Goal: Task Accomplishment & Management: Manage account settings

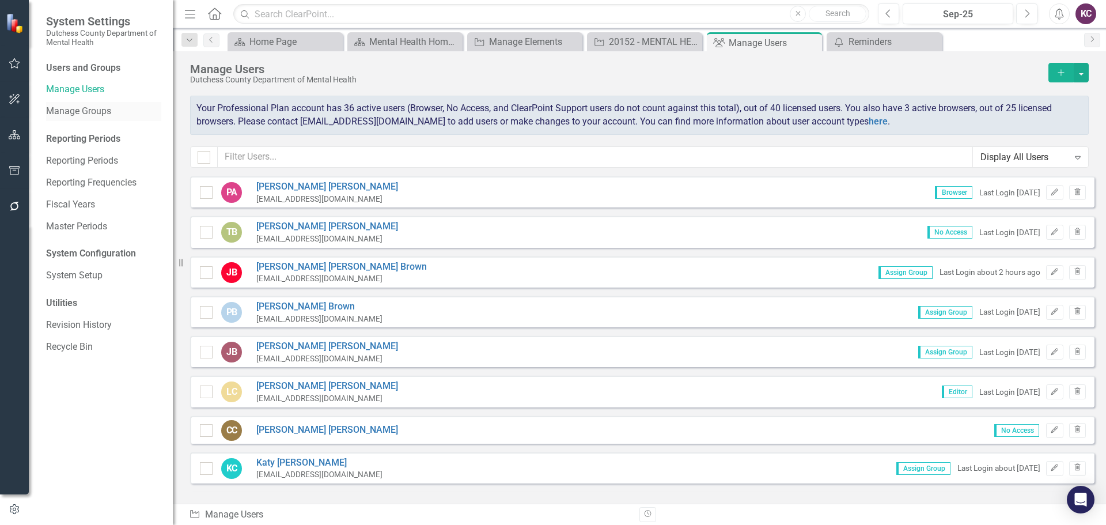
click at [92, 111] on link "Manage Groups" at bounding box center [103, 111] width 115 height 13
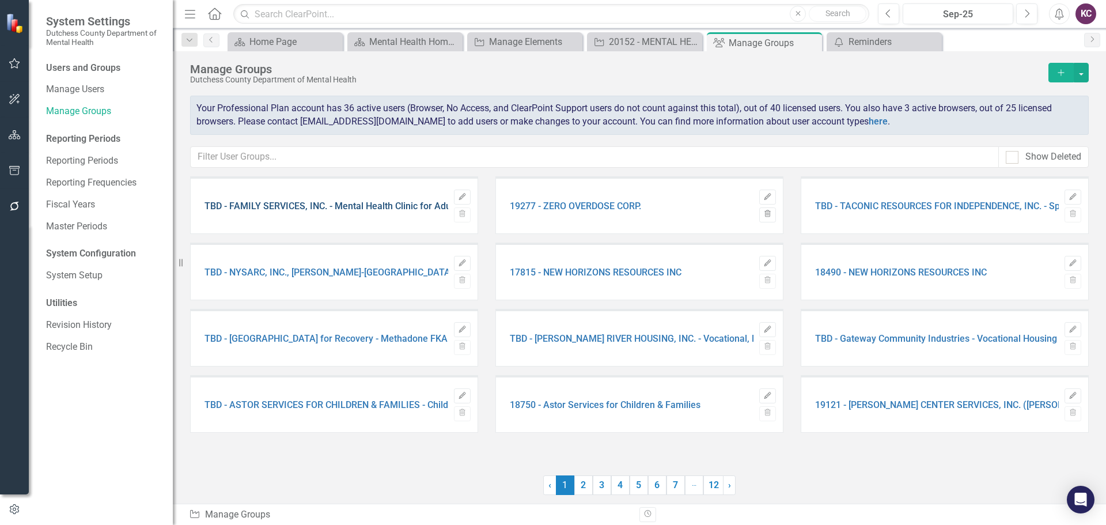
click at [306, 208] on link "TBD - FAMILY SERVICES, INC. - Mental Health Clinic for Adults FKA 15937" at bounding box center [356, 206] width 304 height 10
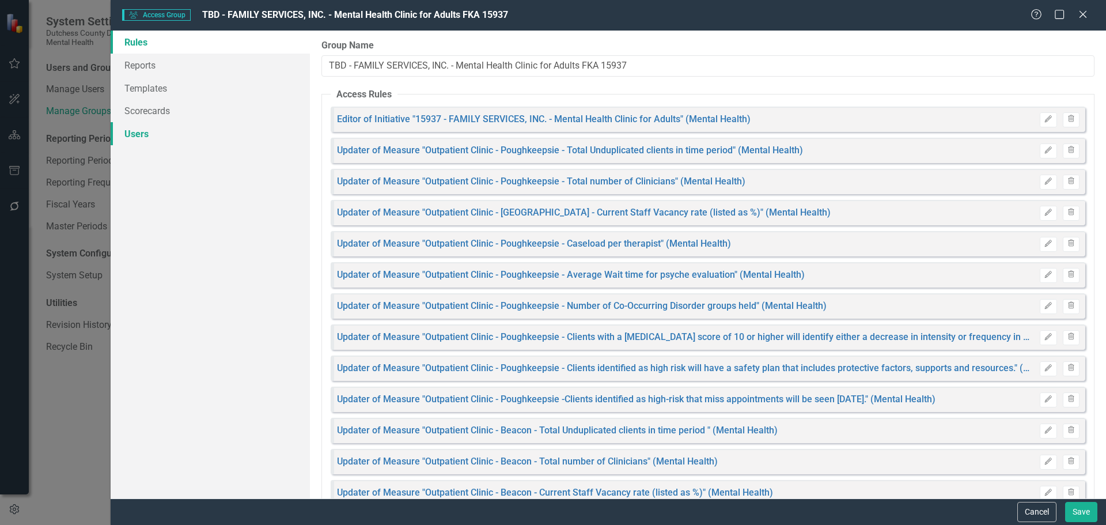
click at [146, 142] on link "Users" at bounding box center [210, 133] width 199 height 23
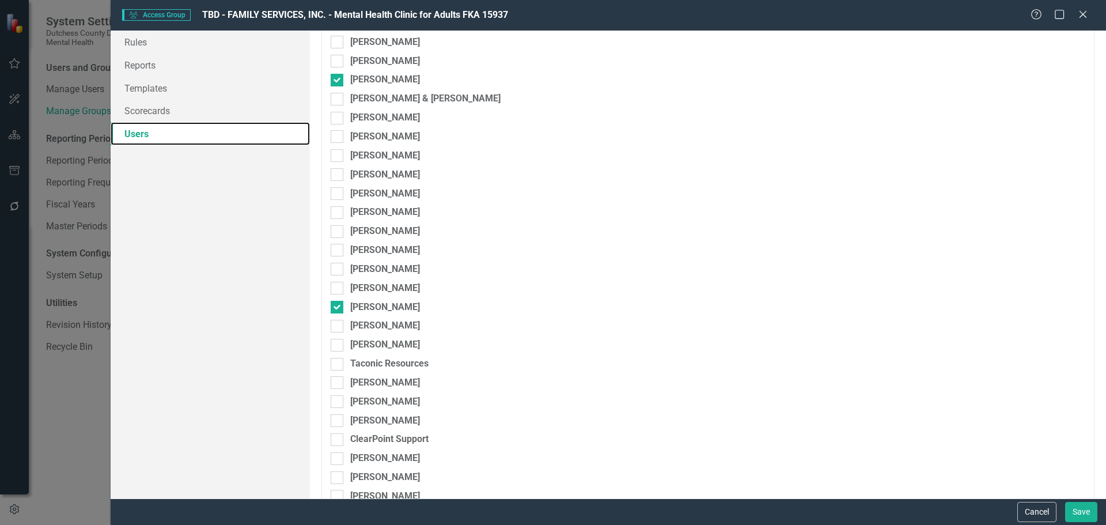
scroll to position [197, 0]
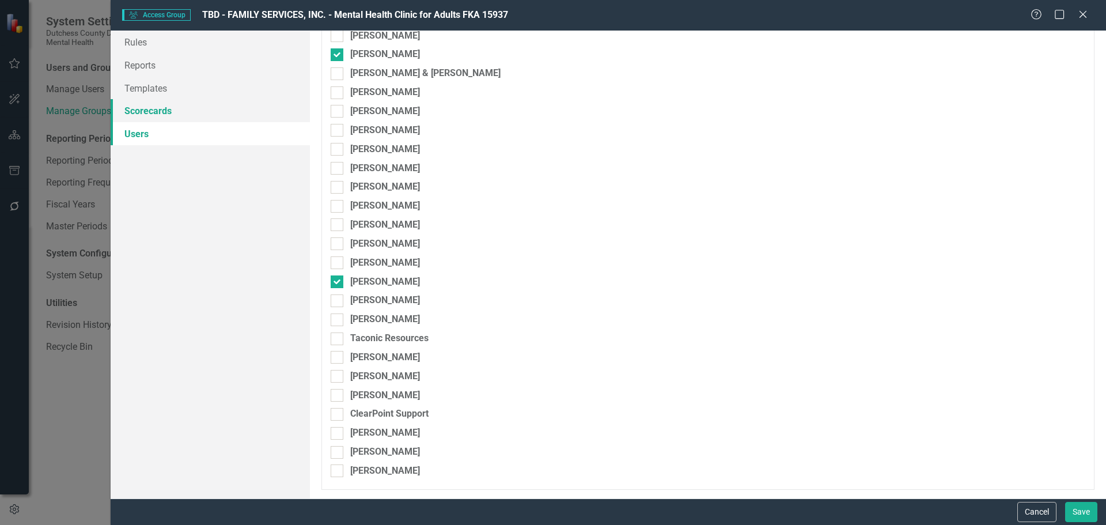
click at [141, 110] on link "Scorecards" at bounding box center [210, 110] width 199 height 23
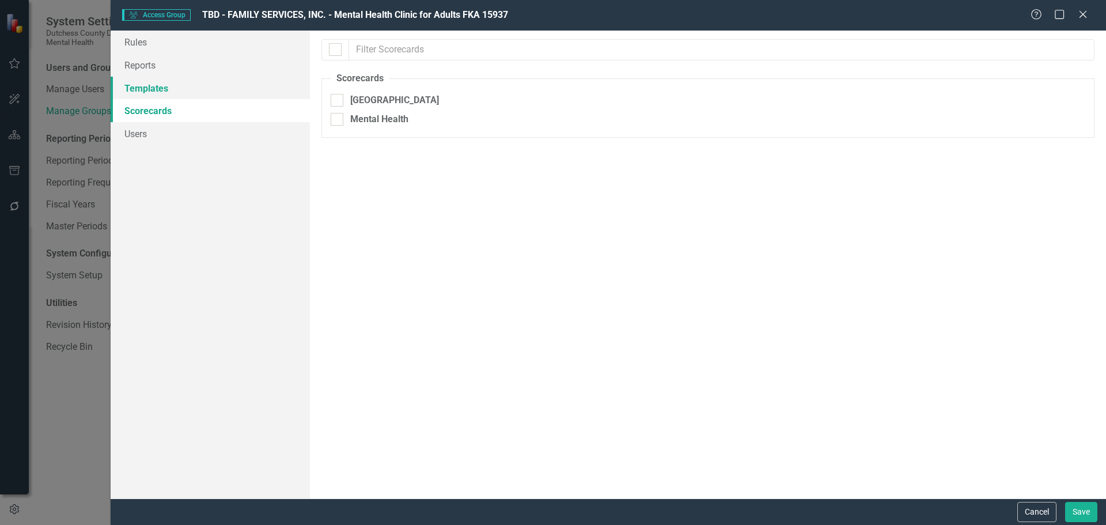
click at [146, 86] on link "Templates" at bounding box center [210, 88] width 199 height 23
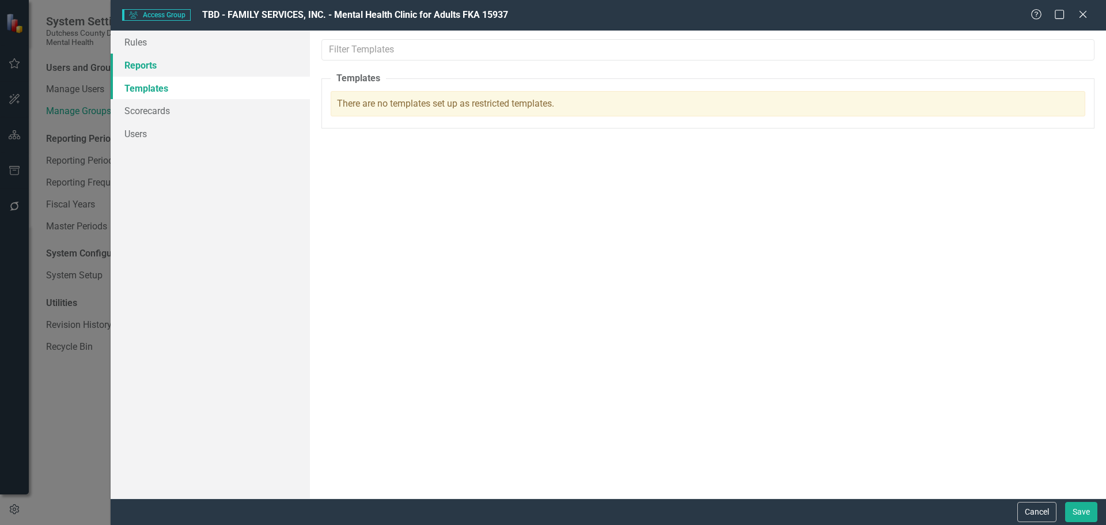
click at [153, 66] on link "Reports" at bounding box center [210, 65] width 199 height 23
click at [157, 43] on link "Rules" at bounding box center [210, 42] width 199 height 23
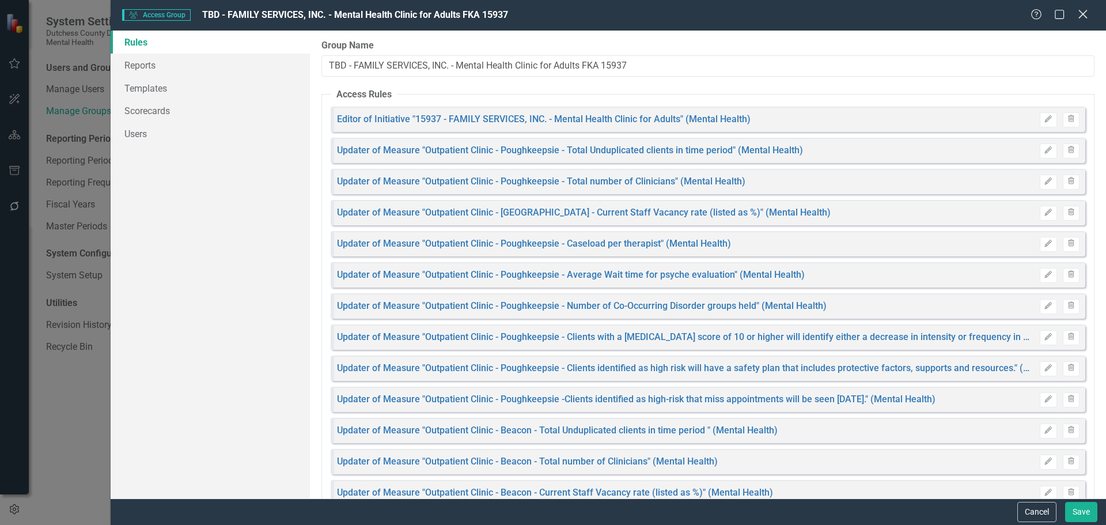
click at [1078, 12] on icon "Close" at bounding box center [1082, 14] width 14 height 11
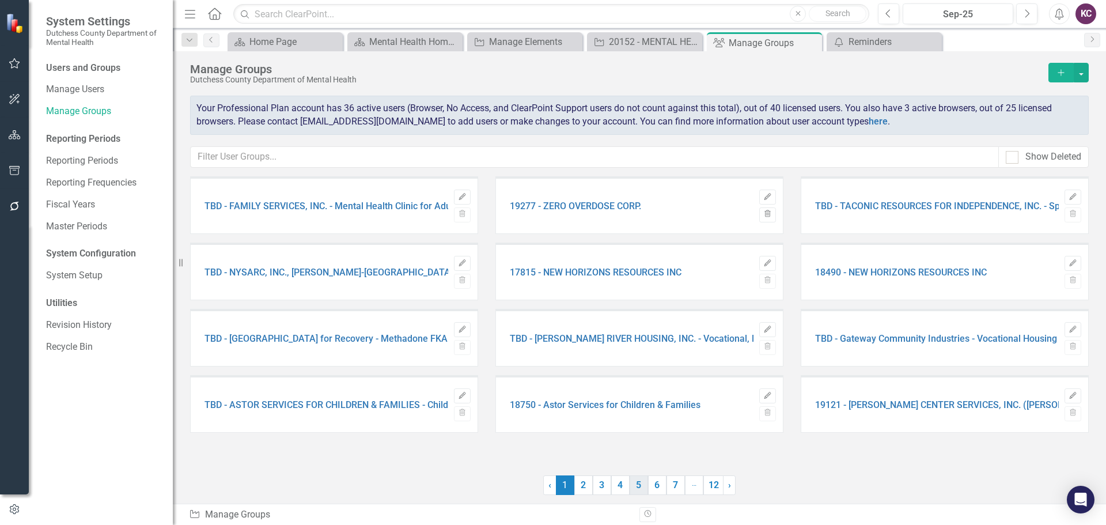
click at [639, 490] on link "5" at bounding box center [639, 485] width 18 height 20
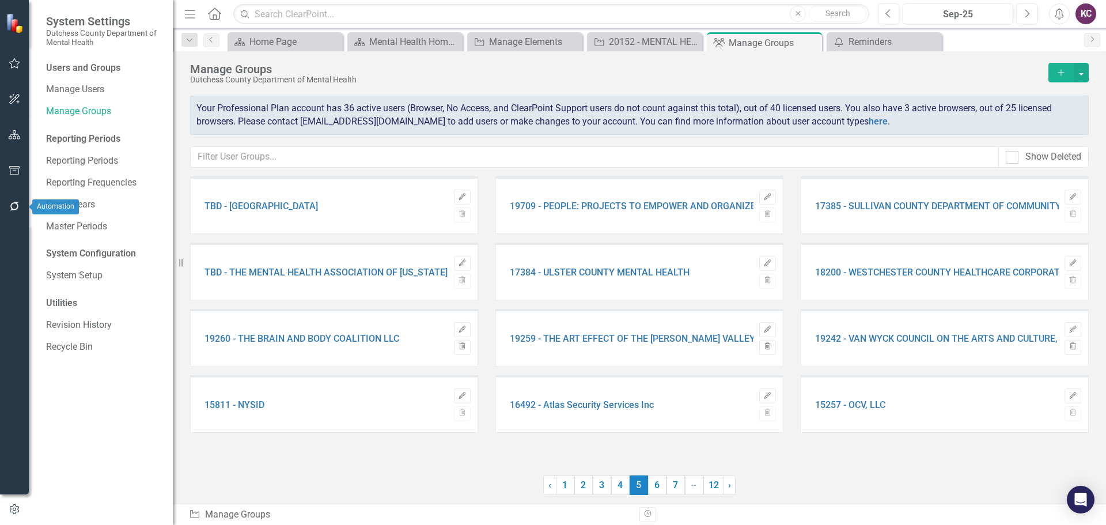
click at [14, 207] on icon "button" at bounding box center [15, 206] width 12 height 9
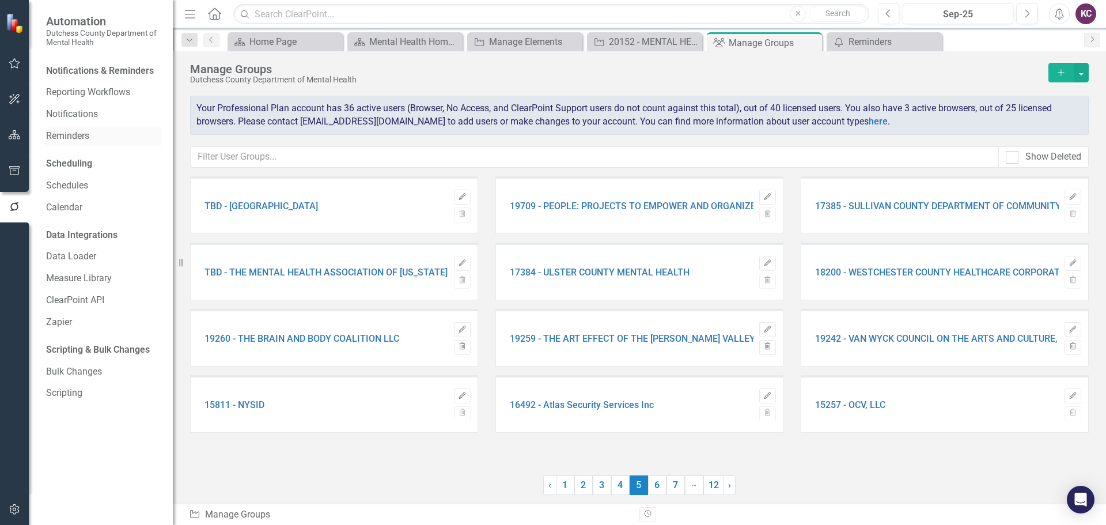
click at [70, 132] on link "Reminders" at bounding box center [103, 136] width 115 height 13
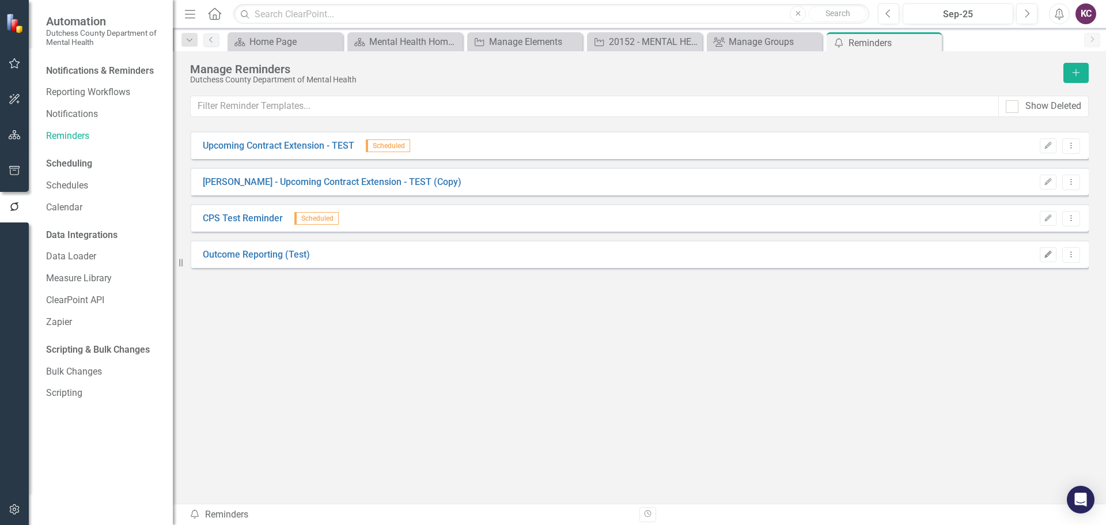
click at [1042, 258] on button "Edit" at bounding box center [1048, 254] width 17 height 15
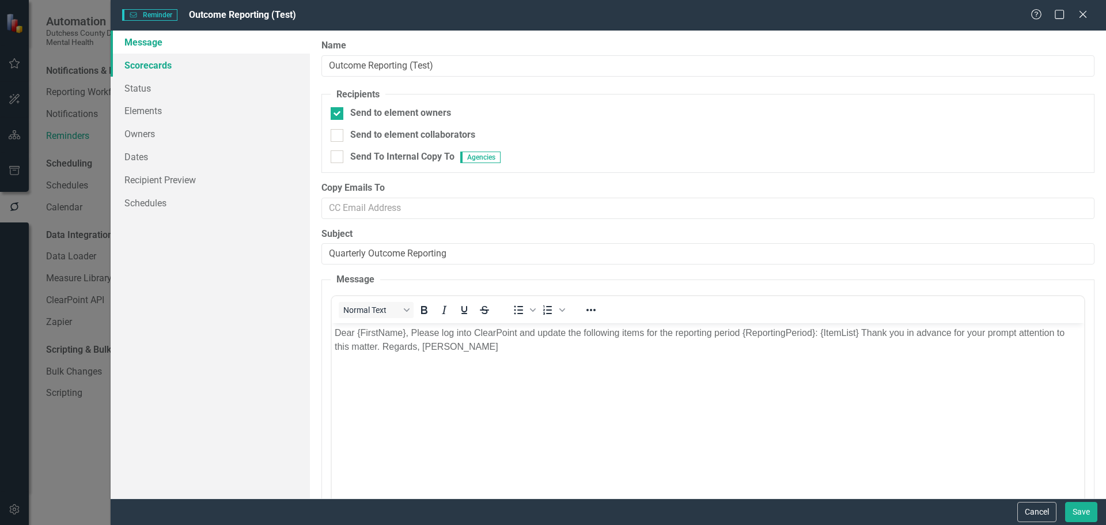
click at [149, 69] on link "Scorecards" at bounding box center [210, 65] width 199 height 23
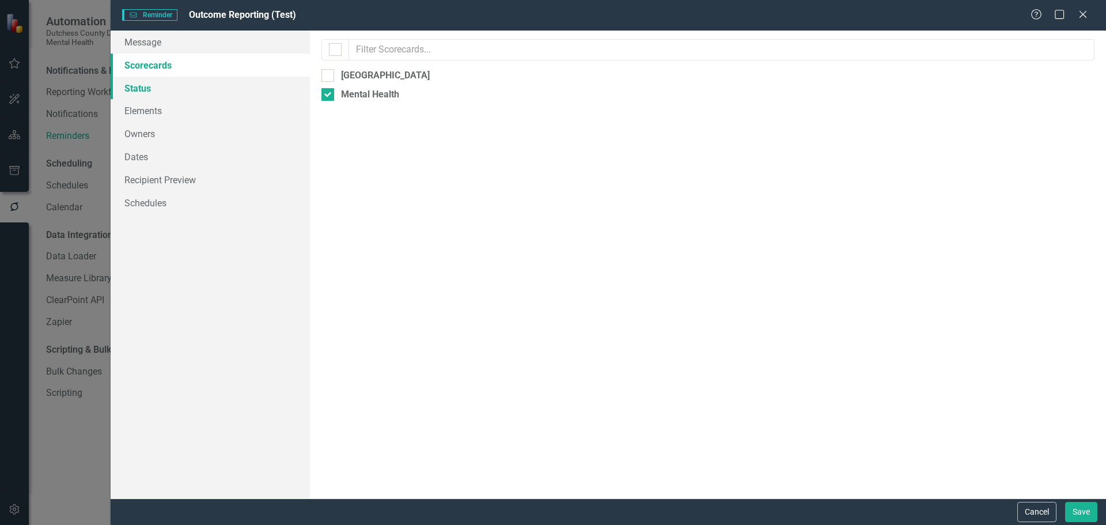
click at [138, 89] on link "Status" at bounding box center [210, 88] width 199 height 23
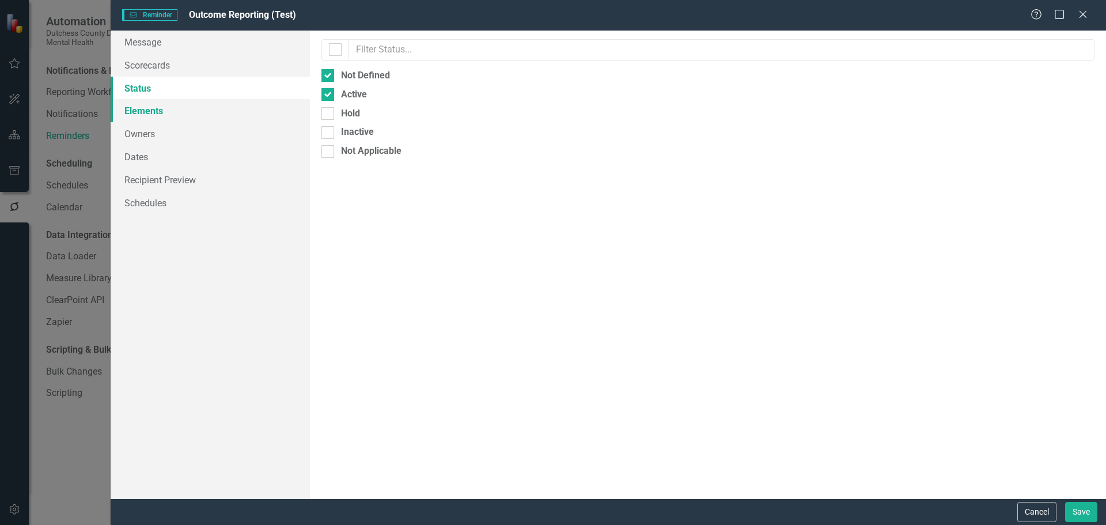
click at [137, 105] on link "Elements" at bounding box center [210, 110] width 199 height 23
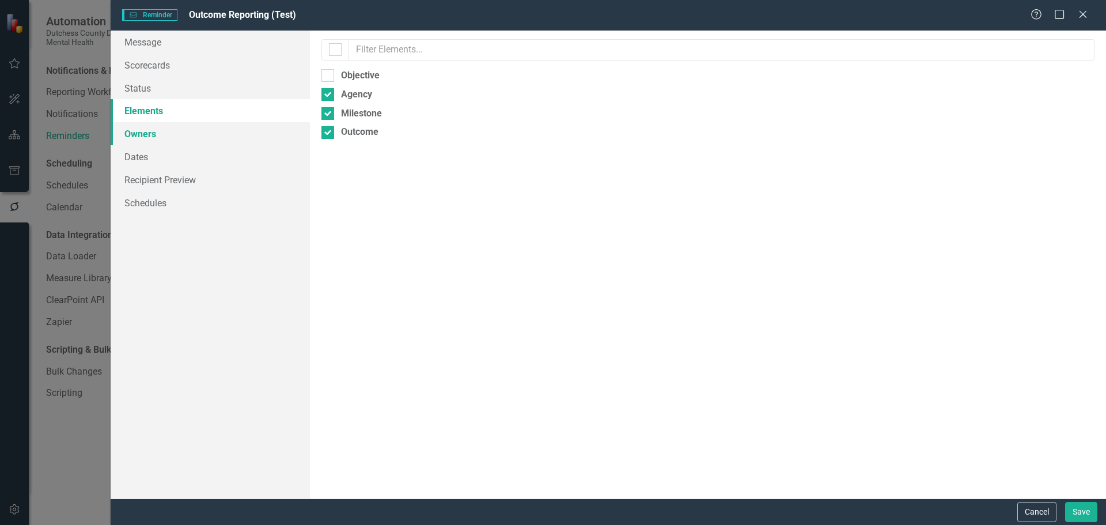
click at [141, 132] on link "Owners" at bounding box center [210, 133] width 199 height 23
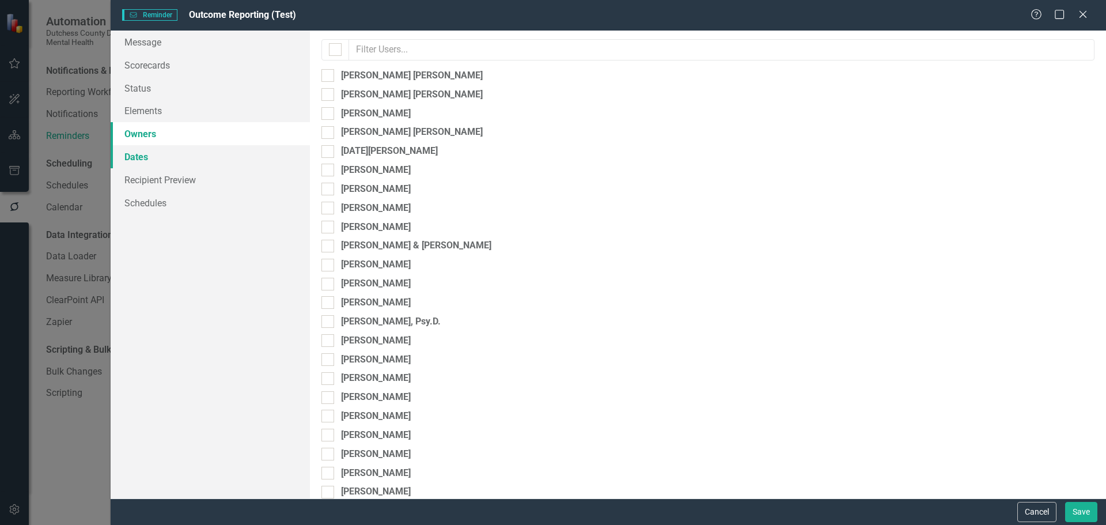
click at [139, 156] on link "Dates" at bounding box center [210, 156] width 199 height 23
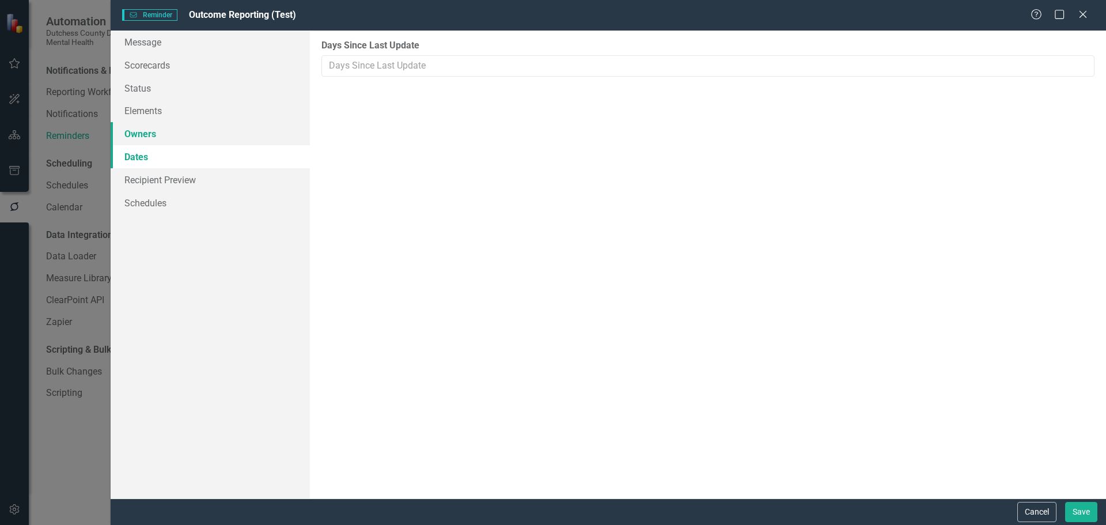
click at [142, 136] on link "Owners" at bounding box center [210, 133] width 199 height 23
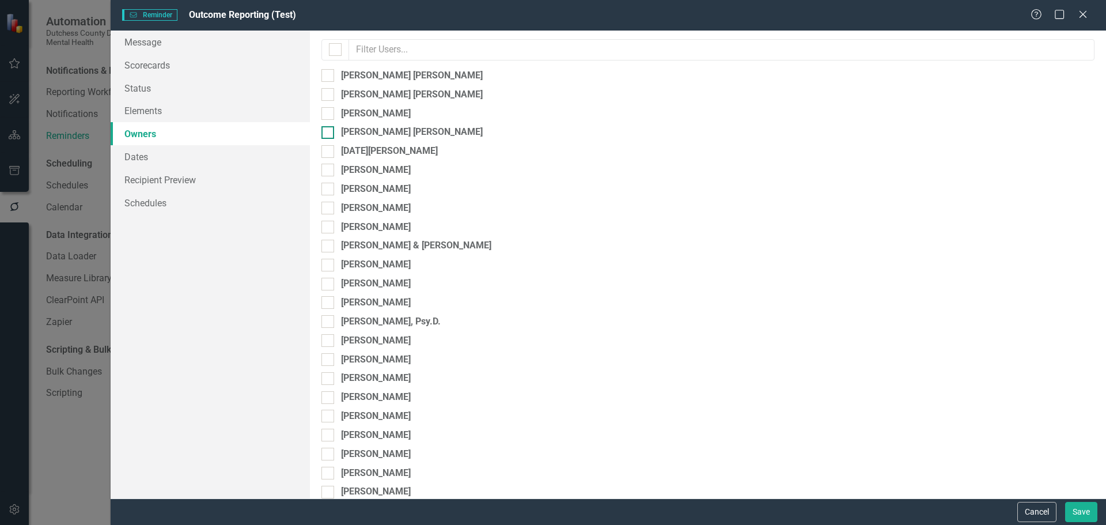
click at [333, 130] on div at bounding box center [327, 132] width 13 height 13
click at [329, 130] on input "[PERSON_NAME] [PERSON_NAME]" at bounding box center [324, 129] width 7 height 7
click at [155, 183] on link "Recipient Preview" at bounding box center [210, 179] width 199 height 23
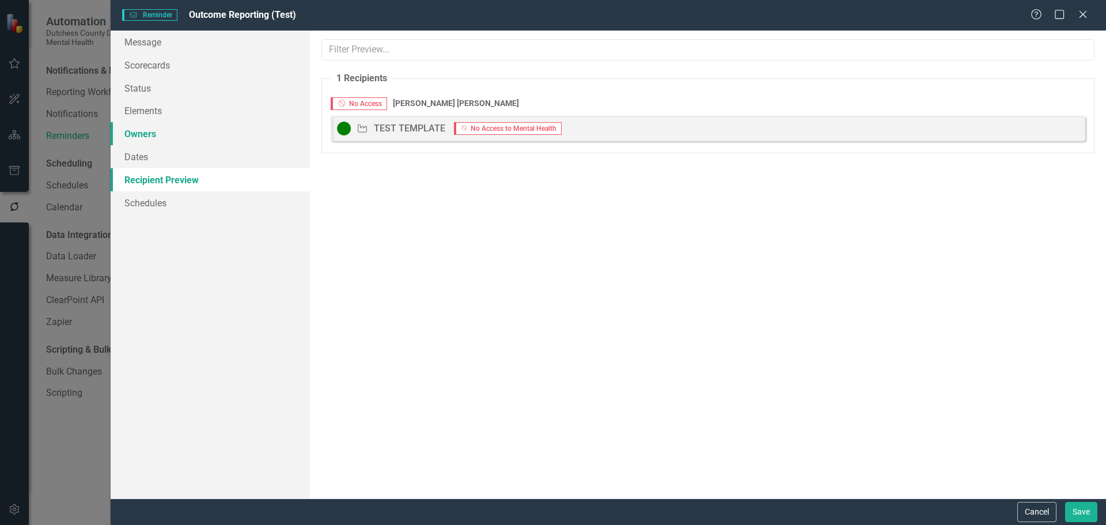
click at [154, 139] on link "Owners" at bounding box center [210, 133] width 199 height 23
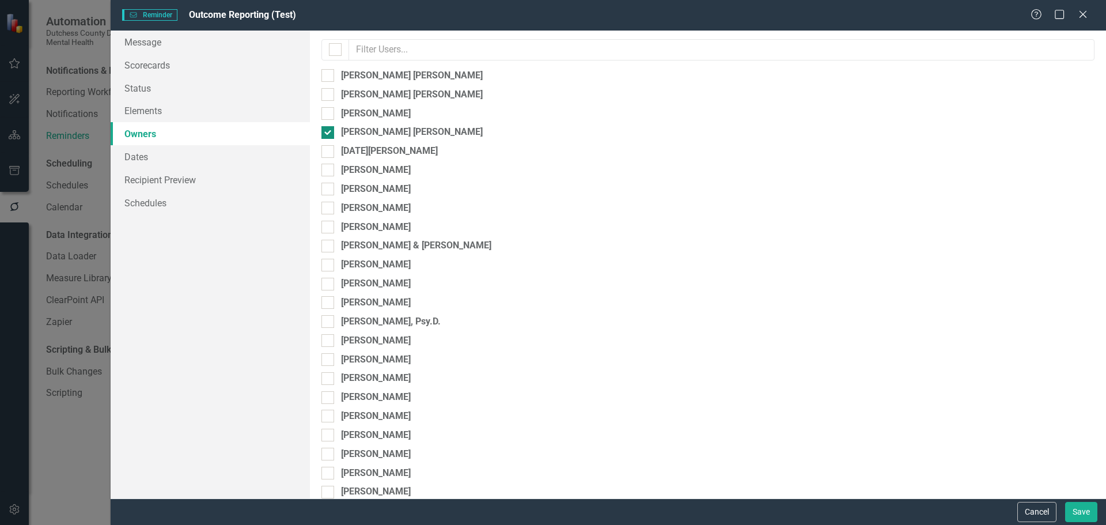
click at [325, 130] on input "[PERSON_NAME] [PERSON_NAME]" at bounding box center [324, 129] width 7 height 7
checkbox input "false"
click at [328, 304] on input "[PERSON_NAME]" at bounding box center [324, 299] width 7 height 7
click at [154, 177] on link "Recipient Preview" at bounding box center [210, 179] width 199 height 23
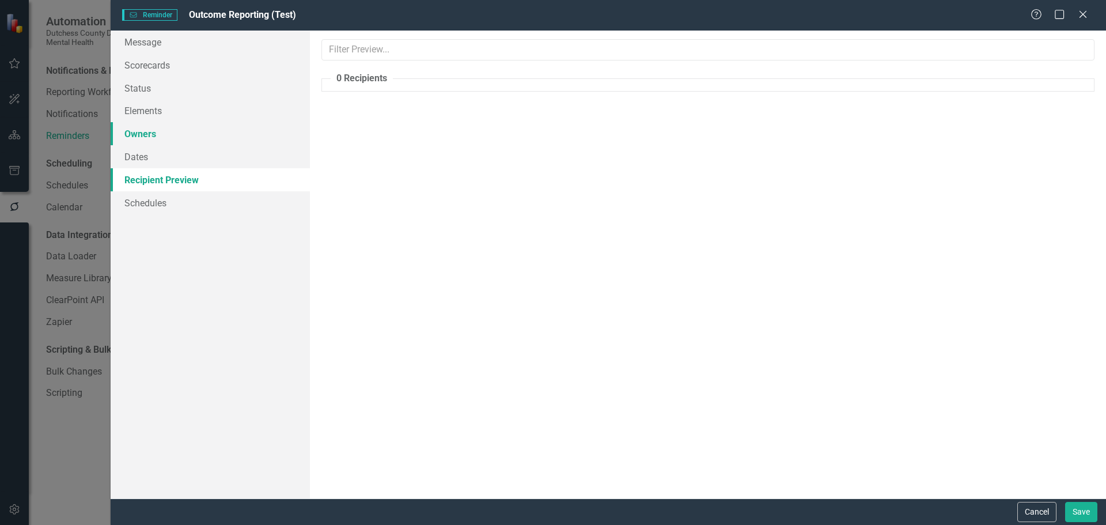
click at [139, 133] on link "Owners" at bounding box center [210, 133] width 199 height 23
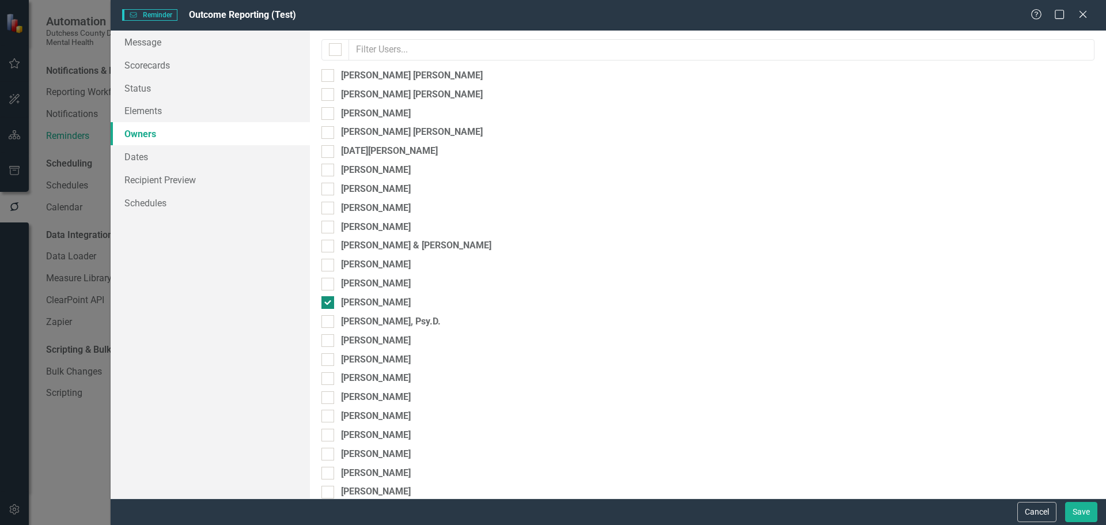
click at [327, 299] on input "[PERSON_NAME]" at bounding box center [324, 299] width 7 height 7
checkbox input "false"
click at [325, 284] on input "[PERSON_NAME]" at bounding box center [324, 281] width 7 height 7
click at [181, 183] on link "Recipient Preview" at bounding box center [210, 179] width 199 height 23
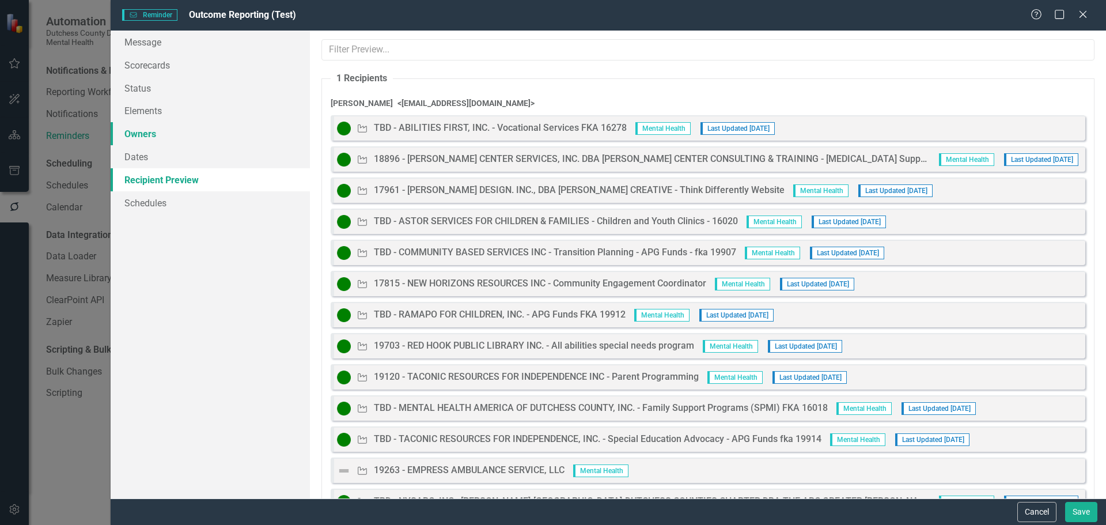
click at [138, 129] on link "Owners" at bounding box center [210, 133] width 199 height 23
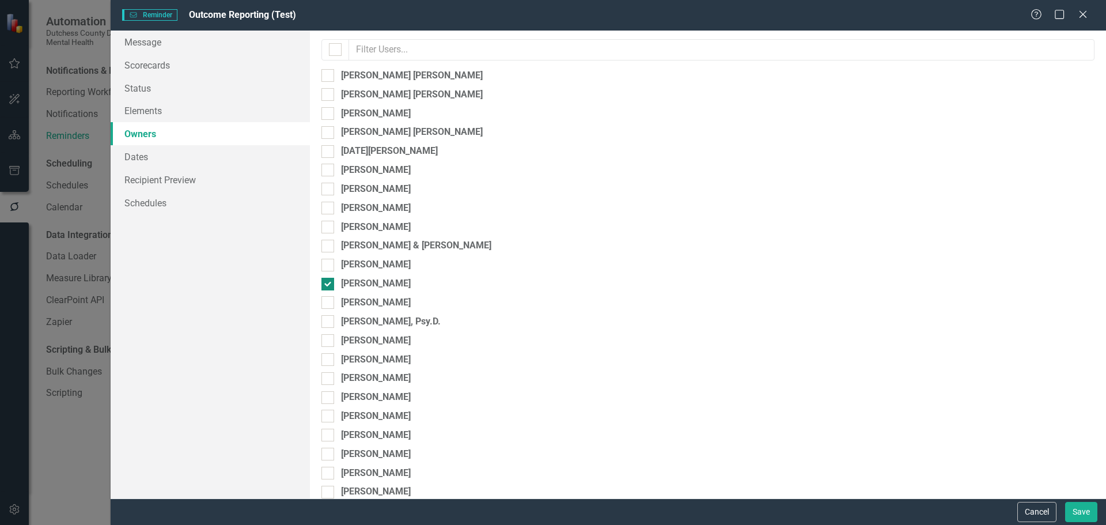
click at [329, 283] on div at bounding box center [327, 284] width 13 height 13
click at [329, 283] on input "[PERSON_NAME]" at bounding box center [324, 281] width 7 height 7
checkbox input "false"
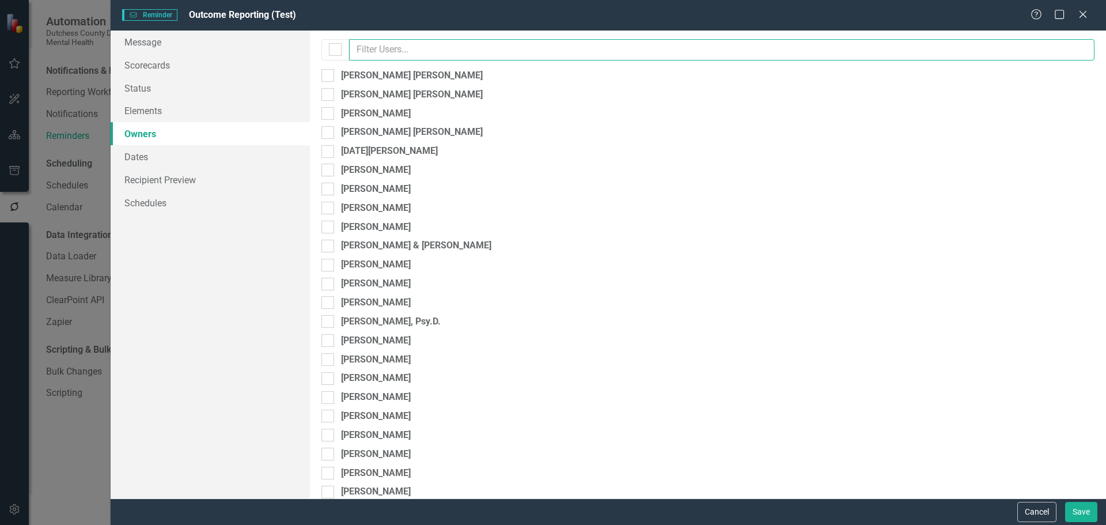
click at [387, 46] on input "text" at bounding box center [721, 49] width 745 height 21
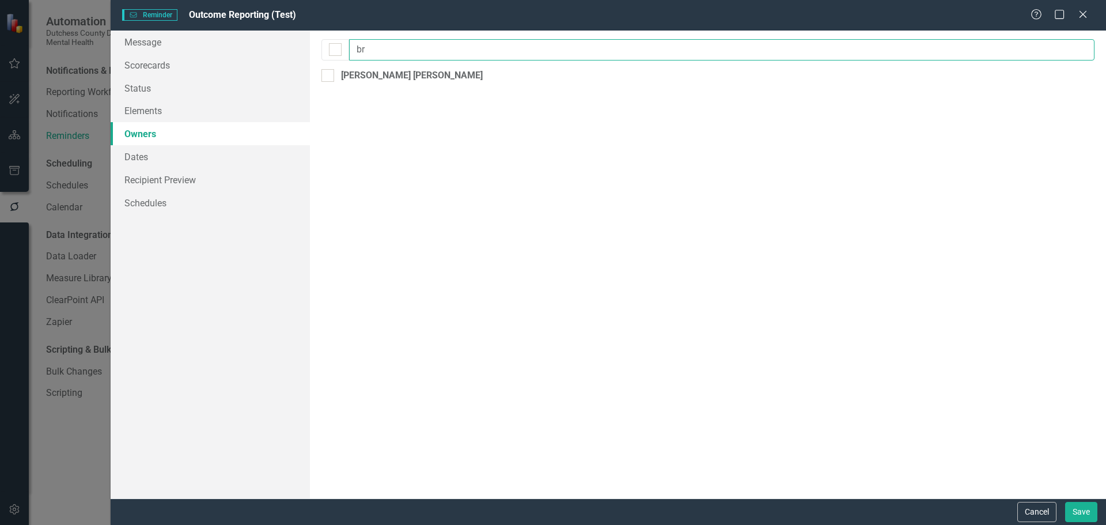
type input "b"
type input "r"
type input "toni"
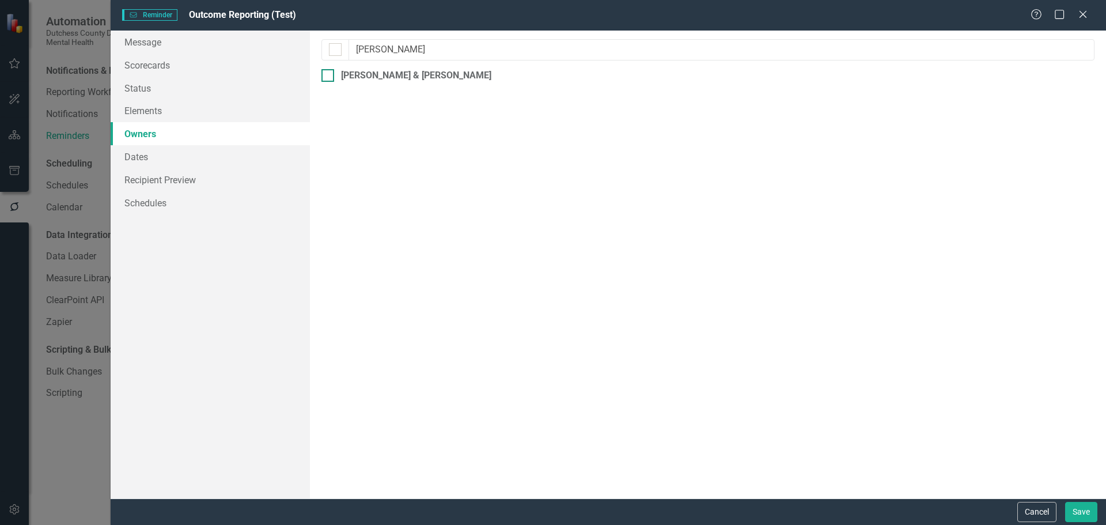
click at [325, 76] on input "[PERSON_NAME] & [PERSON_NAME]" at bounding box center [324, 72] width 7 height 7
checkbox input "true"
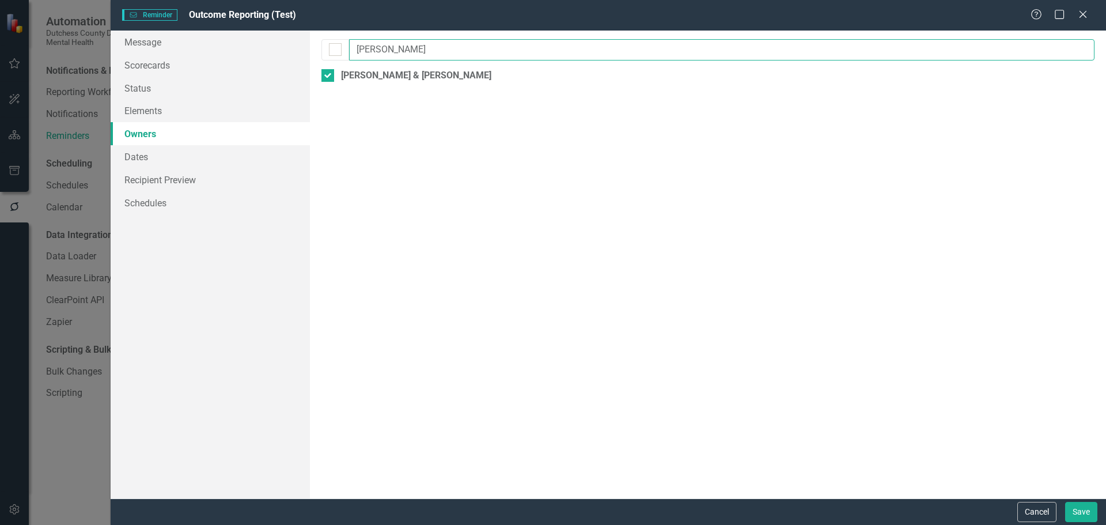
click at [397, 48] on input "toni" at bounding box center [721, 49] width 745 height 21
type input "t"
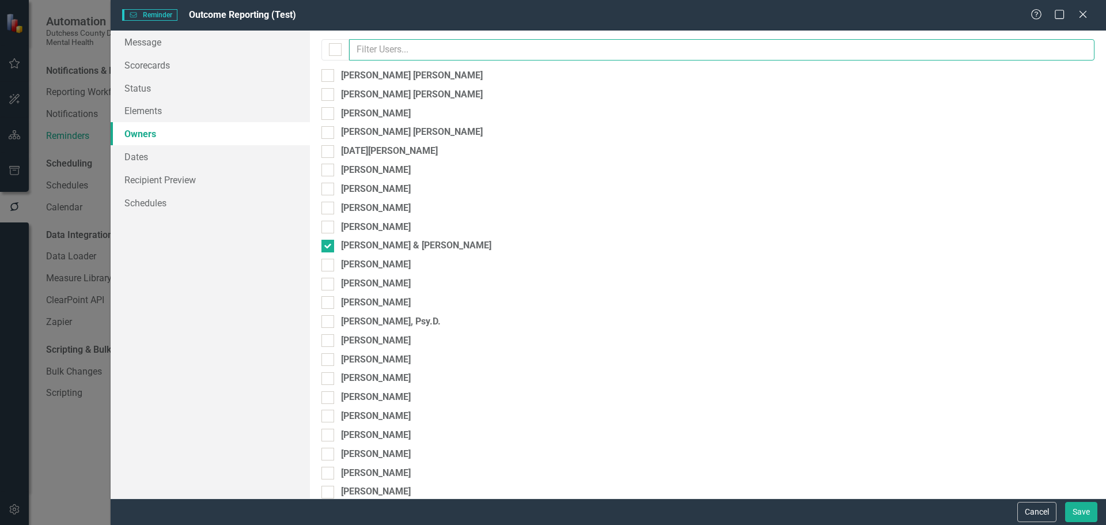
click at [457, 47] on input "text" at bounding box center [721, 49] width 745 height 21
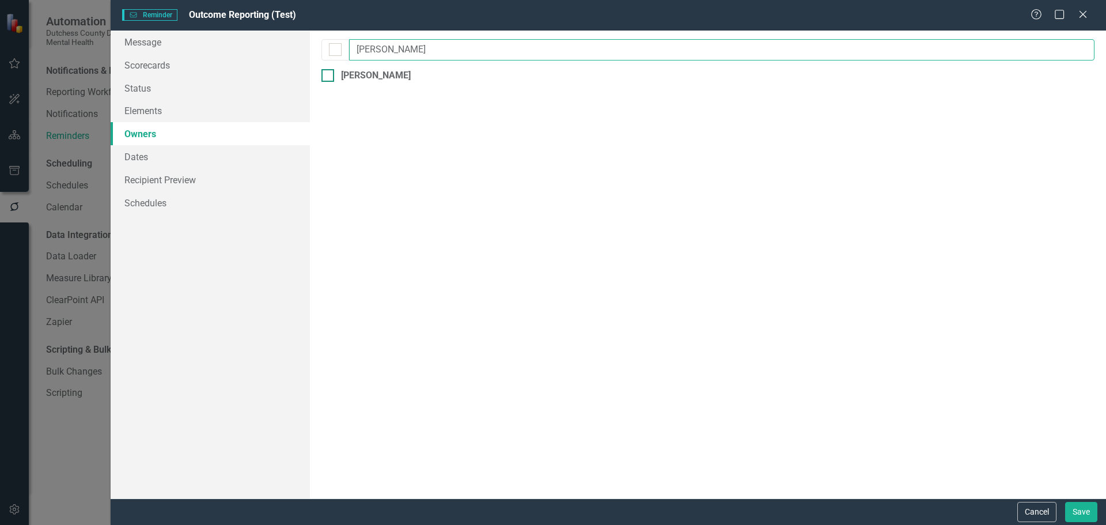
type input "lisa"
click at [335, 70] on div "[PERSON_NAME]" at bounding box center [707, 75] width 773 height 13
click at [329, 70] on input "[PERSON_NAME]" at bounding box center [324, 72] width 7 height 7
checkbox input "true"
drag, startPoint x: 376, startPoint y: 50, endPoint x: 332, endPoint y: 63, distance: 46.1
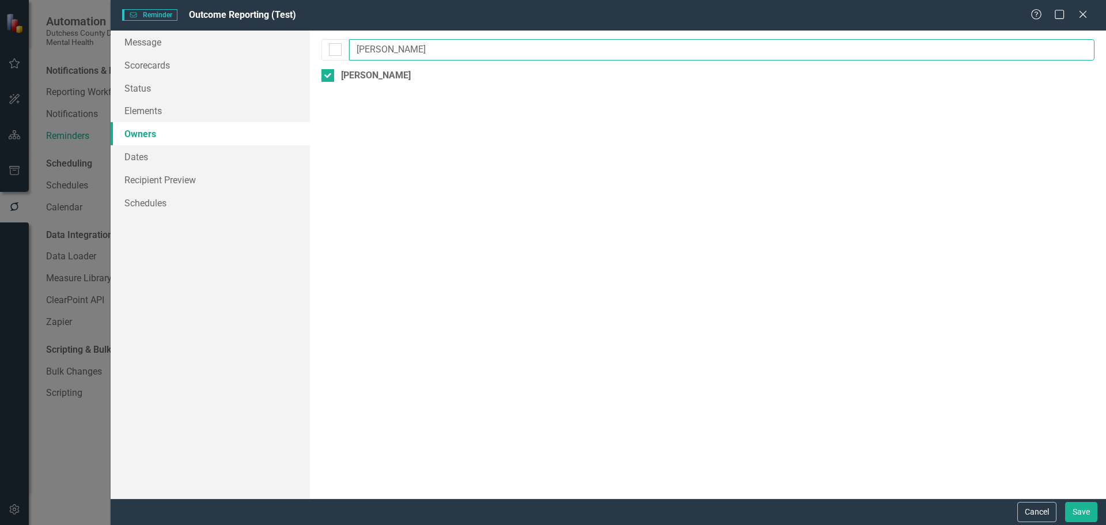
click at [332, 63] on div "By default, reminders will be sent to the owners and collaborators of the eleme…" at bounding box center [708, 265] width 796 height 468
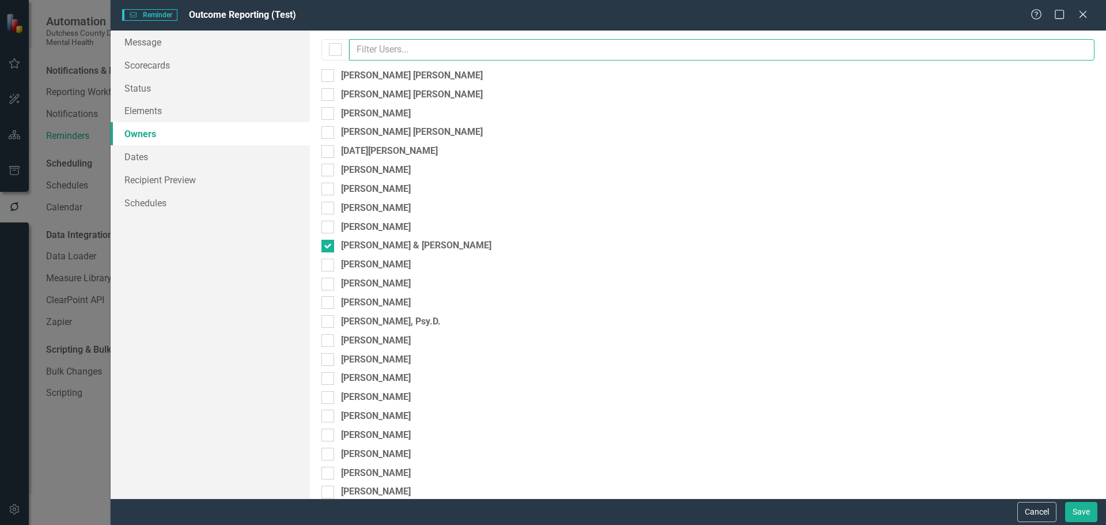
click at [395, 51] on input "text" at bounding box center [721, 49] width 745 height 21
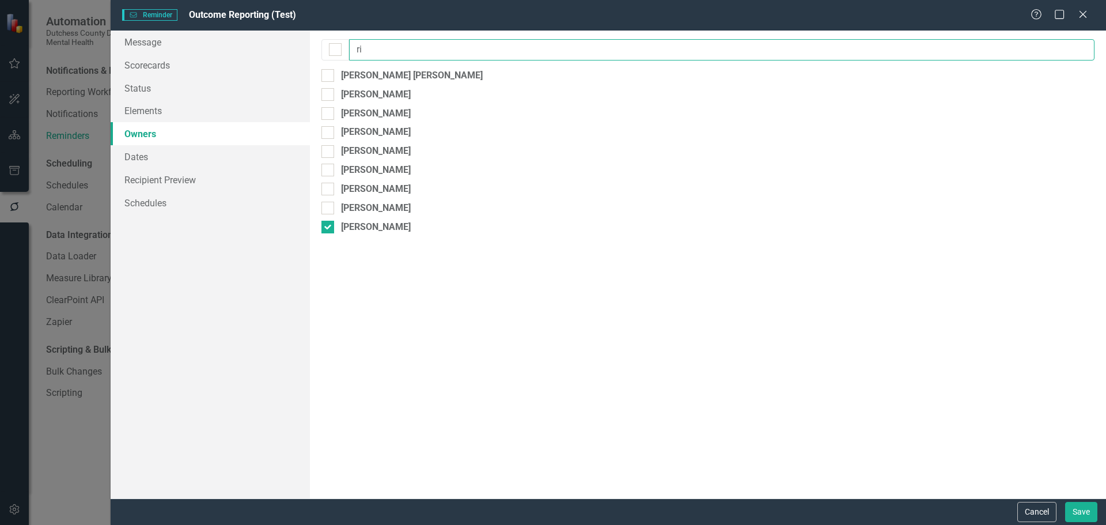
type input "r"
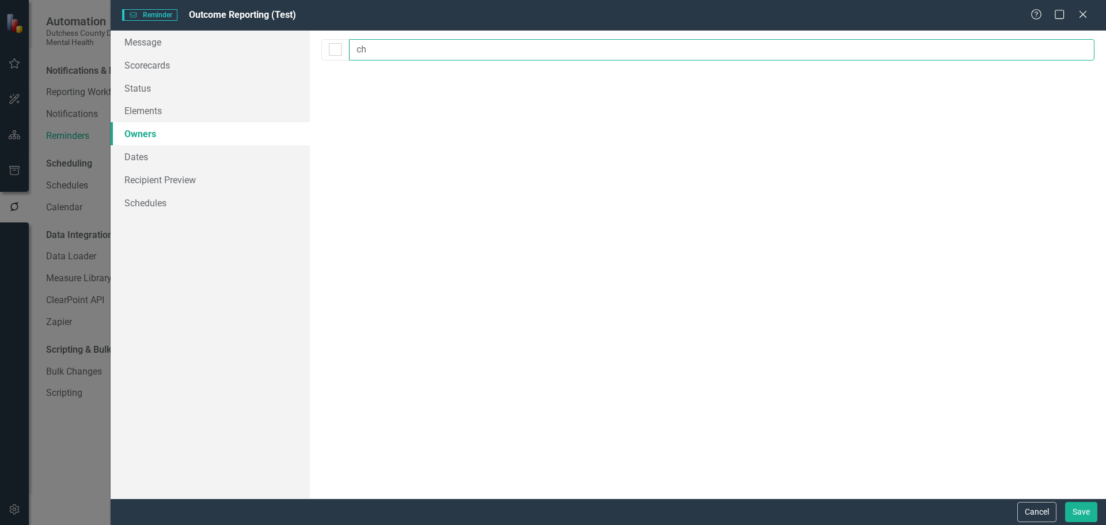
type input "c"
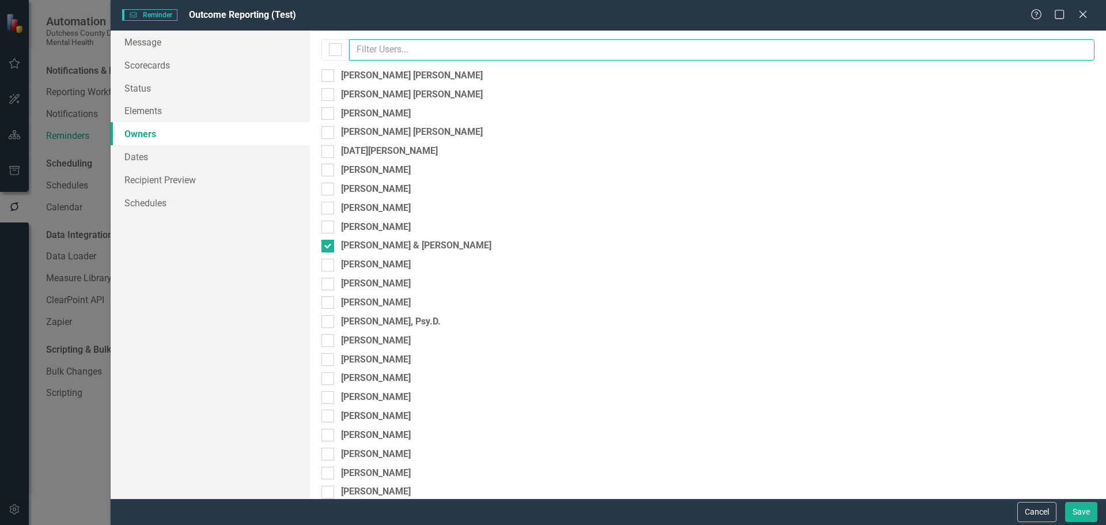
click at [381, 51] on input "text" at bounding box center [721, 49] width 745 height 21
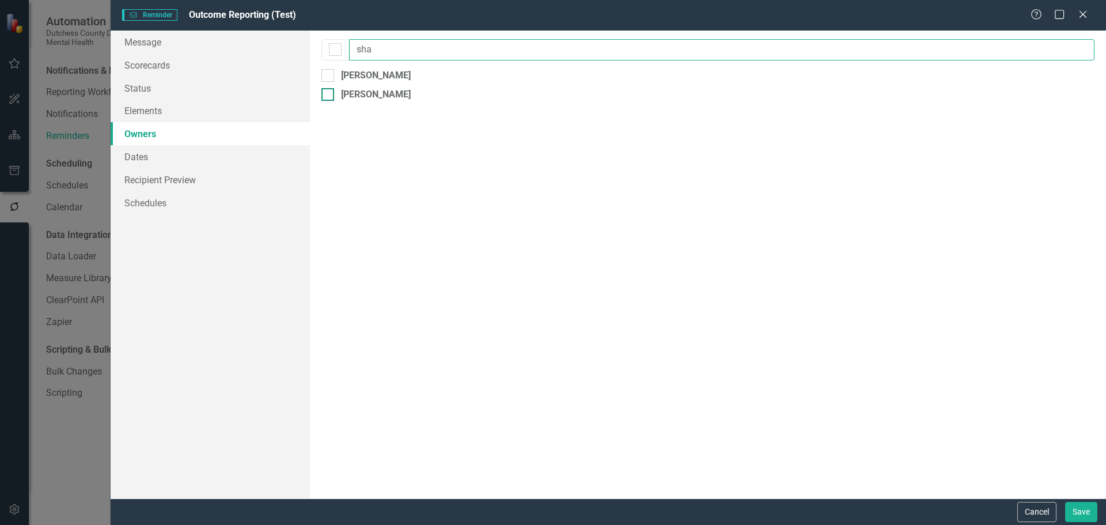
type input "sha"
click at [331, 94] on div at bounding box center [327, 94] width 13 height 13
click at [329, 94] on input "[PERSON_NAME]" at bounding box center [324, 91] width 7 height 7
checkbox input "true"
drag, startPoint x: 384, startPoint y: 53, endPoint x: 312, endPoint y: 50, distance: 72.1
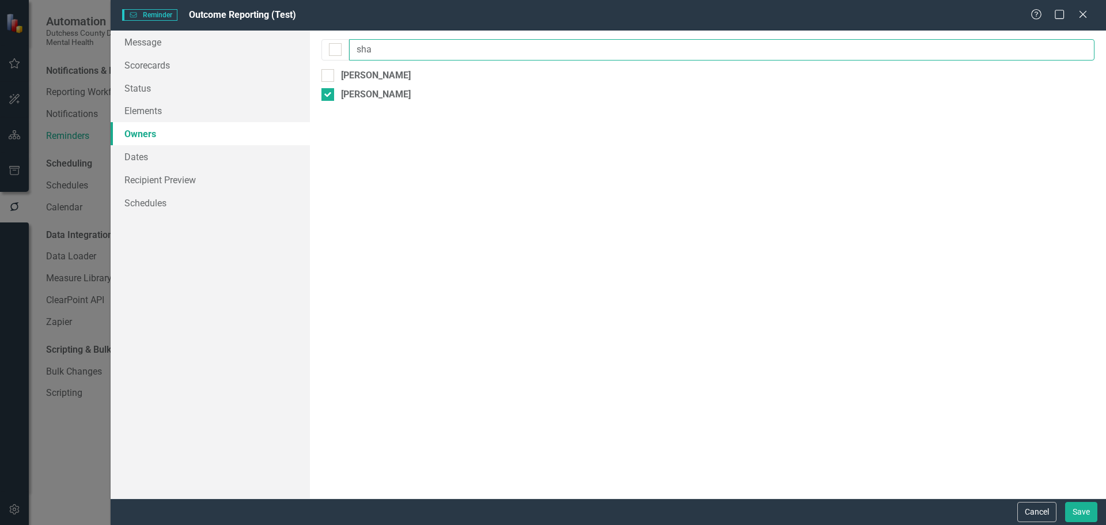
click at [312, 50] on div "By default, reminders will be sent to the owners and collaborators of the eleme…" at bounding box center [708, 265] width 796 height 468
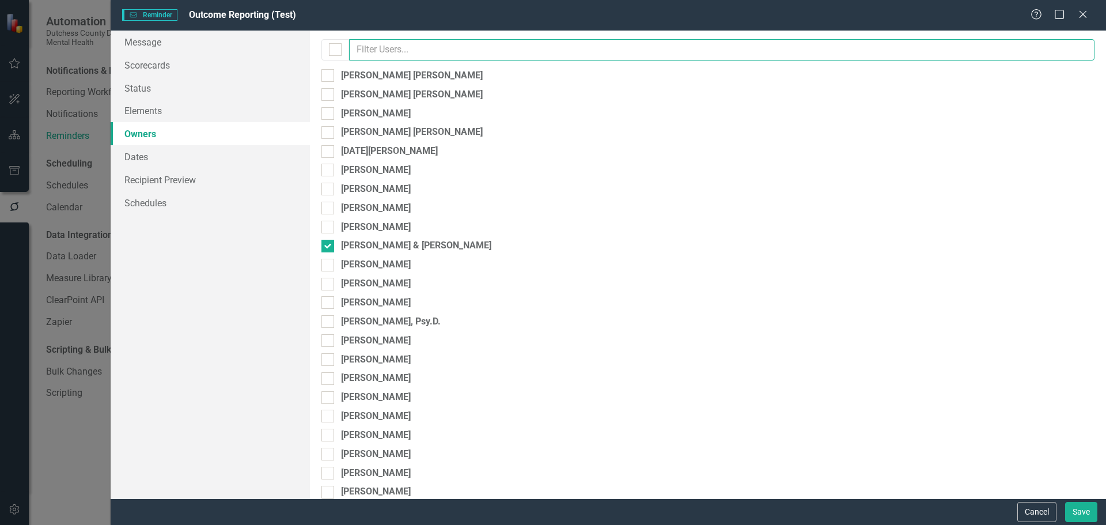
click at [384, 52] on input "text" at bounding box center [721, 49] width 745 height 21
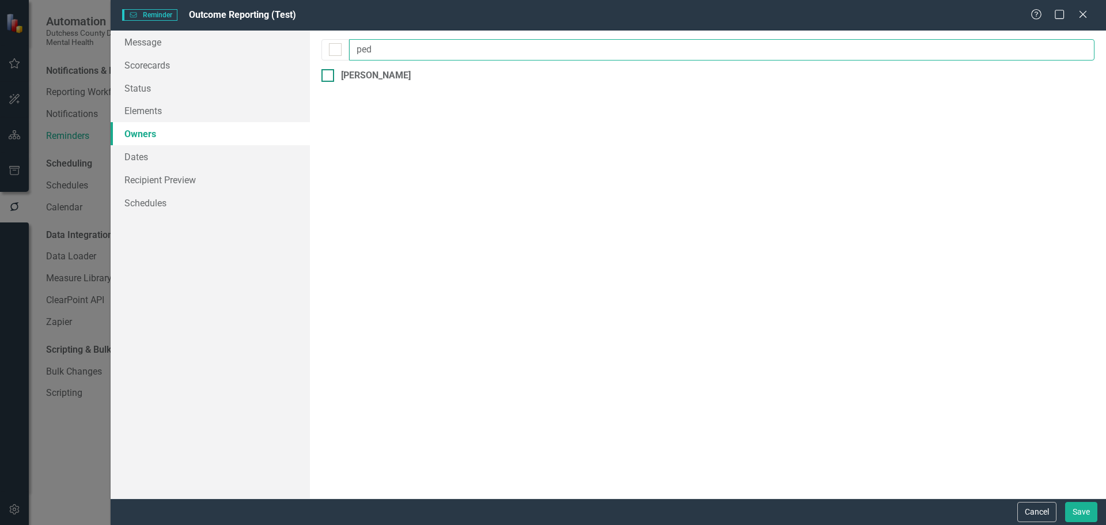
type input "ped"
click at [329, 75] on div at bounding box center [327, 75] width 13 height 13
click at [329, 75] on input "[PERSON_NAME]" at bounding box center [324, 72] width 7 height 7
checkbox input "true"
drag, startPoint x: 388, startPoint y: 54, endPoint x: 345, endPoint y: 51, distance: 42.8
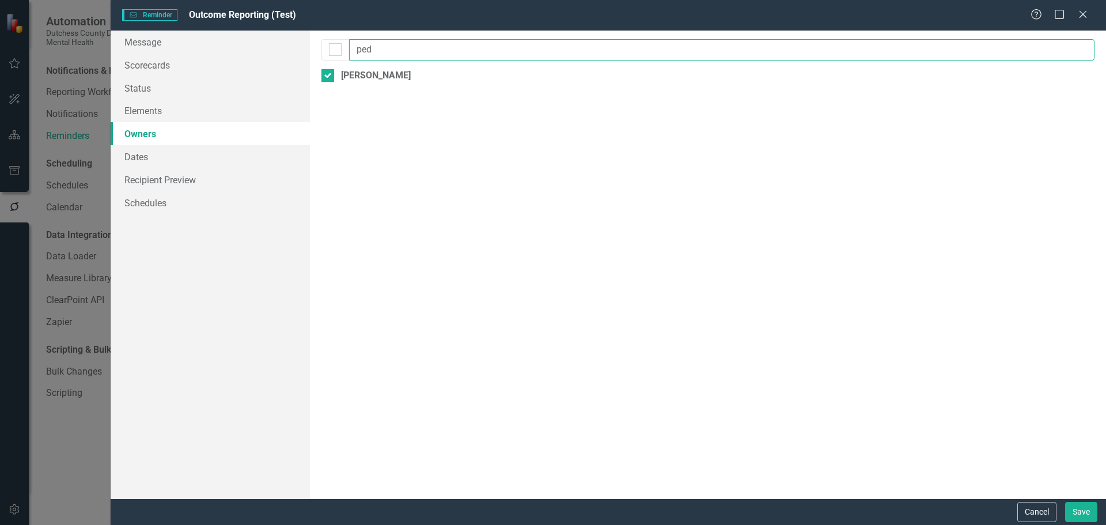
click at [345, 51] on div "ped" at bounding box center [707, 49] width 773 height 21
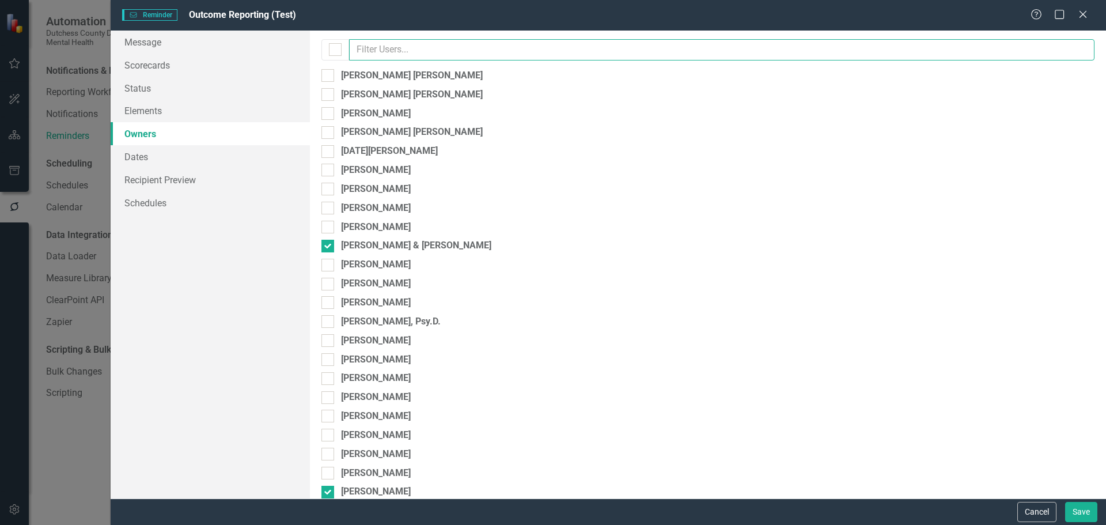
click at [385, 53] on input "text" at bounding box center [721, 49] width 745 height 21
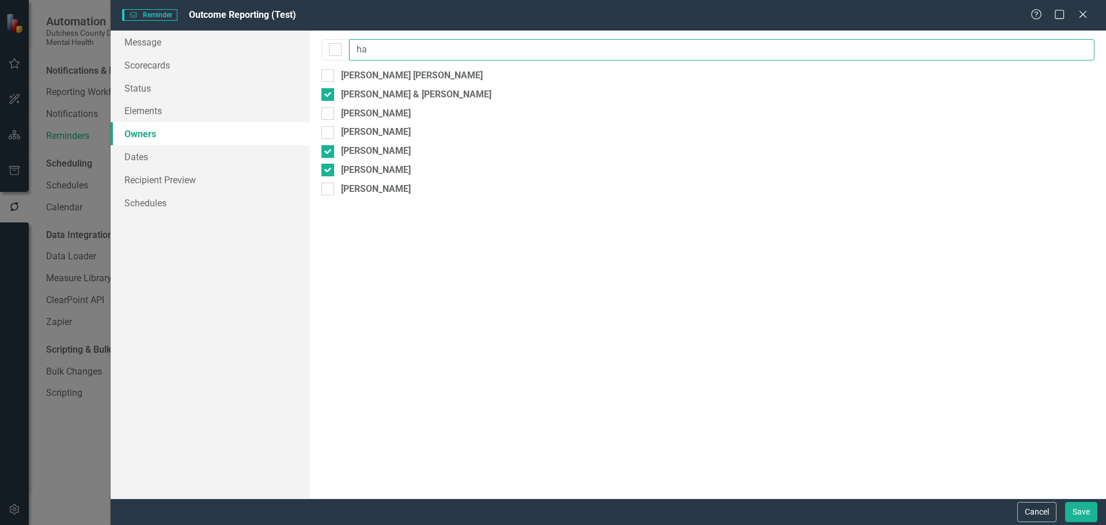
type input "h"
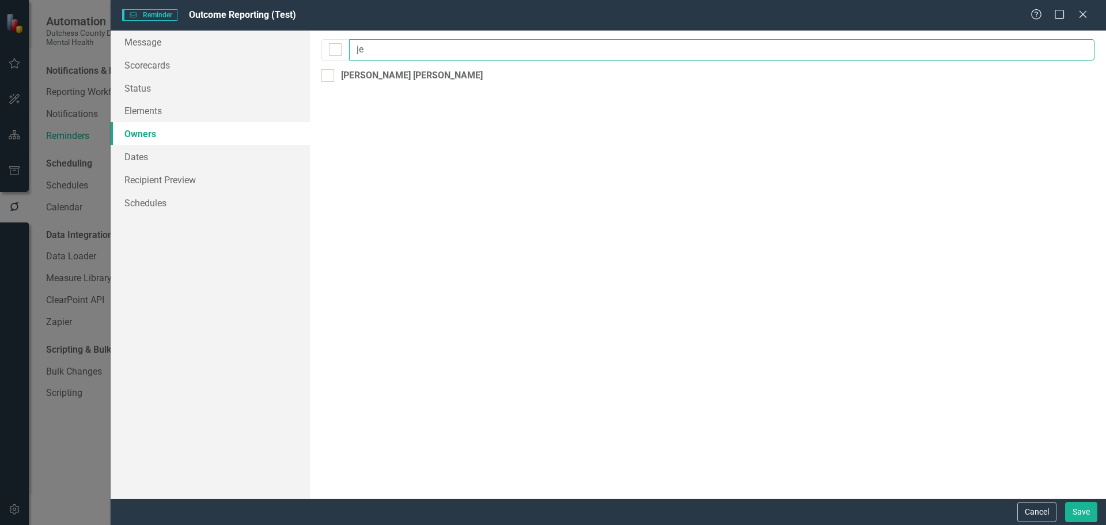
type input "j"
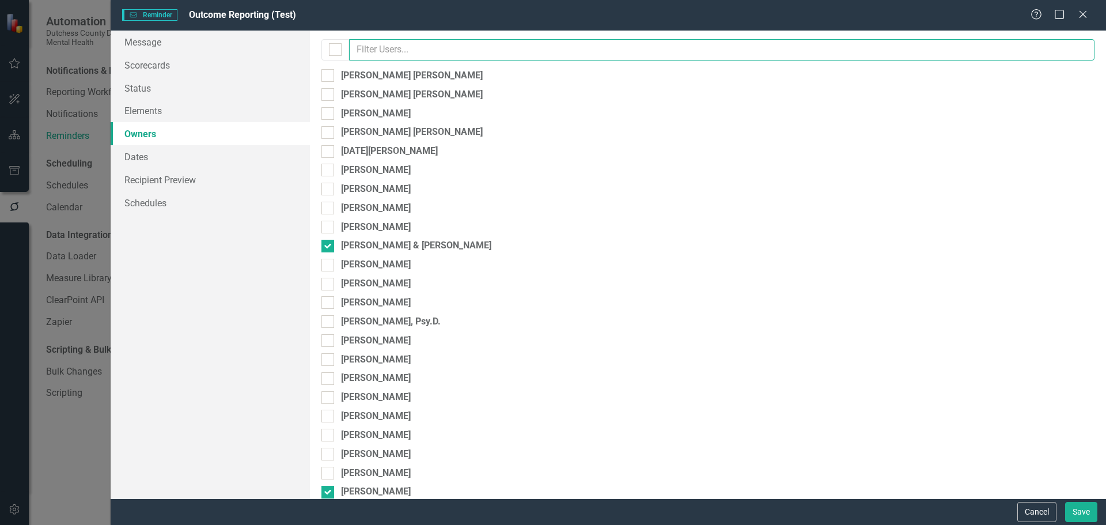
click at [403, 45] on input "text" at bounding box center [721, 49] width 745 height 21
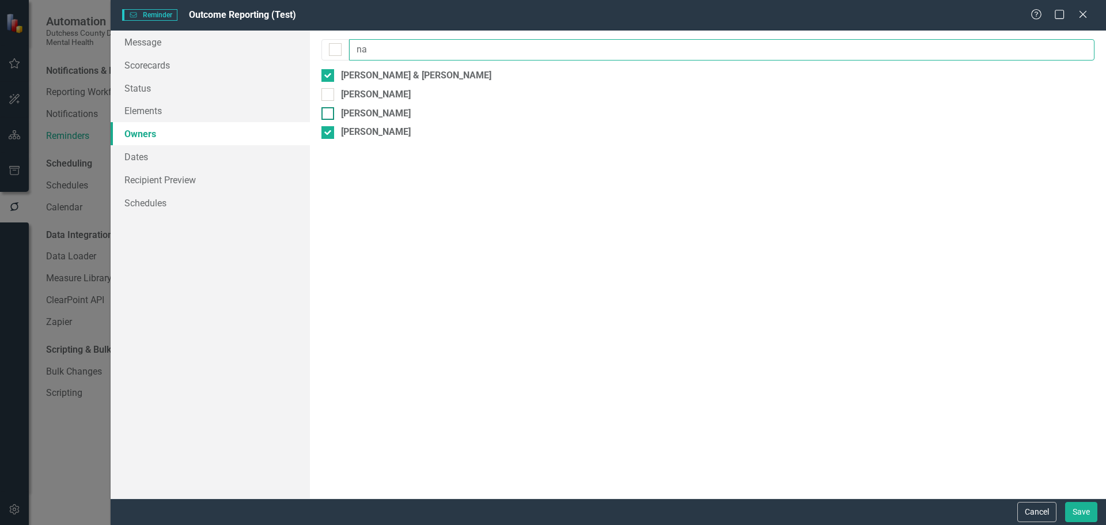
type input "na"
click at [334, 115] on div "[PERSON_NAME]" at bounding box center [707, 113] width 773 height 13
click at [329, 115] on input "[PERSON_NAME]" at bounding box center [324, 110] width 7 height 7
checkbox input "true"
drag, startPoint x: 388, startPoint y: 51, endPoint x: 307, endPoint y: 52, distance: 80.6
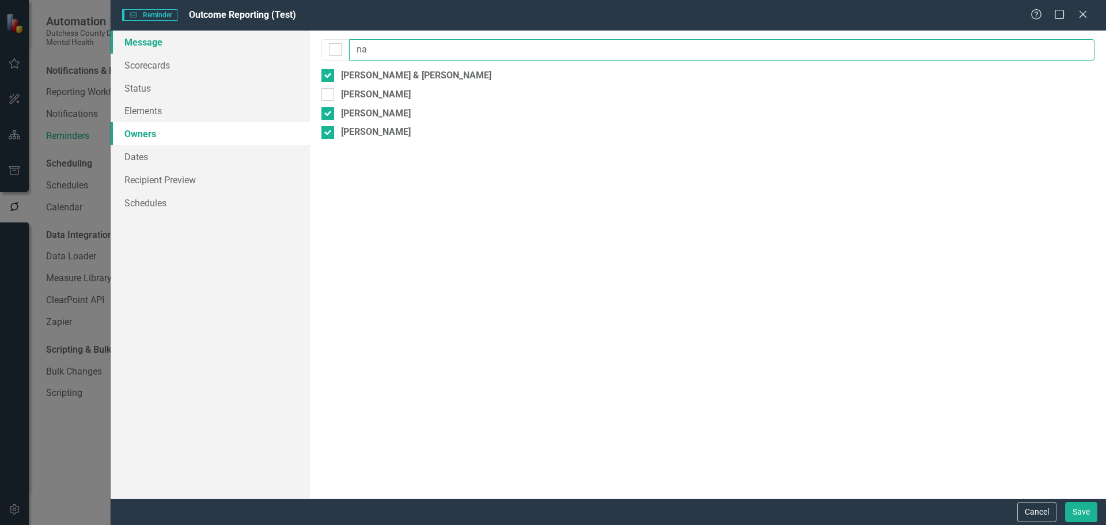
click at [307, 52] on div "Message Scorecards Status Elements Owners Dates Recipient Preview Schedules Rem…" at bounding box center [608, 265] width 995 height 468
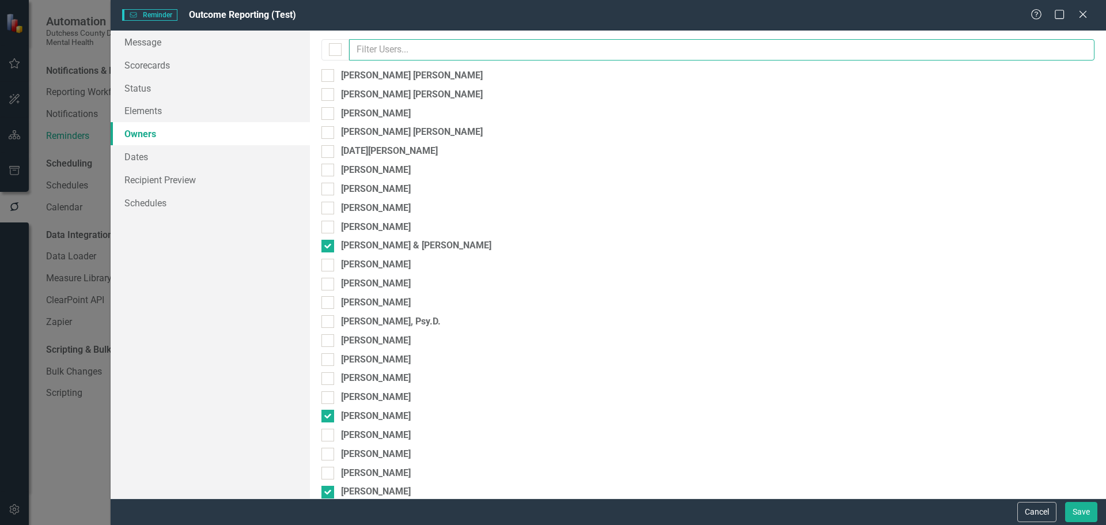
click at [406, 55] on input "text" at bounding box center [721, 49] width 745 height 21
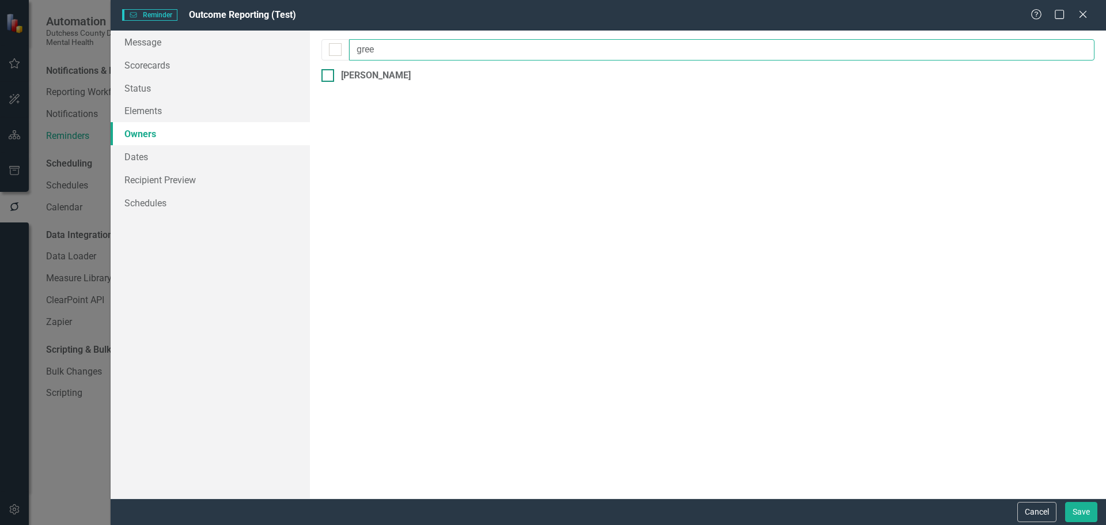
type input "gree"
click at [326, 74] on input "[PERSON_NAME]" at bounding box center [324, 72] width 7 height 7
checkbox input "true"
drag, startPoint x: 394, startPoint y: 50, endPoint x: 307, endPoint y: 65, distance: 88.2
click at [307, 65] on div "Message Scorecards Status Elements Owners Dates Recipient Preview Schedules Rem…" at bounding box center [608, 265] width 995 height 468
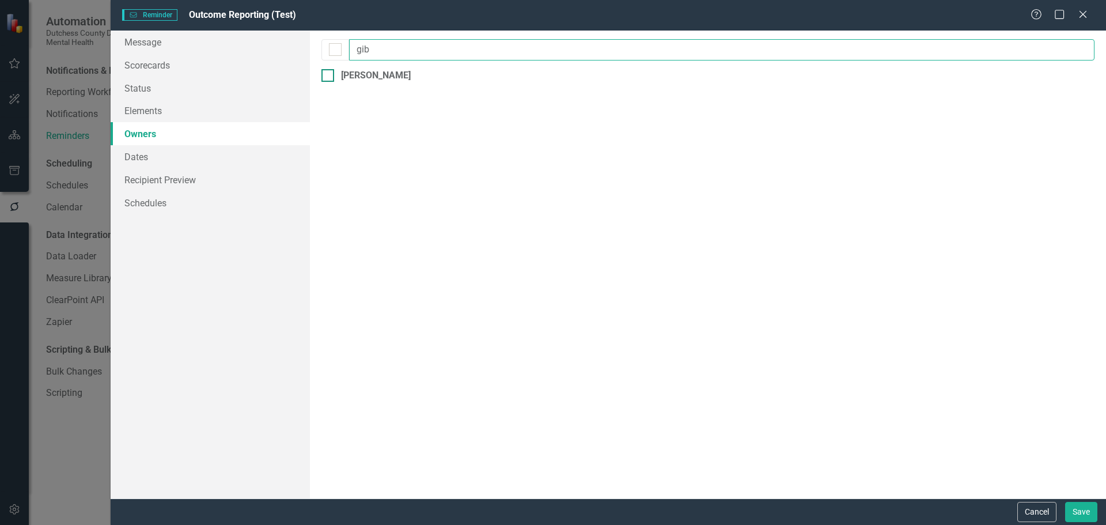
type input "gib"
click at [326, 76] on input "[PERSON_NAME]" at bounding box center [324, 72] width 7 height 7
checkbox input "true"
drag, startPoint x: 390, startPoint y: 48, endPoint x: 316, endPoint y: 59, distance: 75.7
click at [316, 59] on div "By default, reminders will be sent to the owners and collaborators of the eleme…" at bounding box center [708, 265] width 796 height 468
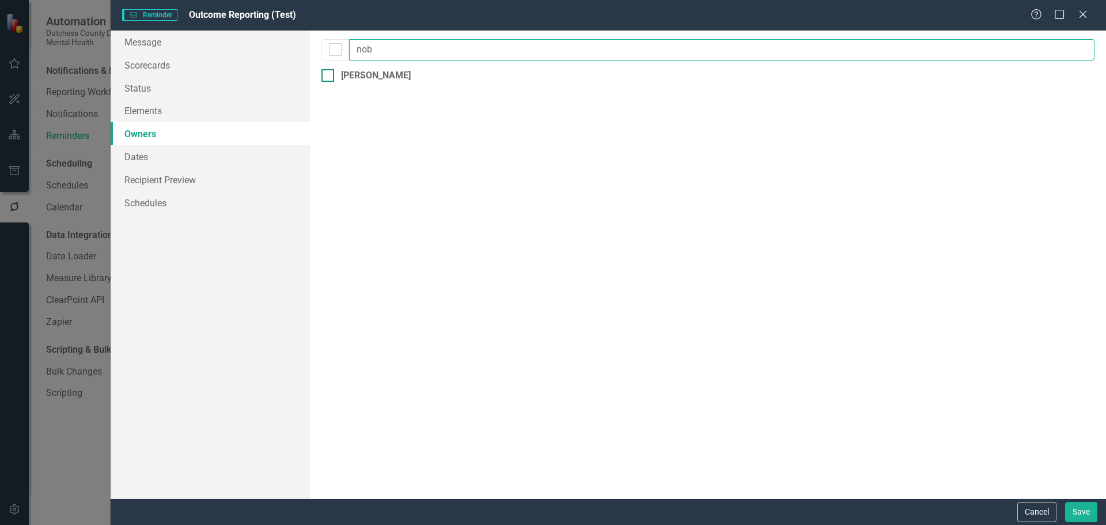
type input "nob"
click at [321, 77] on div at bounding box center [327, 75] width 13 height 13
click at [321, 77] on input "[PERSON_NAME]" at bounding box center [324, 72] width 7 height 7
checkbox input "true"
drag, startPoint x: 370, startPoint y: 59, endPoint x: 297, endPoint y: 58, distance: 73.7
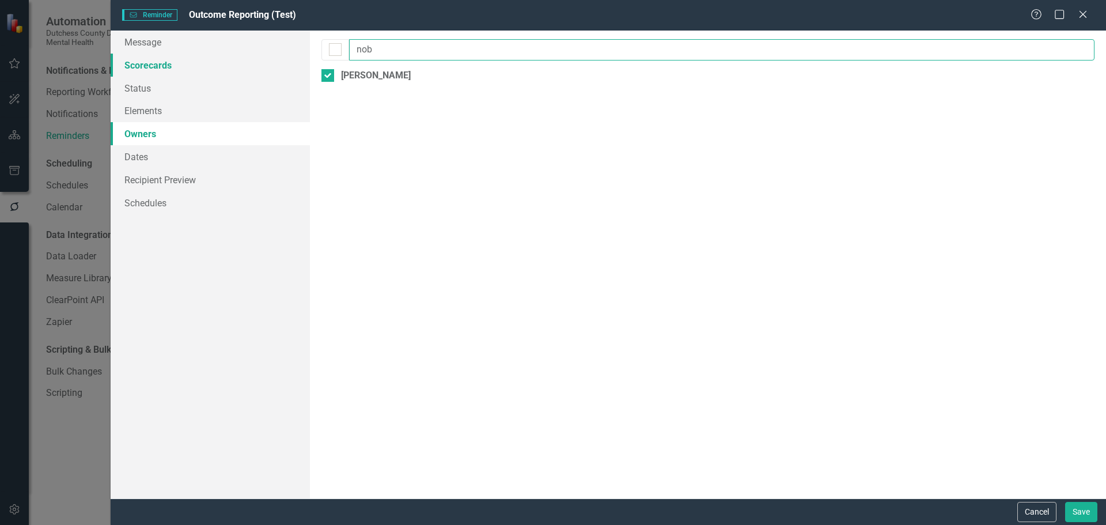
click at [297, 58] on div "Message Scorecards Status Elements Owners Dates Recipient Preview Schedules Rem…" at bounding box center [608, 265] width 995 height 468
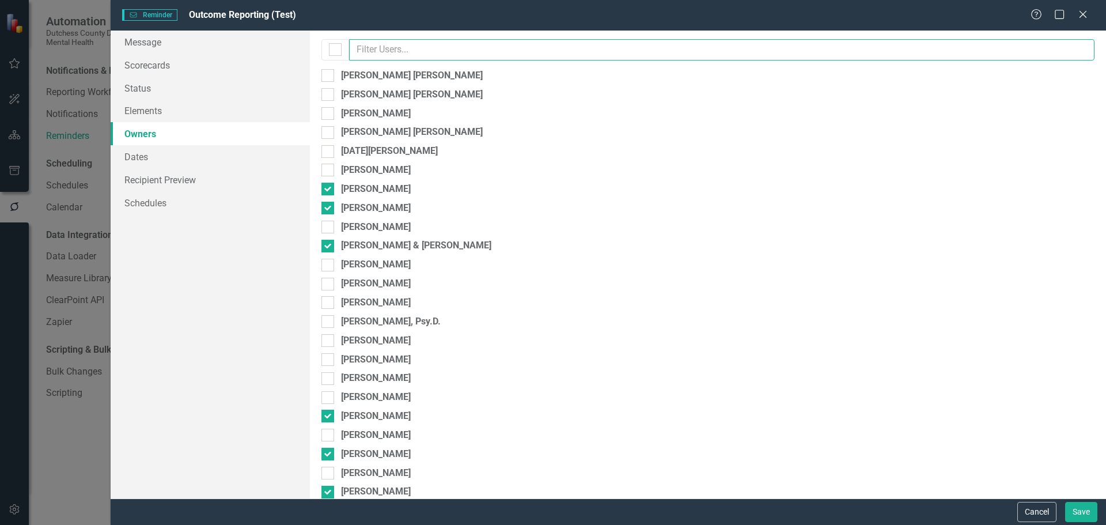
click at [387, 45] on input "text" at bounding box center [721, 49] width 745 height 21
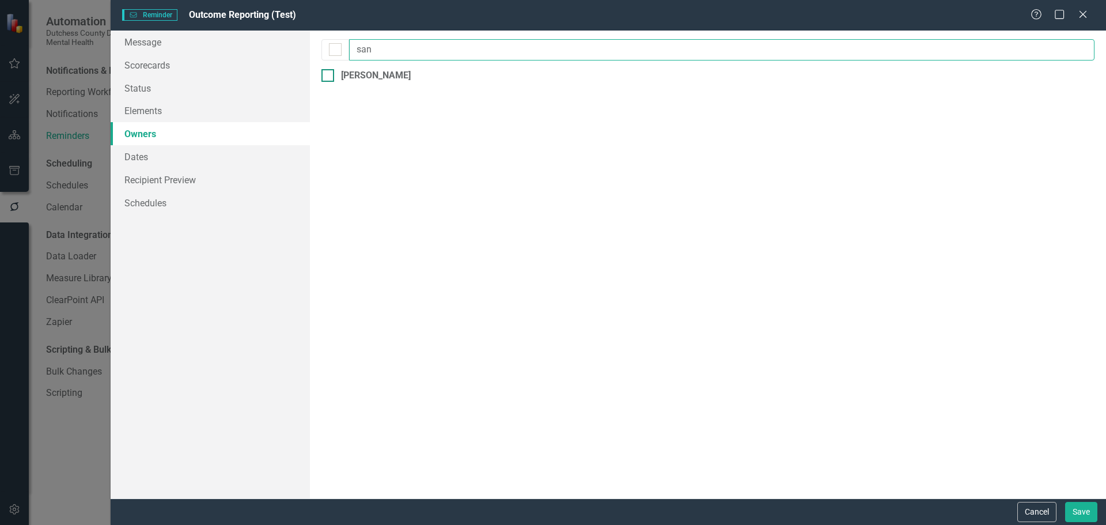
type input "san"
click at [327, 76] on input "[PERSON_NAME]" at bounding box center [324, 72] width 7 height 7
checkbox input "true"
drag, startPoint x: 389, startPoint y: 48, endPoint x: 318, endPoint y: 65, distance: 72.8
click at [318, 65] on div "By default, reminders will be sent to the owners and collaborators of the eleme…" at bounding box center [708, 265] width 796 height 468
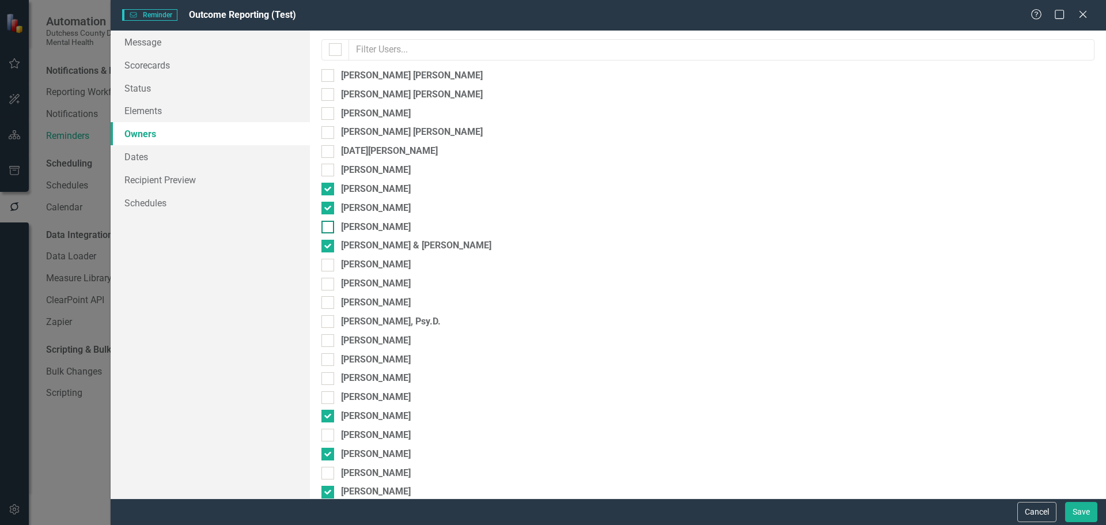
click at [615, 222] on div "[PERSON_NAME]" at bounding box center [707, 227] width 773 height 13
click at [329, 222] on input "[PERSON_NAME]" at bounding box center [324, 224] width 7 height 7
checkbox input "true"
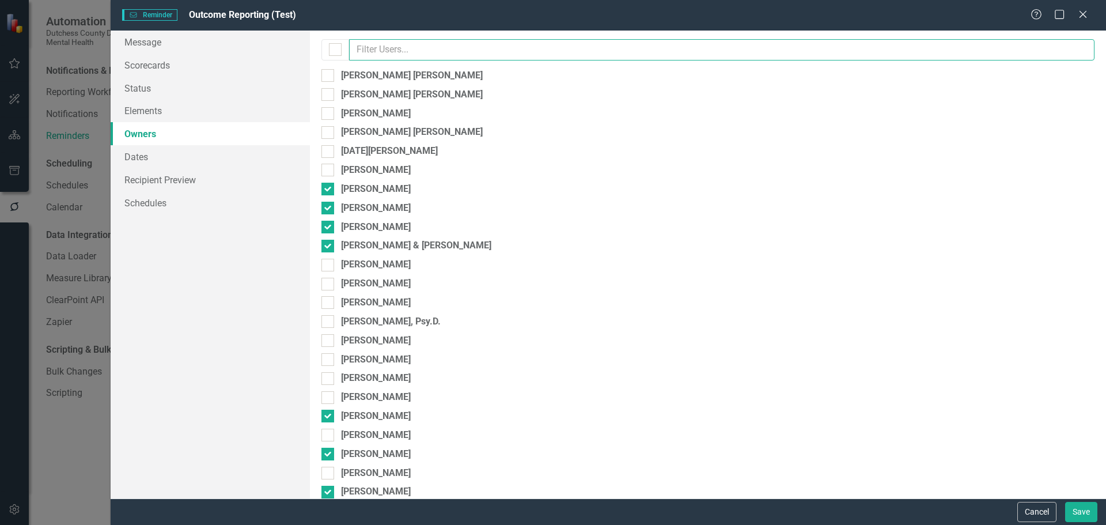
click at [393, 55] on input "text" at bounding box center [721, 49] width 745 height 21
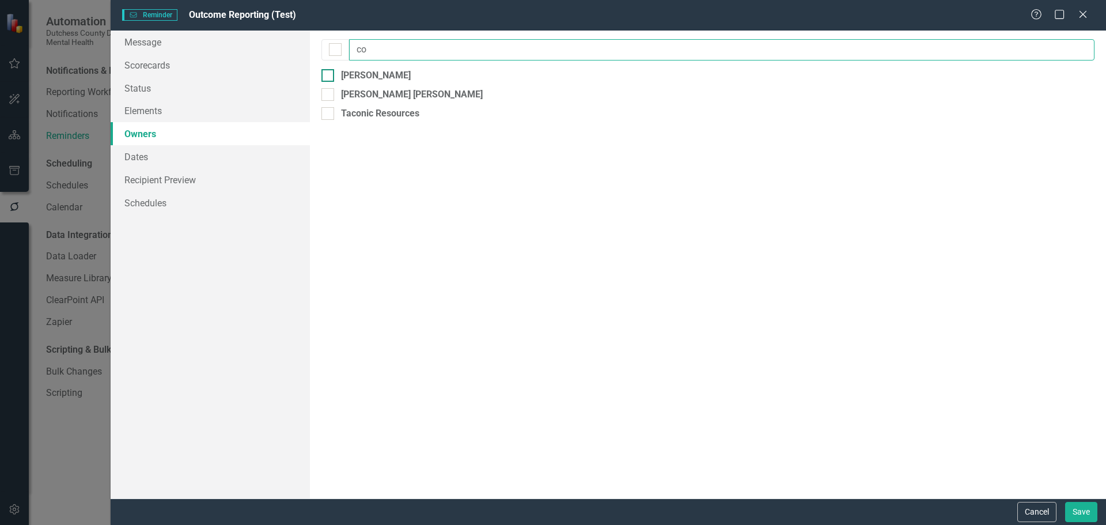
type input "co"
click at [329, 73] on div at bounding box center [327, 75] width 13 height 13
click at [329, 73] on input "[PERSON_NAME]" at bounding box center [324, 72] width 7 height 7
checkbox input "true"
drag, startPoint x: 343, startPoint y: 52, endPoint x: 321, endPoint y: 52, distance: 22.5
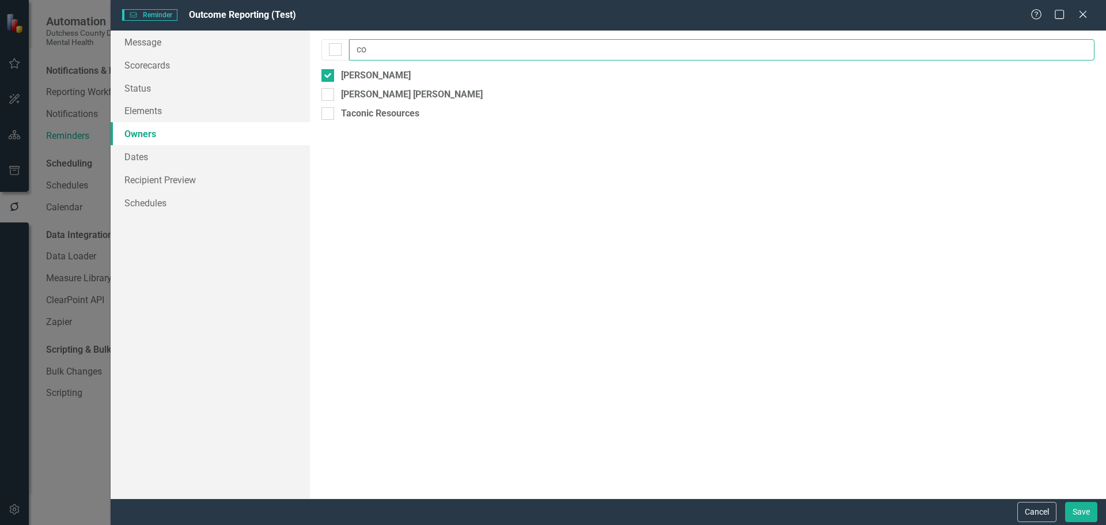
click at [321, 52] on div "co" at bounding box center [707, 49] width 773 height 21
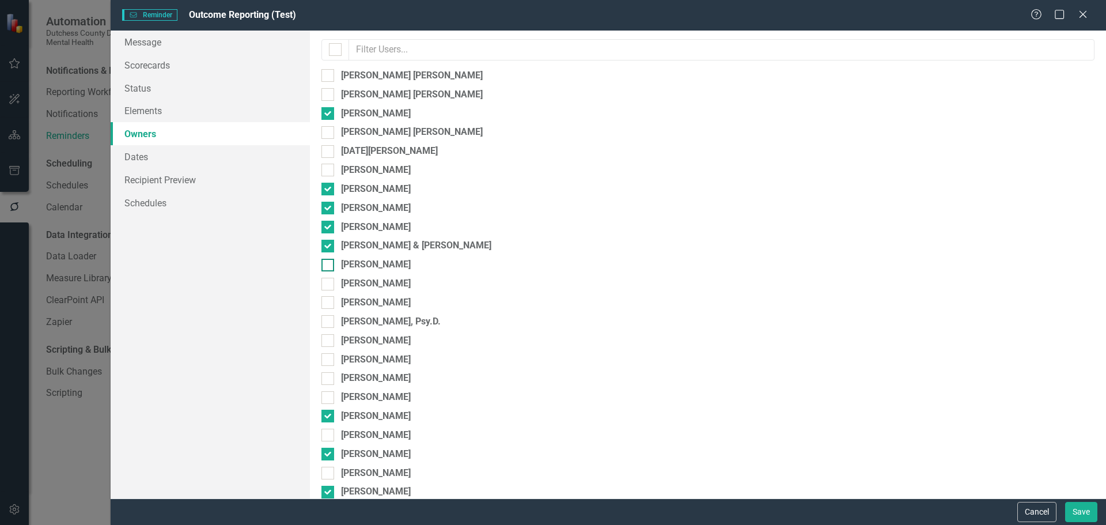
drag, startPoint x: 644, startPoint y: 282, endPoint x: 643, endPoint y: 264, distance: 17.3
click at [644, 279] on div "[PERSON_NAME]" at bounding box center [707, 283] width 773 height 13
click at [329, 279] on input "[PERSON_NAME]" at bounding box center [324, 281] width 7 height 7
checkbox input "true"
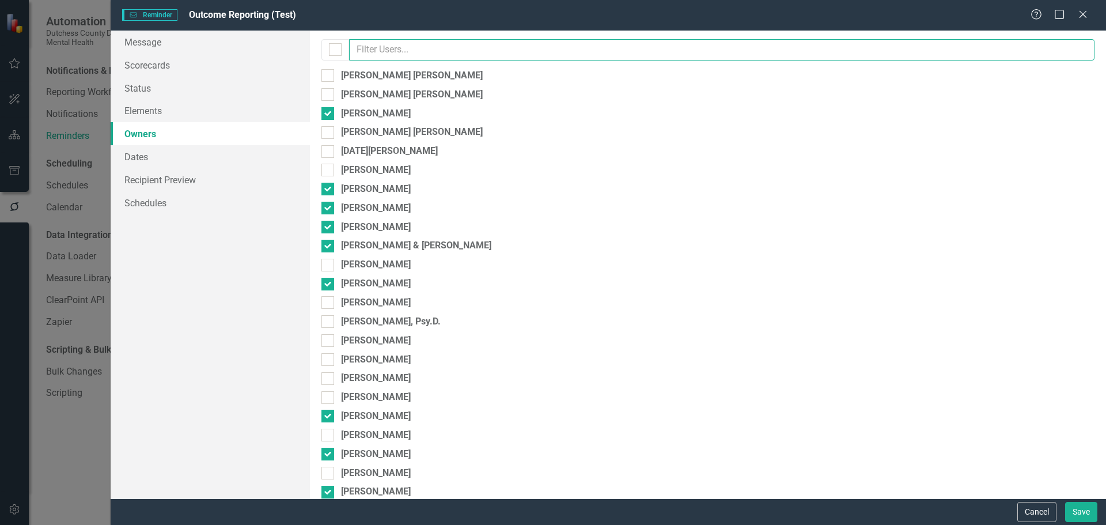
click at [376, 43] on input "text" at bounding box center [721, 49] width 745 height 21
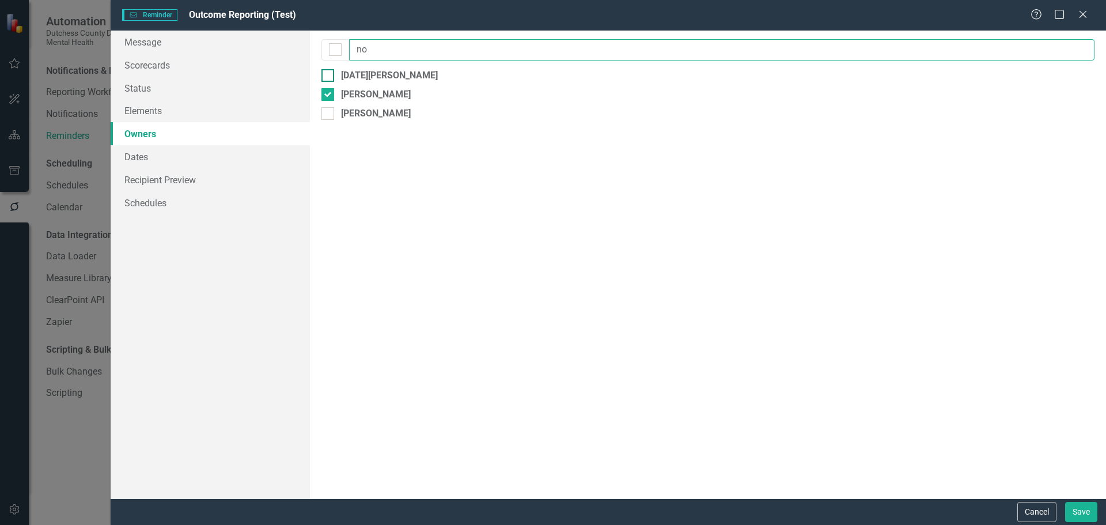
type input "no"
click at [333, 74] on div at bounding box center [327, 75] width 13 height 13
click at [329, 74] on input "[DATE][PERSON_NAME]" at bounding box center [324, 72] width 7 height 7
checkbox input "true"
drag, startPoint x: 270, startPoint y: 63, endPoint x: 211, endPoint y: 66, distance: 59.4
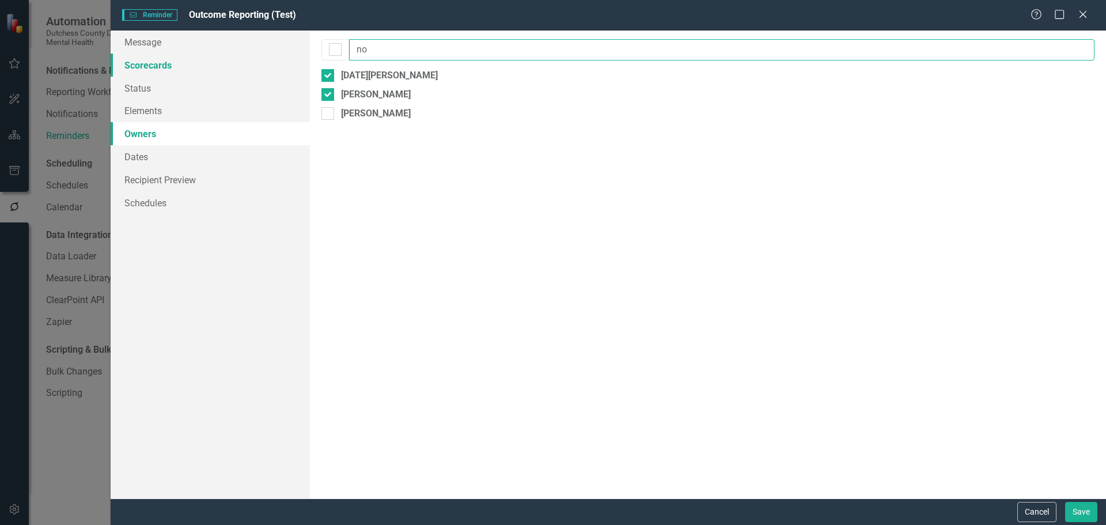
click at [211, 66] on div "Message Scorecards Status Elements Owners Dates Recipient Preview Schedules Rem…" at bounding box center [608, 265] width 995 height 468
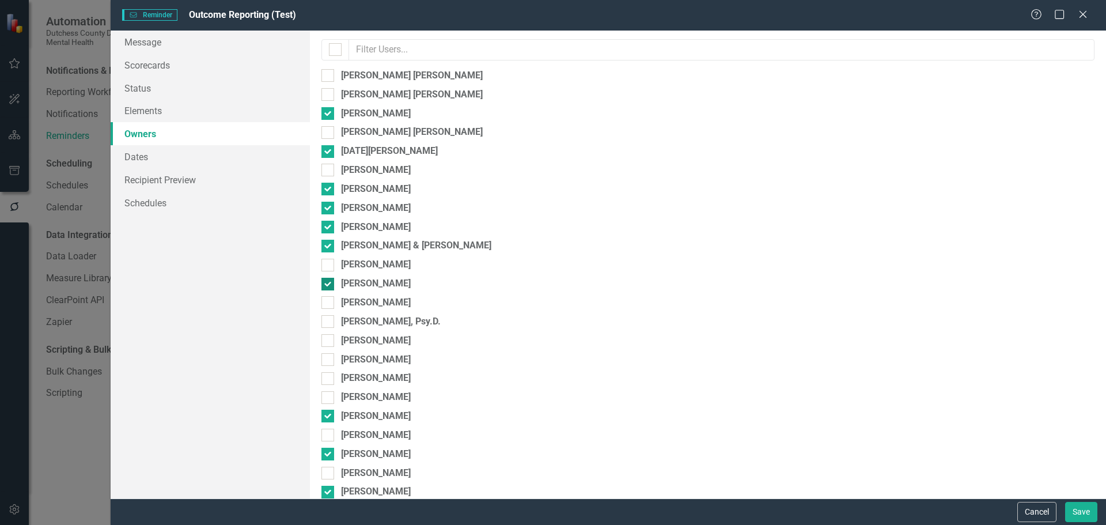
click at [757, 278] on div "[PERSON_NAME]" at bounding box center [707, 283] width 773 height 13
click at [329, 278] on input "[PERSON_NAME]" at bounding box center [324, 281] width 7 height 7
checkbox input "false"
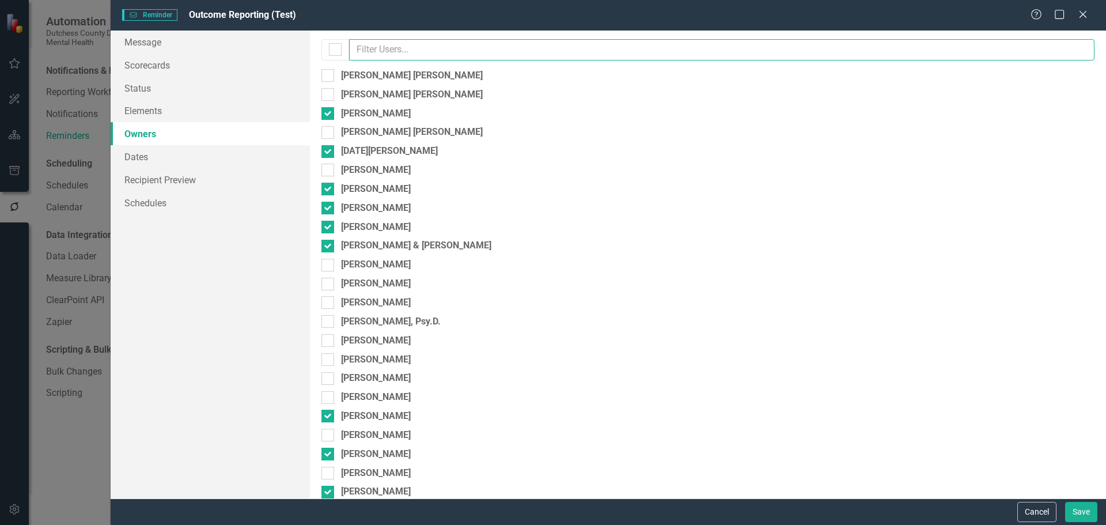
click at [370, 44] on input "text" at bounding box center [721, 49] width 745 height 21
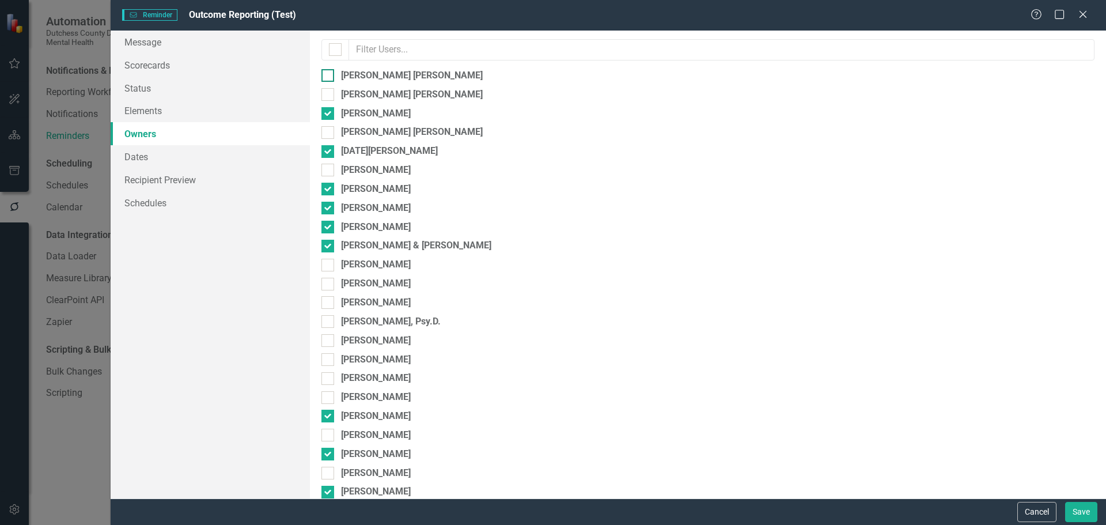
click at [334, 74] on div "[PERSON_NAME] [PERSON_NAME]" at bounding box center [707, 75] width 773 height 13
click at [329, 74] on input "[PERSON_NAME] [PERSON_NAME]" at bounding box center [324, 72] width 7 height 7
checkbox input "true"
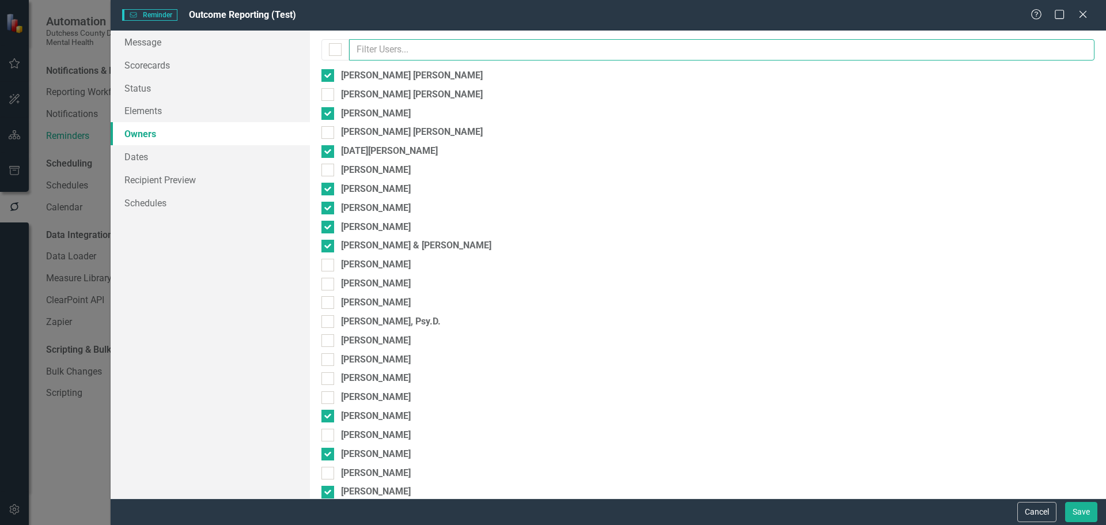
click at [377, 52] on input "text" at bounding box center [721, 49] width 745 height 21
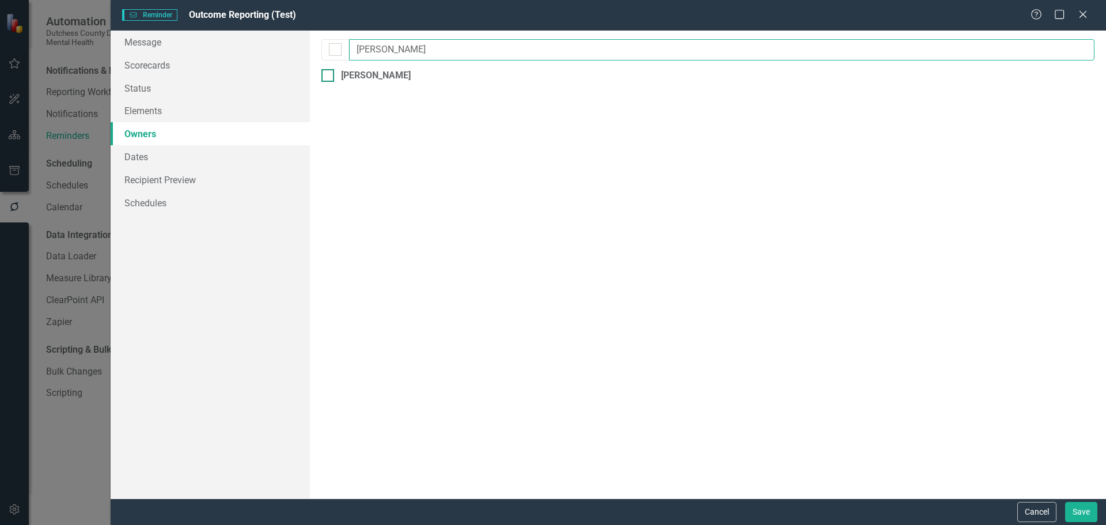
type input "tom"
drag, startPoint x: 328, startPoint y: 78, endPoint x: 361, endPoint y: 58, distance: 38.7
click at [327, 77] on div at bounding box center [327, 75] width 13 height 13
click at [327, 77] on input "[PERSON_NAME]" at bounding box center [324, 72] width 7 height 7
checkbox input "true"
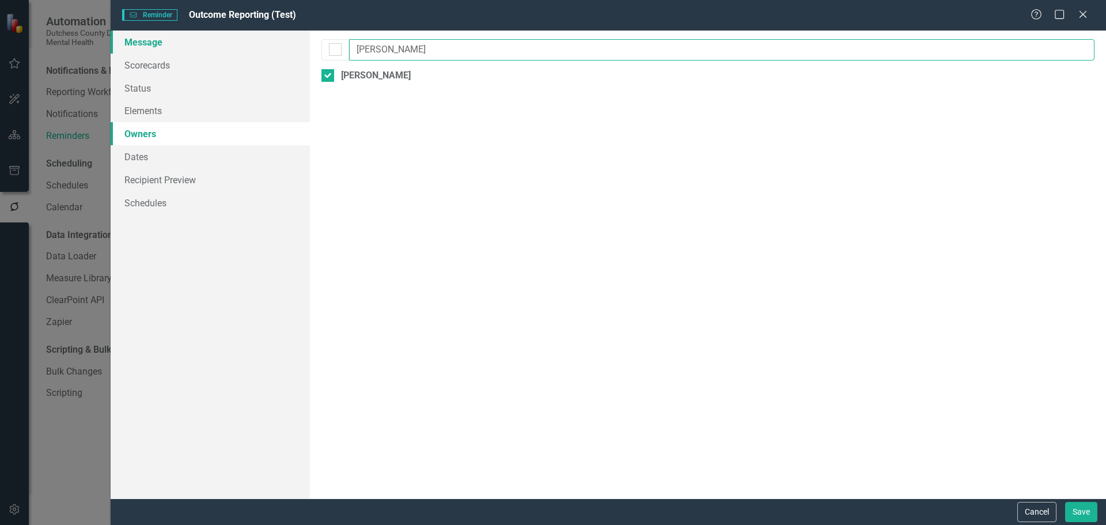
drag, startPoint x: 394, startPoint y: 48, endPoint x: 287, endPoint y: 47, distance: 106.6
click at [287, 47] on div "Message Scorecards Status Elements Owners Dates Recipient Preview Schedules Rem…" at bounding box center [608, 265] width 995 height 468
type input "wil"
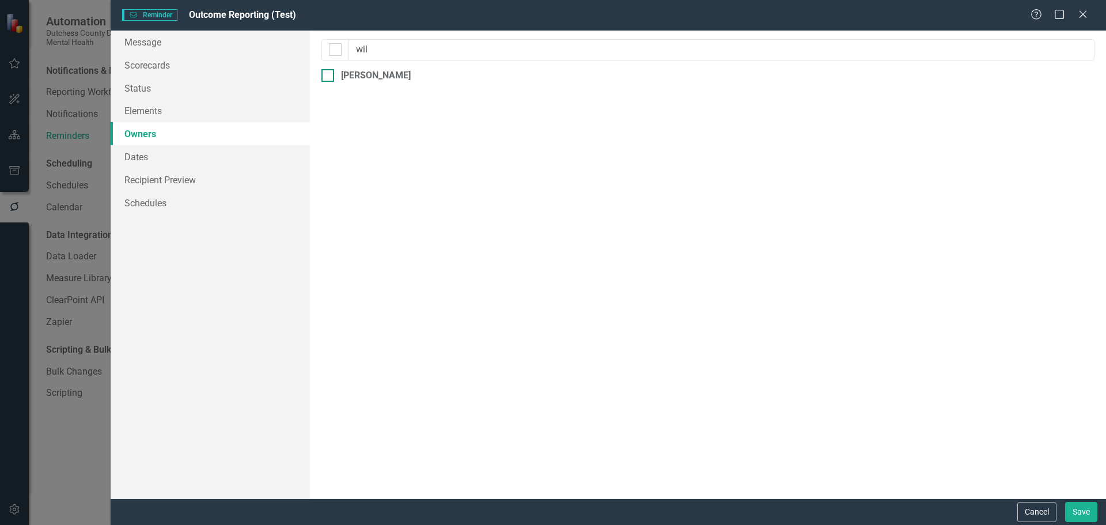
click at [324, 78] on div at bounding box center [327, 75] width 13 height 13
click at [324, 77] on input "[PERSON_NAME]" at bounding box center [324, 72] width 7 height 7
checkbox input "true"
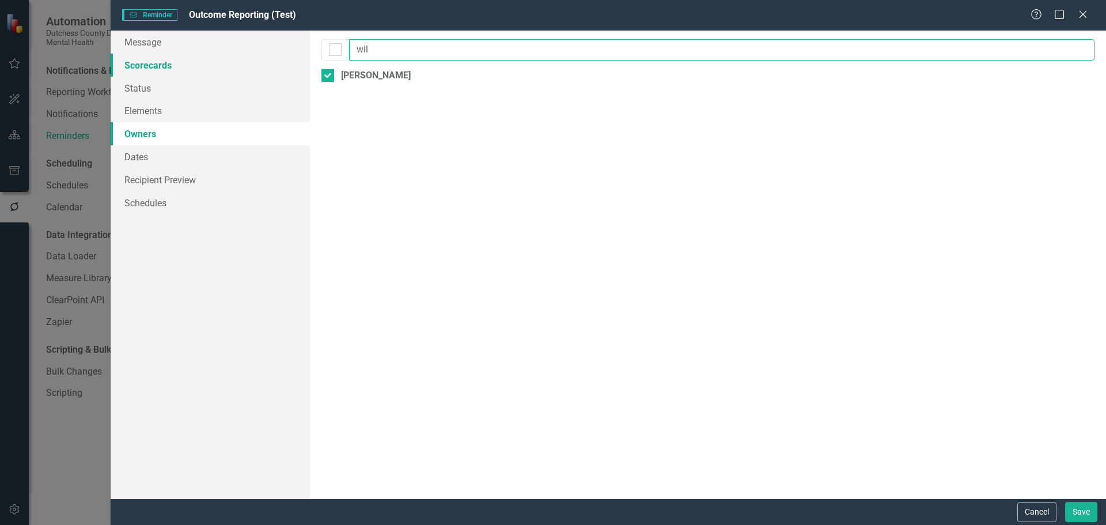
drag, startPoint x: 361, startPoint y: 55, endPoint x: 307, endPoint y: 65, distance: 54.6
click at [307, 65] on div "Message Scorecards Status Elements Owners Dates Recipient Preview Schedules Rem…" at bounding box center [608, 265] width 995 height 468
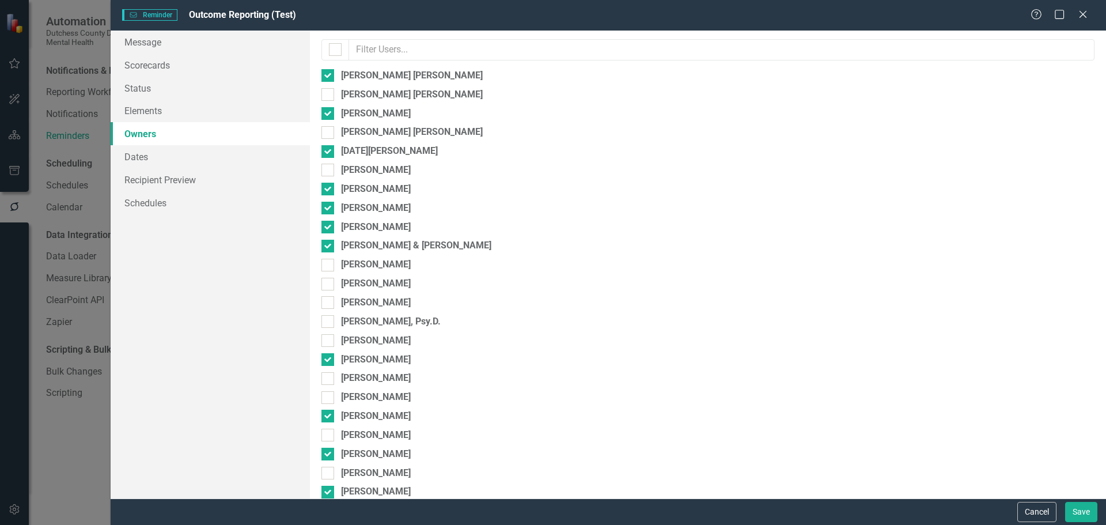
click at [624, 257] on div "By default, reminders will be sent to the owners and collaborators of the eleme…" at bounding box center [708, 265] width 796 height 468
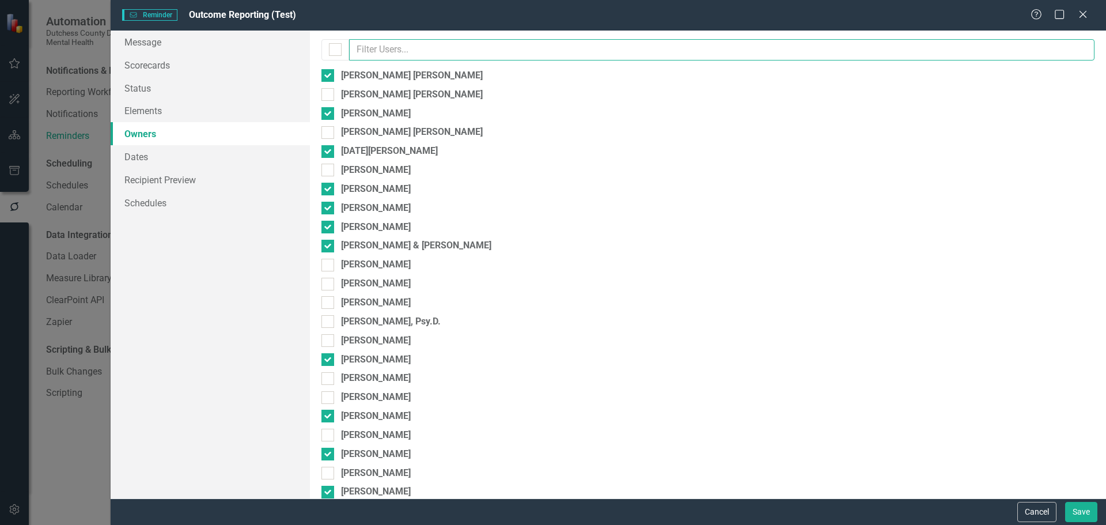
click at [361, 47] on input "text" at bounding box center [721, 49] width 745 height 21
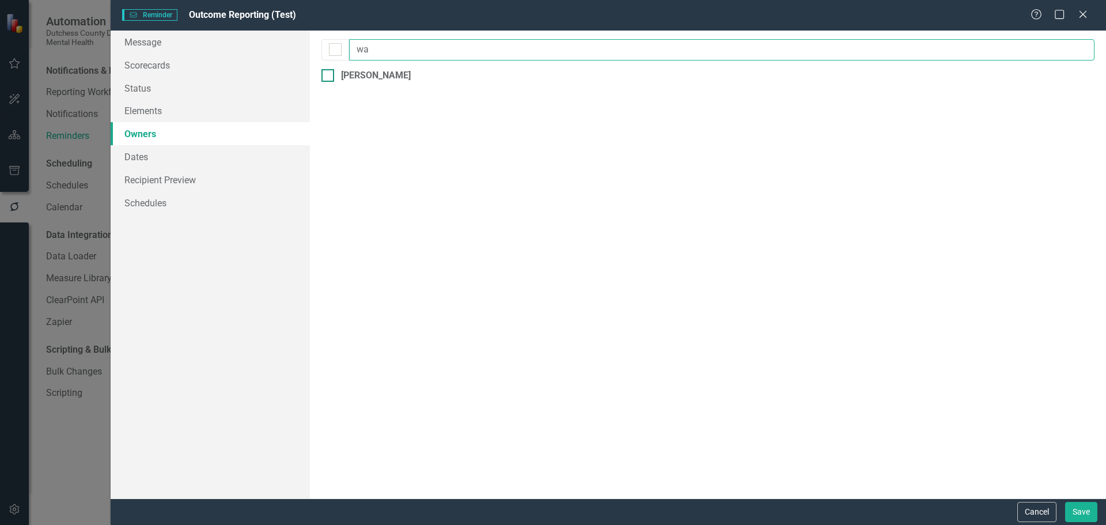
type input "wa"
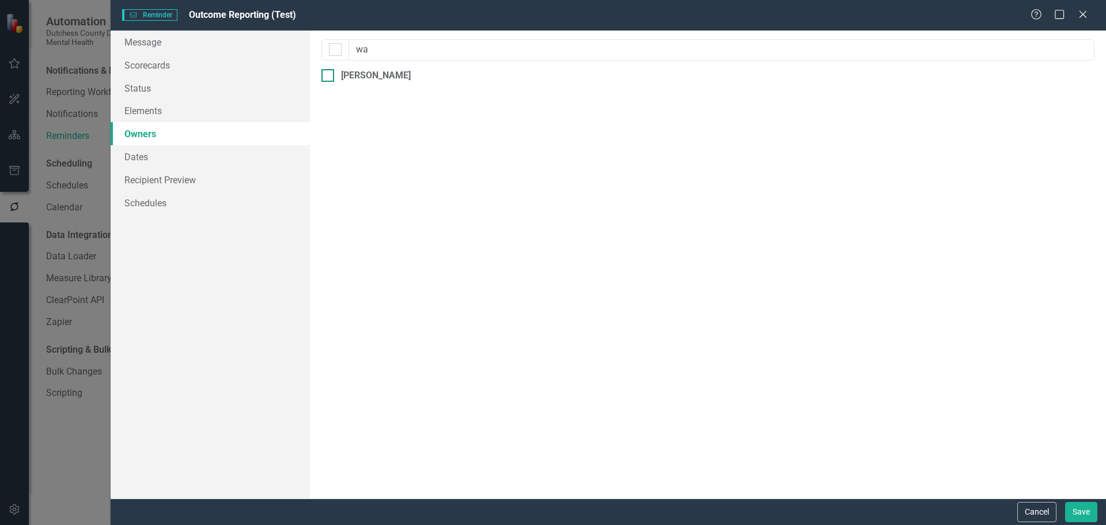
click at [328, 74] on input "[PERSON_NAME]" at bounding box center [324, 72] width 7 height 7
checkbox input "true"
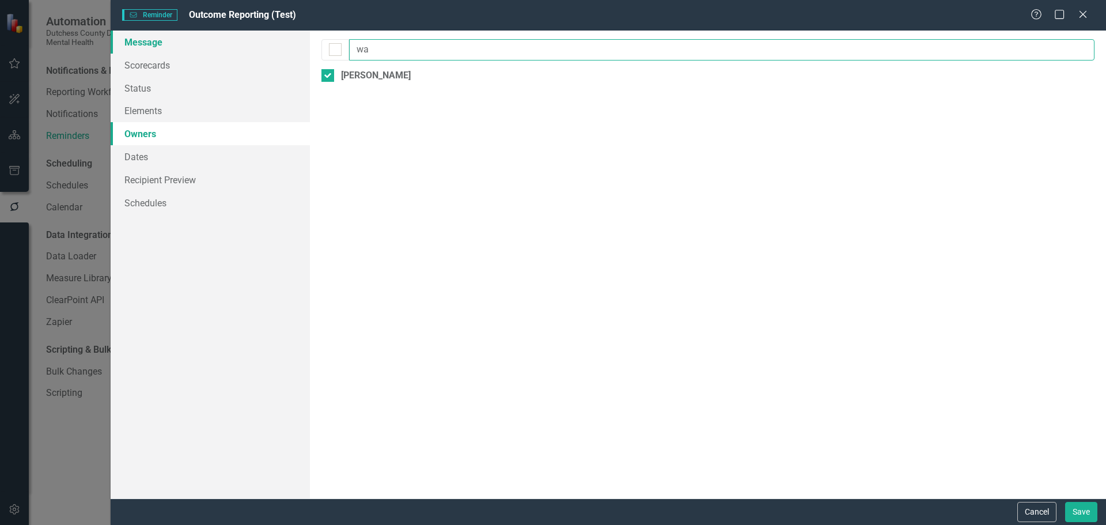
drag, startPoint x: 381, startPoint y: 47, endPoint x: 291, endPoint y: 46, distance: 89.3
click at [291, 46] on div "Message Scorecards Status Elements Owners Dates Recipient Preview Schedules Rem…" at bounding box center [608, 265] width 995 height 468
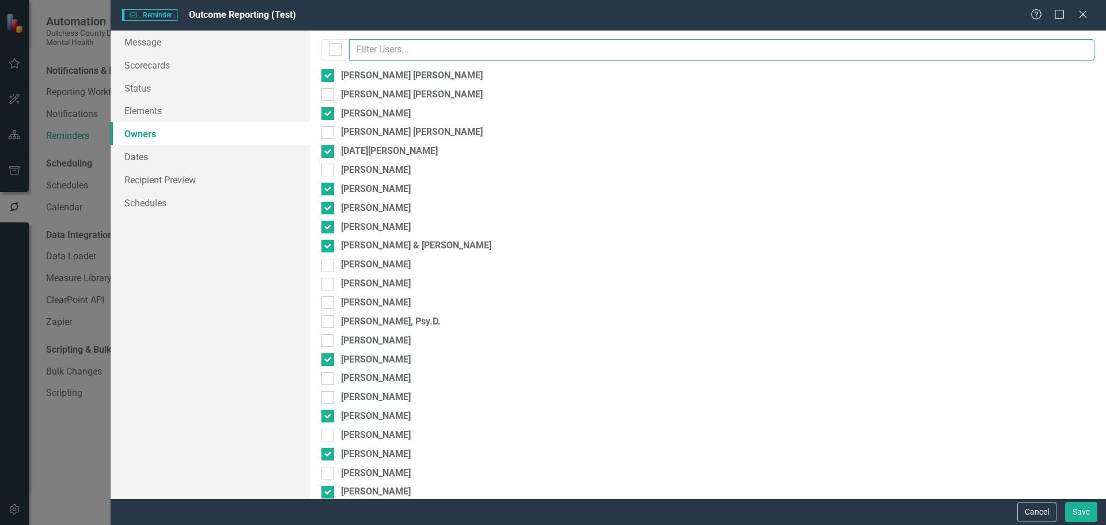
click at [400, 49] on input "text" at bounding box center [721, 49] width 745 height 21
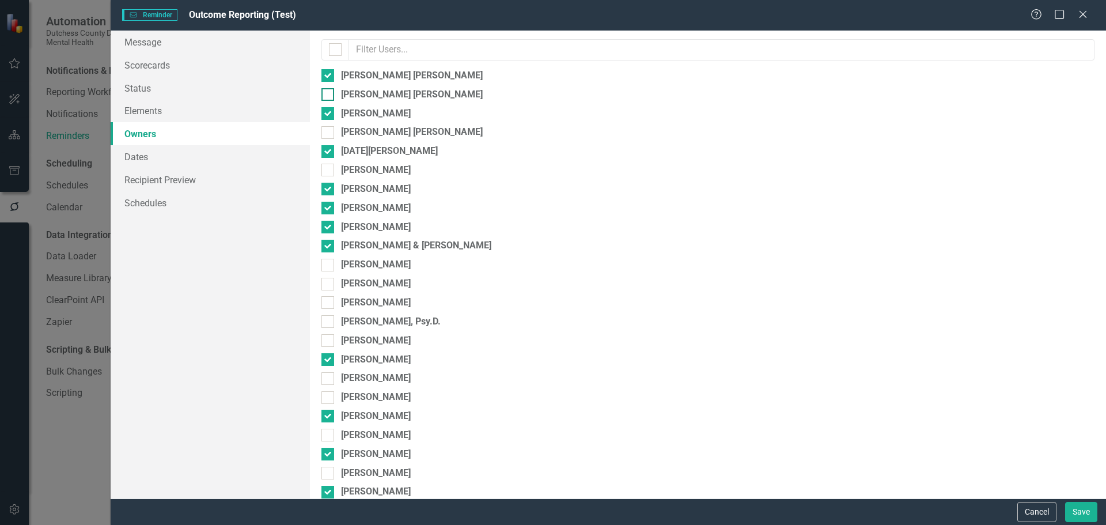
click at [327, 93] on input "[PERSON_NAME] [PERSON_NAME]" at bounding box center [324, 91] width 7 height 7
checkbox input "true"
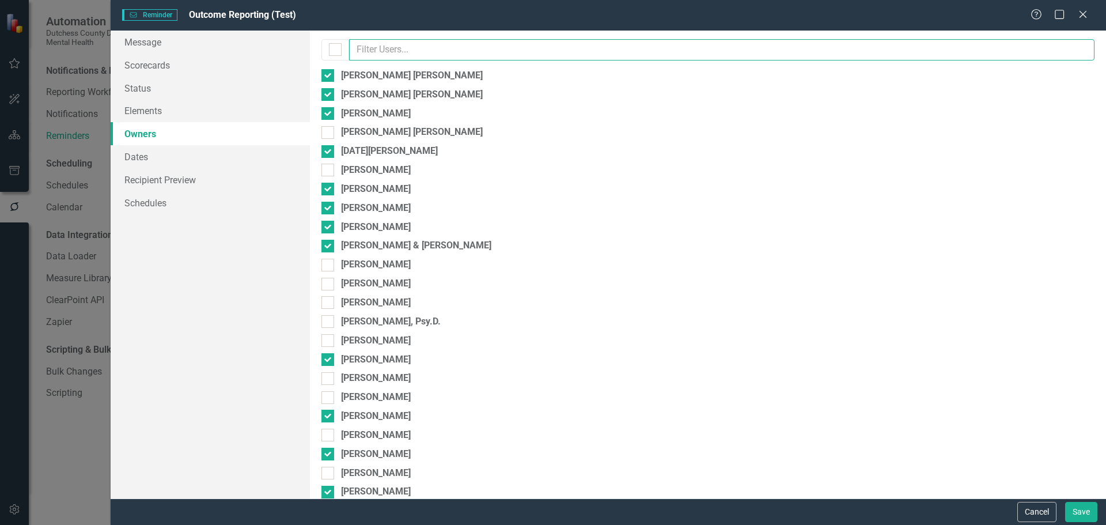
click at [376, 48] on input "text" at bounding box center [721, 49] width 745 height 21
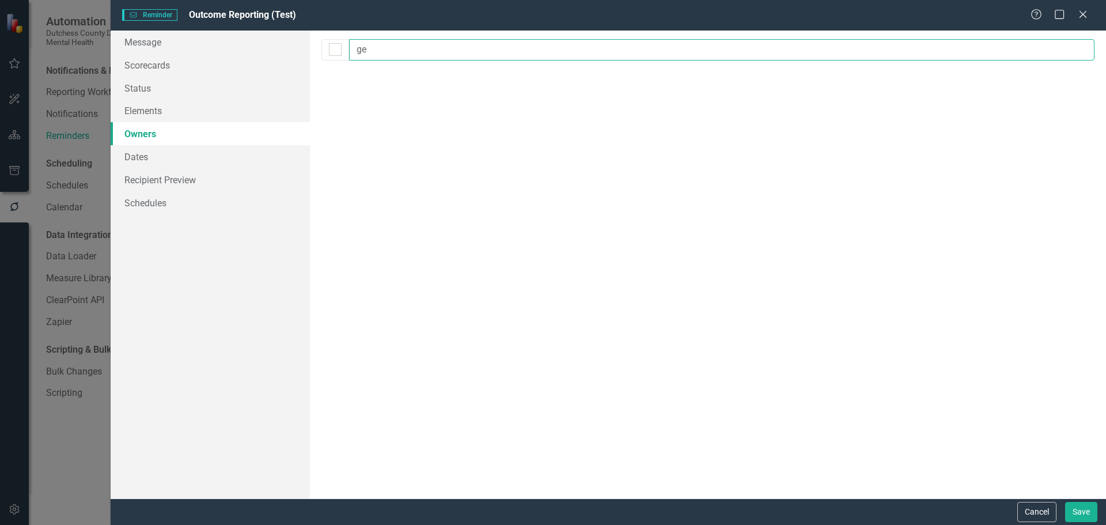
type input "g"
type input "a"
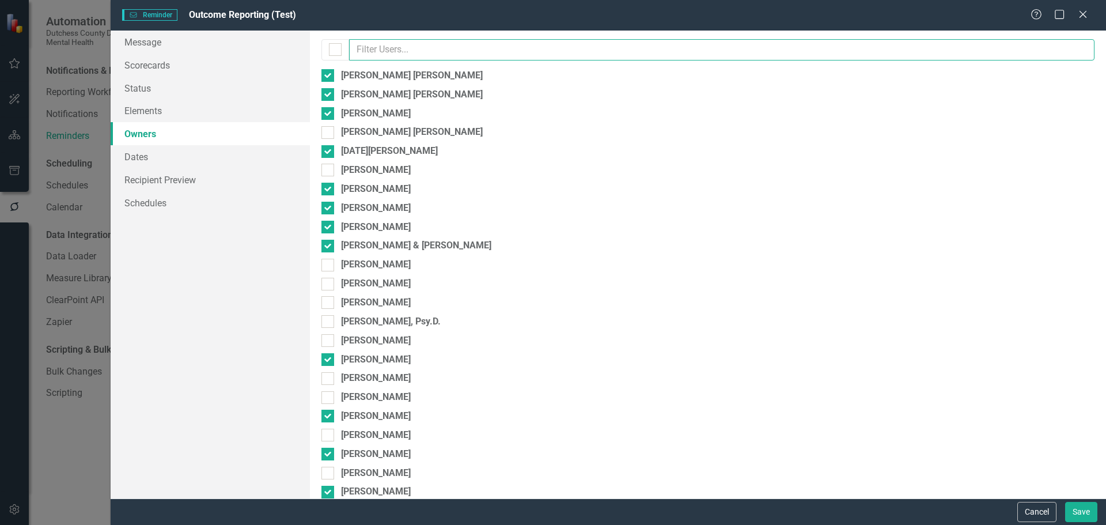
click at [404, 56] on input "text" at bounding box center [721, 49] width 745 height 21
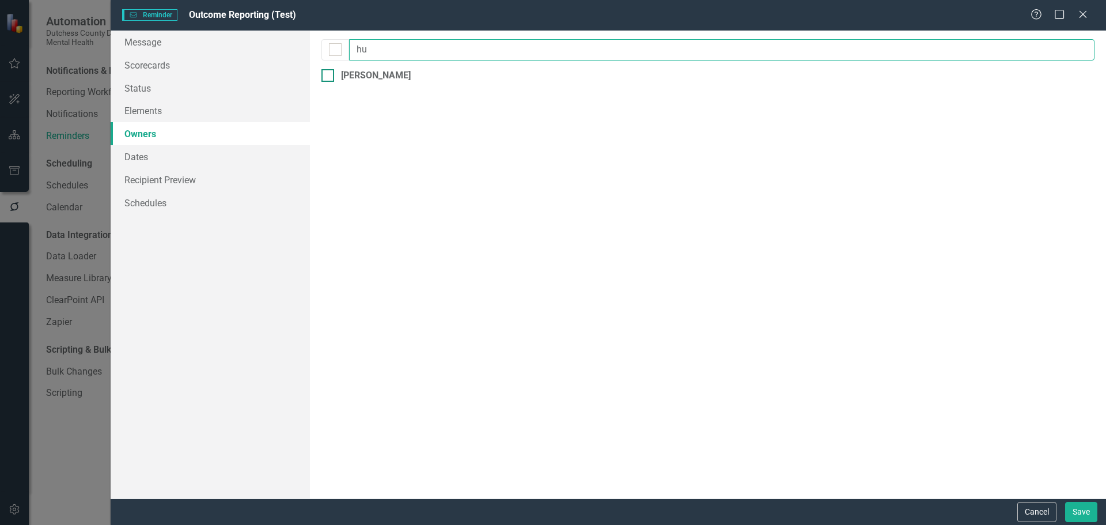
type input "hu"
click at [329, 79] on div at bounding box center [327, 75] width 13 height 13
click at [329, 77] on input "[PERSON_NAME]" at bounding box center [324, 72] width 7 height 7
checkbox input "true"
drag, startPoint x: 388, startPoint y: 50, endPoint x: 306, endPoint y: 48, distance: 81.2
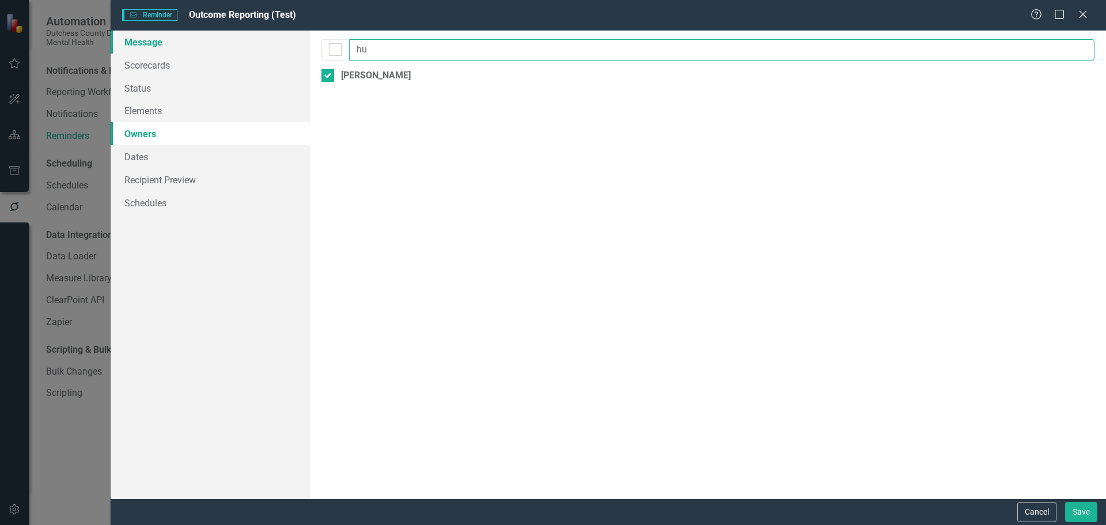
click at [306, 48] on div "Message Scorecards Status Elements Owners Dates Recipient Preview Schedules Rem…" at bounding box center [608, 265] width 995 height 468
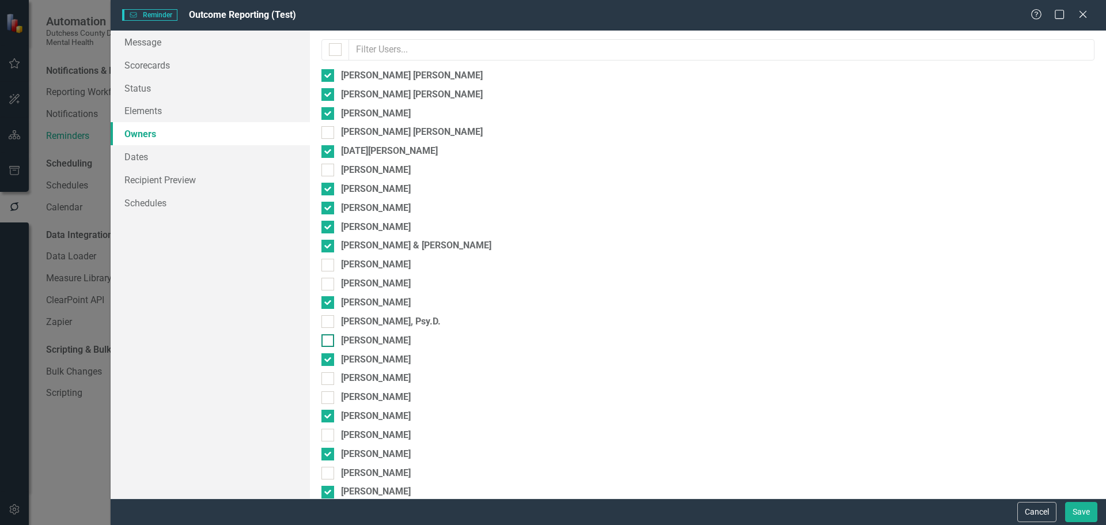
click at [729, 335] on div "[PERSON_NAME]" at bounding box center [707, 340] width 773 height 13
click at [329, 335] on input "[PERSON_NAME]" at bounding box center [324, 337] width 7 height 7
checkbox input "true"
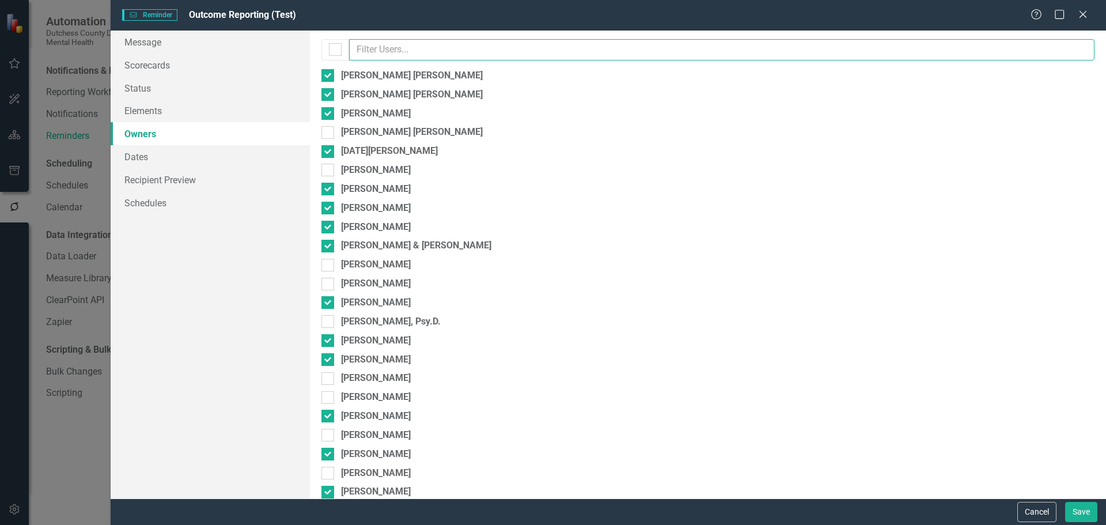
click at [401, 49] on input "text" at bounding box center [721, 49] width 745 height 21
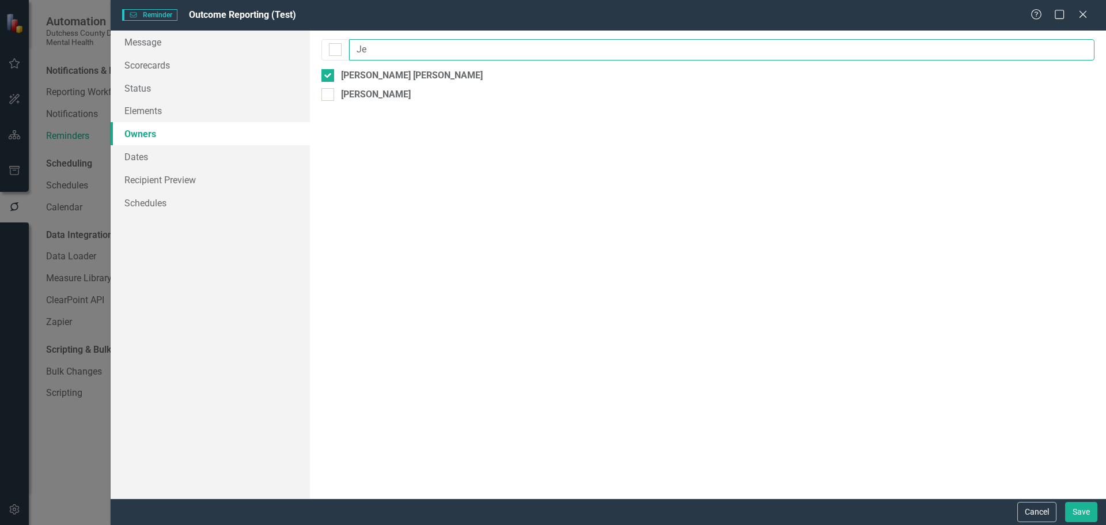
type input "J"
type input "tac"
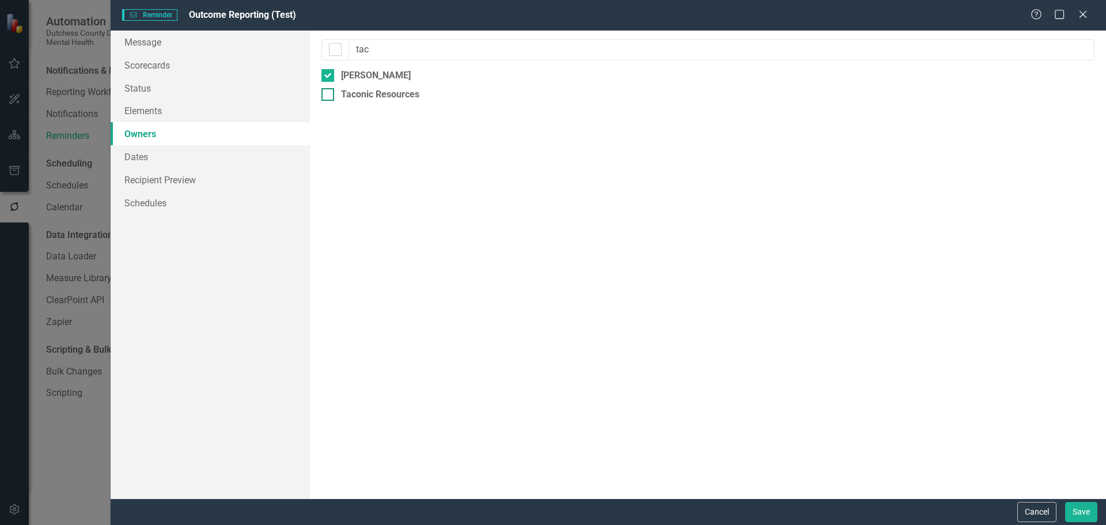
click at [331, 97] on div at bounding box center [327, 94] width 13 height 13
click at [329, 96] on input "Taconic Resources" at bounding box center [324, 91] width 7 height 7
checkbox input "true"
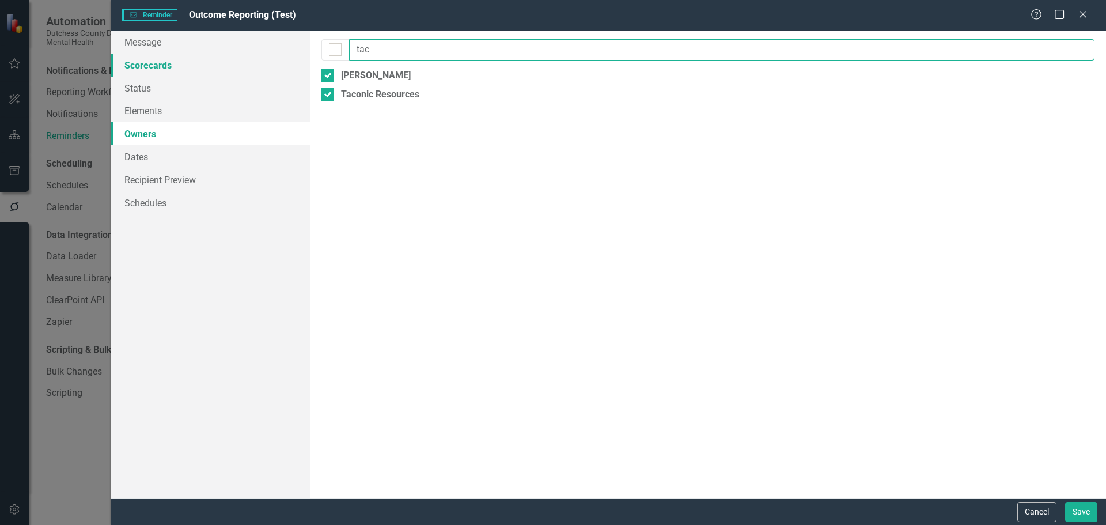
drag, startPoint x: 399, startPoint y: 58, endPoint x: 255, endPoint y: 56, distance: 144.6
click at [255, 56] on div "Message Scorecards Status Elements Owners Dates Recipient Preview Schedules Rem…" at bounding box center [608, 265] width 995 height 468
type input "tod"
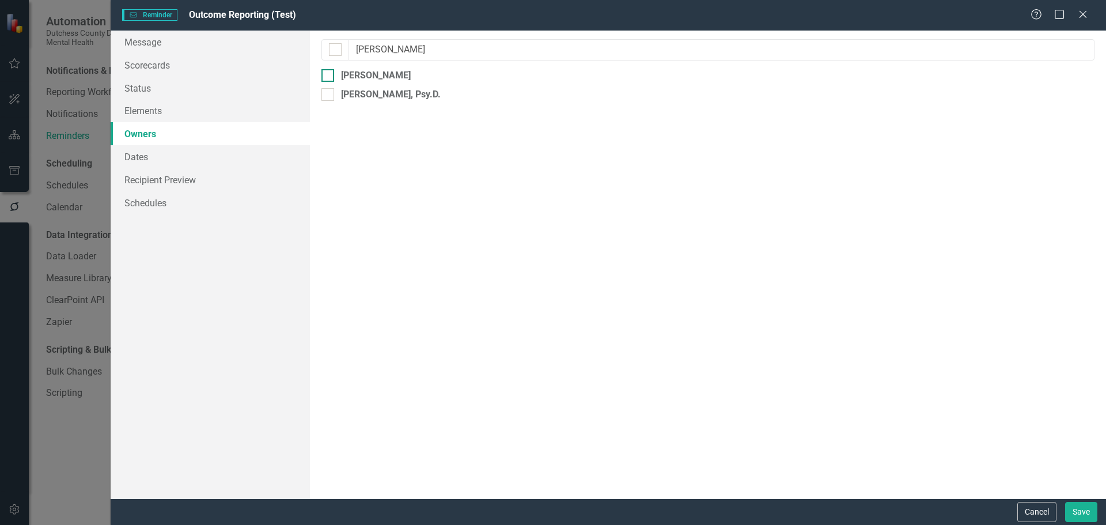
click at [326, 74] on input "[PERSON_NAME]" at bounding box center [324, 72] width 7 height 7
checkbox input "true"
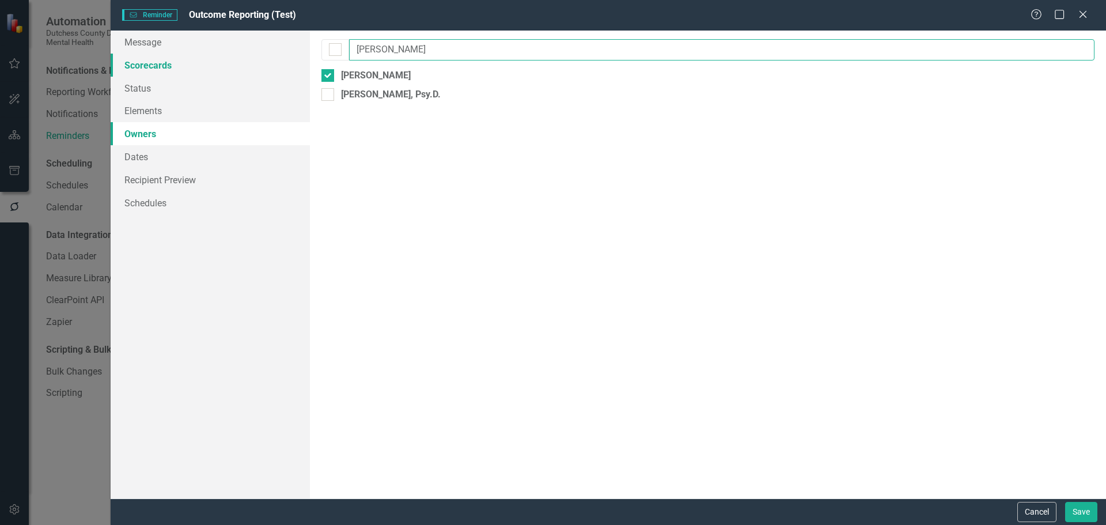
drag, startPoint x: 396, startPoint y: 48, endPoint x: 259, endPoint y: 61, distance: 137.7
click at [259, 61] on div "Message Scorecards Status Elements Owners Dates Recipient Preview Schedules Rem…" at bounding box center [608, 265] width 995 height 468
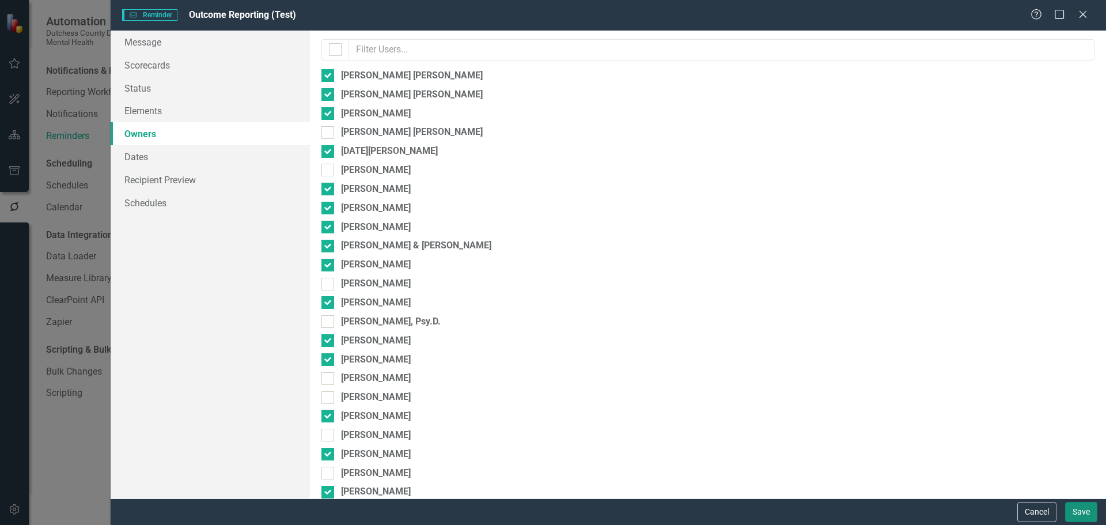
click at [1078, 515] on button "Save" at bounding box center [1081, 512] width 32 height 20
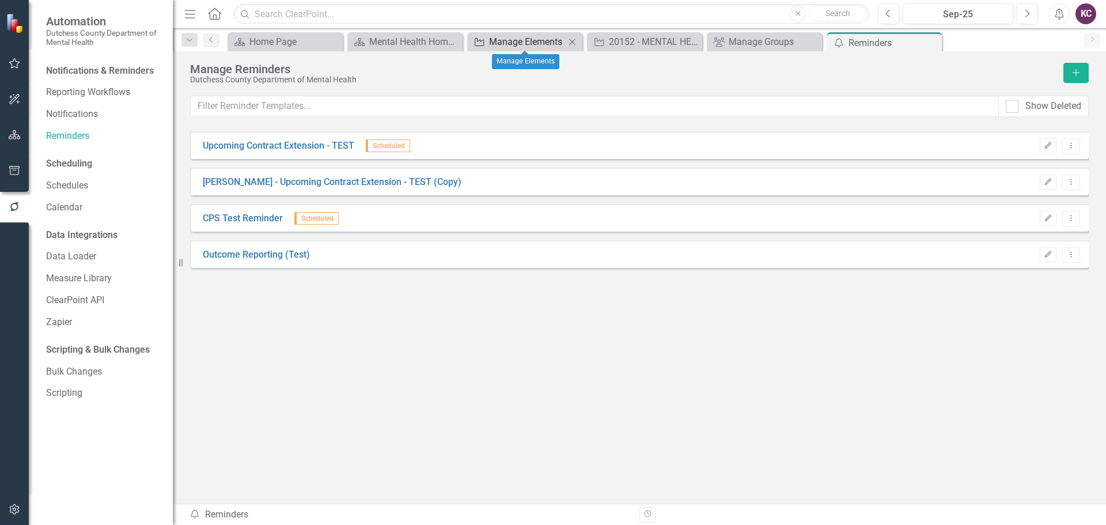
click at [536, 37] on div "Manage Elements" at bounding box center [527, 42] width 76 height 14
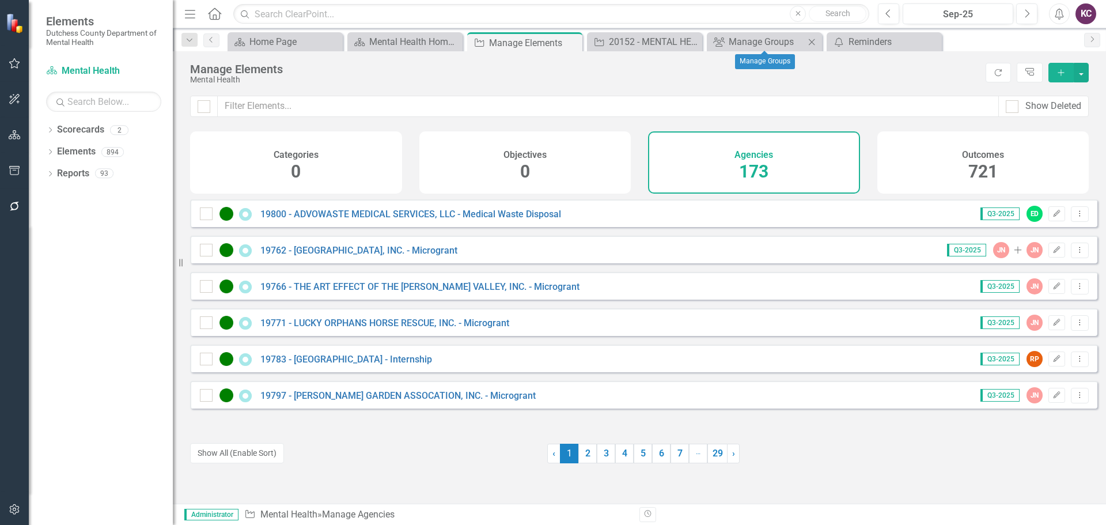
click at [812, 44] on icon "Close" at bounding box center [812, 41] width 12 height 9
click at [0, 0] on icon "Close" at bounding box center [0, 0] width 0 height 0
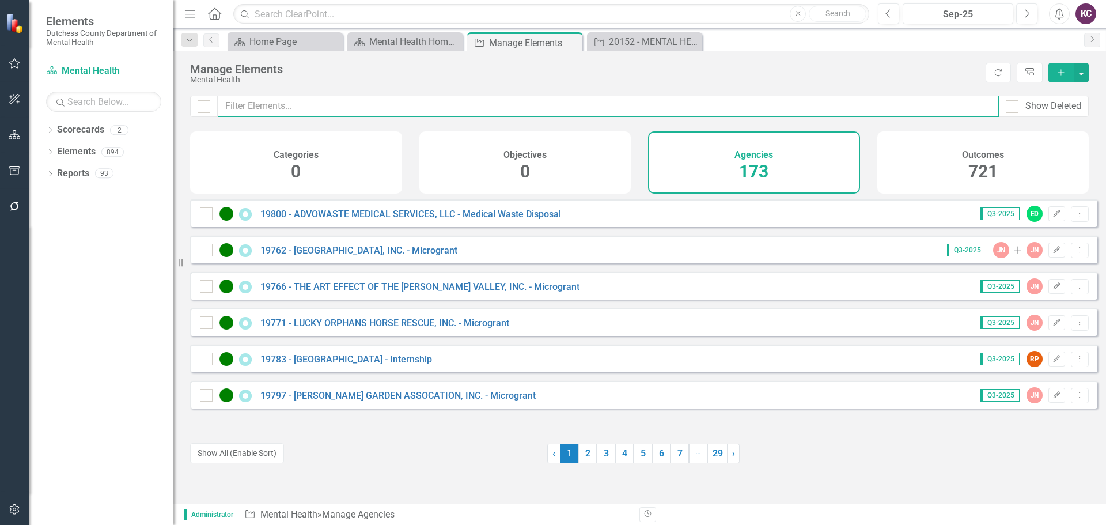
click at [295, 104] on input "text" at bounding box center [608, 106] width 781 height 21
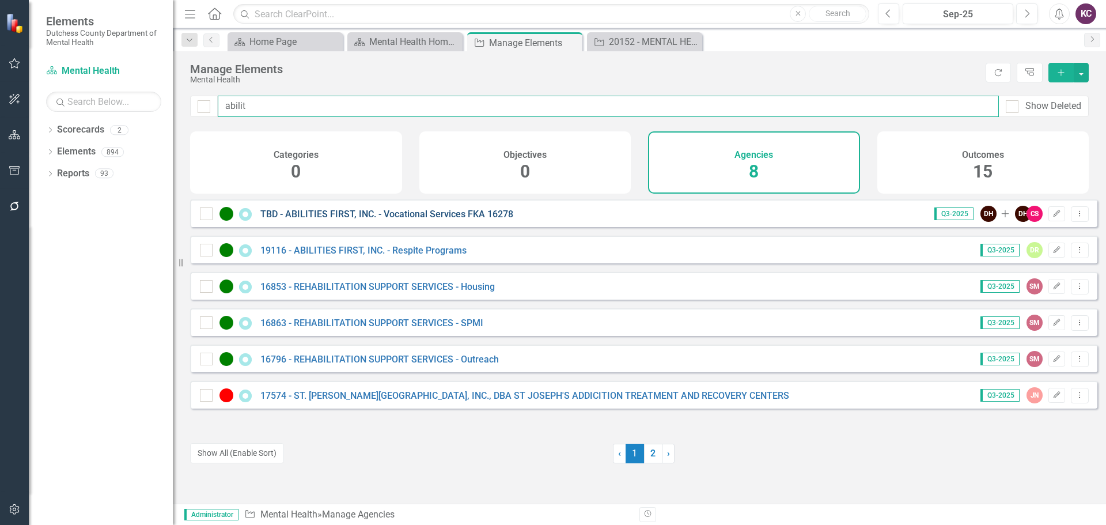
type input "abilit"
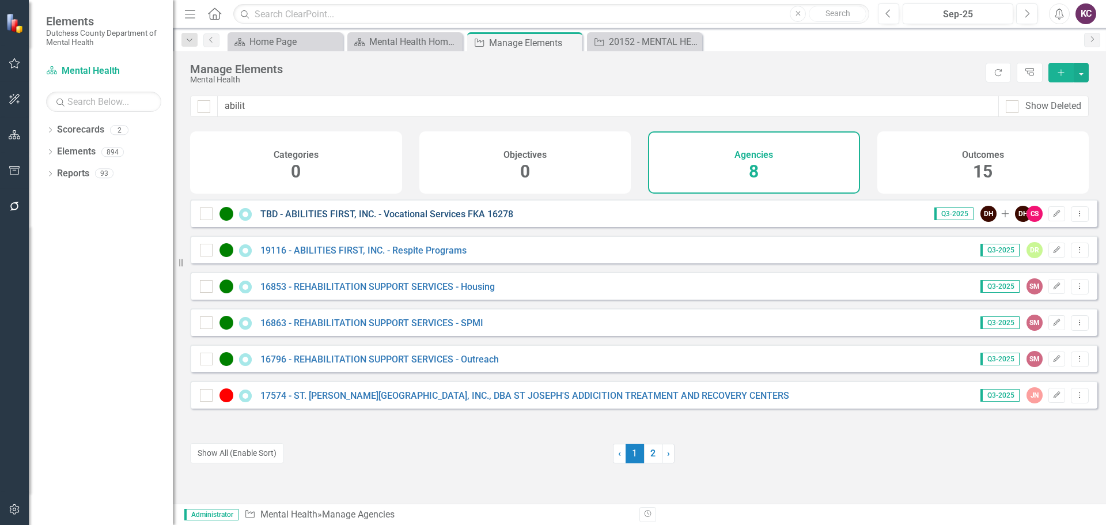
click at [434, 219] on link "TBD - ABILITIES FIRST, INC. - Vocational Services FKA 16278" at bounding box center [386, 213] width 253 height 11
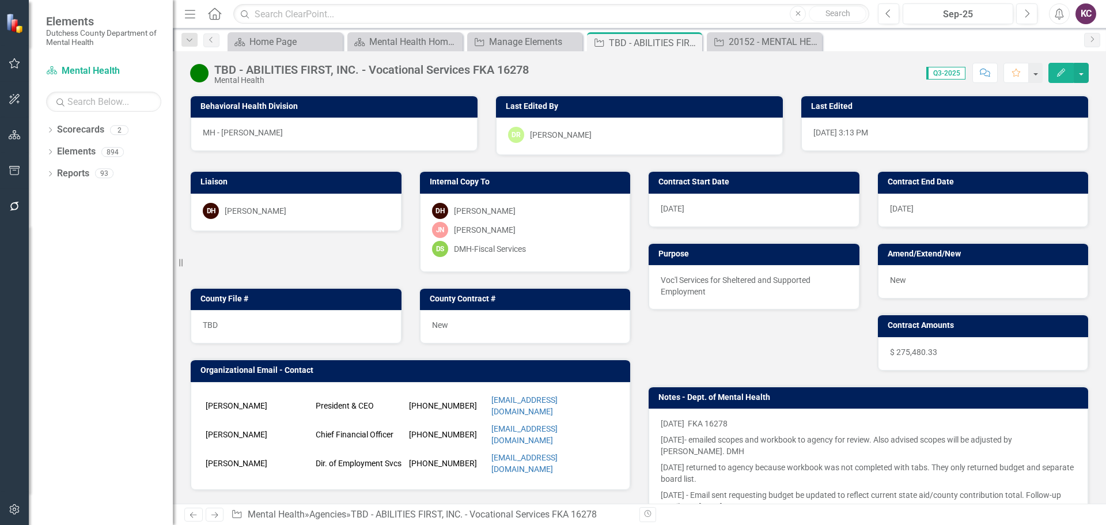
click at [337, 210] on div "DH Dana Hopkins" at bounding box center [296, 211] width 187 height 16
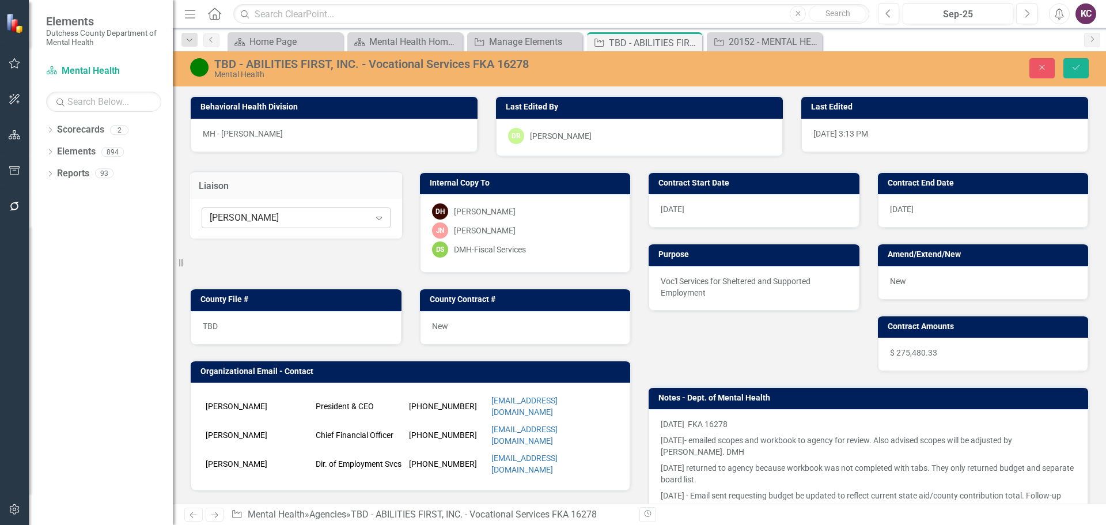
click at [376, 218] on icon "Expand" at bounding box center [379, 217] width 12 height 9
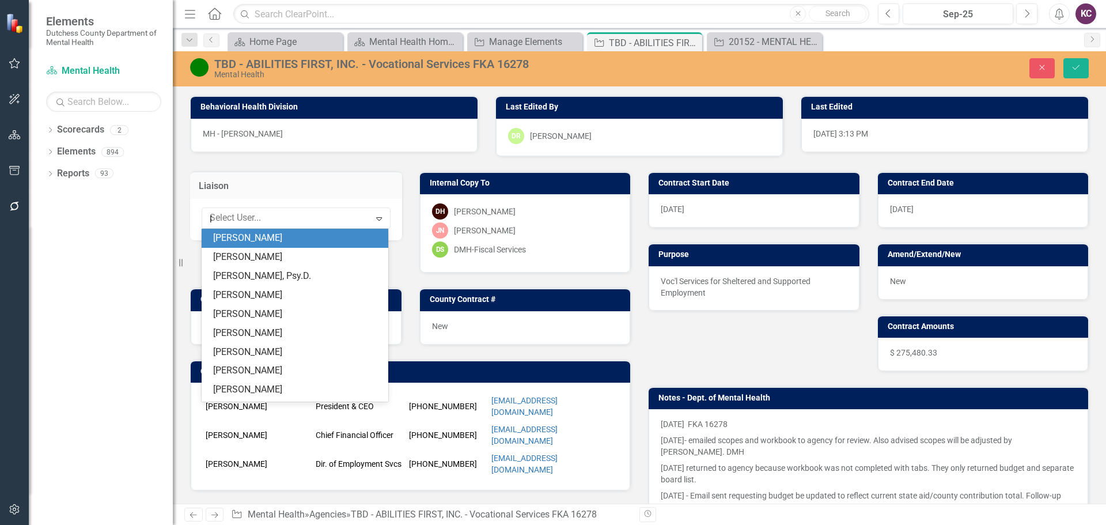
scroll to position [35, 0]
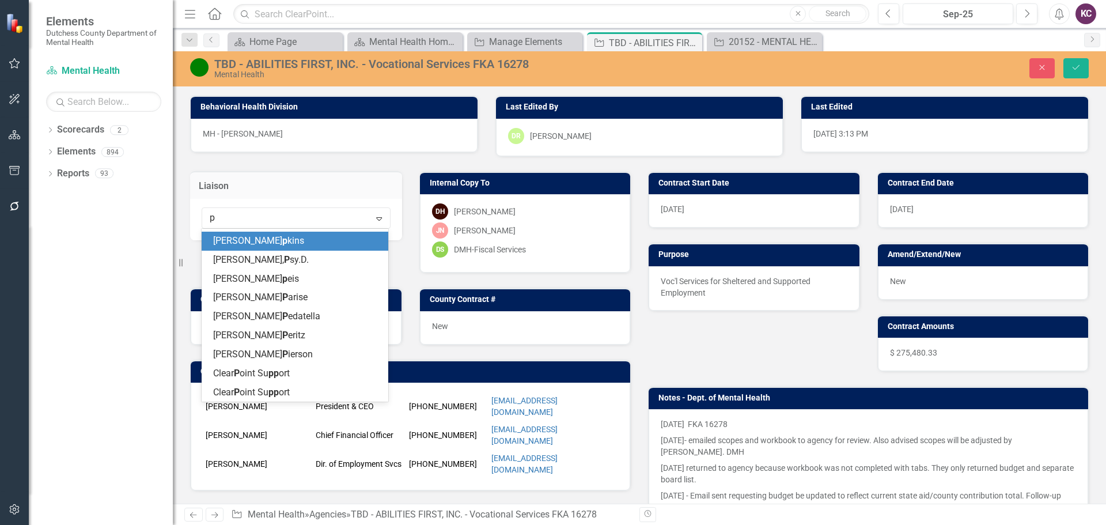
type input "pa"
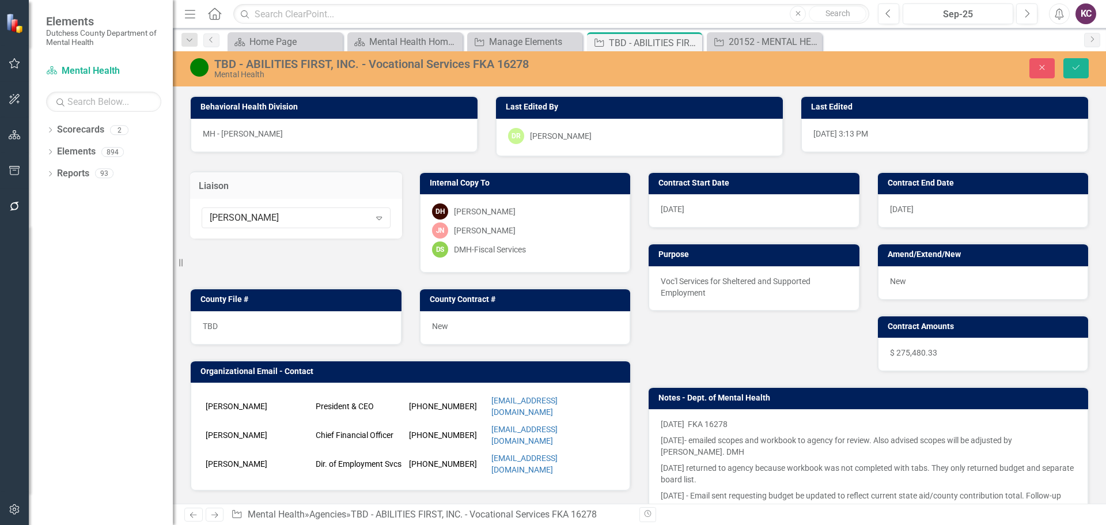
click at [373, 151] on div "MH - Dana Hopkins" at bounding box center [334, 135] width 287 height 33
click at [1044, 66] on icon "button" at bounding box center [1042, 67] width 5 height 5
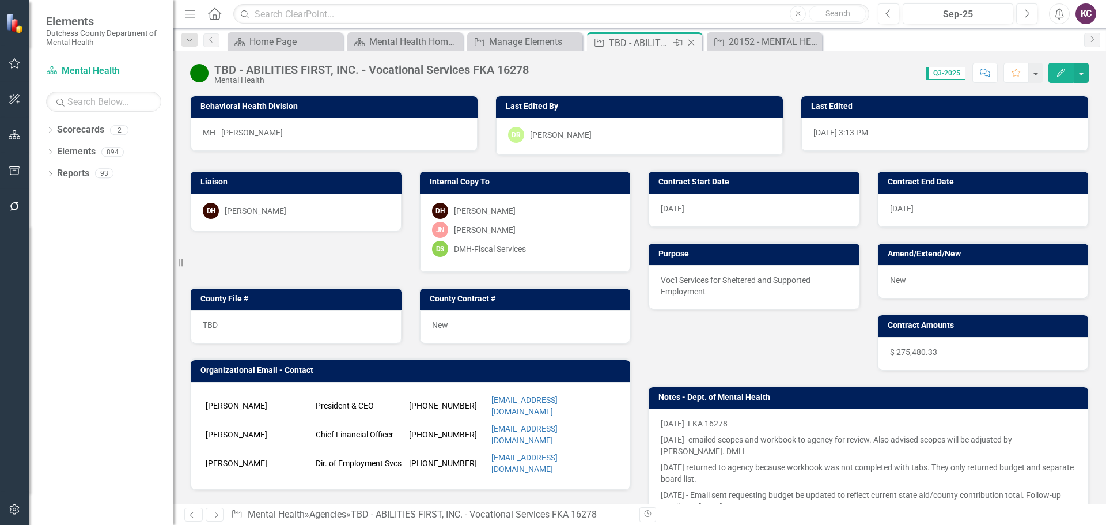
click at [692, 44] on icon at bounding box center [691, 43] width 6 height 6
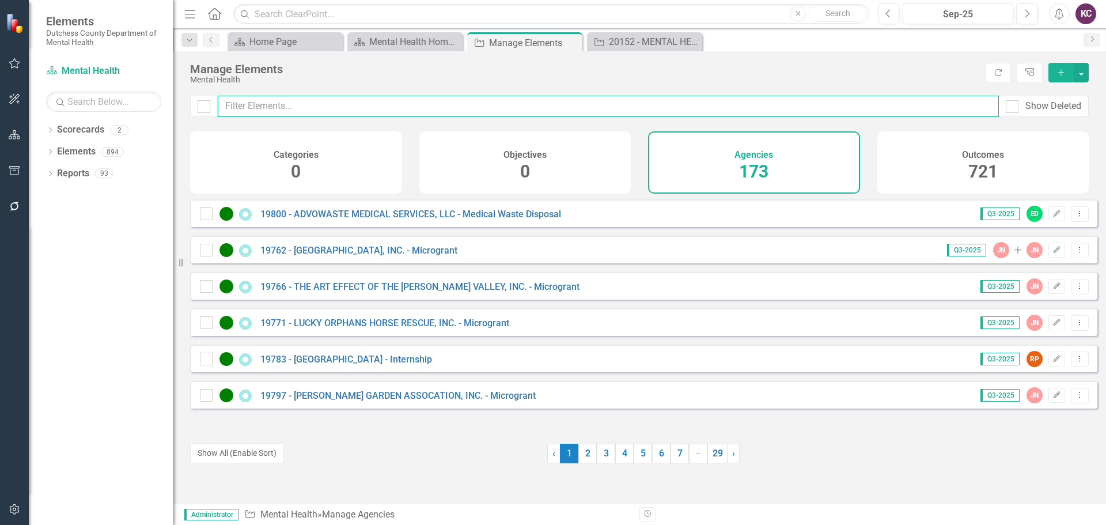
click at [325, 112] on input "text" at bounding box center [608, 106] width 781 height 21
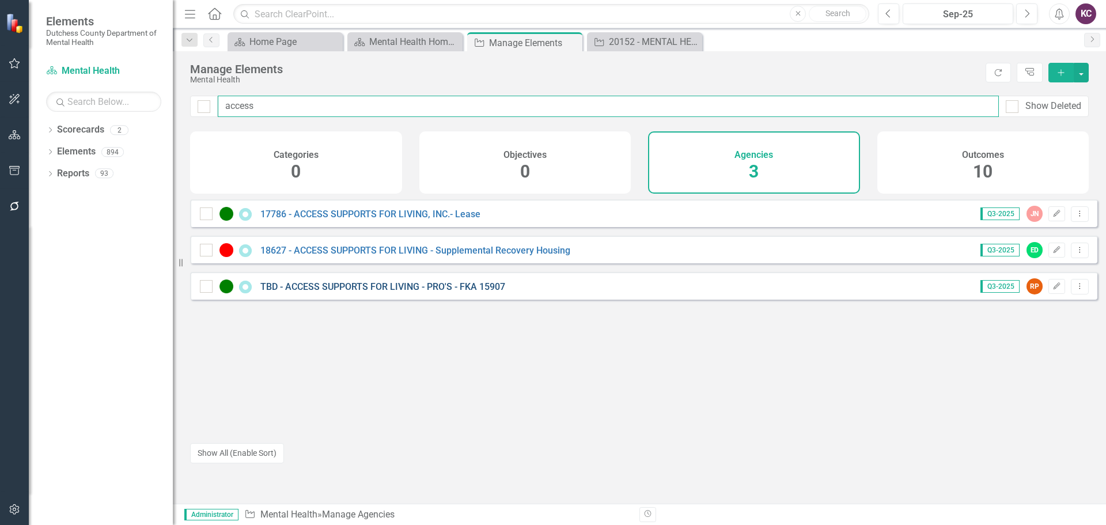
type input "access"
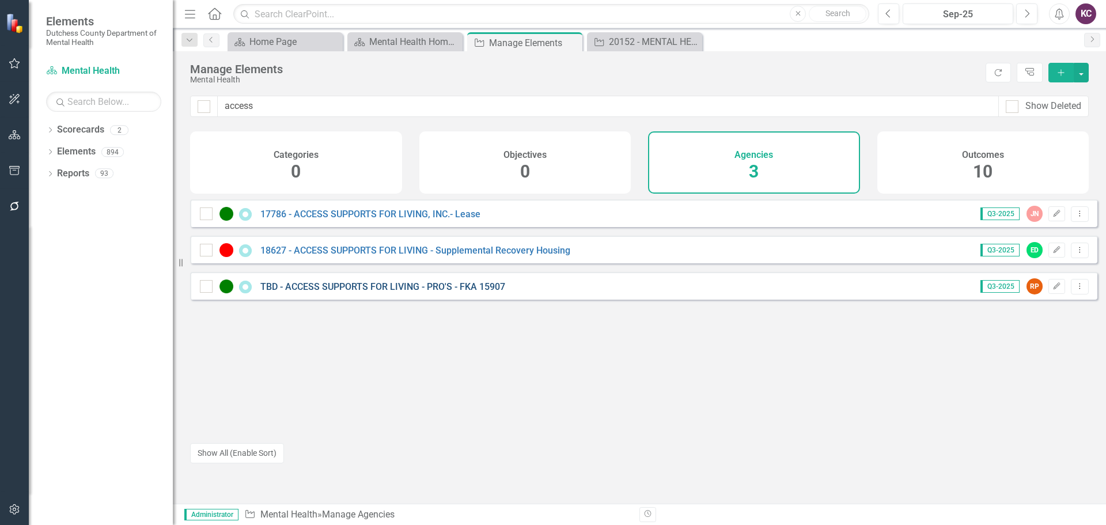
click at [362, 292] on link "TBD - ACCESS SUPPORTS FOR LIVING - PRO'S - FKA 15907" at bounding box center [382, 286] width 245 height 11
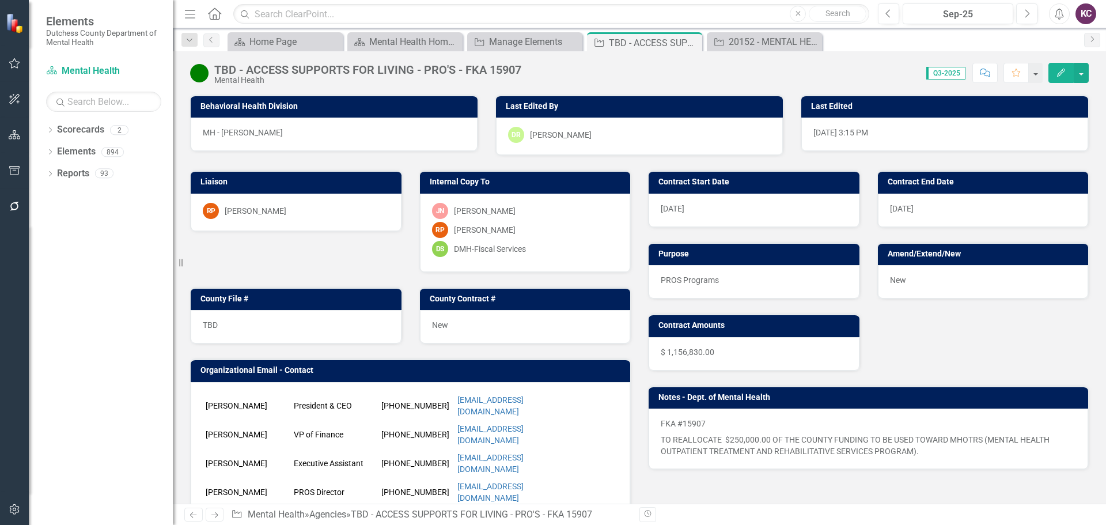
click at [338, 215] on div "RP Robin Peritz" at bounding box center [296, 211] width 187 height 16
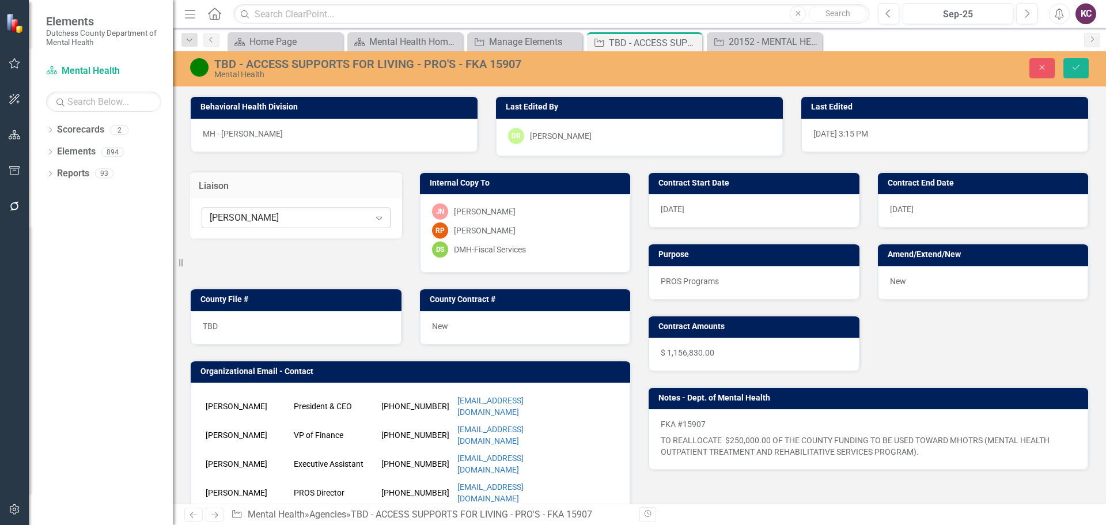
click at [374, 215] on icon "Expand" at bounding box center [379, 217] width 12 height 9
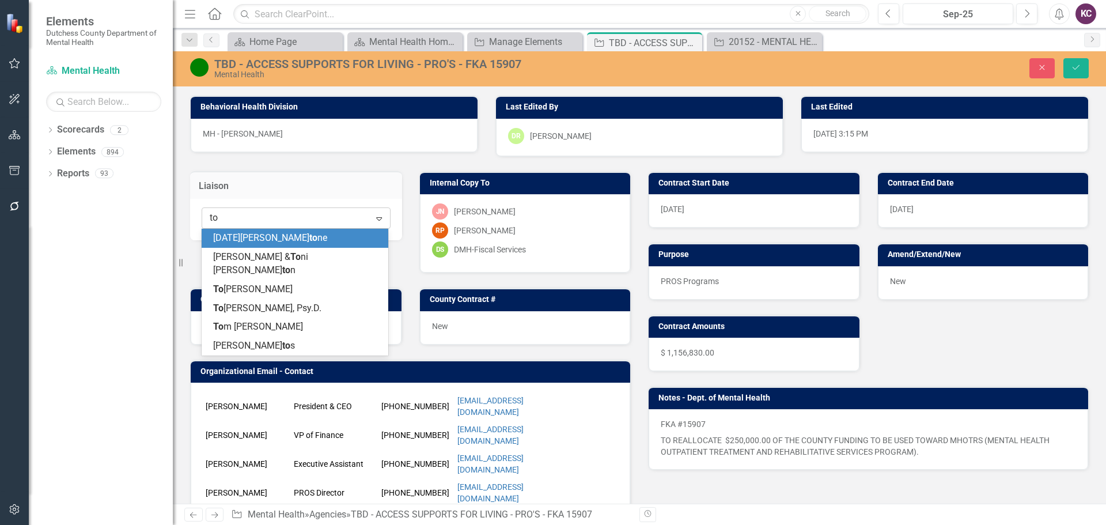
type input "ton"
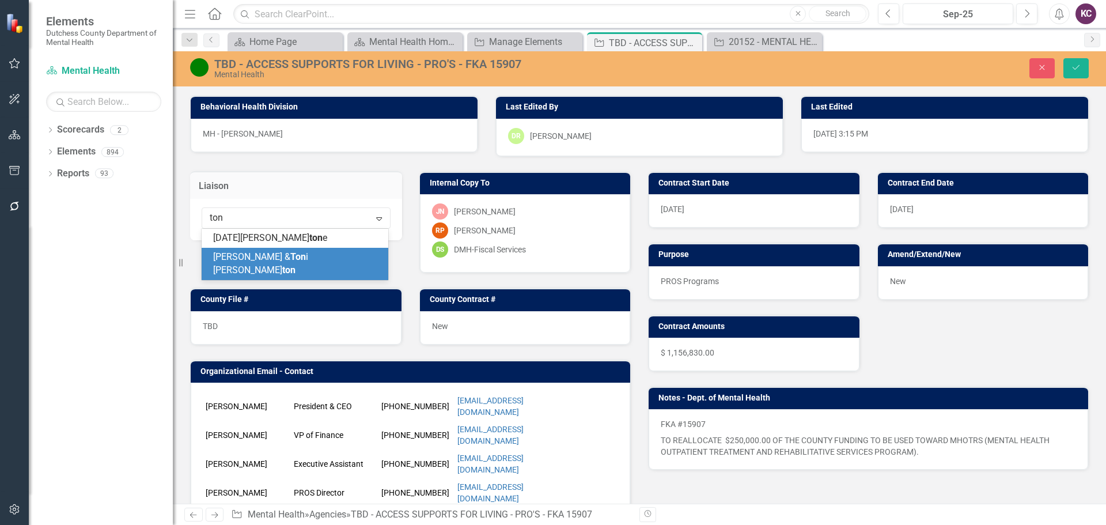
click at [296, 262] on span "Romona Yizar & Ton i Hamil ton" at bounding box center [260, 263] width 95 height 24
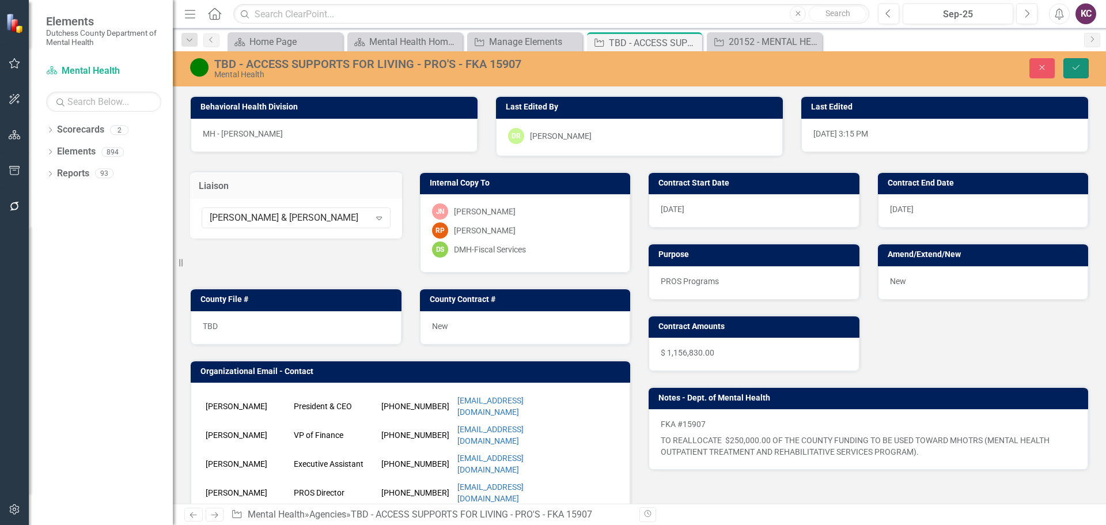
click at [1076, 71] on icon "Save" at bounding box center [1076, 67] width 10 height 8
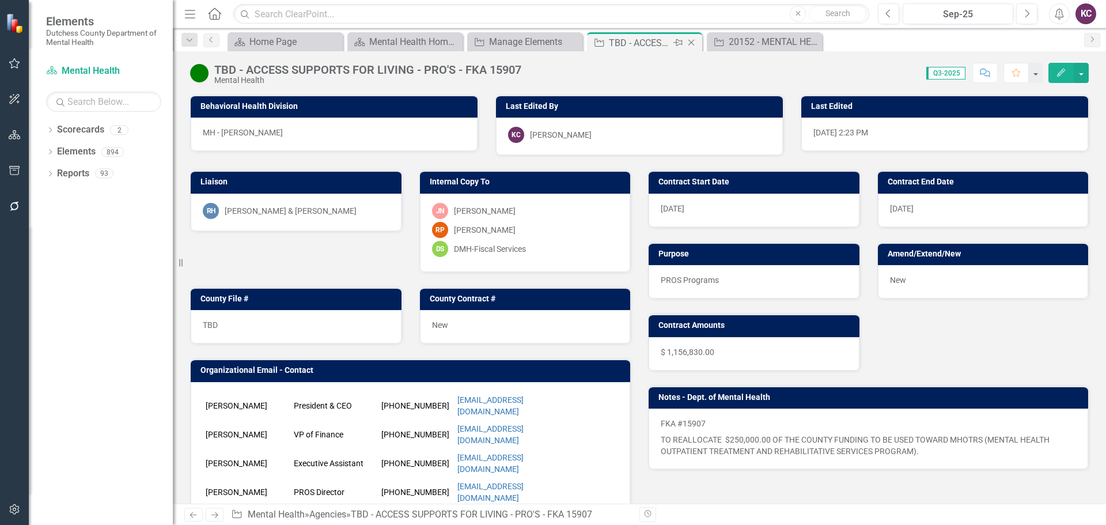
click at [687, 41] on icon "Close" at bounding box center [691, 42] width 12 height 9
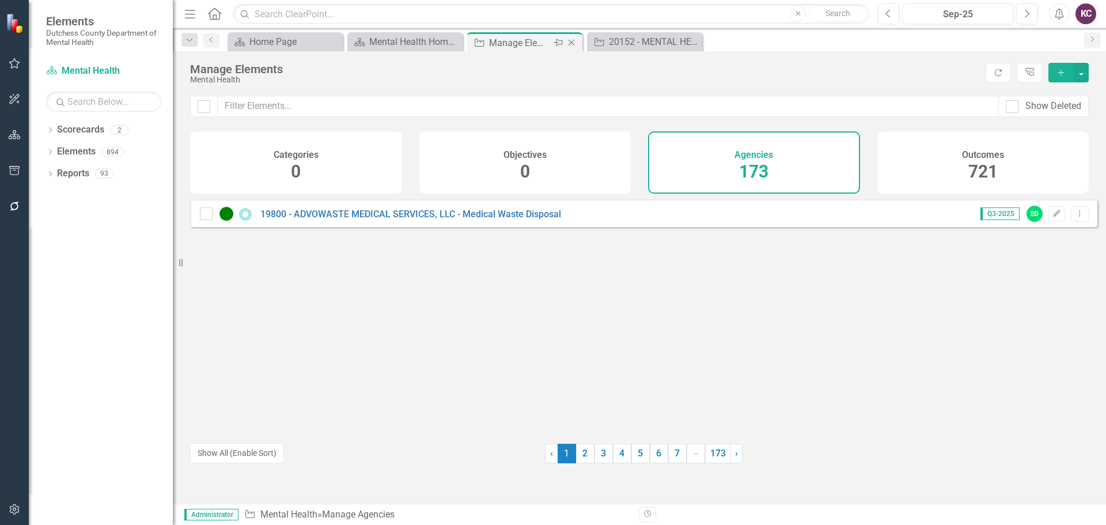
click at [517, 39] on div "Manage Elements" at bounding box center [520, 43] width 62 height 14
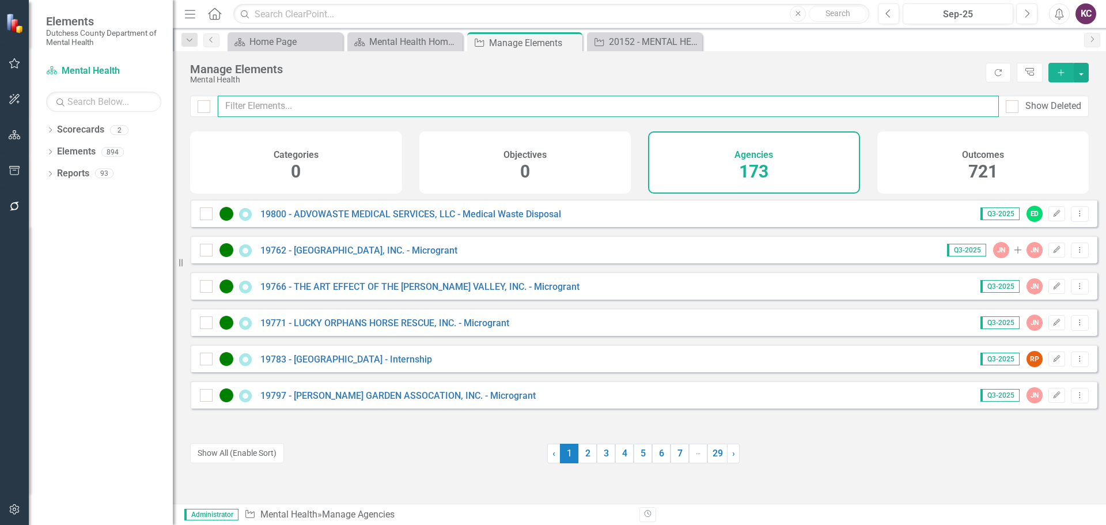
click at [416, 105] on input "text" at bounding box center [608, 106] width 781 height 21
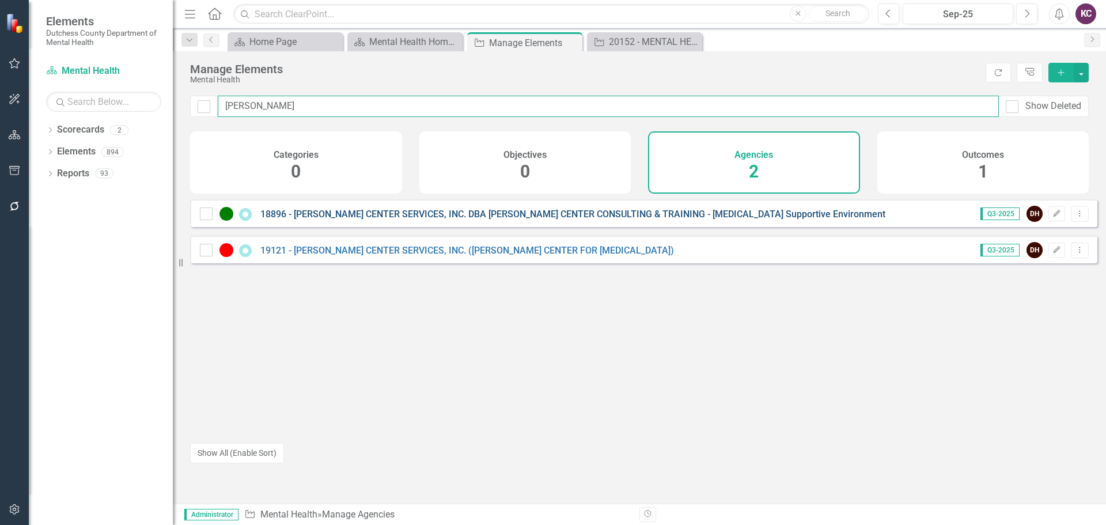
type input "anderson"
click at [532, 219] on link "18896 - [PERSON_NAME] CENTER SERVICES, INC. DBA [PERSON_NAME] CENTER CONSULTING…" at bounding box center [572, 213] width 625 height 11
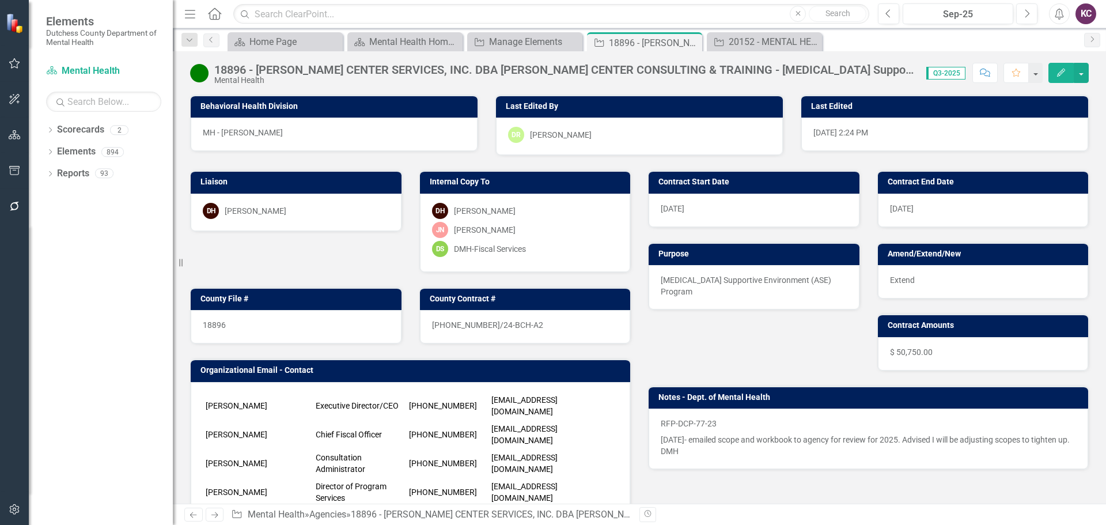
click at [331, 210] on div "DH Dana Hopkins" at bounding box center [296, 211] width 187 height 16
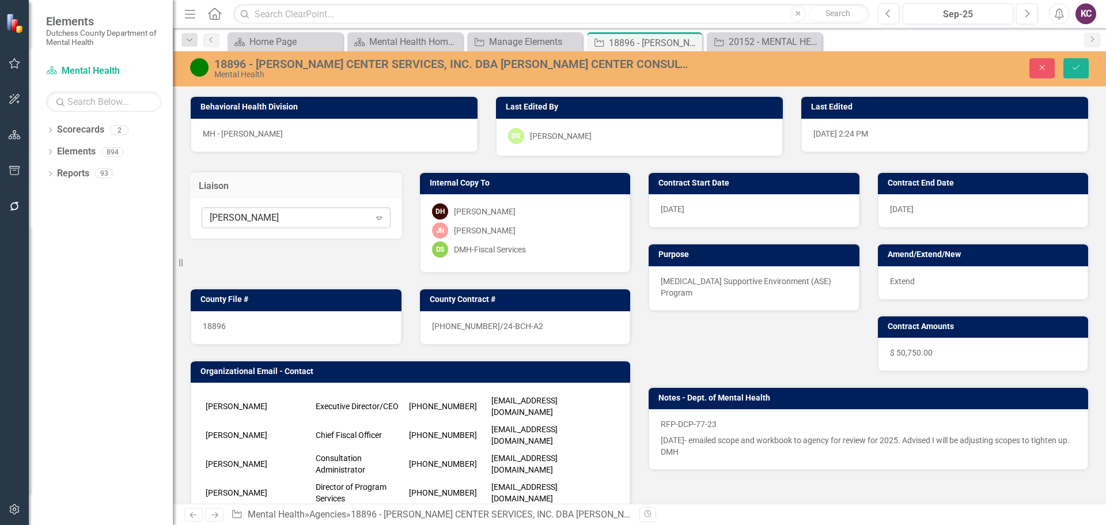
click at [378, 217] on icon "Expand" at bounding box center [379, 217] width 12 height 9
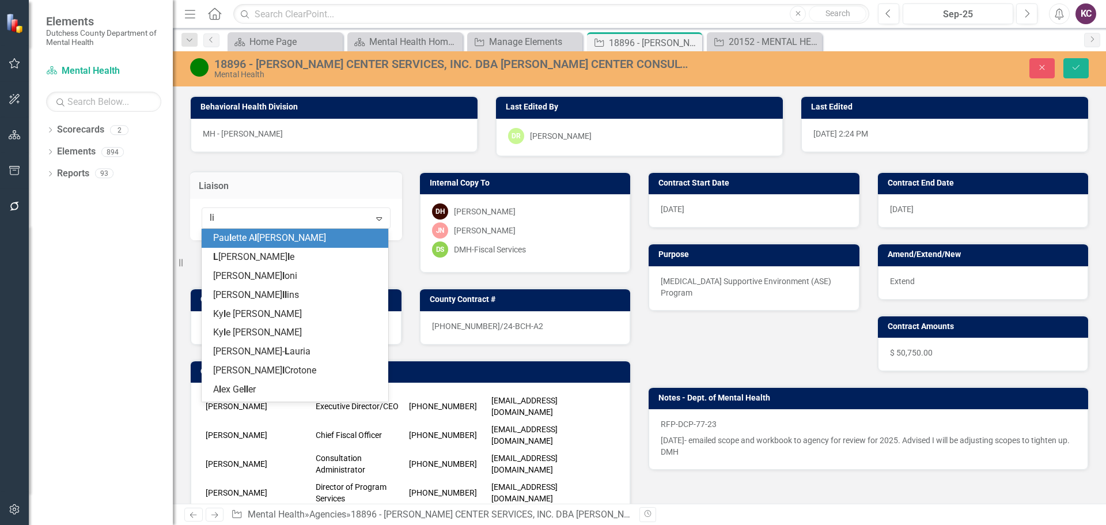
type input "lis"
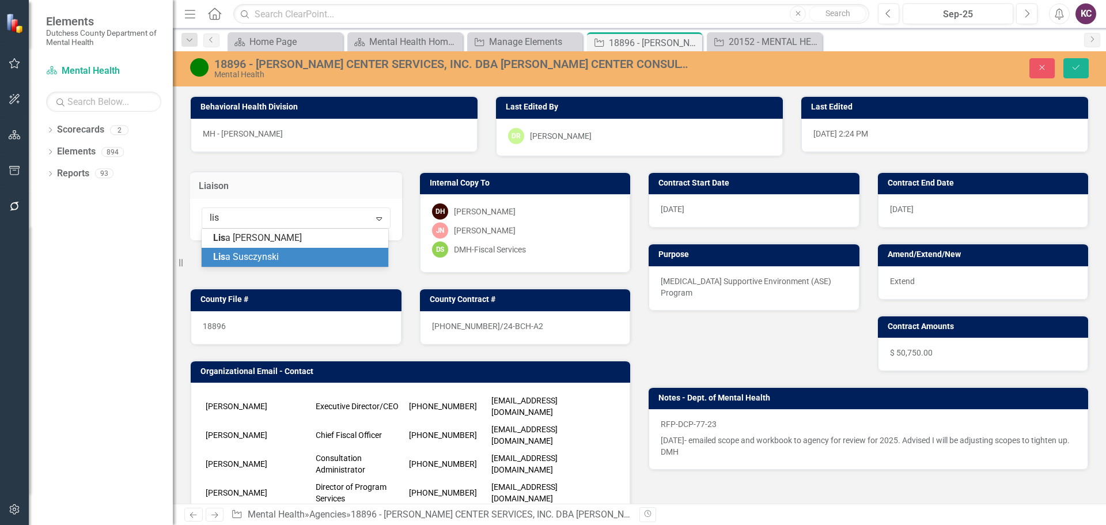
click at [259, 258] on span "Lis a Susczynski" at bounding box center [246, 256] width 66 height 11
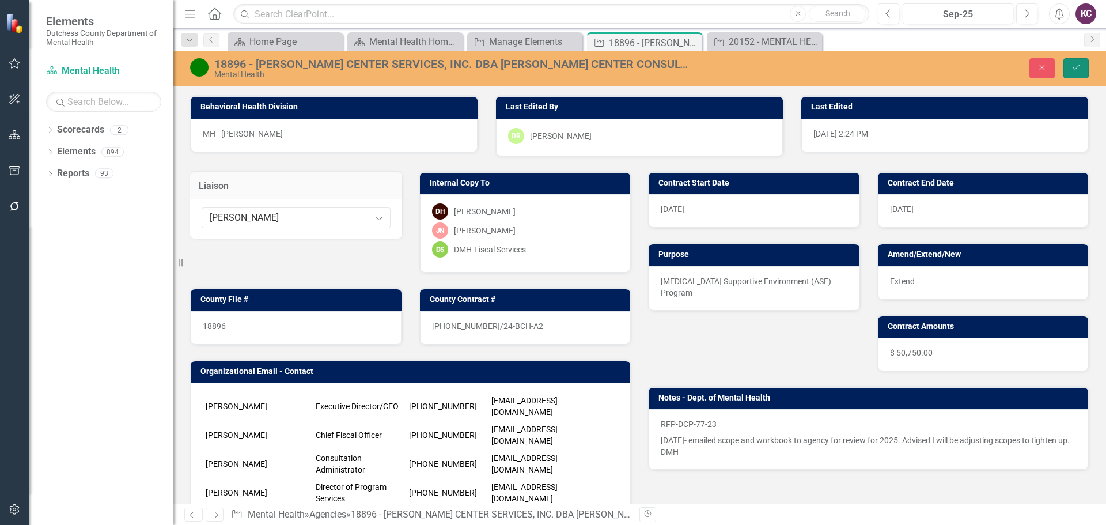
click at [1079, 70] on icon "Save" at bounding box center [1076, 67] width 10 height 8
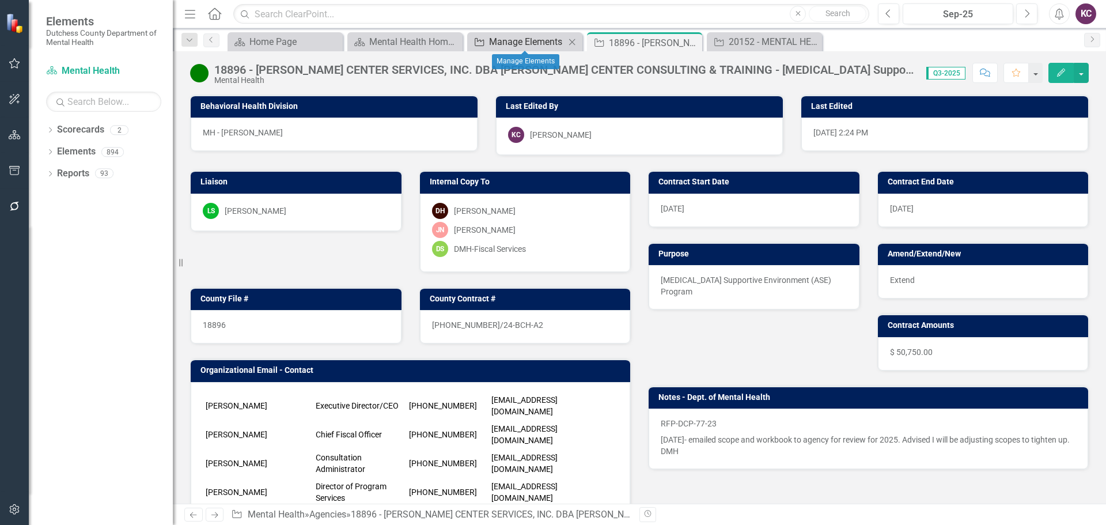
click at [525, 40] on div "Manage Elements" at bounding box center [527, 42] width 76 height 14
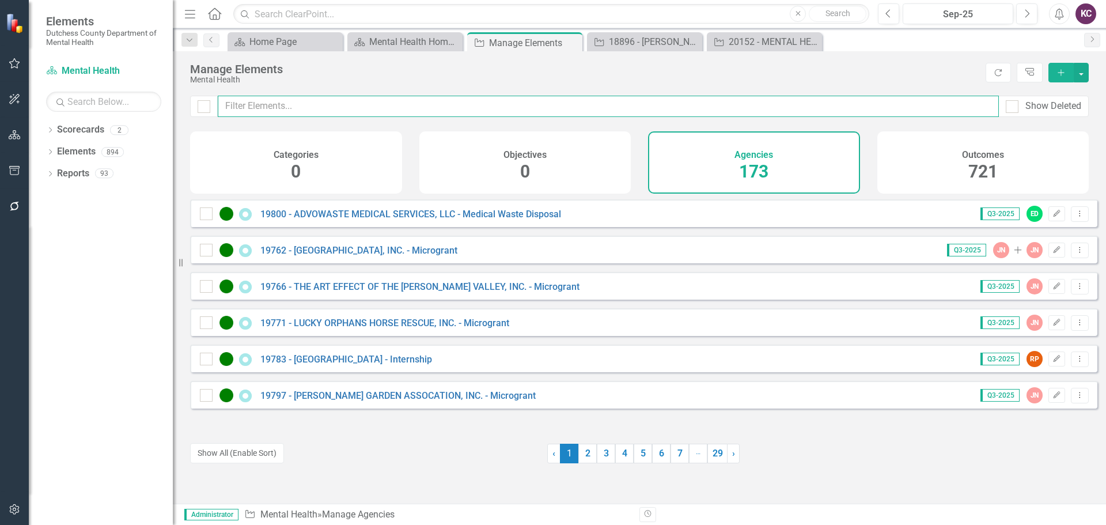
click at [335, 101] on input "text" at bounding box center [608, 106] width 781 height 21
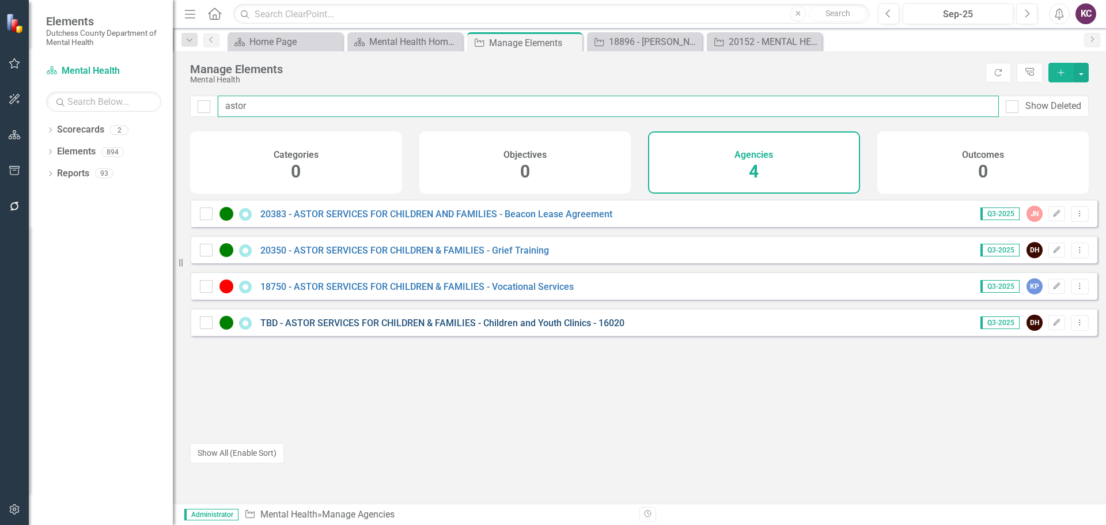
type input "astor"
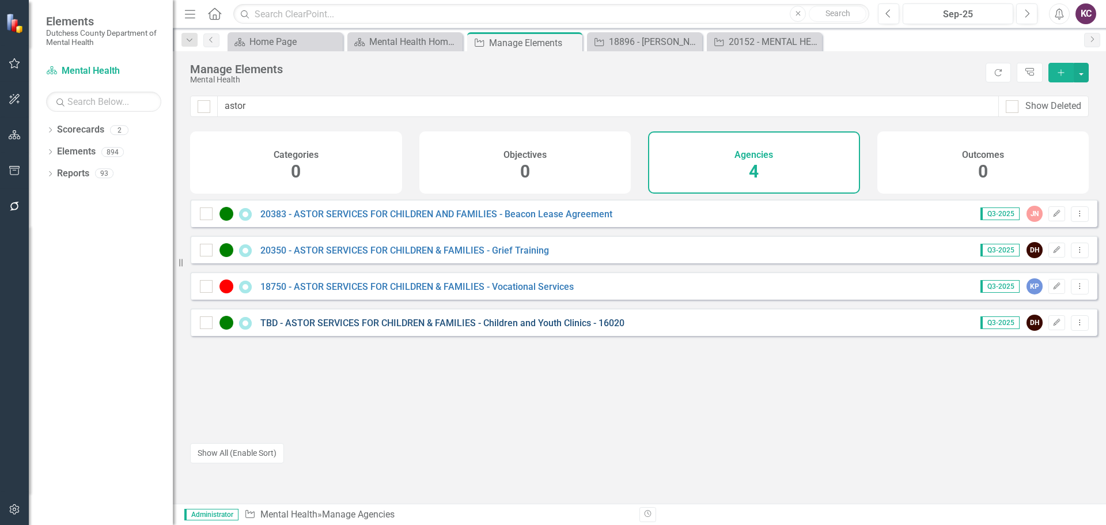
click at [428, 328] on link "TBD - ASTOR SERVICES FOR CHILDREN & FAMILIES - Children and Youth Clinics - 160…" at bounding box center [442, 322] width 364 height 11
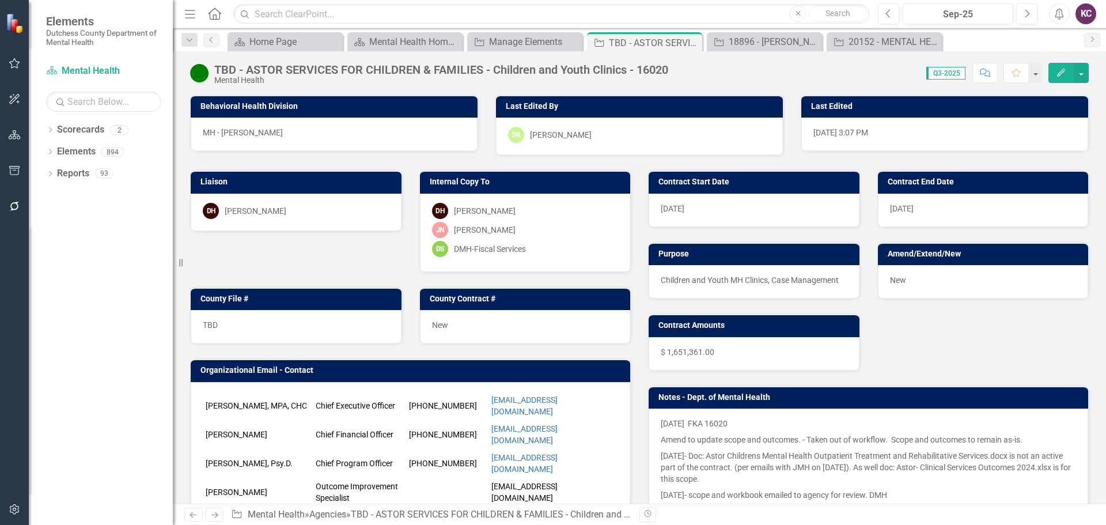
click at [338, 212] on div "DH Dana Hopkins" at bounding box center [296, 211] width 187 height 16
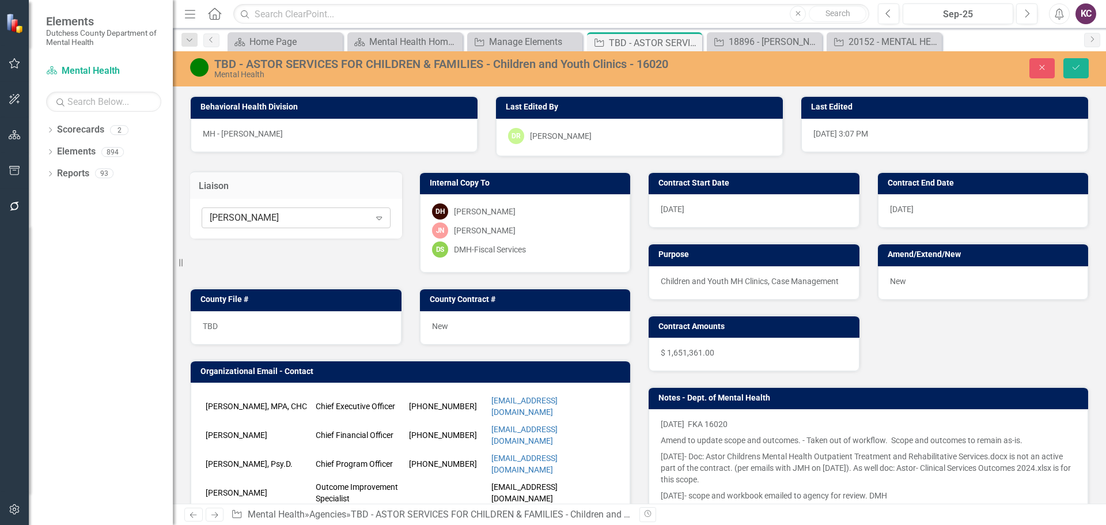
click at [374, 221] on icon "Expand" at bounding box center [379, 217] width 12 height 9
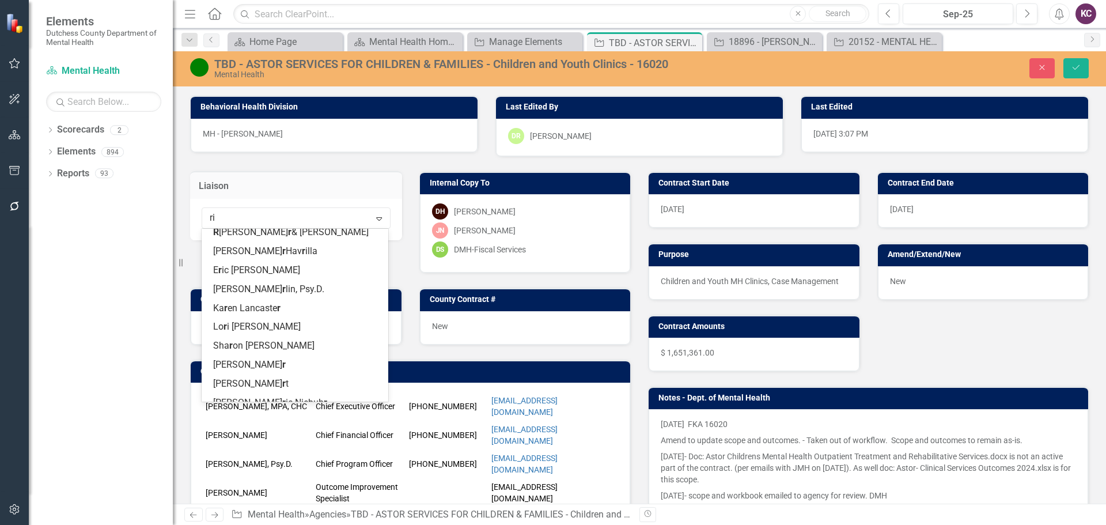
scroll to position [130, 0]
type input "rit"
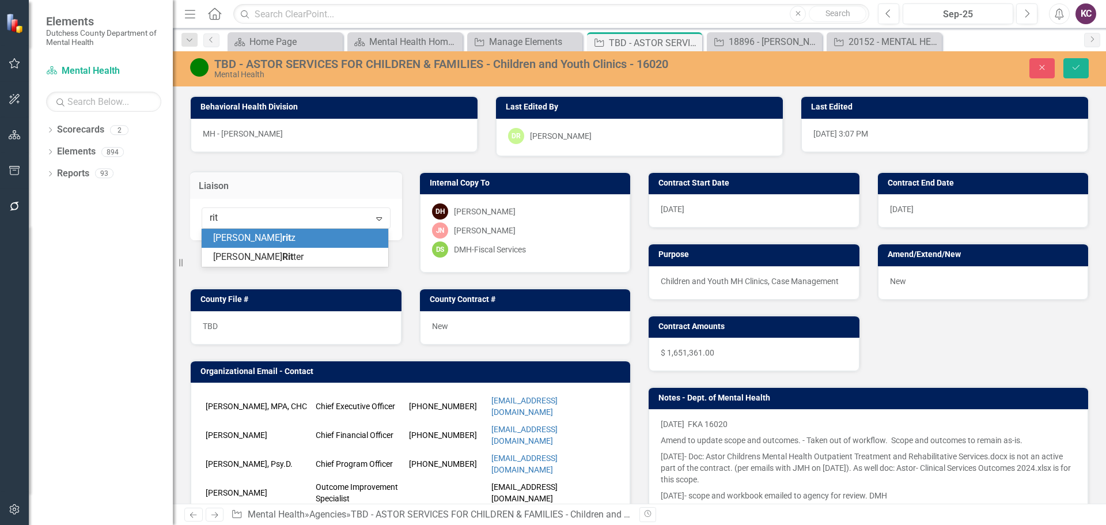
scroll to position [0, 0]
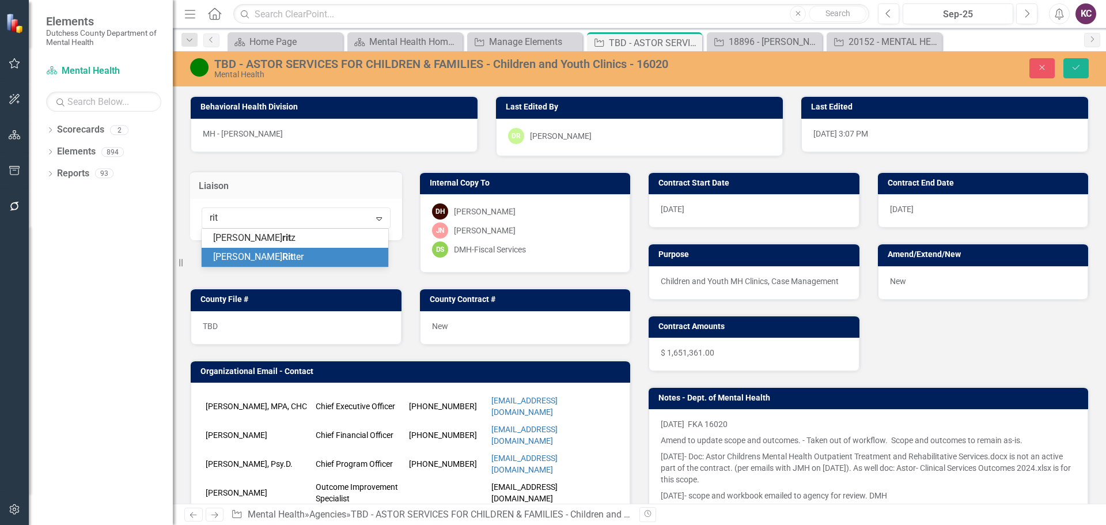
click at [302, 256] on div "Christina Rit ter" at bounding box center [297, 257] width 168 height 13
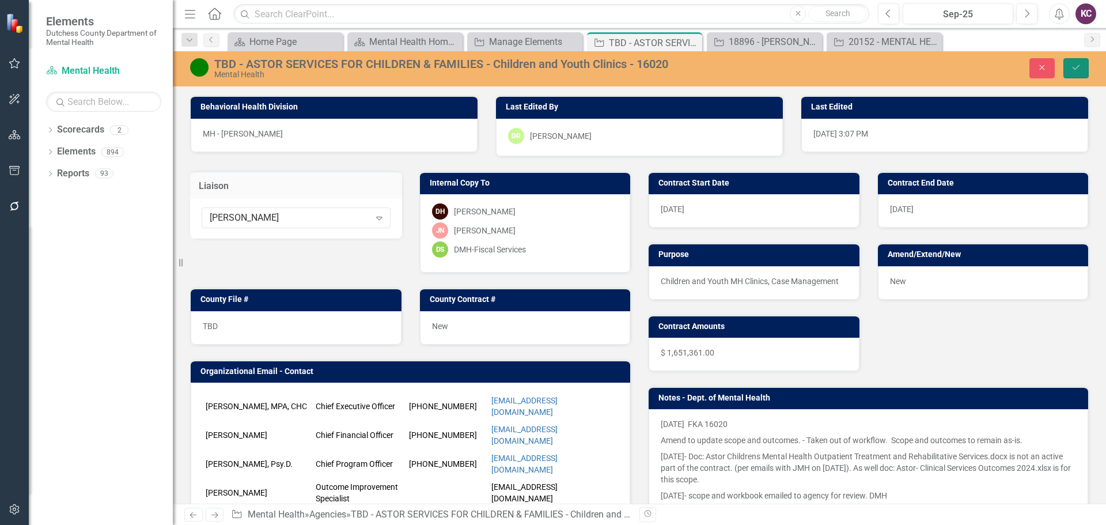
click at [1065, 66] on button "Save" at bounding box center [1075, 68] width 25 height 20
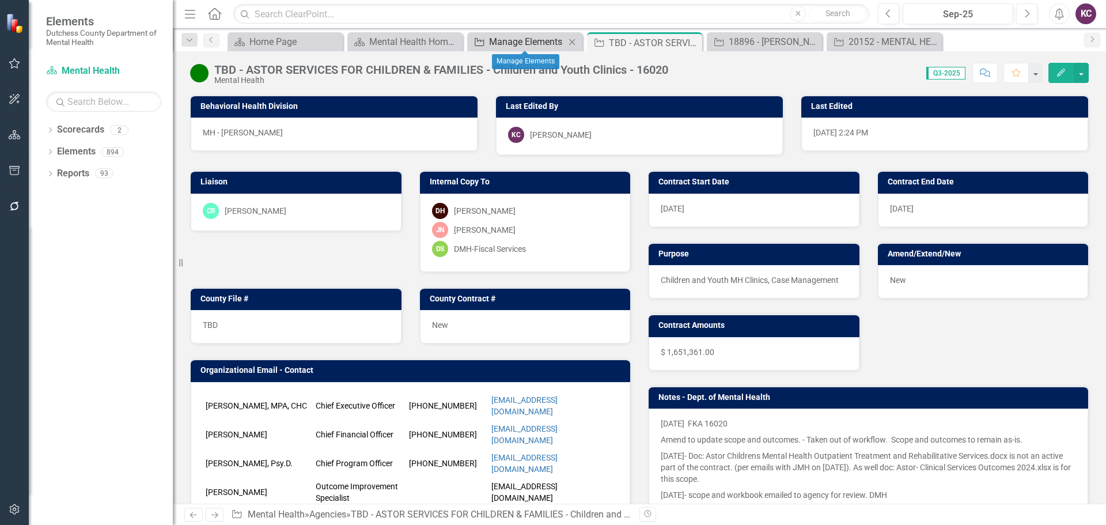
click at [521, 41] on div "Manage Elements" at bounding box center [527, 42] width 76 height 14
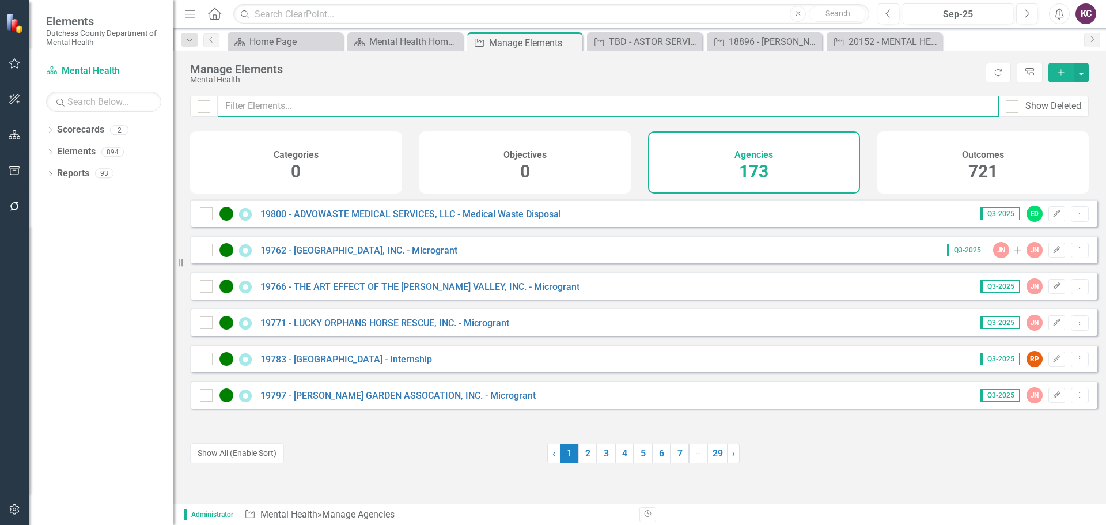
click at [314, 97] on input "text" at bounding box center [608, 106] width 781 height 21
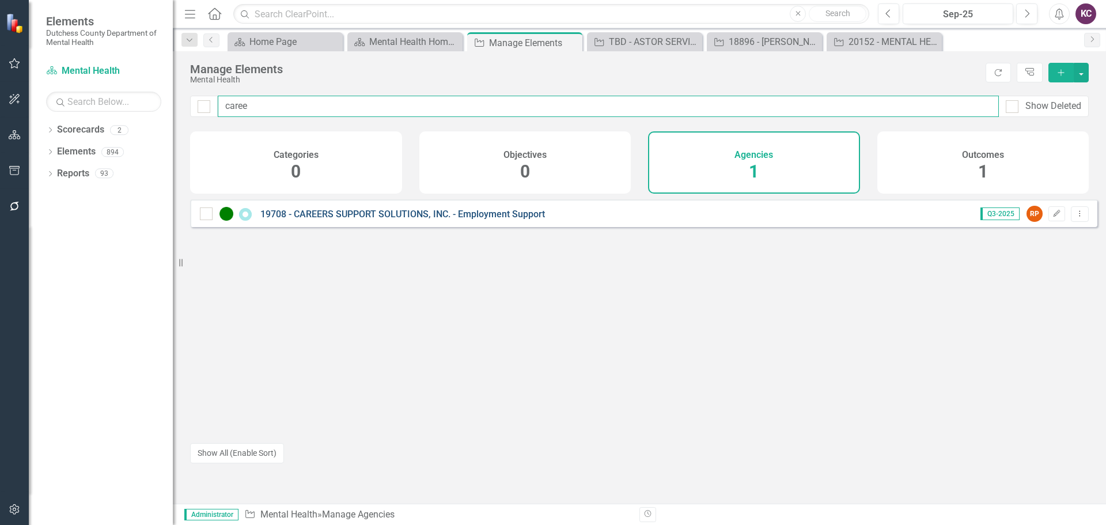
type input "caree"
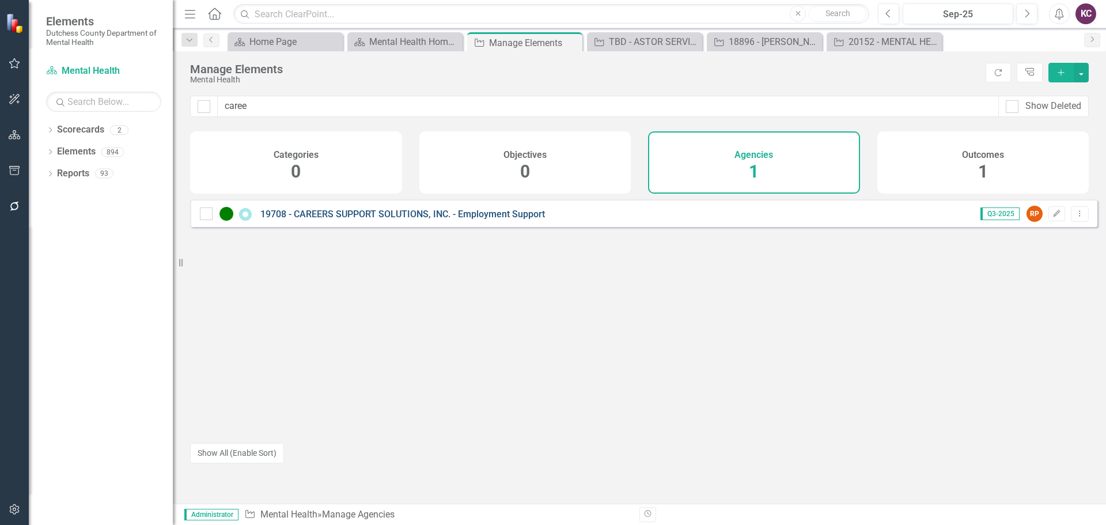
click at [390, 219] on link "19708 - CAREERS SUPPORT SOLUTIONS, INC. - Employment Support" at bounding box center [402, 213] width 285 height 11
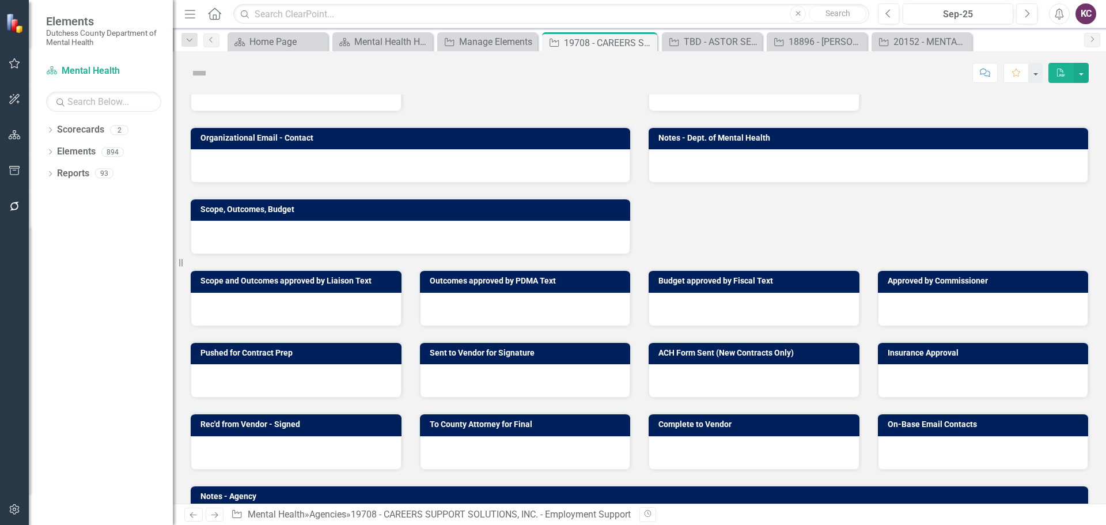
scroll to position [376, 0]
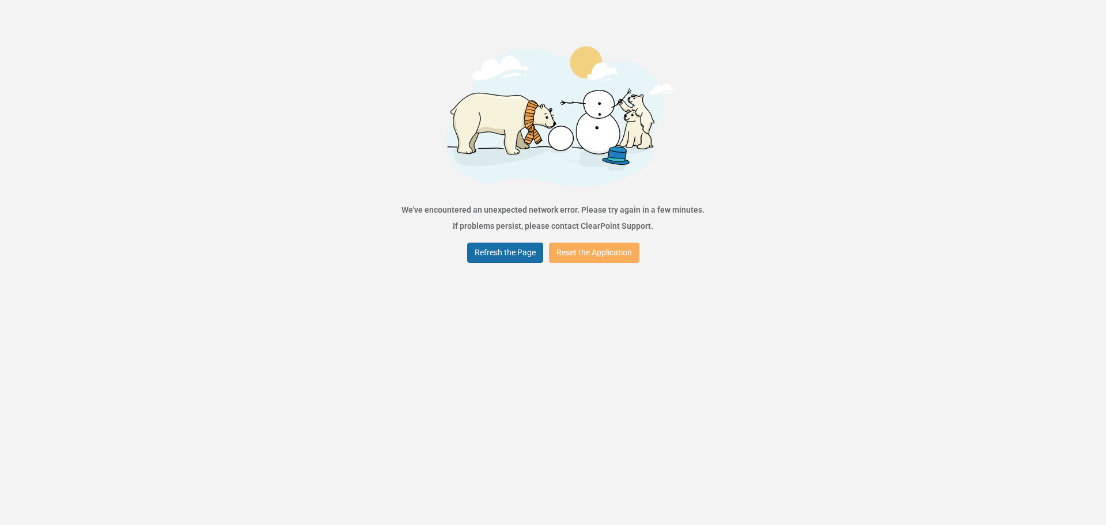
click at [509, 250] on button "Refresh the Page" at bounding box center [505, 252] width 76 height 20
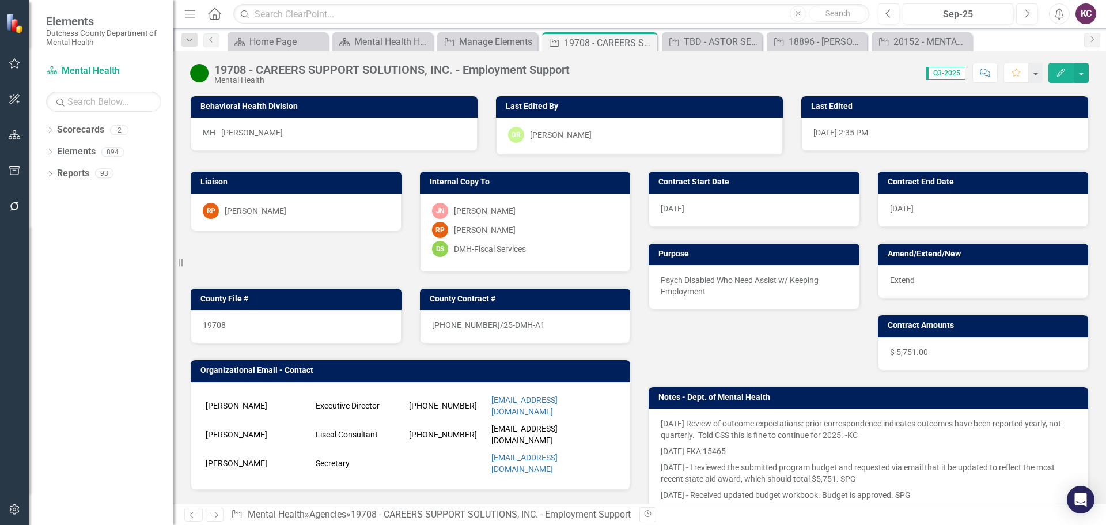
click at [295, 212] on div "RP Robin Peritz" at bounding box center [296, 211] width 187 height 16
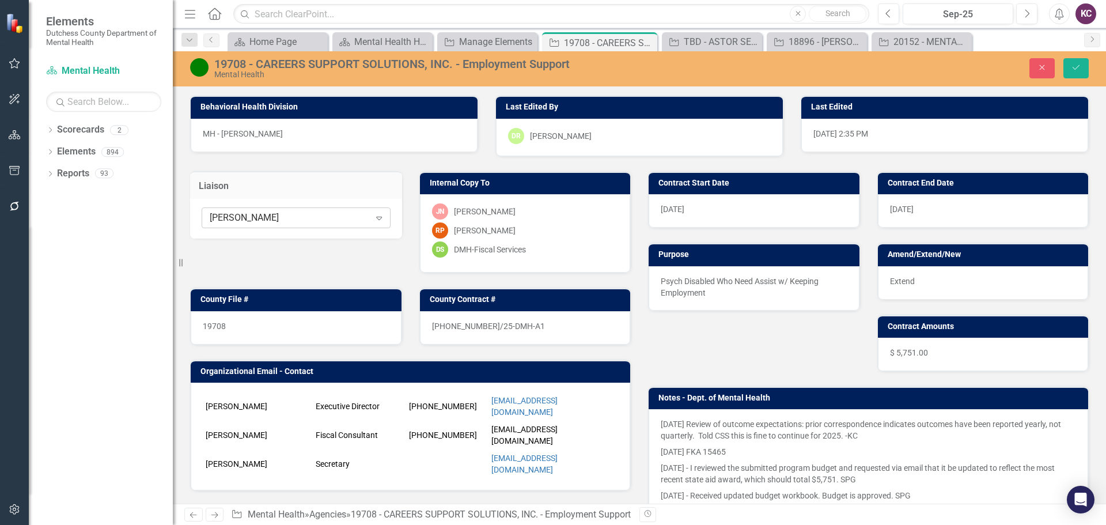
click at [276, 218] on div "[PERSON_NAME]" at bounding box center [290, 217] width 160 height 13
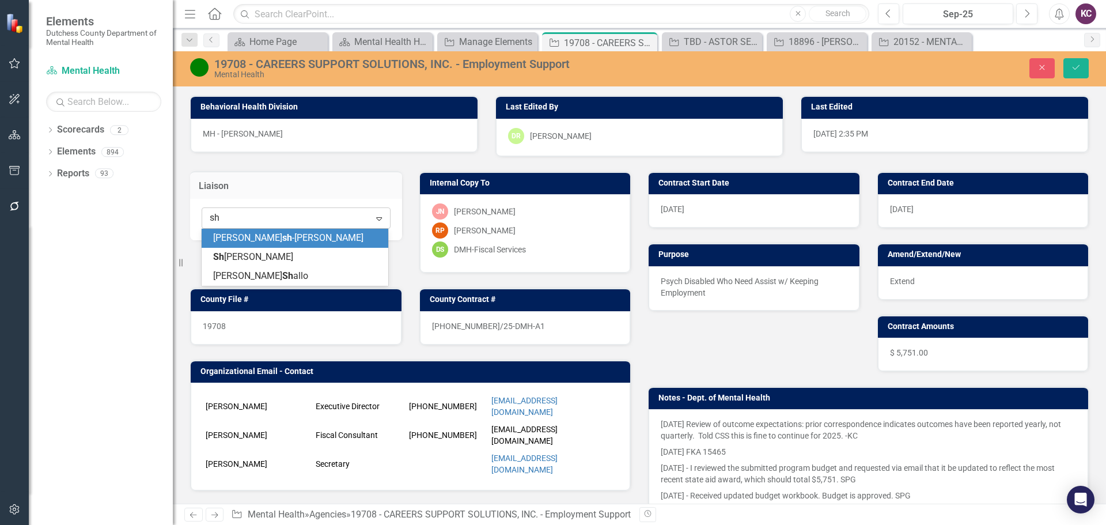
type input "sha"
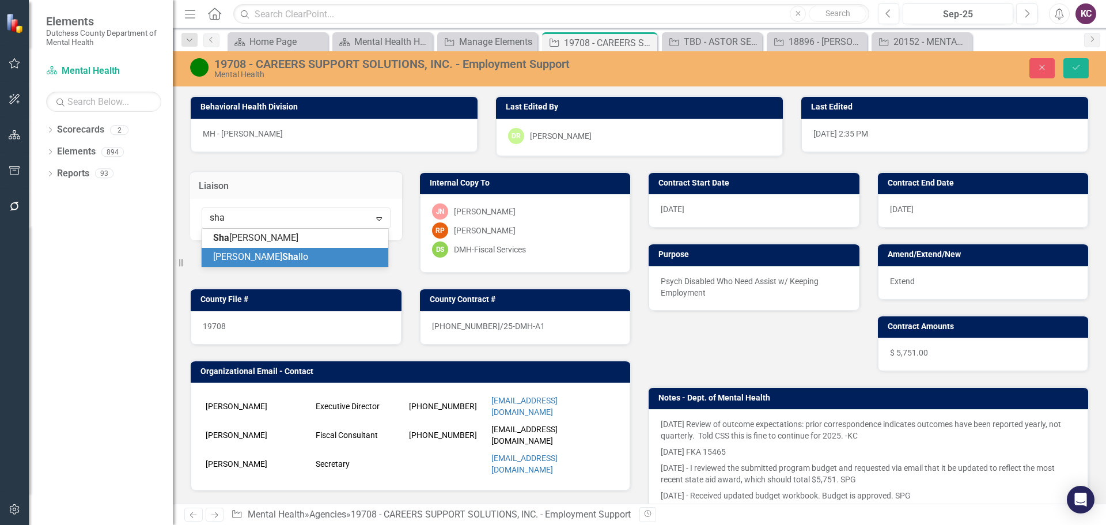
click at [282, 257] on span "Sha" at bounding box center [290, 256] width 16 height 11
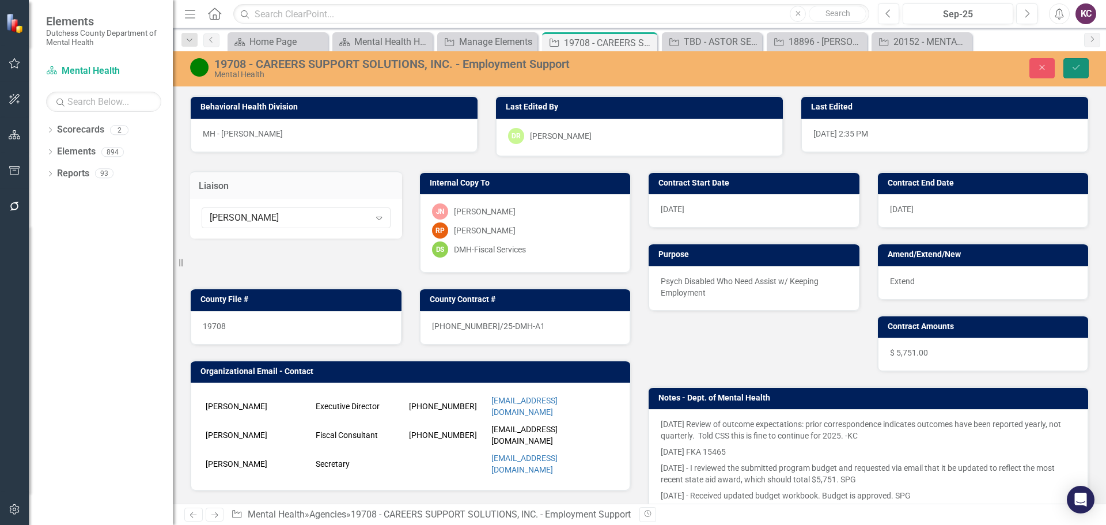
click at [1080, 71] on button "Save" at bounding box center [1075, 68] width 25 height 20
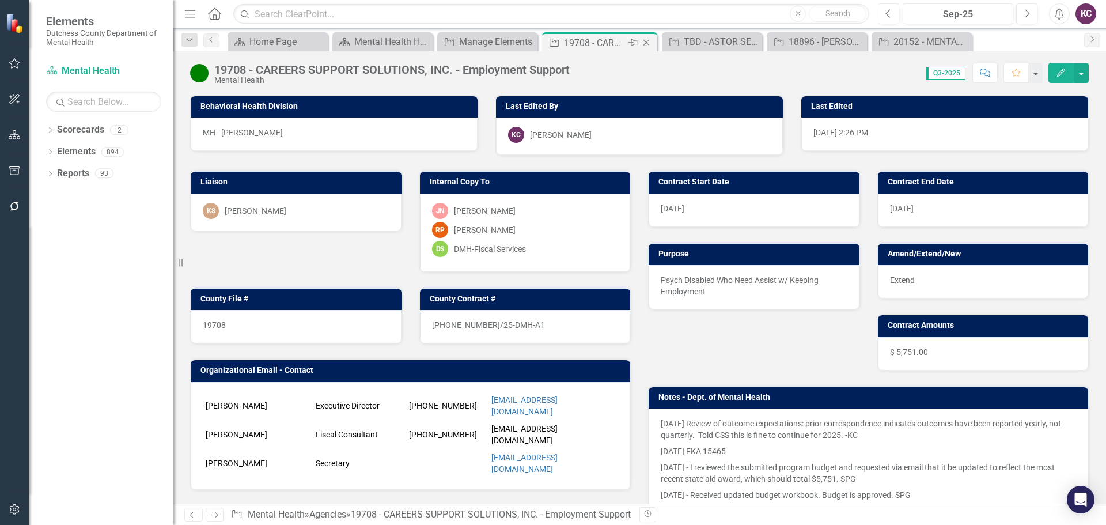
click at [646, 43] on icon at bounding box center [646, 43] width 6 height 6
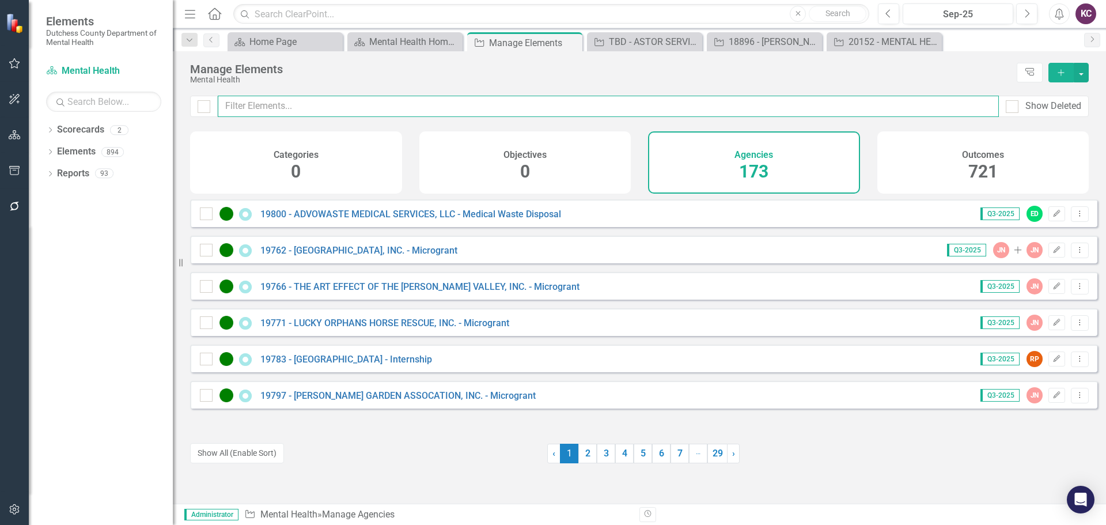
click at [310, 108] on input "text" at bounding box center [608, 106] width 781 height 21
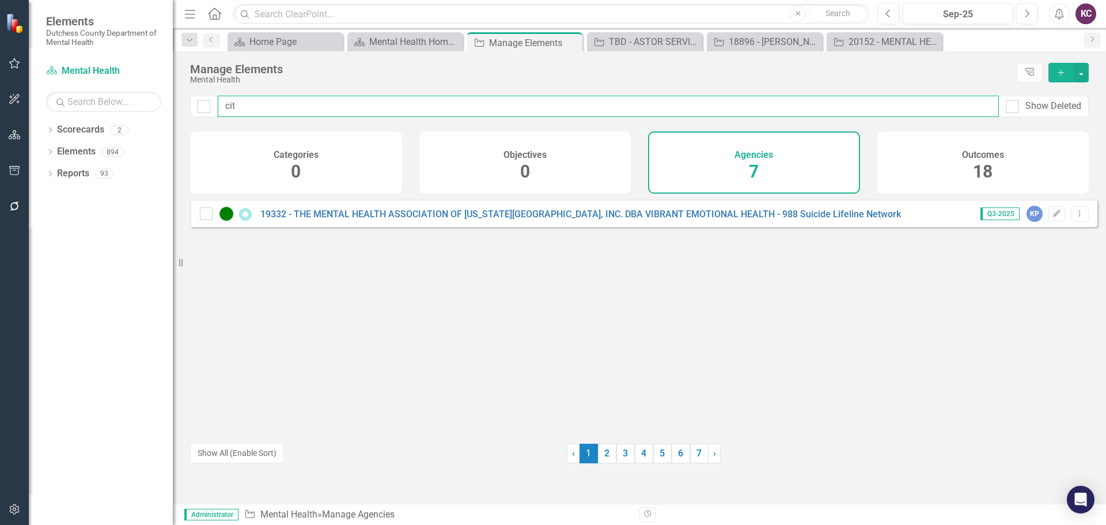
type input "city"
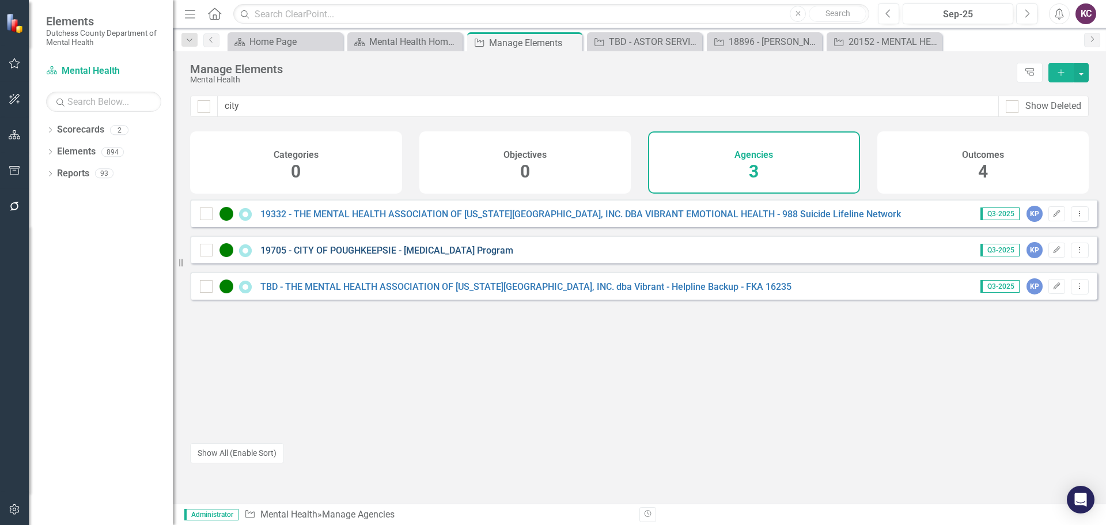
click at [363, 256] on link "19705 - CITY OF POUGHKEEPSIE - [MEDICAL_DATA] Program" at bounding box center [386, 250] width 253 height 11
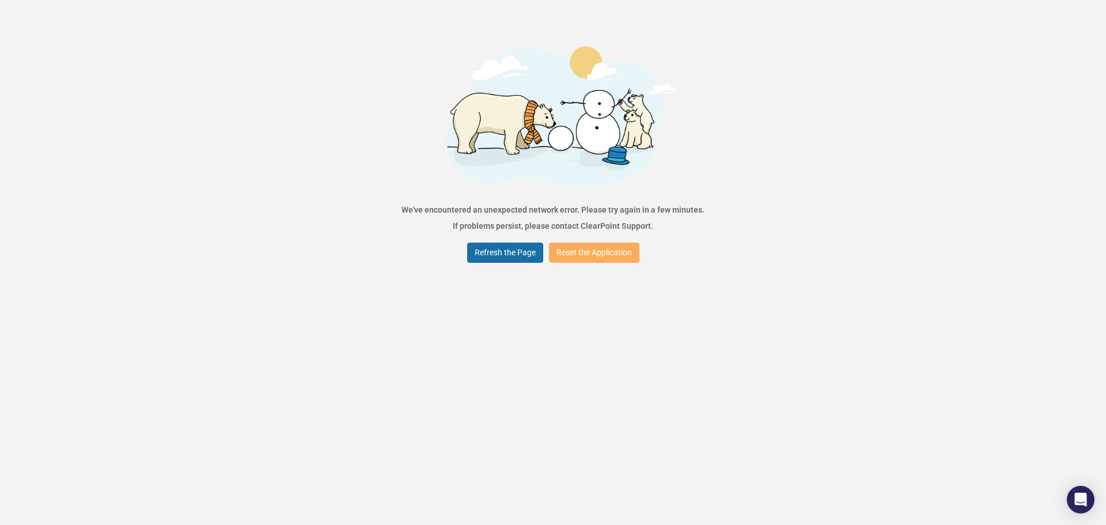
click at [492, 251] on button "Refresh the Page" at bounding box center [505, 252] width 76 height 20
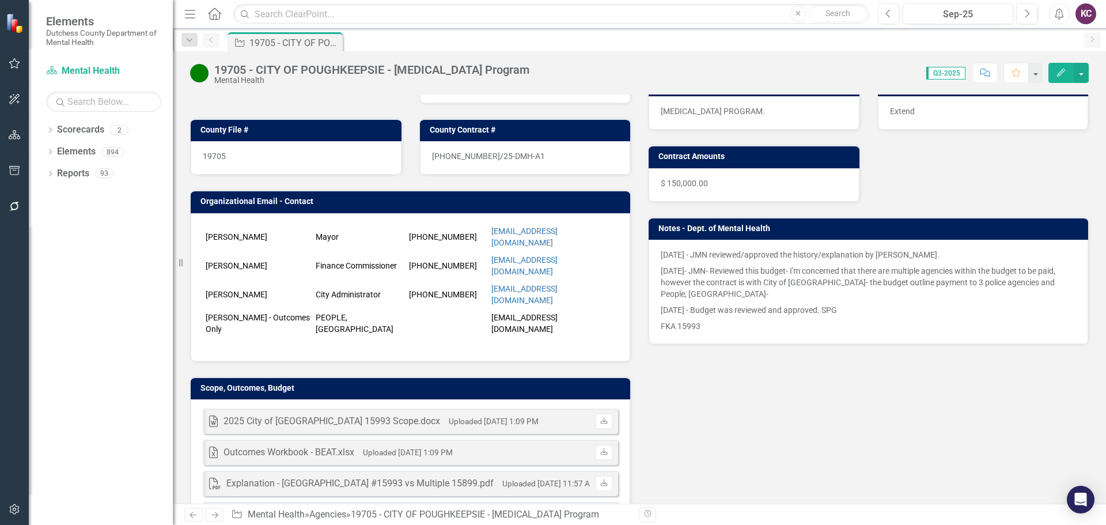
scroll to position [58, 0]
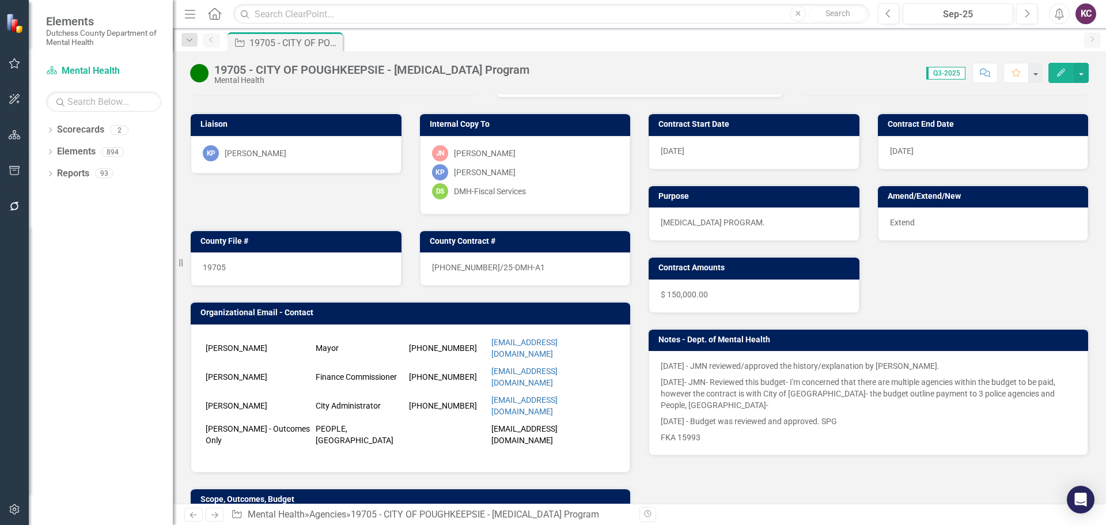
click at [342, 149] on div "KP Kristin Parise" at bounding box center [296, 153] width 187 height 16
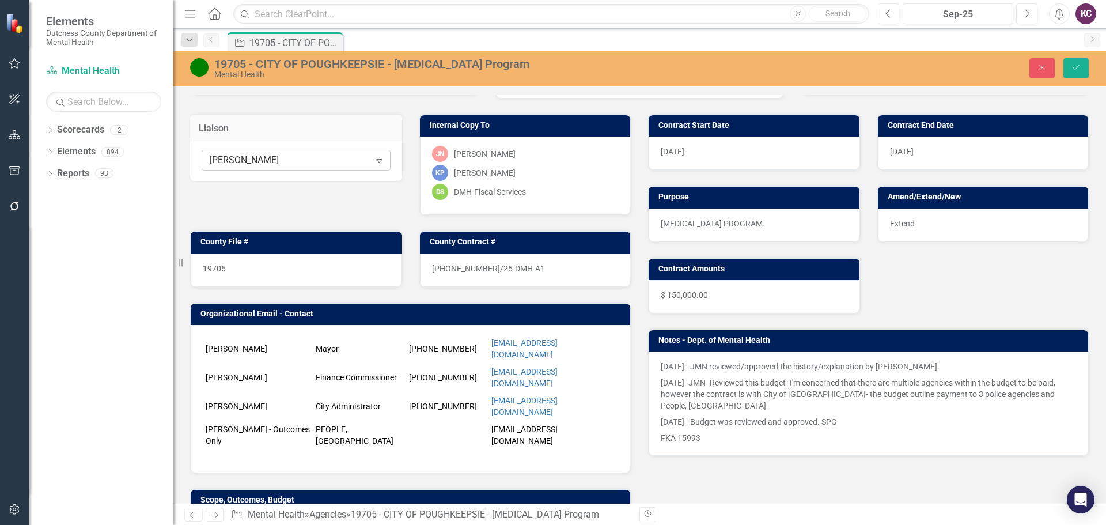
click at [374, 160] on icon "Expand" at bounding box center [379, 160] width 12 height 9
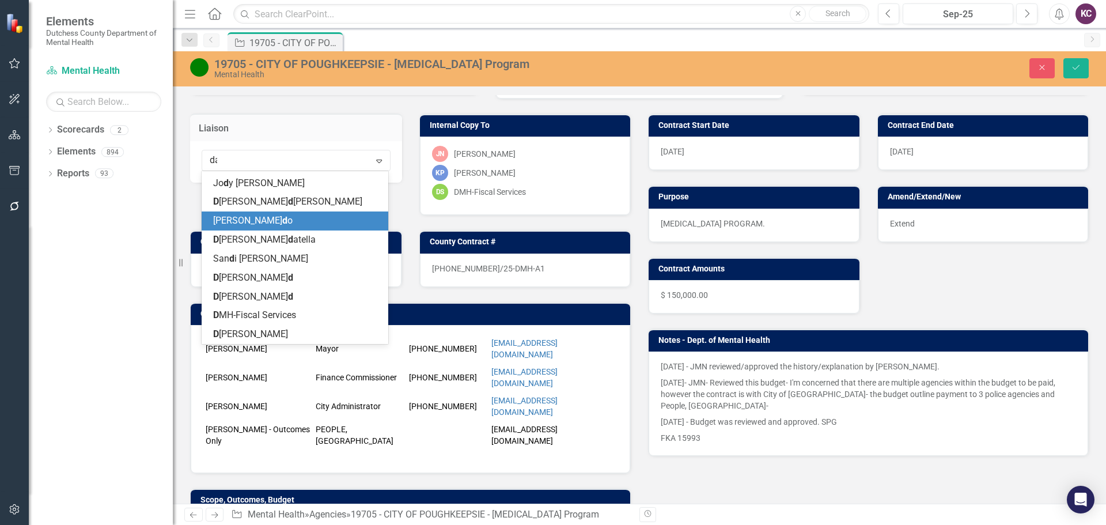
scroll to position [0, 0]
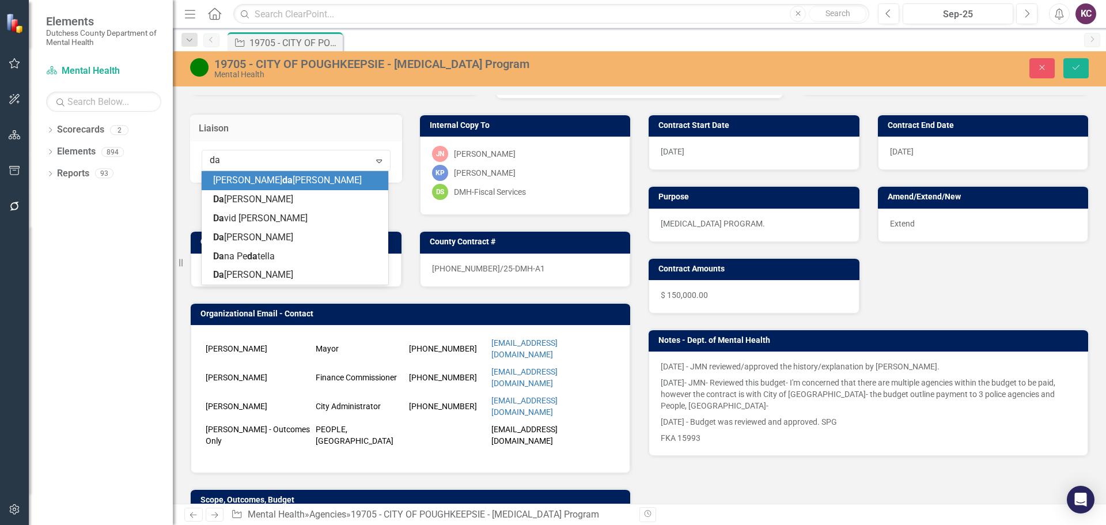
type input "dan"
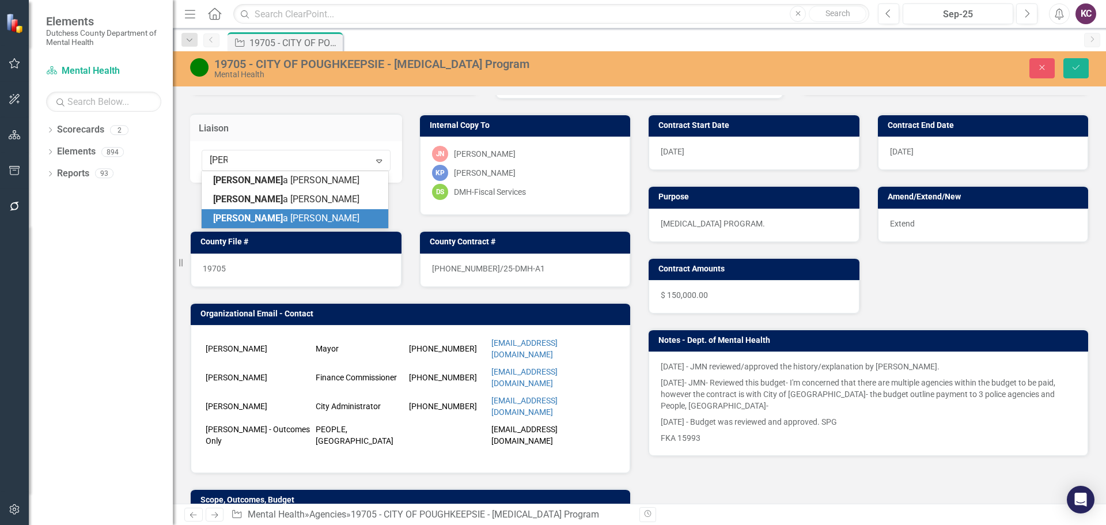
click at [255, 223] on span "Dan a Pedatella" at bounding box center [286, 218] width 146 height 11
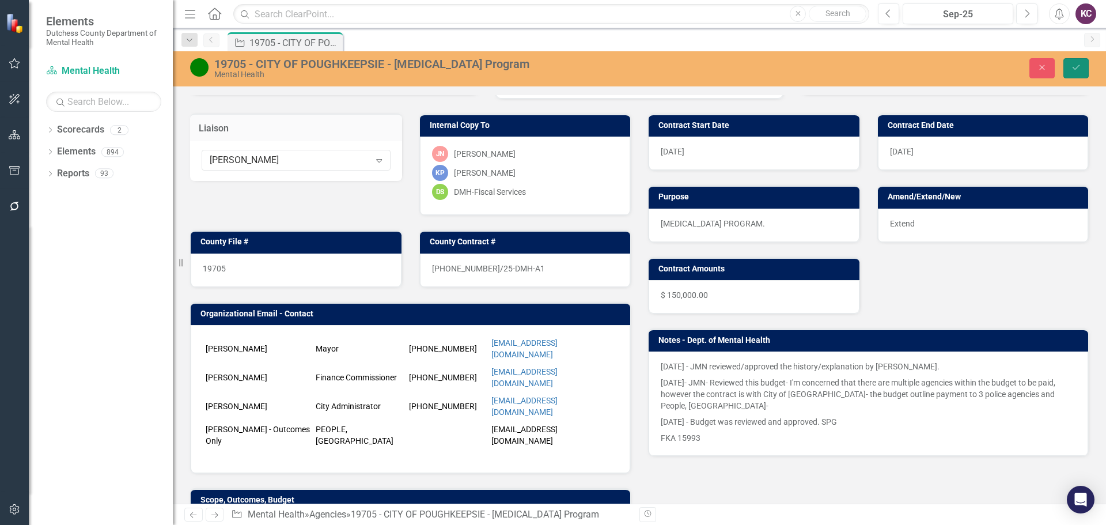
drag, startPoint x: 1076, startPoint y: 71, endPoint x: 1093, endPoint y: 81, distance: 18.9
click at [1076, 71] on icon "Save" at bounding box center [1076, 67] width 10 height 8
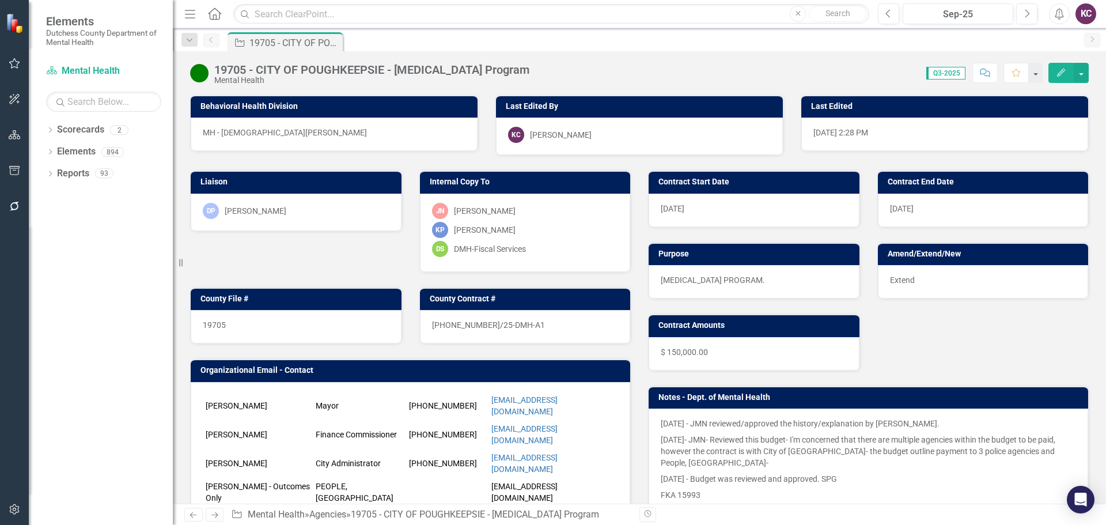
click at [213, 19] on icon at bounding box center [214, 13] width 13 height 12
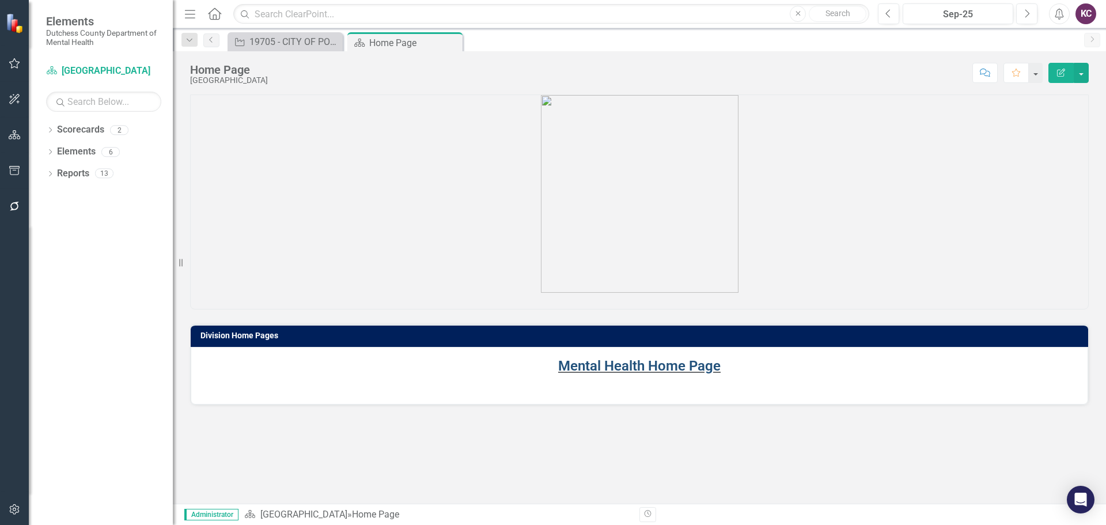
click at [625, 369] on link "Mental Health Home Page" at bounding box center [639, 366] width 162 height 16
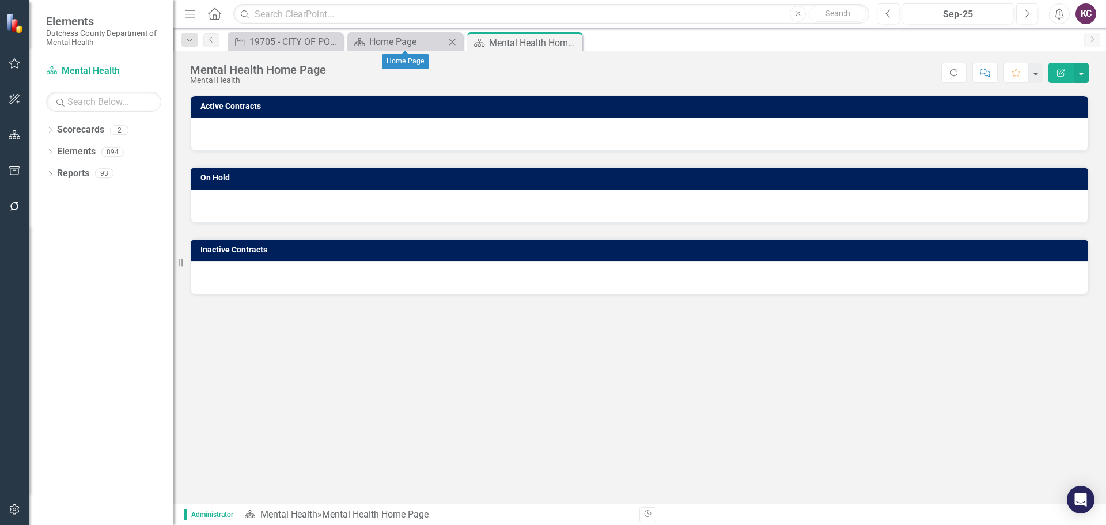
click at [452, 42] on icon at bounding box center [452, 42] width 6 height 6
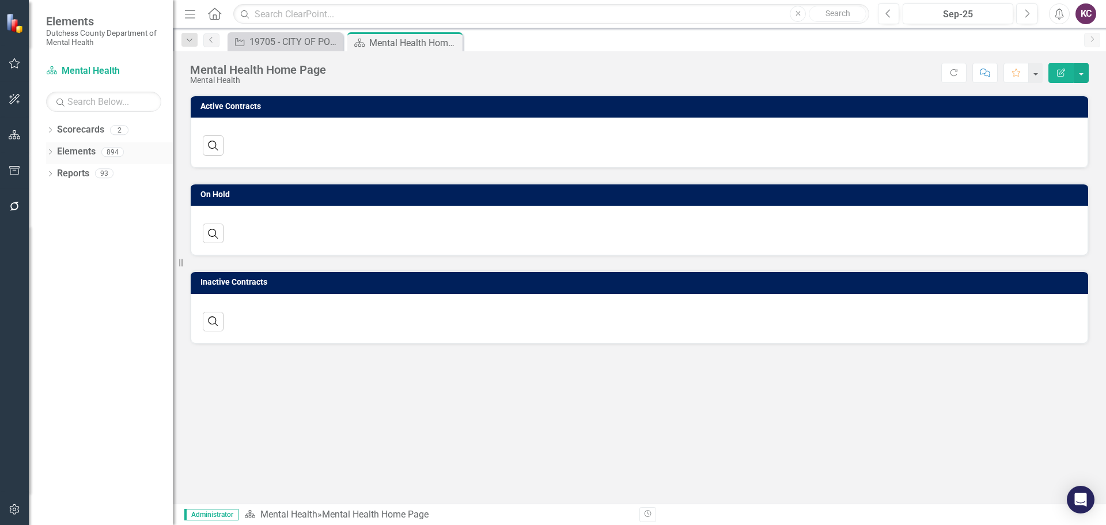
click at [51, 147] on div "Dropdown Elements 894" at bounding box center [109, 153] width 127 height 22
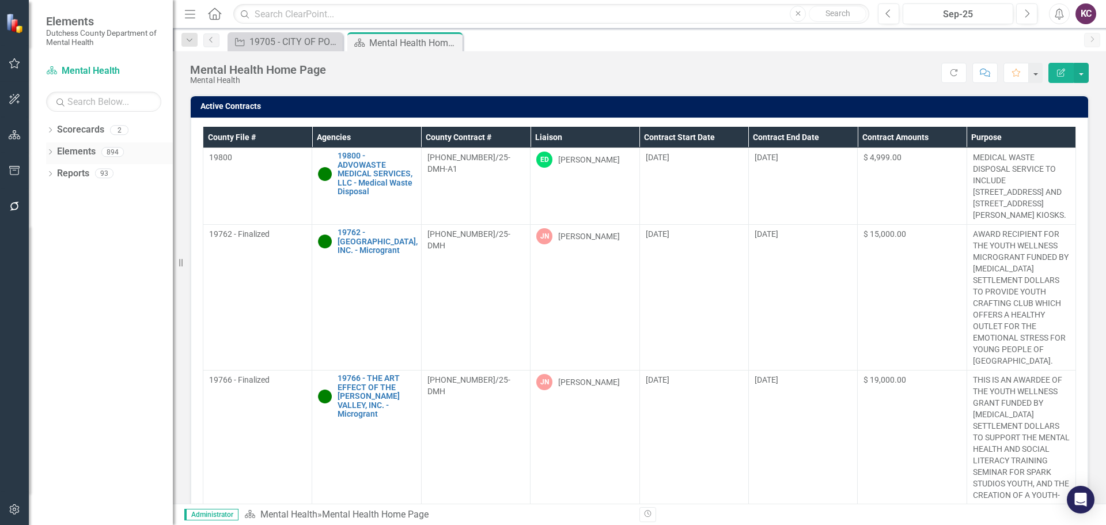
click at [54, 154] on icon "Dropdown" at bounding box center [50, 153] width 8 height 6
click at [90, 199] on link "Agency Agencies" at bounding box center [90, 195] width 54 height 13
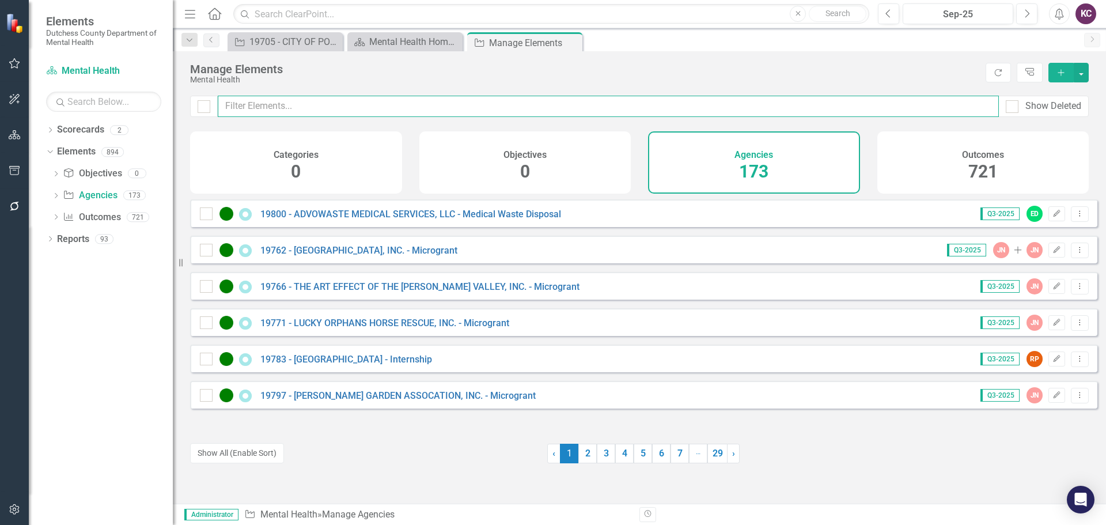
click at [310, 104] on input "text" at bounding box center [608, 106] width 781 height 21
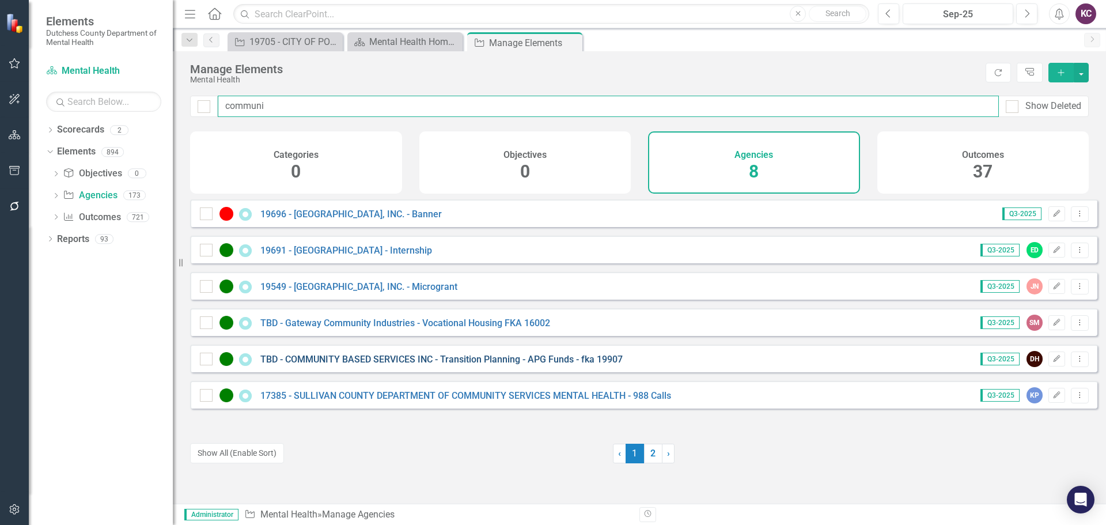
type input "communi"
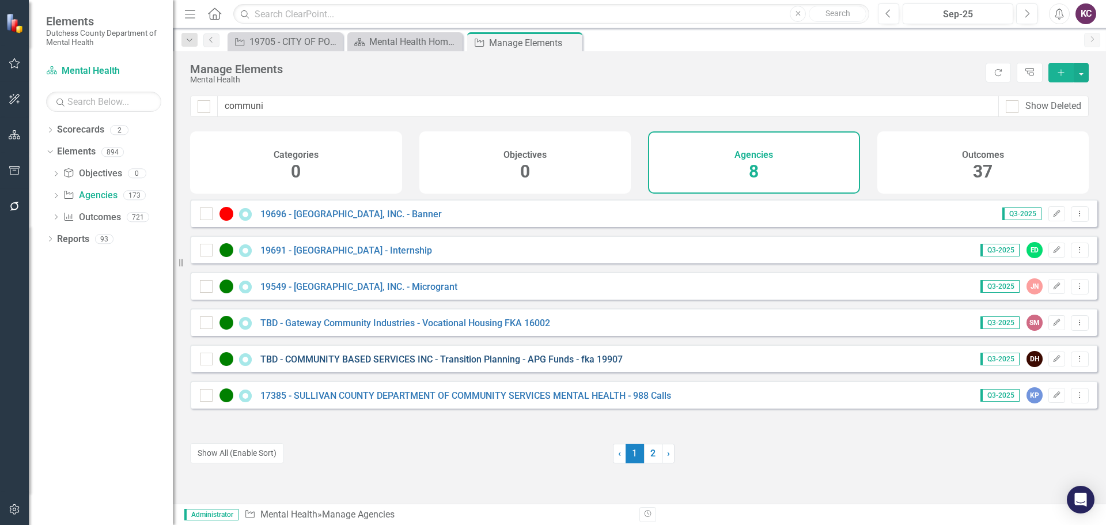
click at [407, 365] on link "TBD - COMMUNITY BASED SERVICES INC - Transition Planning - APG Funds - fka 19907" at bounding box center [441, 359] width 362 height 11
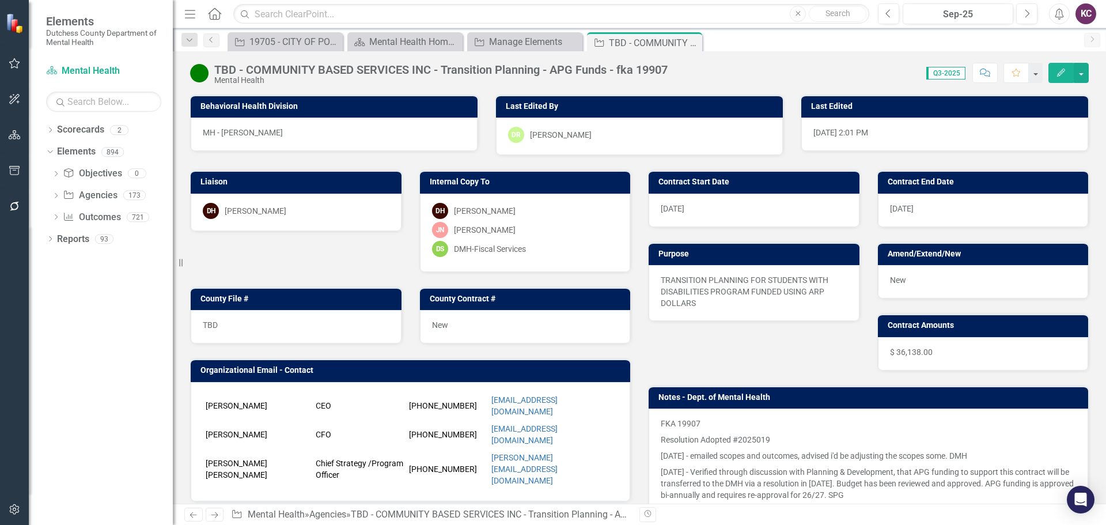
click at [332, 208] on div "DH [PERSON_NAME]" at bounding box center [296, 211] width 187 height 16
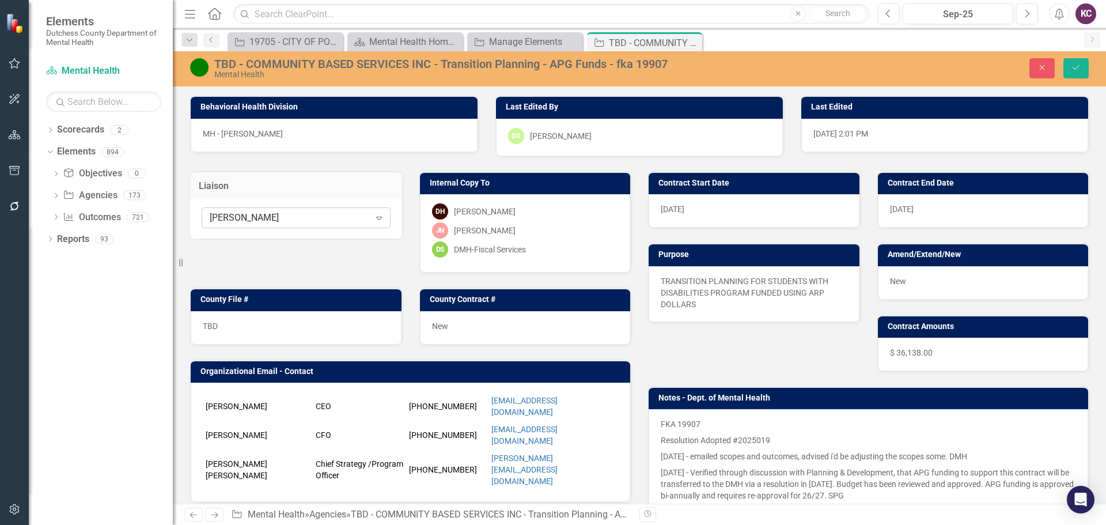
click at [297, 222] on div "[PERSON_NAME]" at bounding box center [290, 217] width 160 height 13
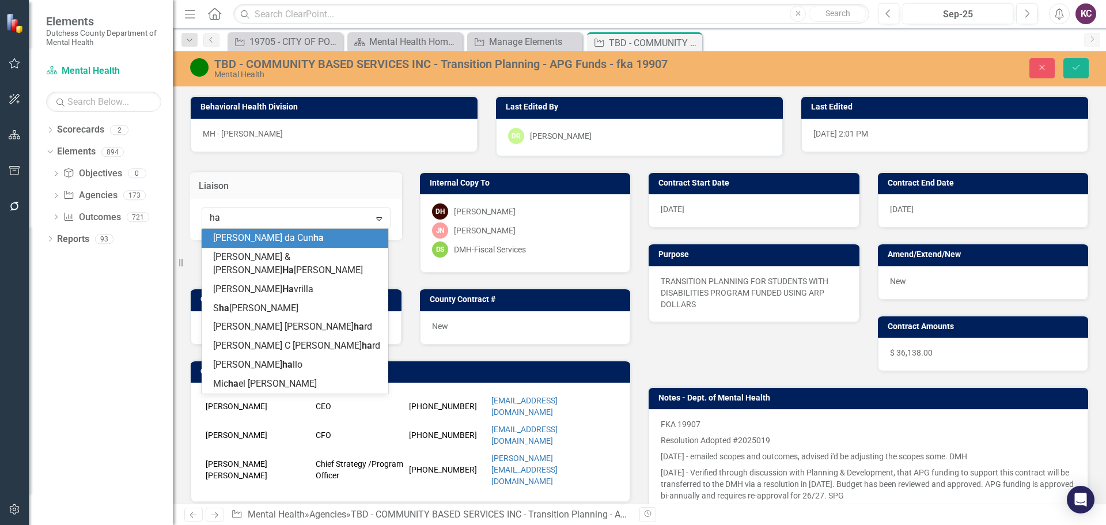
type input "hav"
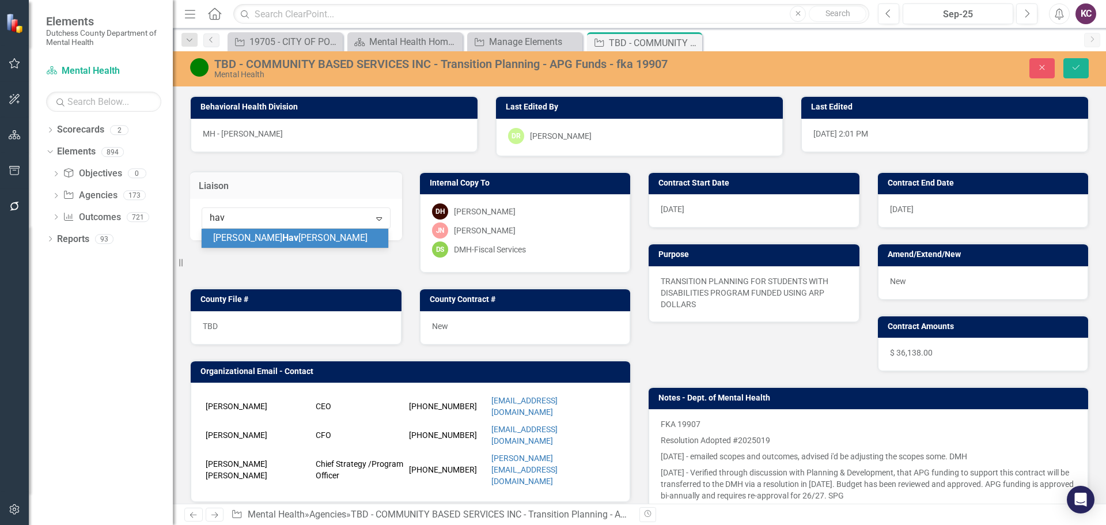
click at [270, 240] on span "Jennifer Hav rilla" at bounding box center [290, 237] width 154 height 11
click at [1051, 73] on button "Close" at bounding box center [1041, 68] width 25 height 20
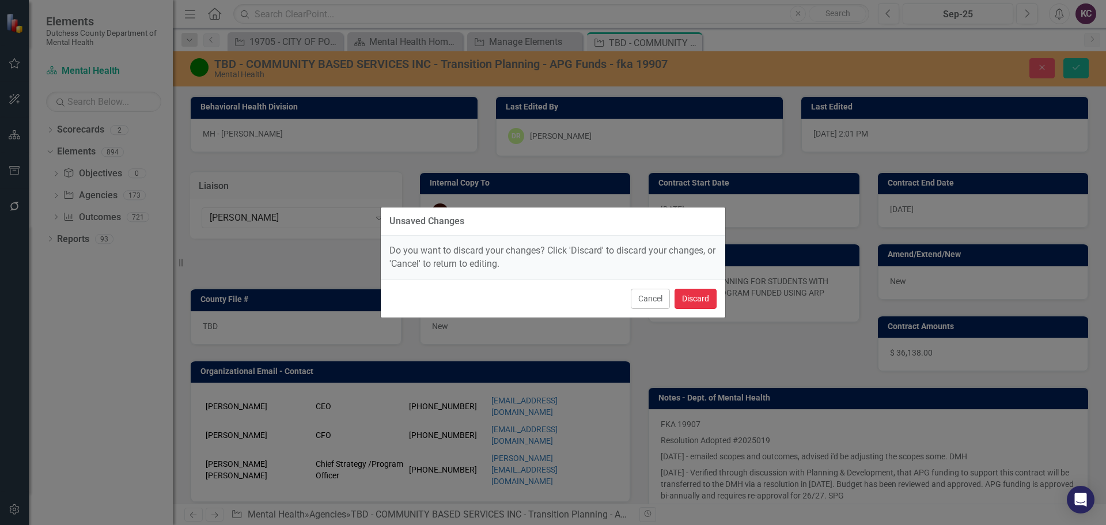
click at [689, 295] on button "Discard" at bounding box center [695, 299] width 42 height 20
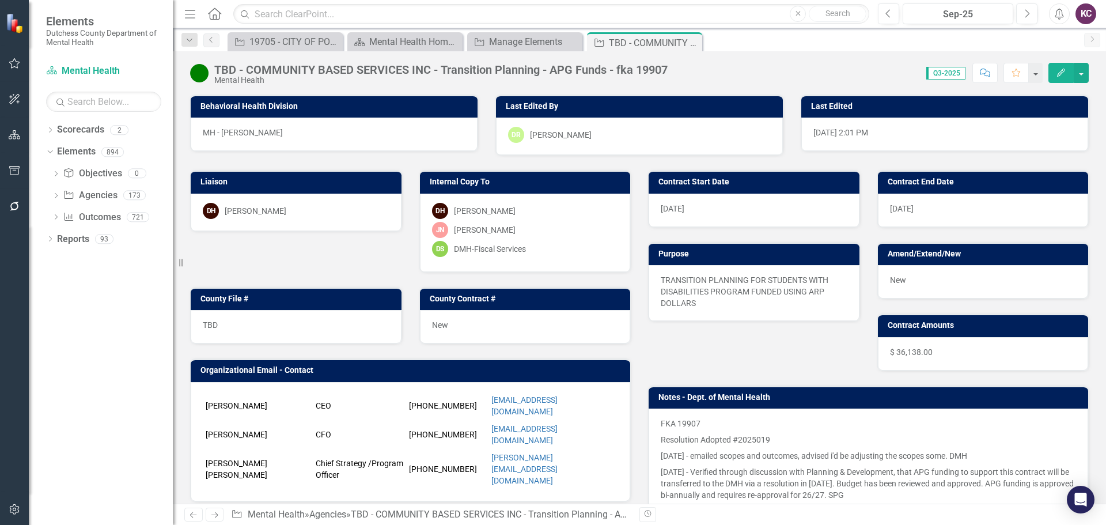
click at [315, 213] on div "DH [PERSON_NAME]" at bounding box center [296, 211] width 187 height 16
click at [315, 213] on div "DH Dana Hopkins" at bounding box center [296, 211] width 187 height 16
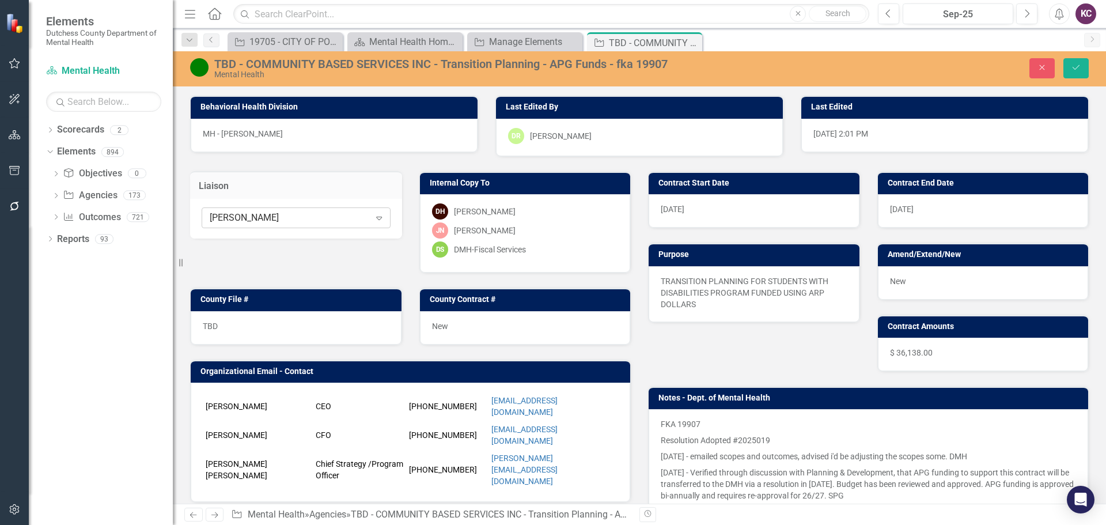
click at [336, 216] on div "[PERSON_NAME]" at bounding box center [290, 217] width 160 height 13
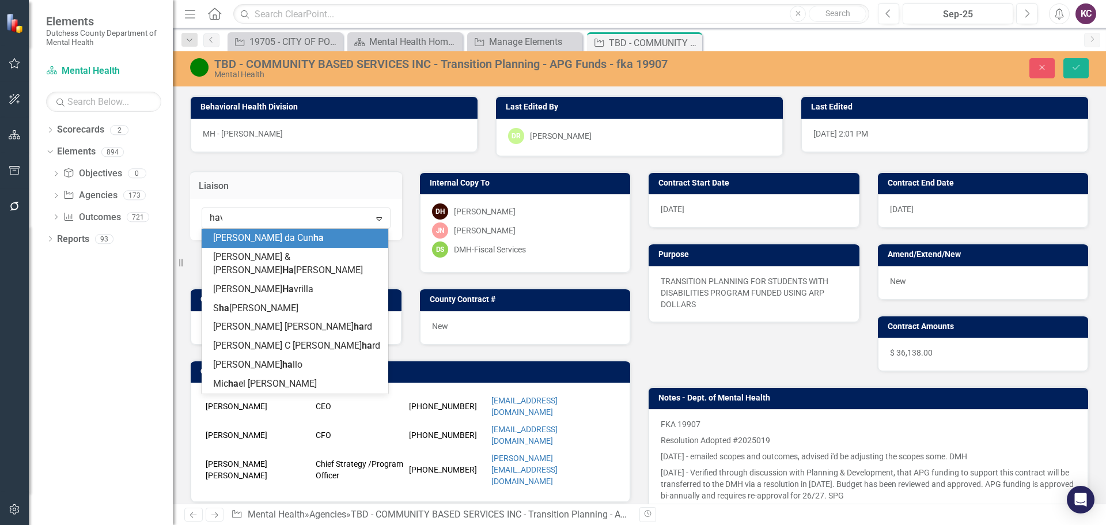
type input "havr"
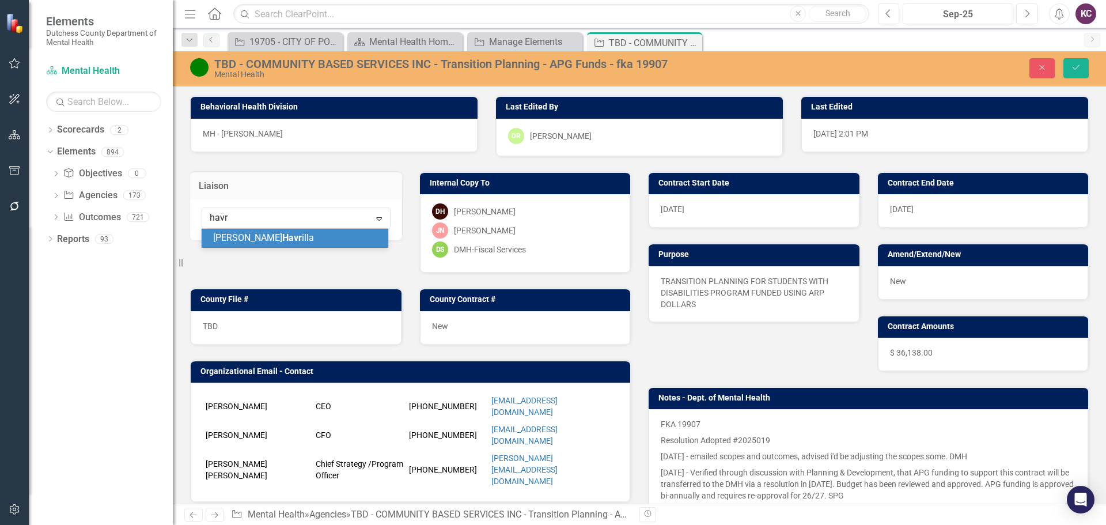
click at [287, 246] on div "Jennifer Havr illa" at bounding box center [295, 238] width 187 height 19
click at [1072, 72] on button "Save" at bounding box center [1075, 68] width 25 height 20
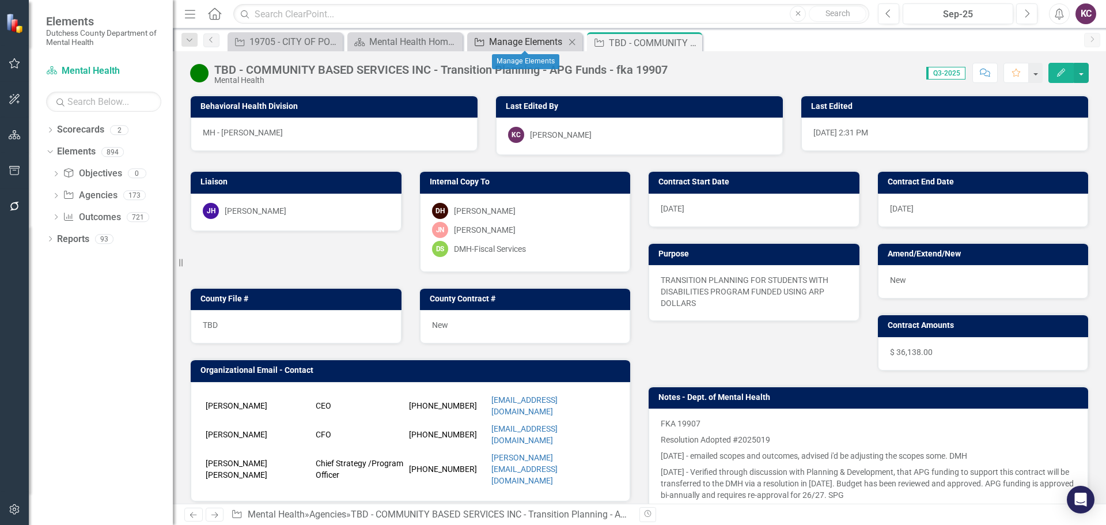
click at [500, 39] on div "Manage Elements" at bounding box center [527, 42] width 76 height 14
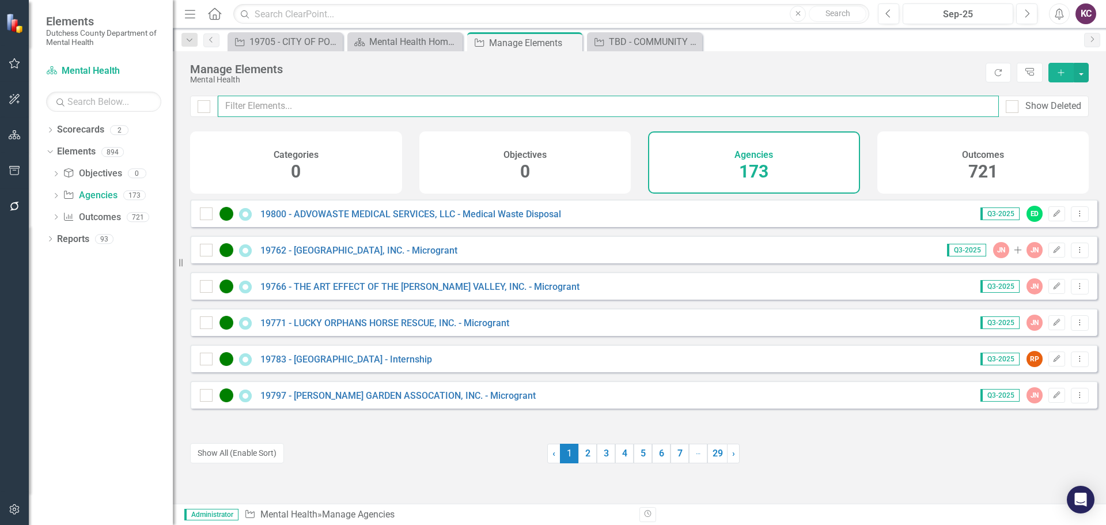
click at [363, 107] on input "text" at bounding box center [608, 106] width 781 height 21
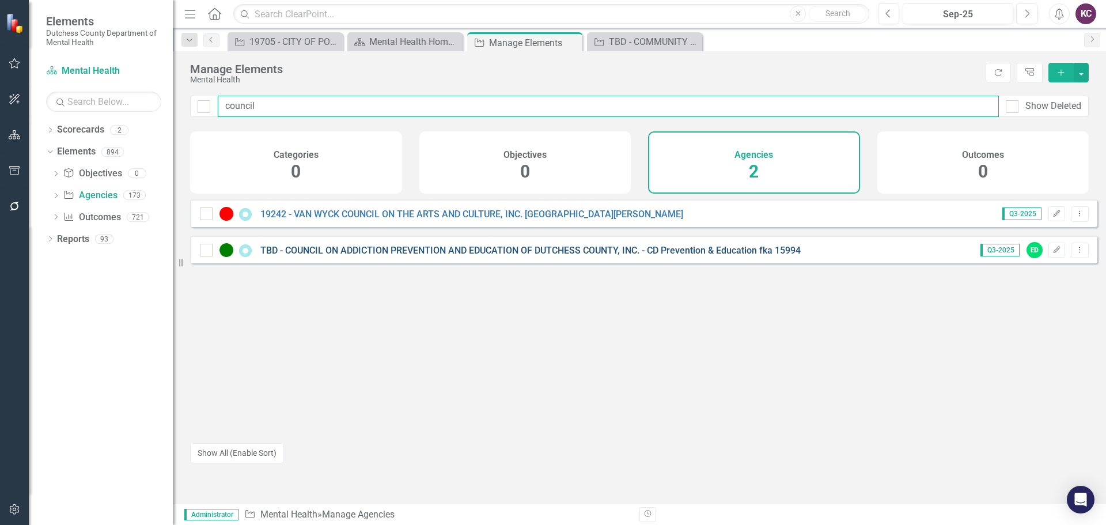
type input "council"
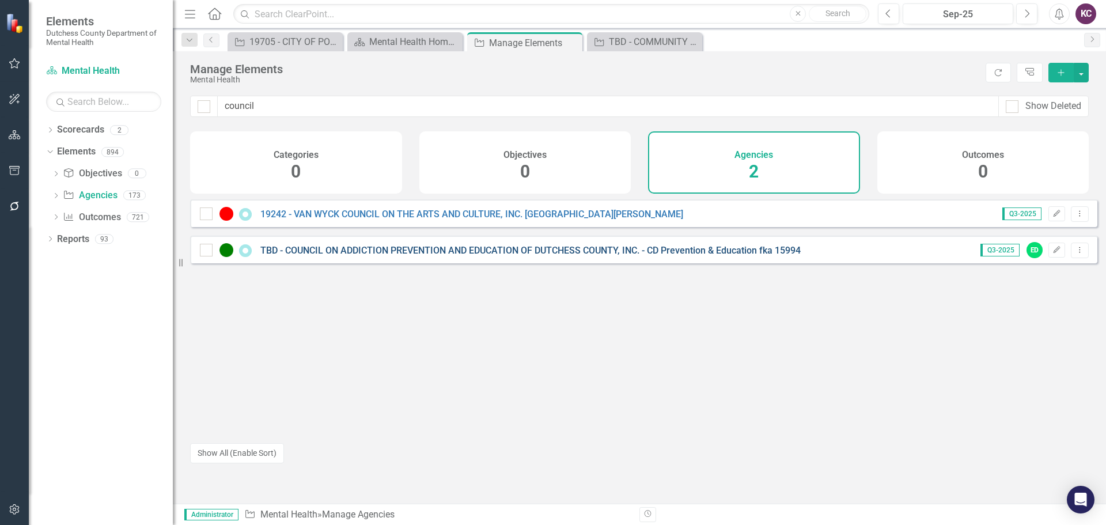
click at [381, 256] on link "TBD - COUNCIL ON ADDICTION PREVENTION AND EDUCATION OF DUTCHESS COUNTY, INC. - …" at bounding box center [530, 250] width 540 height 11
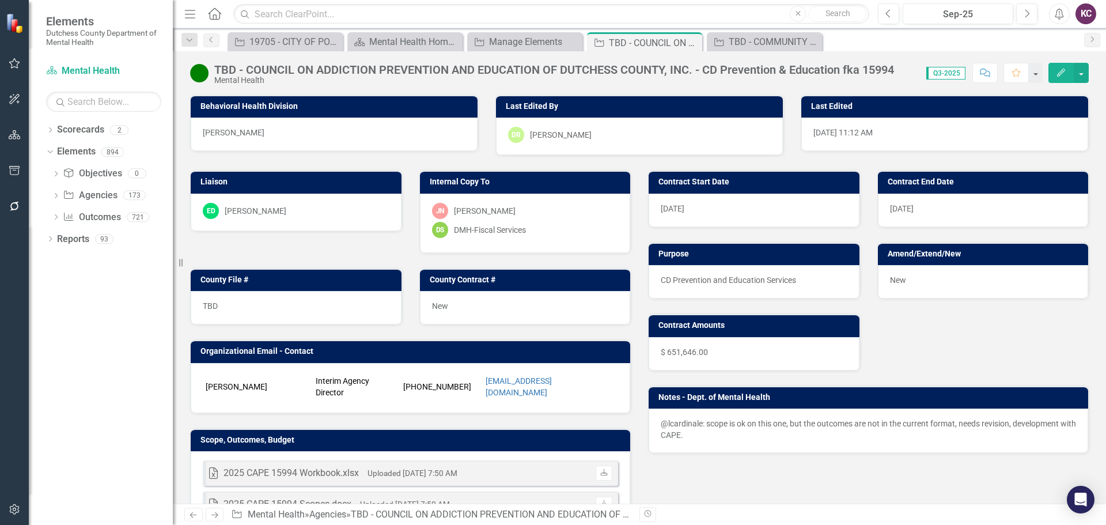
click at [314, 209] on div "ED Eric D'Entrone" at bounding box center [296, 211] width 187 height 16
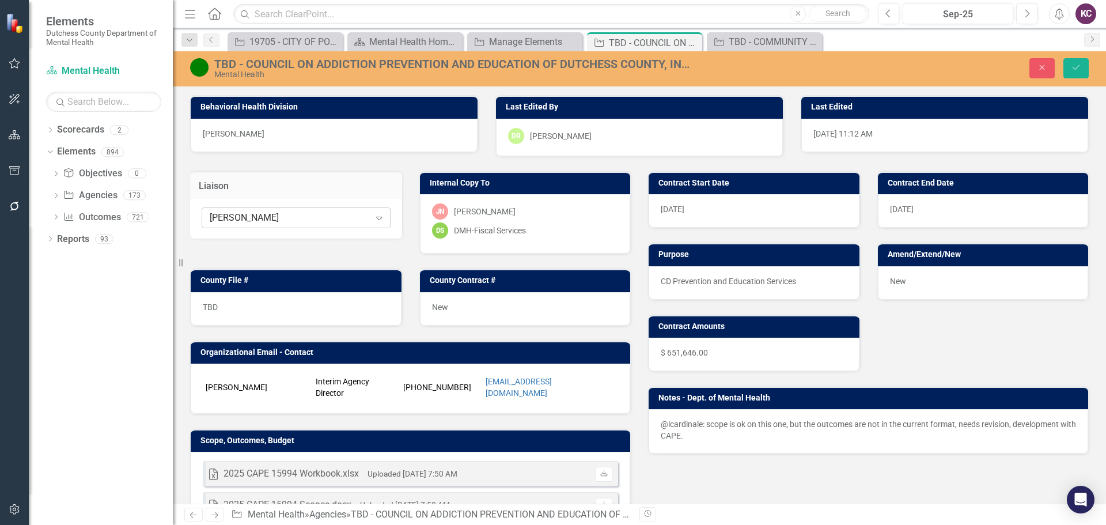
click at [364, 221] on div "[PERSON_NAME]" at bounding box center [290, 217] width 160 height 13
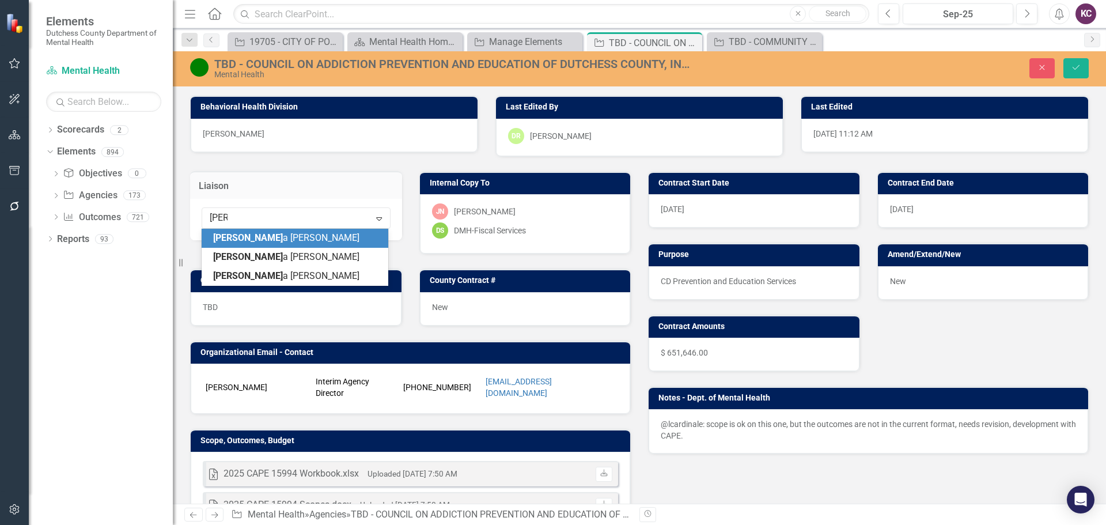
type input "[PERSON_NAME]"
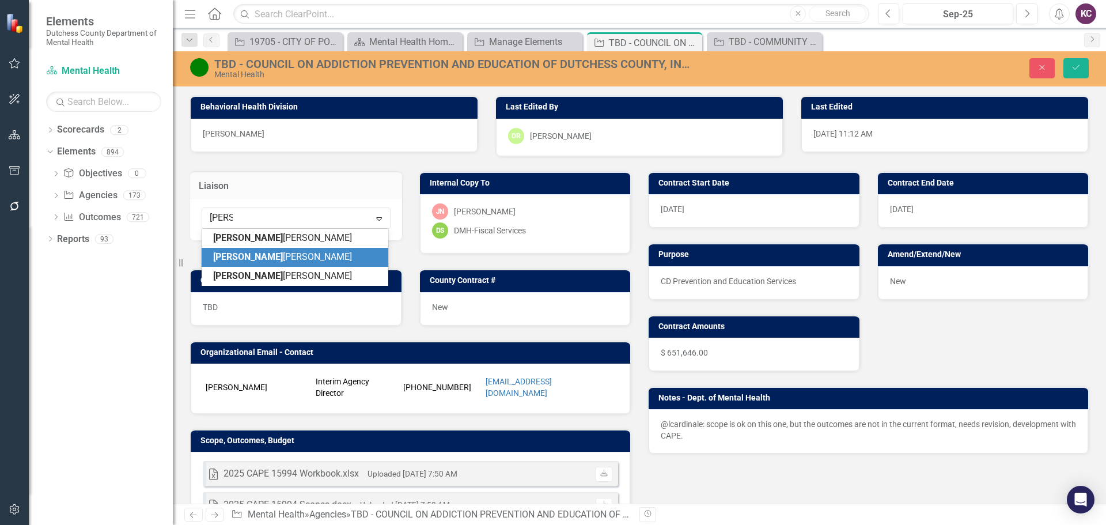
click at [268, 257] on span "Dana Nalbandian" at bounding box center [282, 256] width 139 height 11
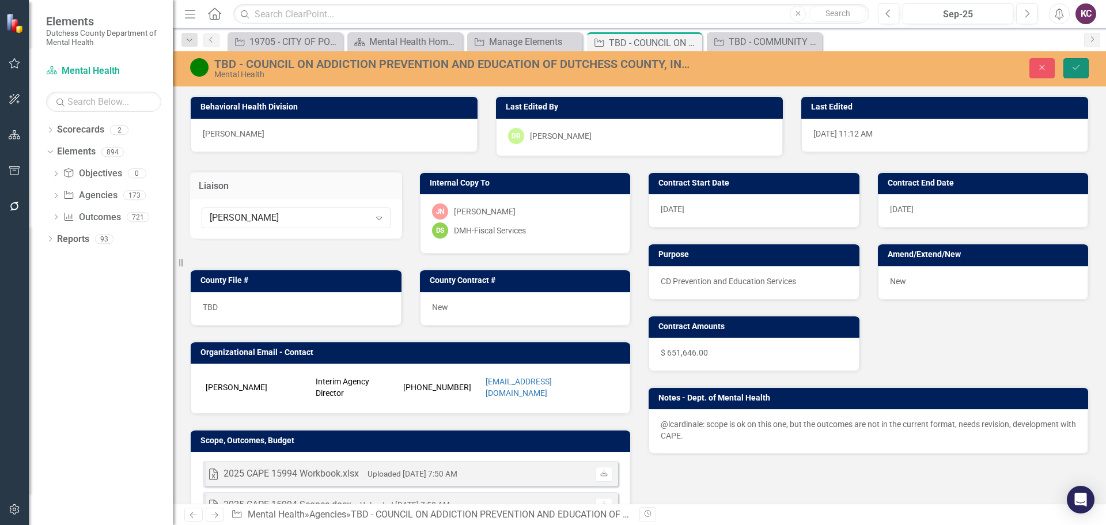
click at [1069, 67] on button "Save" at bounding box center [1075, 68] width 25 height 20
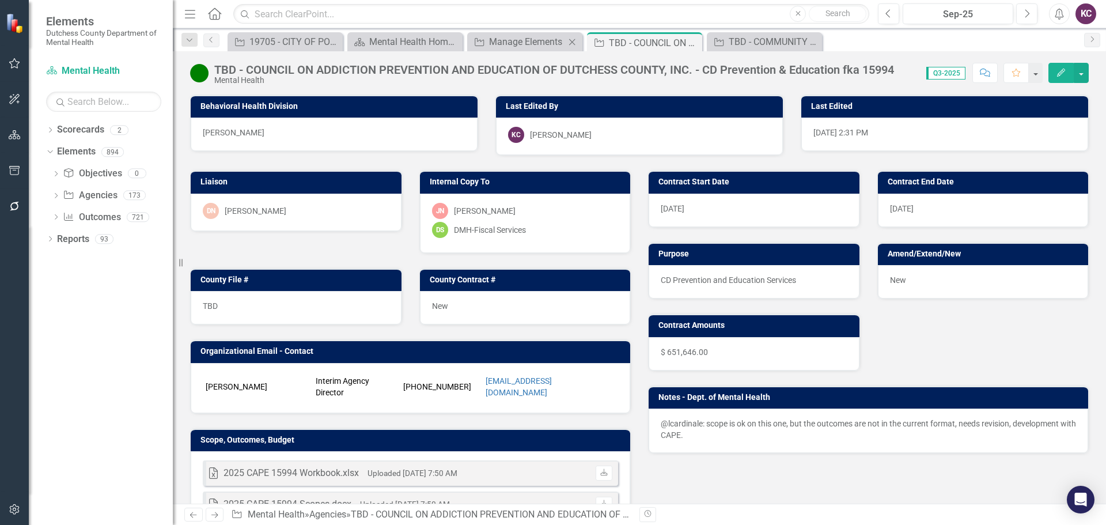
click at [509, 34] on div "Agency Manage Elements Close" at bounding box center [524, 41] width 115 height 19
click at [509, 39] on div "Manage Elements" at bounding box center [527, 42] width 76 height 14
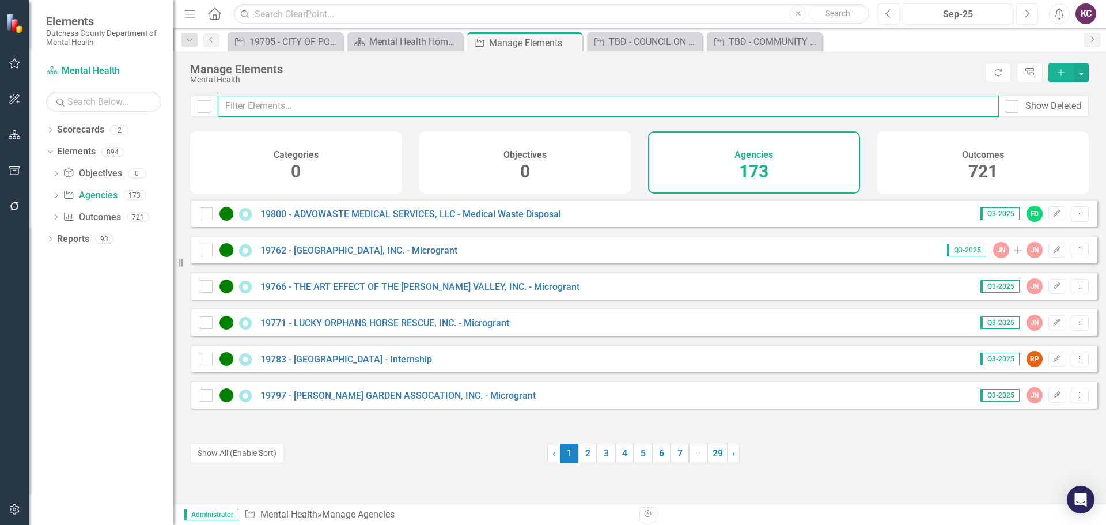
click at [317, 96] on input "text" at bounding box center [608, 106] width 781 height 21
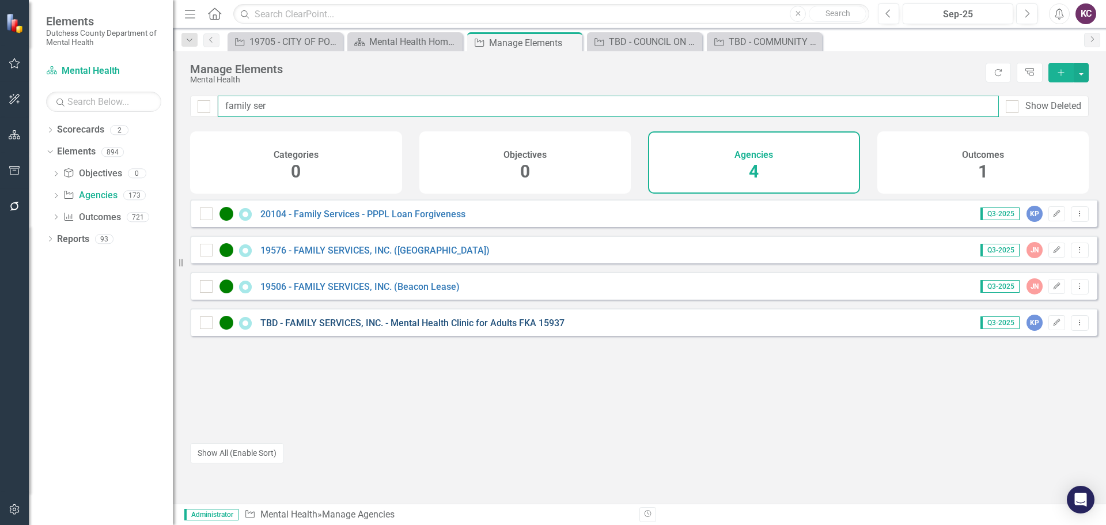
type input "family ser"
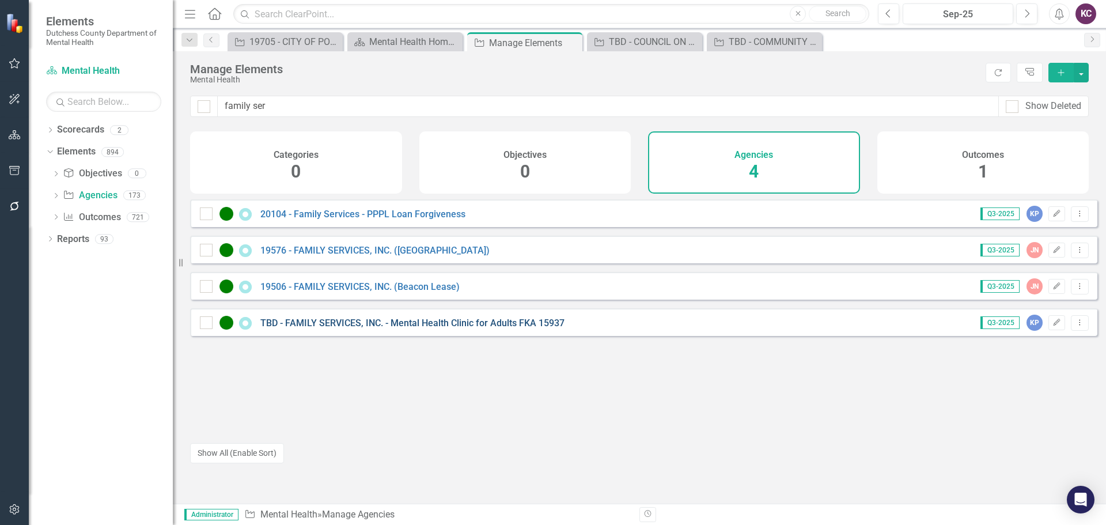
click at [353, 328] on link "TBD - FAMILY SERVICES, INC. - Mental Health Clinic for Adults FKA 15937" at bounding box center [412, 322] width 304 height 11
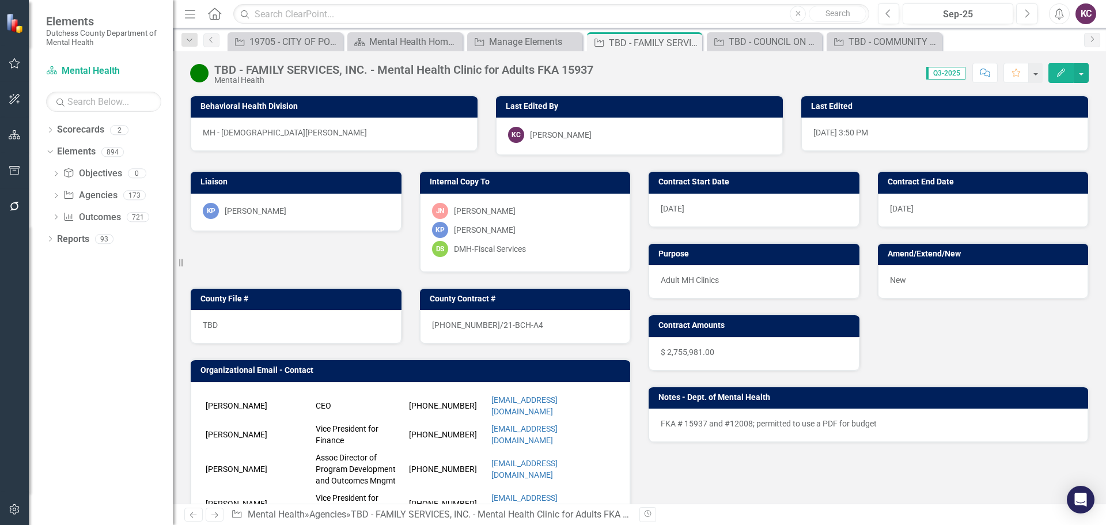
click at [334, 210] on div "KP Kristin Parise" at bounding box center [296, 211] width 187 height 16
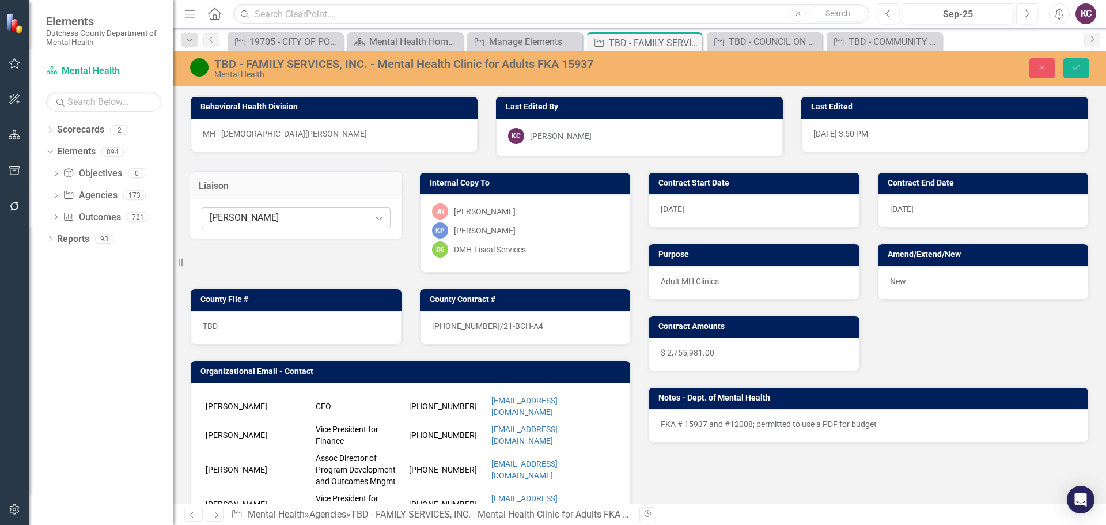
click at [361, 226] on div "Kristin Parise Expand" at bounding box center [296, 217] width 189 height 21
type input "gree"
click at [282, 238] on span "Gree" at bounding box center [292, 237] width 20 height 11
click at [1080, 66] on icon "Save" at bounding box center [1076, 67] width 10 height 8
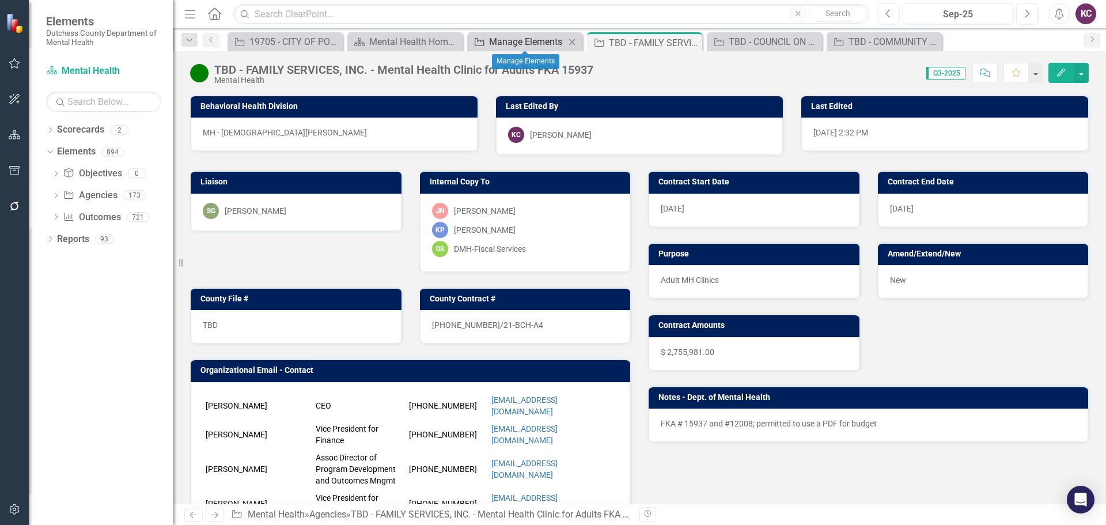
click at [522, 40] on div "Manage Elements" at bounding box center [527, 42] width 76 height 14
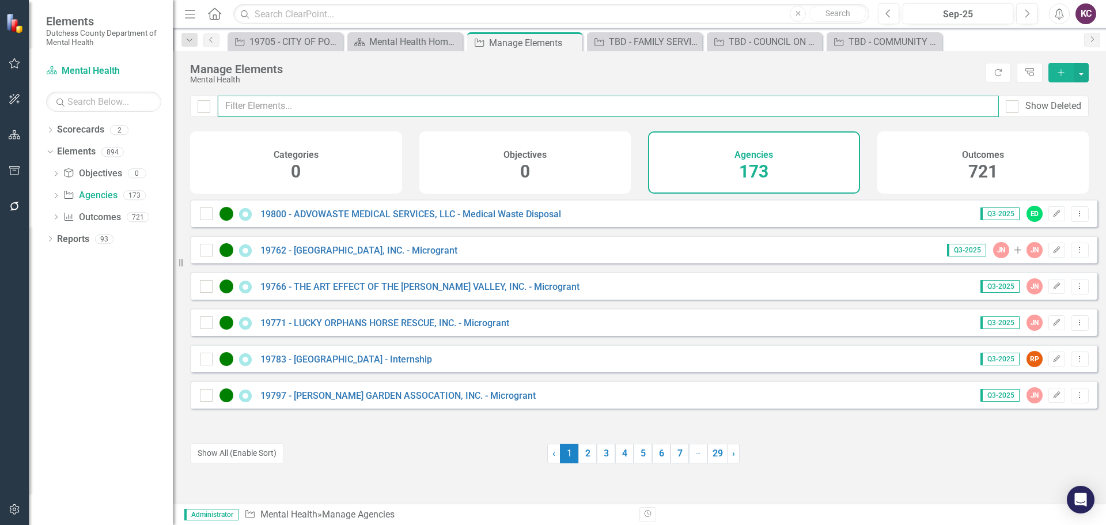
click at [439, 105] on input "text" at bounding box center [608, 106] width 781 height 21
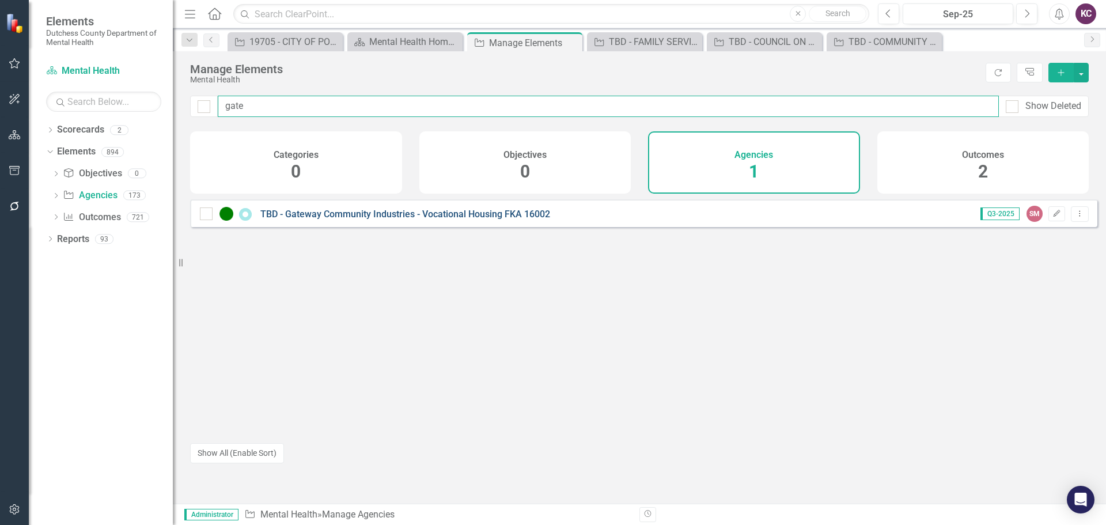
type input "gate"
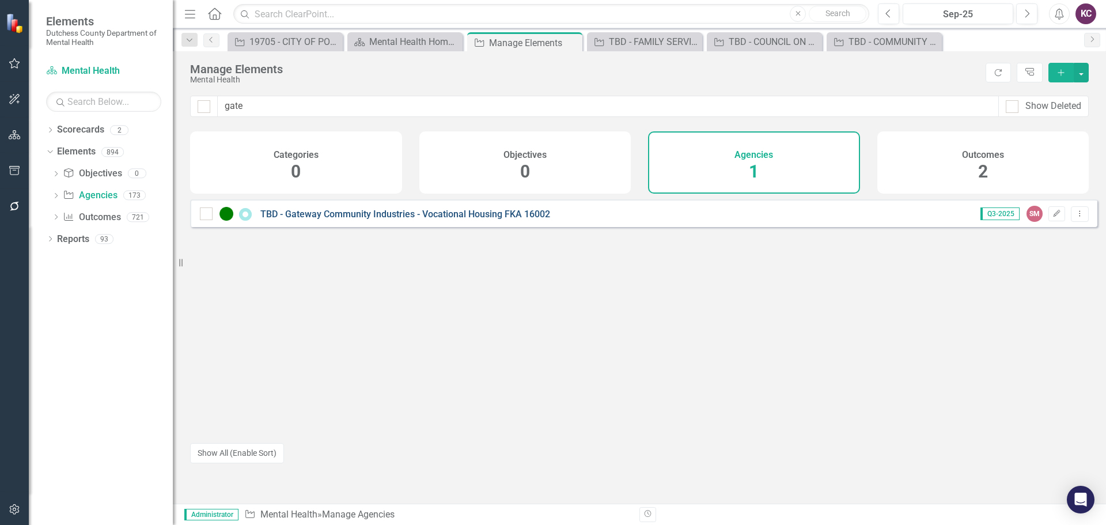
click at [372, 219] on link "TBD - Gateway Community Industries - Vocational Housing FKA 16002" at bounding box center [405, 213] width 290 height 11
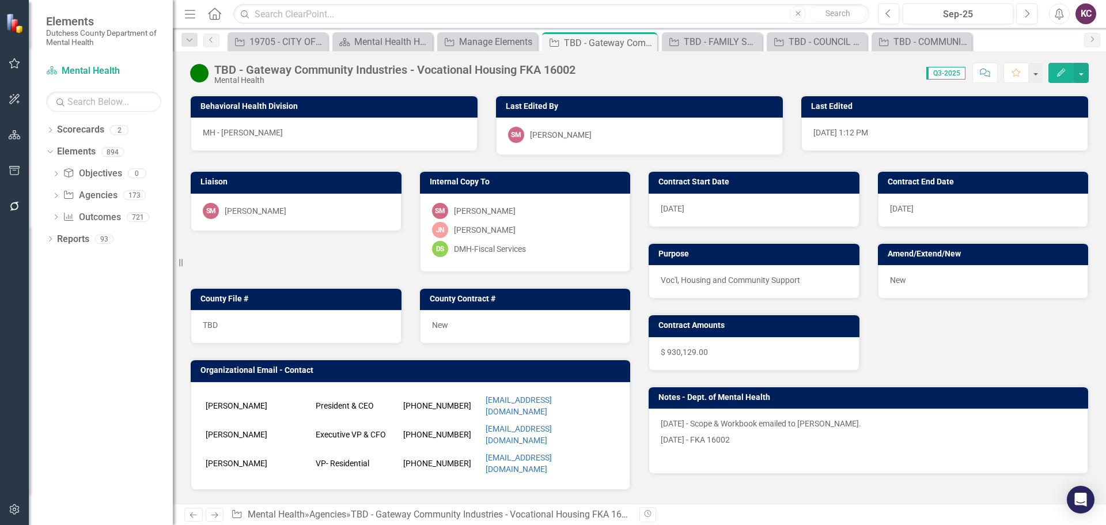
click at [318, 210] on div "SM Sharon Mayfield" at bounding box center [296, 211] width 187 height 16
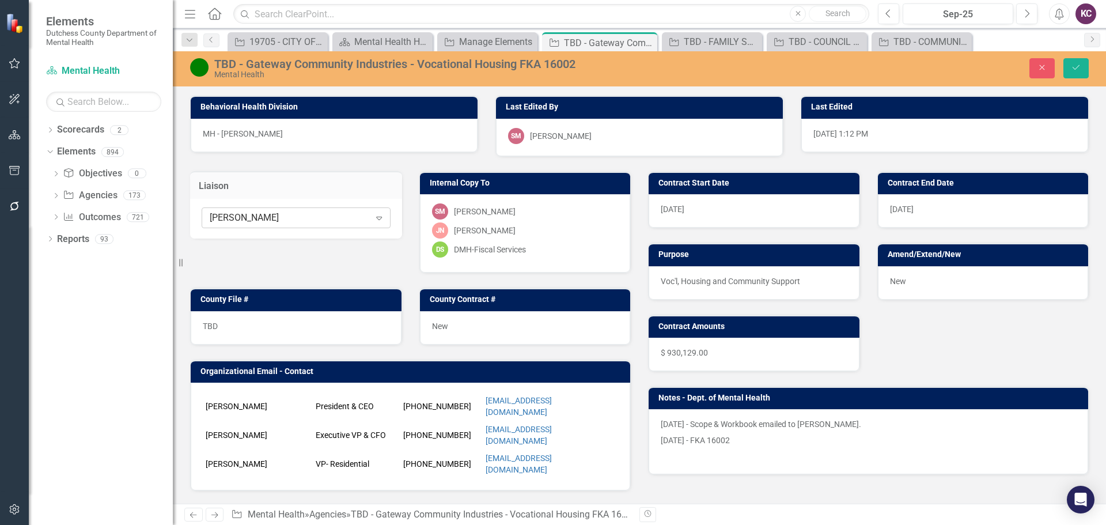
click at [328, 213] on div "[PERSON_NAME]" at bounding box center [290, 217] width 160 height 13
type input "gib"
click at [282, 241] on span "Gib" at bounding box center [289, 237] width 14 height 11
click at [1080, 67] on icon "Save" at bounding box center [1076, 67] width 10 height 8
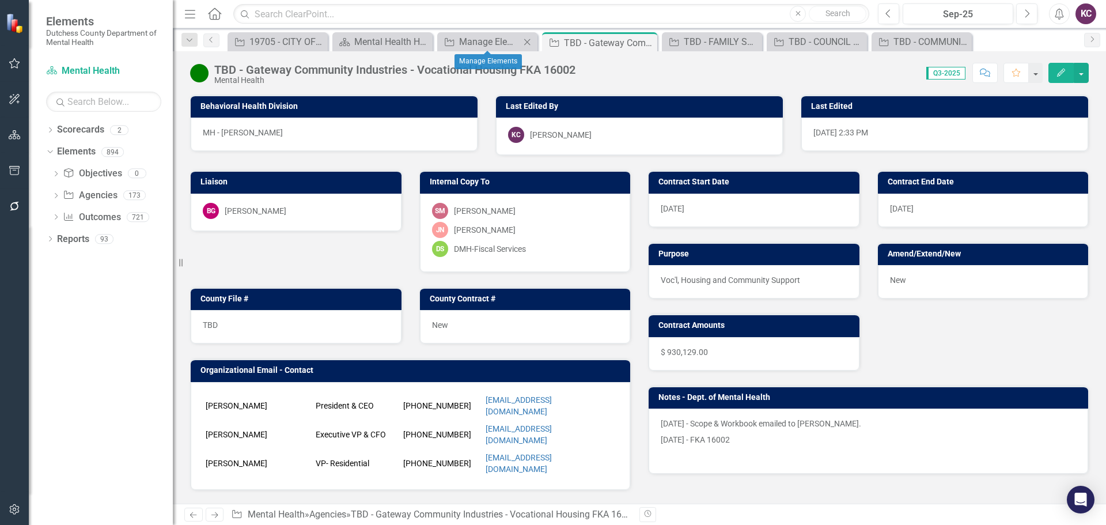
click at [484, 33] on div "Agency Manage Elements Close" at bounding box center [487, 41] width 100 height 19
click at [481, 39] on div "Manage Elements" at bounding box center [489, 42] width 61 height 14
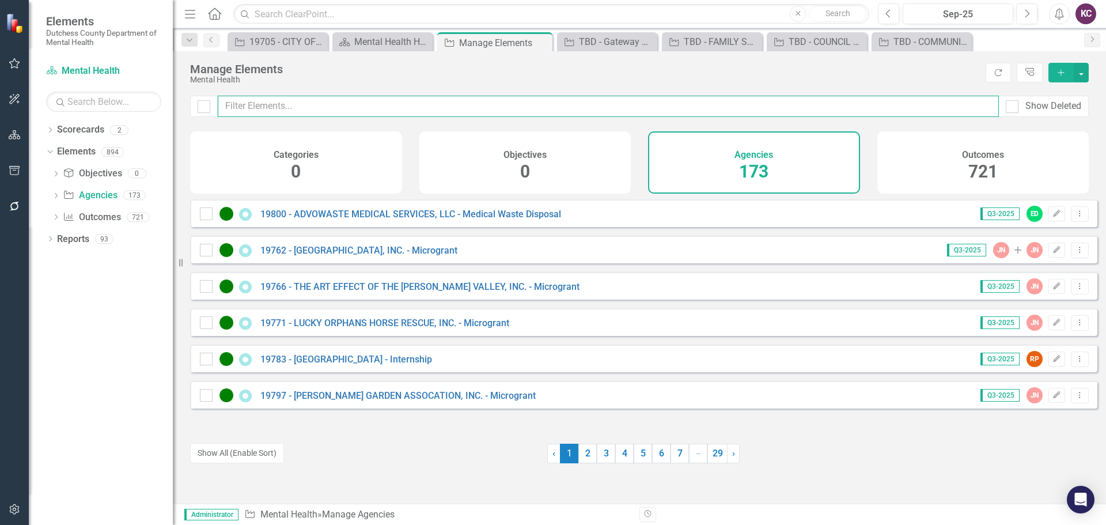
click at [381, 105] on input "text" at bounding box center [608, 106] width 781 height 21
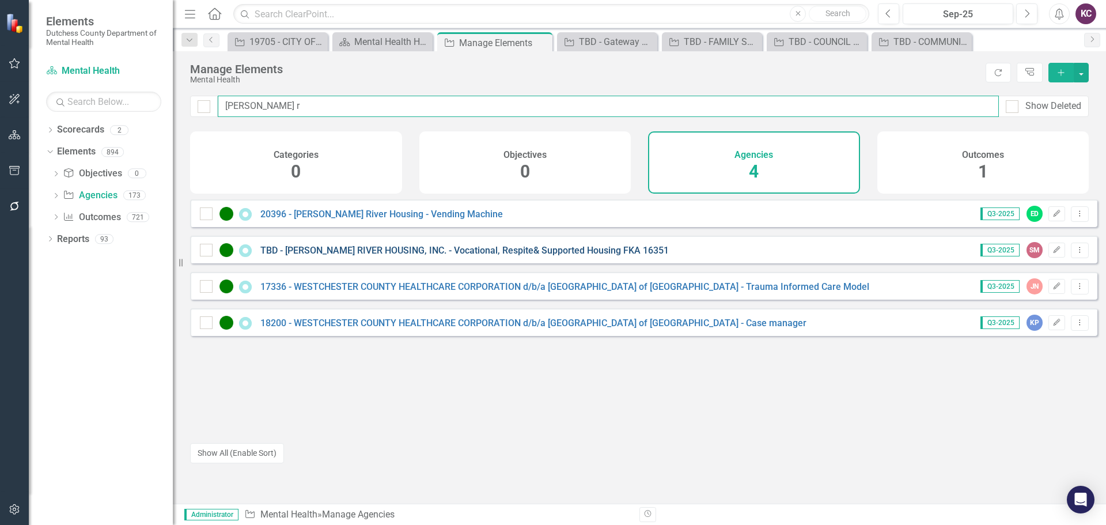
type input "[PERSON_NAME] r"
click at [367, 256] on link "TBD - [PERSON_NAME] RIVER HOUSING, INC. - Vocational, Respite& Supported Housin…" at bounding box center [464, 250] width 408 height 11
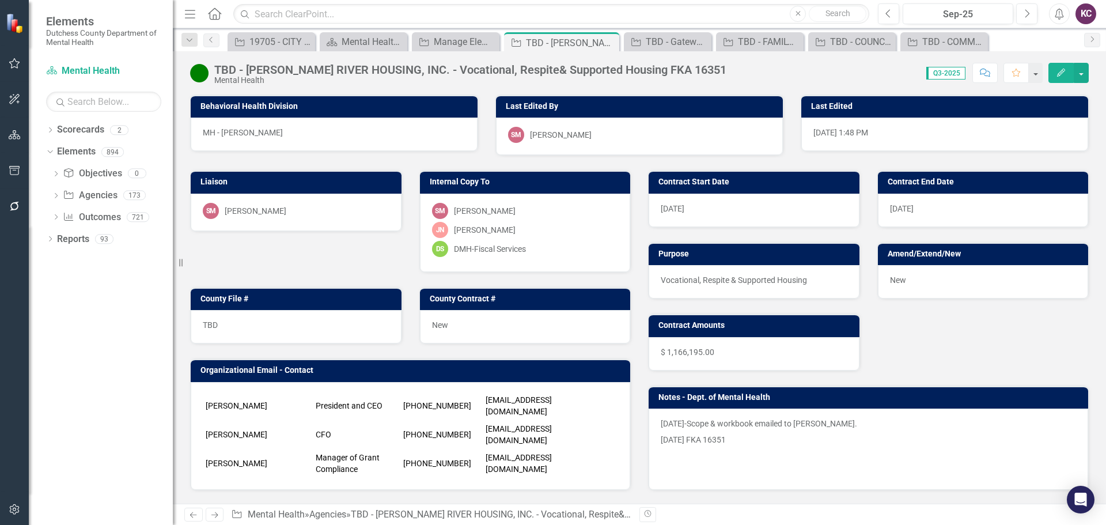
click at [359, 206] on div "SM Sharon Mayfield" at bounding box center [296, 211] width 187 height 16
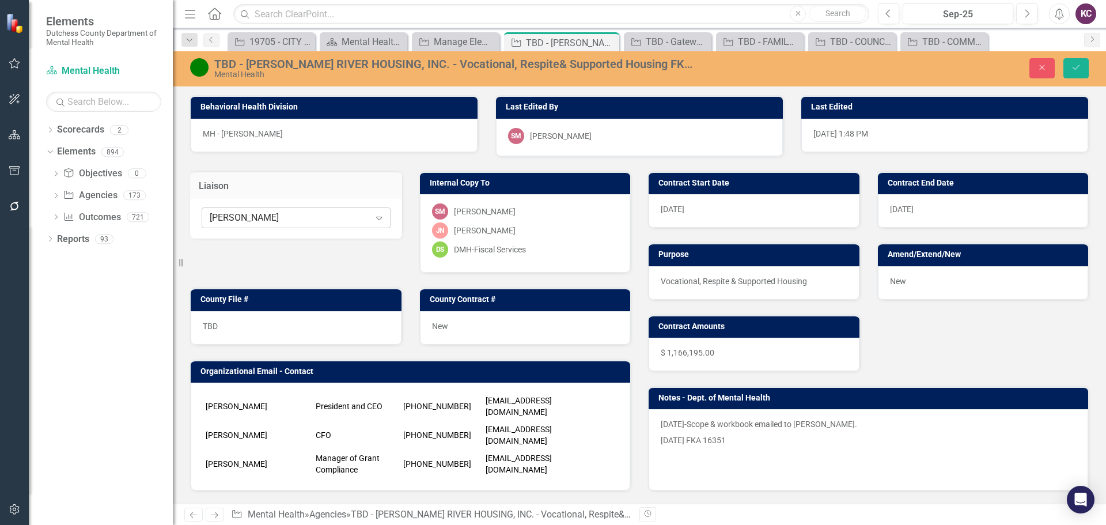
click at [361, 213] on div "[PERSON_NAME]" at bounding box center [290, 217] width 160 height 13
type input "lui"
click at [283, 241] on div "Lui s Nobondo" at bounding box center [297, 238] width 168 height 13
click at [1067, 69] on button "Save" at bounding box center [1075, 68] width 25 height 20
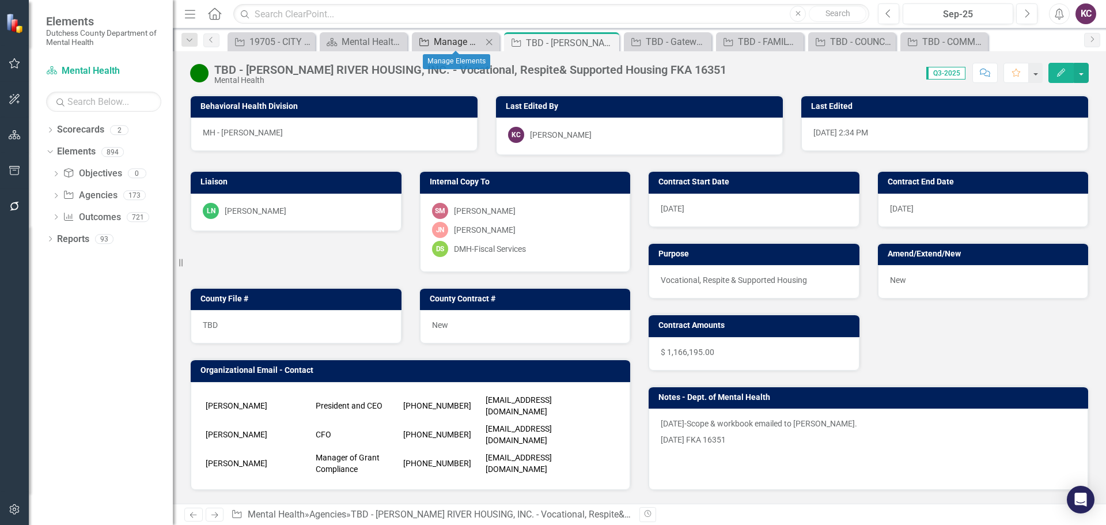
click at [449, 40] on div "Manage Elements" at bounding box center [458, 42] width 48 height 14
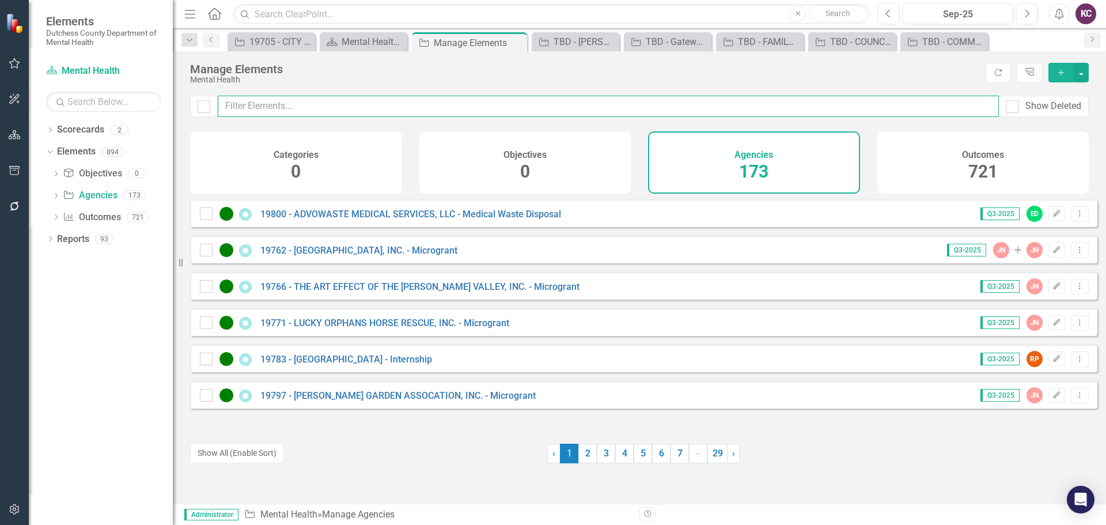
click at [333, 104] on input "text" at bounding box center [608, 106] width 781 height 21
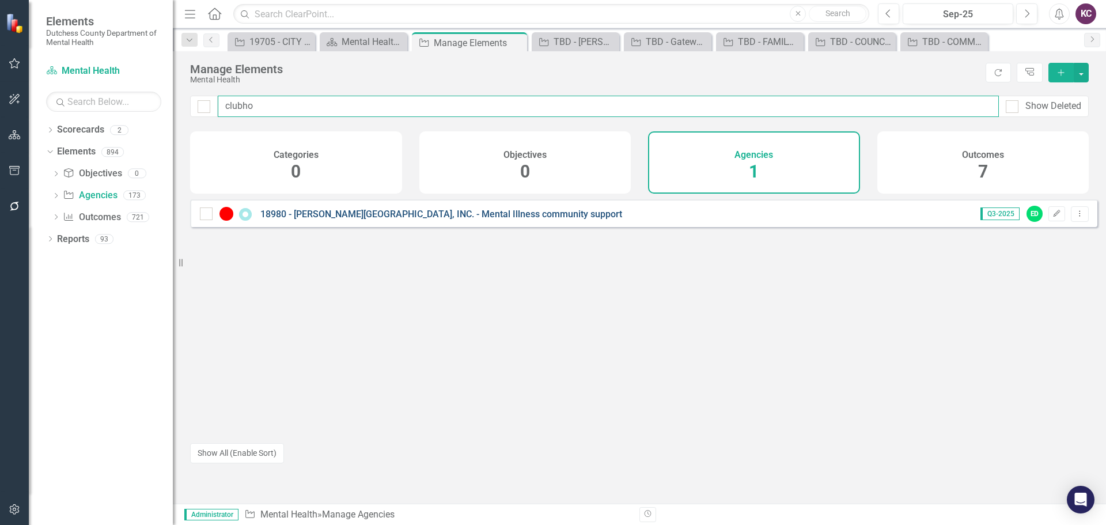
type input "clubho"
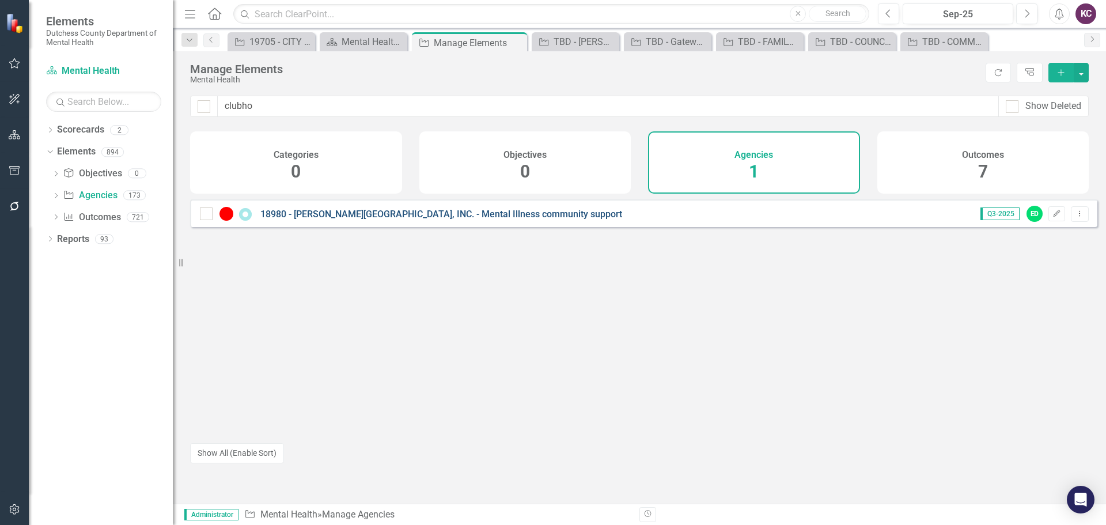
click at [433, 219] on link "18980 - [PERSON_NAME][GEOGRAPHIC_DATA], INC. - Mental Illness community support" at bounding box center [441, 213] width 362 height 11
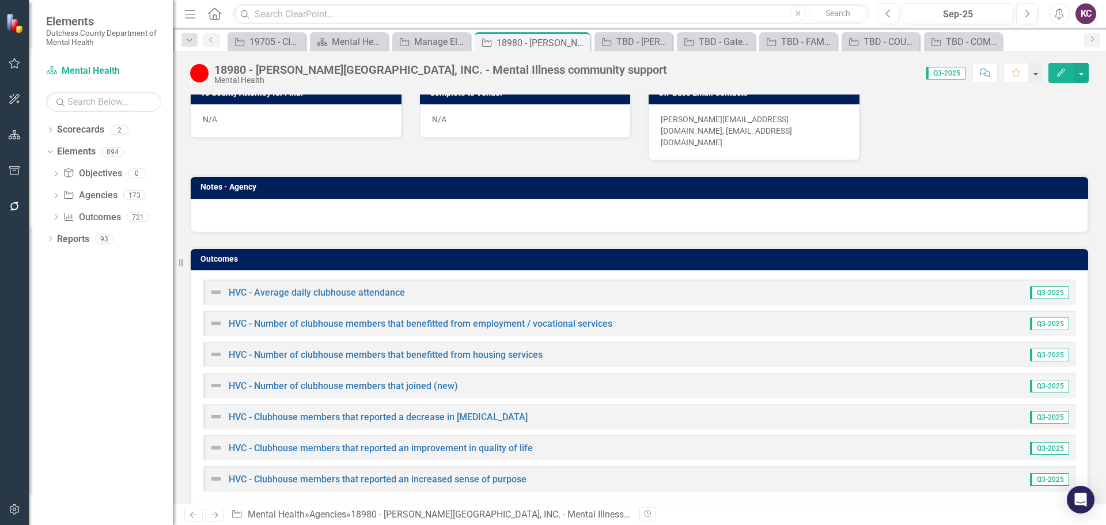
scroll to position [684, 0]
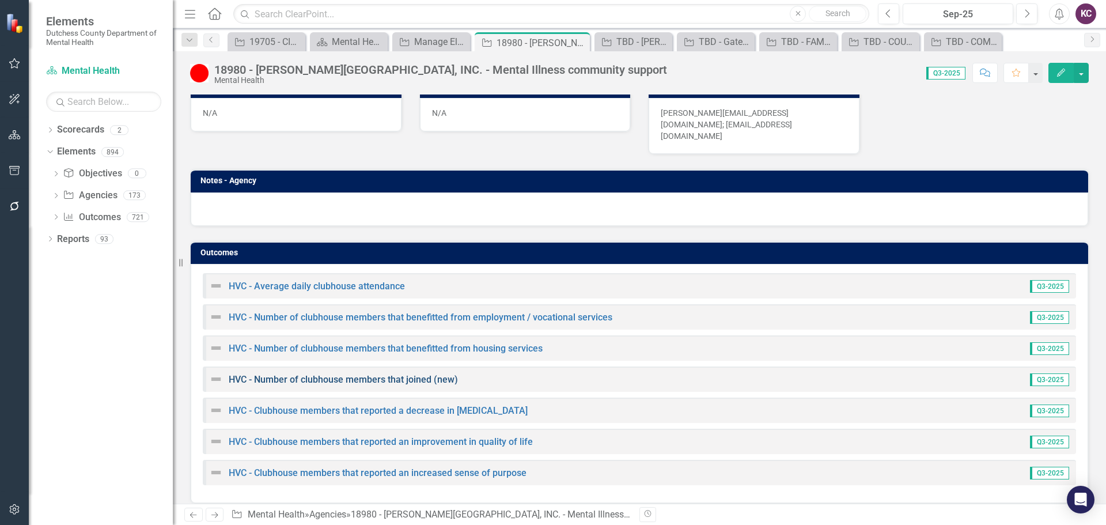
click at [336, 374] on link "HVC - Number of clubhouse members that joined (new)" at bounding box center [343, 379] width 229 height 11
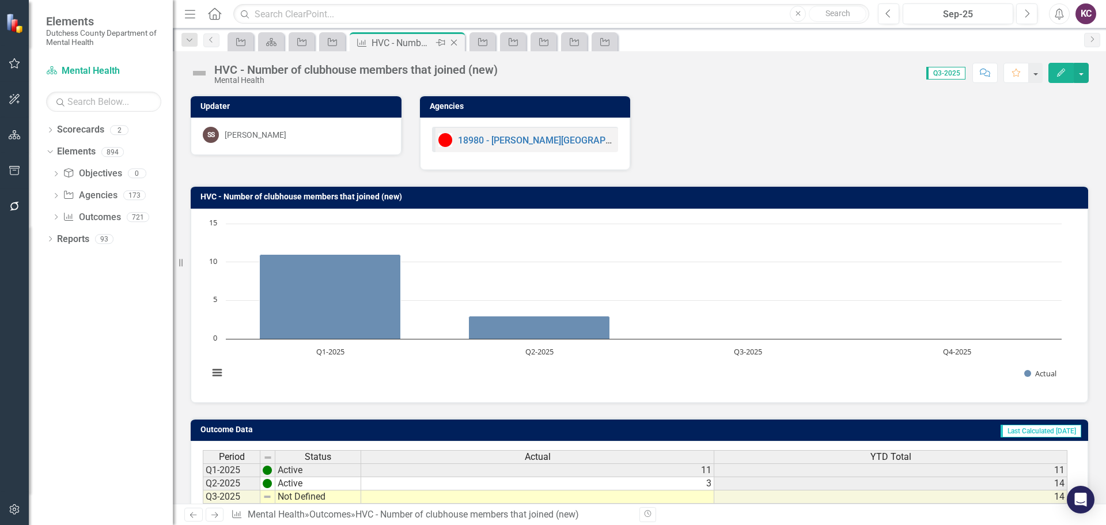
click at [453, 43] on icon at bounding box center [454, 43] width 6 height 6
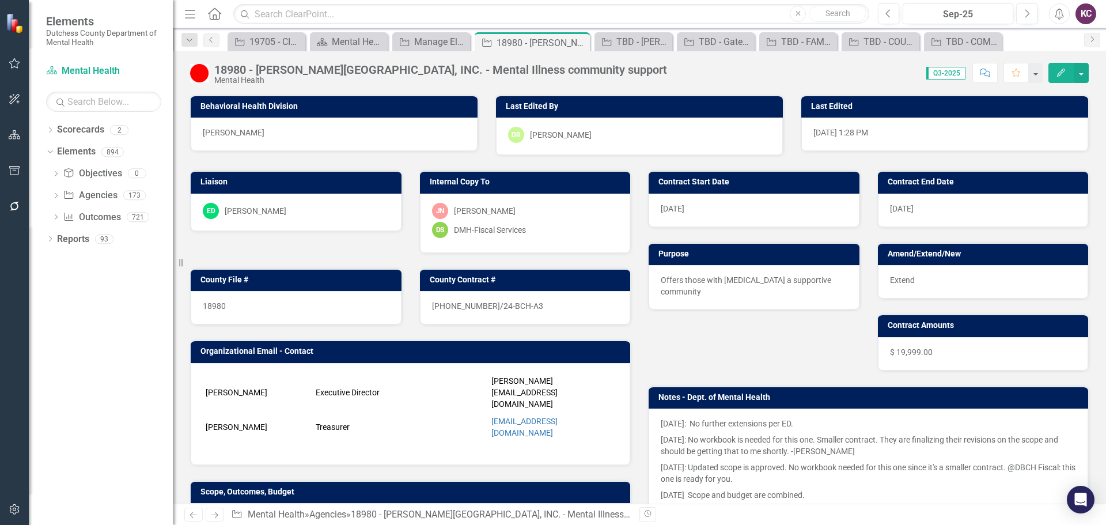
click at [327, 214] on div "ED Eric D'Entrone" at bounding box center [296, 211] width 187 height 16
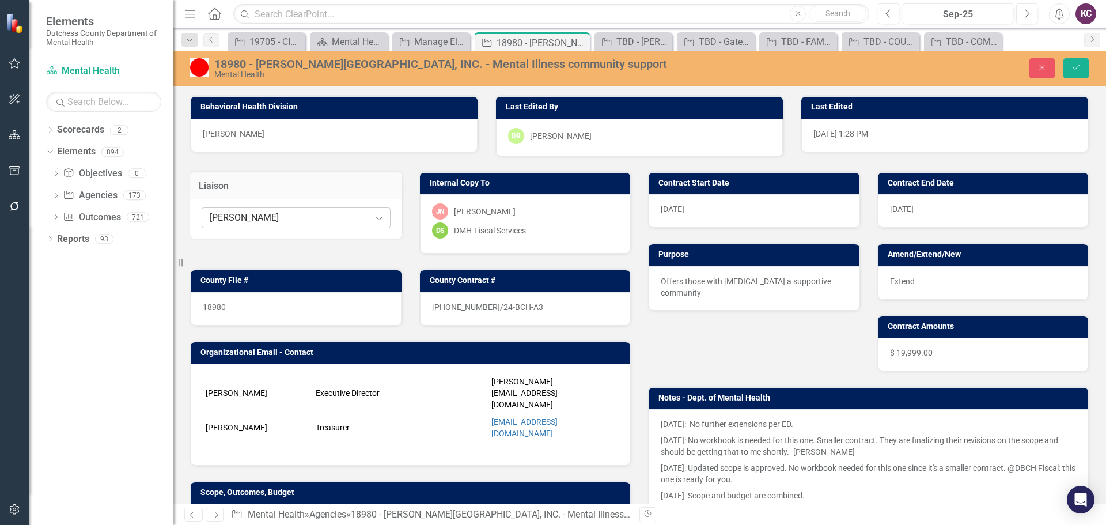
click at [376, 220] on icon "Expand" at bounding box center [379, 217] width 12 height 9
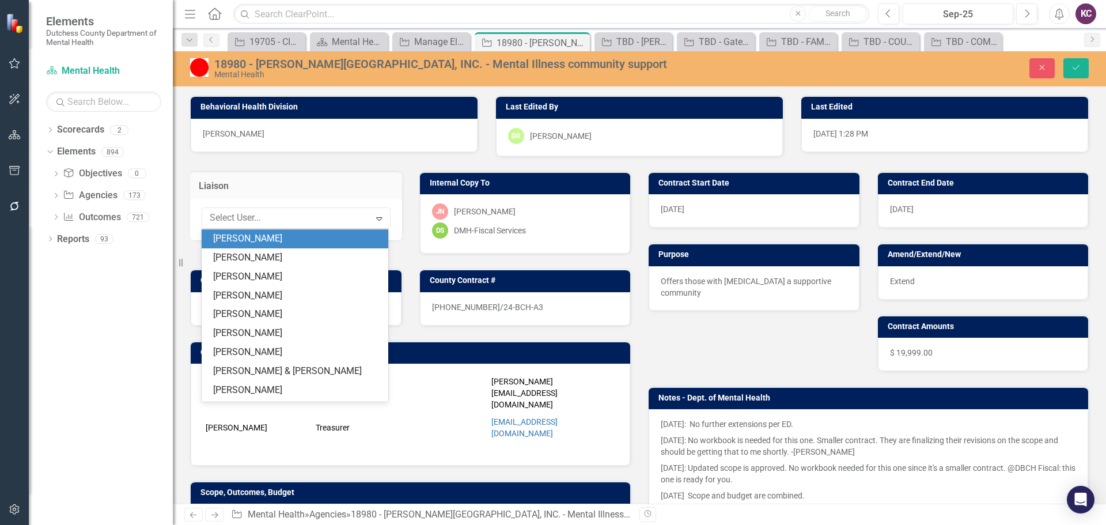
scroll to position [265, 0]
click at [810, 166] on div "Contract Start Date 1/1/26" at bounding box center [753, 192] width 229 height 71
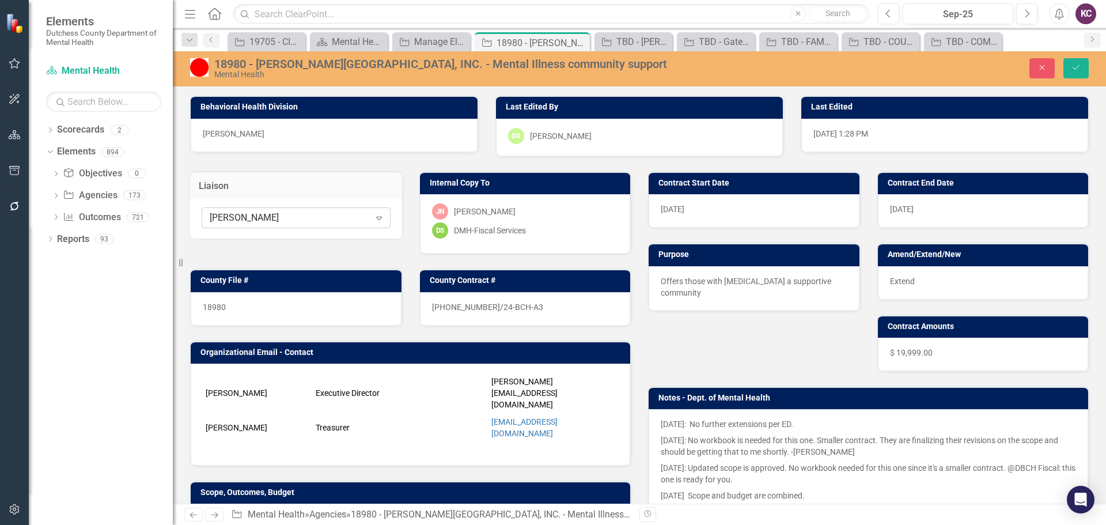
click at [374, 215] on icon "Expand" at bounding box center [379, 217] width 12 height 9
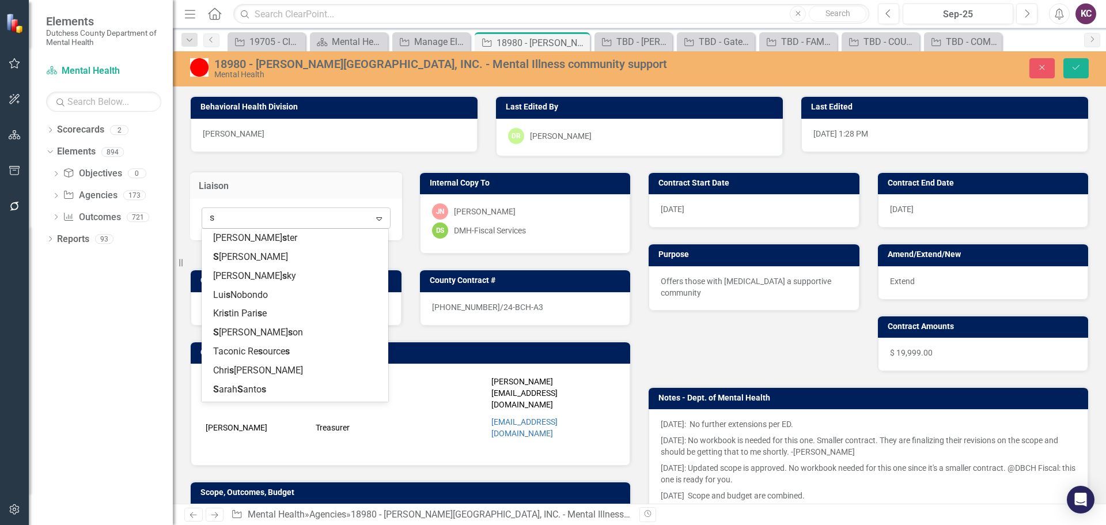
scroll to position [0, 0]
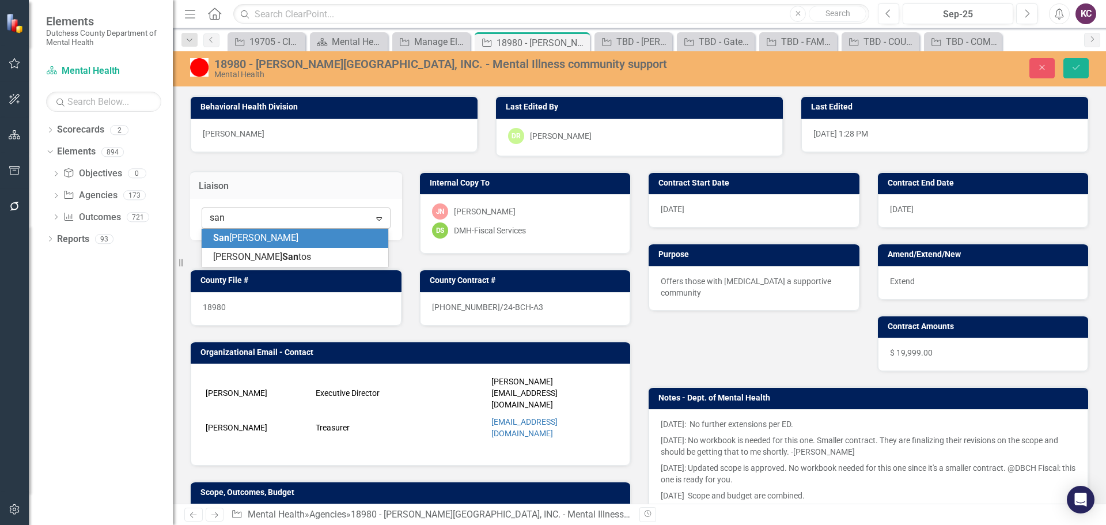
type input "sant"
click at [282, 241] on span "Sant" at bounding box center [291, 237] width 19 height 11
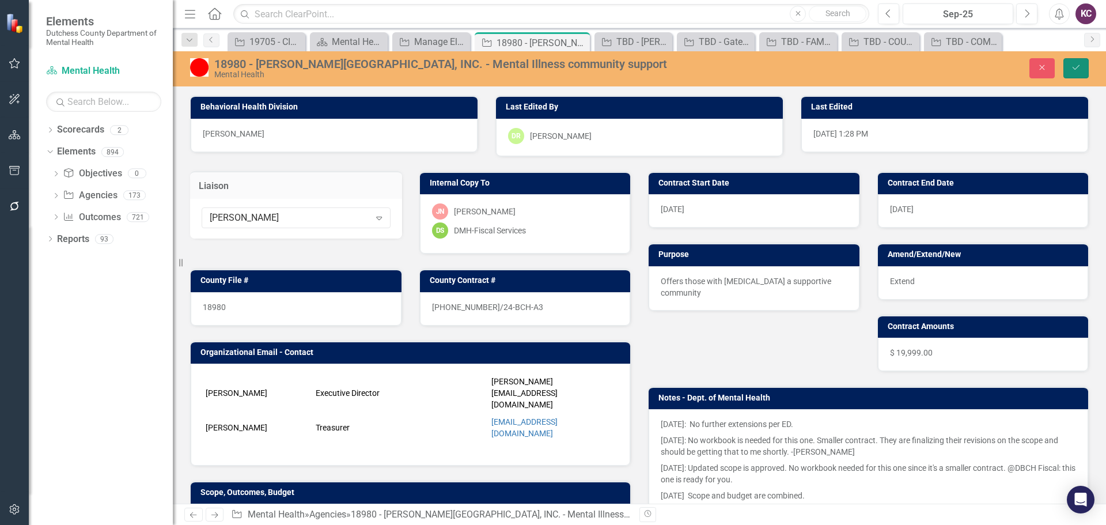
click at [1079, 65] on icon "Save" at bounding box center [1076, 67] width 10 height 8
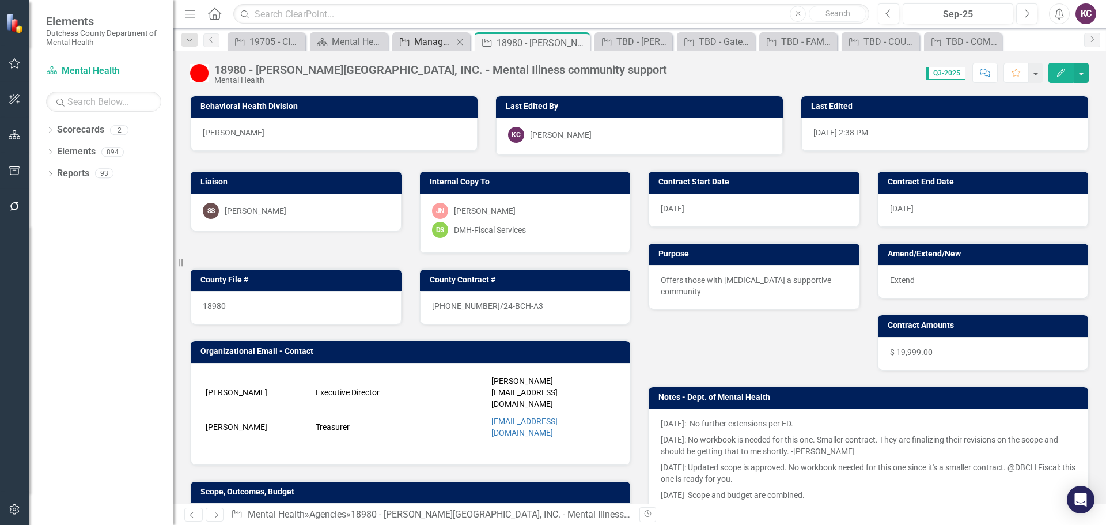
click at [428, 44] on div "Manage Elements" at bounding box center [433, 42] width 39 height 14
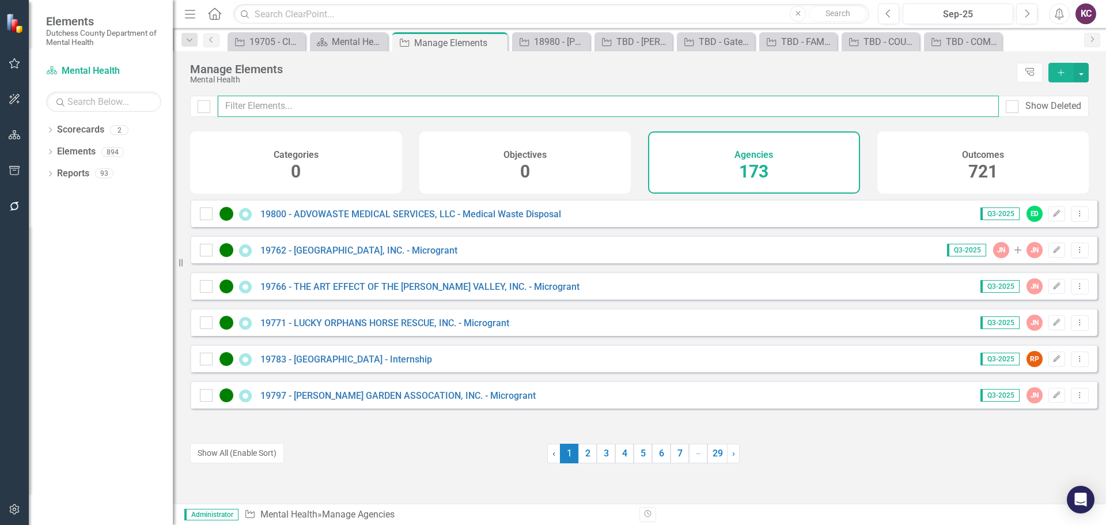
click at [287, 106] on input "text" at bounding box center [608, 106] width 781 height 21
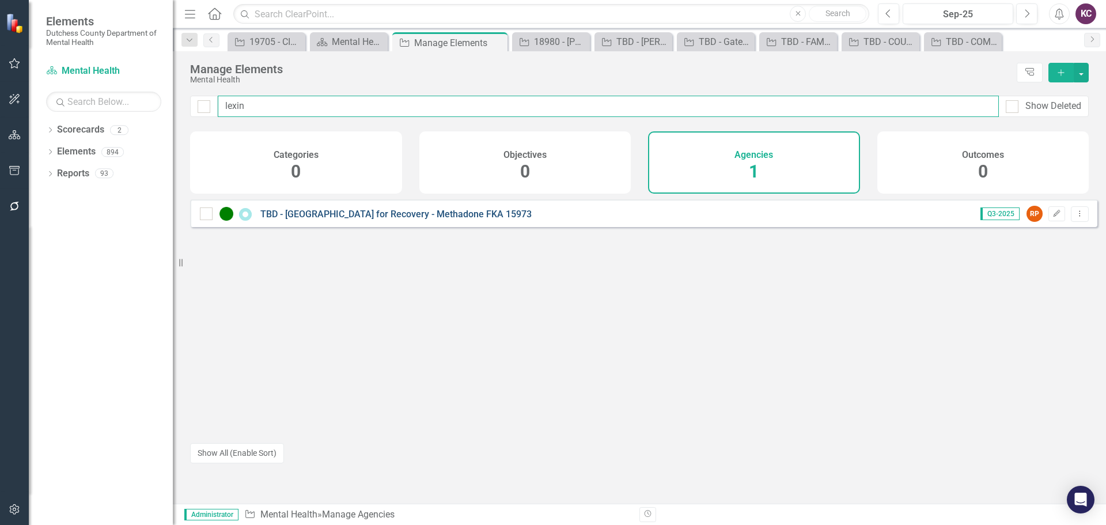
type input "lexin"
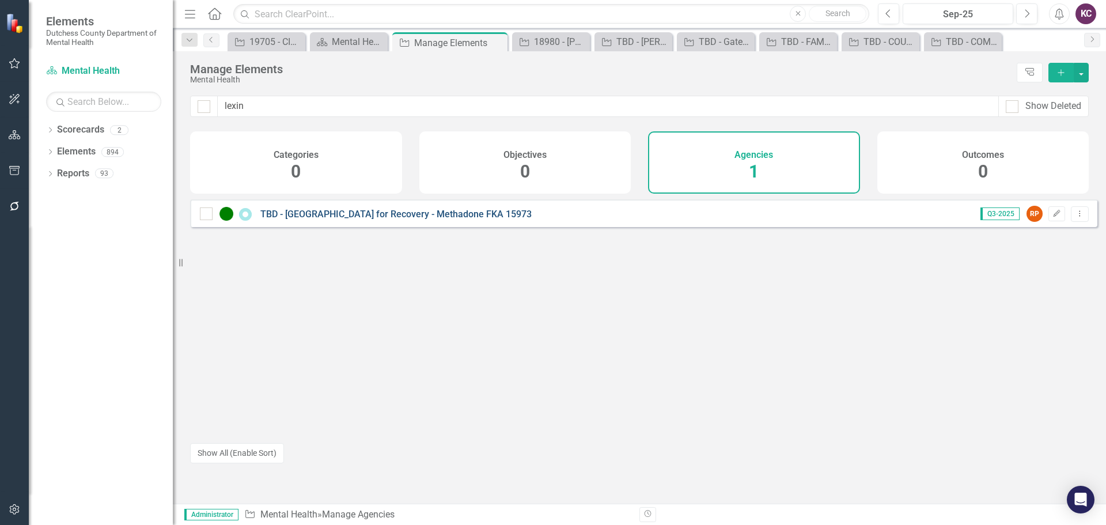
click at [354, 219] on link "TBD - [GEOGRAPHIC_DATA] for Recovery - Methadone FKA 15973" at bounding box center [395, 213] width 271 height 11
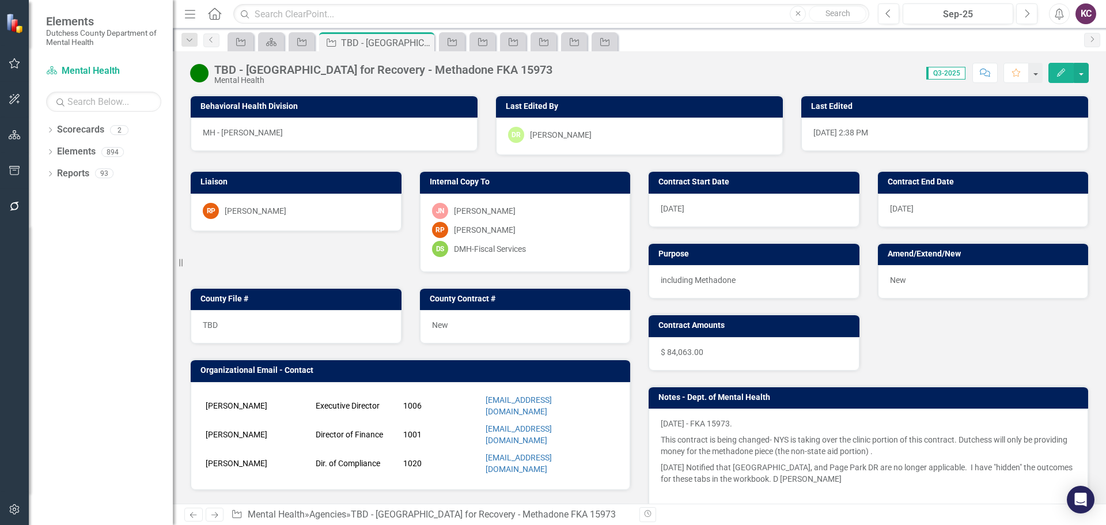
click at [348, 214] on div "RP [PERSON_NAME]" at bounding box center [296, 211] width 187 height 16
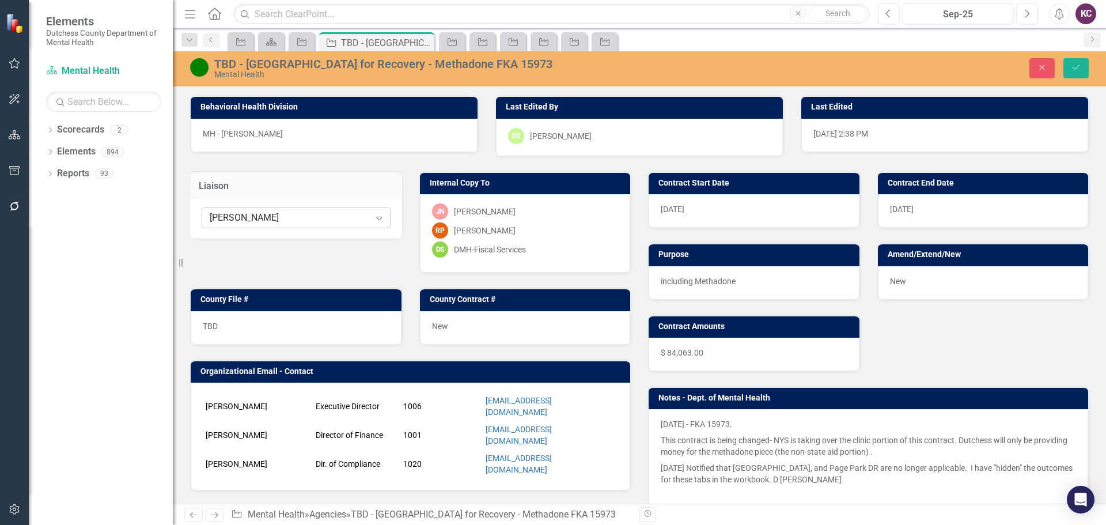
click at [336, 215] on div "[PERSON_NAME]" at bounding box center [290, 217] width 160 height 13
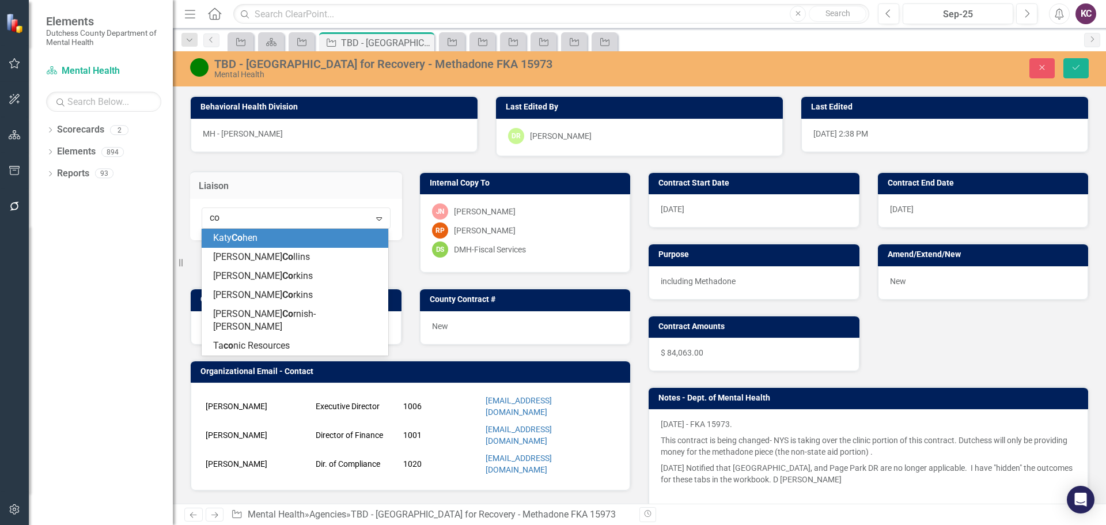
type input "coh"
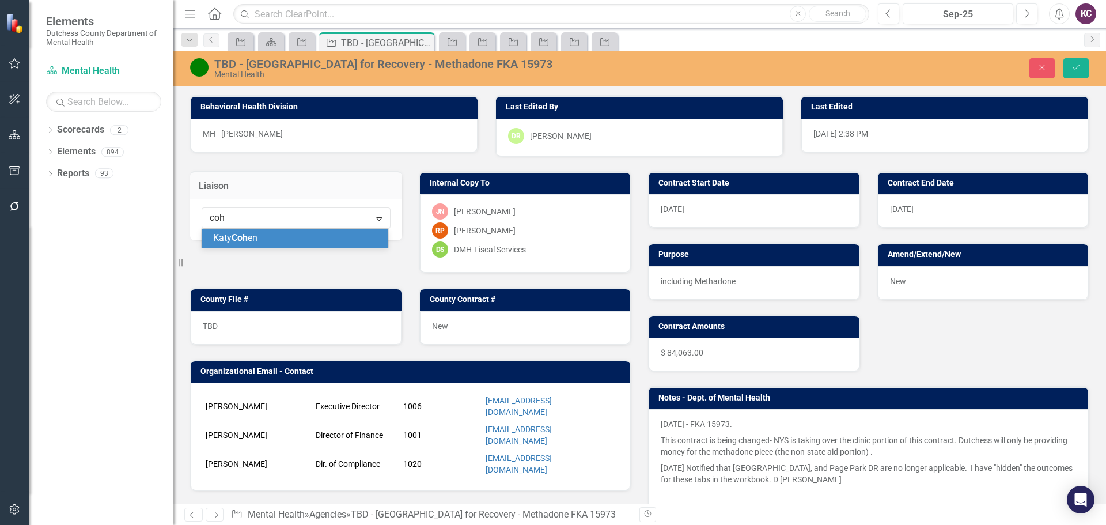
click at [240, 247] on div "[PERSON_NAME] en" at bounding box center [295, 238] width 187 height 19
click at [1071, 75] on button "Save" at bounding box center [1075, 68] width 25 height 20
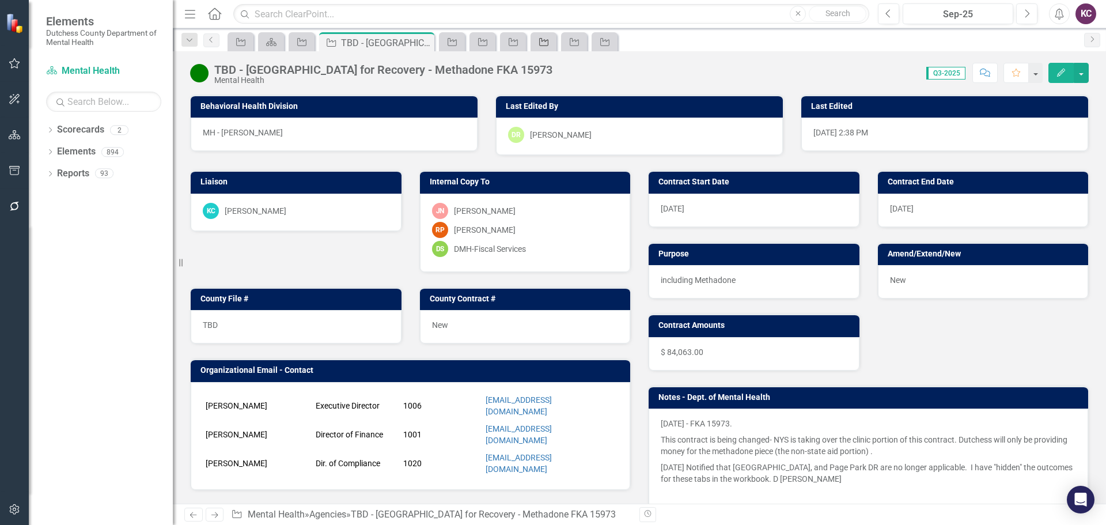
click at [551, 43] on link "Agency" at bounding box center [543, 42] width 20 height 14
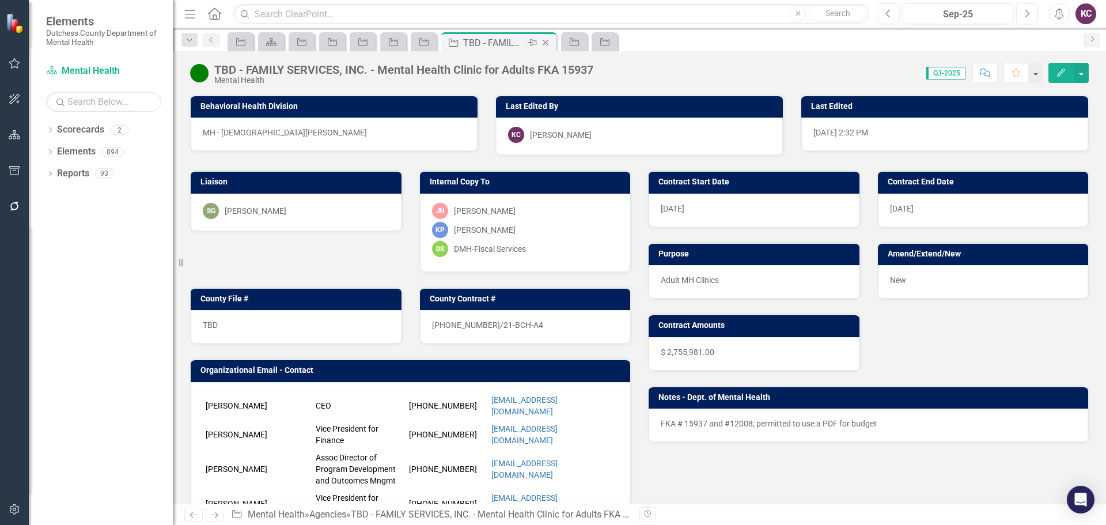
click at [548, 43] on icon "Close" at bounding box center [546, 42] width 12 height 9
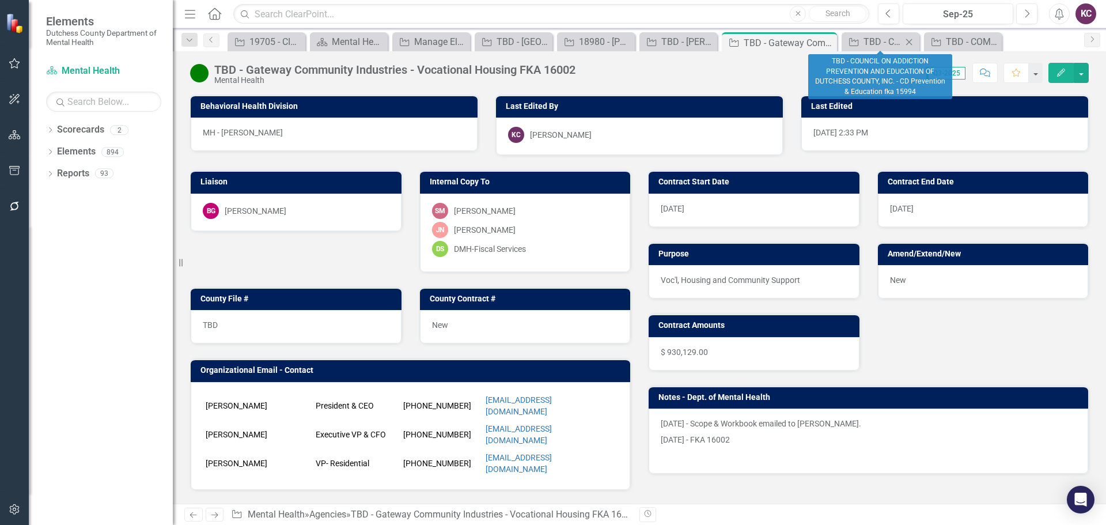
click at [907, 40] on icon "Close" at bounding box center [909, 41] width 12 height 9
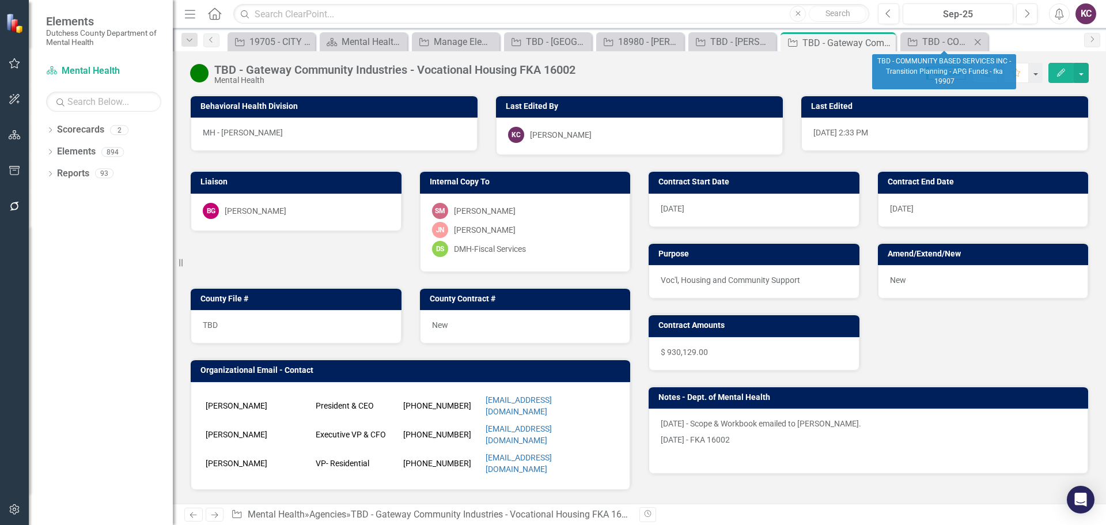
click at [980, 39] on icon "Close" at bounding box center [978, 41] width 12 height 9
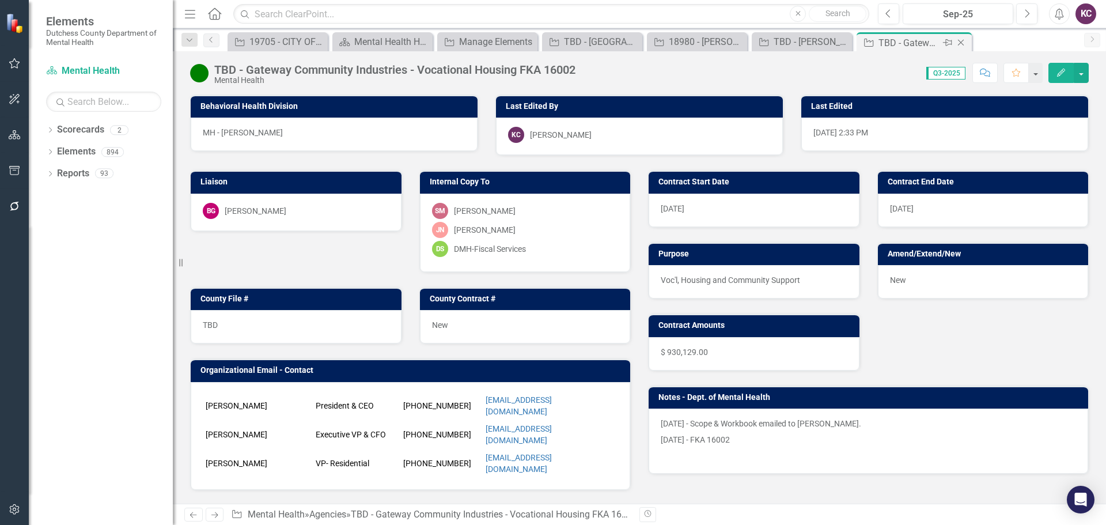
click at [964, 44] on icon "Close" at bounding box center [961, 42] width 12 height 9
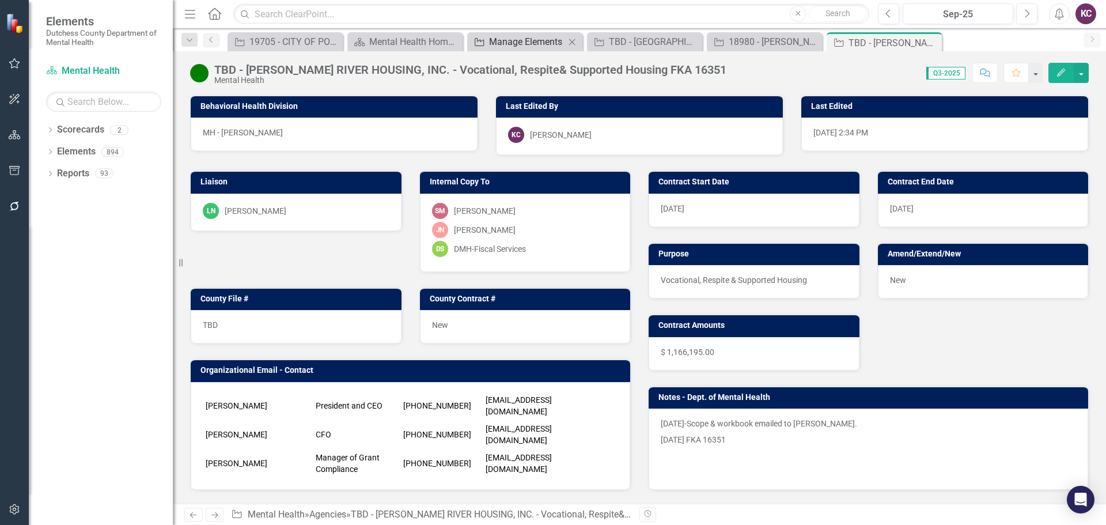
click at [518, 42] on div "Manage Elements" at bounding box center [527, 42] width 76 height 14
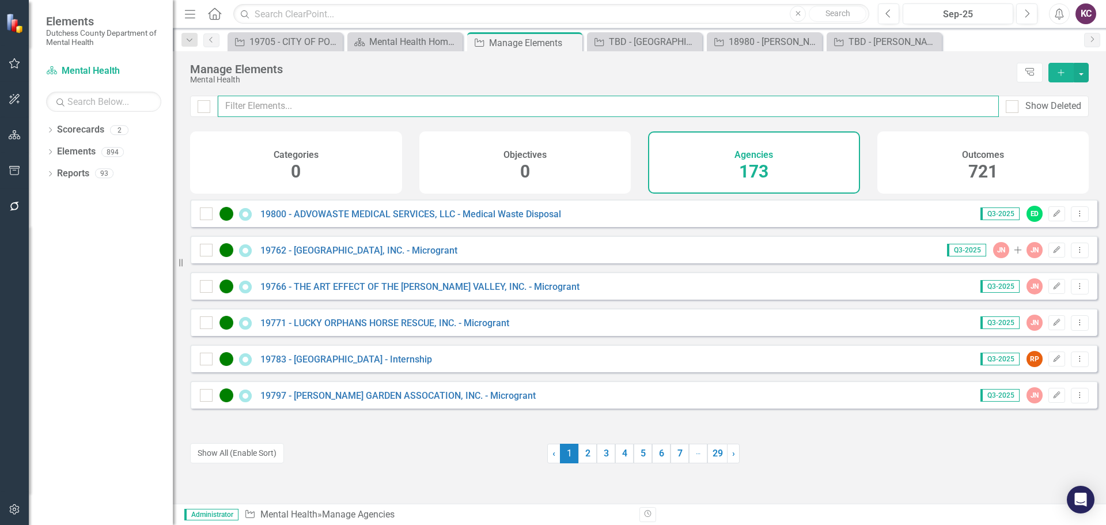
click at [278, 102] on input "text" at bounding box center [608, 106] width 781 height 21
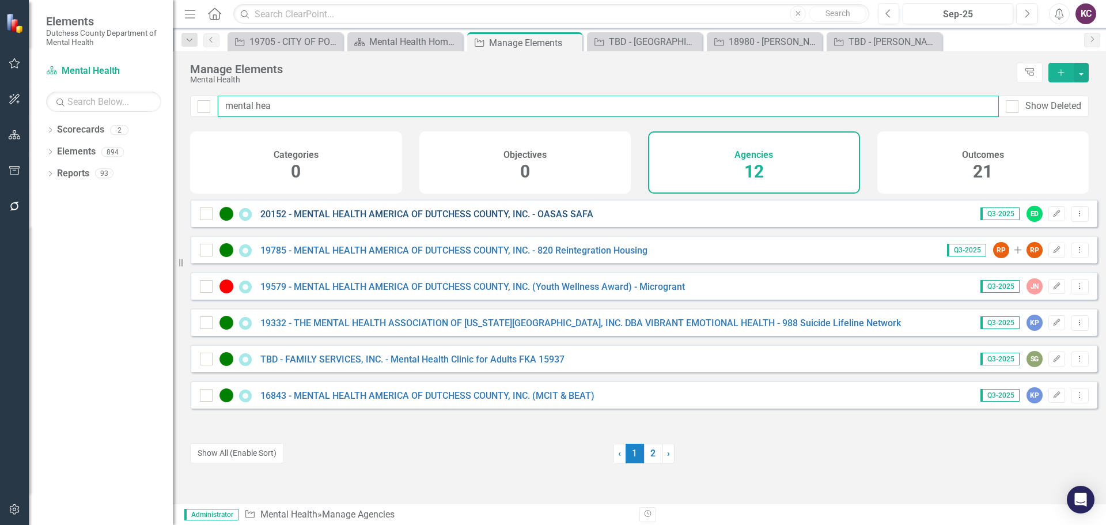
type input "mental hea"
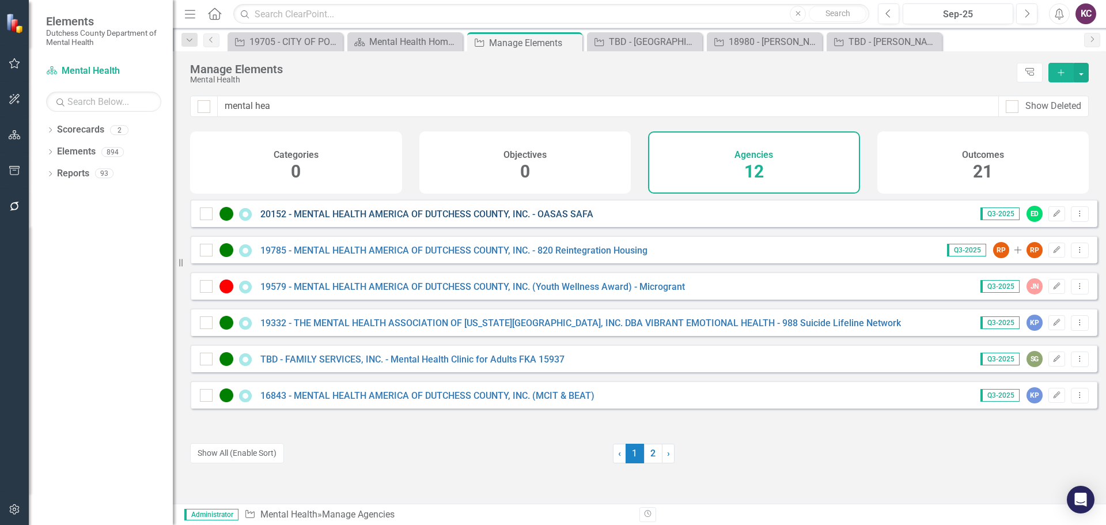
click at [429, 219] on link "20152 - MENTAL HEALTH AMERICA OF DUTCHESS COUNTY, INC. - OASAS SAFA" at bounding box center [426, 213] width 333 height 11
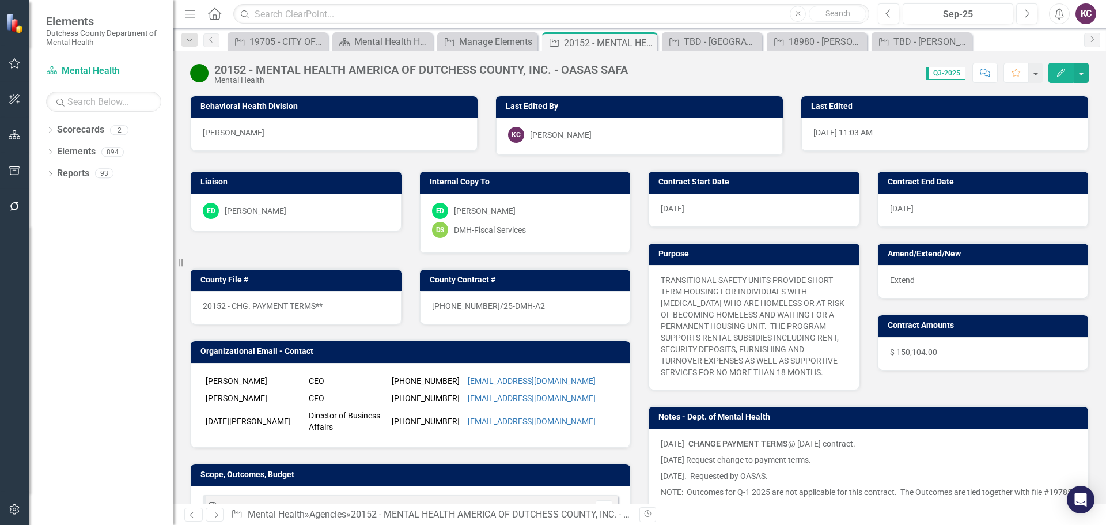
click at [314, 209] on div "ED Eric D'Entrone" at bounding box center [296, 211] width 187 height 16
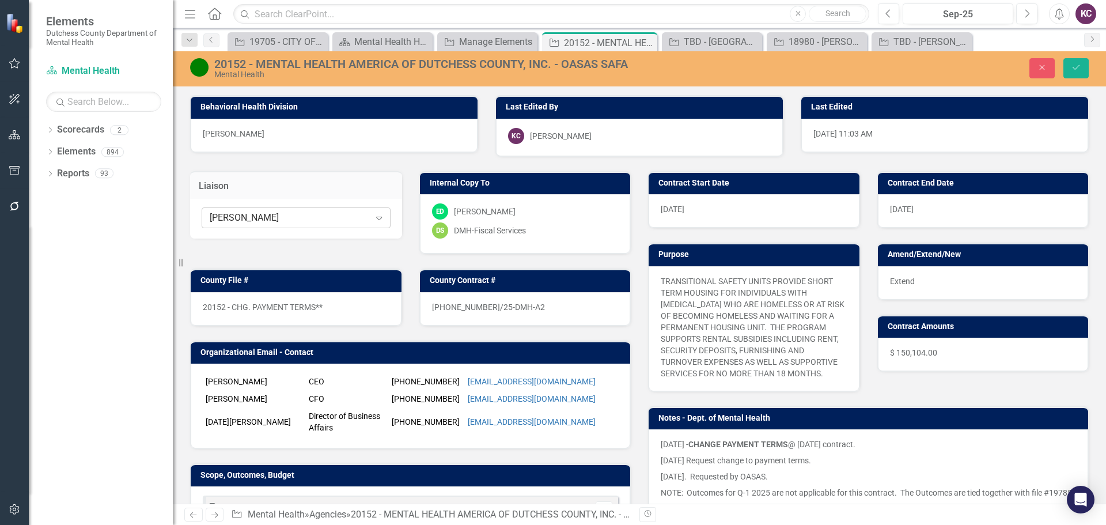
click at [308, 217] on div "[PERSON_NAME]" at bounding box center [290, 217] width 160 height 13
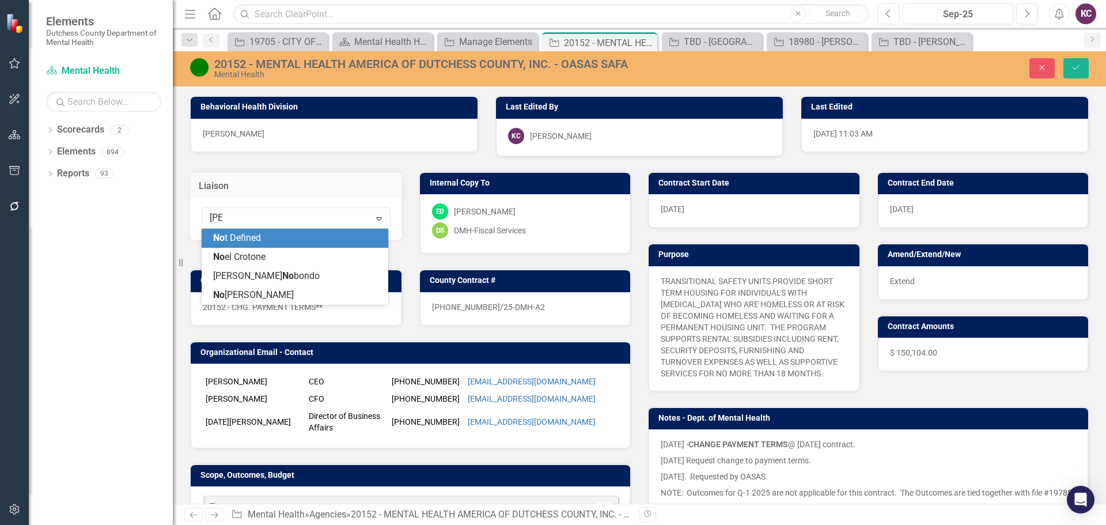
type input "noel"
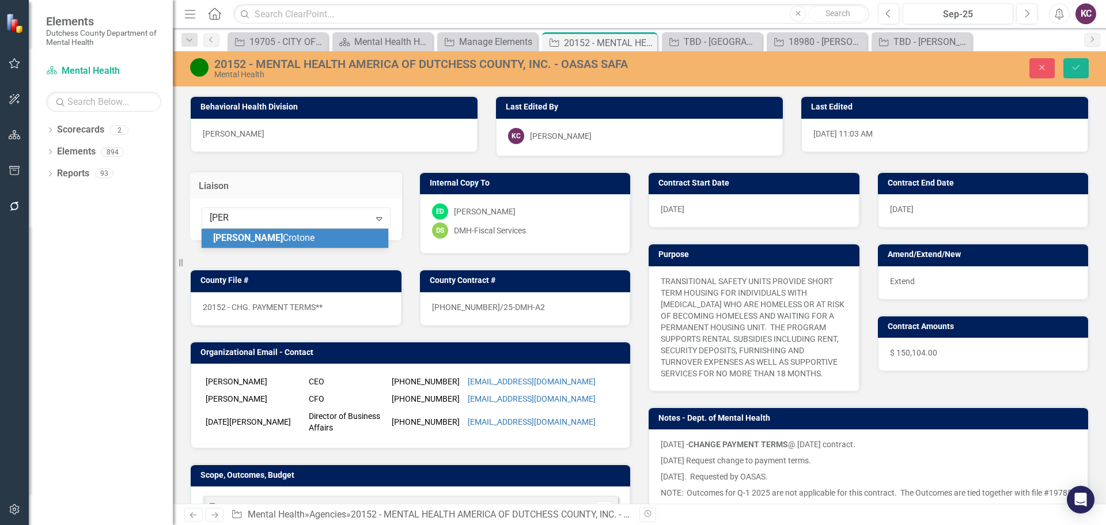
click at [261, 245] on div "Noel Crotone" at bounding box center [295, 238] width 187 height 19
click at [1081, 66] on button "Save" at bounding box center [1075, 68] width 25 height 20
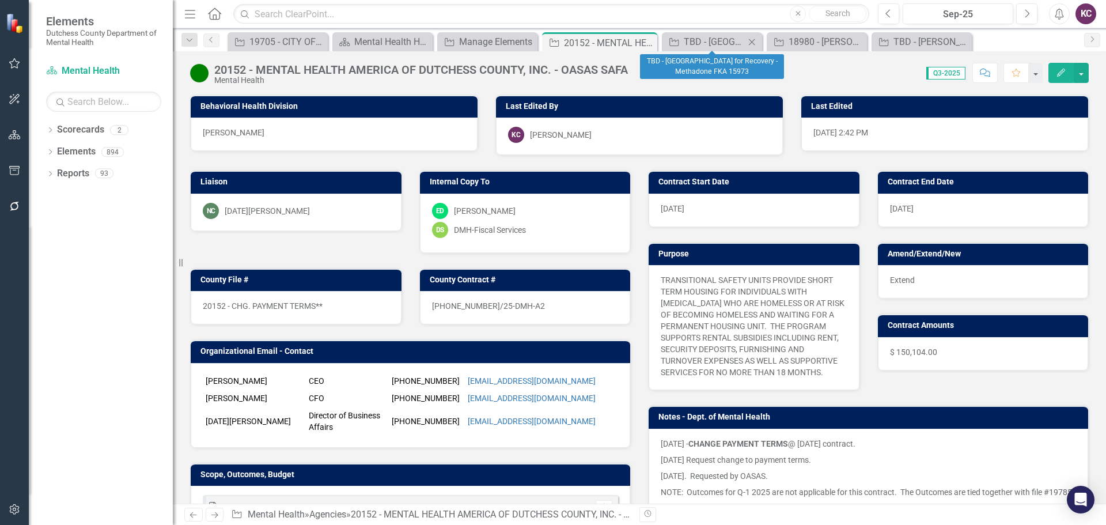
click at [749, 41] on icon "Close" at bounding box center [752, 41] width 12 height 9
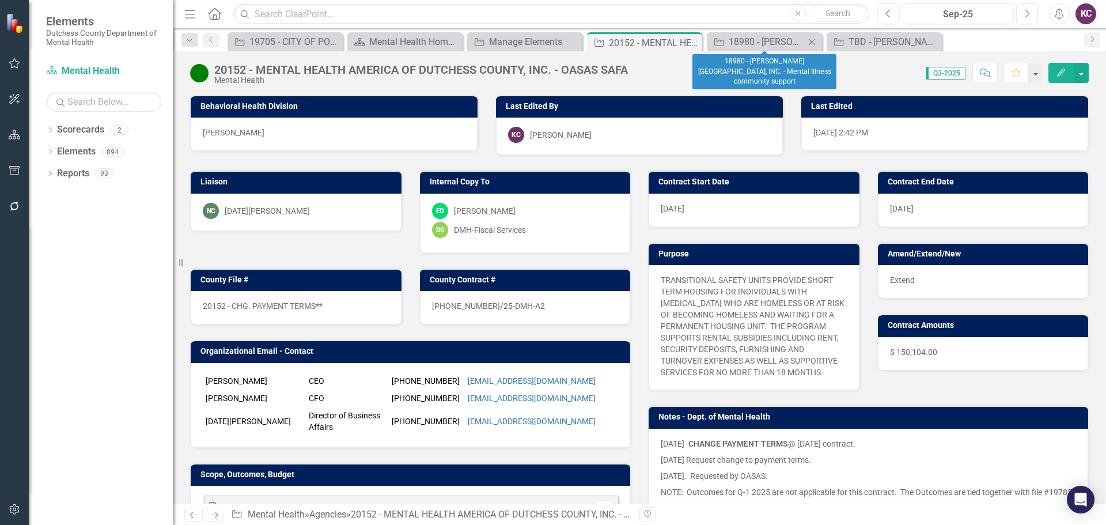
click at [814, 38] on icon "Close" at bounding box center [812, 41] width 12 height 9
click at [815, 40] on icon "Close" at bounding box center [812, 41] width 12 height 9
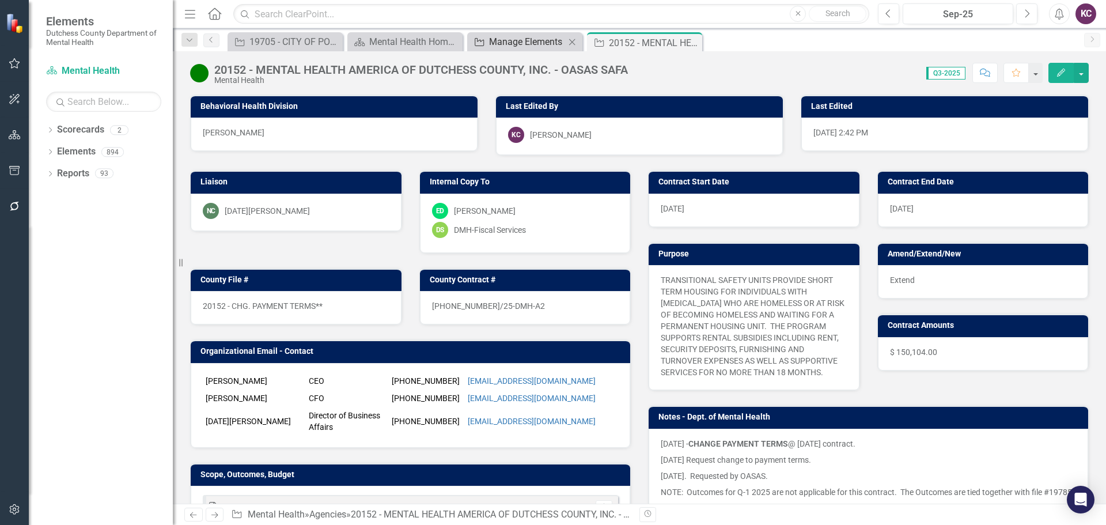
click at [513, 40] on div "Manage Elements" at bounding box center [527, 42] width 76 height 14
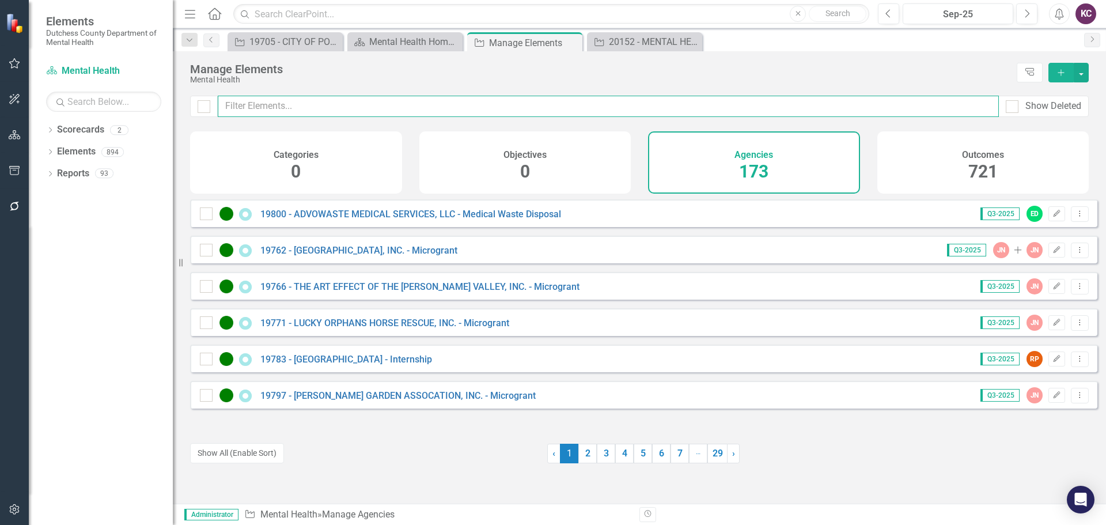
click at [306, 101] on input "text" at bounding box center [608, 106] width 781 height 21
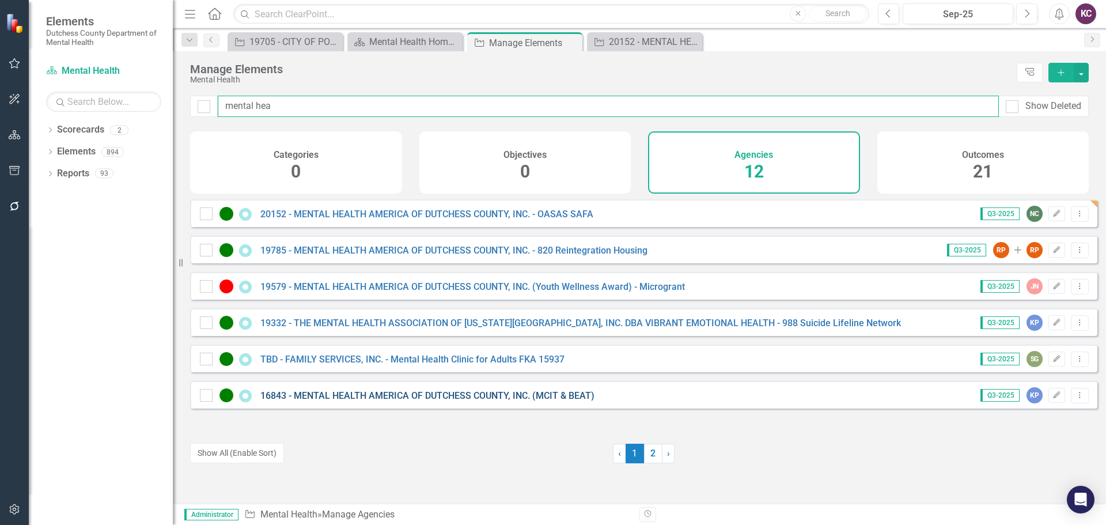
type input "mental hea"
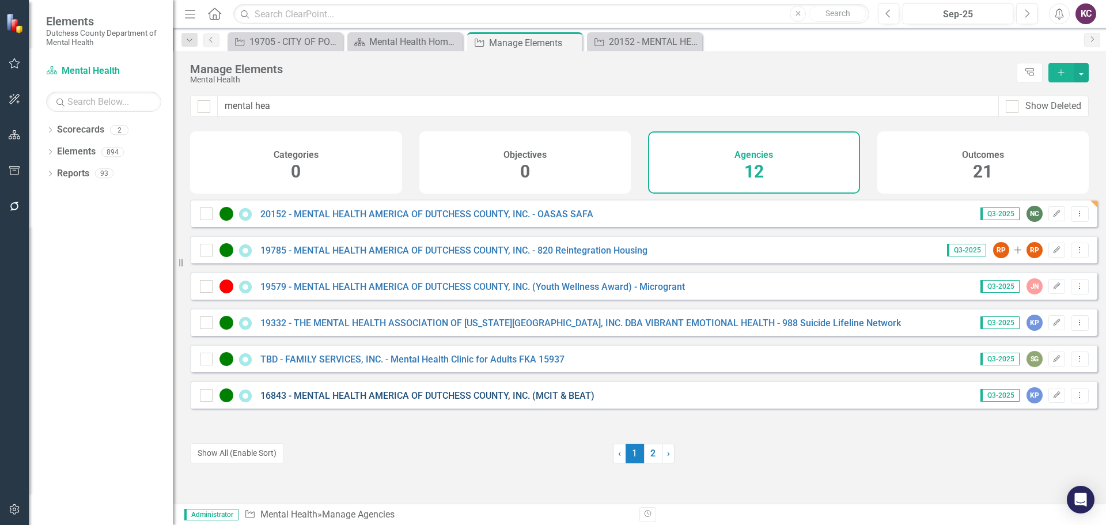
click at [406, 401] on link "16843 - MENTAL HEALTH AMERICA OF DUTCHESS COUNTY, INC. (MCIT & BEAT)" at bounding box center [427, 395] width 334 height 11
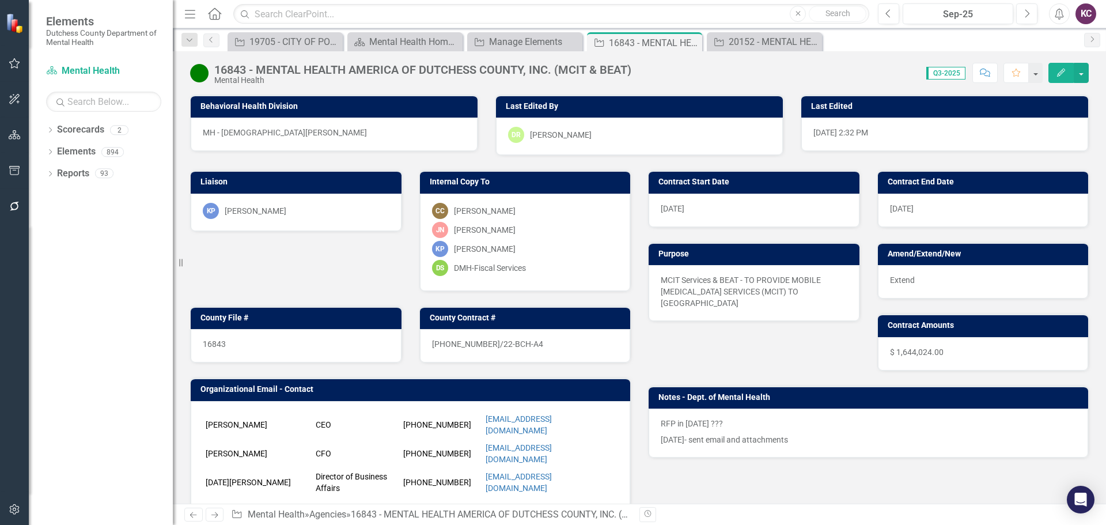
click at [312, 225] on div "KP Kristin Parise" at bounding box center [296, 212] width 211 height 37
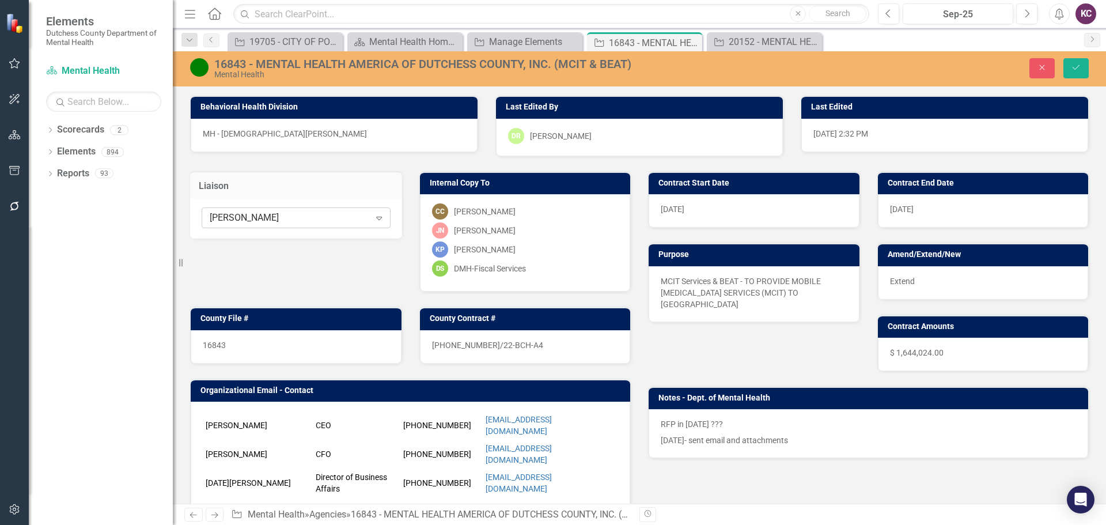
click at [308, 220] on div "[PERSON_NAME]" at bounding box center [290, 217] width 160 height 13
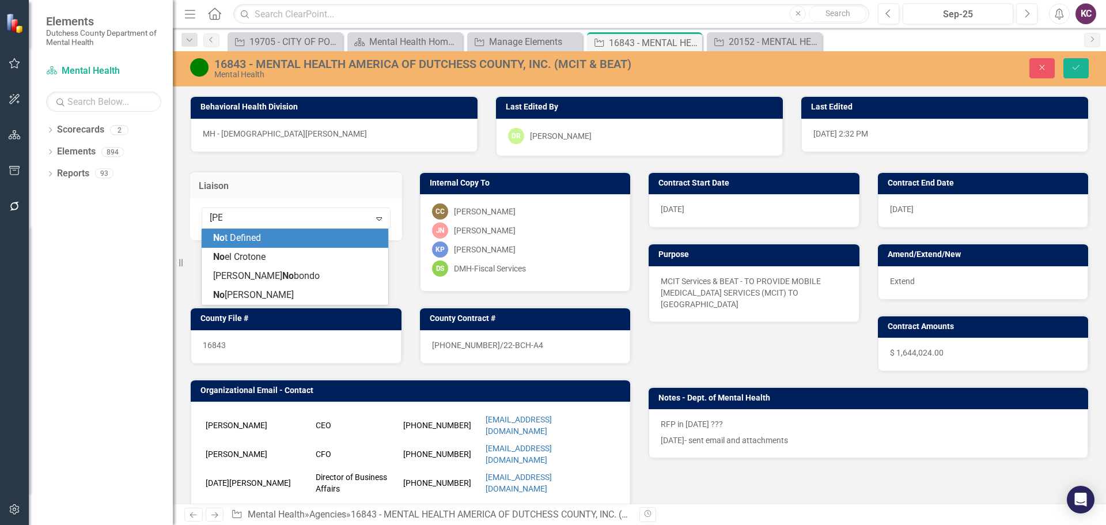
type input "noel"
click at [261, 240] on span "Noel Crotone" at bounding box center [263, 237] width 101 height 11
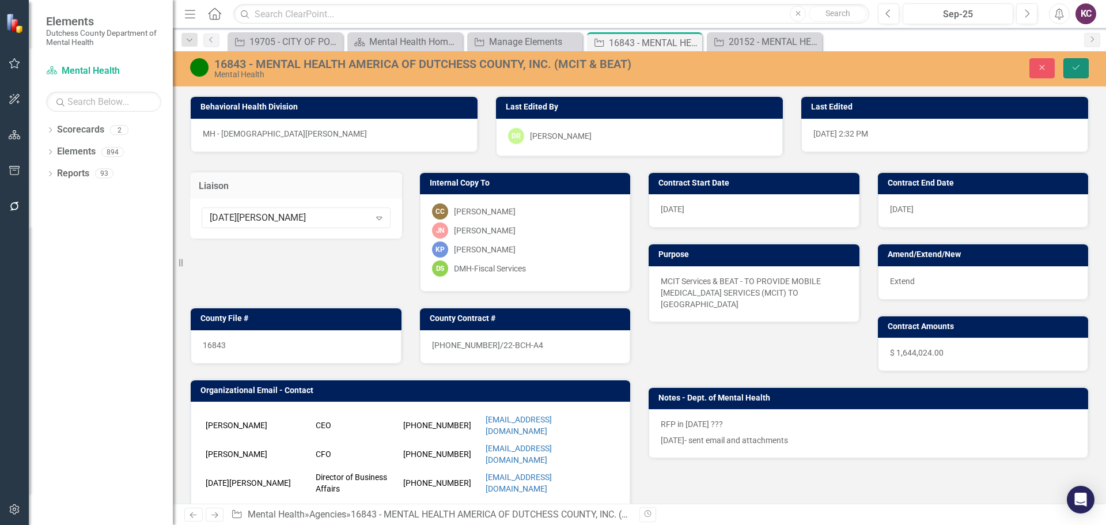
click at [1077, 69] on icon "Save" at bounding box center [1076, 67] width 10 height 8
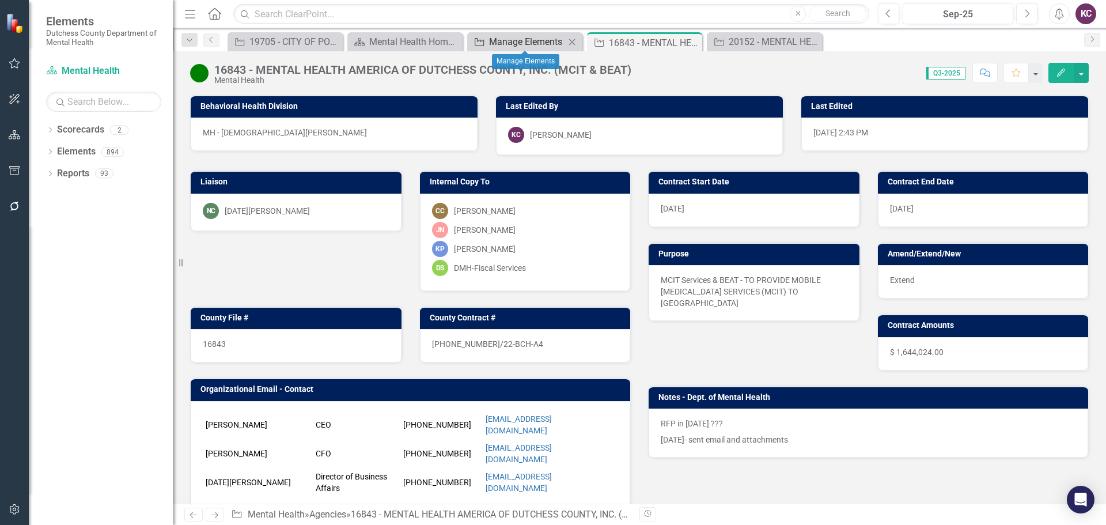
click at [521, 39] on div "Manage Elements" at bounding box center [527, 42] width 76 height 14
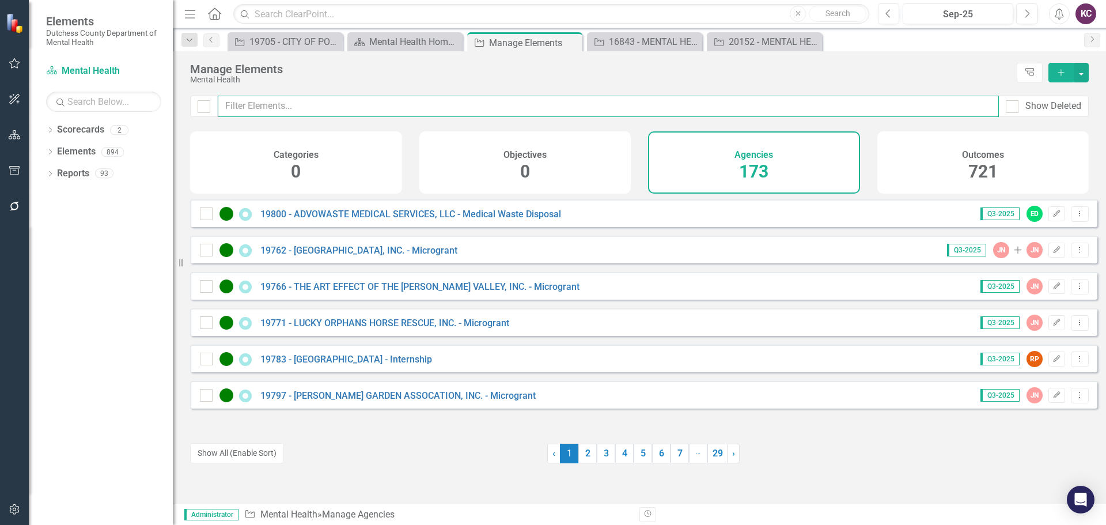
click at [312, 109] on input "text" at bounding box center [608, 106] width 781 height 21
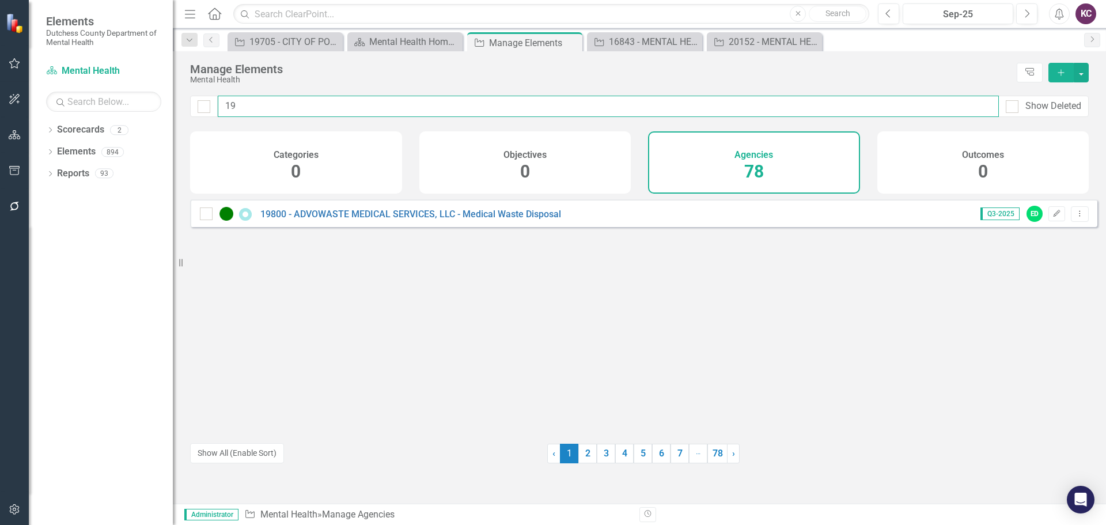
type input "1"
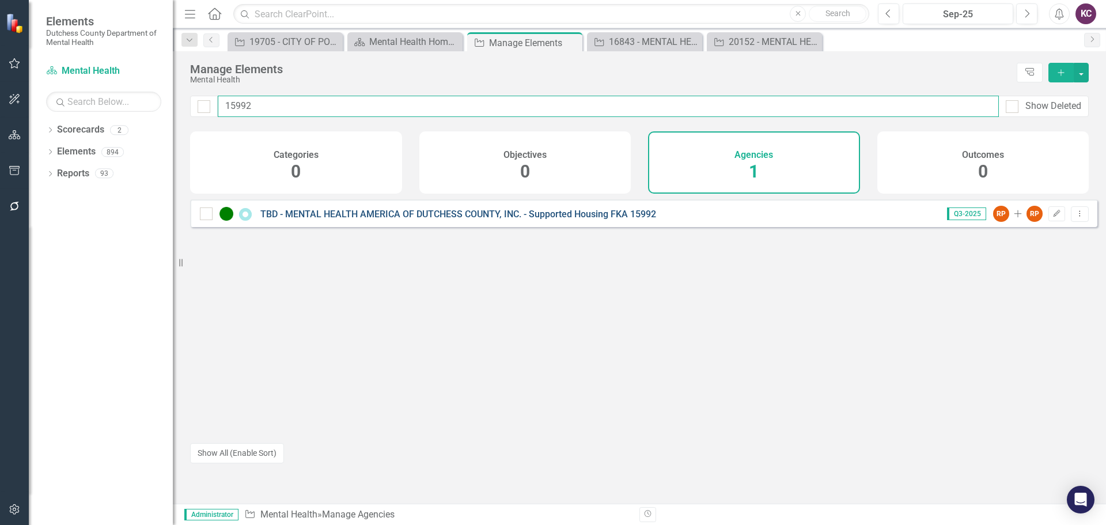
type input "15992"
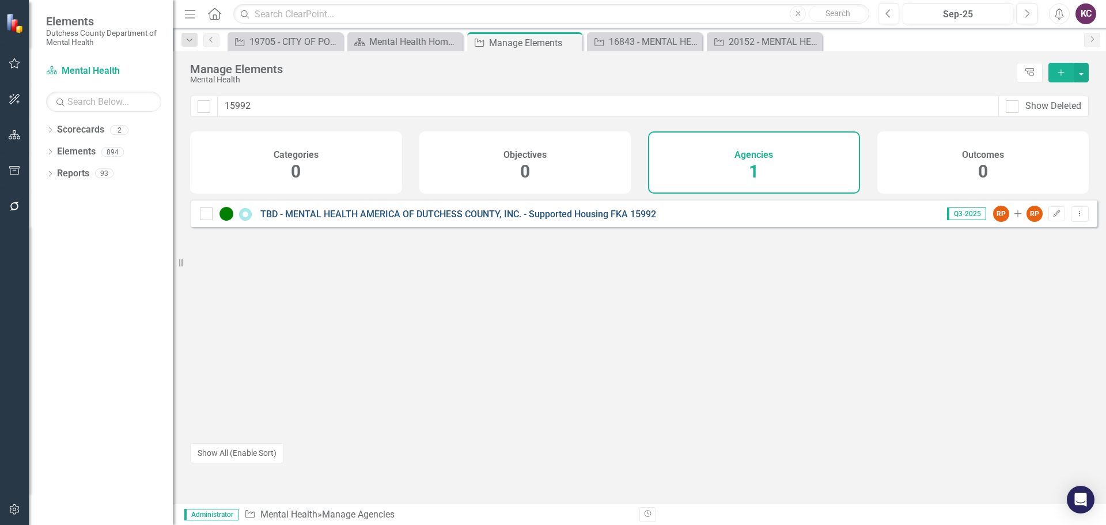
click at [531, 219] on link "TBD - MENTAL HEALTH AMERICA OF DUTCHESS COUNTY, INC. - Supported Housing FKA 15…" at bounding box center [458, 213] width 396 height 11
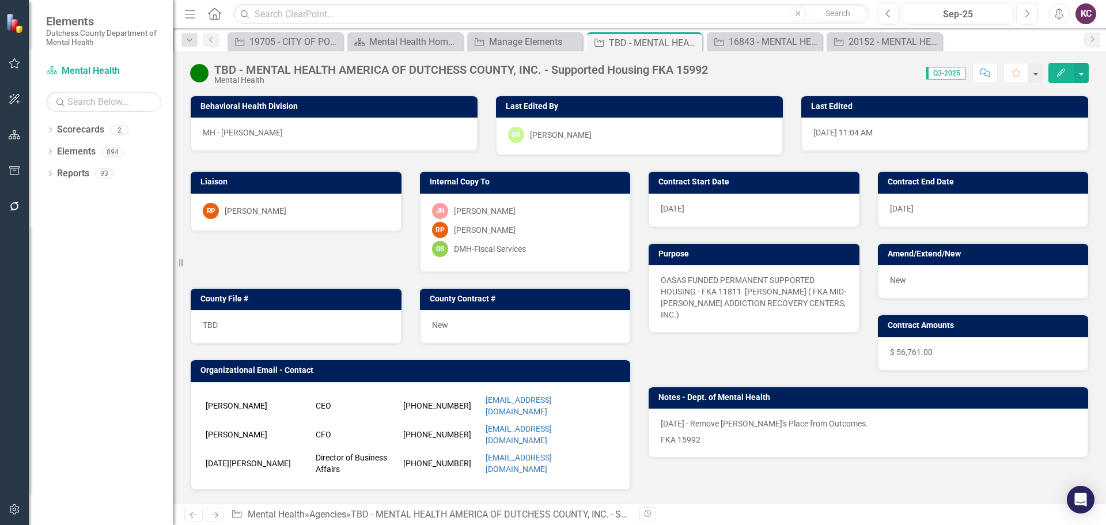
click at [267, 213] on div "[PERSON_NAME]" at bounding box center [256, 211] width 62 height 12
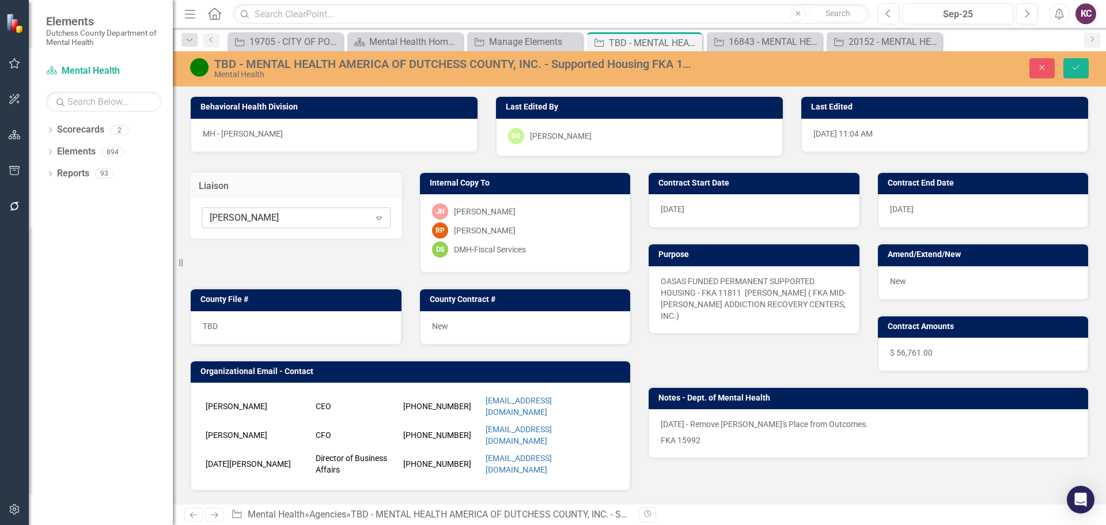
click at [332, 219] on div "[PERSON_NAME]" at bounding box center [290, 217] width 160 height 13
type input "noel"
click at [260, 242] on span "Noel Crotone" at bounding box center [263, 237] width 101 height 11
click at [1071, 66] on icon "Save" at bounding box center [1076, 67] width 10 height 8
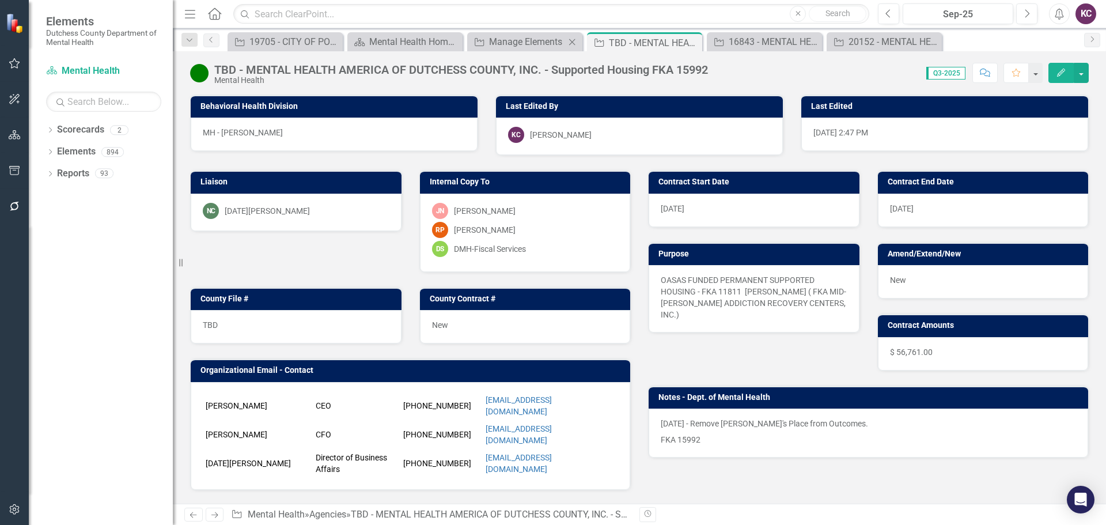
click at [505, 33] on div "Agency Manage Elements Close" at bounding box center [524, 41] width 115 height 19
click at [505, 43] on div "Manage Elements" at bounding box center [527, 42] width 76 height 14
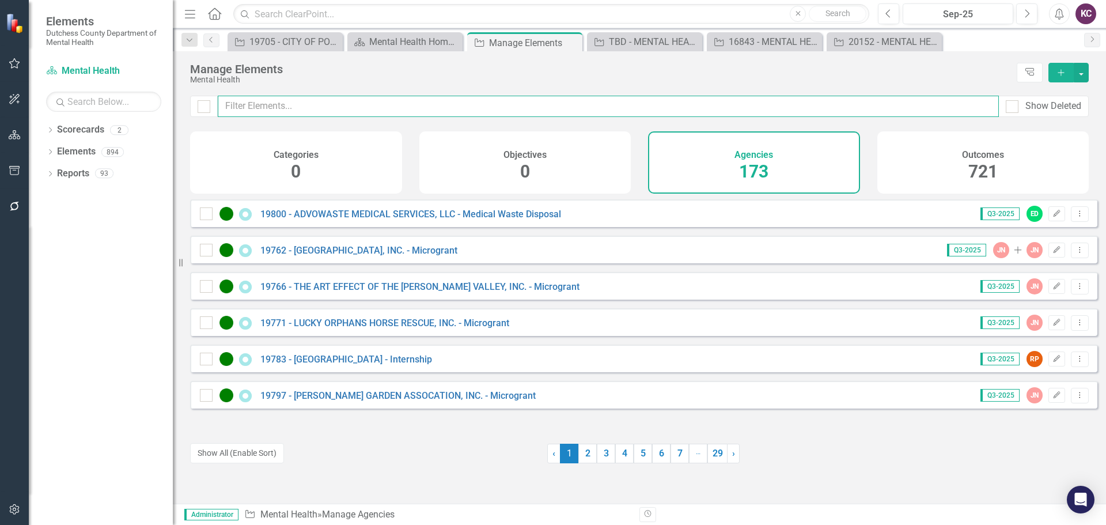
click at [309, 102] on input "text" at bounding box center [608, 106] width 781 height 21
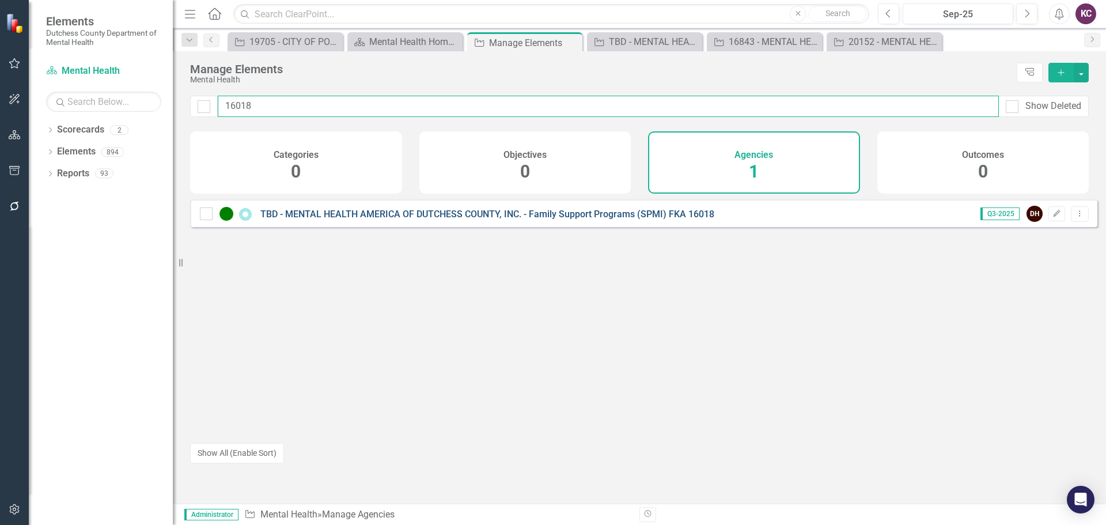
type input "16018"
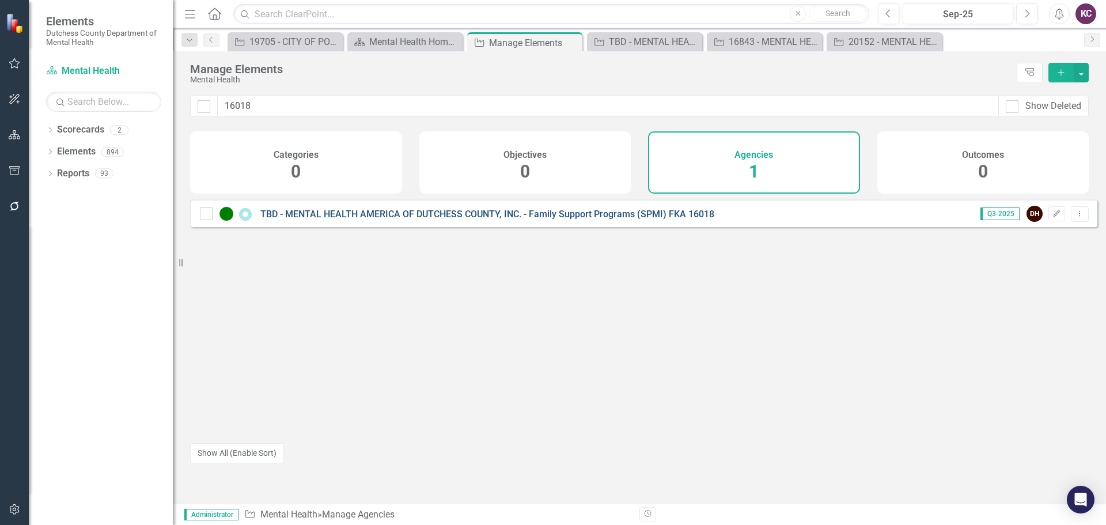
click at [370, 219] on link "TBD - MENTAL HEALTH AMERICA OF DUTCHESS COUNTY, INC. - Family Support Programs …" at bounding box center [487, 213] width 454 height 11
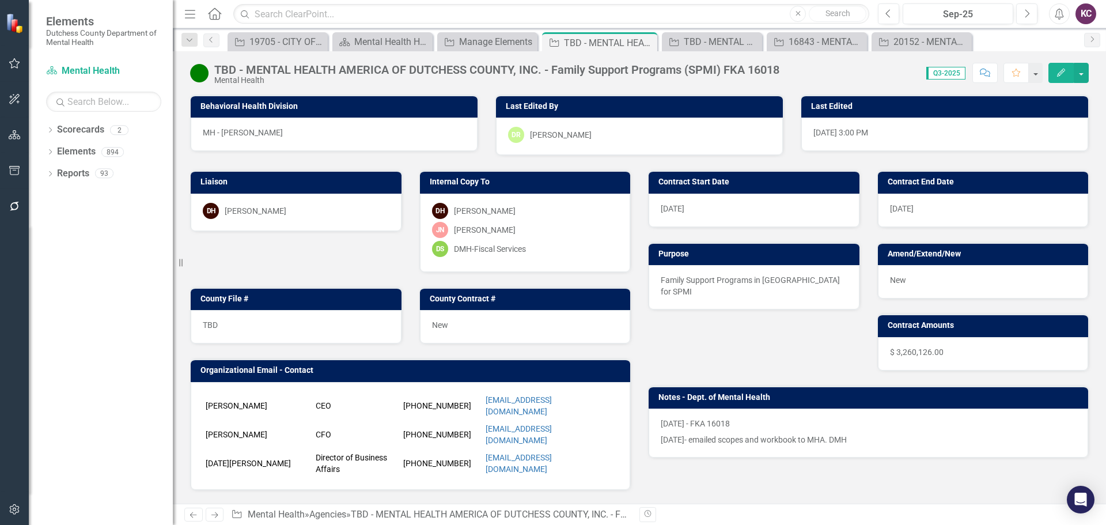
click at [305, 213] on div "DH Dana Hopkins" at bounding box center [296, 211] width 187 height 16
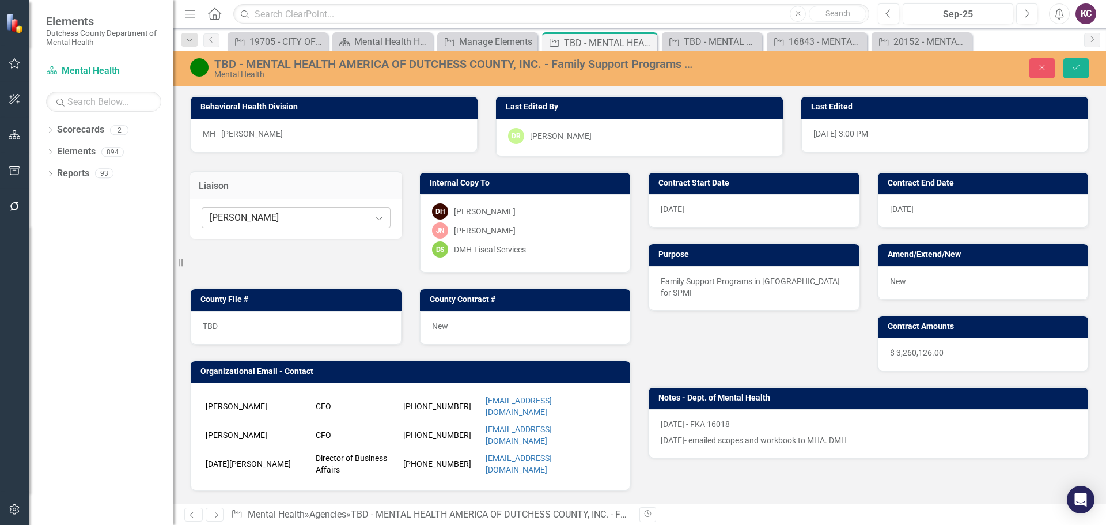
click at [332, 220] on div "[PERSON_NAME]" at bounding box center [290, 217] width 160 height 13
type input "noel"
click at [266, 236] on span "Noel Crotone" at bounding box center [263, 237] width 101 height 11
click at [1068, 71] on button "Save" at bounding box center [1075, 68] width 25 height 20
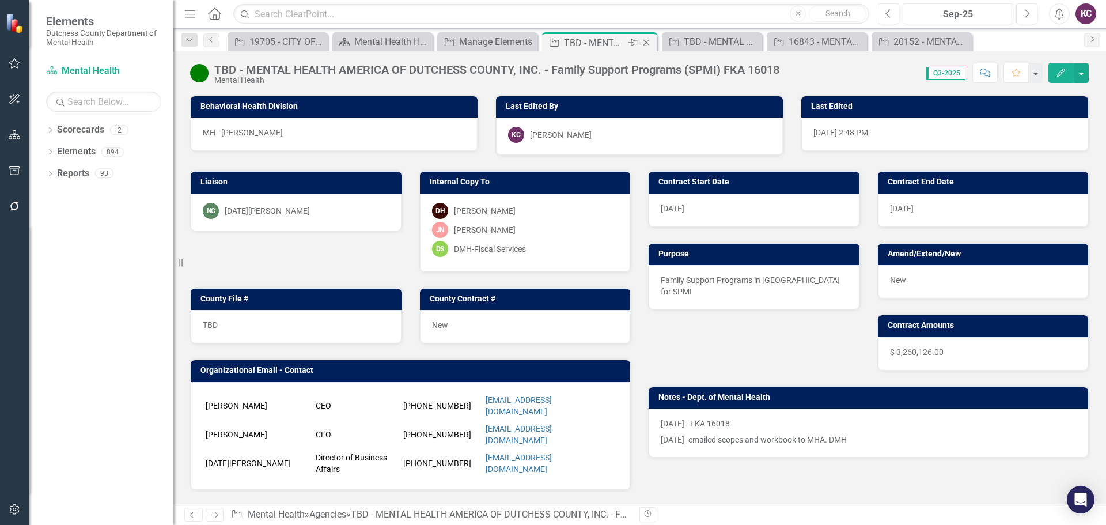
click at [646, 41] on icon "Close" at bounding box center [646, 42] width 12 height 9
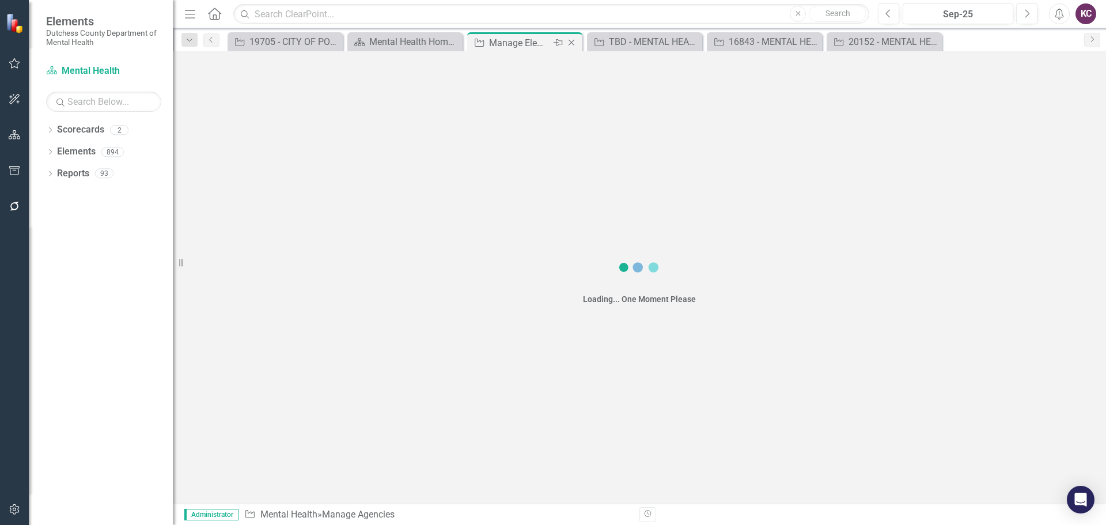
click at [518, 45] on div "Manage Elements" at bounding box center [520, 43] width 62 height 14
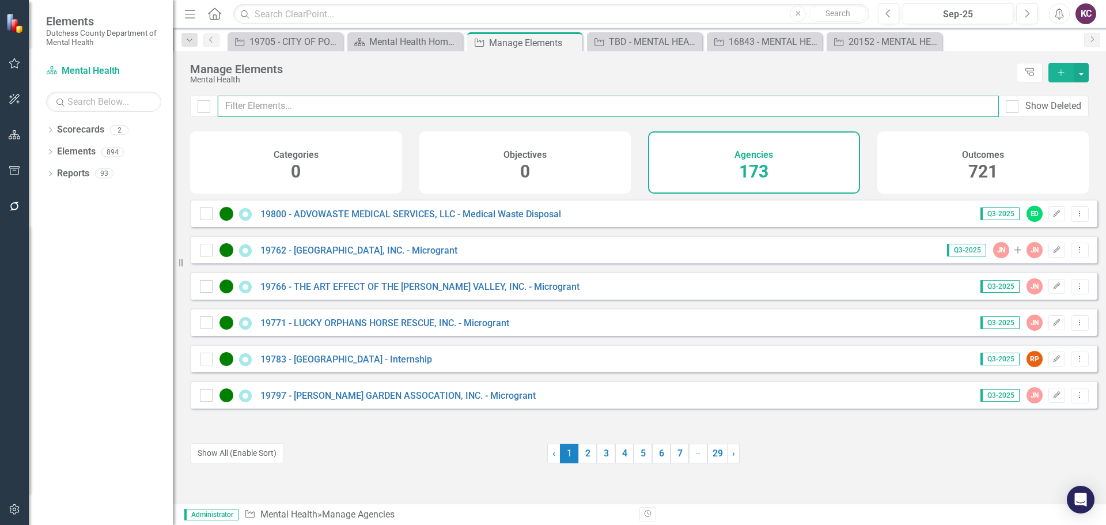
click at [303, 103] on input "text" at bounding box center [608, 106] width 781 height 21
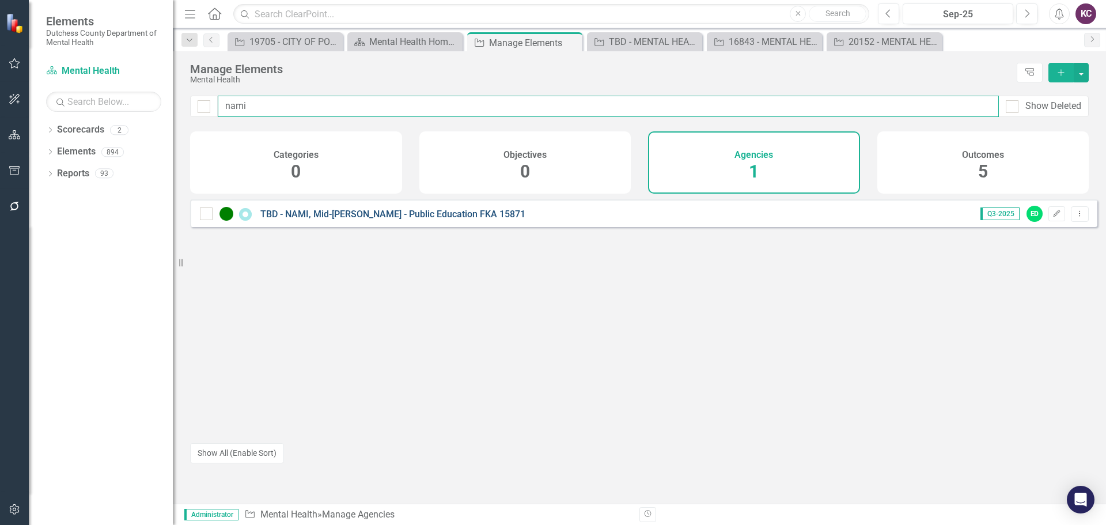
type input "nami"
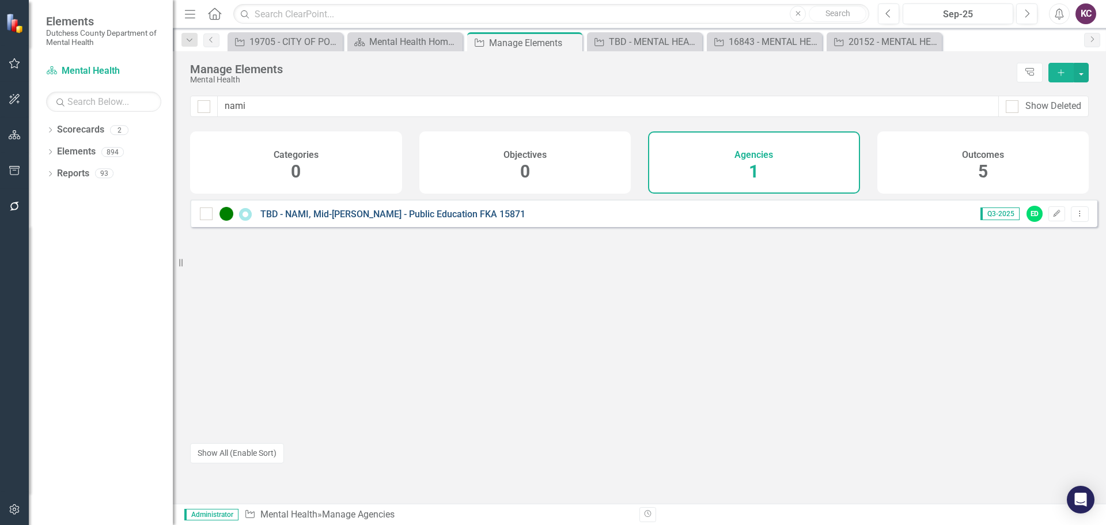
click at [338, 219] on link "TBD - NAMI, Mid-[PERSON_NAME] - Public Education FKA 15871" at bounding box center [392, 213] width 265 height 11
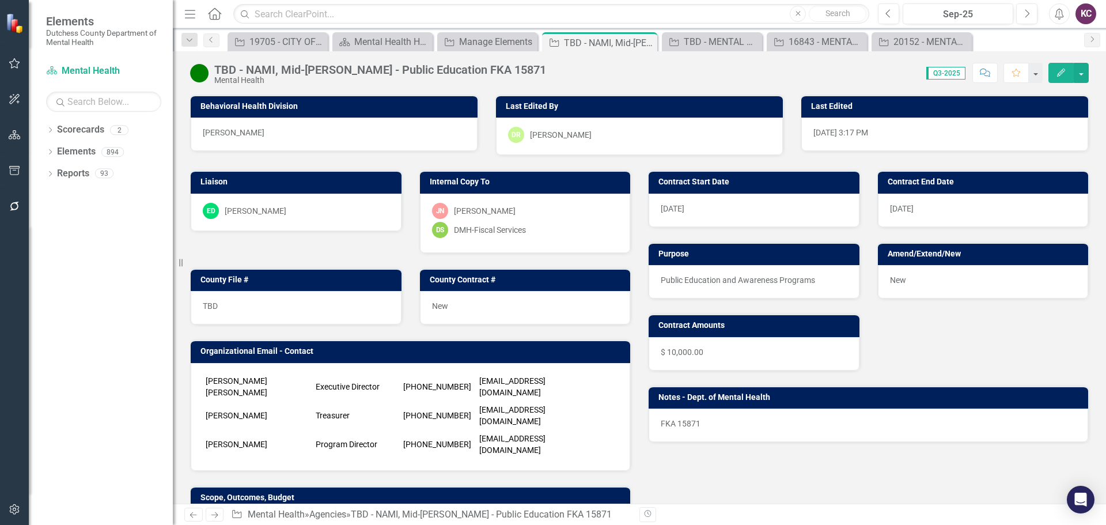
click at [340, 214] on div "ED Eric D'Entrone" at bounding box center [296, 211] width 187 height 16
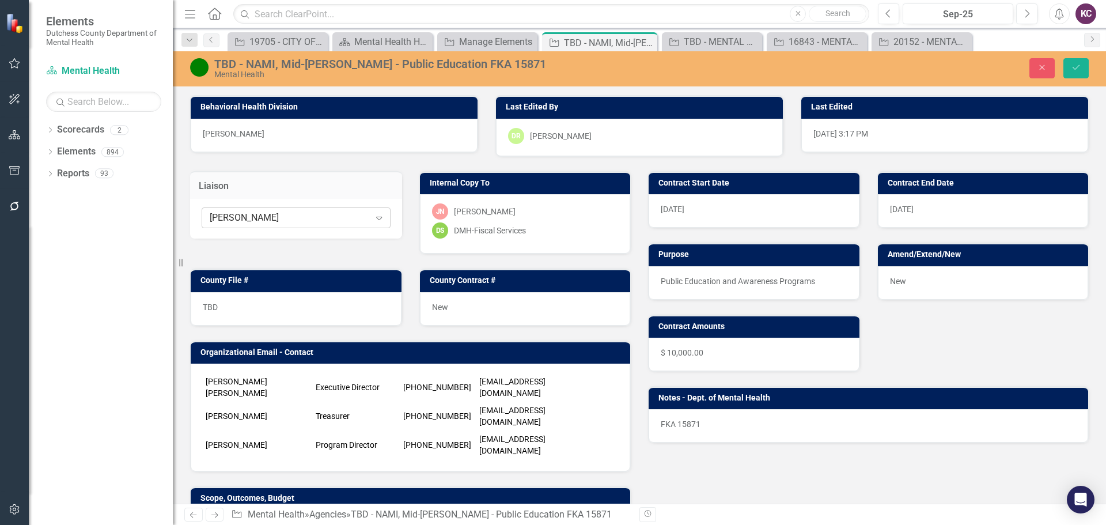
click at [350, 225] on div "Eric D'Entrone Expand" at bounding box center [296, 217] width 189 height 21
type input "Jo Ann"
click at [279, 245] on div "Jo Ann Brown" at bounding box center [297, 238] width 168 height 13
click at [1075, 69] on icon "Save" at bounding box center [1076, 67] width 10 height 8
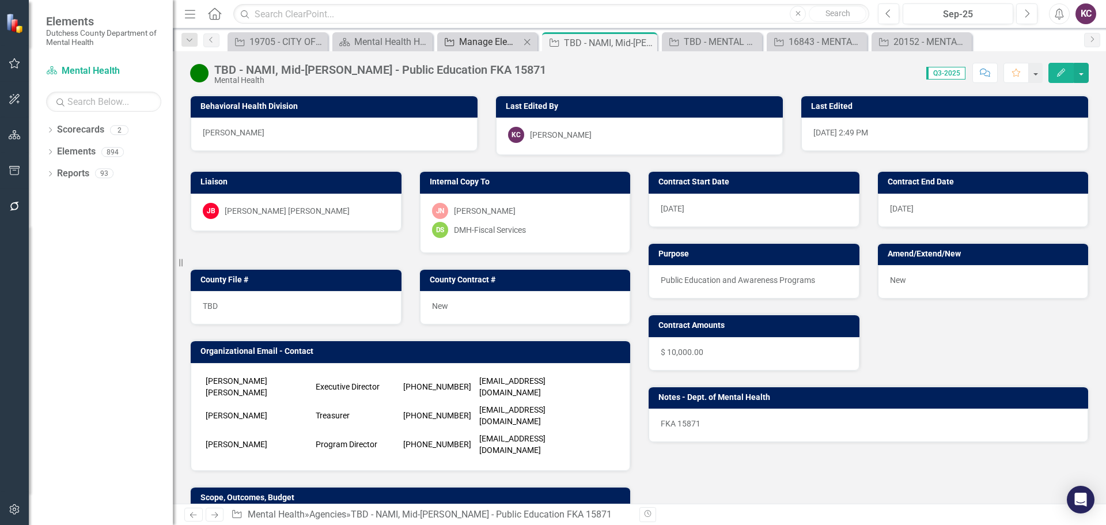
click at [483, 41] on div "Manage Elements" at bounding box center [489, 42] width 61 height 14
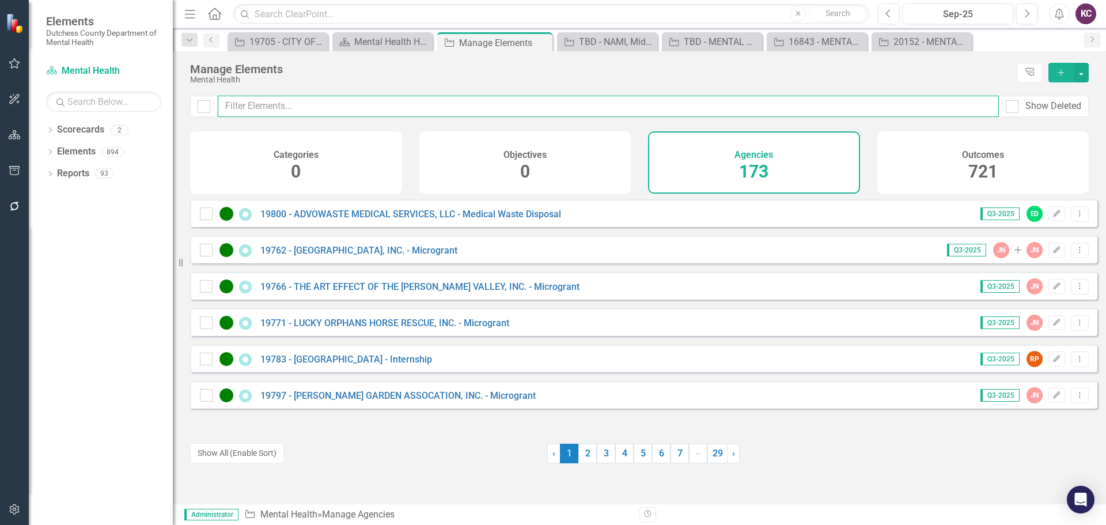
click at [449, 106] on input "text" at bounding box center [608, 106] width 781 height 21
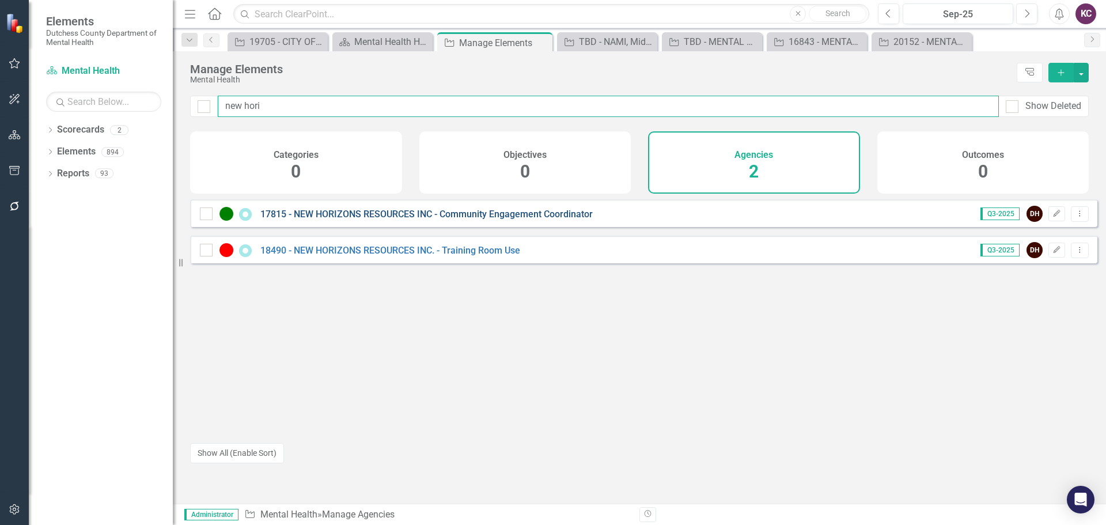
type input "new hori"
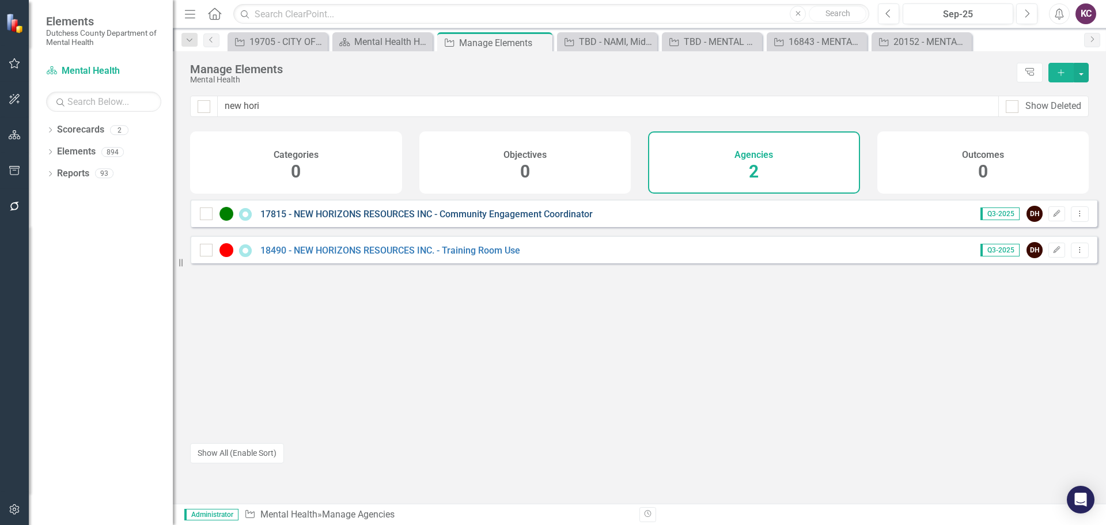
click at [355, 219] on link "17815 - NEW HORIZONS RESOURCES INC - Community Engagement Coordinator" at bounding box center [426, 213] width 332 height 11
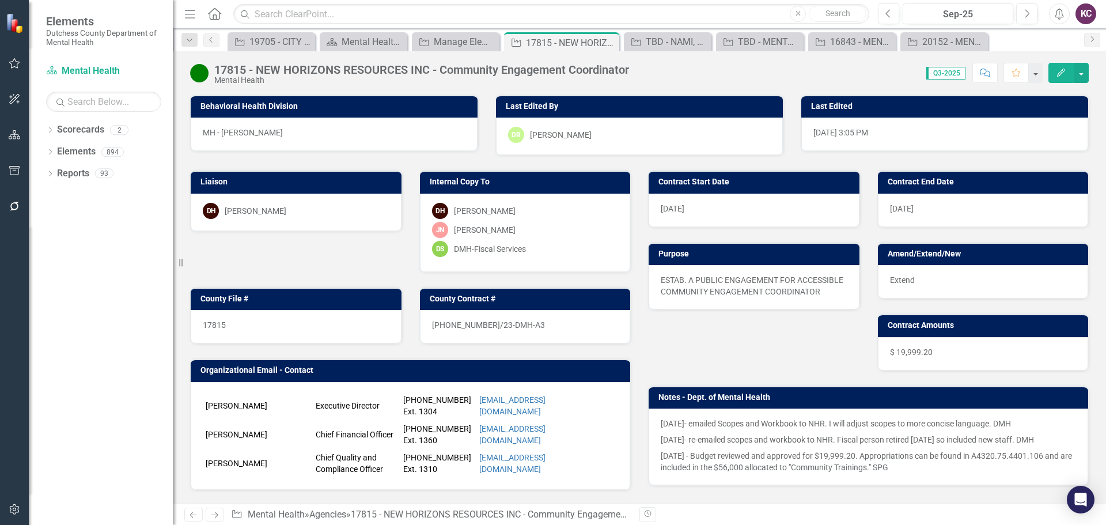
drag, startPoint x: 332, startPoint y: 196, endPoint x: 331, endPoint y: 202, distance: 6.0
click at [332, 198] on div "DH Dana Hopkins" at bounding box center [296, 212] width 211 height 37
click at [331, 202] on div "DH Dana Hopkins" at bounding box center [296, 212] width 211 height 37
click at [326, 210] on div "DH Dana Hopkins" at bounding box center [296, 211] width 187 height 16
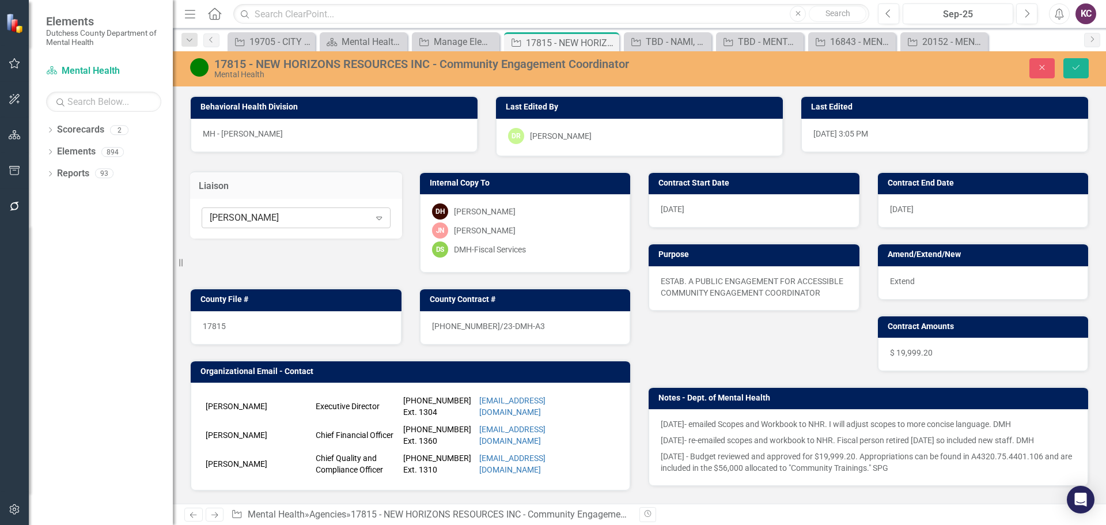
click at [326, 221] on div "[PERSON_NAME]" at bounding box center [290, 217] width 160 height 13
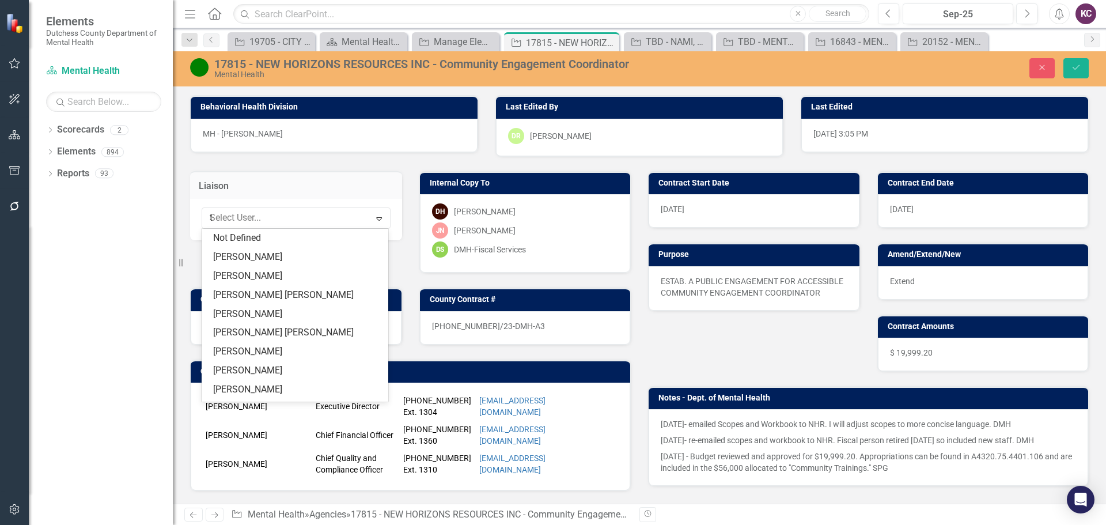
type input "tom"
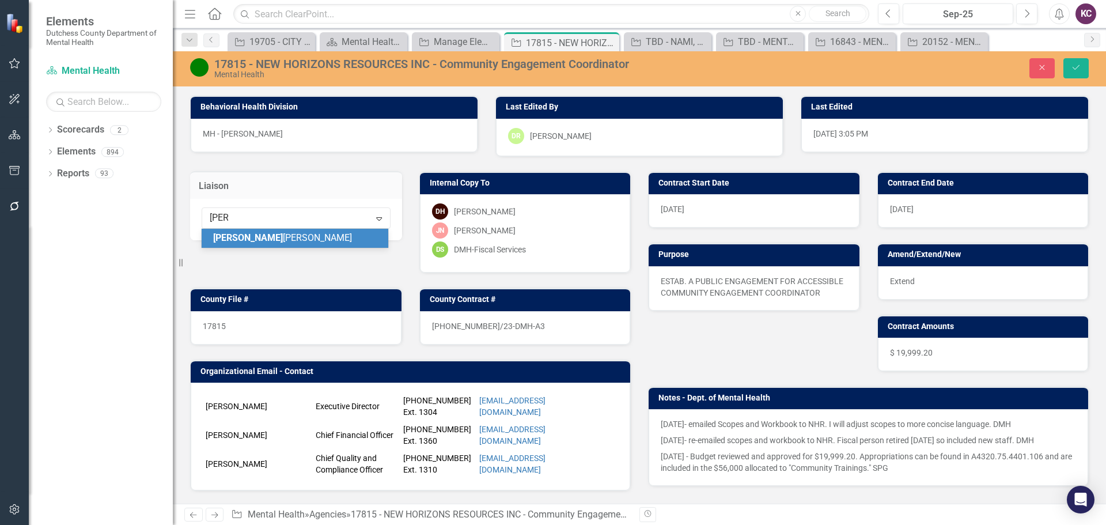
click at [283, 235] on div "Tom McClusky" at bounding box center [297, 238] width 168 height 13
click at [1072, 70] on icon "Save" at bounding box center [1076, 67] width 10 height 8
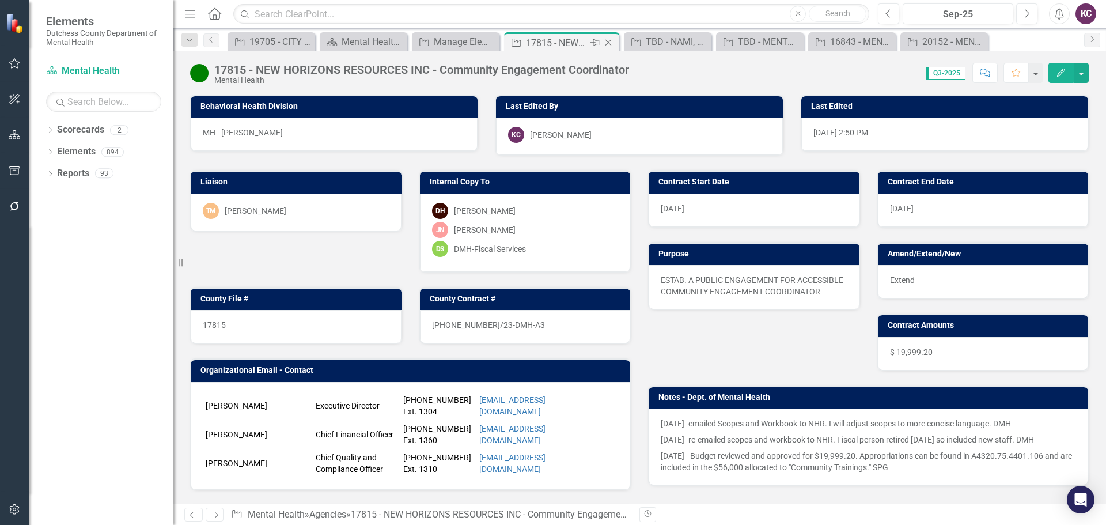
click at [609, 42] on icon "Close" at bounding box center [608, 42] width 12 height 9
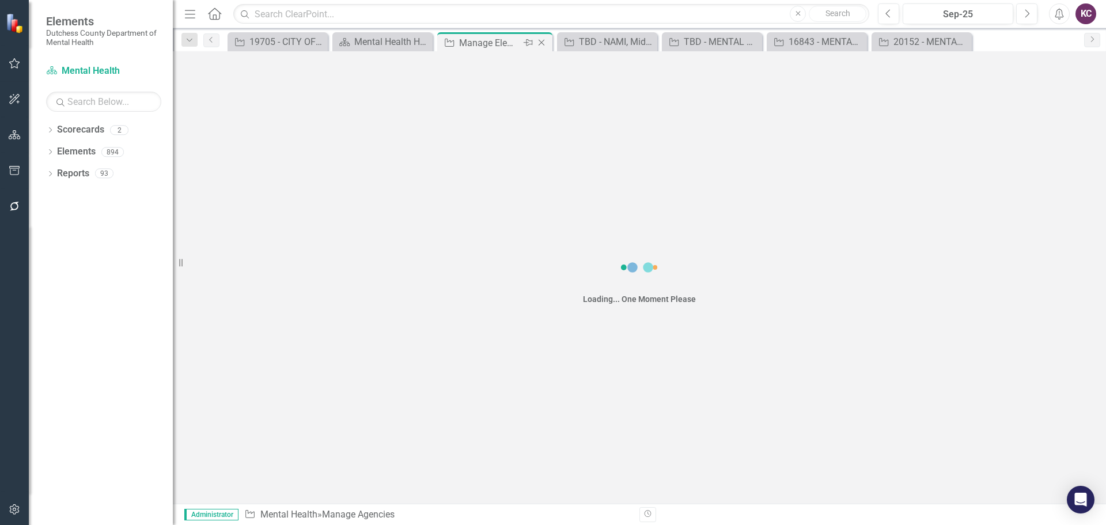
click at [484, 39] on div "Manage Elements" at bounding box center [490, 43] width 62 height 14
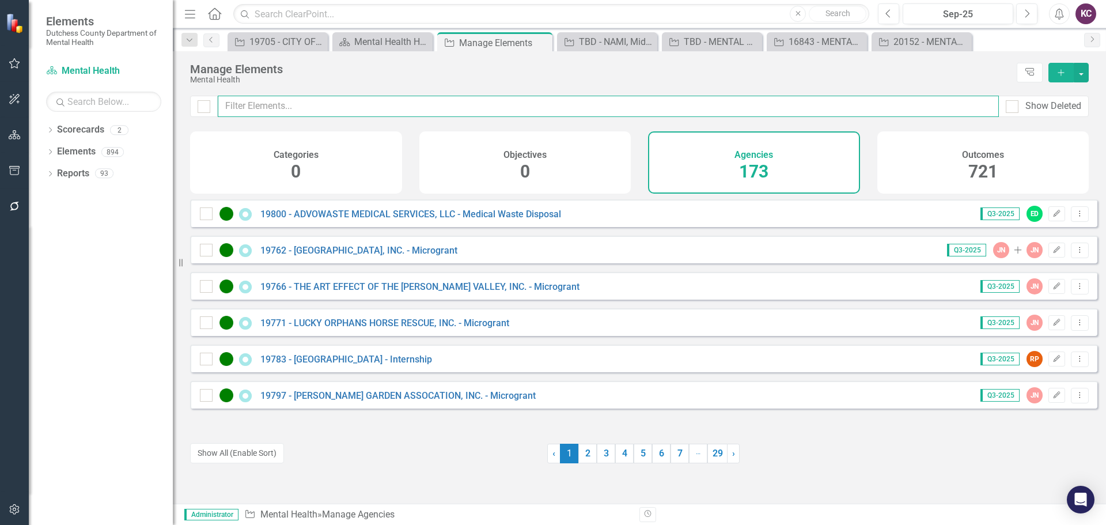
click at [377, 105] on input "text" at bounding box center [608, 106] width 781 height 21
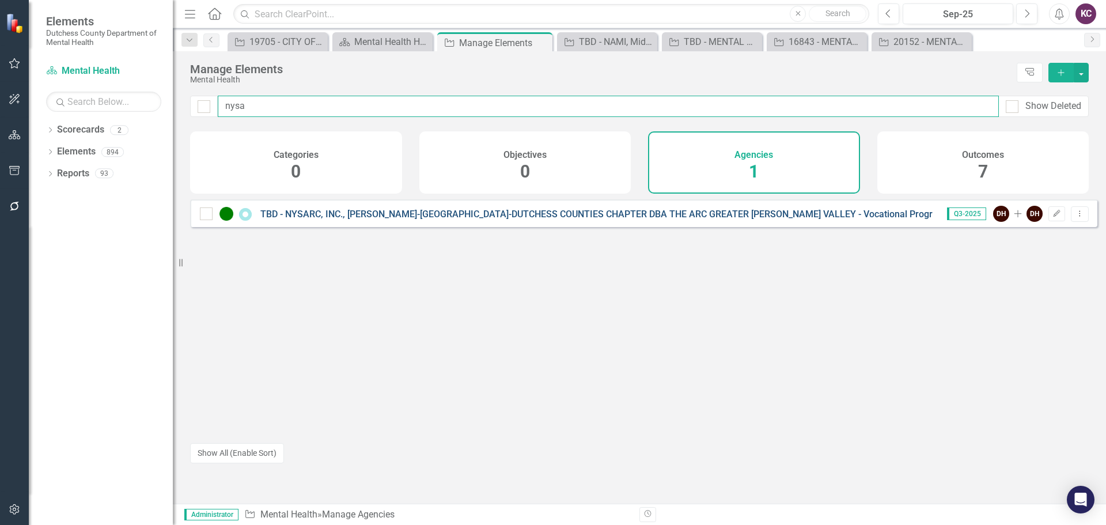
type input "nysa"
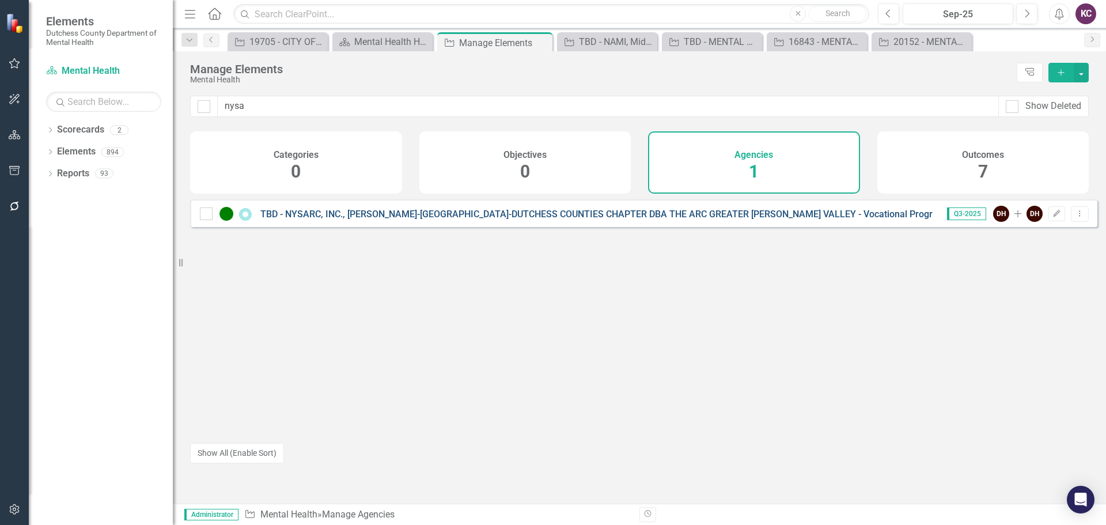
click at [369, 219] on link "TBD - NYSARC, INC., [PERSON_NAME]-[GEOGRAPHIC_DATA]-DUTCHESS COUNTIES CHAPTER D…" at bounding box center [627, 213] width 734 height 11
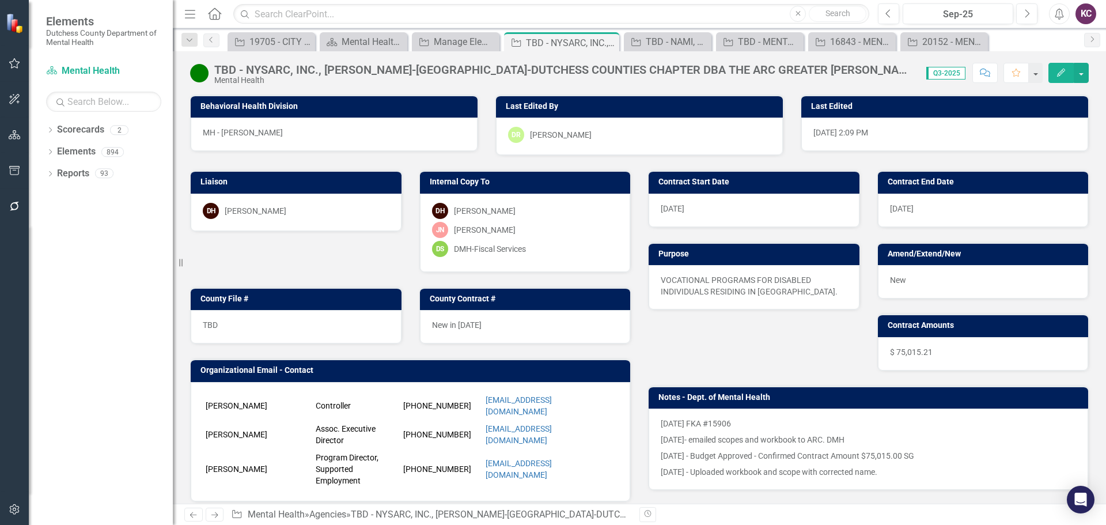
click at [263, 207] on div "[PERSON_NAME]" at bounding box center [256, 211] width 62 height 12
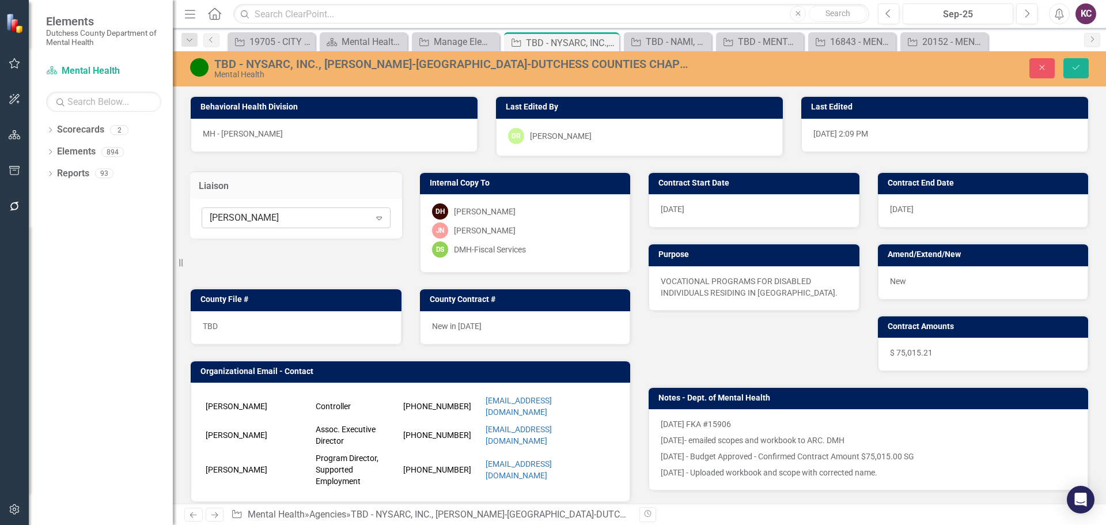
click at [291, 214] on div "[PERSON_NAME]" at bounding box center [290, 217] width 160 height 13
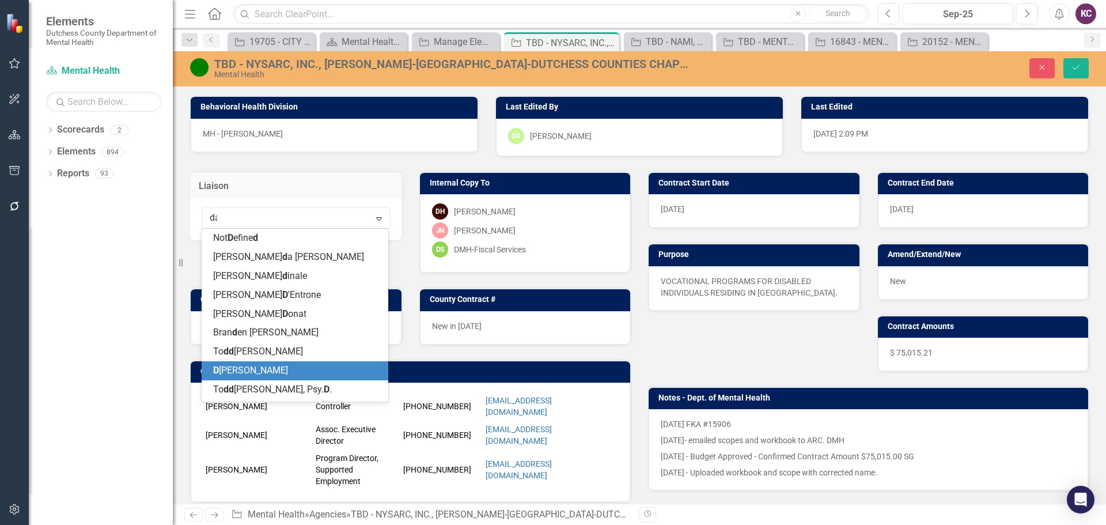
type input "daw"
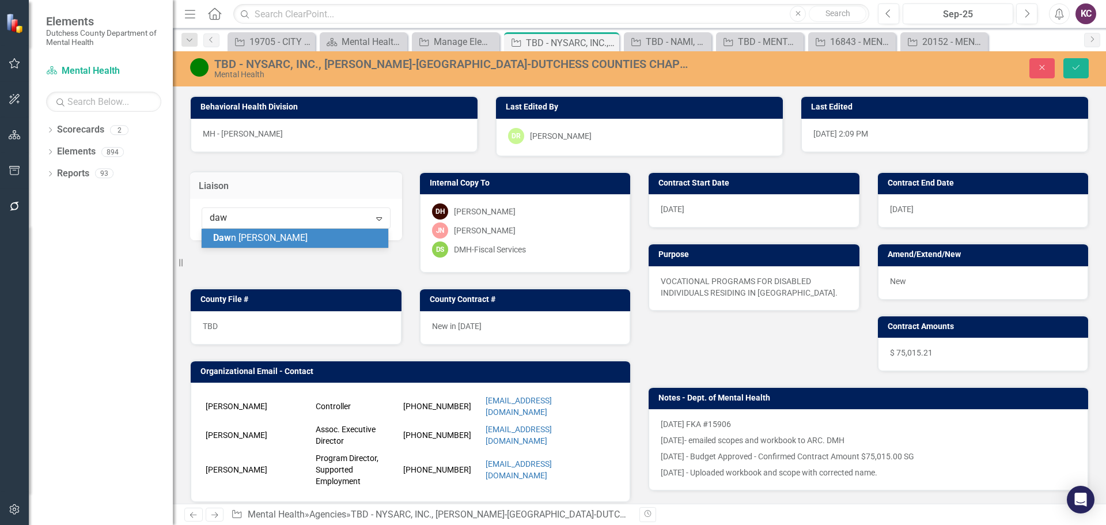
click at [266, 238] on span "Daw n Wilson" at bounding box center [260, 237] width 94 height 11
click at [1071, 71] on icon "Save" at bounding box center [1076, 67] width 10 height 8
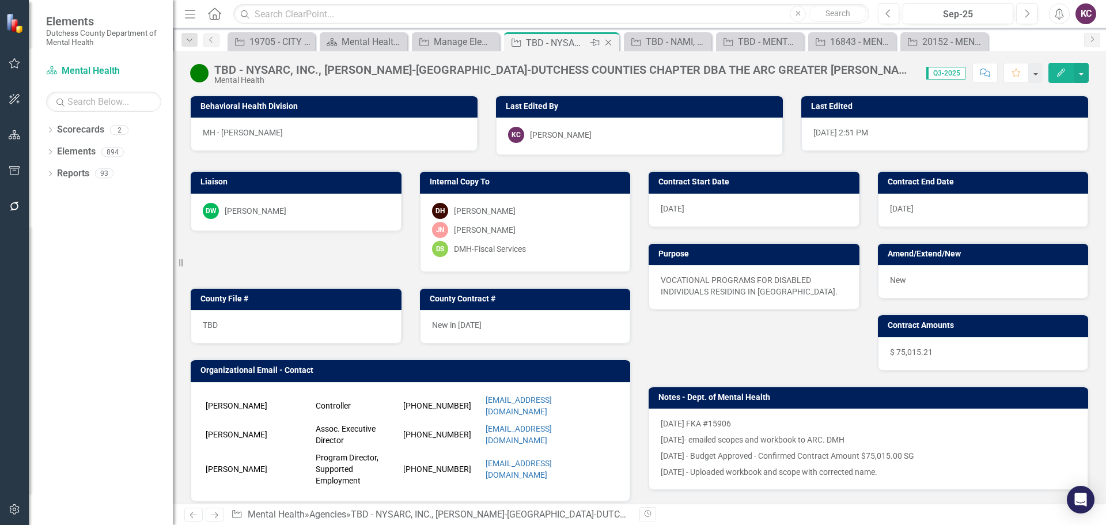
click at [611, 41] on icon "Close" at bounding box center [608, 42] width 12 height 9
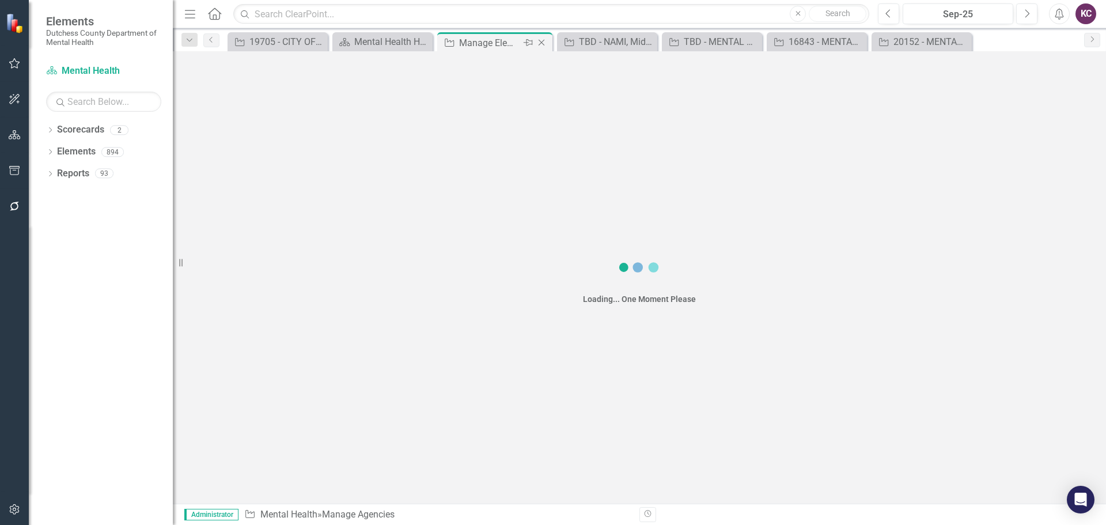
click at [461, 43] on div "Manage Elements" at bounding box center [490, 43] width 62 height 14
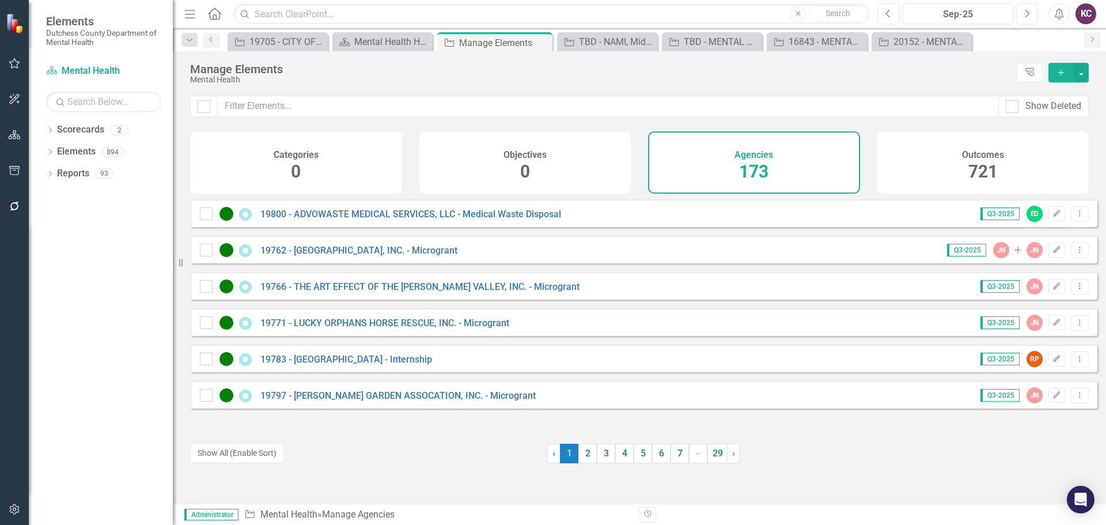
click at [337, 119] on div "Show Deleted" at bounding box center [639, 114] width 933 height 36
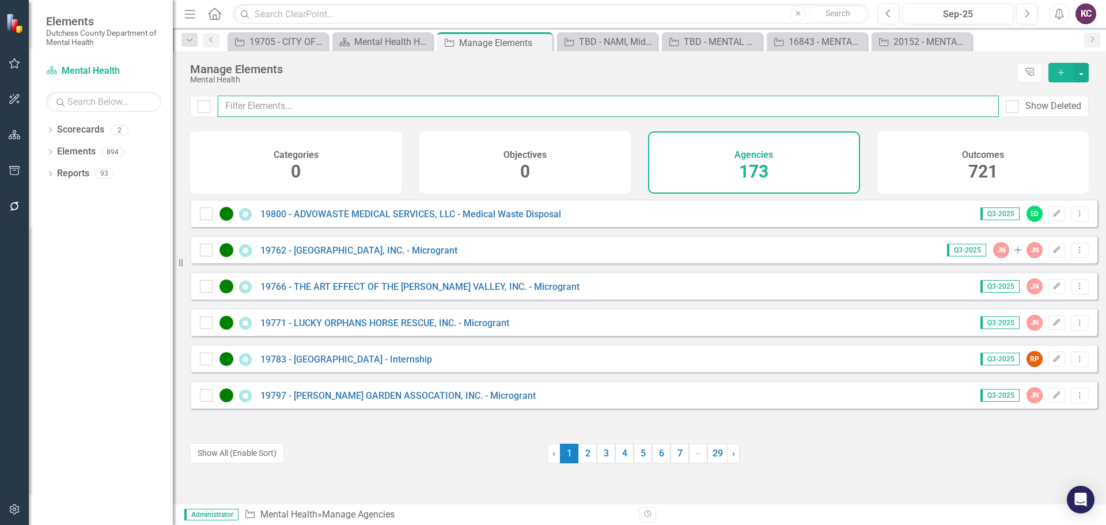
click at [338, 111] on input "text" at bounding box center [608, 106] width 781 height 21
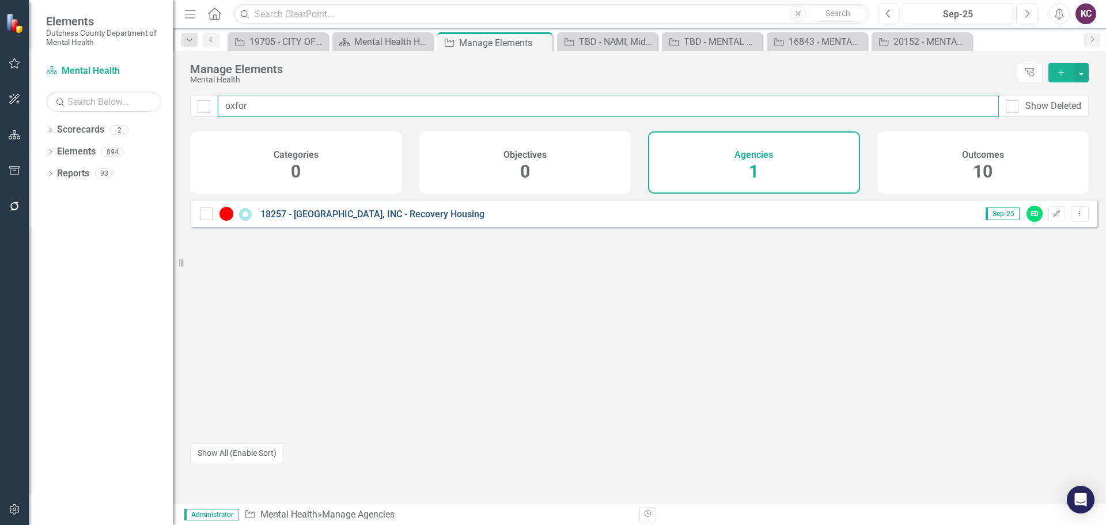
type input "oxfor"
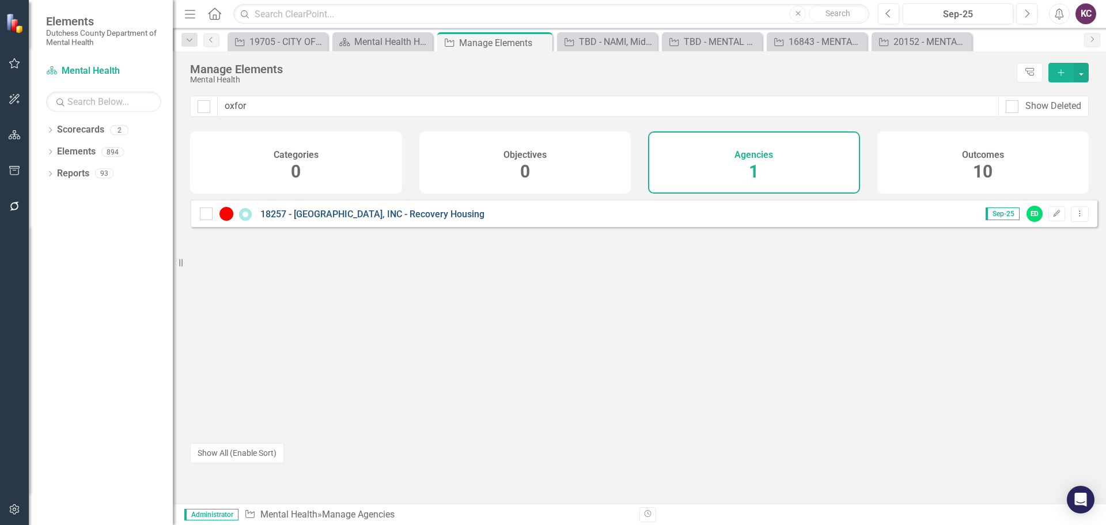
click at [313, 219] on link "18257 - [GEOGRAPHIC_DATA], INC - Recovery Housing" at bounding box center [372, 213] width 224 height 11
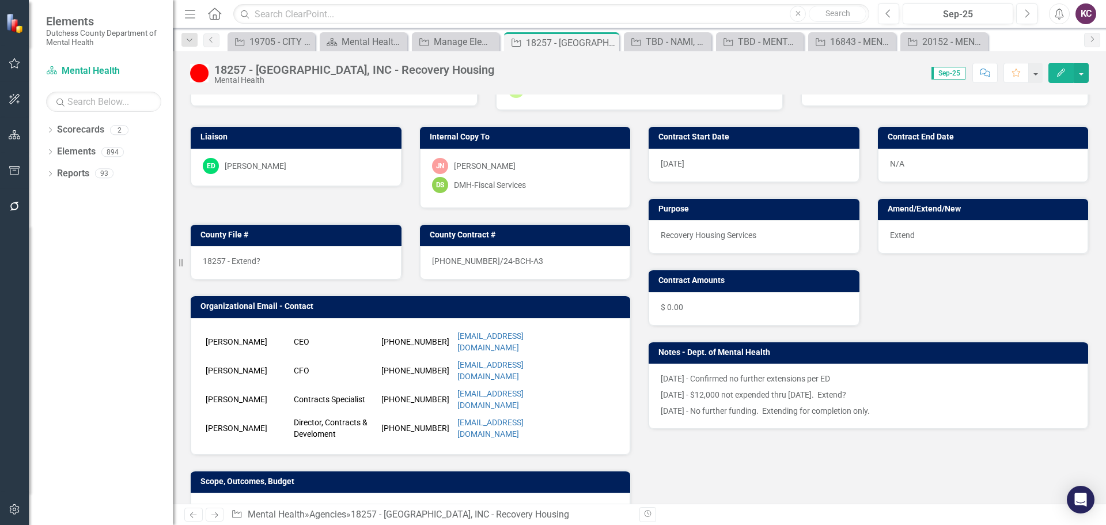
scroll to position [58, 0]
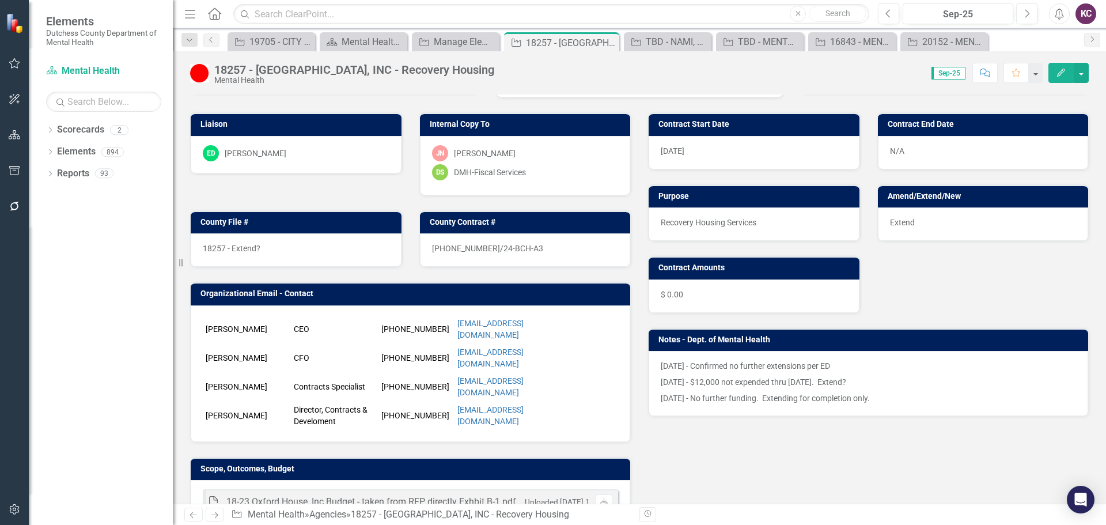
click at [325, 157] on div "ED Eric D'Entrone" at bounding box center [296, 153] width 187 height 16
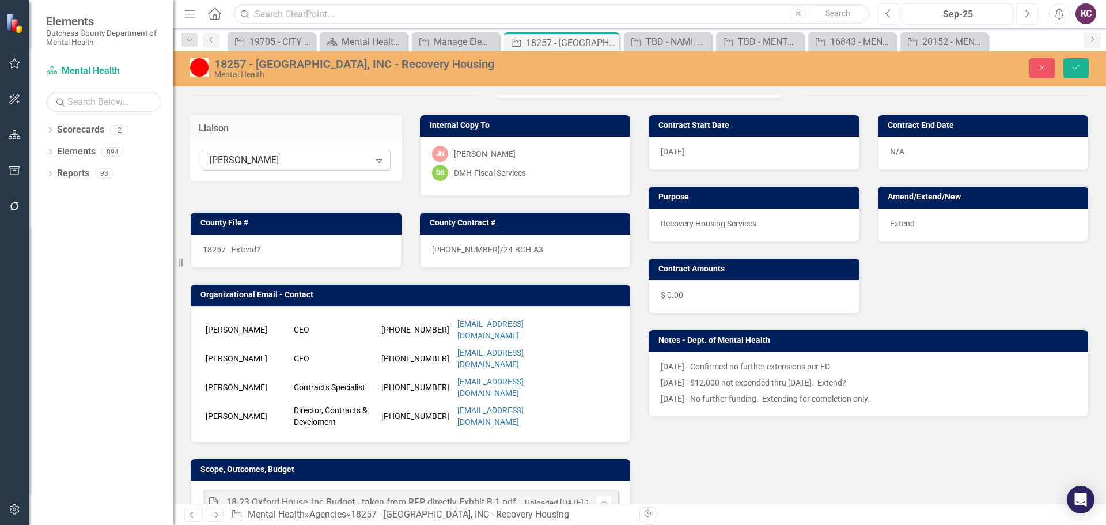
click at [324, 157] on div "[PERSON_NAME]" at bounding box center [290, 160] width 160 height 13
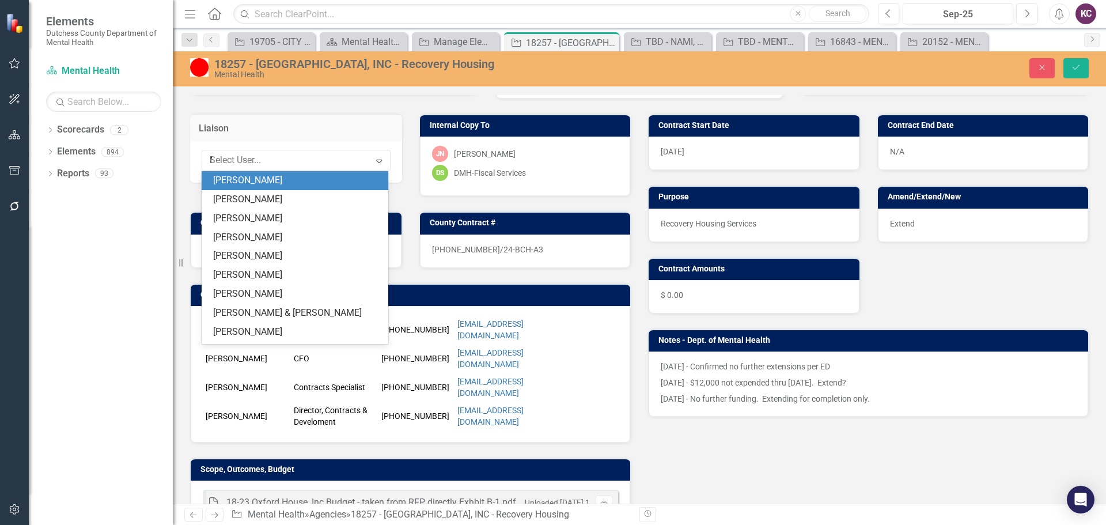
scroll to position [246, 0]
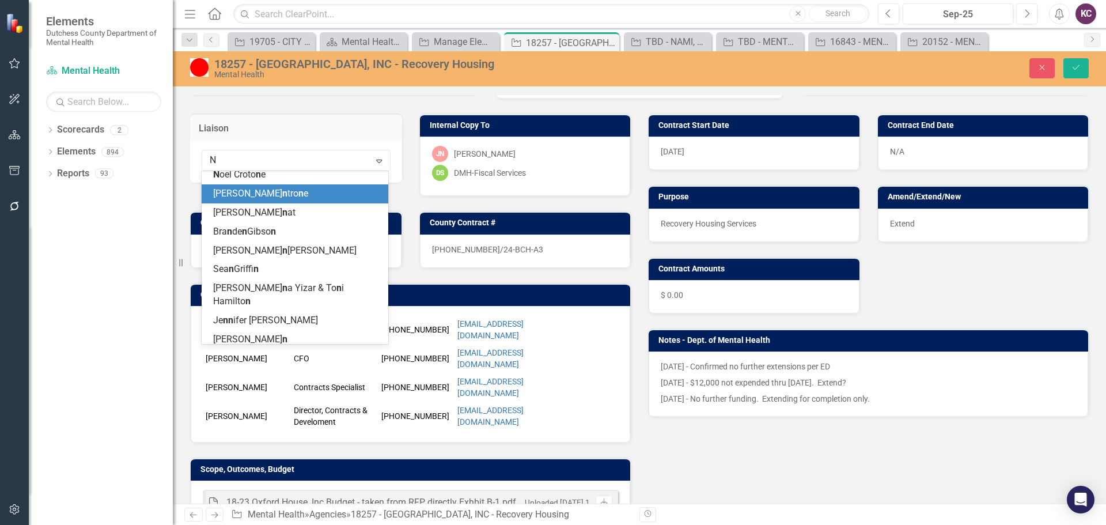
type input "No"
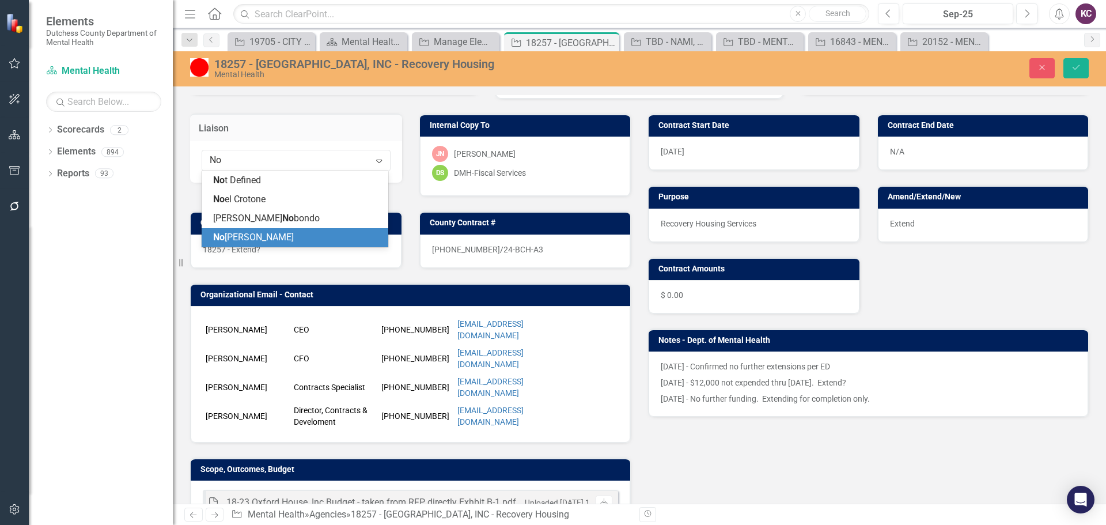
click at [240, 232] on span "No ah Walker" at bounding box center [253, 237] width 81 height 11
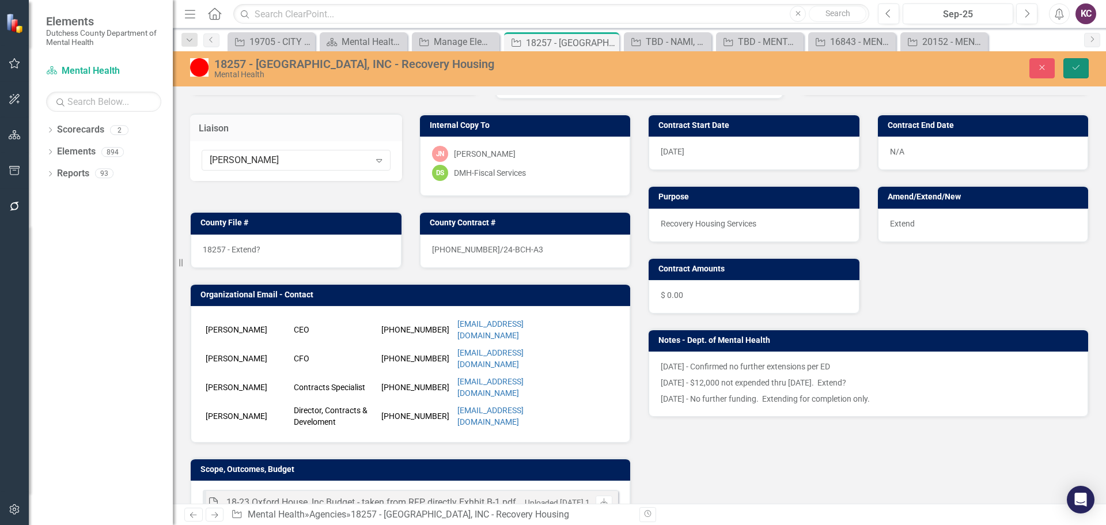
click at [1070, 68] on button "Save" at bounding box center [1075, 68] width 25 height 20
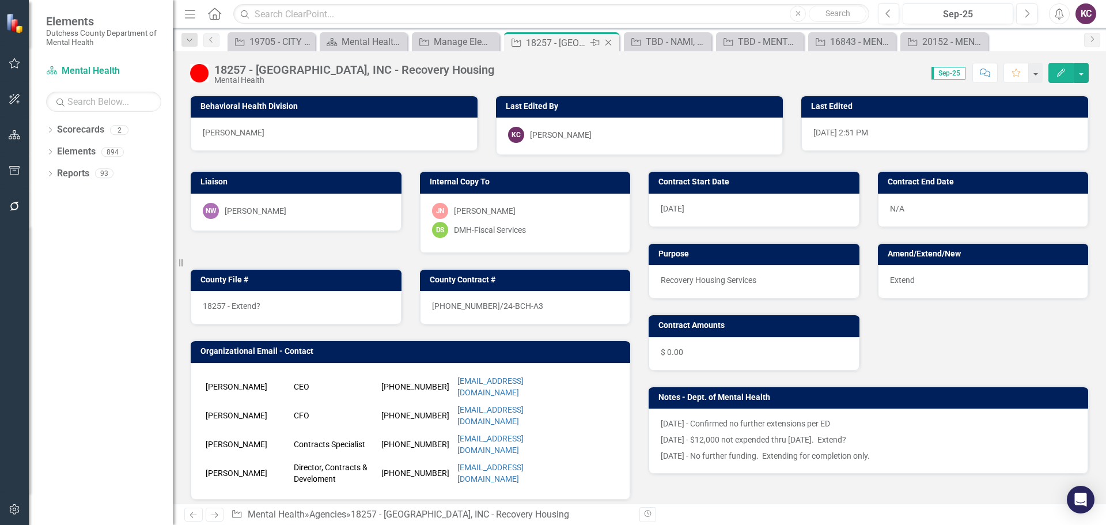
click at [608, 41] on icon "Close" at bounding box center [608, 42] width 12 height 9
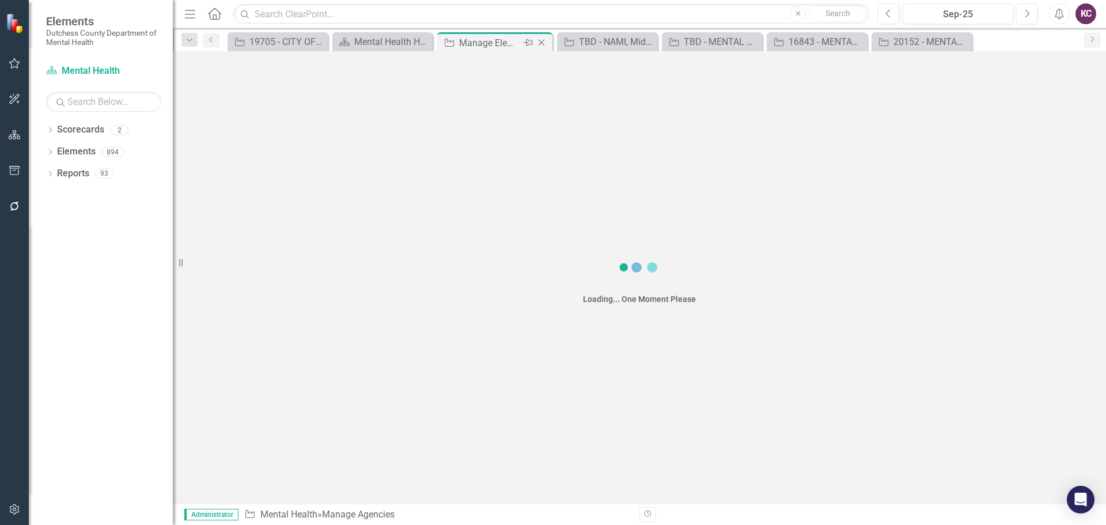
click at [465, 44] on div "Manage Elements" at bounding box center [490, 43] width 62 height 14
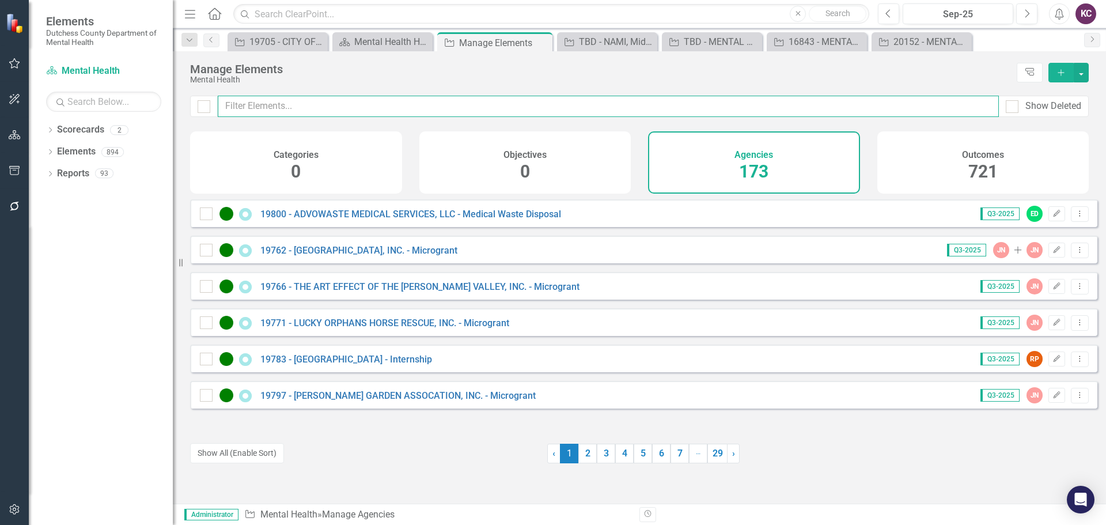
click at [348, 107] on input "text" at bounding box center [608, 106] width 781 height 21
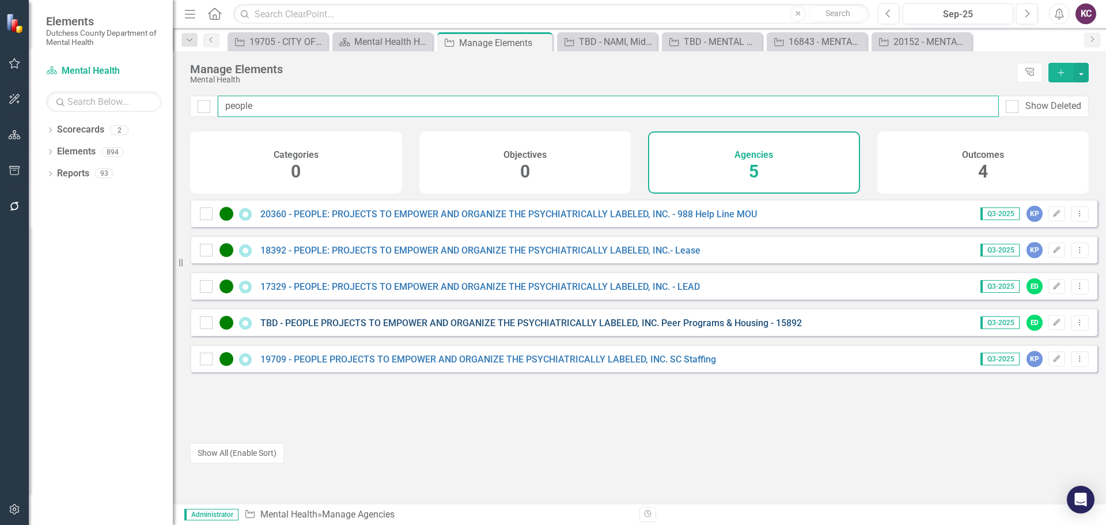
type input "people"
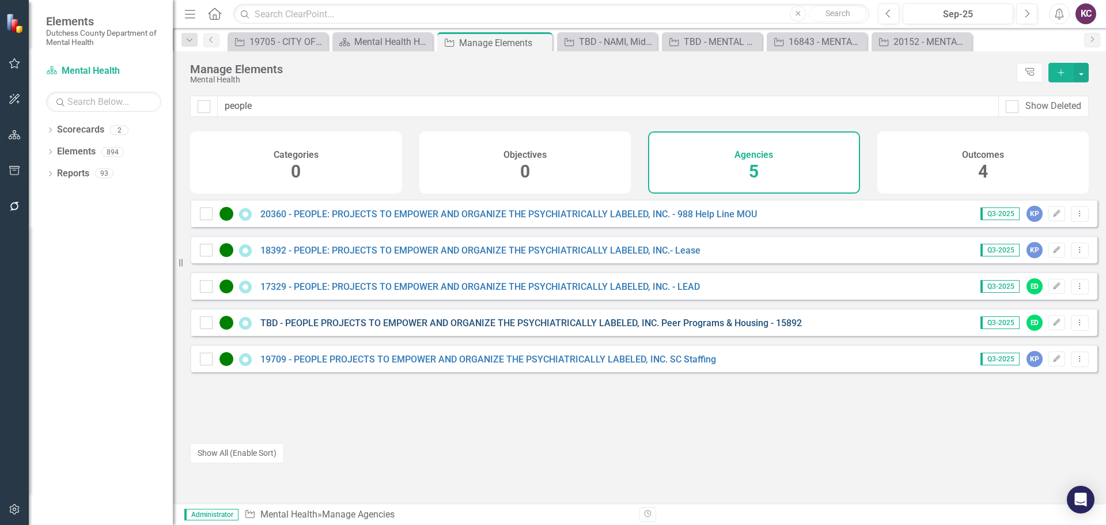
click at [504, 328] on link "TBD - PEOPLE PROJECTS TO EMPOWER AND ORGANIZE THE PSYCHIATRICALLY LABELED, INC.…" at bounding box center [530, 322] width 541 height 11
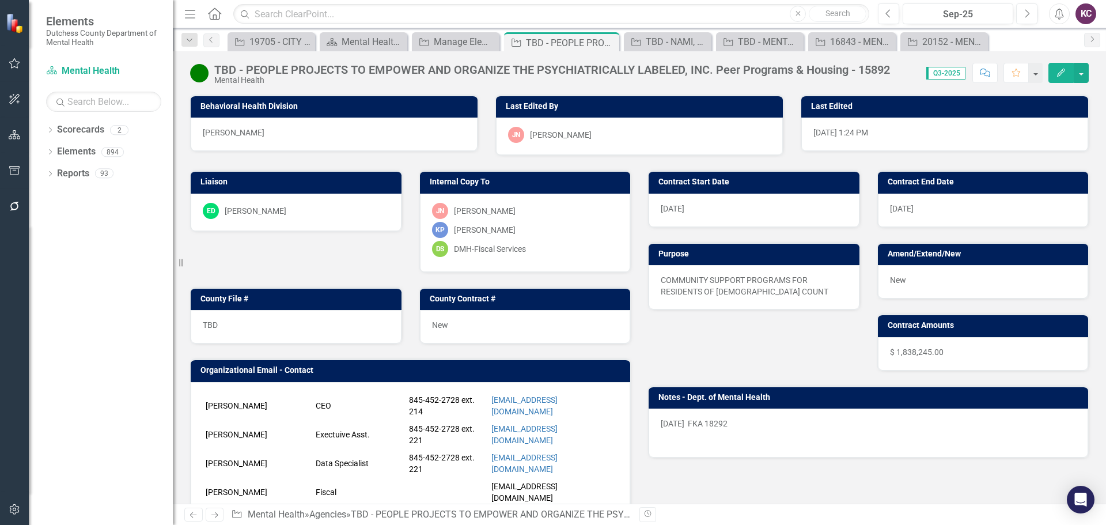
click at [314, 208] on div "ED Eric D'Entrone" at bounding box center [296, 211] width 187 height 16
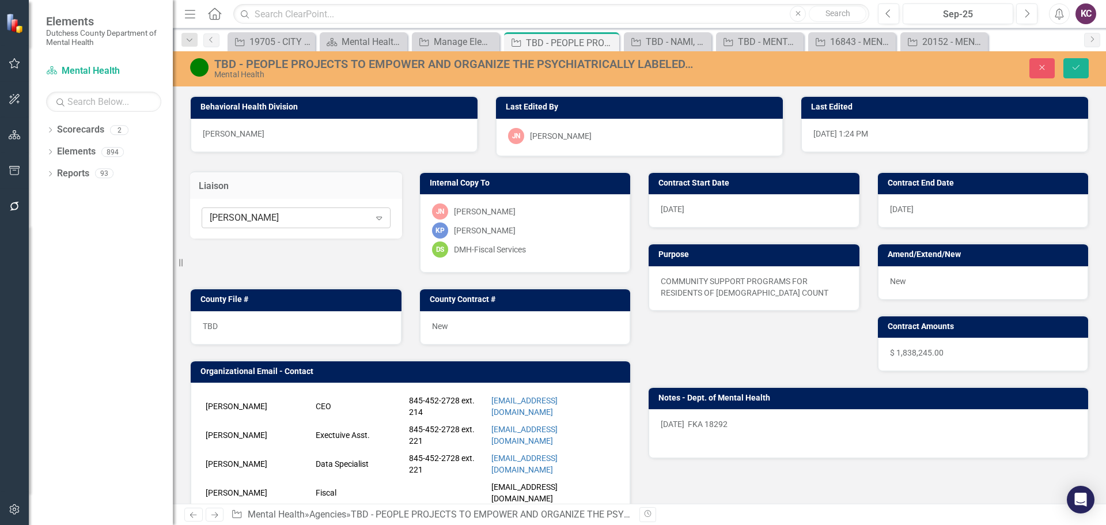
click at [355, 217] on div "[PERSON_NAME]" at bounding box center [290, 217] width 160 height 13
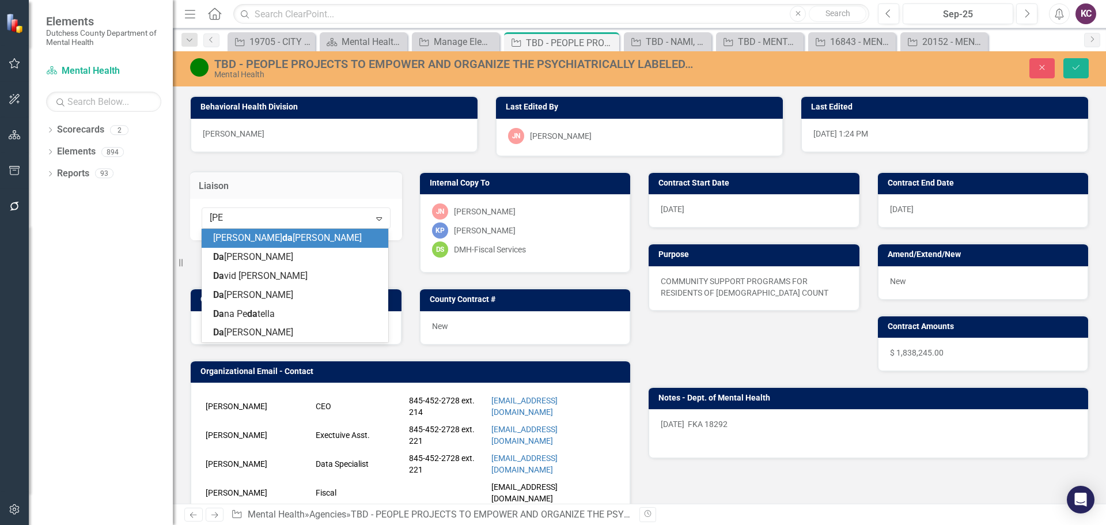
type input "[PERSON_NAME]"
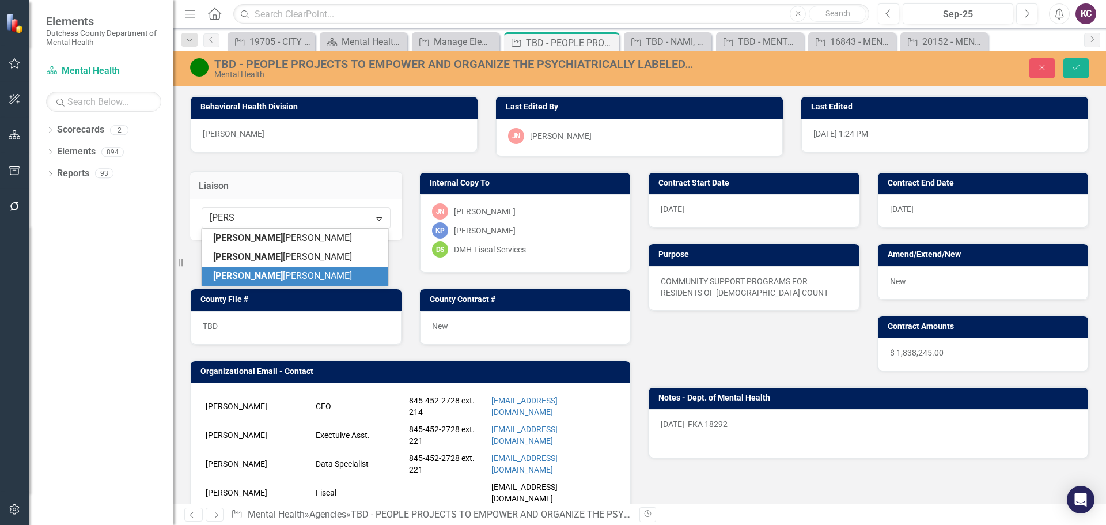
click at [261, 278] on span "Dana Pedatella" at bounding box center [282, 275] width 139 height 11
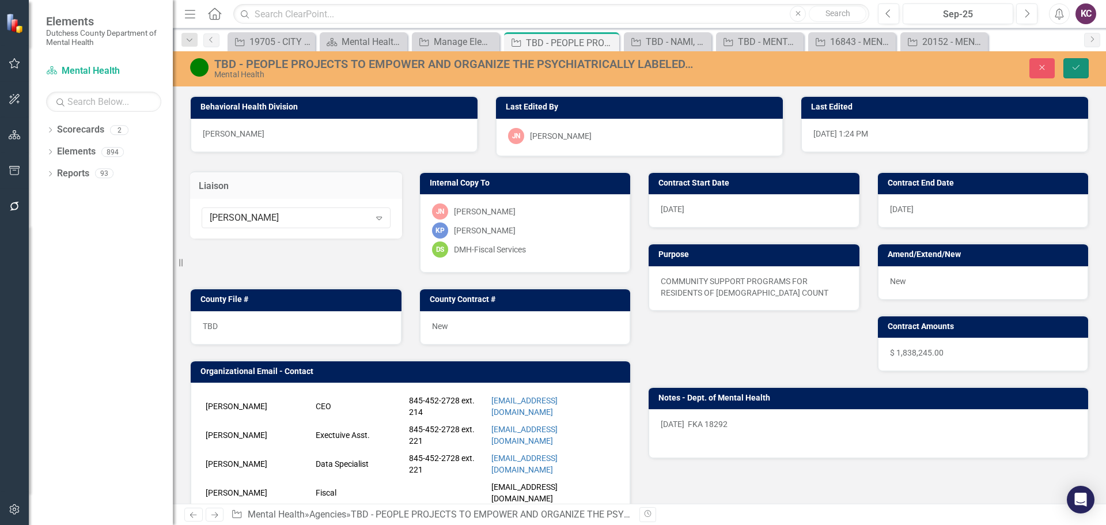
click at [1075, 70] on icon "submit" at bounding box center [1075, 67] width 7 height 5
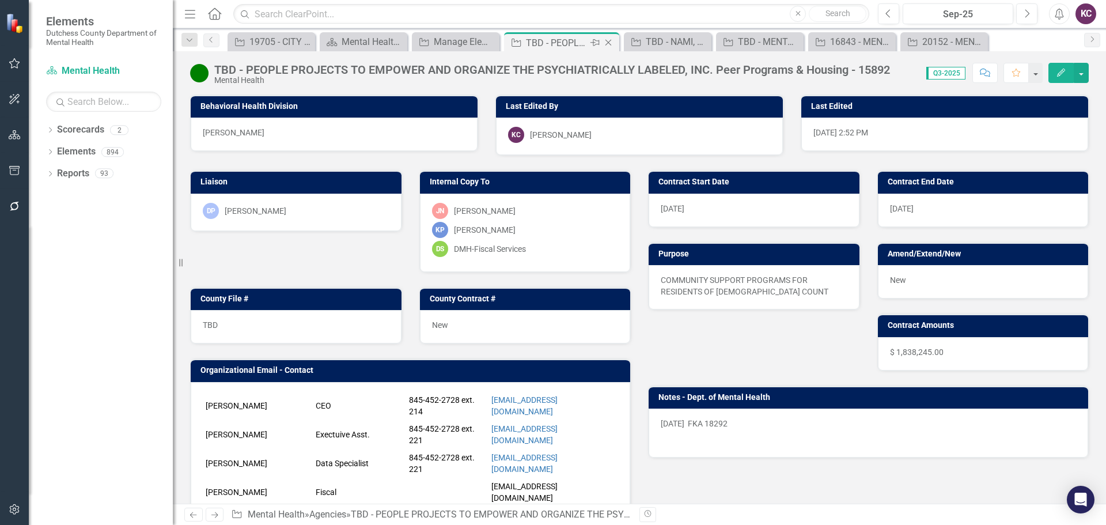
click at [604, 44] on icon "Close" at bounding box center [608, 42] width 12 height 9
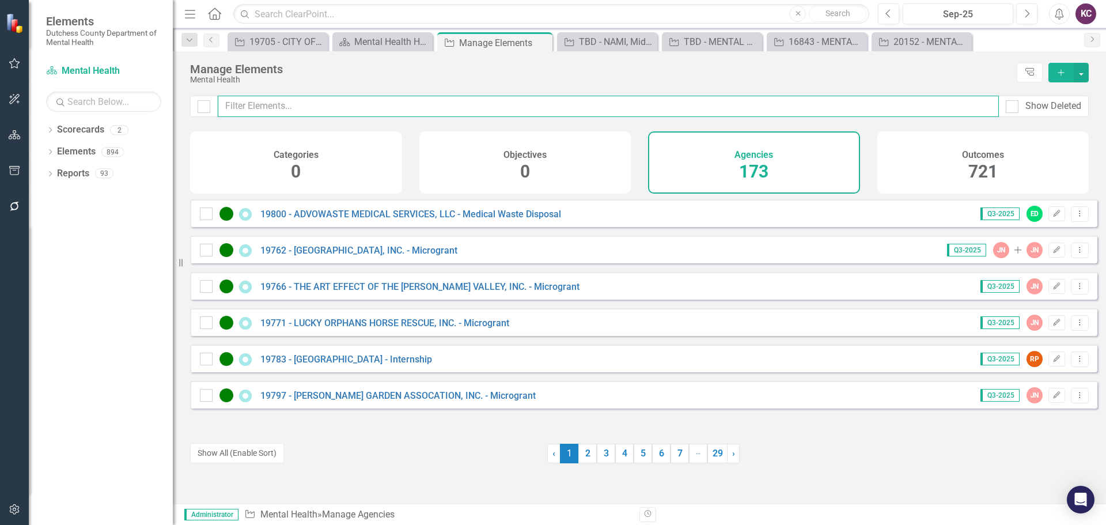
click at [318, 101] on input "text" at bounding box center [608, 106] width 781 height 21
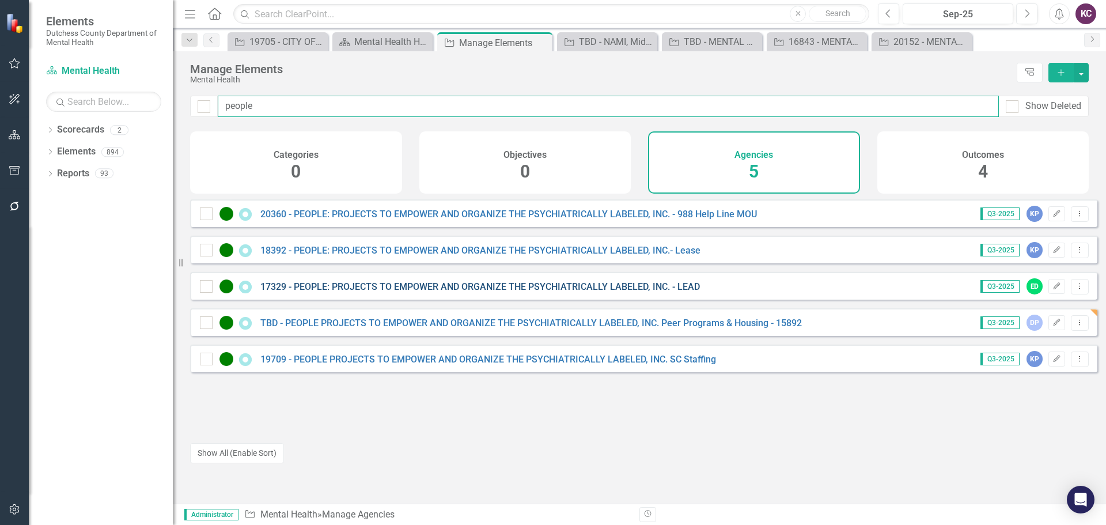
type input "people"
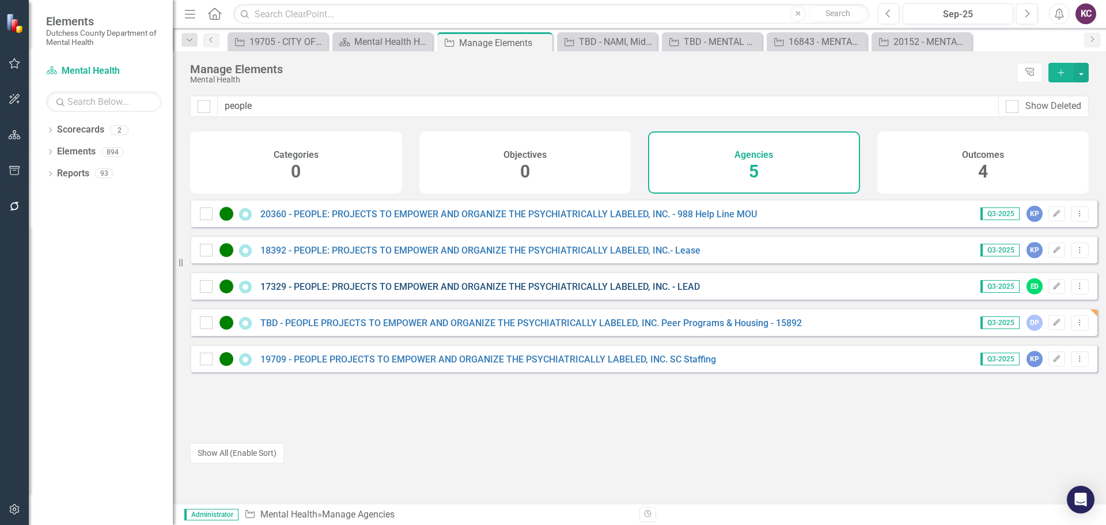
click at [557, 292] on link "17329 - PEOPLE: PROJECTS TO EMPOWER AND ORGANIZE THE PSYCHIATRICALLY LABELED, I…" at bounding box center [479, 286] width 439 height 11
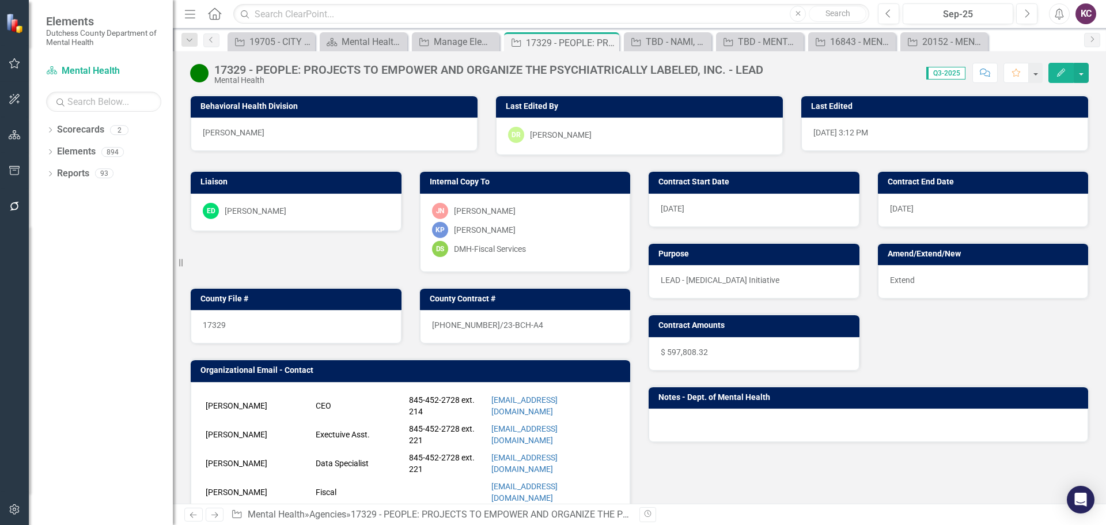
click at [306, 211] on div "ED Eric D'Entrone" at bounding box center [296, 211] width 187 height 16
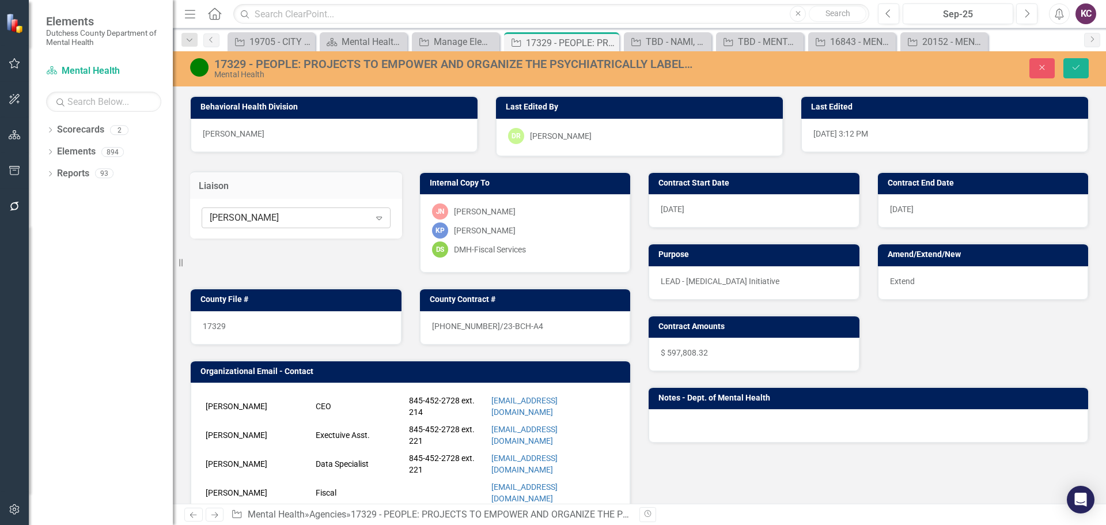
click at [313, 225] on div "Eric D'Entrone Expand" at bounding box center [296, 217] width 189 height 21
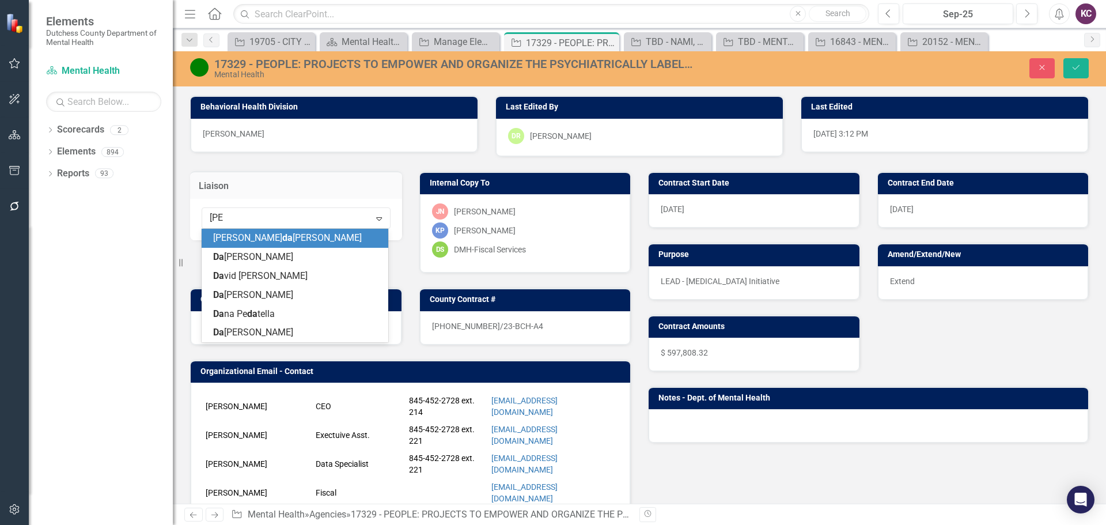
type input "[PERSON_NAME]"
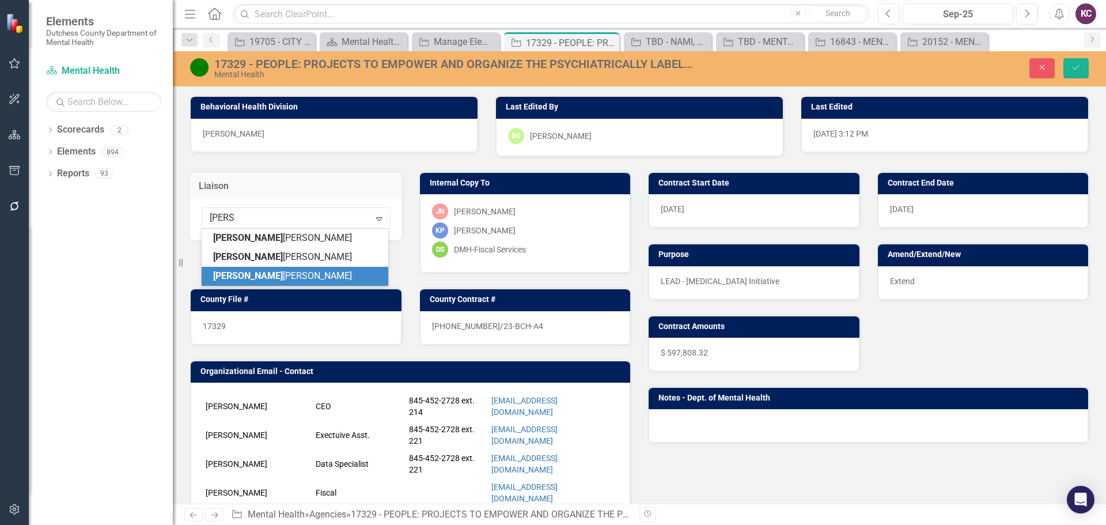
click at [261, 278] on span "Dana Pedatella" at bounding box center [282, 275] width 139 height 11
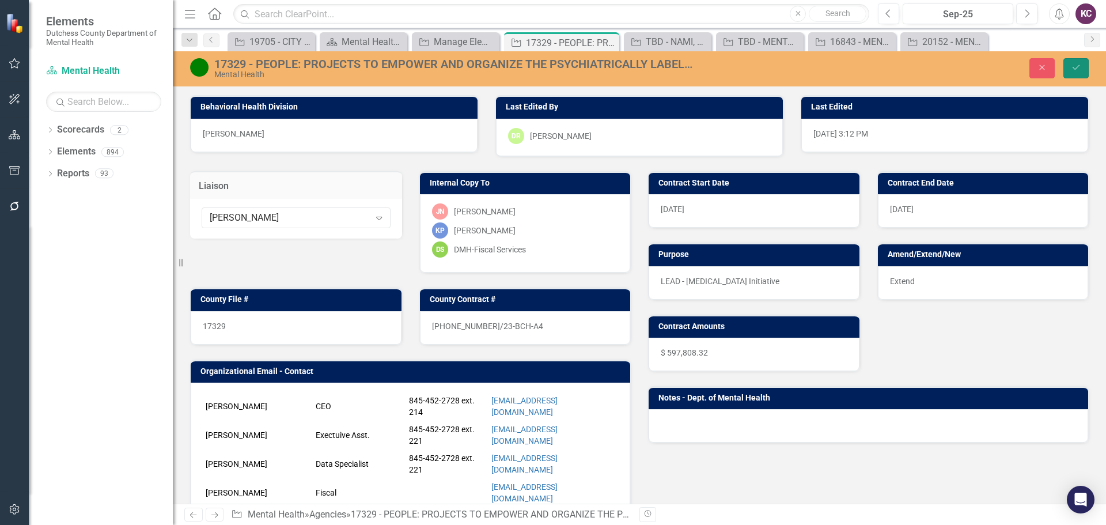
click at [1081, 63] on button "Save" at bounding box center [1075, 68] width 25 height 20
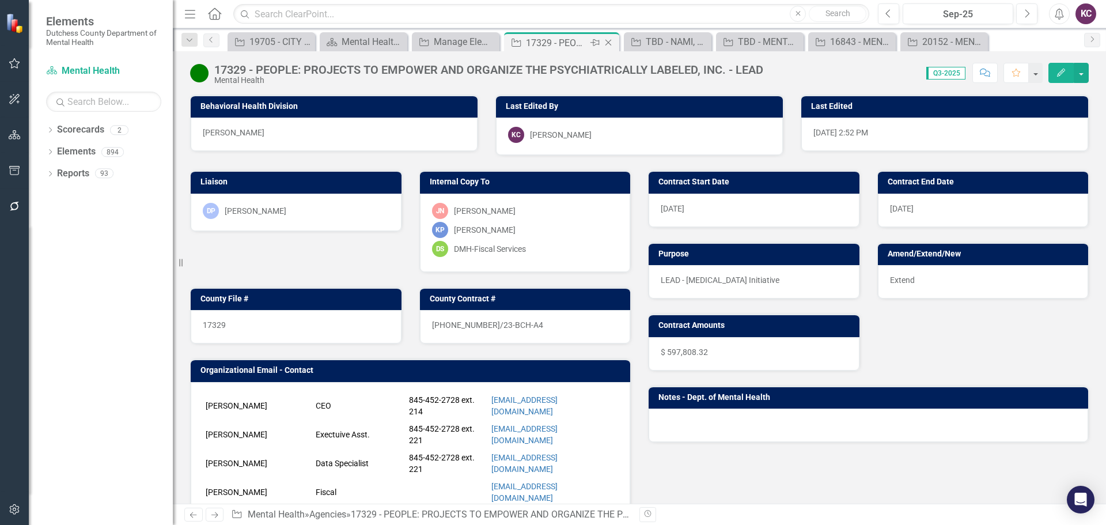
click at [609, 43] on icon "Close" at bounding box center [608, 42] width 12 height 9
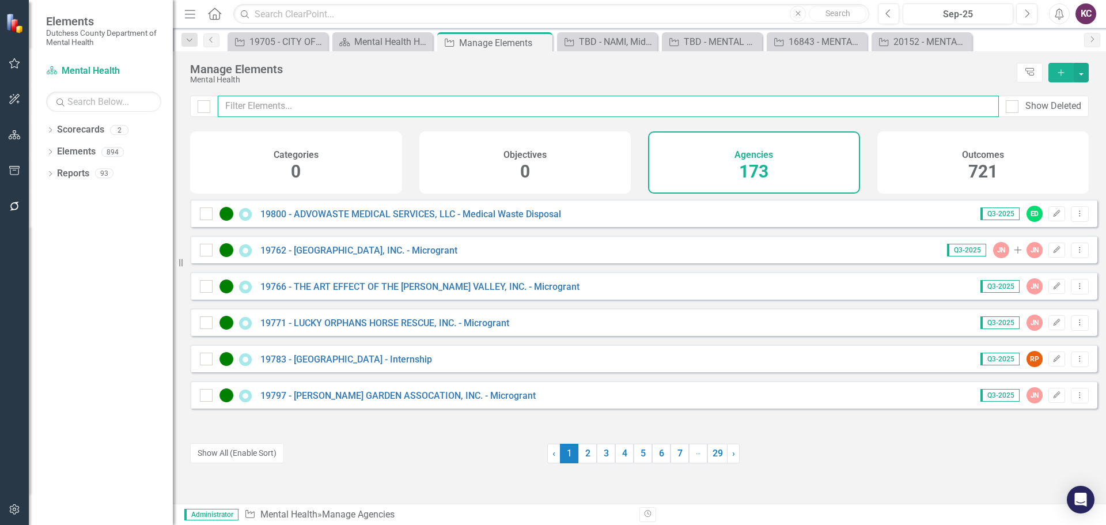
click at [287, 105] on input "text" at bounding box center [608, 106] width 781 height 21
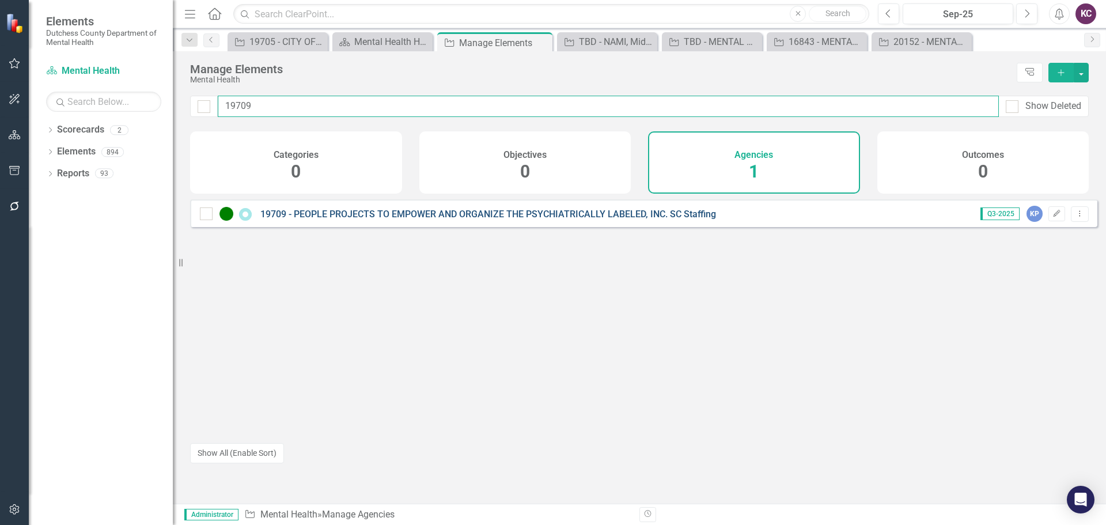
type input "19709"
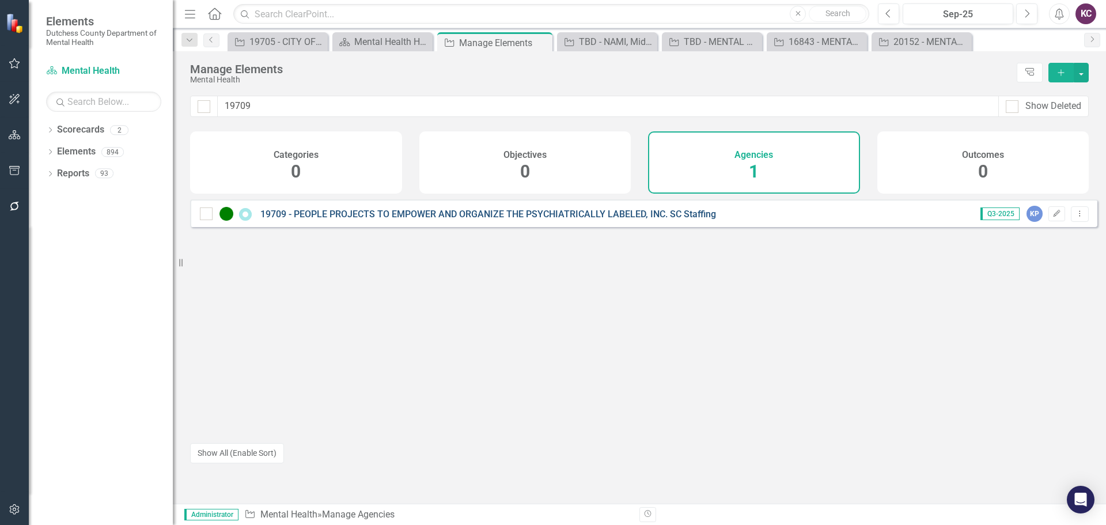
click at [480, 219] on link "19709 - PEOPLE PROJECTS TO EMPOWER AND ORGANIZE THE PSYCHIATRICALLY LABELED, IN…" at bounding box center [488, 213] width 456 height 11
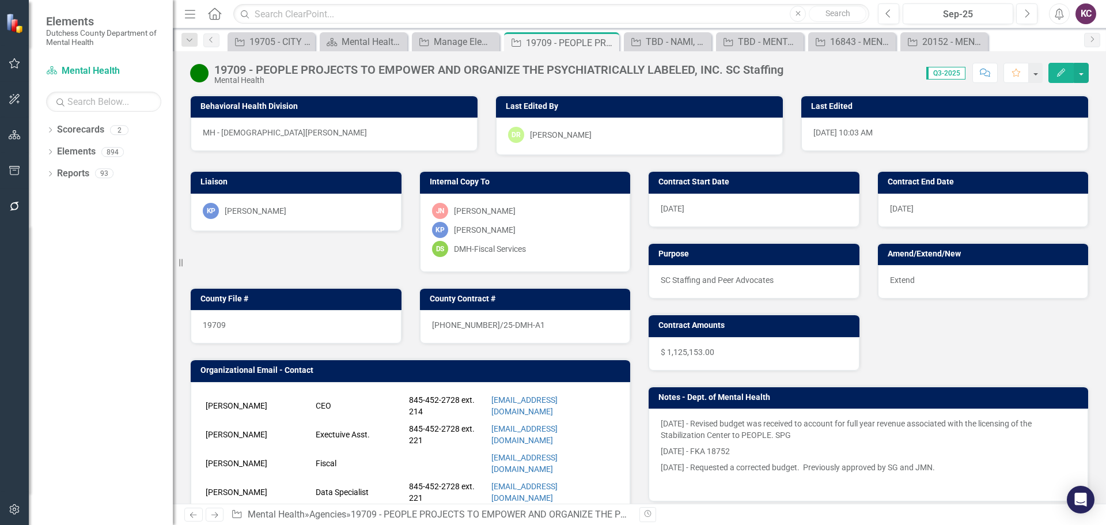
click at [310, 213] on div "KP Kristin Parise" at bounding box center [296, 211] width 187 height 16
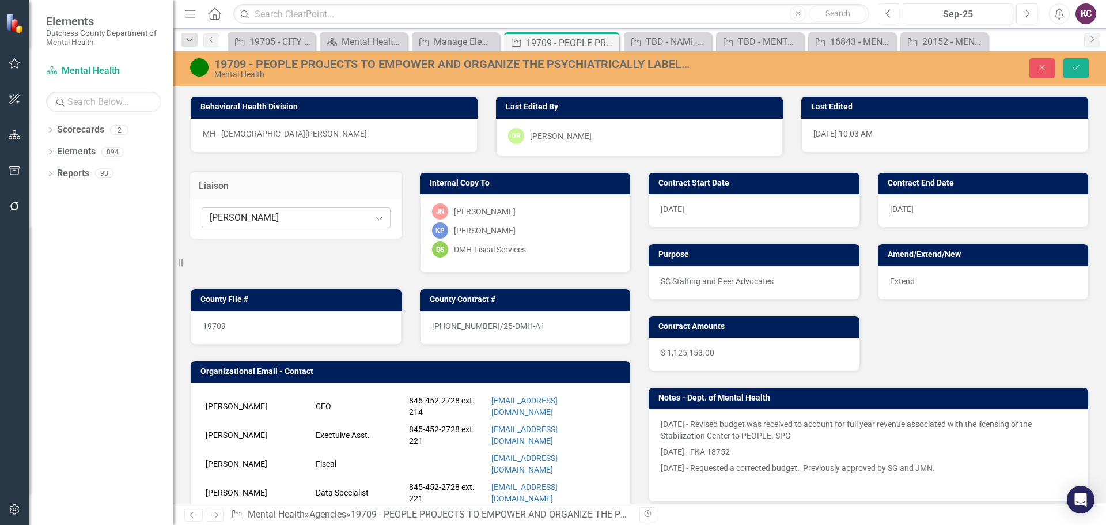
click at [285, 217] on div "[PERSON_NAME]" at bounding box center [290, 217] width 160 height 13
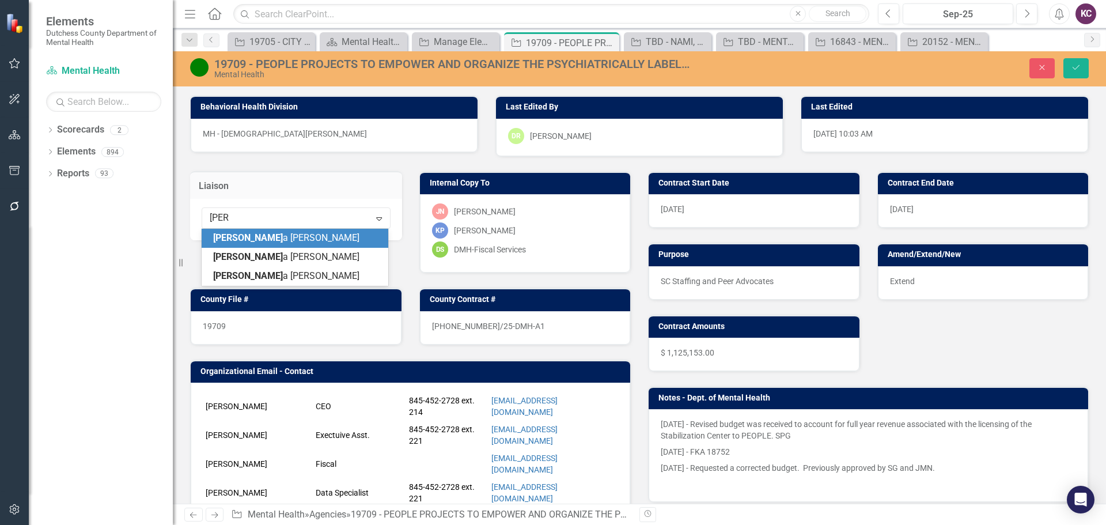
type input "[PERSON_NAME]"
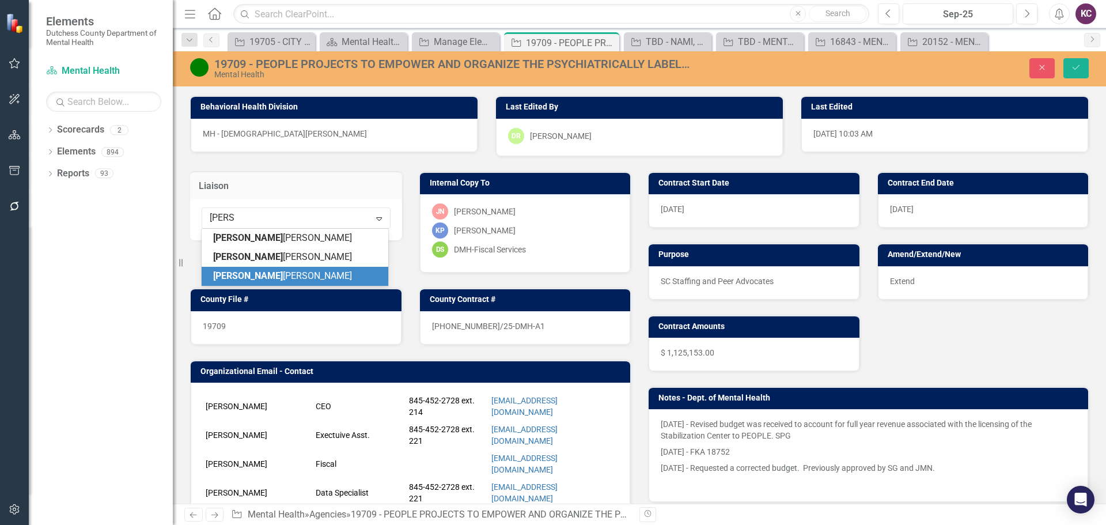
click at [286, 275] on div "Dana Pedatella" at bounding box center [297, 276] width 168 height 13
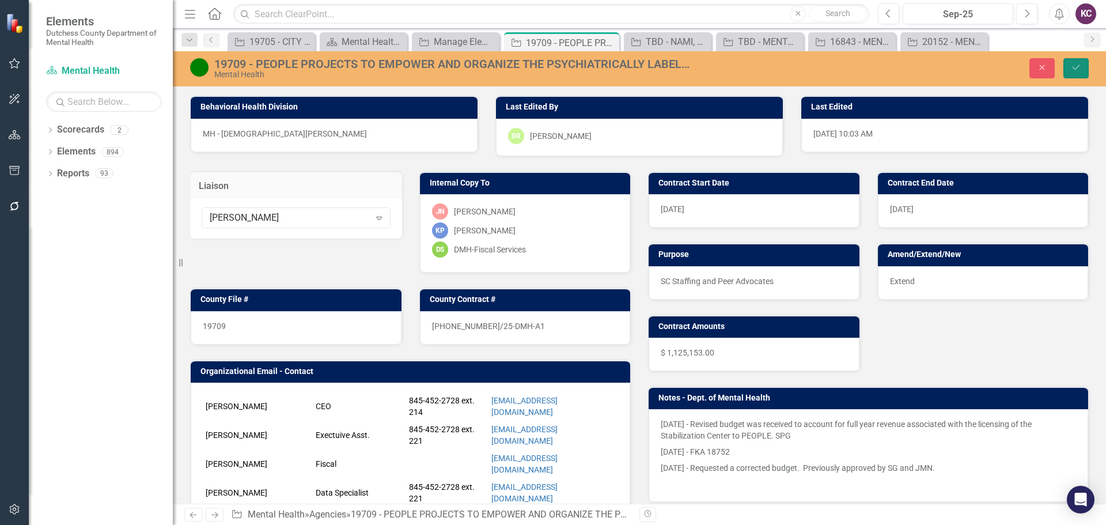
click at [1082, 74] on button "Save" at bounding box center [1075, 68] width 25 height 20
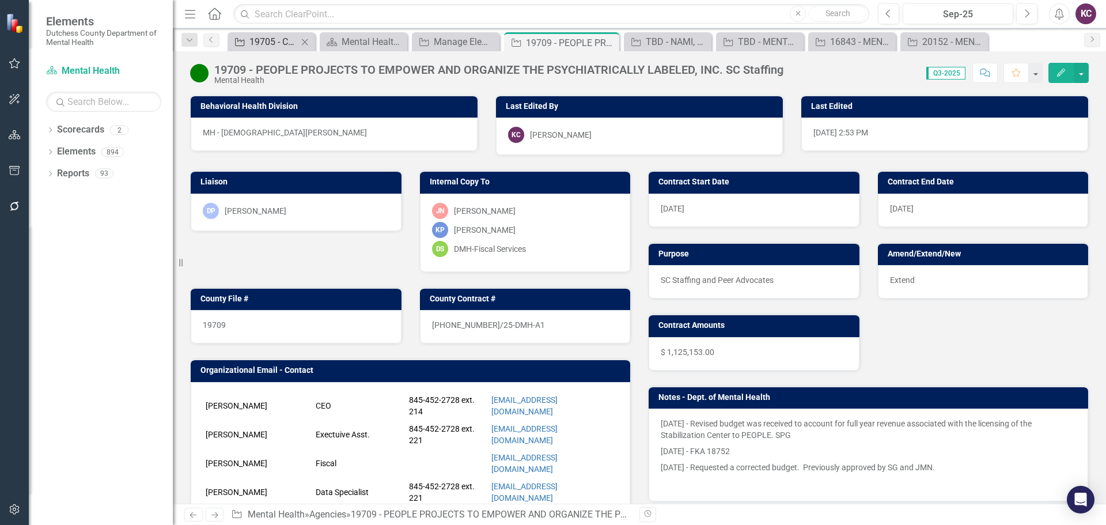
drag, startPoint x: 610, startPoint y: 41, endPoint x: 275, endPoint y: 47, distance: 335.2
click at [0, 0] on icon at bounding box center [0, 0] width 0 height 0
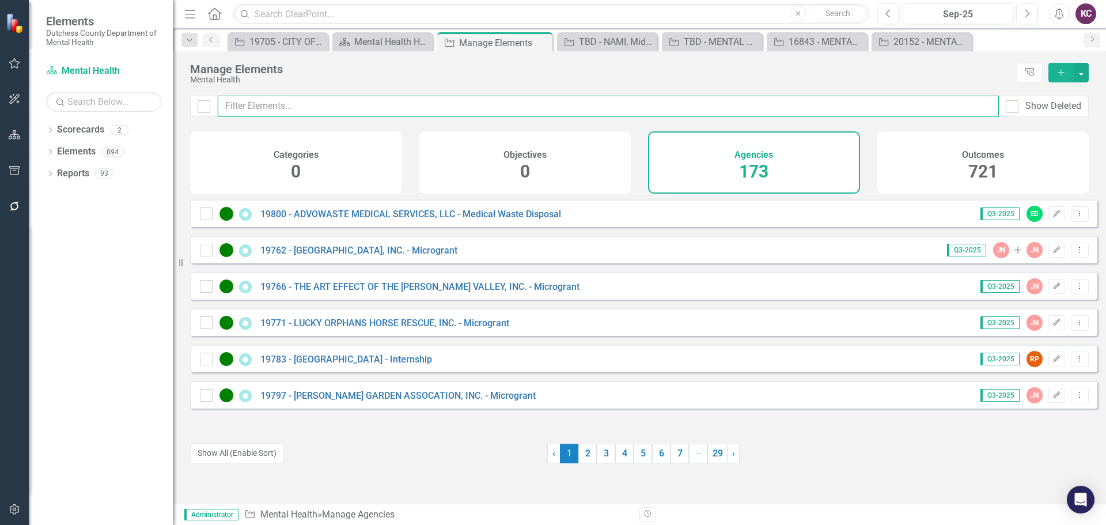
click at [427, 107] on input "text" at bounding box center [608, 106] width 781 height 21
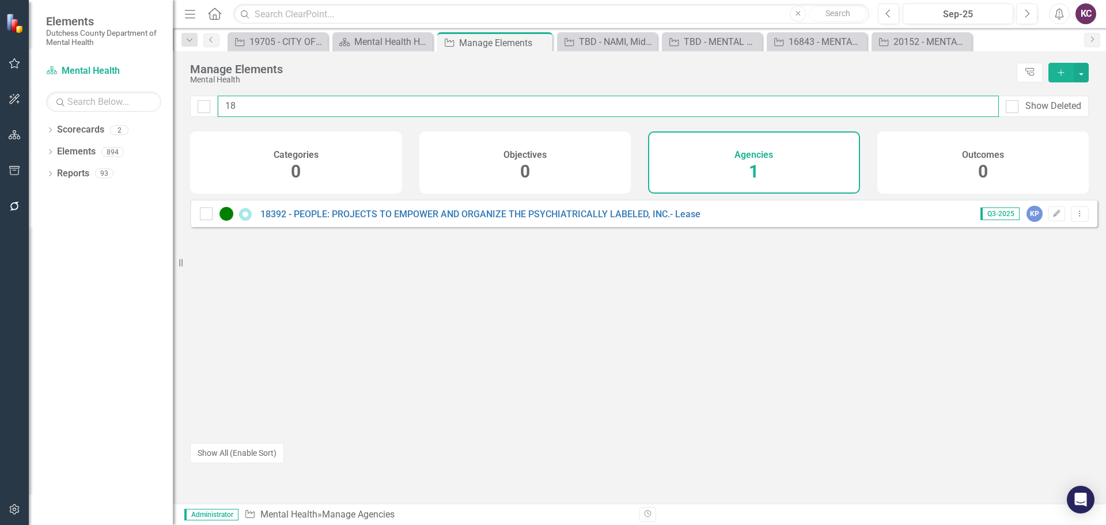
type input "1"
type input "19912"
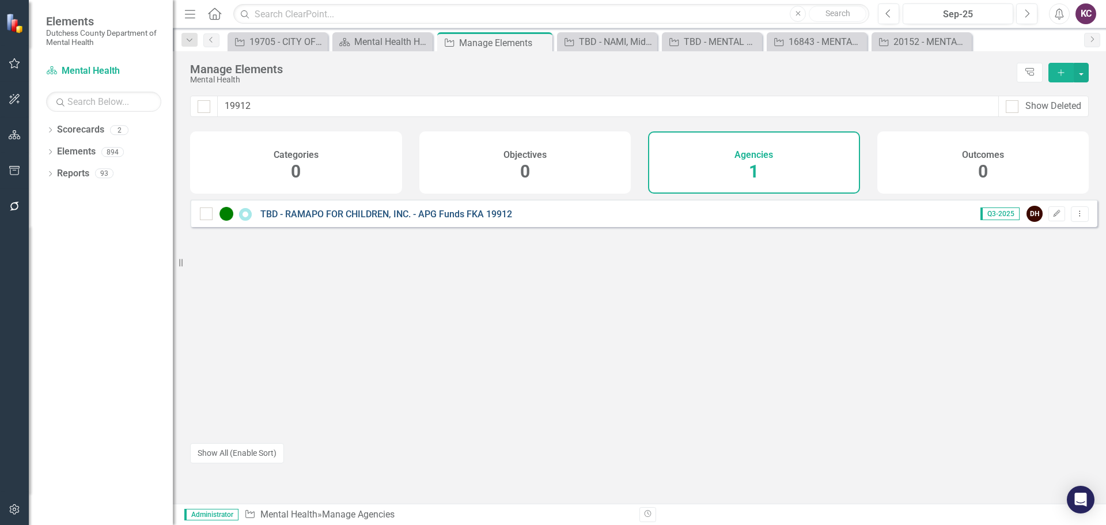
click at [350, 219] on link "TBD - RAMAPO FOR CHILDREN, INC. - APG Funds FKA 19912" at bounding box center [386, 213] width 252 height 11
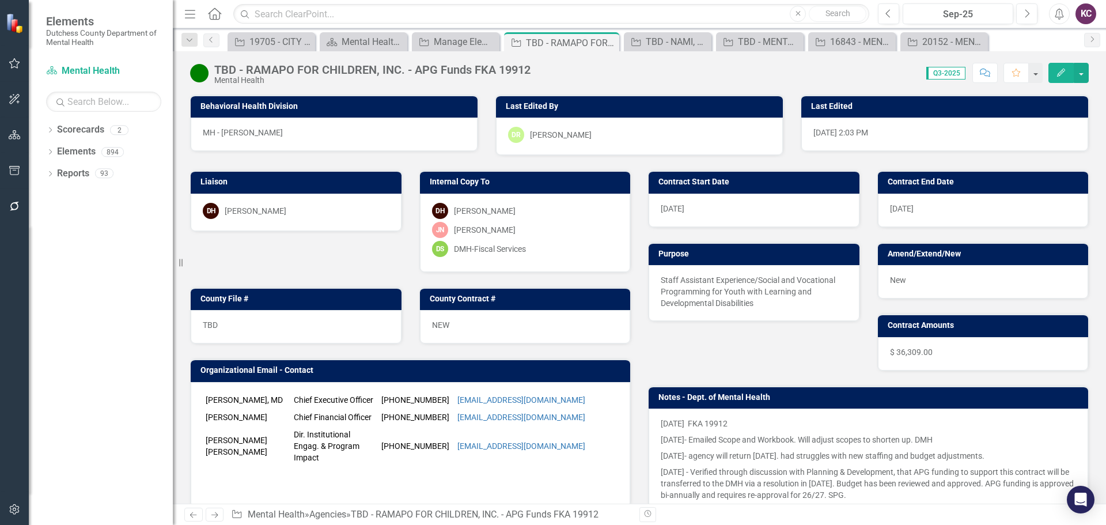
click at [304, 213] on div "DH Dana Hopkins" at bounding box center [296, 211] width 187 height 16
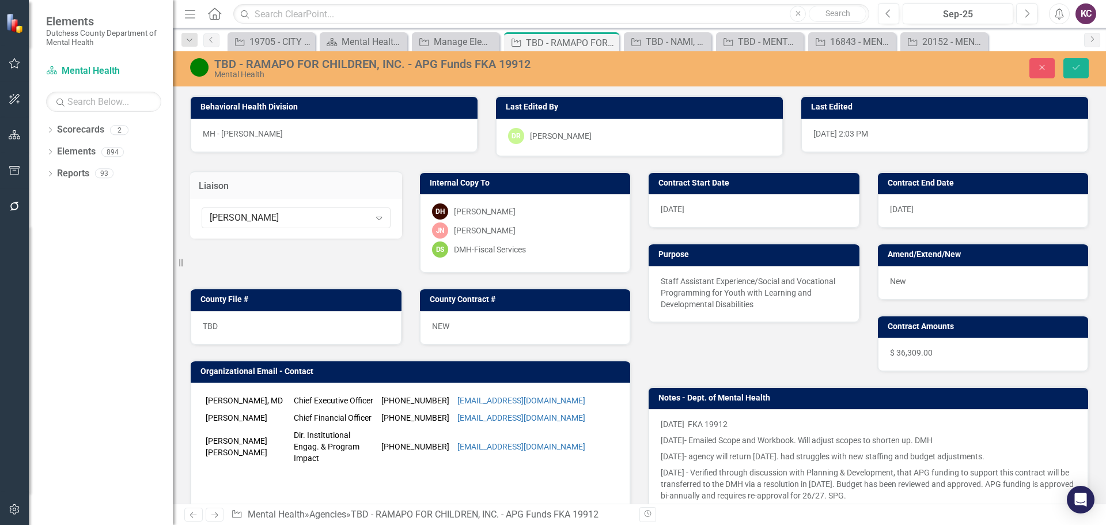
click at [304, 213] on div "[PERSON_NAME]" at bounding box center [290, 217] width 160 height 13
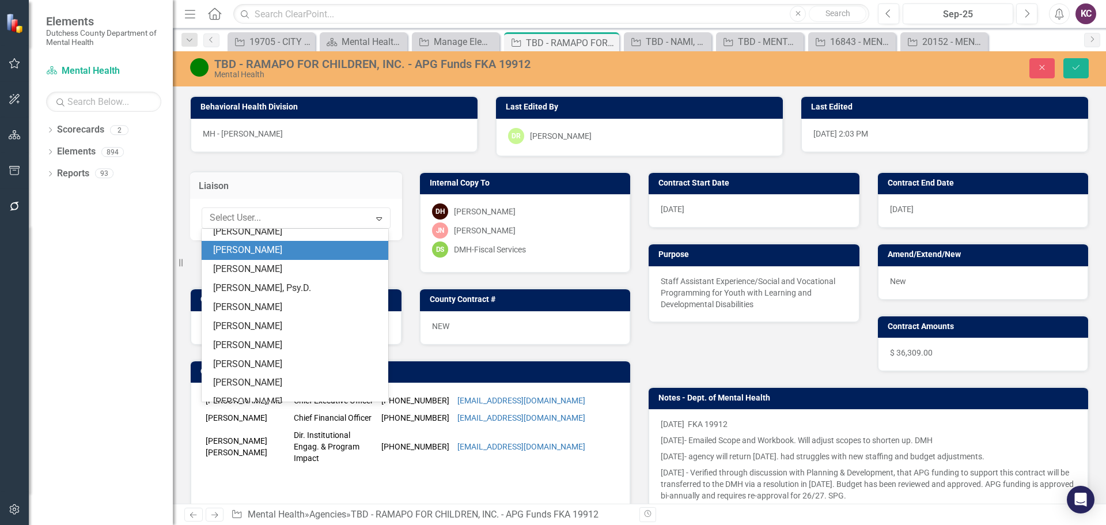
scroll to position [454, 0]
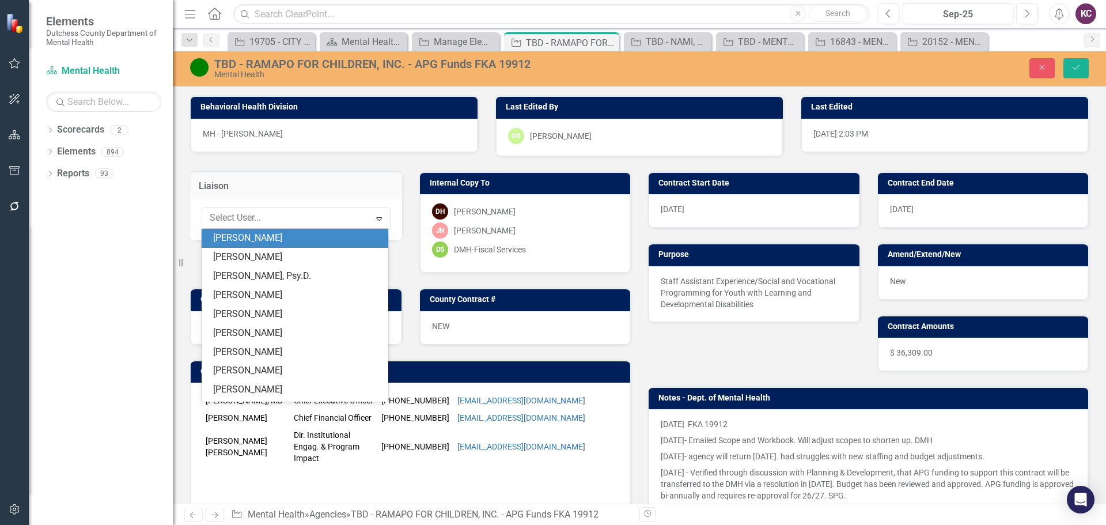
type input "J"
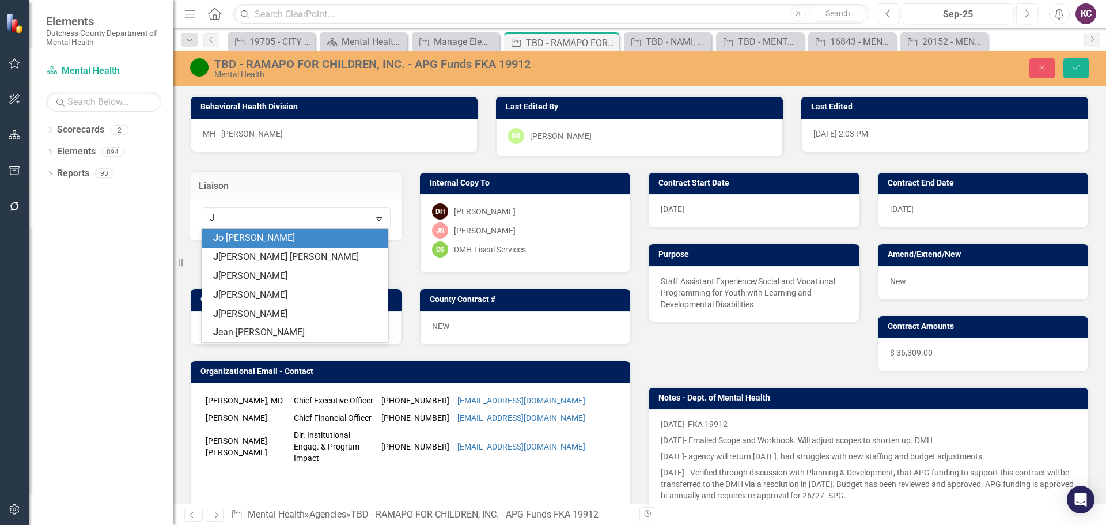
scroll to position [0, 0]
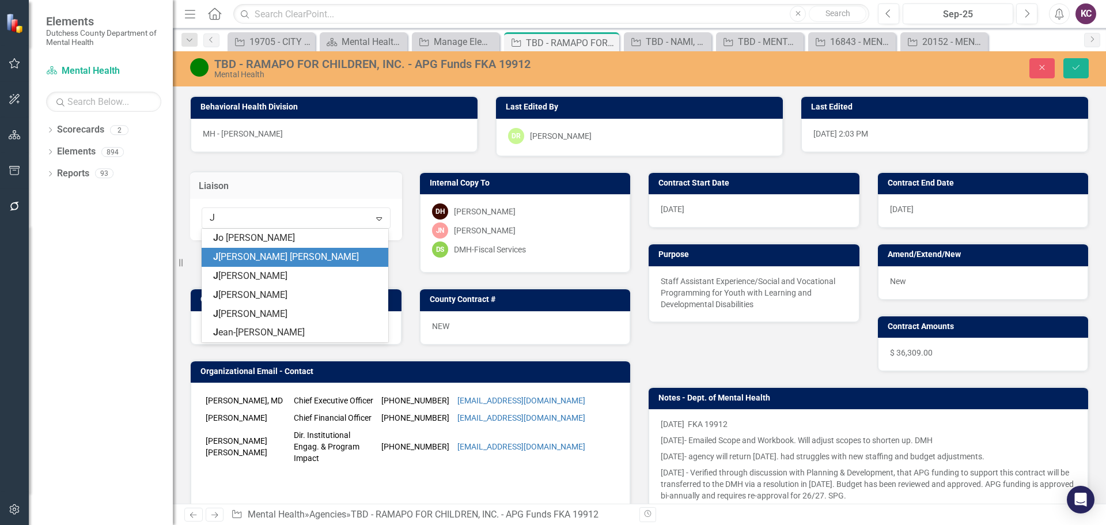
click at [283, 264] on div "J ennifer Buri da Cunha" at bounding box center [295, 257] width 187 height 19
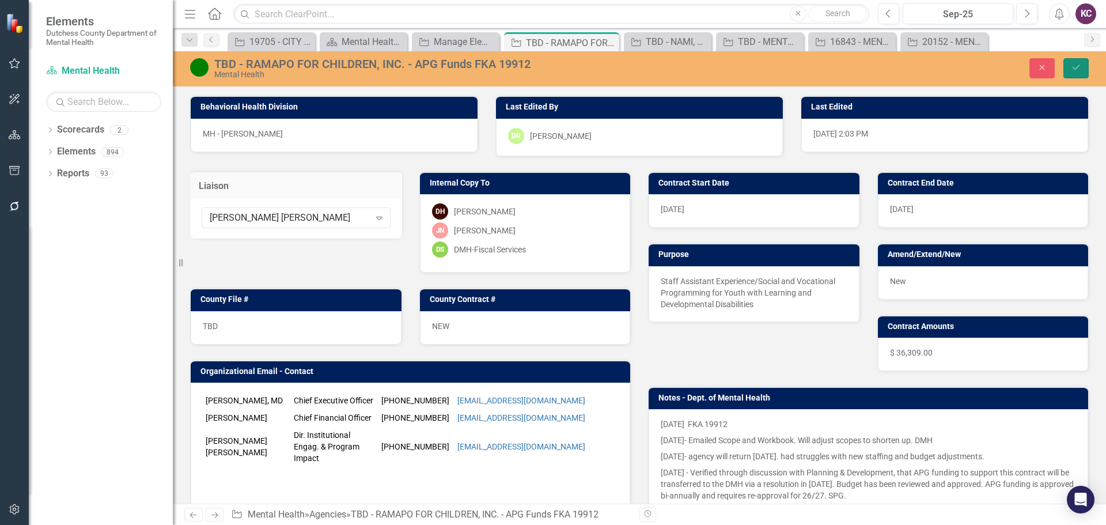
click at [1076, 69] on icon "Save" at bounding box center [1076, 67] width 10 height 8
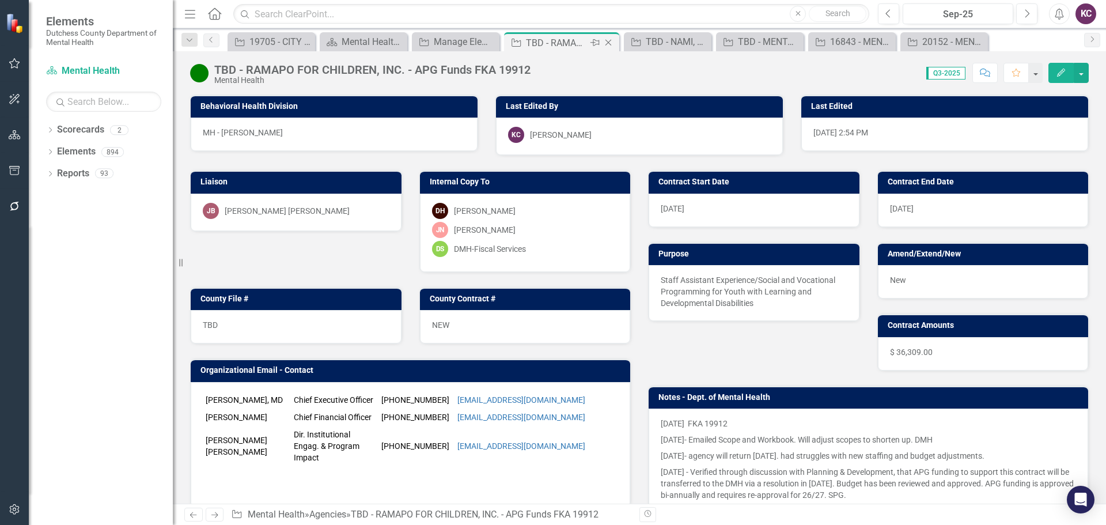
click at [612, 44] on icon "Close" at bounding box center [608, 42] width 12 height 9
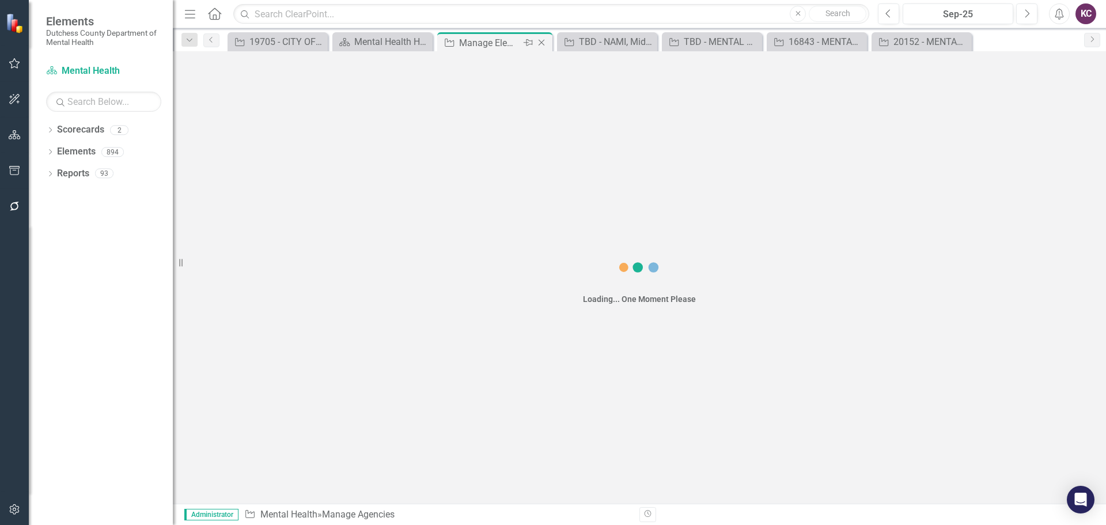
click at [480, 45] on div "Manage Elements" at bounding box center [490, 43] width 62 height 14
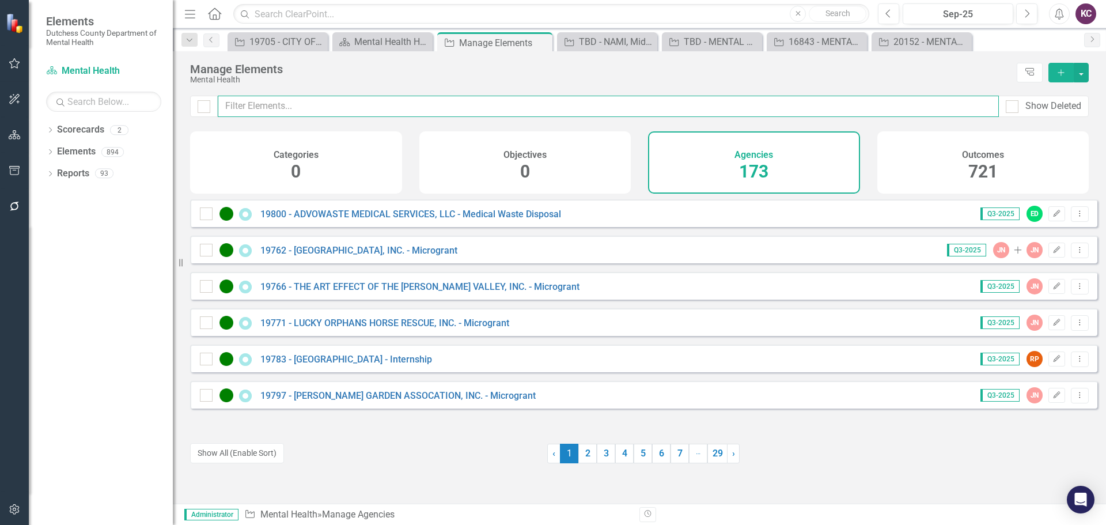
click at [336, 105] on input "text" at bounding box center [608, 106] width 781 height 21
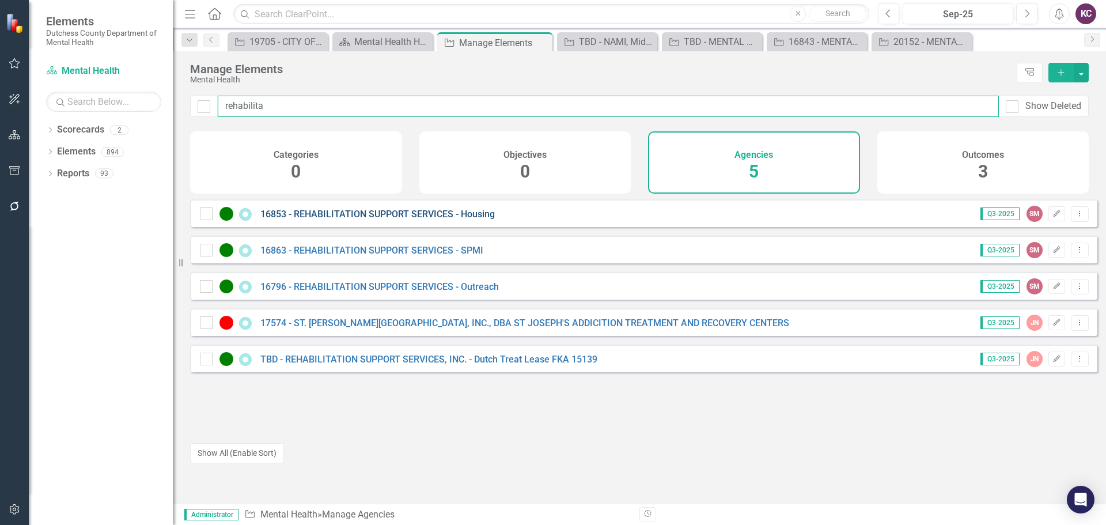
type input "rehabilita"
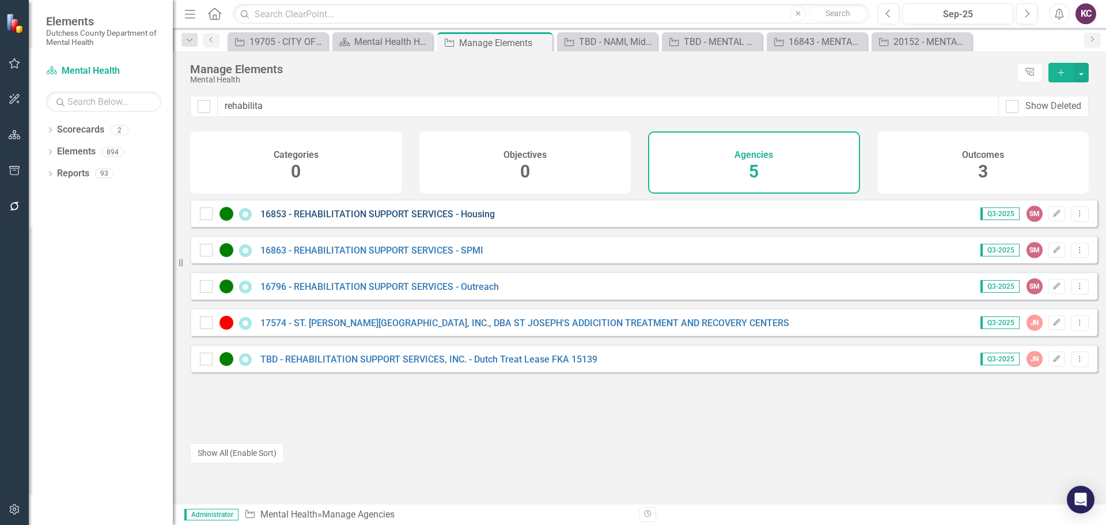
click at [412, 219] on link "16853 - REHABILITATION SUPPORT SERVICES - Housing" at bounding box center [377, 213] width 234 height 11
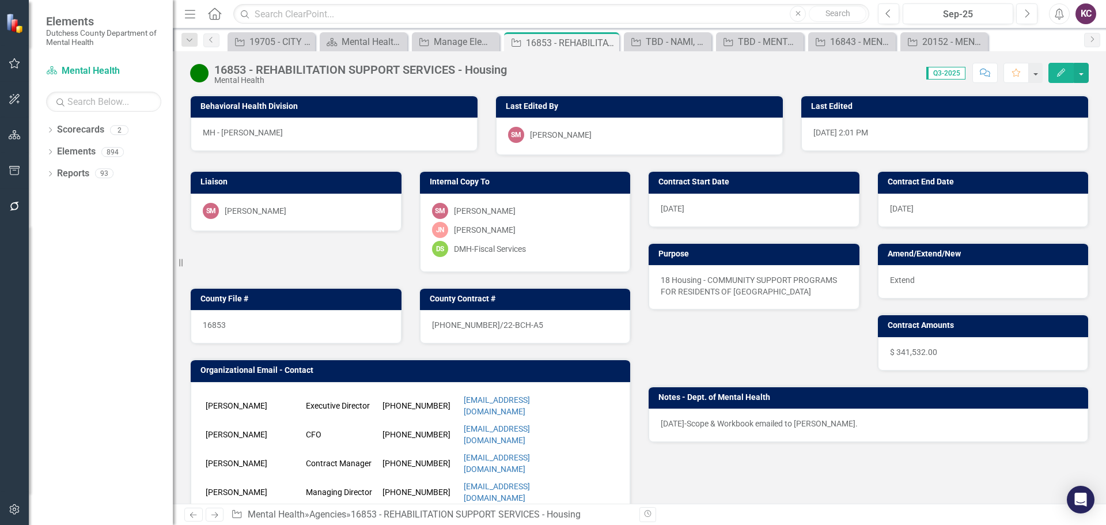
click at [309, 213] on div "SM Sharon Mayfield" at bounding box center [296, 211] width 187 height 16
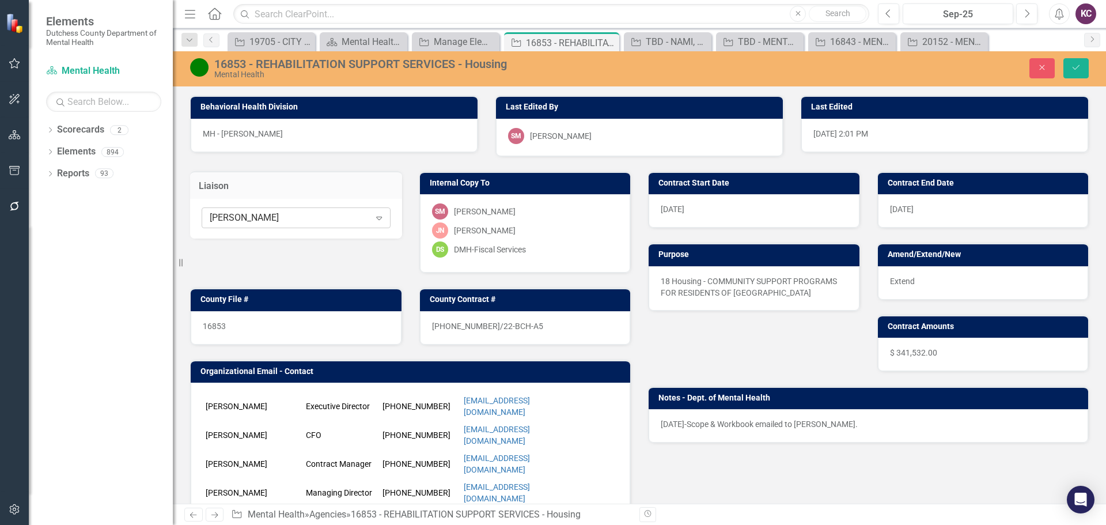
click at [302, 221] on div "[PERSON_NAME]" at bounding box center [290, 217] width 160 height 13
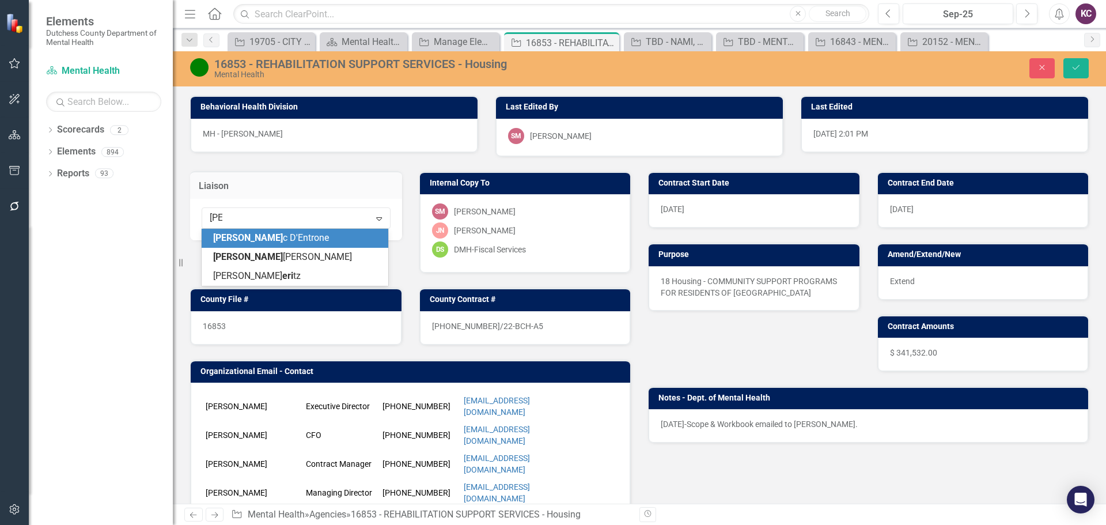
type input "[PERSON_NAME]"
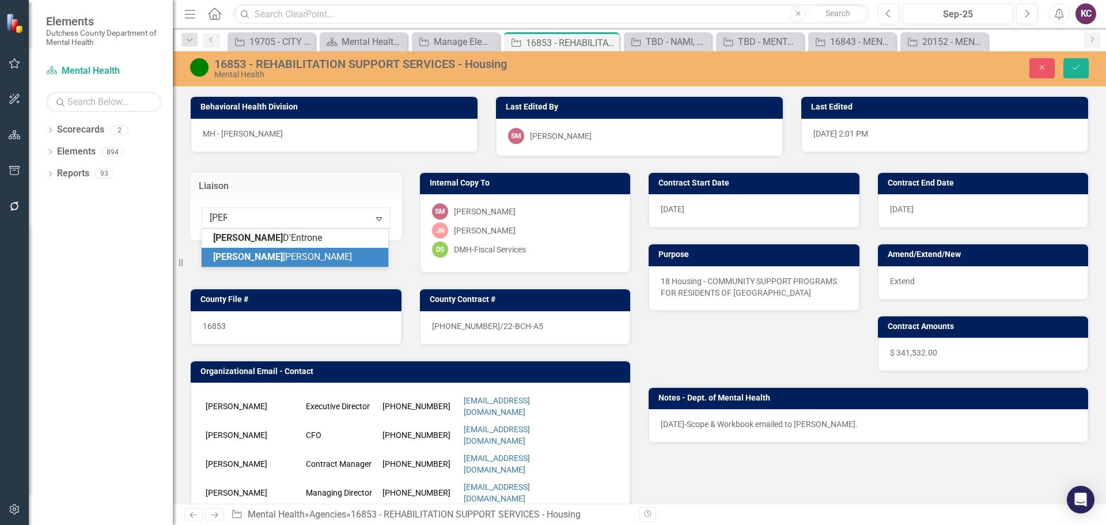
click at [267, 258] on div "Eric Hughes" at bounding box center [297, 257] width 168 height 13
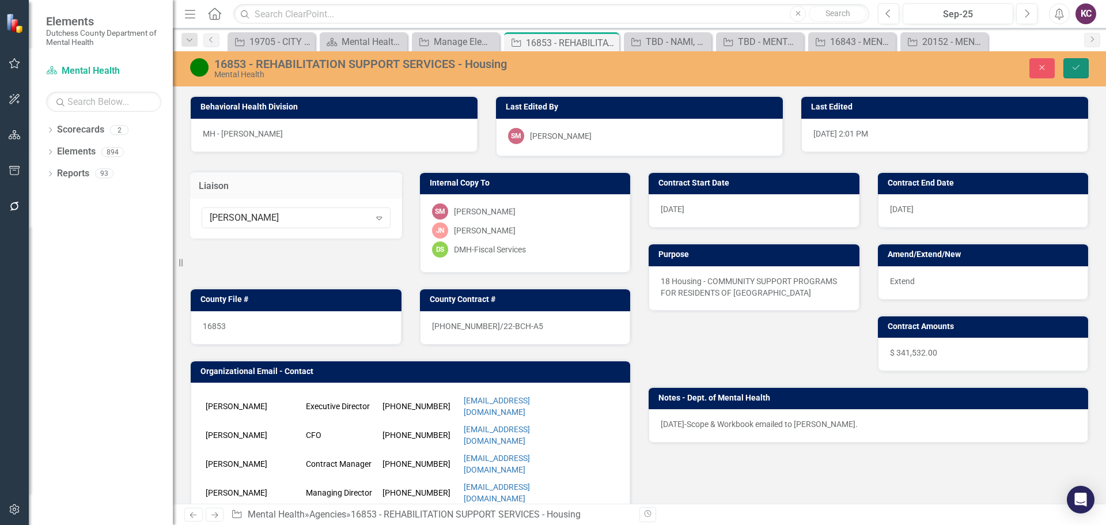
click at [1076, 66] on icon "Save" at bounding box center [1076, 67] width 10 height 8
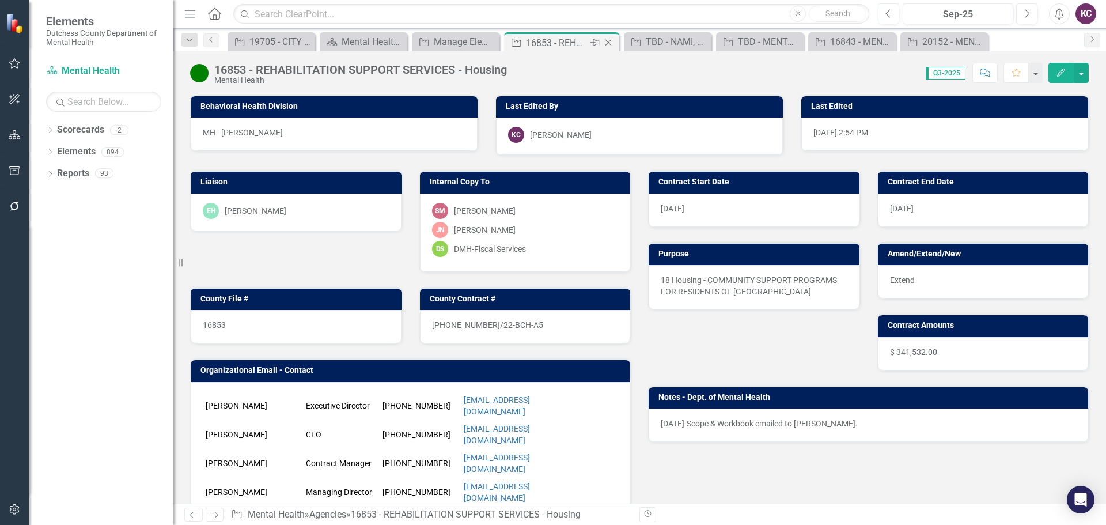
click at [610, 41] on icon "Close" at bounding box center [608, 42] width 12 height 9
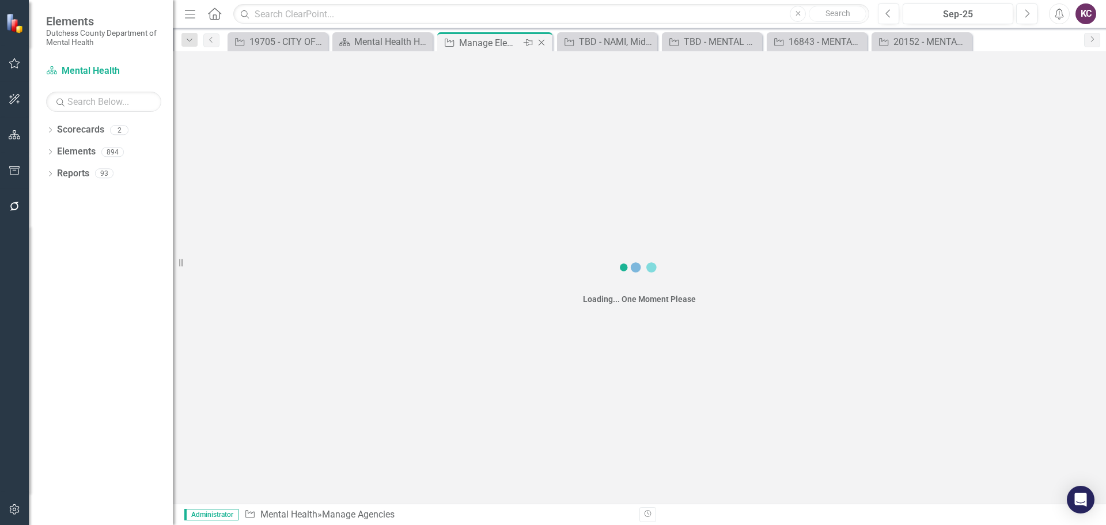
click at [483, 40] on div "Manage Elements" at bounding box center [490, 43] width 62 height 14
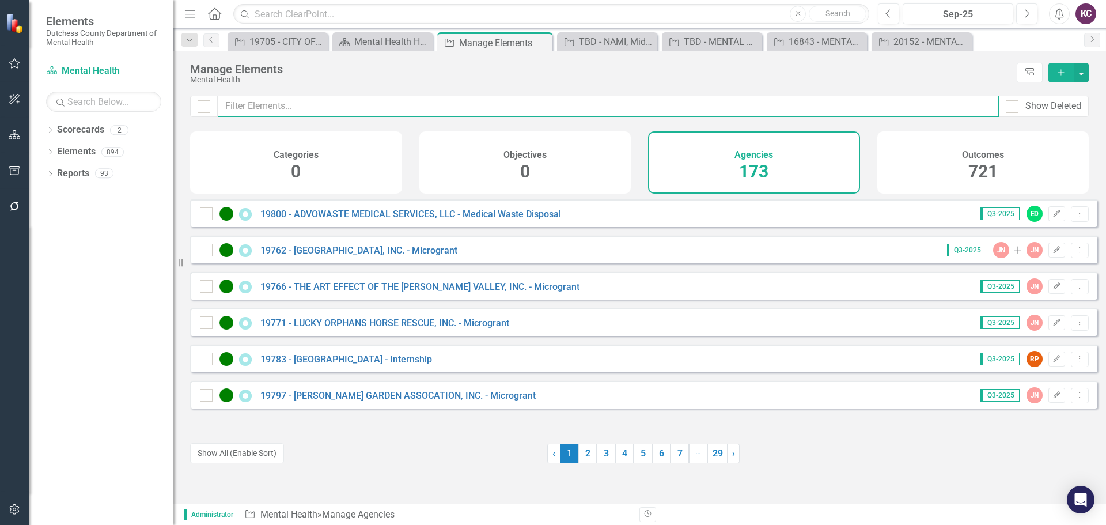
click at [336, 103] on input "text" at bounding box center [608, 106] width 781 height 21
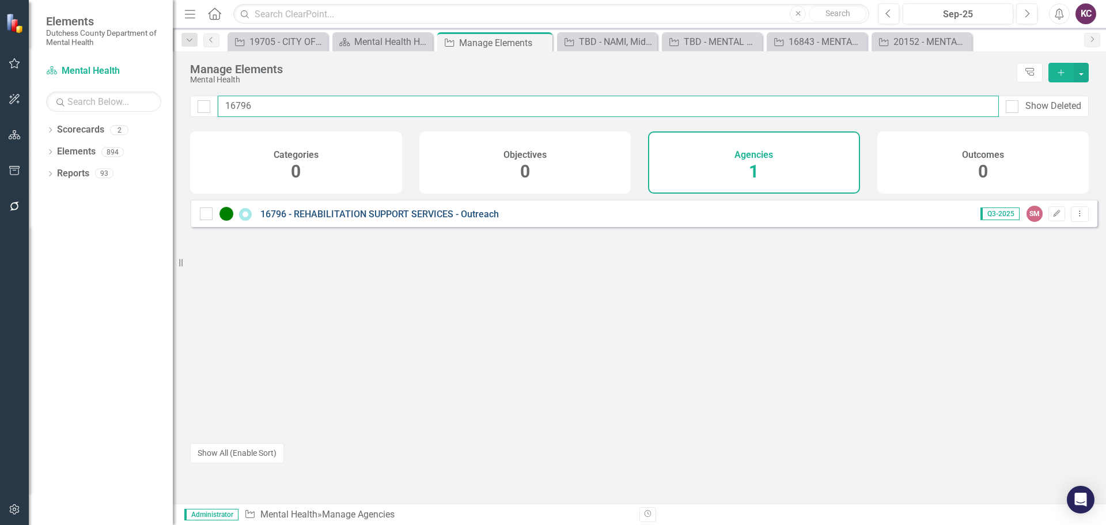
type input "16796"
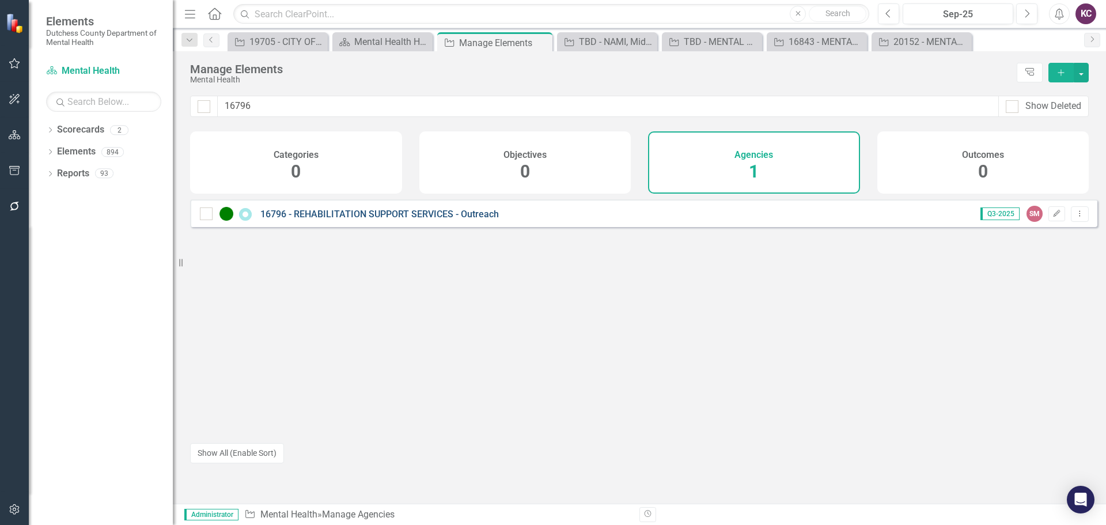
click at [382, 219] on link "16796 - REHABILITATION SUPPORT SERVICES - Outreach" at bounding box center [379, 213] width 238 height 11
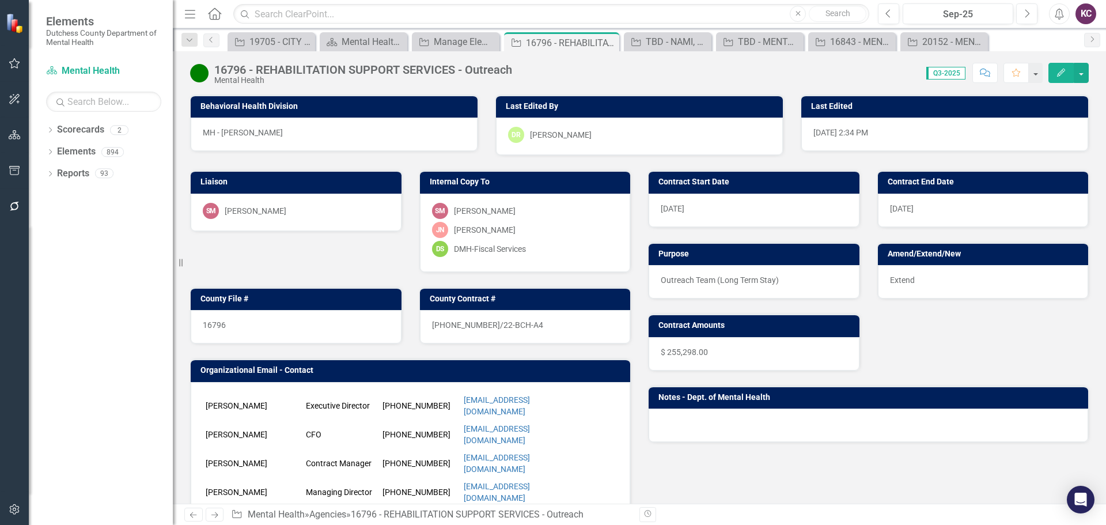
click at [310, 209] on div "SM Sharon Mayfield" at bounding box center [296, 211] width 187 height 16
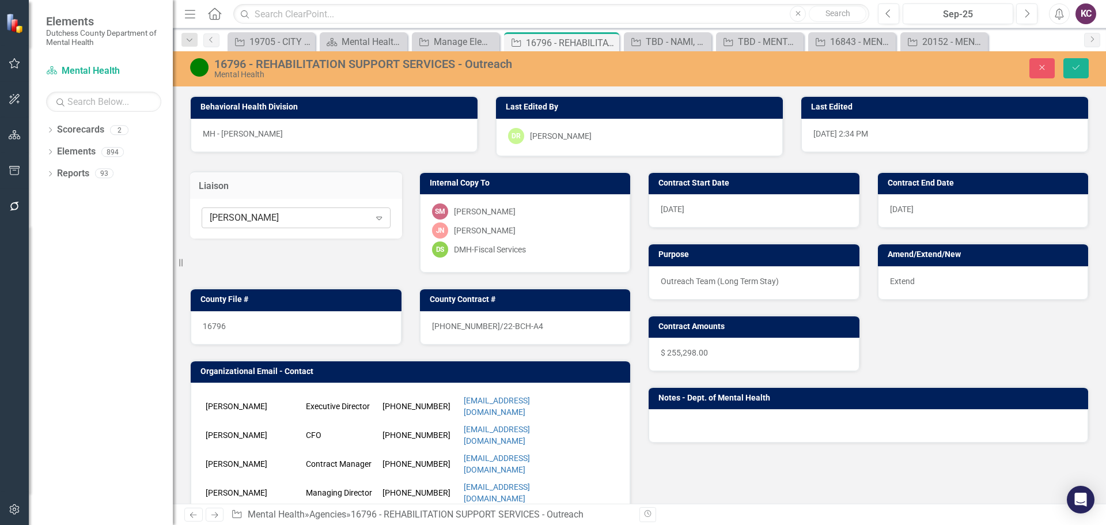
click at [319, 212] on div "[PERSON_NAME]" at bounding box center [290, 217] width 160 height 13
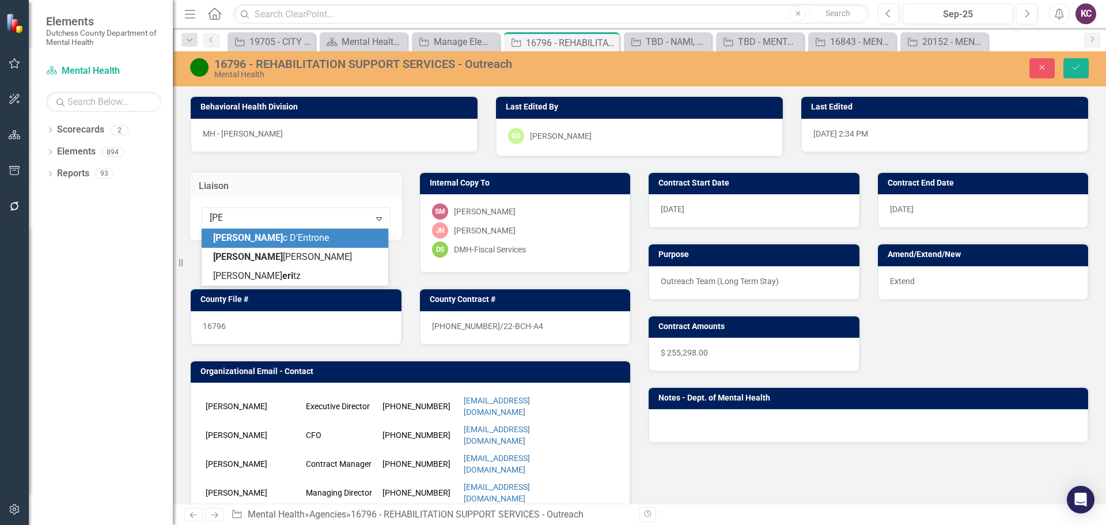
type input "[PERSON_NAME]"
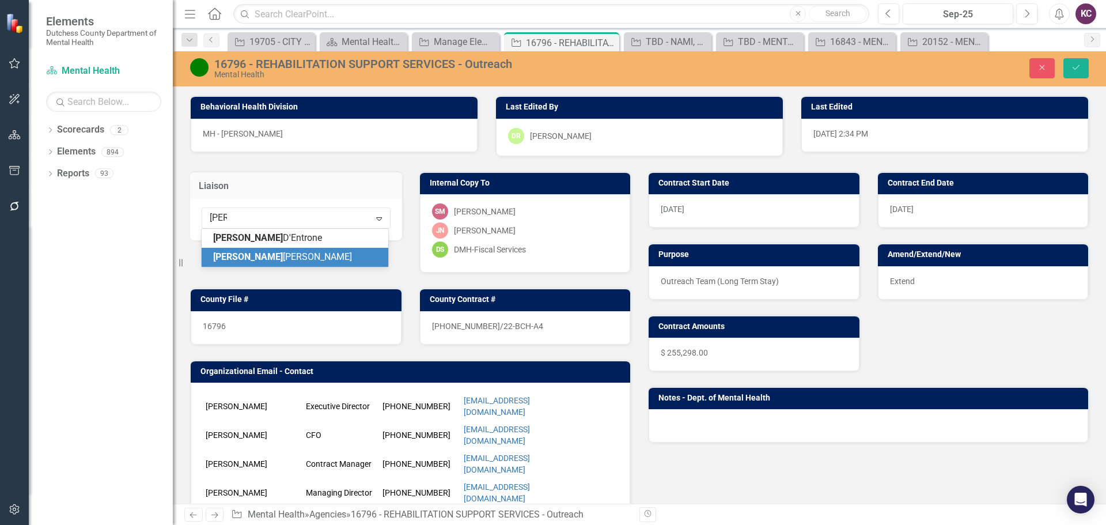
click at [280, 259] on div "Eric Hughes" at bounding box center [297, 257] width 168 height 13
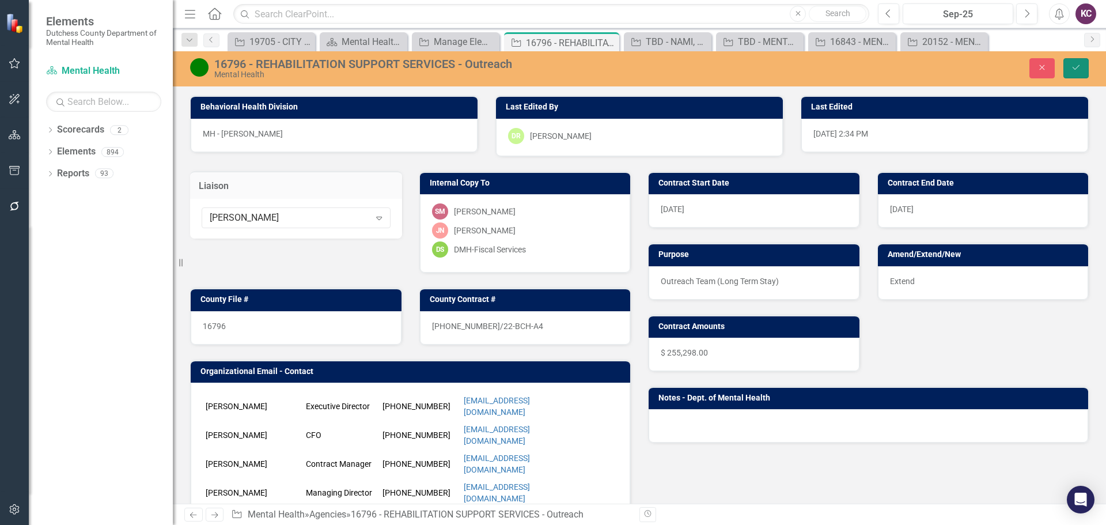
click at [1078, 69] on icon "Save" at bounding box center [1076, 67] width 10 height 8
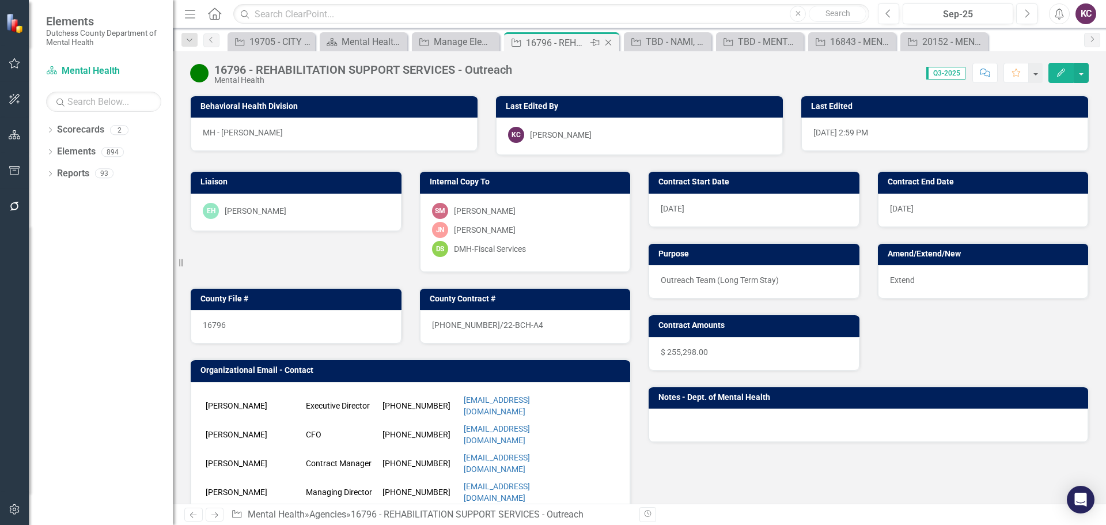
click at [608, 41] on icon "Close" at bounding box center [608, 42] width 12 height 9
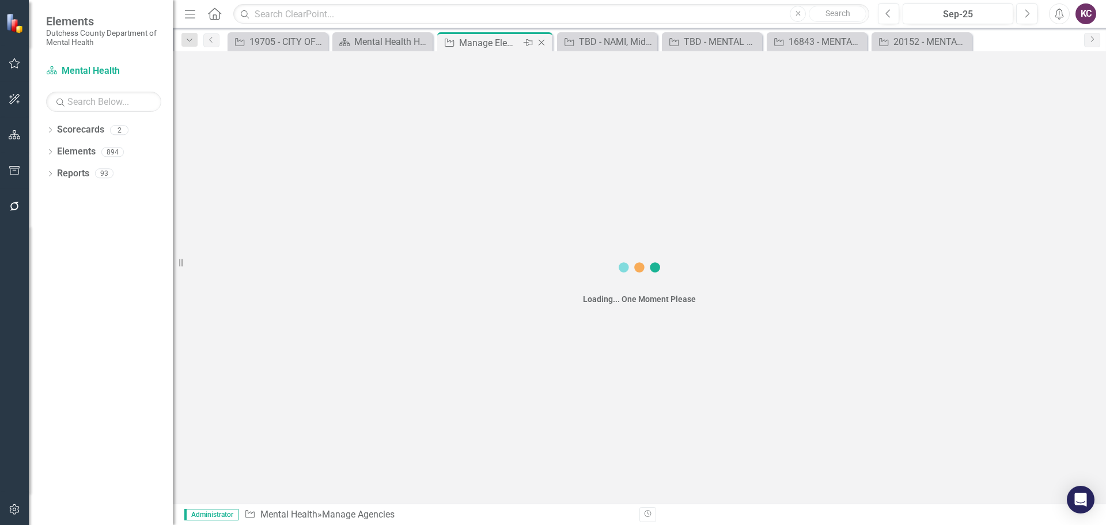
click at [478, 42] on div "Manage Elements" at bounding box center [490, 43] width 62 height 14
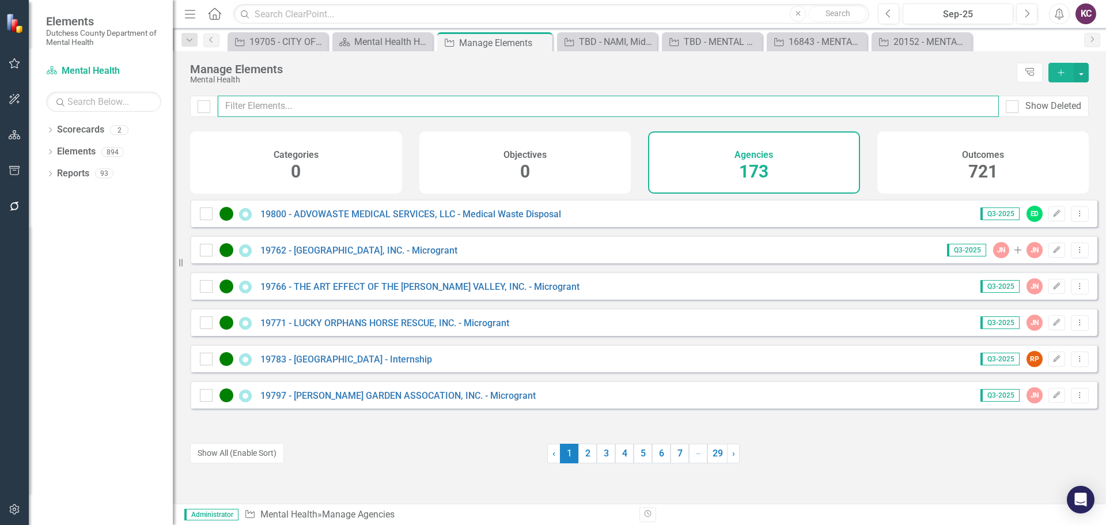
click at [271, 112] on input "text" at bounding box center [608, 106] width 781 height 21
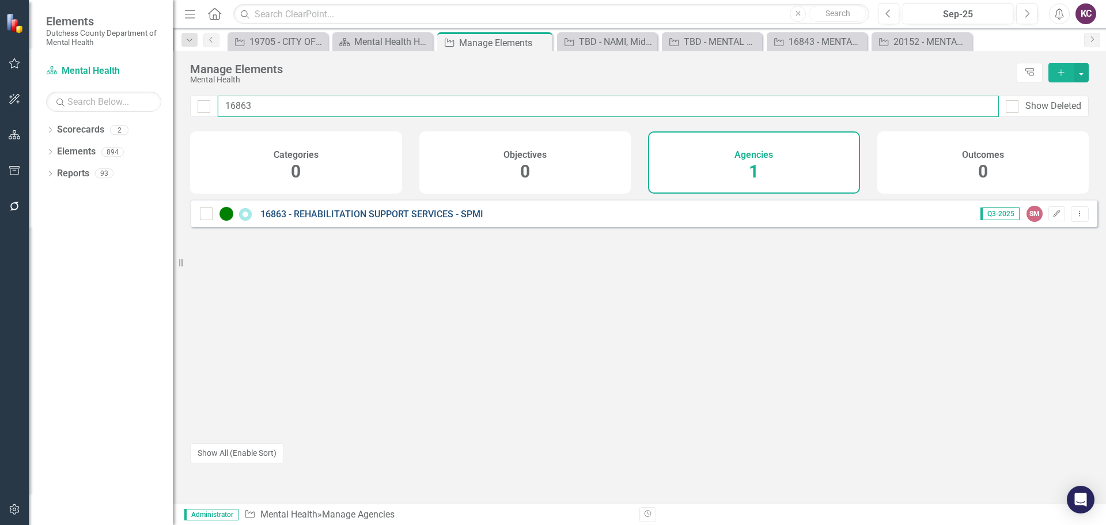
type input "16863"
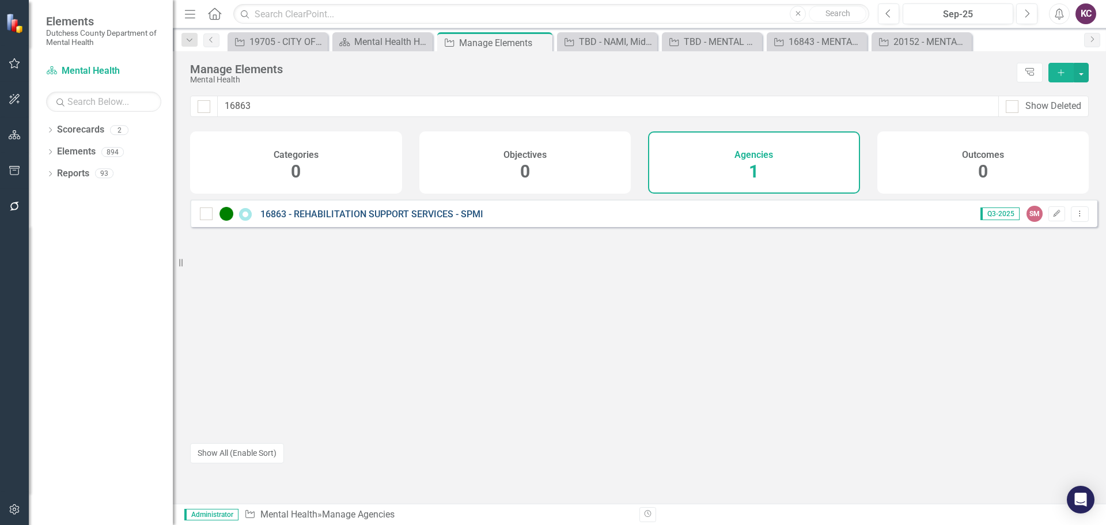
click at [400, 219] on link "16863 - REHABILITATION SUPPORT SERVICES - SPMI" at bounding box center [371, 213] width 223 height 11
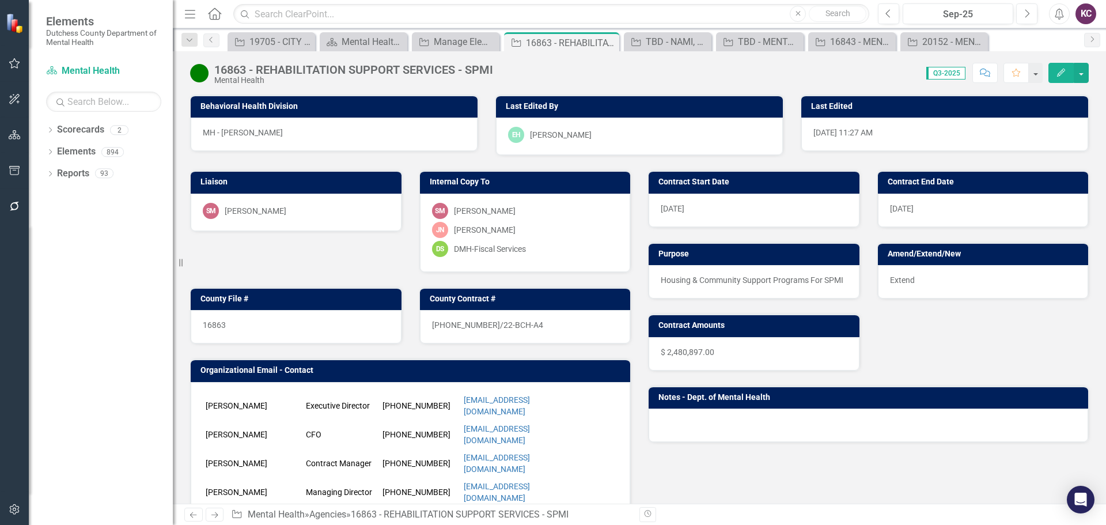
click at [350, 211] on div "SM Sharon Mayfield" at bounding box center [296, 211] width 187 height 16
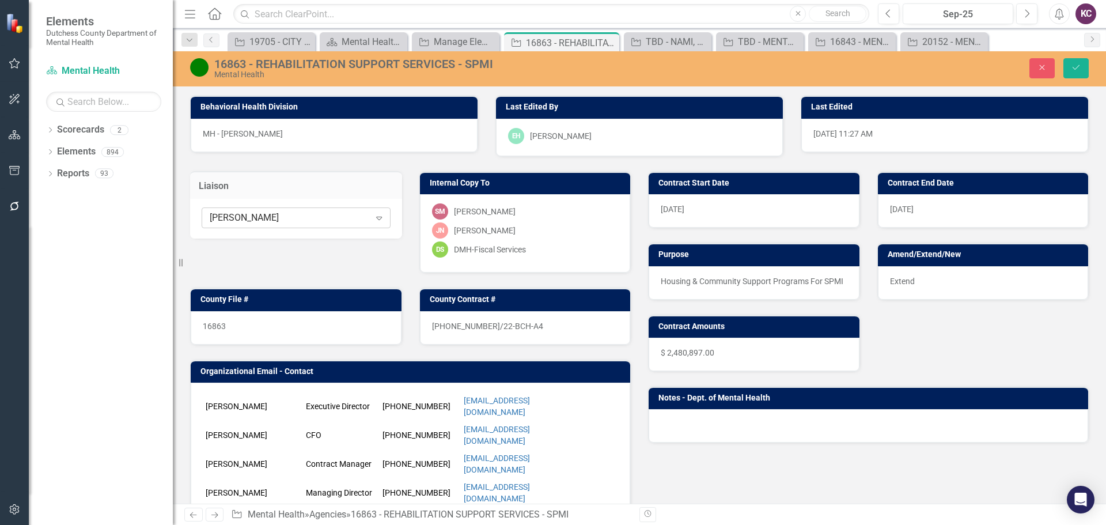
click at [344, 211] on div "[PERSON_NAME]" at bounding box center [290, 217] width 160 height 13
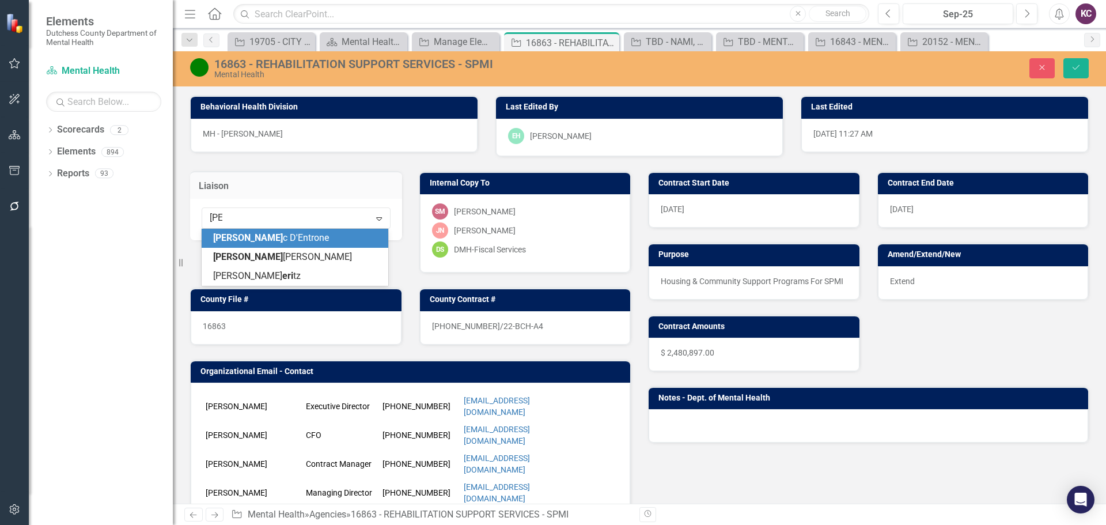
type input "[PERSON_NAME]"
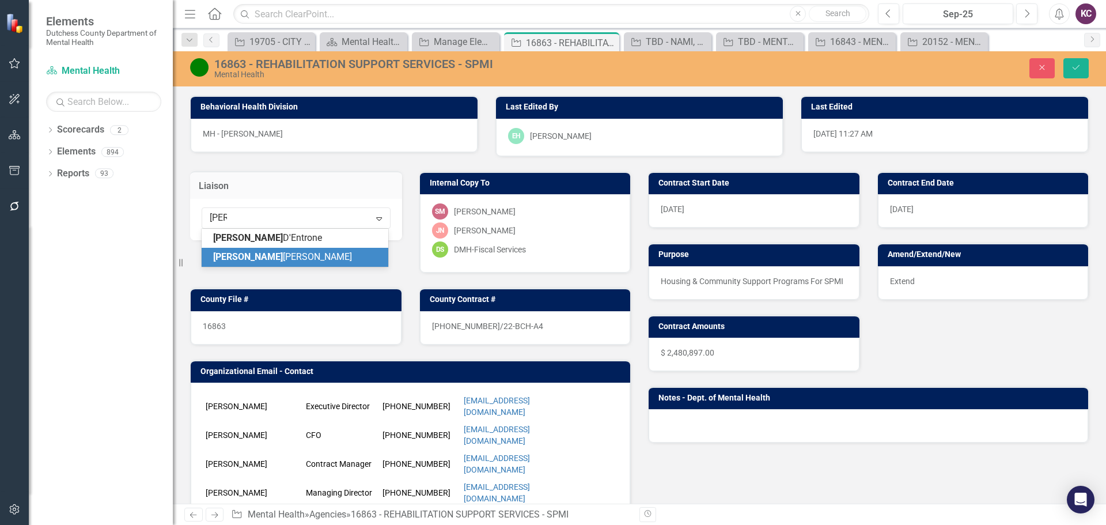
click at [270, 256] on div "Eric Hughes" at bounding box center [297, 257] width 168 height 13
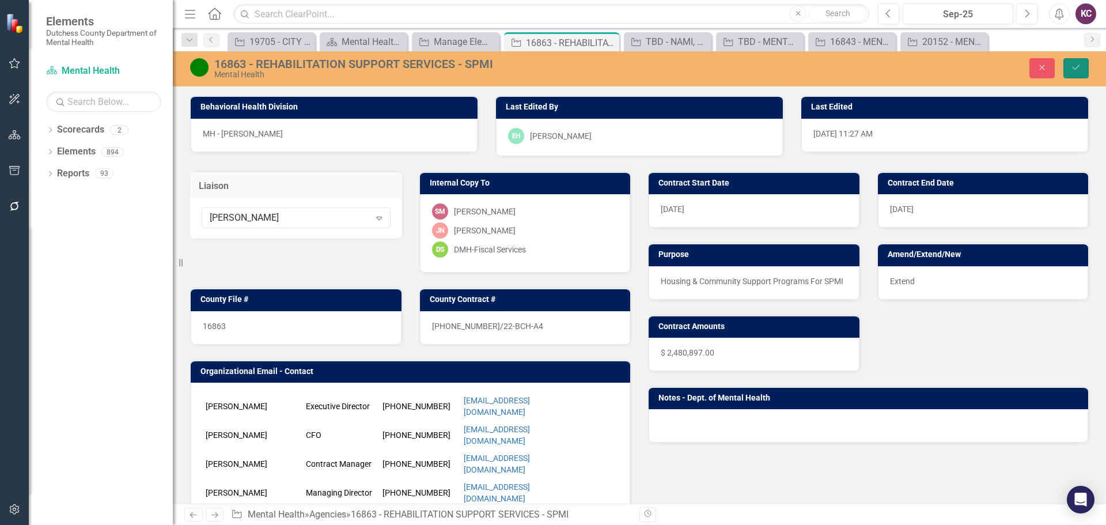
click at [1076, 63] on icon "Save" at bounding box center [1076, 67] width 10 height 8
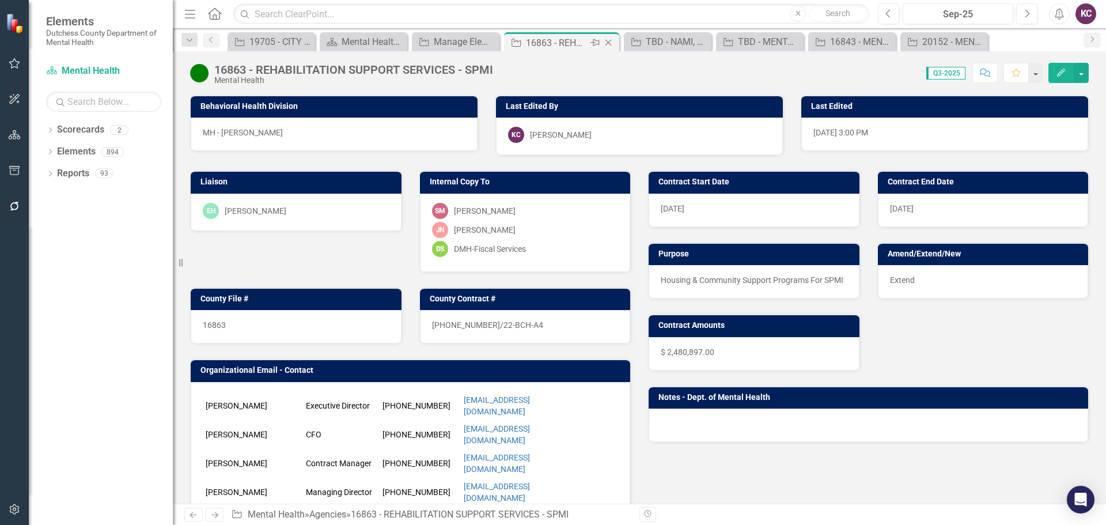
click at [610, 42] on icon "Close" at bounding box center [608, 42] width 12 height 9
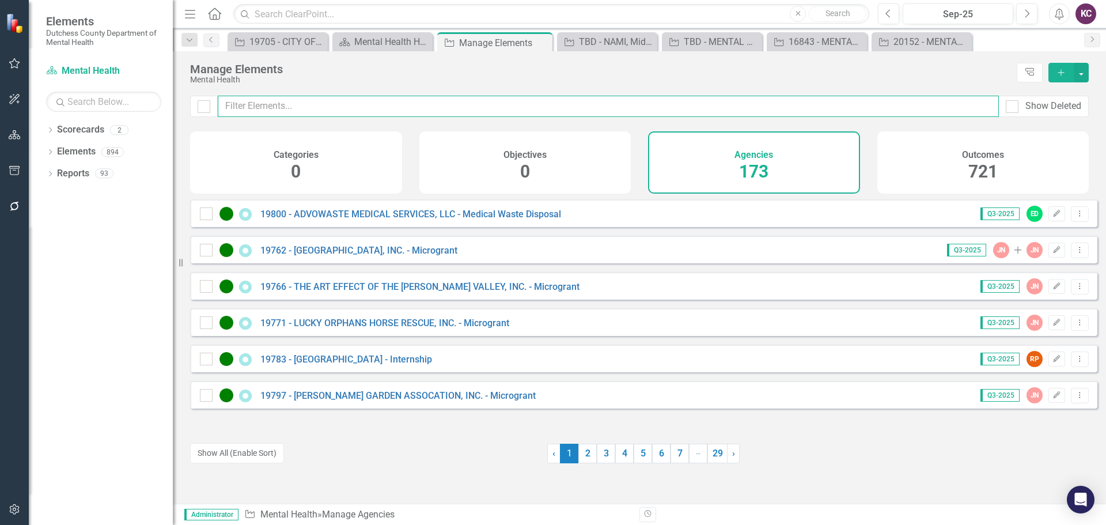
click at [317, 108] on input "text" at bounding box center [608, 106] width 781 height 21
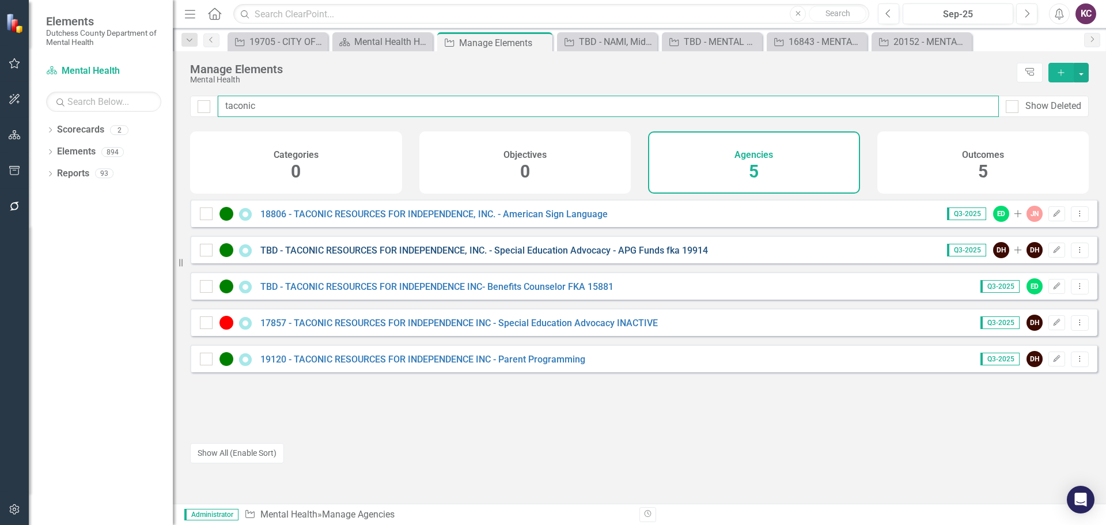
type input "taconic"
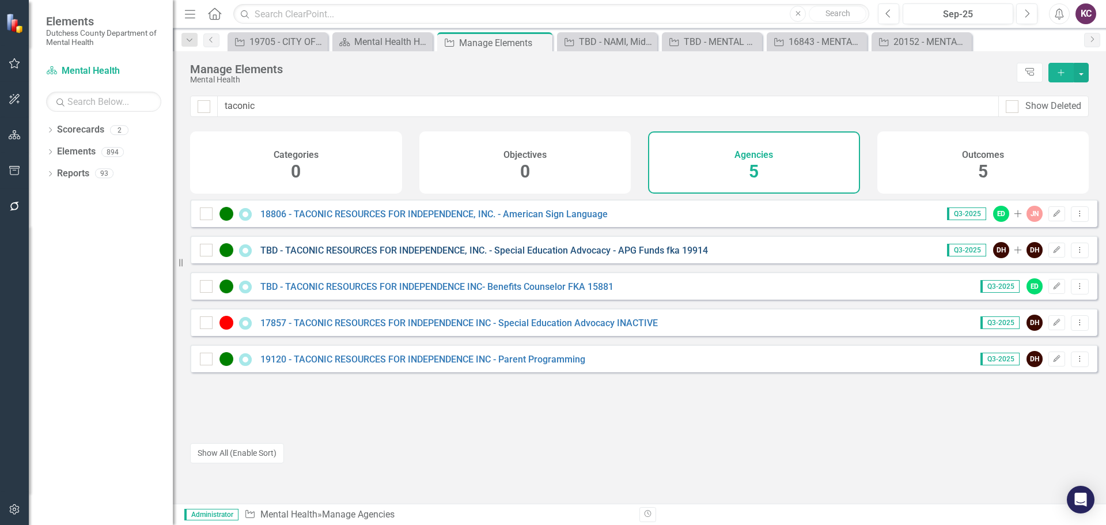
click at [581, 256] on link "TBD - TACONIC RESOURCES FOR INDEPENDENCE, INC. - Special Education Advocacy - A…" at bounding box center [484, 250] width 448 height 11
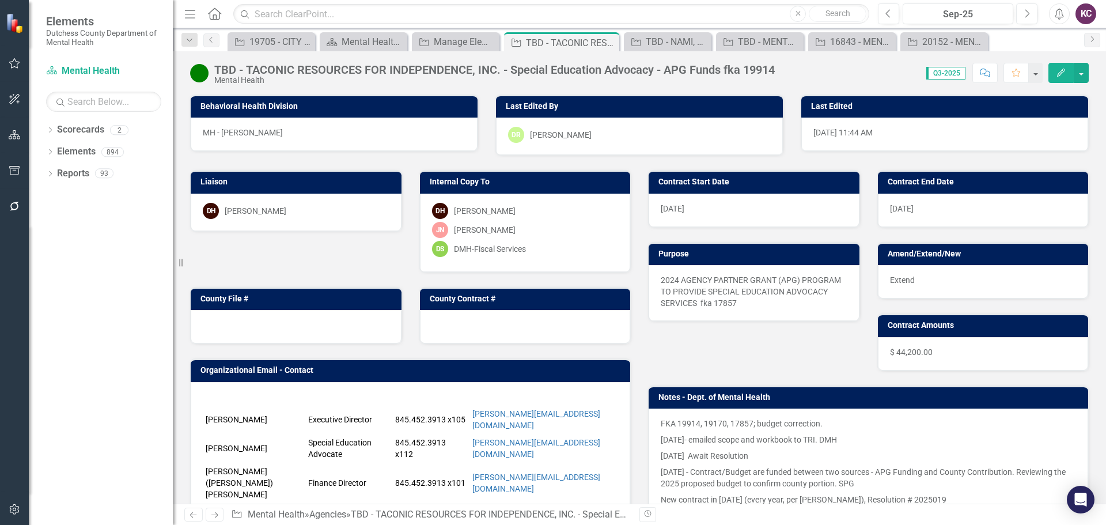
click at [329, 205] on div "DH Dana Hopkins" at bounding box center [296, 211] width 187 height 16
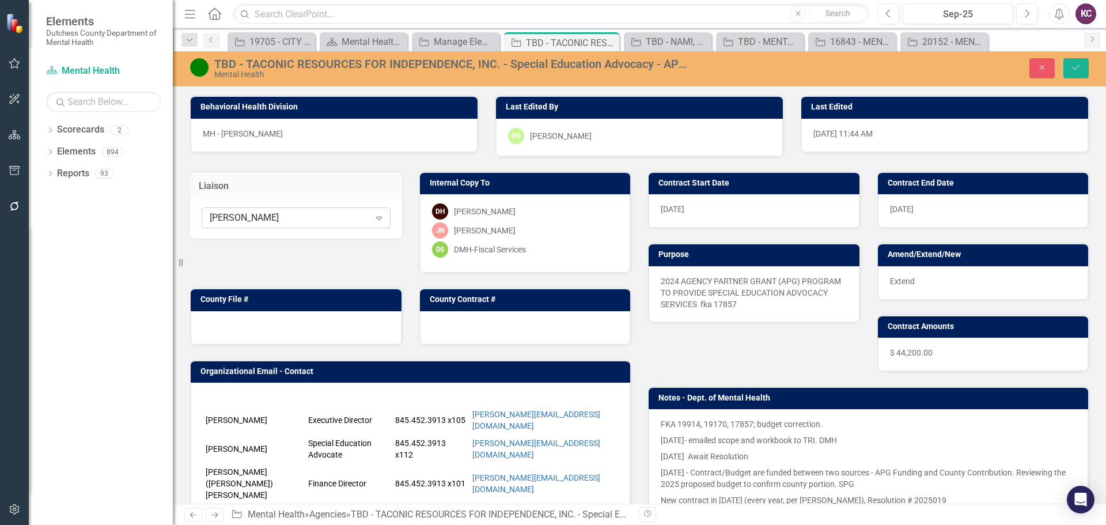
click at [328, 218] on div "[PERSON_NAME]" at bounding box center [290, 217] width 160 height 13
type input "Taconi"
click at [295, 237] on div "Taconi c Resources" at bounding box center [297, 238] width 168 height 13
click at [1075, 66] on icon "Save" at bounding box center [1076, 67] width 10 height 8
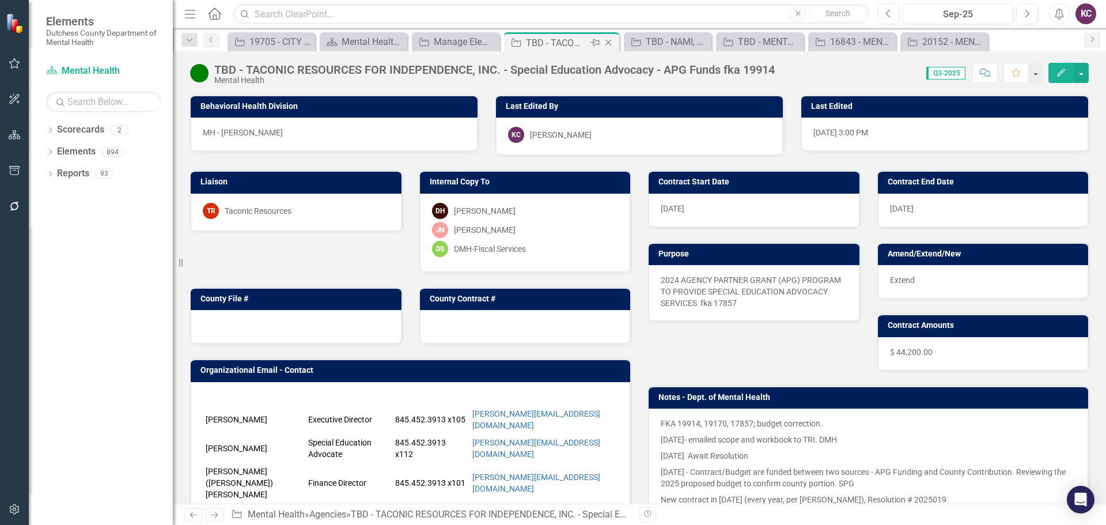
click at [608, 40] on icon "Close" at bounding box center [608, 42] width 12 height 9
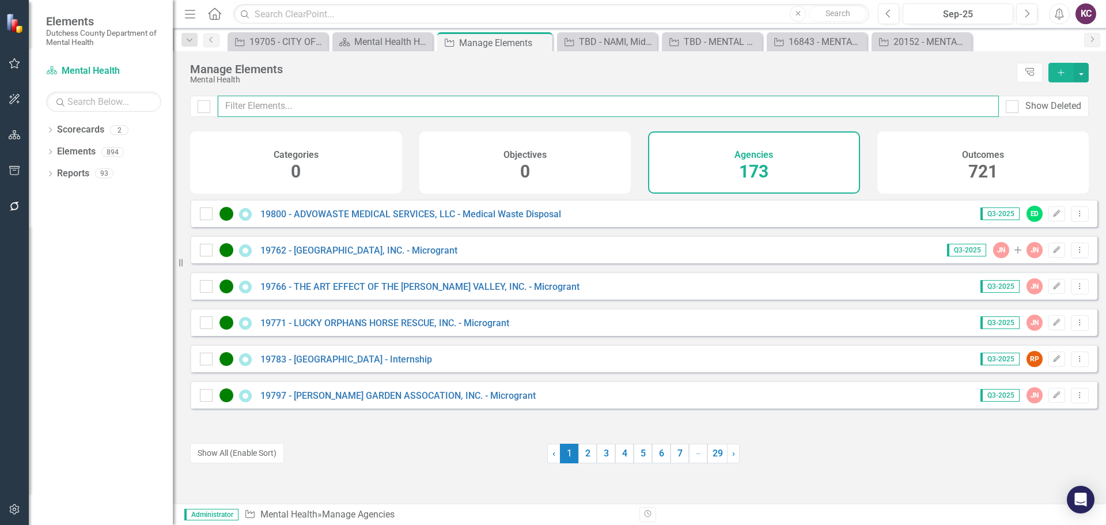
click at [304, 105] on input "text" at bounding box center [608, 106] width 781 height 21
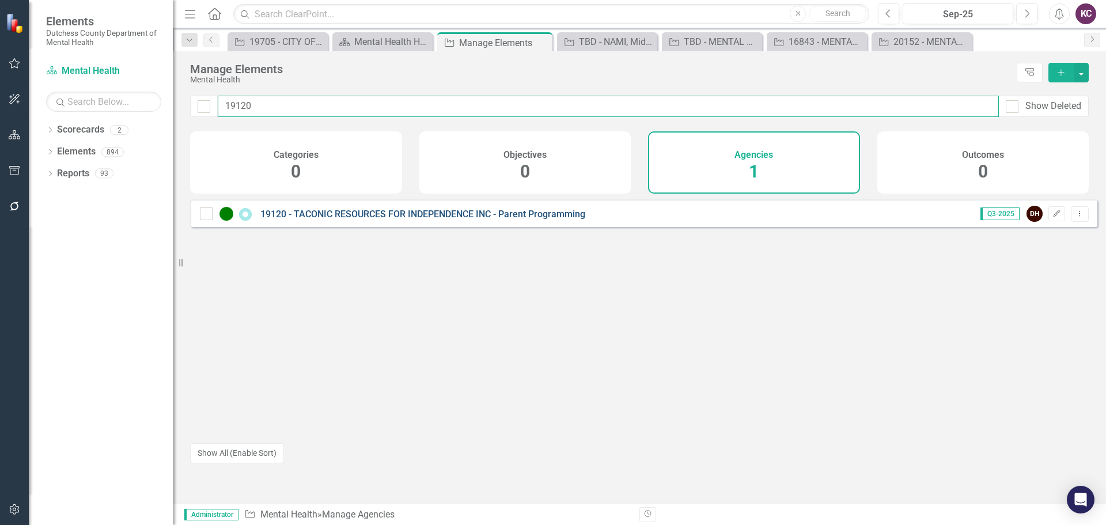
type input "19120"
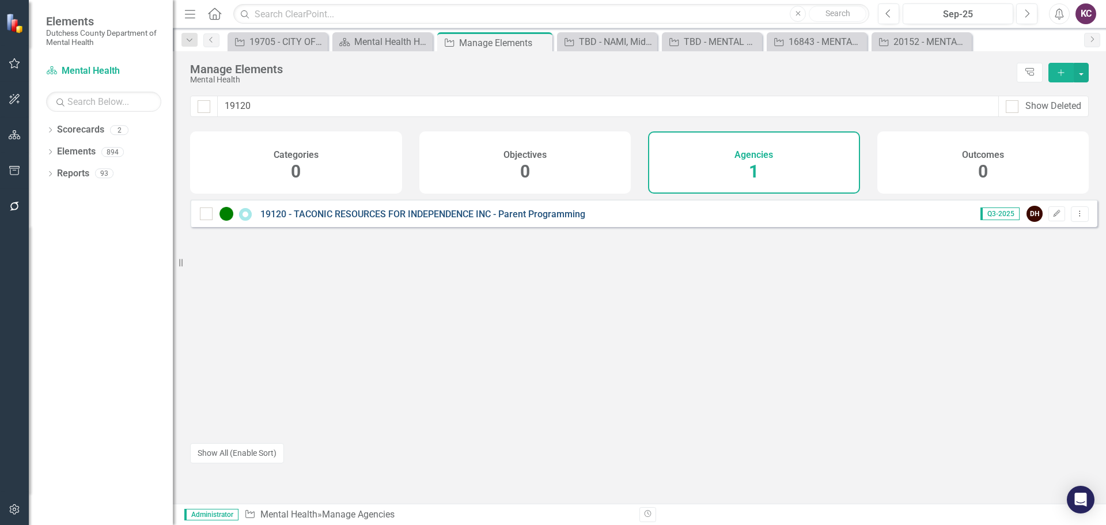
click at [380, 219] on link "19120 - TACONIC RESOURCES FOR INDEPENDENCE INC - Parent Programming" at bounding box center [422, 213] width 325 height 11
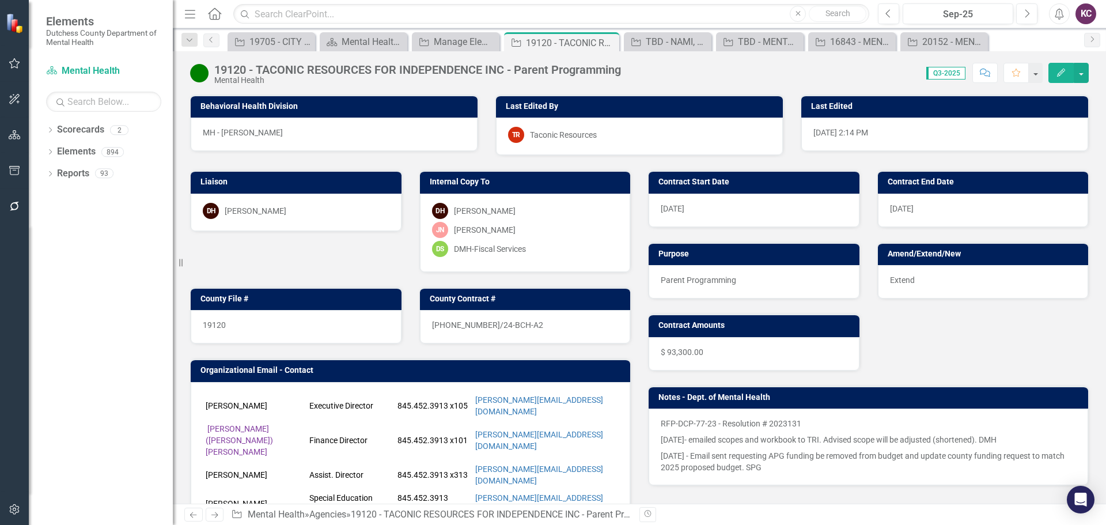
click at [263, 207] on div "[PERSON_NAME]" at bounding box center [256, 211] width 62 height 12
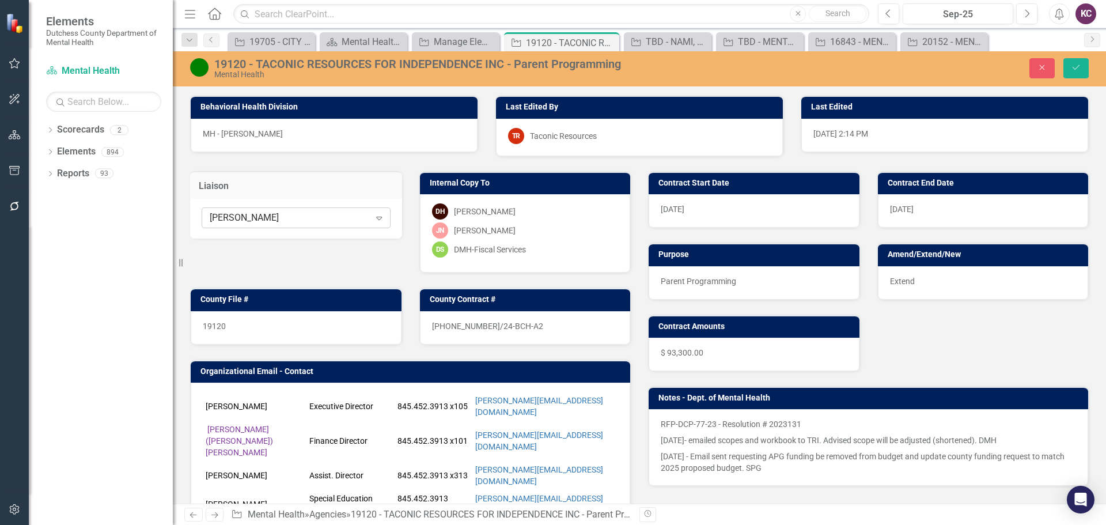
click at [302, 225] on div "Dana Hopkins Expand" at bounding box center [296, 217] width 189 height 21
type input "Tacon"
click at [311, 234] on div "Tacon ic Resources" at bounding box center [297, 238] width 168 height 13
click at [1080, 64] on icon "Save" at bounding box center [1076, 67] width 10 height 8
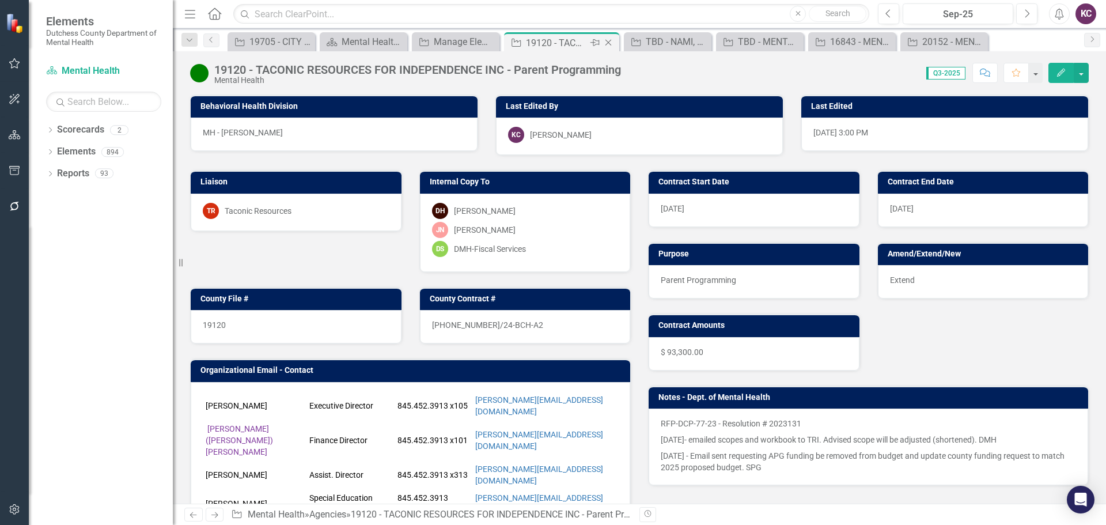
click at [606, 40] on icon "Close" at bounding box center [608, 42] width 12 height 9
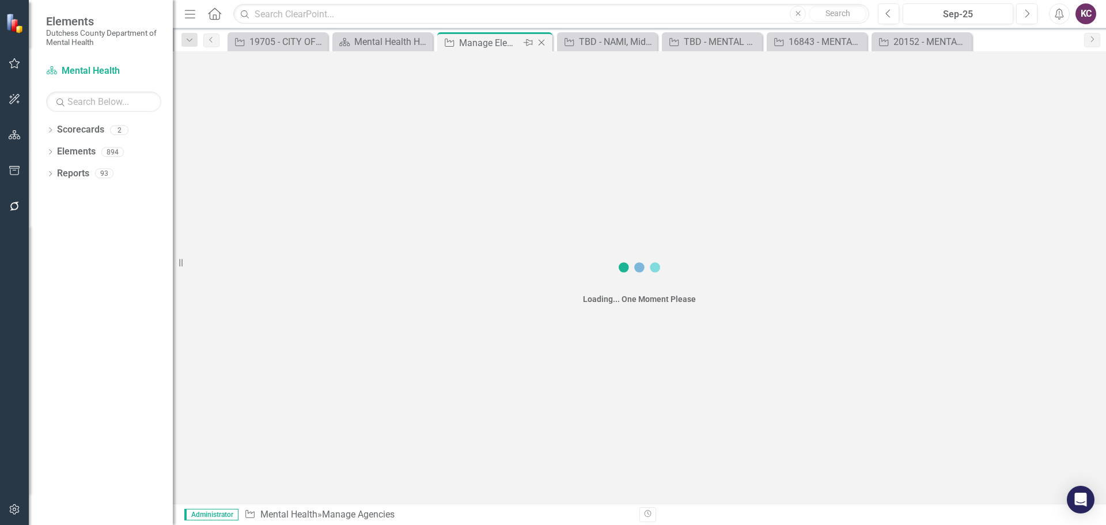
click at [484, 39] on div "Manage Elements" at bounding box center [490, 43] width 62 height 14
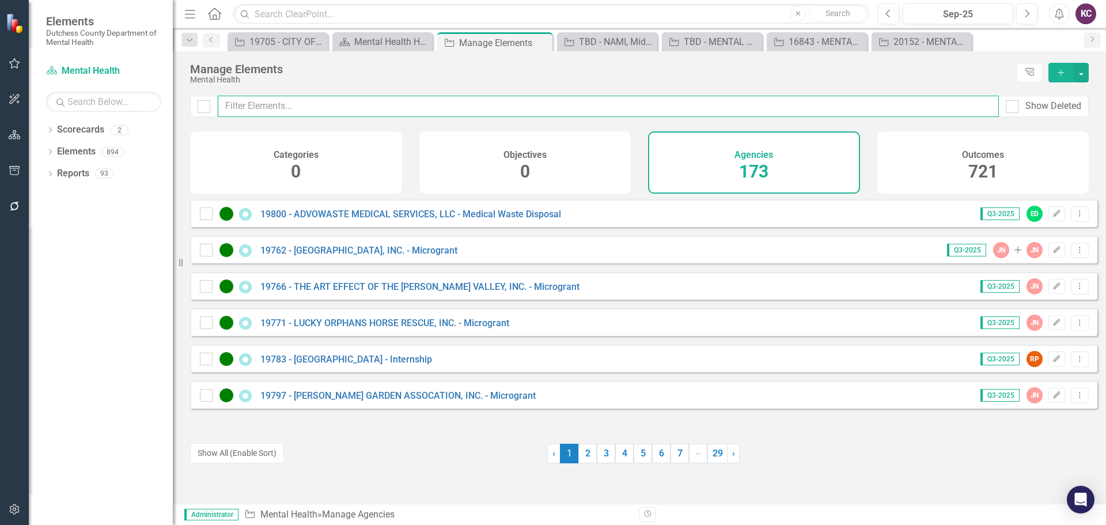
click at [405, 104] on input "text" at bounding box center [608, 106] width 781 height 21
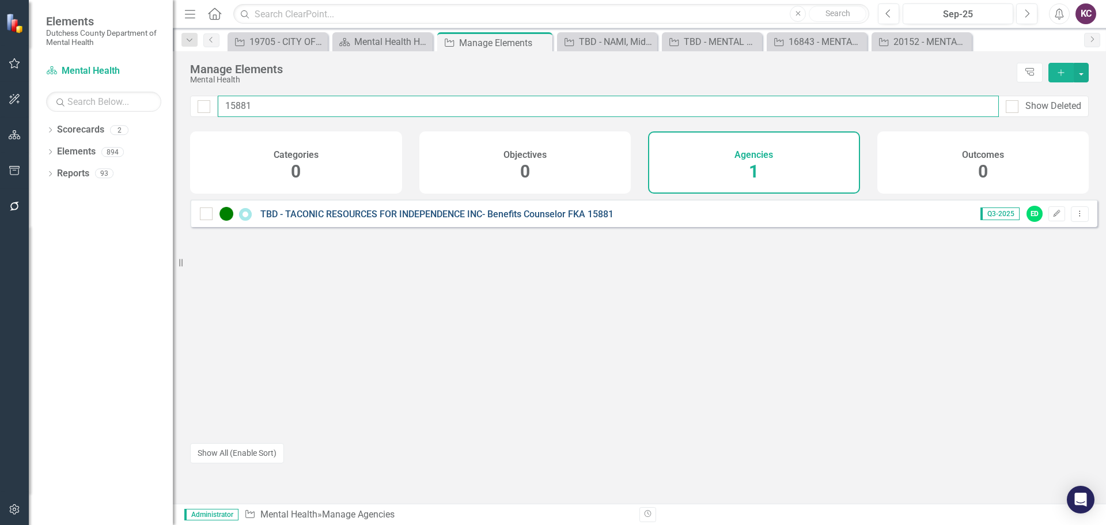
type input "15881"
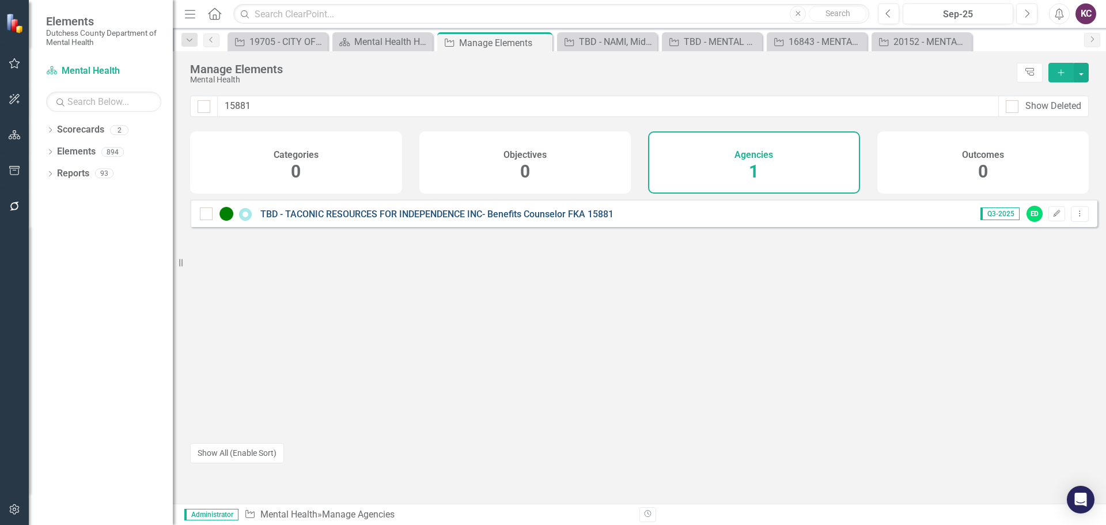
click at [476, 219] on link "TBD - TACONIC RESOURCES FOR INDEPENDENCE INC- Benefits Counselor FKA 15881" at bounding box center [436, 213] width 353 height 11
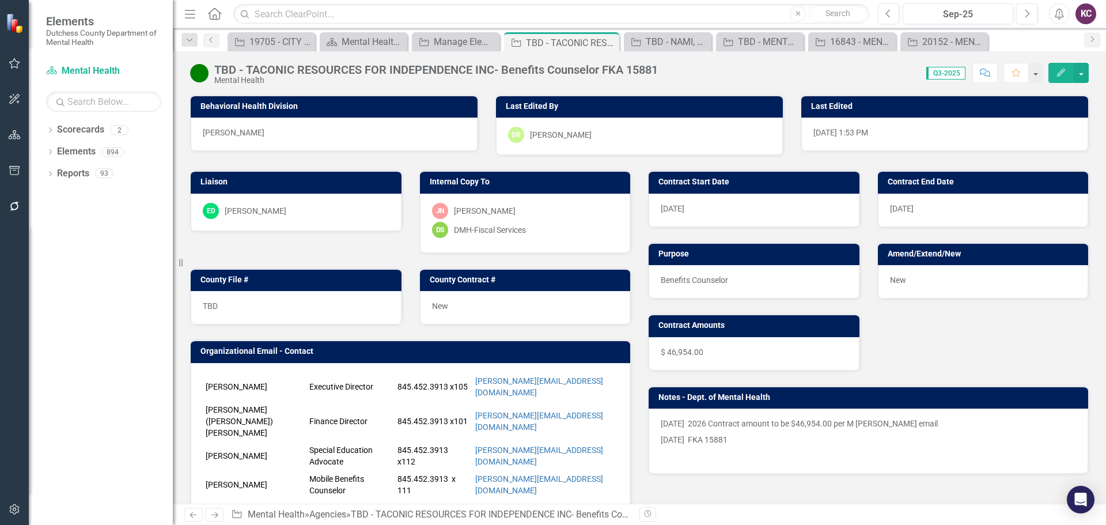
click at [291, 213] on div "ED Eric D'Entrone" at bounding box center [296, 211] width 187 height 16
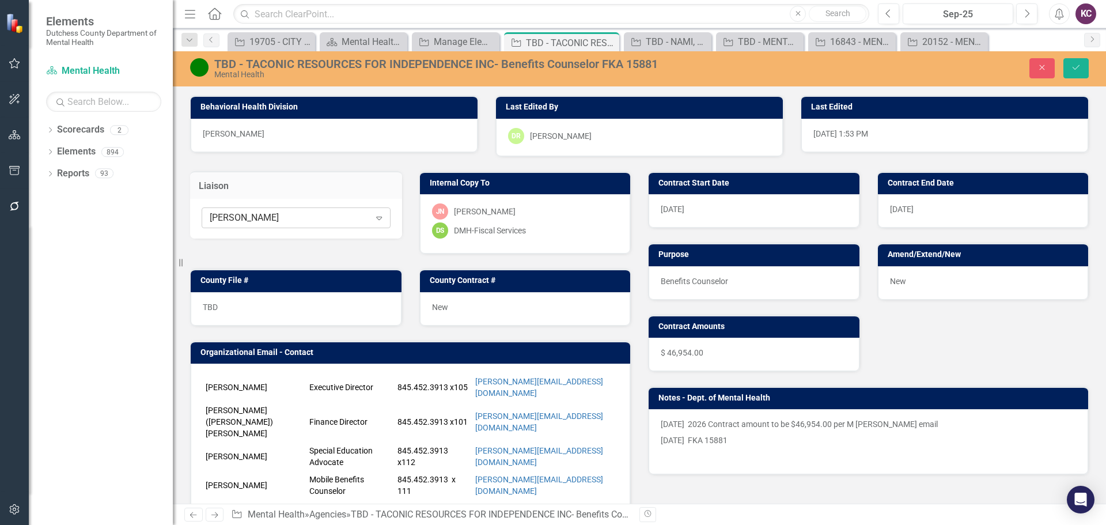
click at [322, 214] on div "[PERSON_NAME]" at bounding box center [290, 217] width 160 height 13
type input "Tacon"
click at [245, 238] on span "Tacon ic Resources" at bounding box center [251, 237] width 77 height 11
click at [1072, 70] on icon "Save" at bounding box center [1076, 67] width 10 height 8
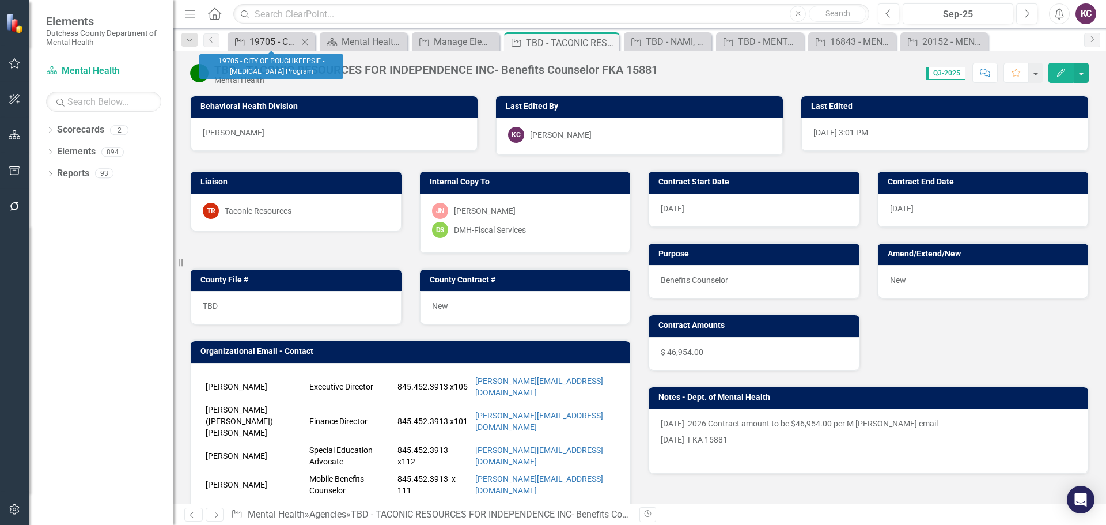
click at [260, 39] on div "19705 - CITY OF POUGHKEEPSIE - [MEDICAL_DATA] Program" at bounding box center [273, 42] width 48 height 14
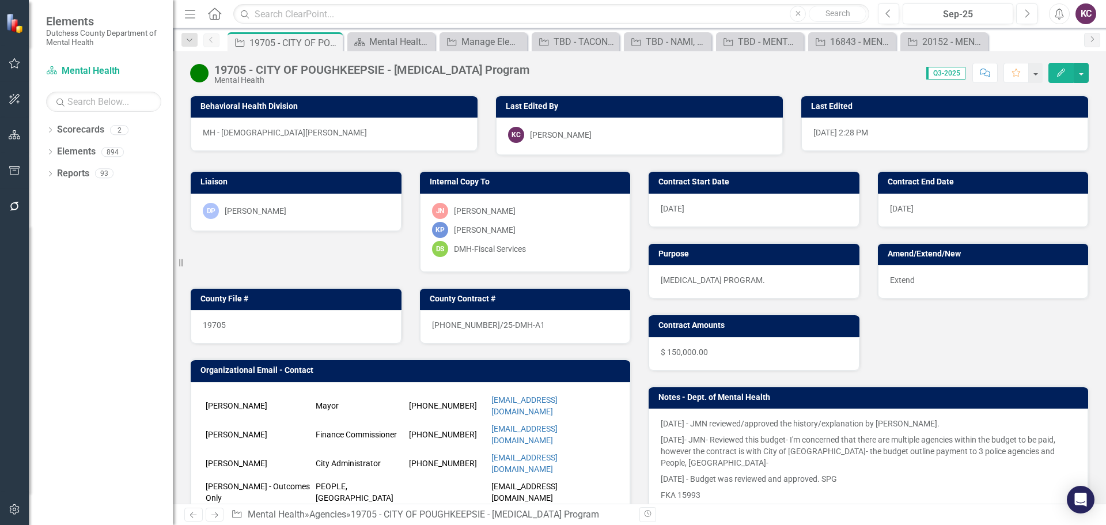
click at [13, 202] on icon "button" at bounding box center [15, 206] width 12 height 9
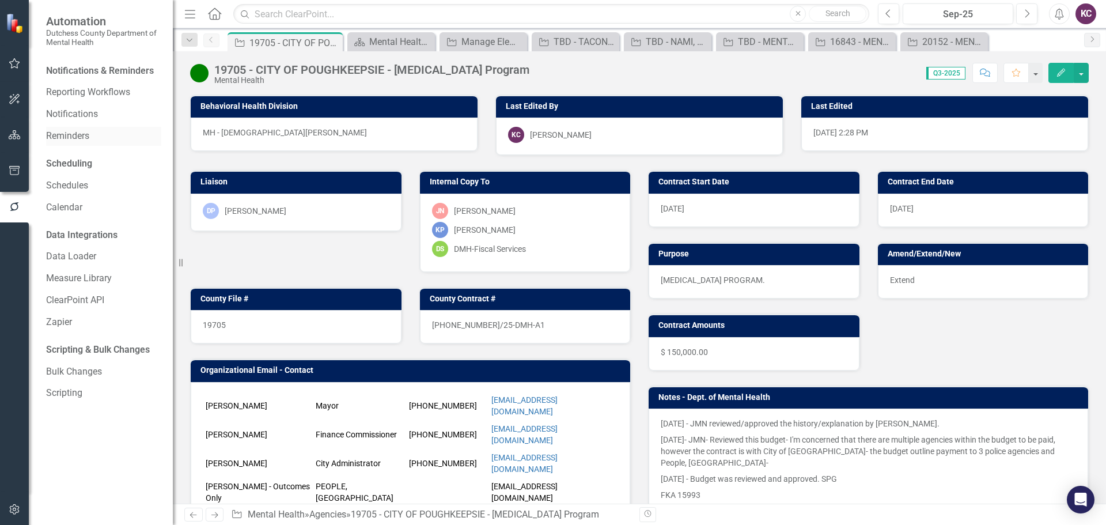
click at [78, 138] on link "Reminders" at bounding box center [103, 136] width 115 height 13
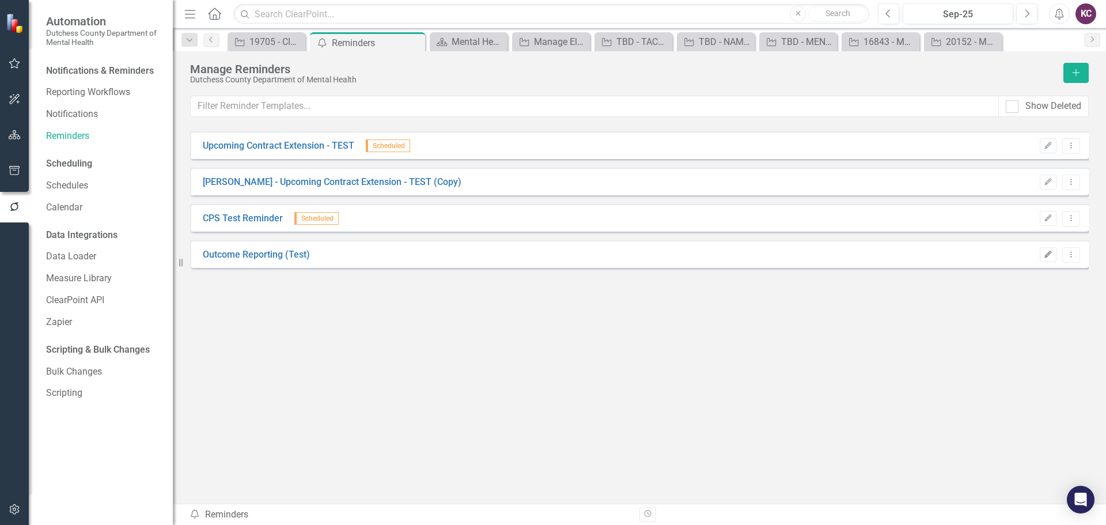
click at [1046, 255] on icon "button" at bounding box center [1048, 254] width 7 height 7
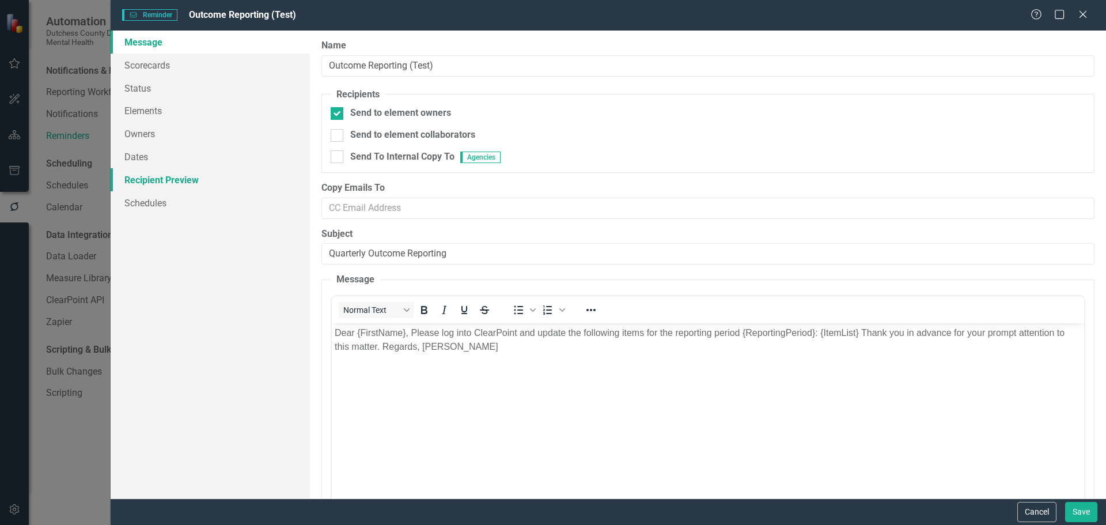
click at [165, 181] on link "Recipient Preview" at bounding box center [210, 179] width 199 height 23
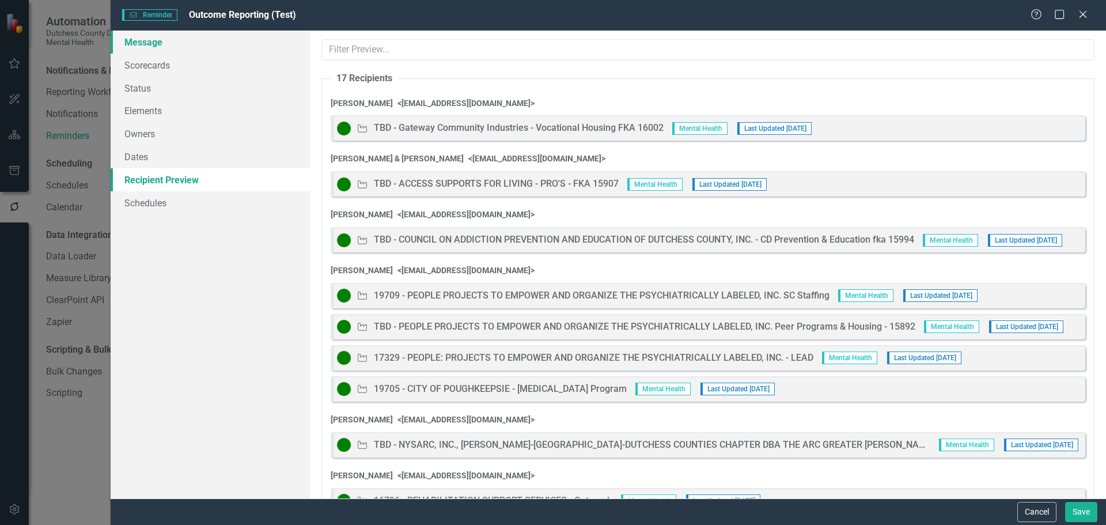
click at [157, 47] on link "Message" at bounding box center [210, 42] width 199 height 23
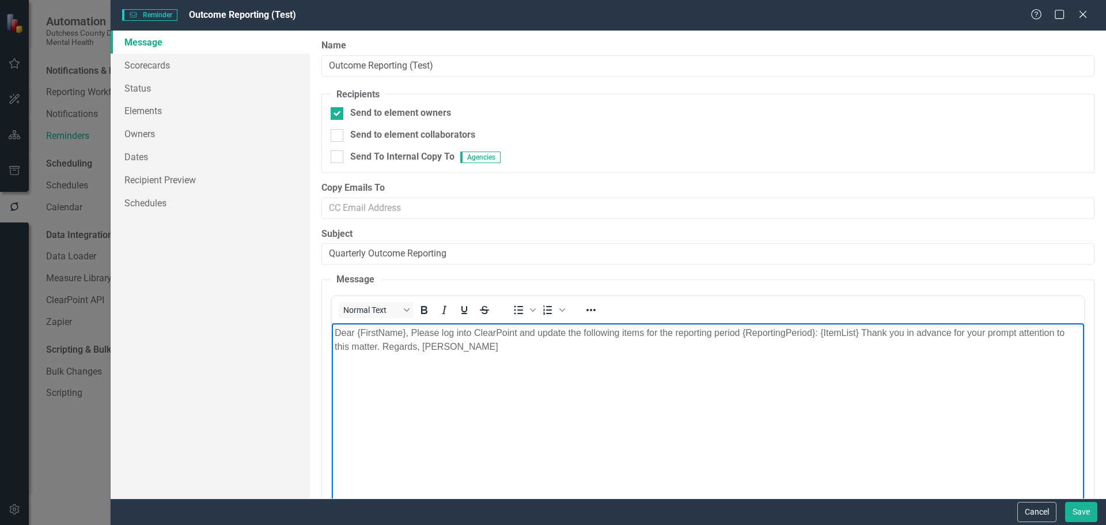
click at [412, 328] on p "Dear {FirstName}, Please log into ClearPoint and update the following items for…" at bounding box center [707, 340] width 746 height 28
click at [723, 330] on p "Dear {FirstName}, This is a test of the ClearPoint reminder systems. Please log…" at bounding box center [707, 340] width 746 height 28
drag, startPoint x: 536, startPoint y: 331, endPoint x: 551, endPoint y: 324, distance: 16.7
click at [536, 332] on p "Dear {FirstName}, This is a test of the ClearPoint reminder systems. Please log…" at bounding box center [707, 340] width 746 height 28
click at [479, 344] on p "Dear {FirstName}, This is a test of the ClearPoint automated reminder systems. …" at bounding box center [707, 340] width 746 height 28
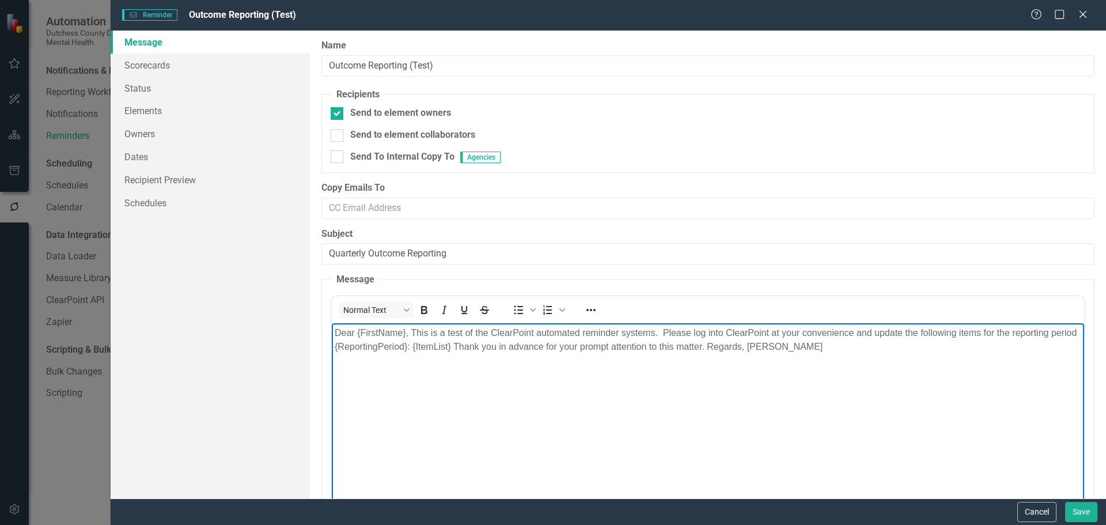
click at [481, 346] on p "Dear {FirstName}, This is a test of the ClearPoint automated reminder systems. …" at bounding box center [707, 340] width 746 height 28
click at [1022, 344] on p "Dear {FirstName}, This is a test of the ClearPoint automated reminder systems. …" at bounding box center [707, 346] width 746 height 41
click at [1075, 515] on button "Save" at bounding box center [1081, 512] width 32 height 20
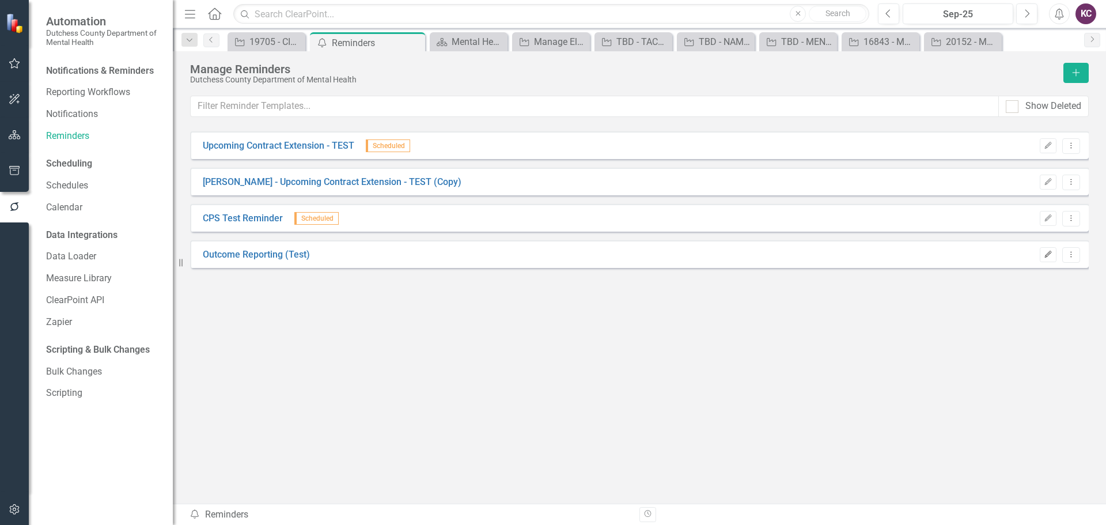
click at [1045, 256] on icon "Edit" at bounding box center [1048, 254] width 9 height 7
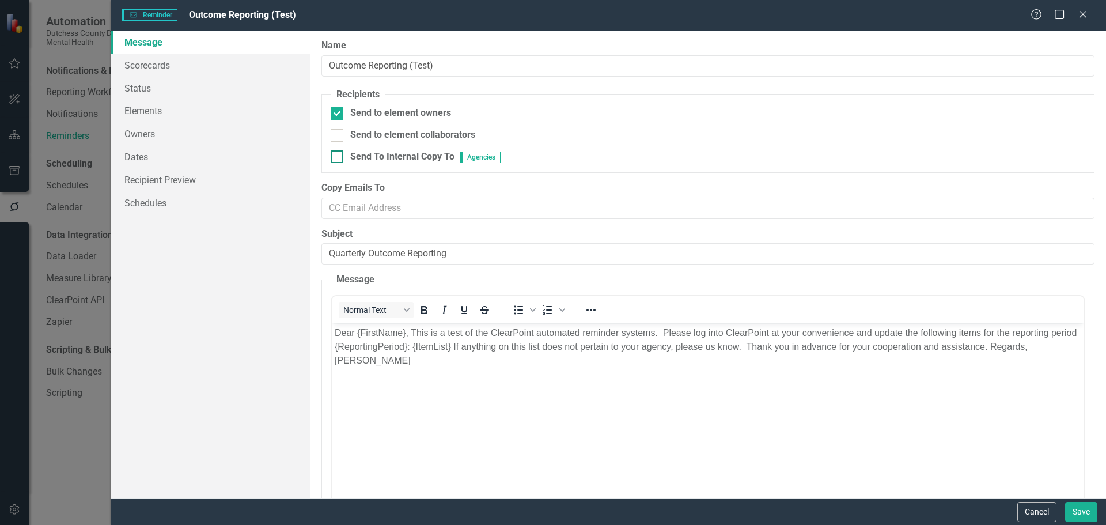
click at [337, 156] on input "Send To Internal Copy To Agencies" at bounding box center [334, 153] width 7 height 7
click at [340, 155] on div at bounding box center [337, 156] width 13 height 13
click at [338, 155] on input "Send To Internal Copy To Agencies" at bounding box center [334, 153] width 7 height 7
checkbox input "false"
click at [1079, 15] on icon "Close" at bounding box center [1082, 14] width 14 height 11
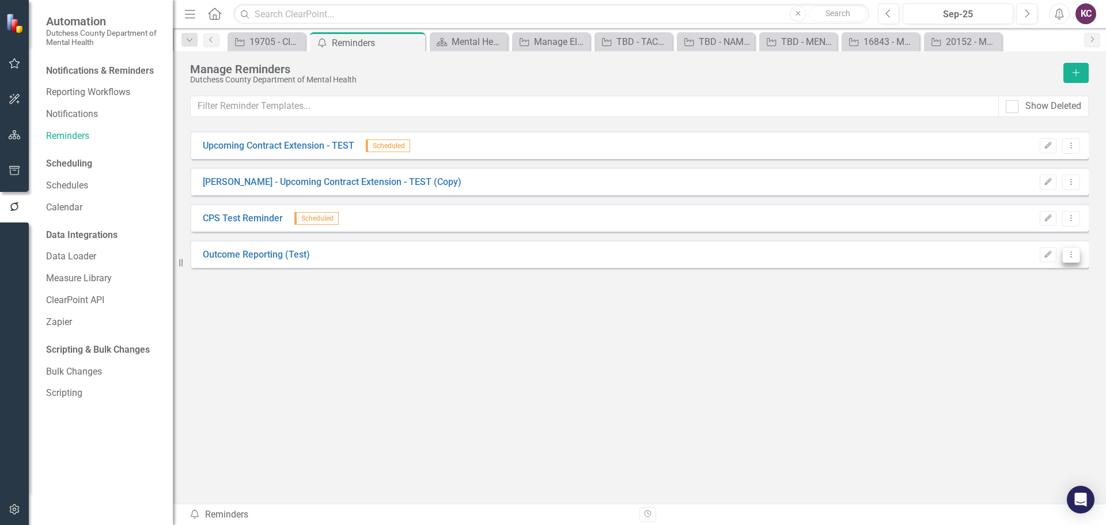
click at [1074, 255] on icon "Dropdown Menu" at bounding box center [1071, 254] width 10 height 7
click at [1034, 298] on link "Send Send Reminder" at bounding box center [1025, 295] width 107 height 21
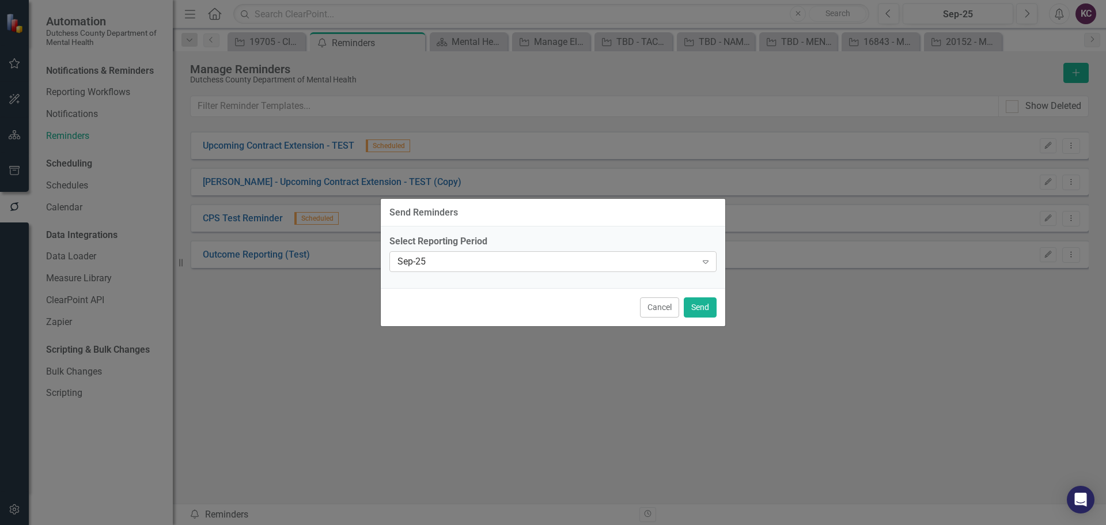
click at [706, 260] on icon "Expand" at bounding box center [706, 261] width 12 height 9
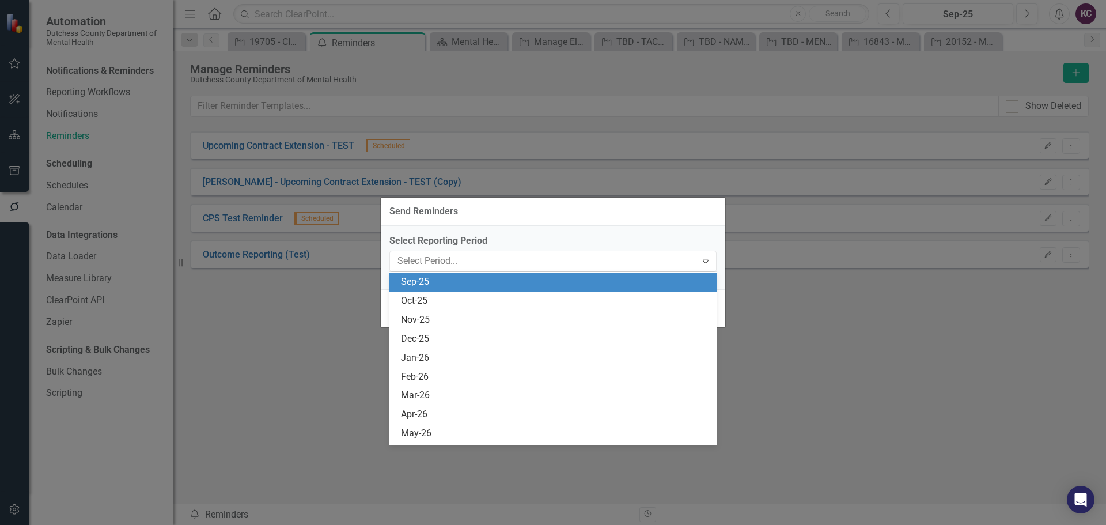
scroll to position [151, 0]
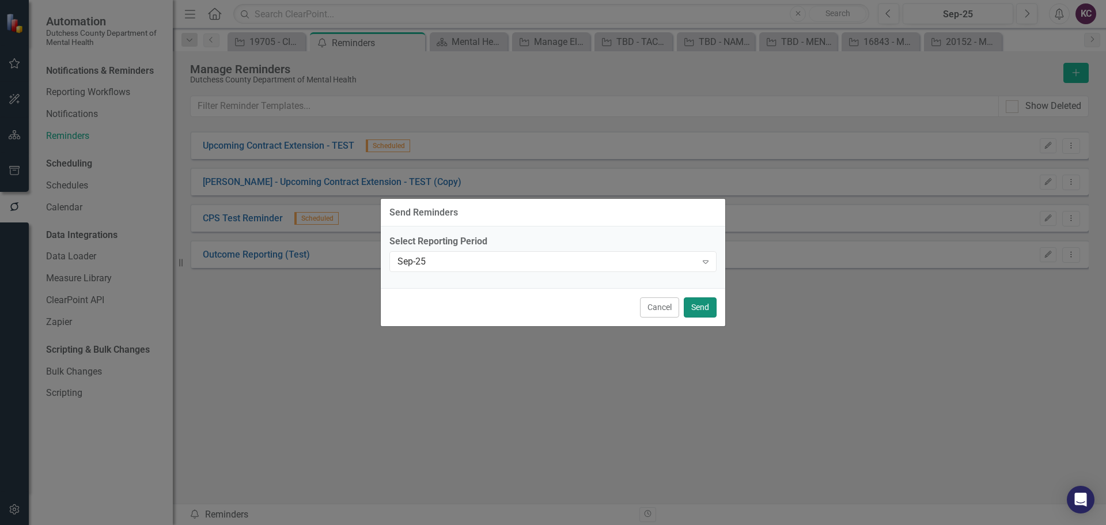
click at [697, 309] on button "Send" at bounding box center [700, 307] width 33 height 20
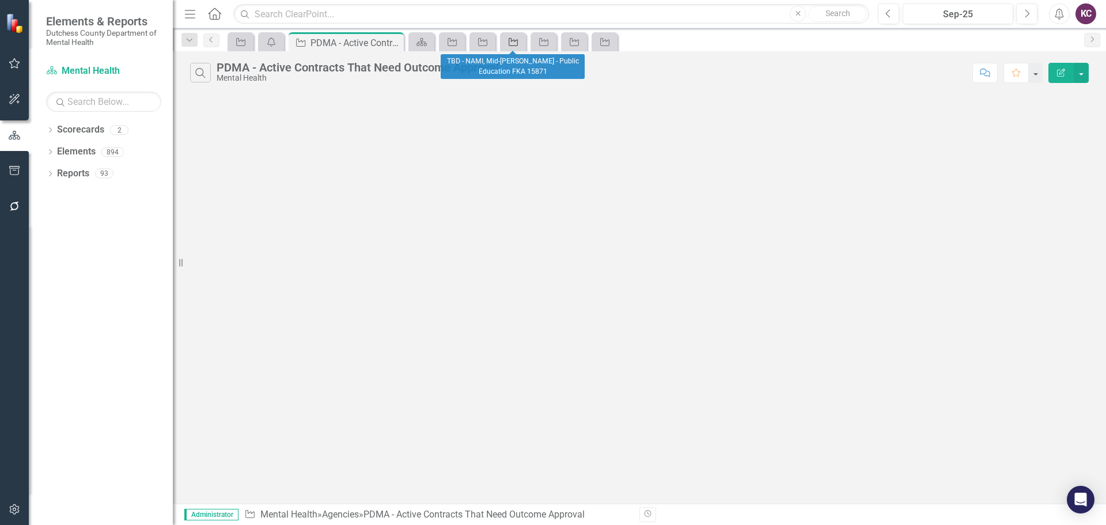
click at [521, 41] on link "Agency" at bounding box center [513, 42] width 20 height 14
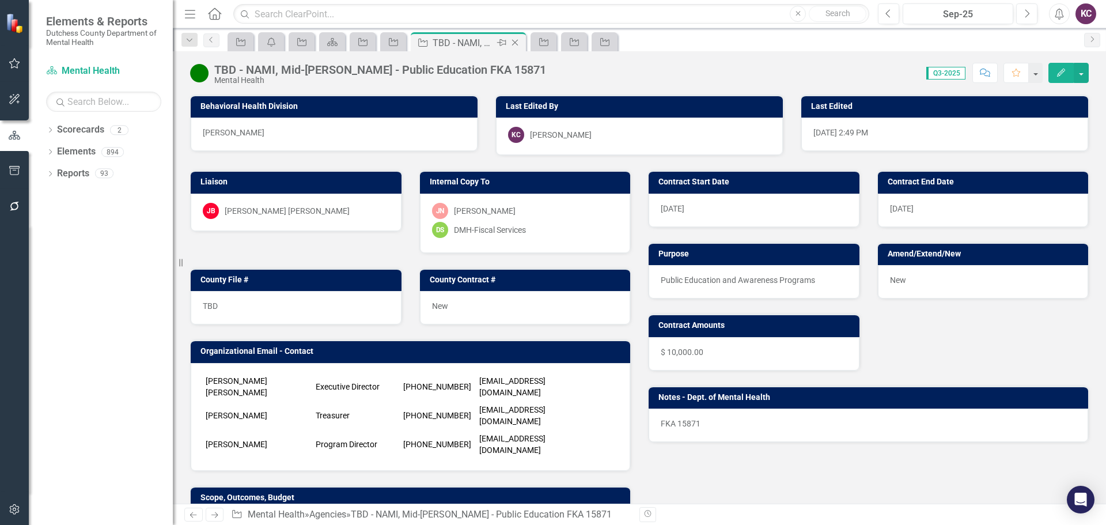
click at [512, 41] on icon "Close" at bounding box center [515, 42] width 12 height 9
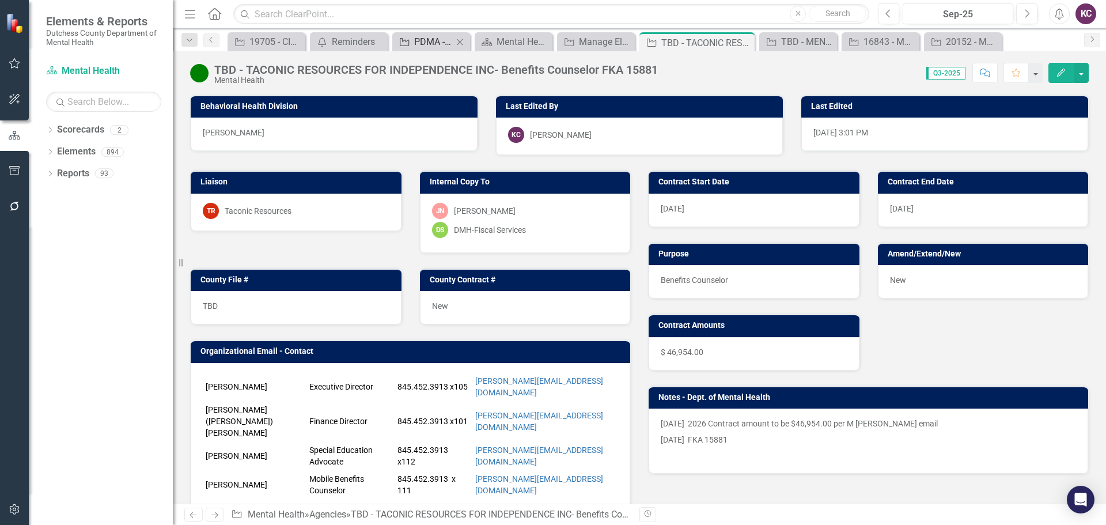
click at [446, 35] on div "PDMA - Active Contracts That Need Outcome Approval" at bounding box center [433, 42] width 39 height 14
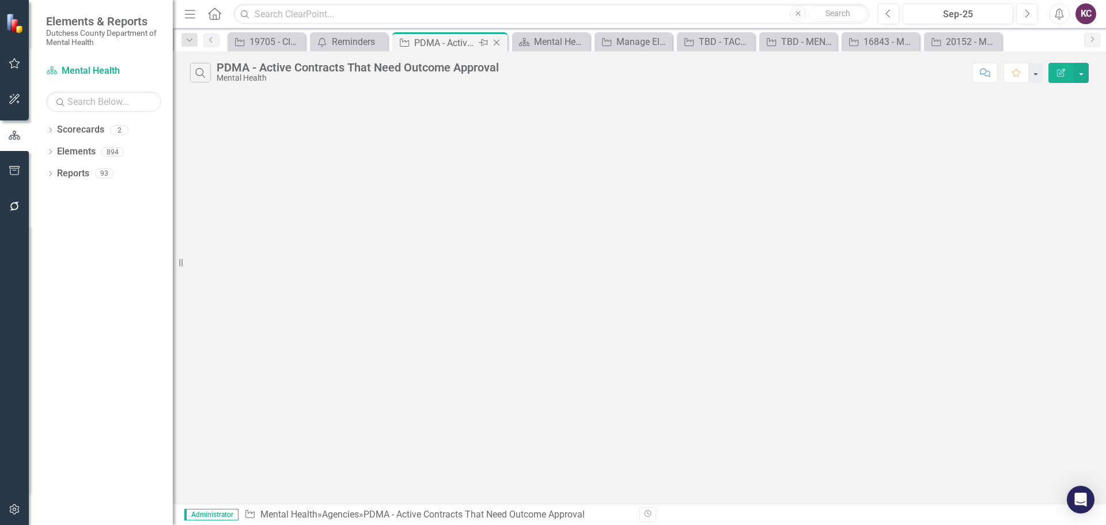
click at [497, 42] on icon at bounding box center [497, 43] width 6 height 6
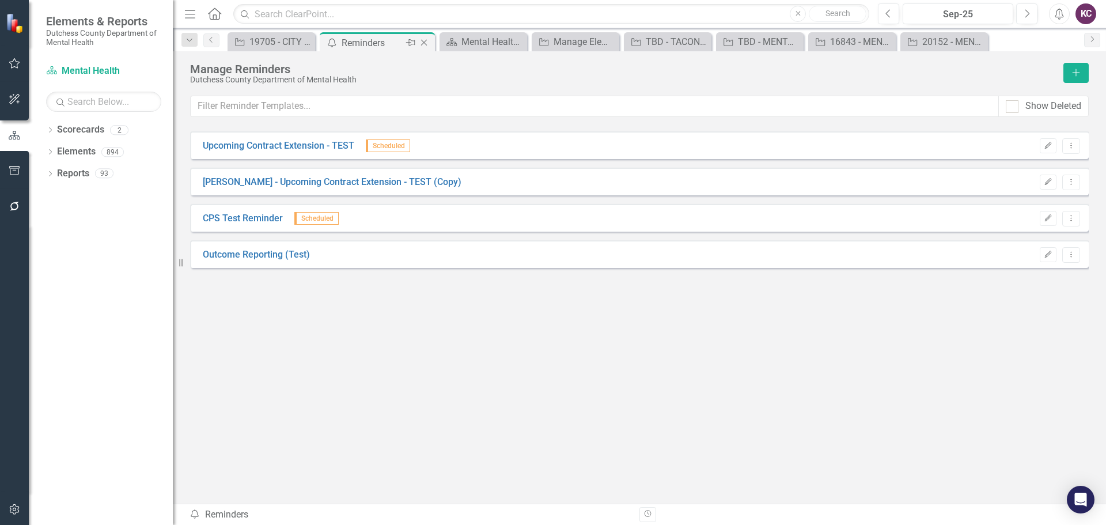
click at [423, 44] on icon "Close" at bounding box center [424, 42] width 12 height 9
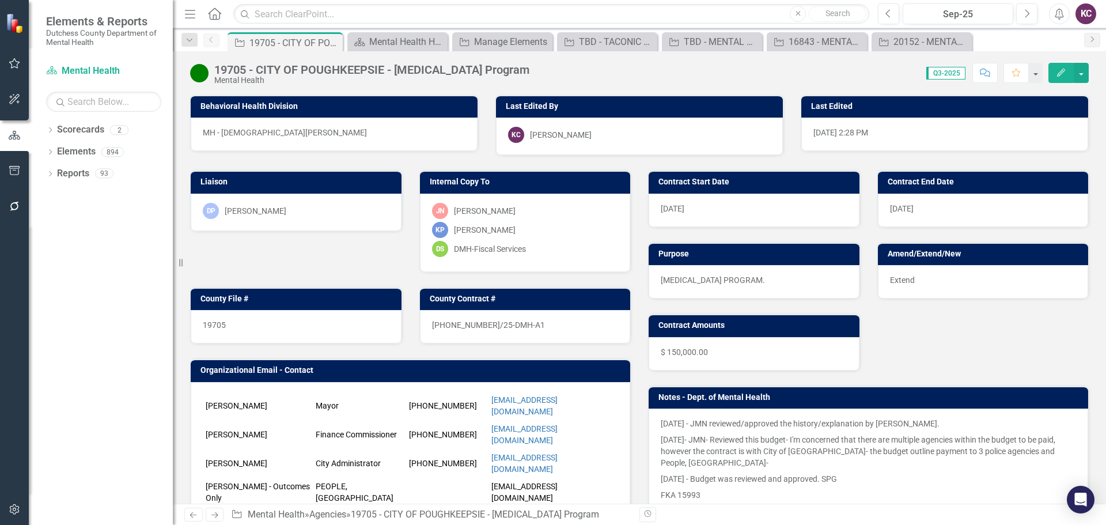
click at [320, 216] on div "DP [PERSON_NAME]" at bounding box center [296, 211] width 187 height 16
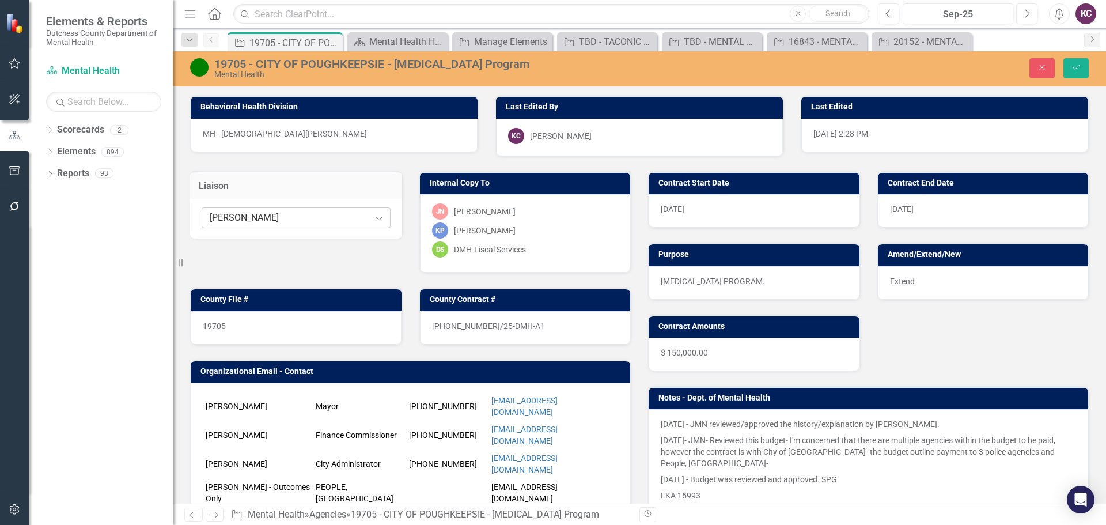
click at [373, 219] on icon "Expand" at bounding box center [379, 217] width 12 height 9
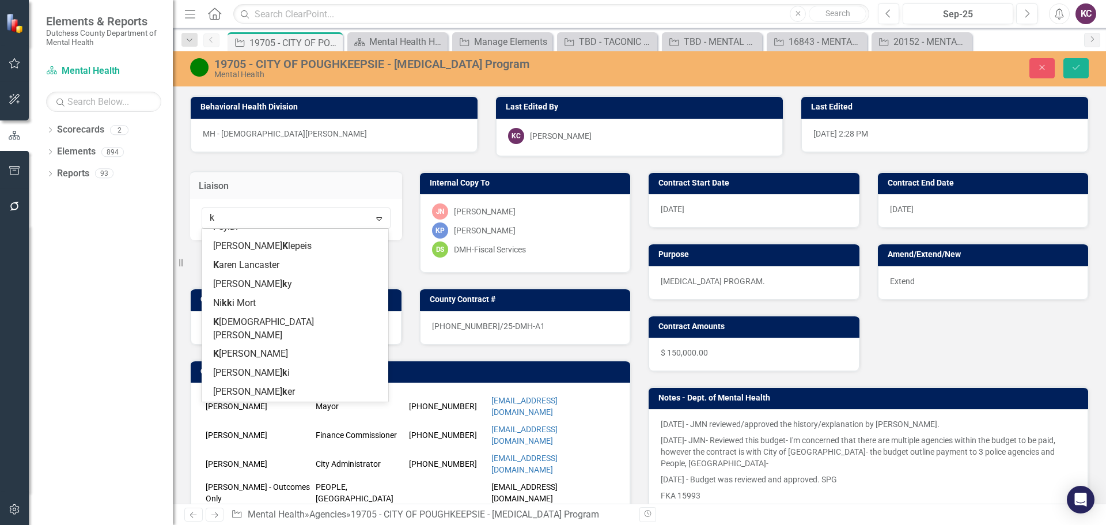
scroll to position [73, 0]
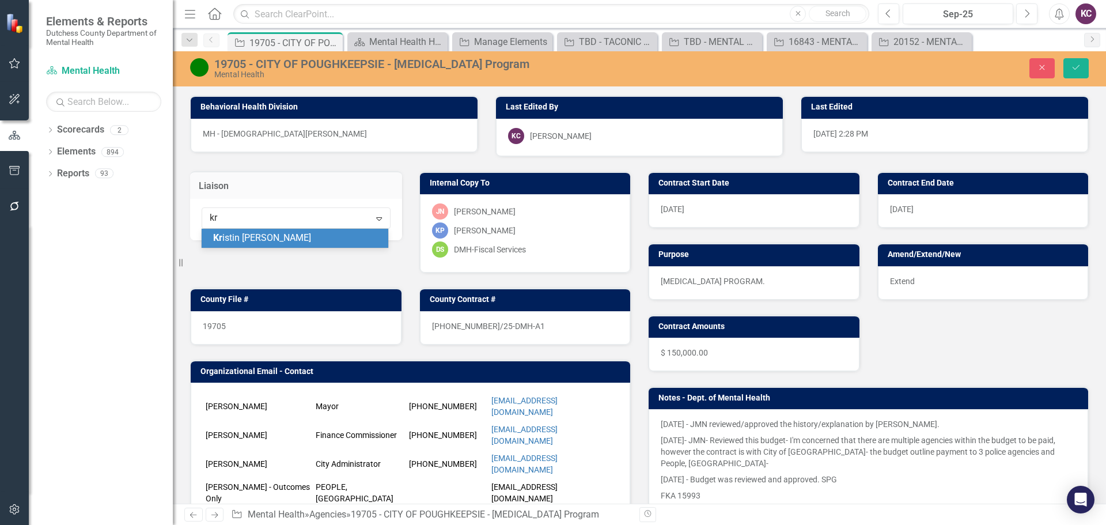
type input "kri"
click at [288, 237] on div "Kri stin [PERSON_NAME]" at bounding box center [297, 238] width 168 height 13
click at [1076, 69] on icon "Save" at bounding box center [1076, 67] width 10 height 8
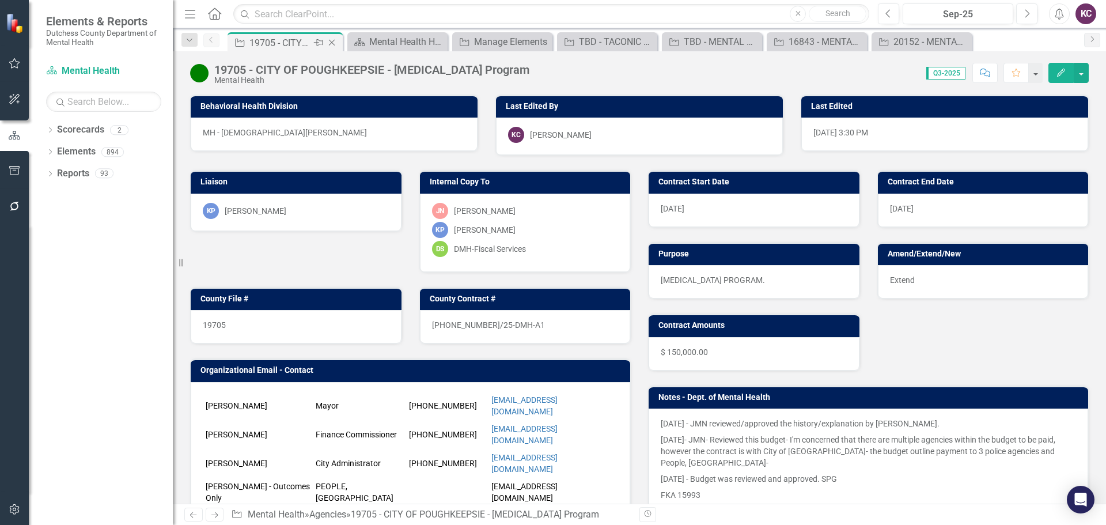
click at [332, 40] on icon "Close" at bounding box center [332, 42] width 12 height 9
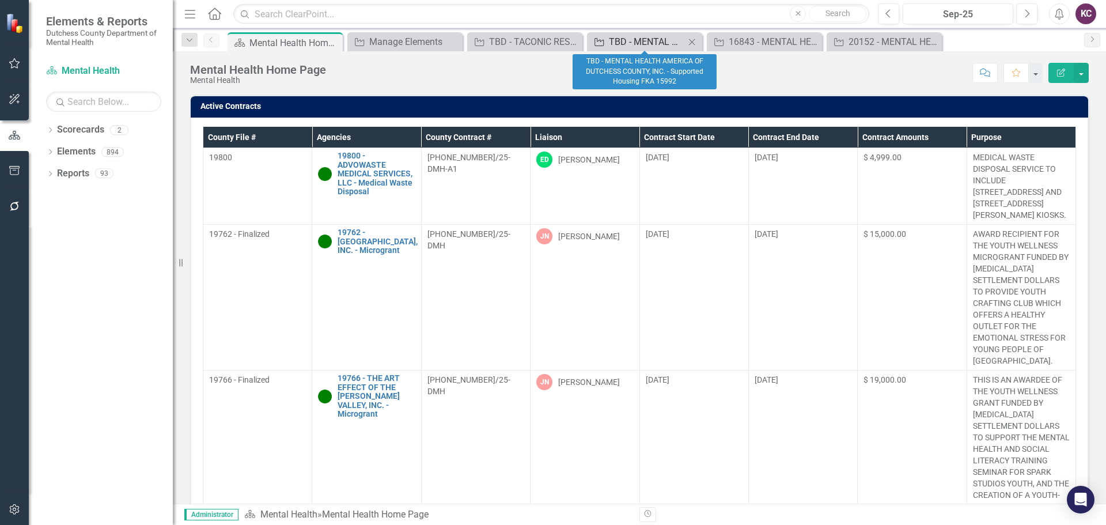
click at [649, 41] on div "TBD - MENTAL HEALTH AMERICA OF DUTCHESS COUNTY, INC. - Supported Housing FKA 15…" at bounding box center [647, 42] width 76 height 14
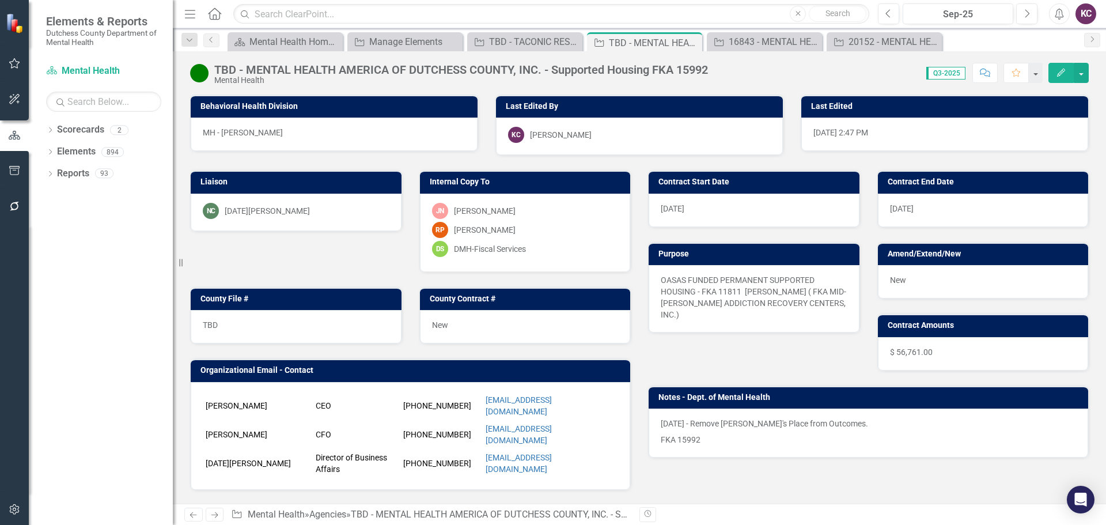
click at [279, 208] on div "NC Noel Crotone" at bounding box center [296, 211] width 187 height 16
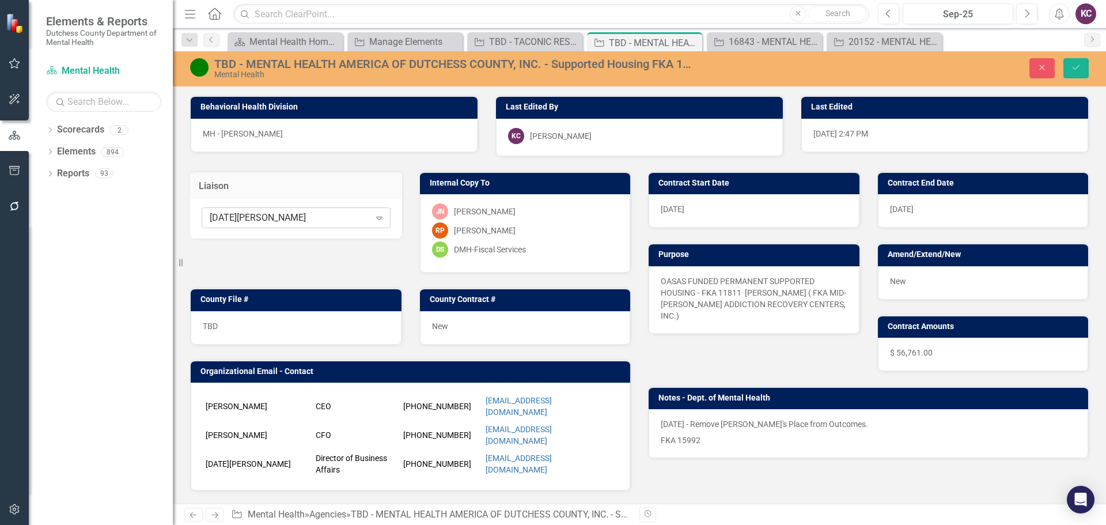
click at [302, 215] on div "[DATE][PERSON_NAME]" at bounding box center [290, 217] width 160 height 13
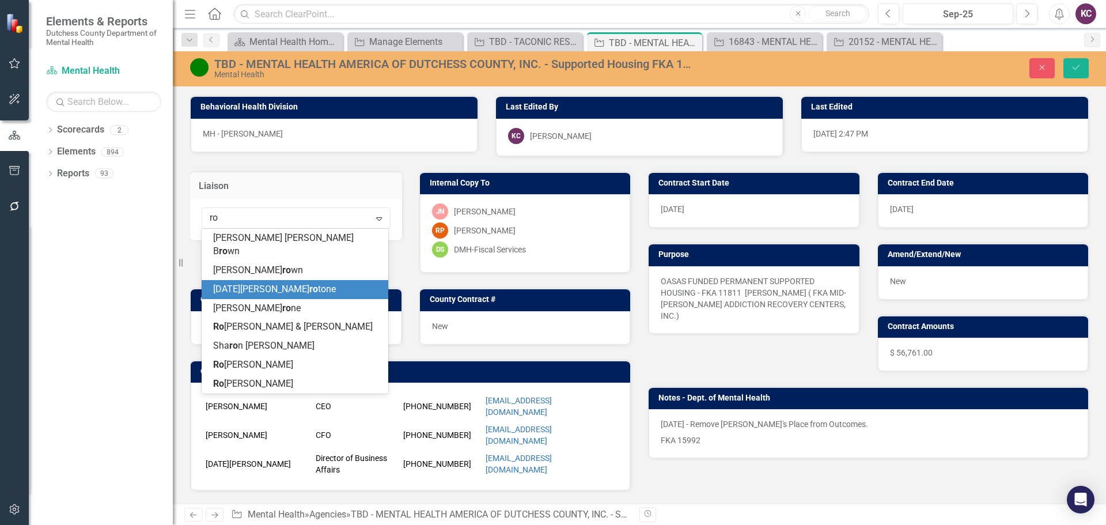
type input "rob"
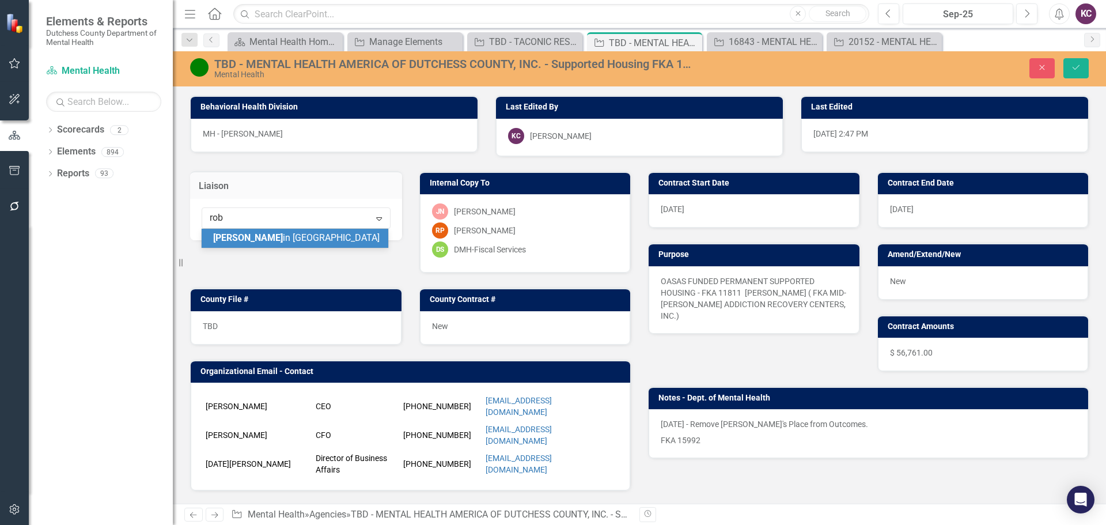
click at [279, 238] on div "Rob in Peritz" at bounding box center [297, 238] width 168 height 13
click at [1074, 68] on icon "Save" at bounding box center [1076, 67] width 10 height 8
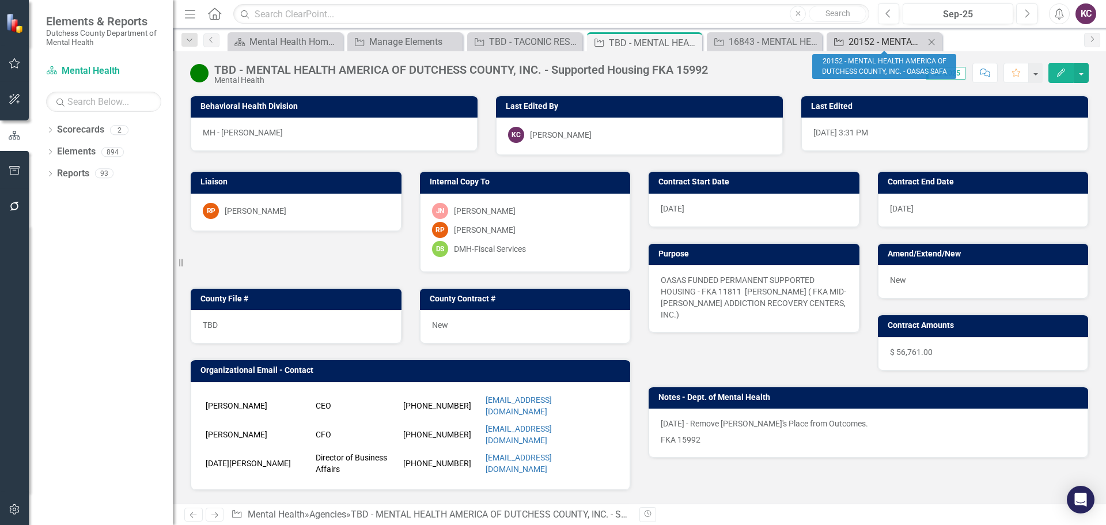
click at [869, 40] on div "20152 - MENTAL HEALTH AMERICA OF DUTCHESS COUNTY, INC. - OASAS SAFA" at bounding box center [886, 42] width 76 height 14
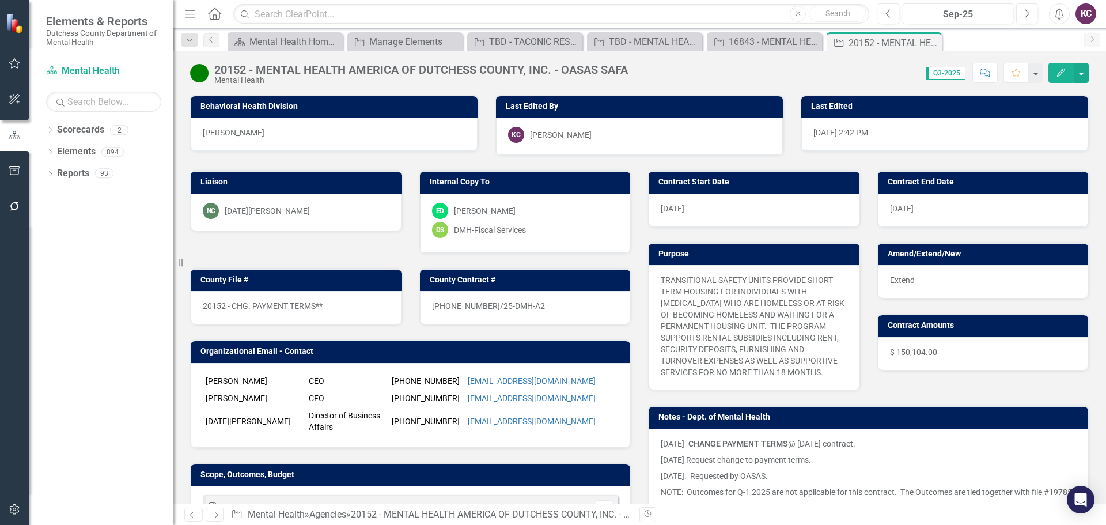
click at [243, 208] on div "[DATE][PERSON_NAME]" at bounding box center [267, 211] width 85 height 12
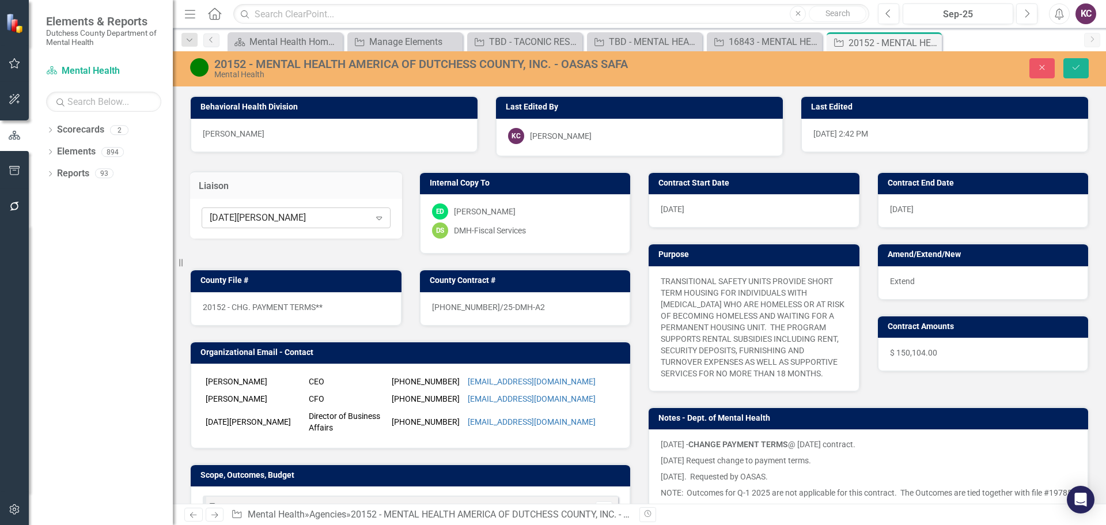
click at [271, 215] on div "[DATE][PERSON_NAME]" at bounding box center [290, 217] width 160 height 13
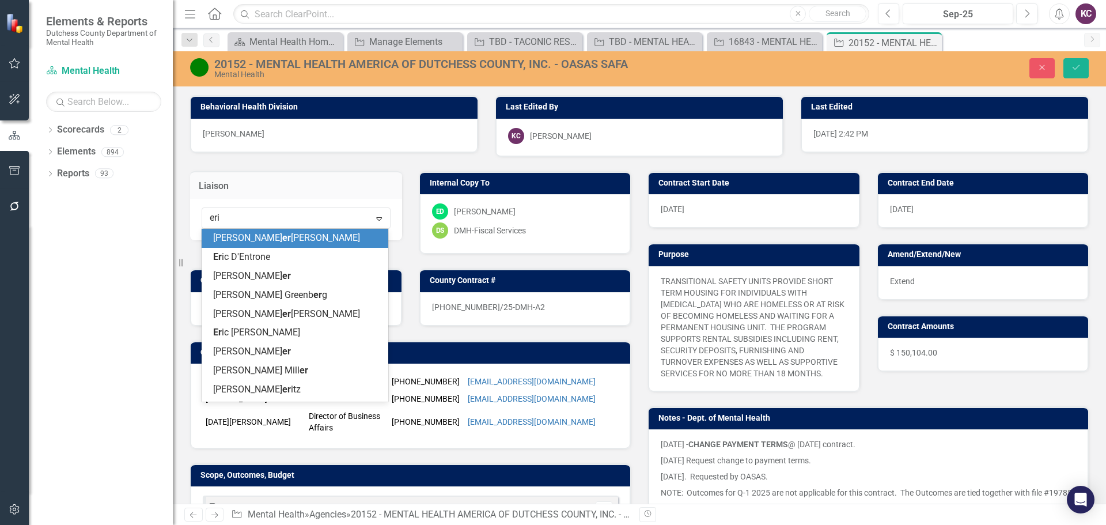
type input "[PERSON_NAME]"
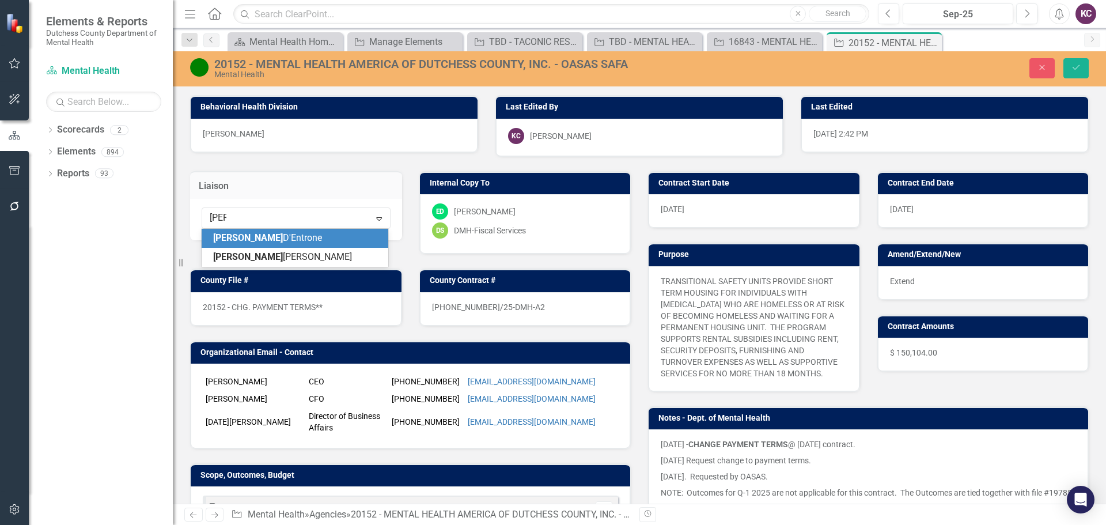
click at [293, 242] on div "[PERSON_NAME]" at bounding box center [297, 238] width 168 height 13
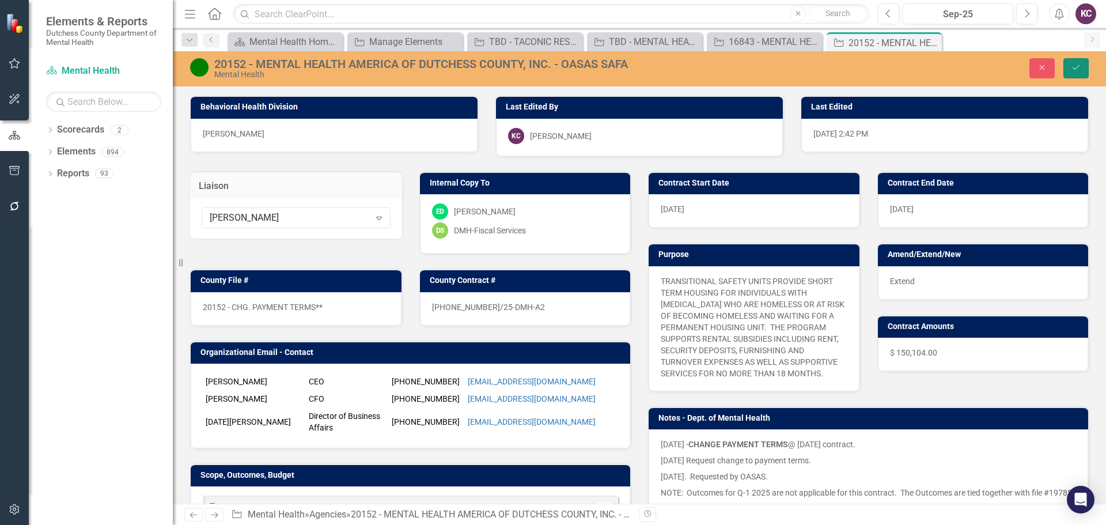
click at [1075, 63] on button "Save" at bounding box center [1075, 68] width 25 height 20
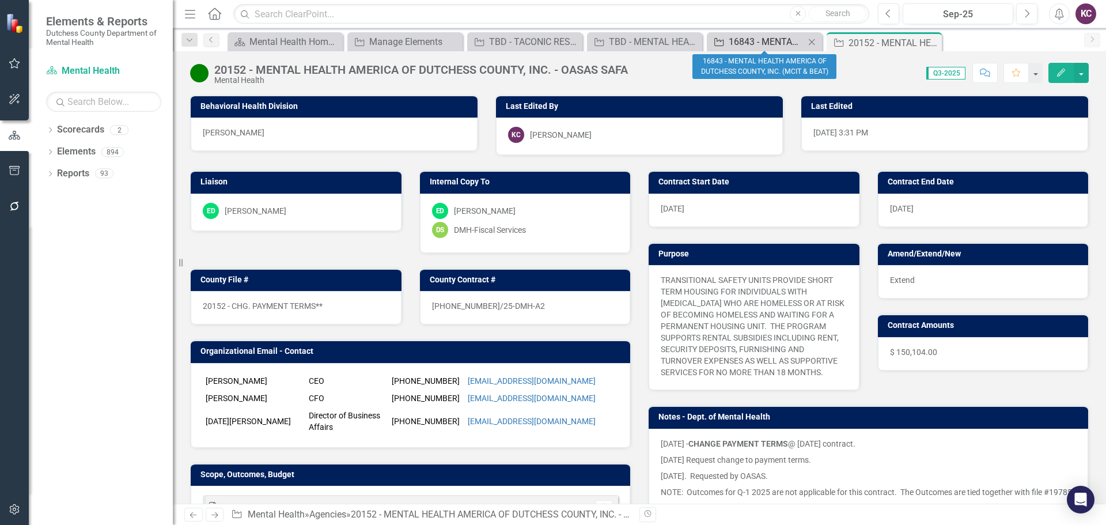
click at [756, 38] on div "16843 - MENTAL HEALTH AMERICA OF DUTCHESS COUNTY, INC. (MCIT & BEAT)" at bounding box center [767, 42] width 76 height 14
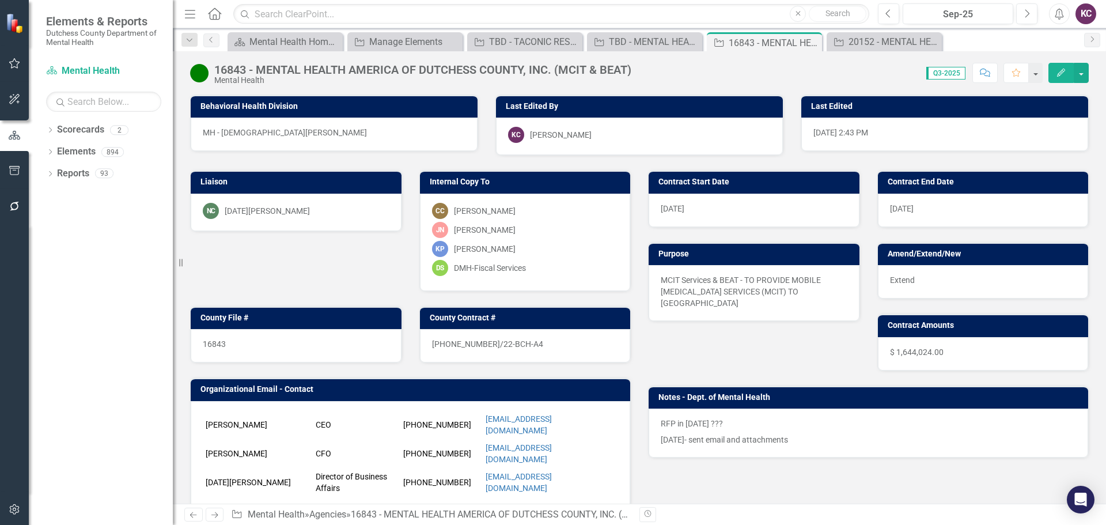
click at [287, 209] on div "NC Noel Crotone" at bounding box center [296, 211] width 187 height 16
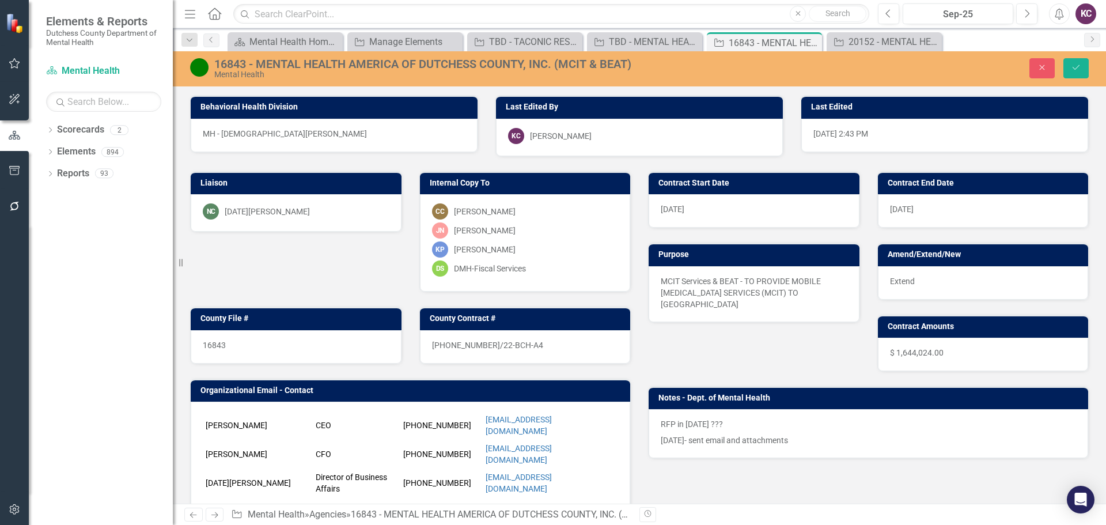
click at [287, 211] on div "NC Noel Crotone" at bounding box center [296, 211] width 187 height 16
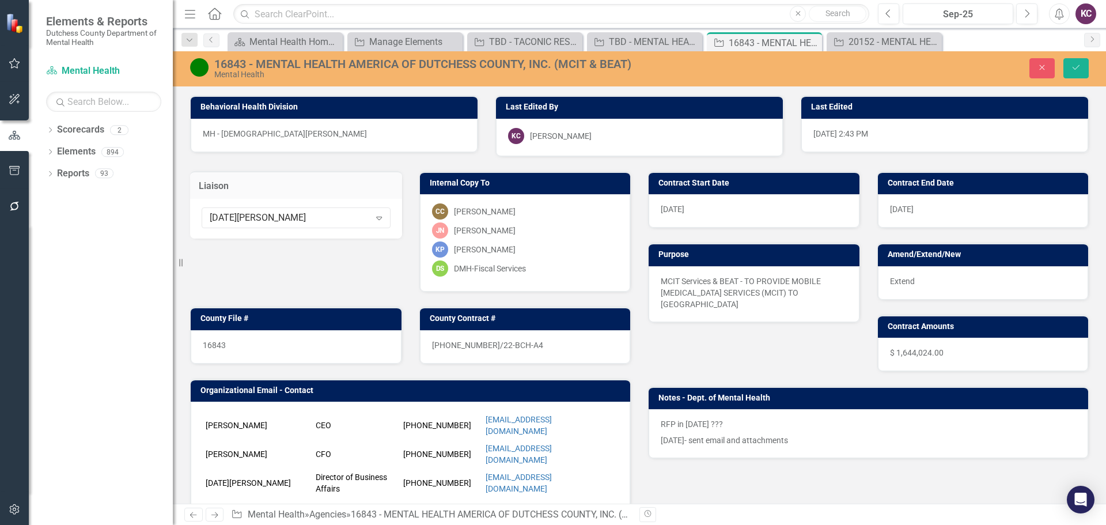
click at [287, 211] on div "[DATE][PERSON_NAME]" at bounding box center [290, 217] width 160 height 13
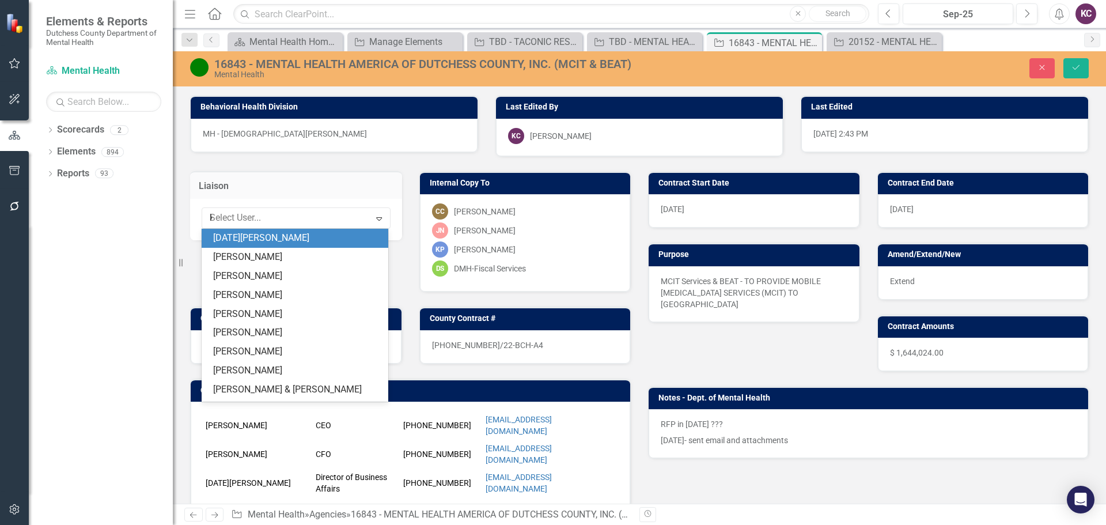
scroll to position [73, 0]
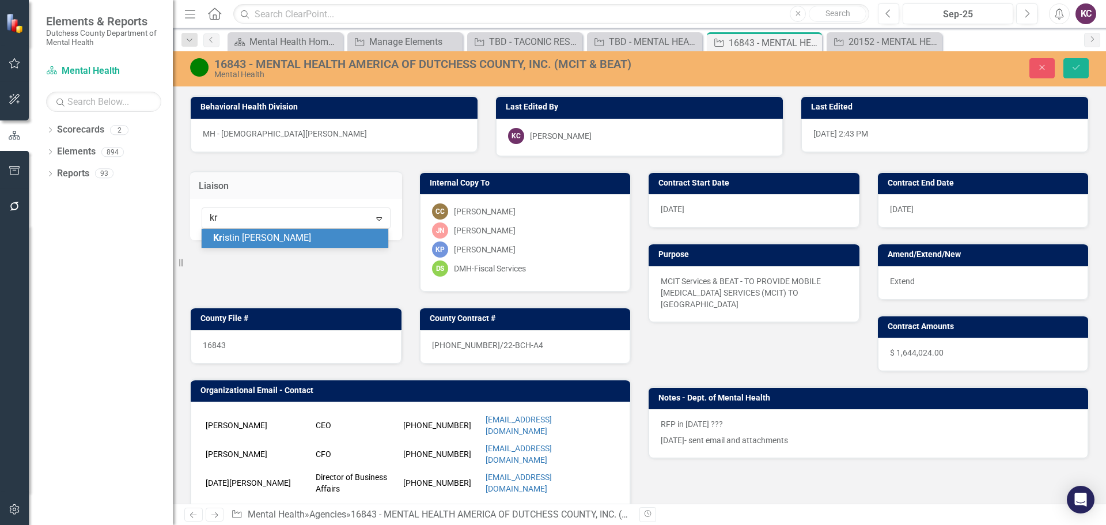
type input "kri"
click at [257, 237] on span "Kri stin Parise" at bounding box center [262, 237] width 98 height 11
click at [1078, 73] on button "Save" at bounding box center [1075, 68] width 25 height 20
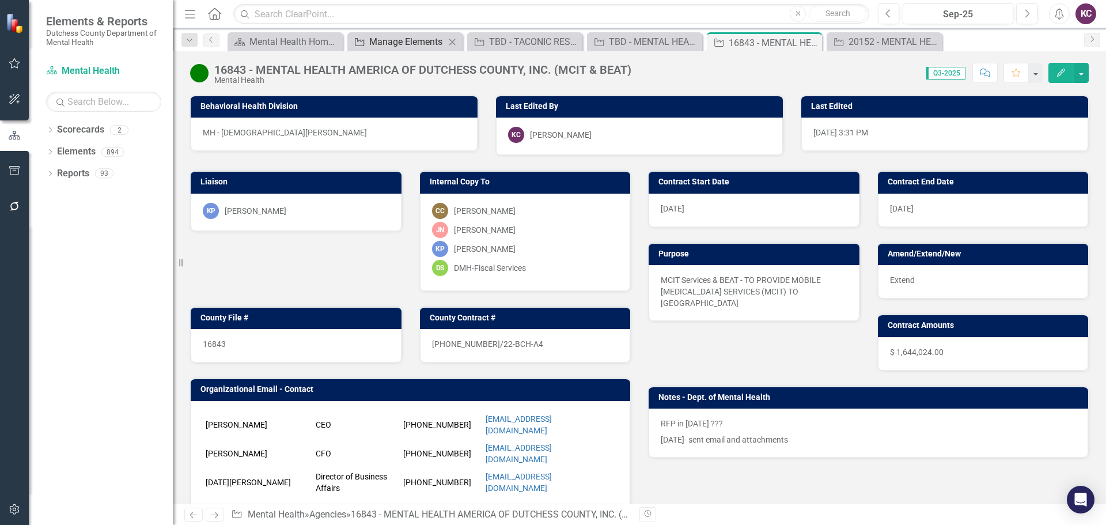
click at [376, 42] on div "Manage Elements" at bounding box center [407, 42] width 76 height 14
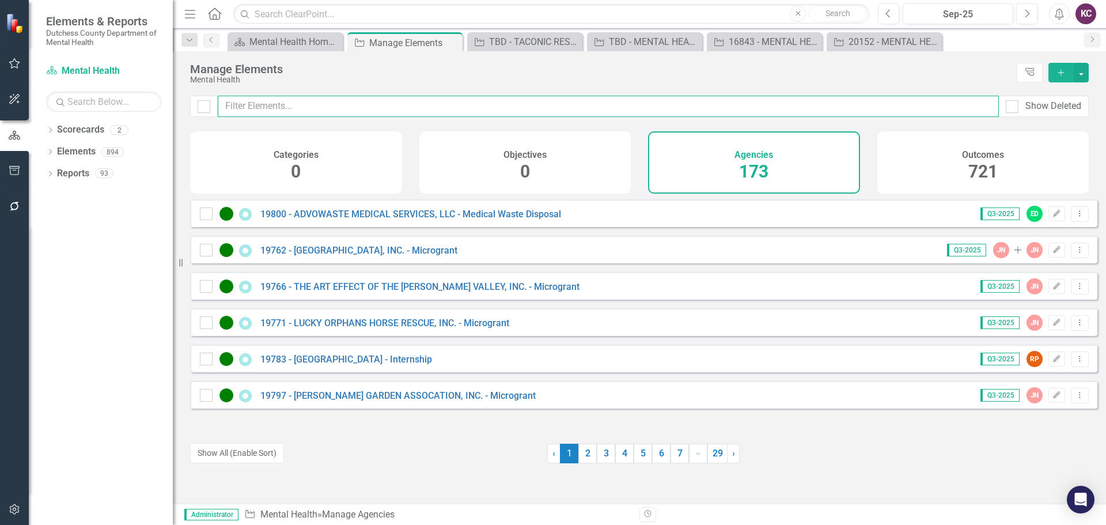
click at [312, 108] on input "text" at bounding box center [608, 106] width 781 height 21
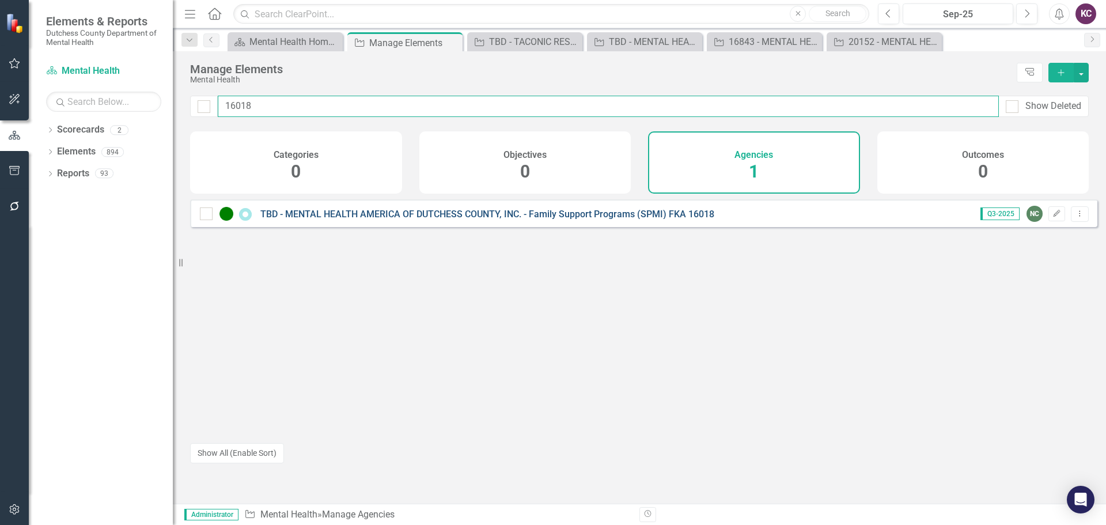
type input "16018"
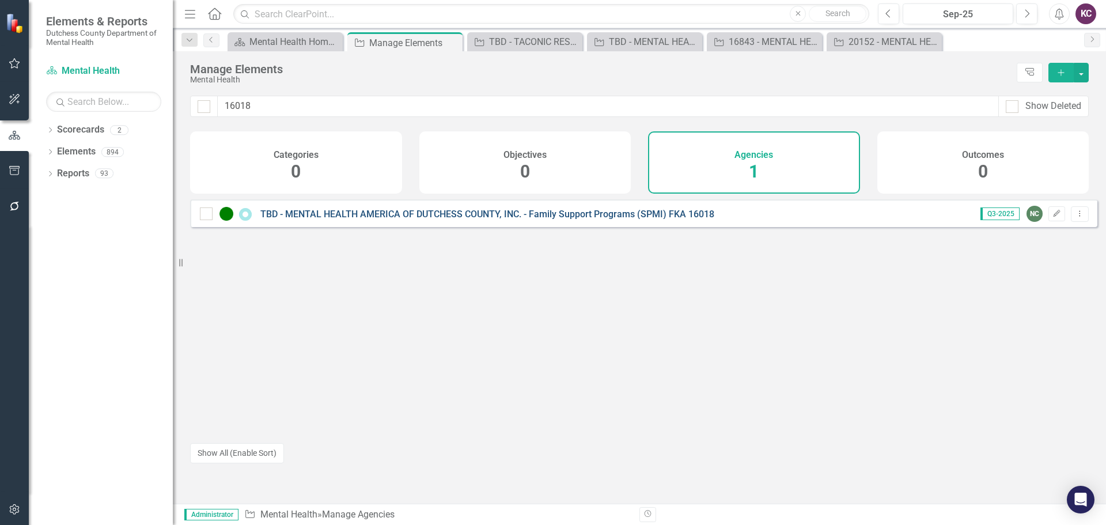
click at [463, 219] on link "TBD - MENTAL HEALTH AMERICA OF DUTCHESS COUNTY, INC. - Family Support Programs …" at bounding box center [487, 213] width 454 height 11
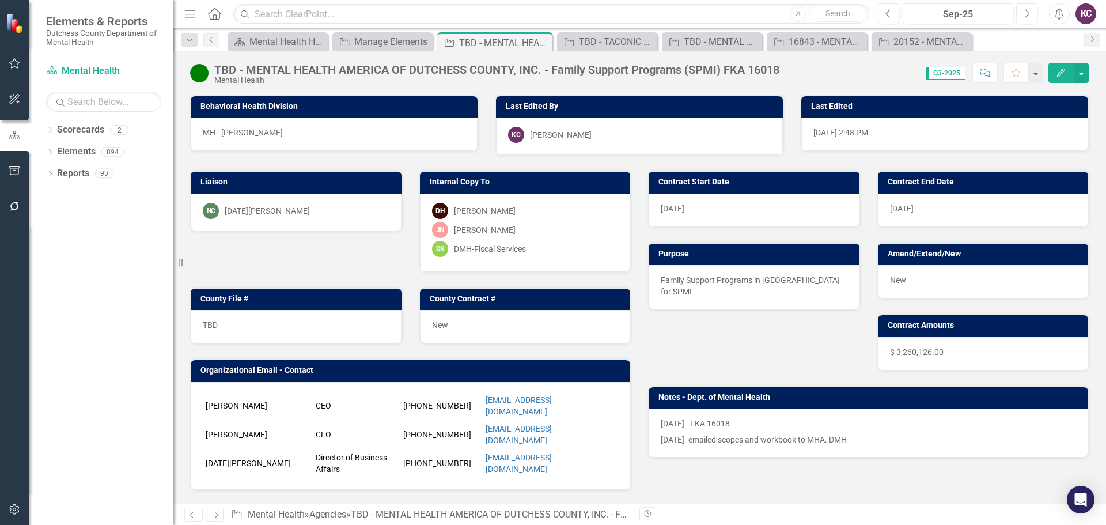
click at [300, 211] on div "NC Noel Crotone" at bounding box center [296, 211] width 187 height 16
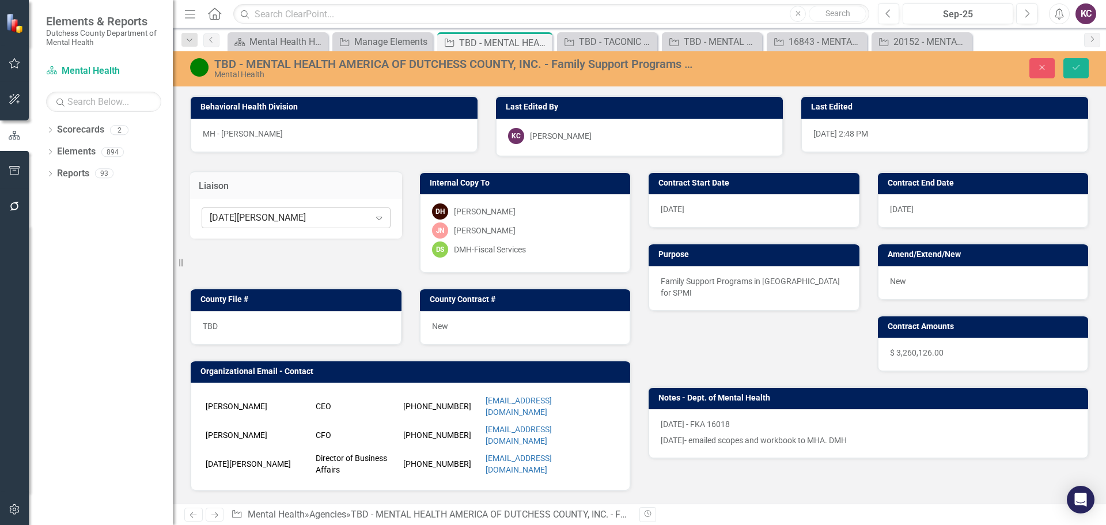
click at [339, 213] on div "[DATE][PERSON_NAME]" at bounding box center [290, 217] width 160 height 13
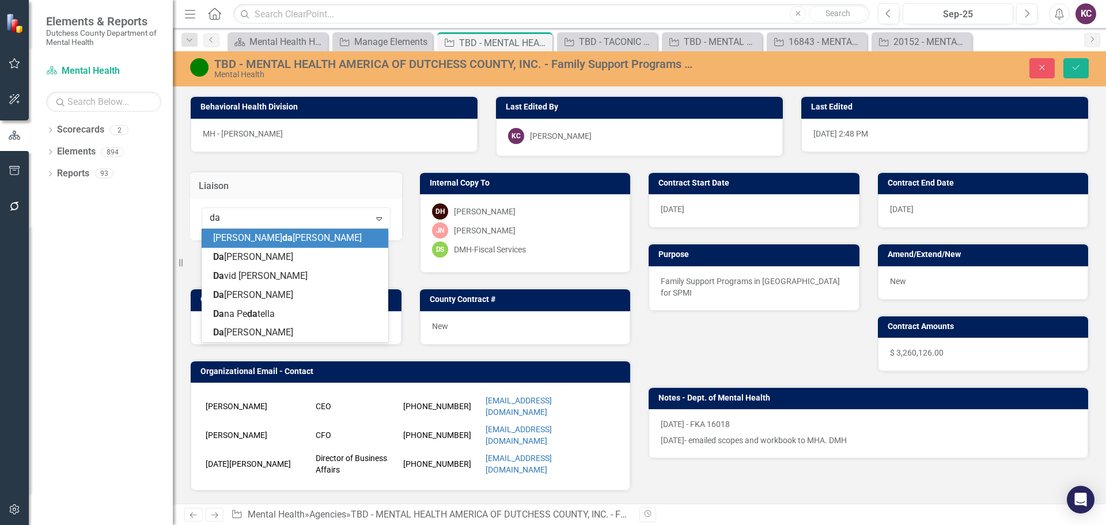
type input "dan"
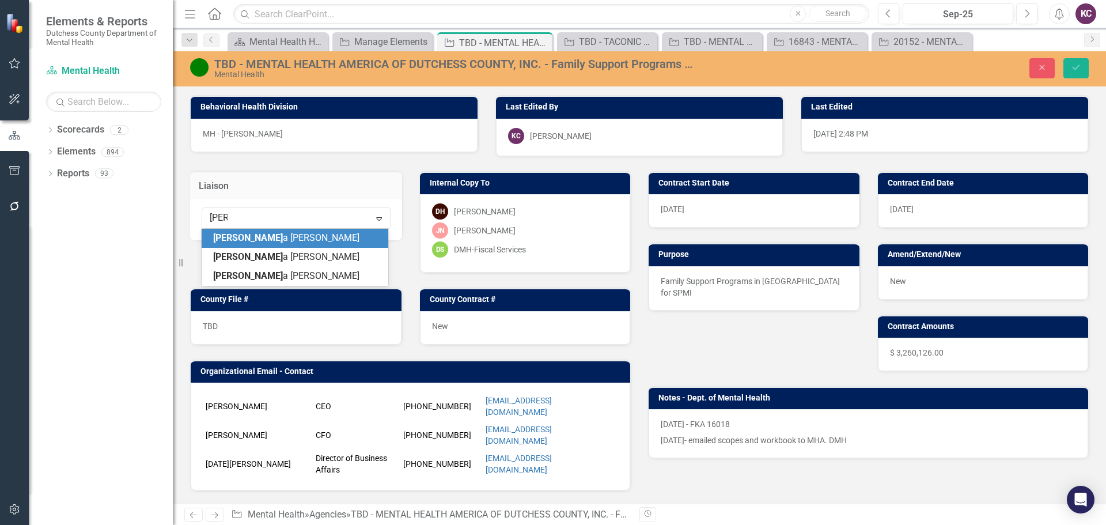
click at [254, 237] on span "Dan a Hopkins" at bounding box center [286, 237] width 146 height 11
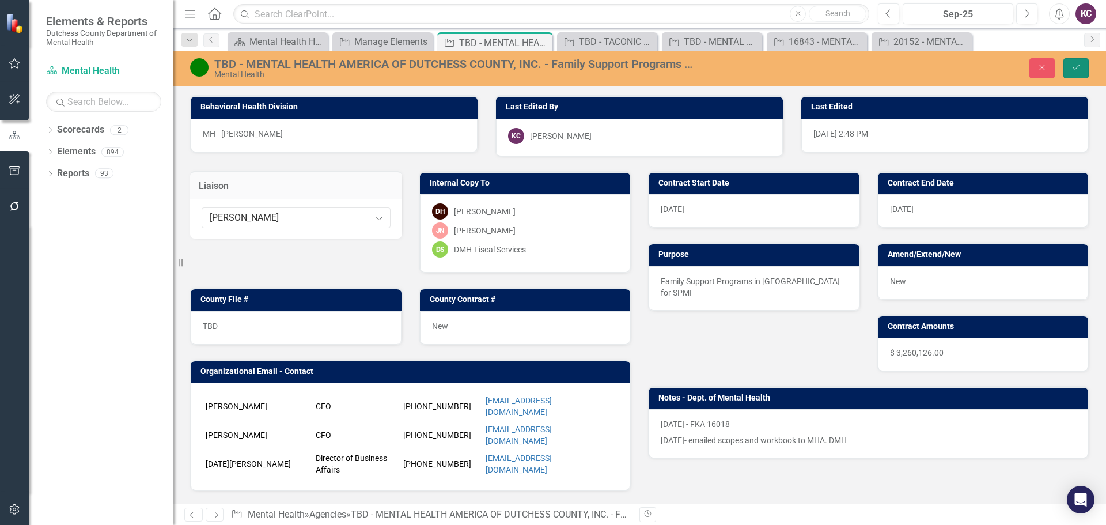
click at [1074, 64] on icon "Save" at bounding box center [1076, 67] width 10 height 8
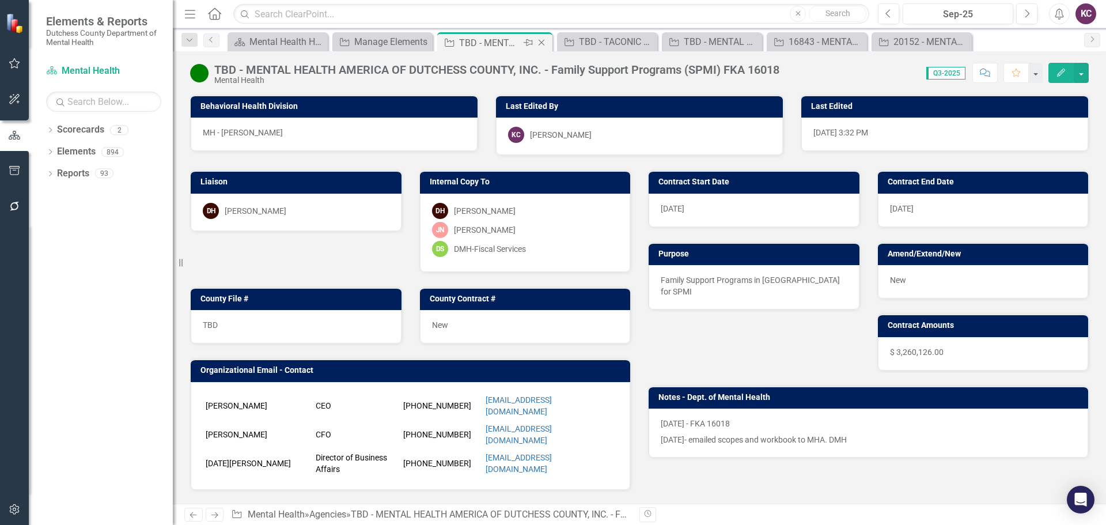
click at [540, 40] on icon "Close" at bounding box center [542, 42] width 12 height 9
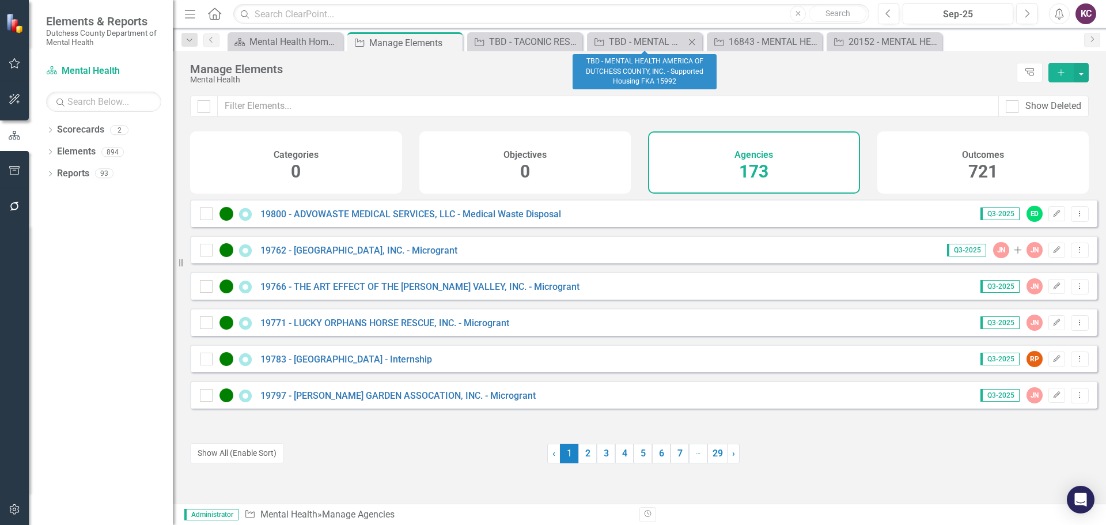
click at [689, 43] on icon "Close" at bounding box center [692, 41] width 12 height 9
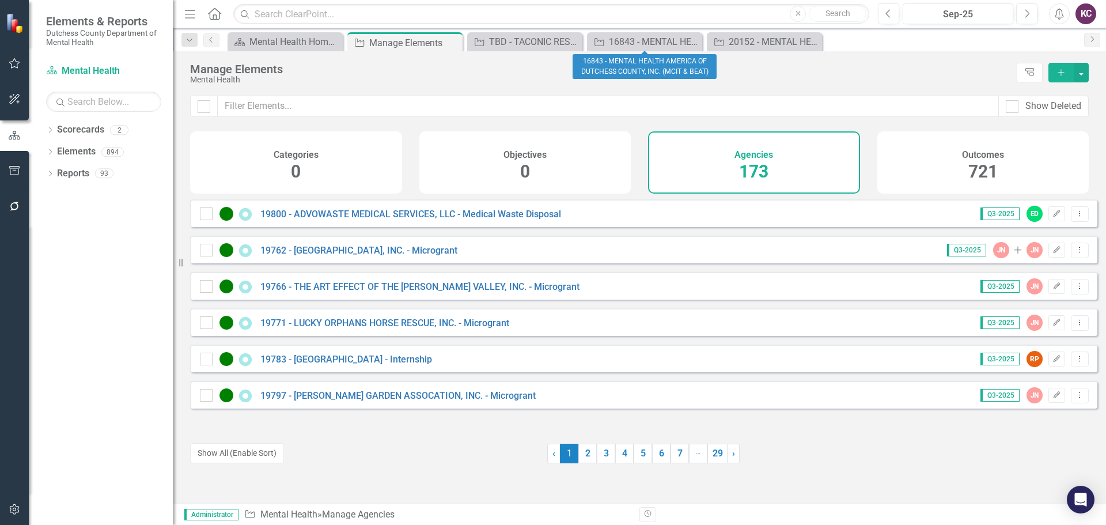
click at [0, 0] on icon "Close" at bounding box center [0, 0] width 0 height 0
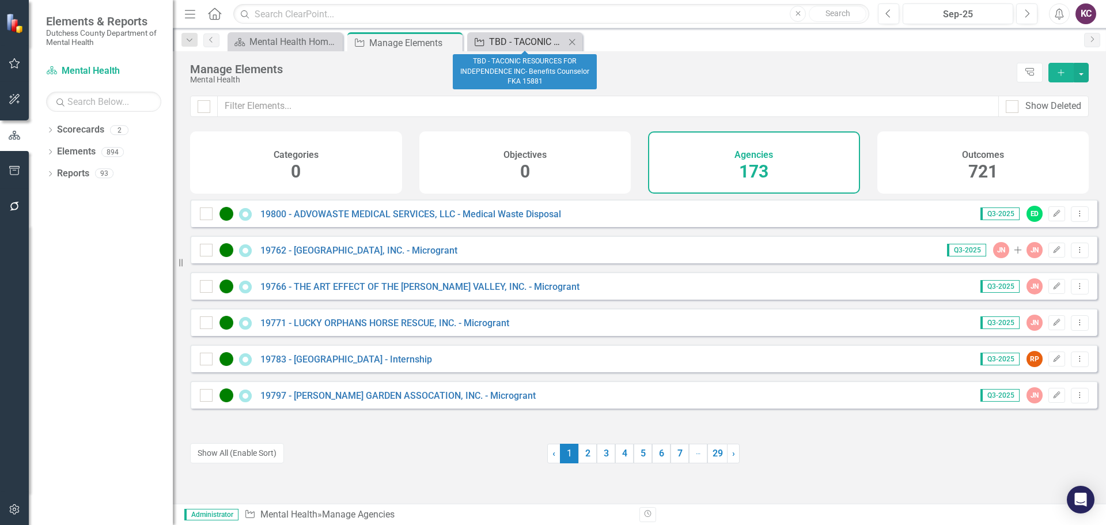
click at [515, 38] on div "TBD - TACONIC RESOURCES FOR INDEPENDENCE INC- Benefits Counselor FKA 15881" at bounding box center [527, 42] width 76 height 14
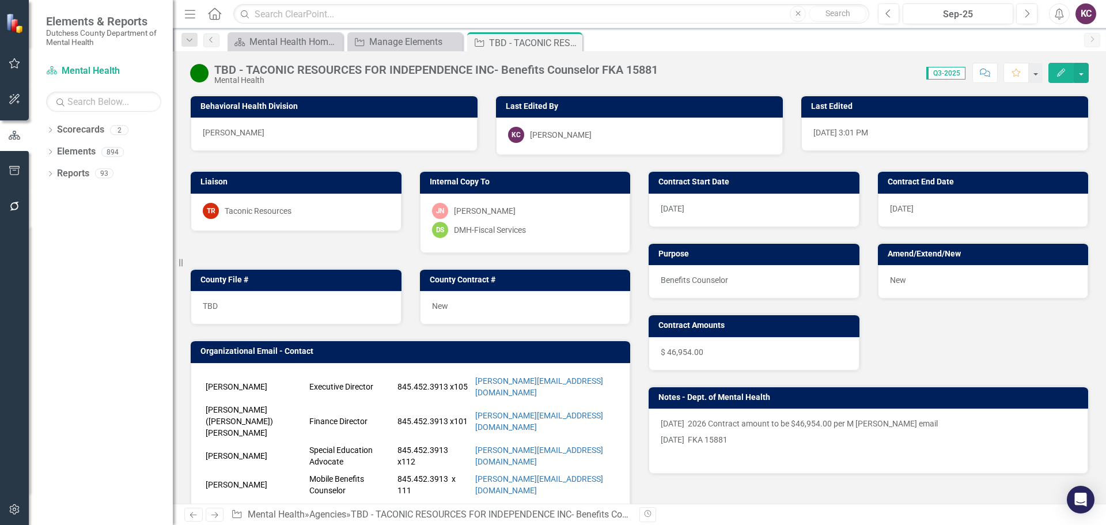
click at [276, 211] on div "Taconic Resources" at bounding box center [258, 211] width 67 height 12
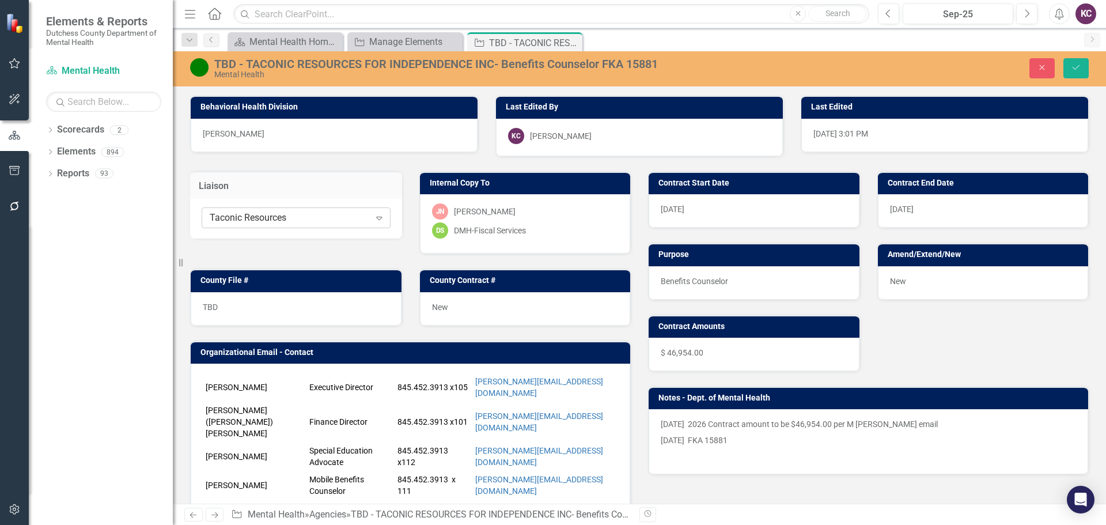
click at [266, 219] on div "Taconic Resources" at bounding box center [290, 217] width 160 height 13
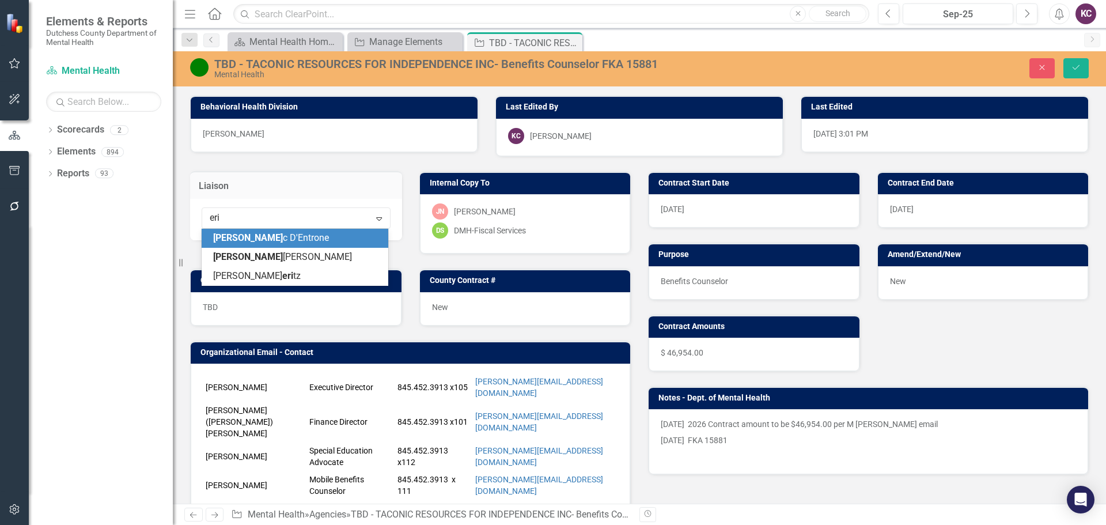
type input "[PERSON_NAME]"
click at [233, 240] on span "[PERSON_NAME]" at bounding box center [267, 237] width 109 height 11
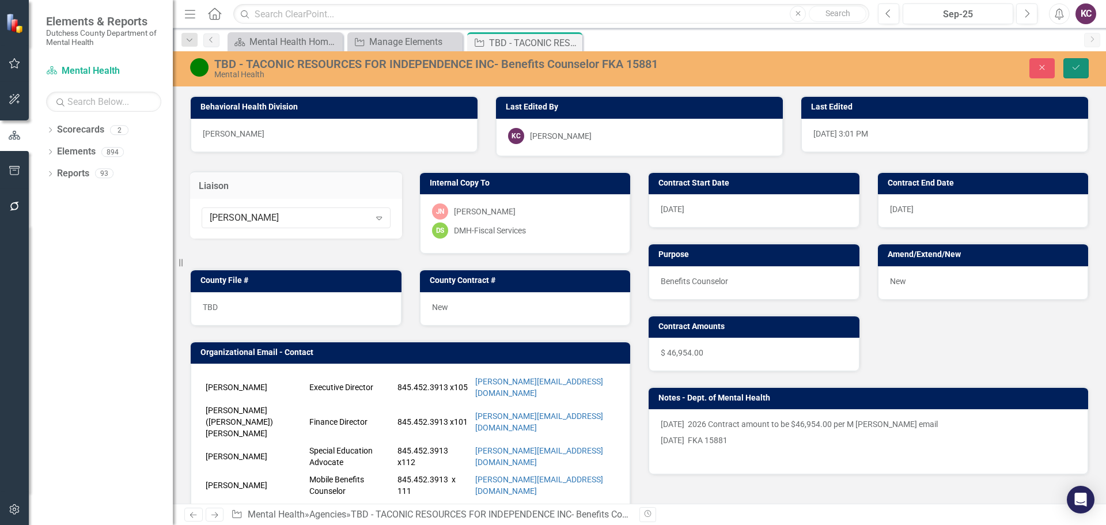
click at [1072, 66] on icon "Save" at bounding box center [1076, 67] width 10 height 8
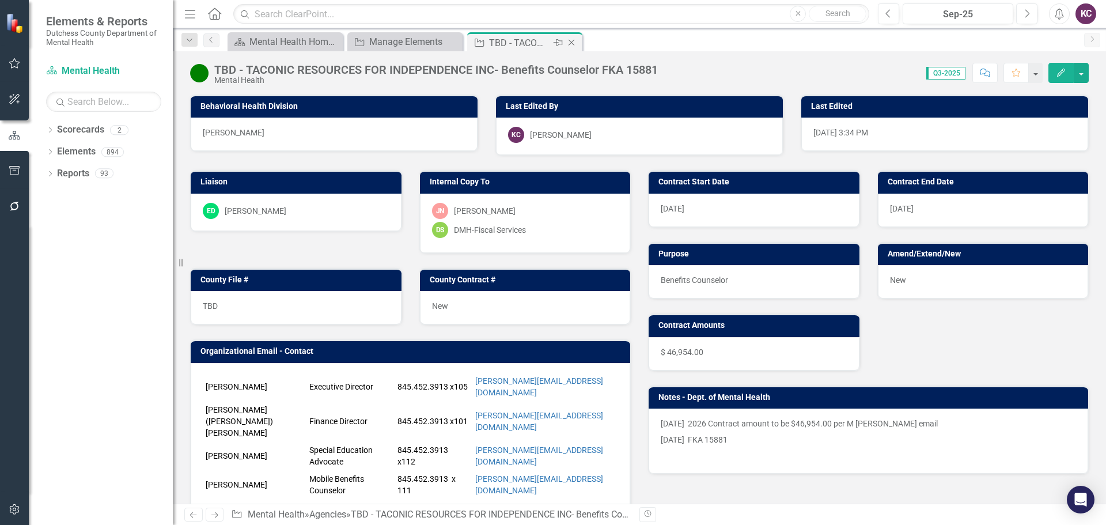
click at [570, 43] on icon "Close" at bounding box center [572, 42] width 12 height 9
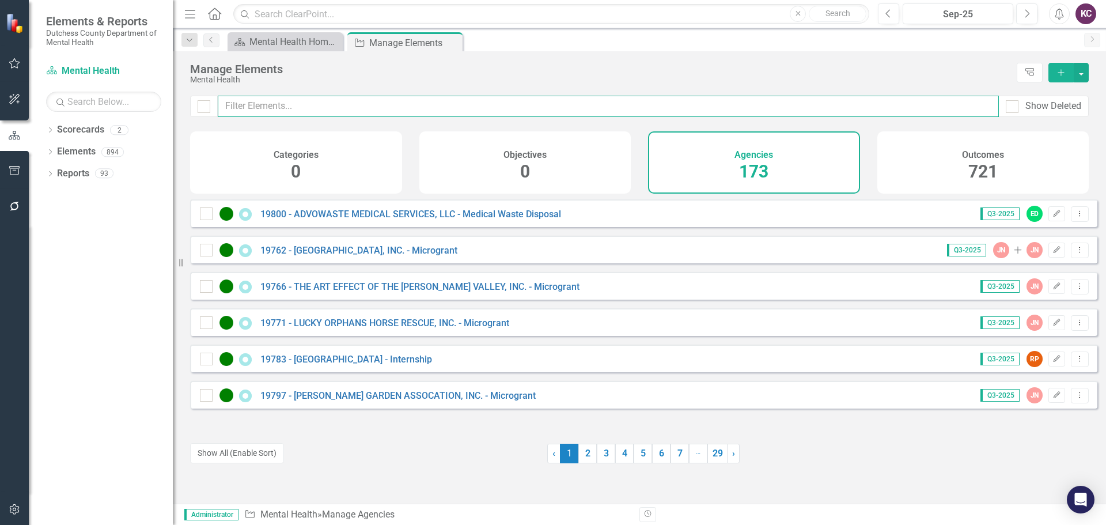
click at [341, 107] on input "text" at bounding box center [608, 106] width 781 height 21
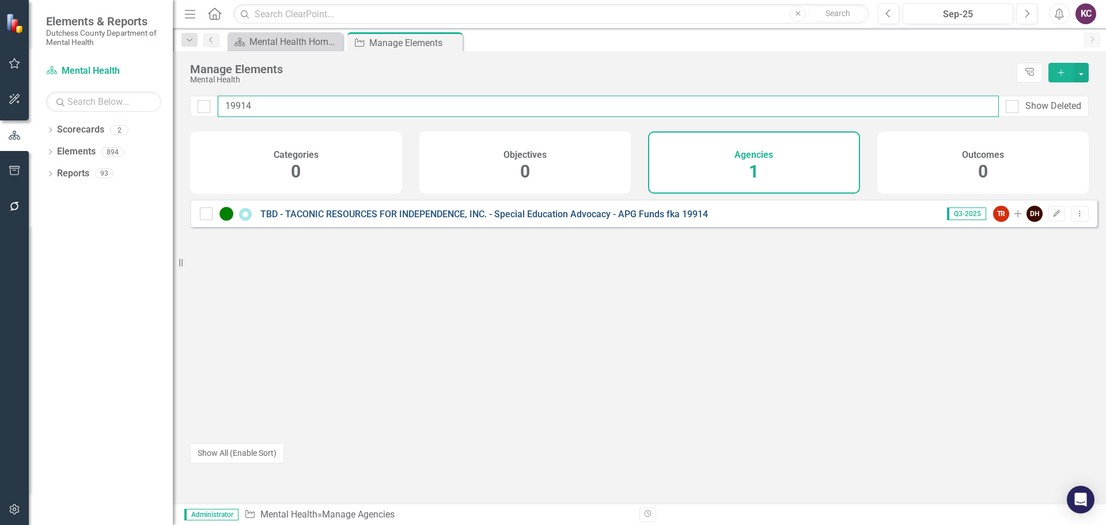
type input "19914"
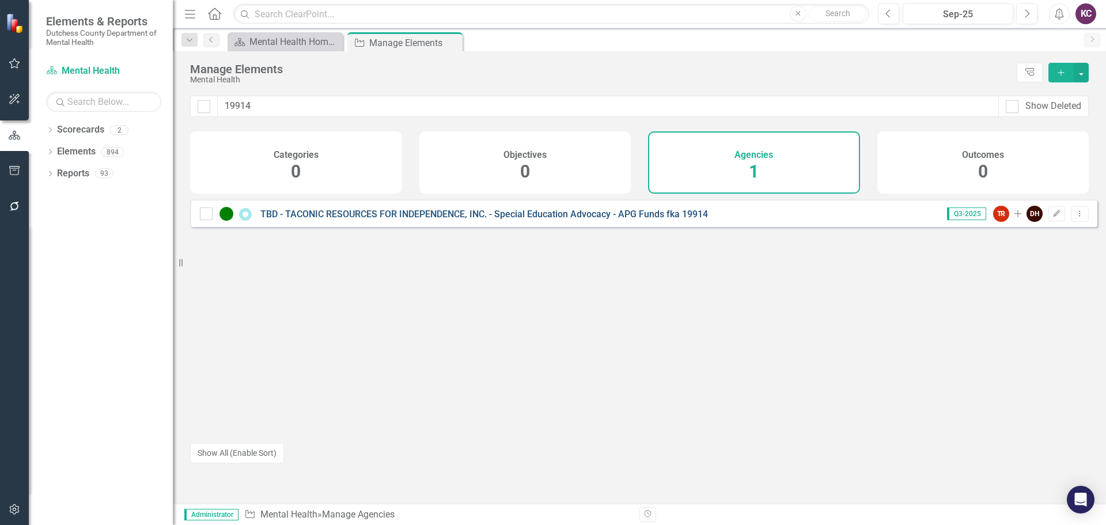
click at [477, 219] on link "TBD - TACONIC RESOURCES FOR INDEPENDENCE, INC. - Special Education Advocacy - A…" at bounding box center [484, 213] width 448 height 11
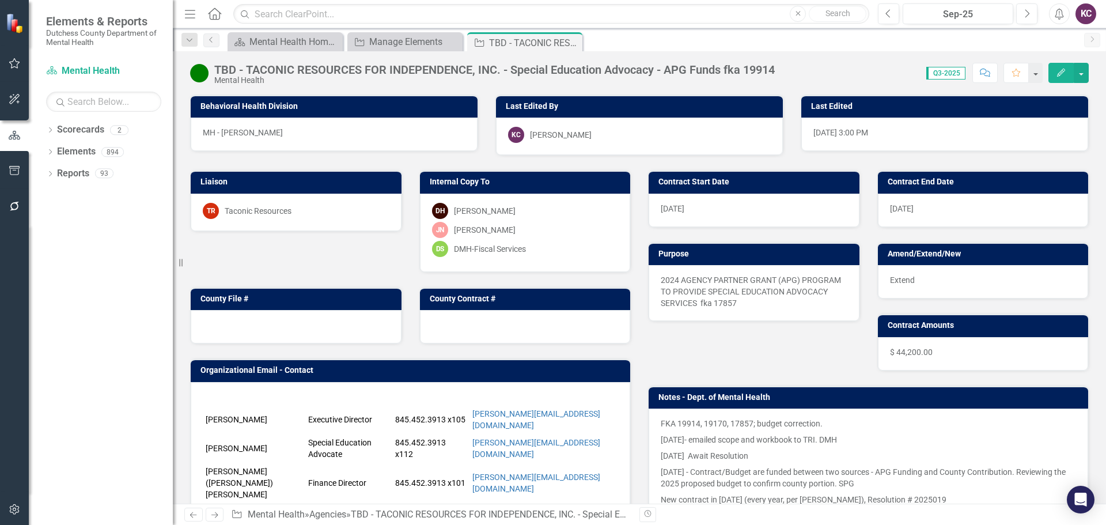
click at [282, 211] on div "Taconic Resources" at bounding box center [258, 211] width 67 height 12
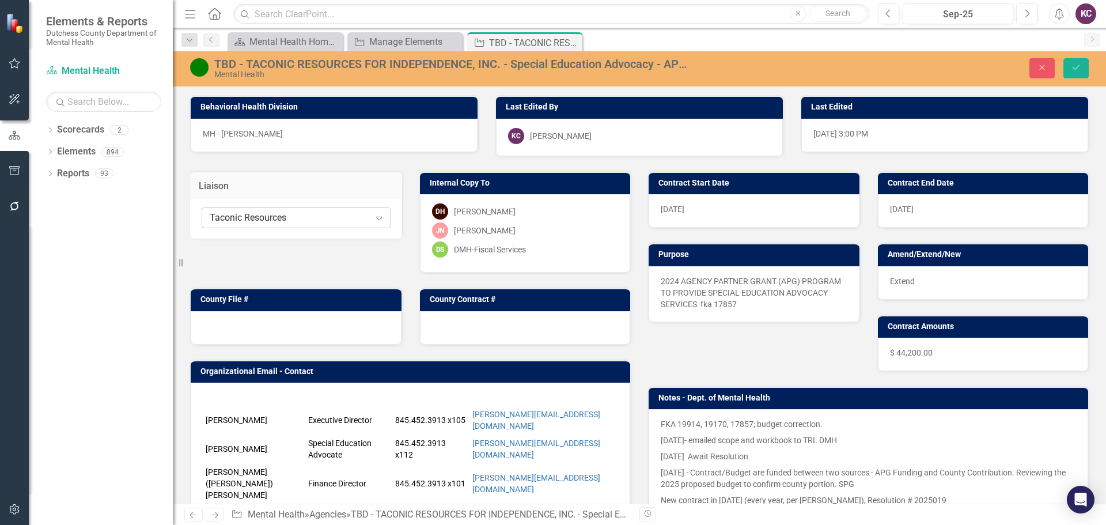
click at [284, 217] on div "Taconic Resources" at bounding box center [290, 217] width 160 height 13
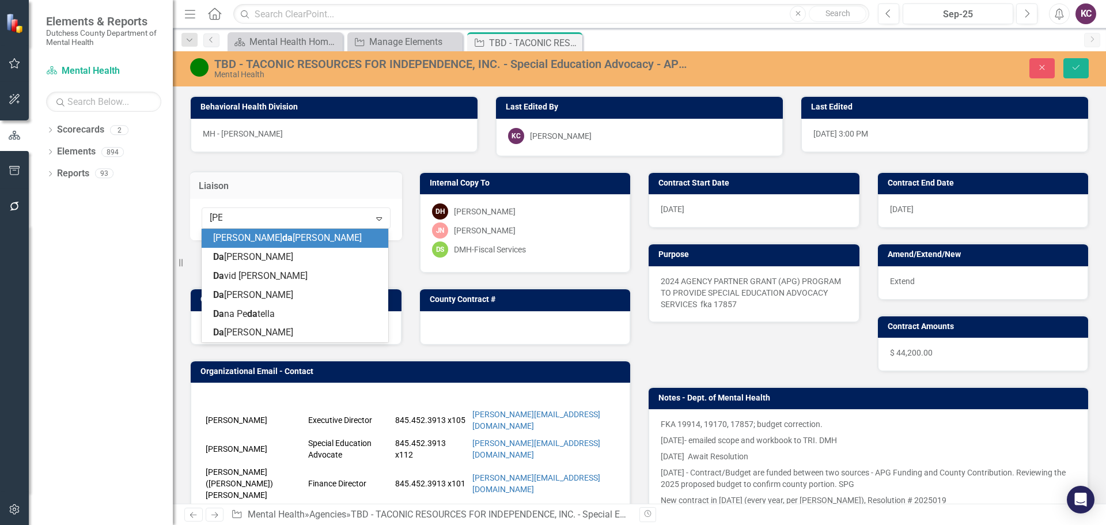
type input "dana"
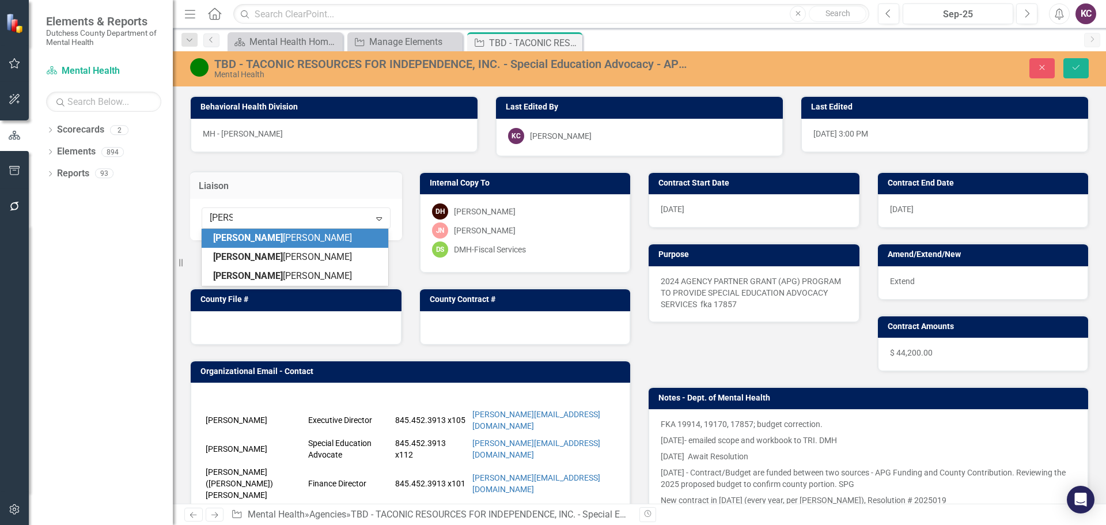
click at [251, 234] on span "Dana Hopkins" at bounding box center [282, 237] width 139 height 11
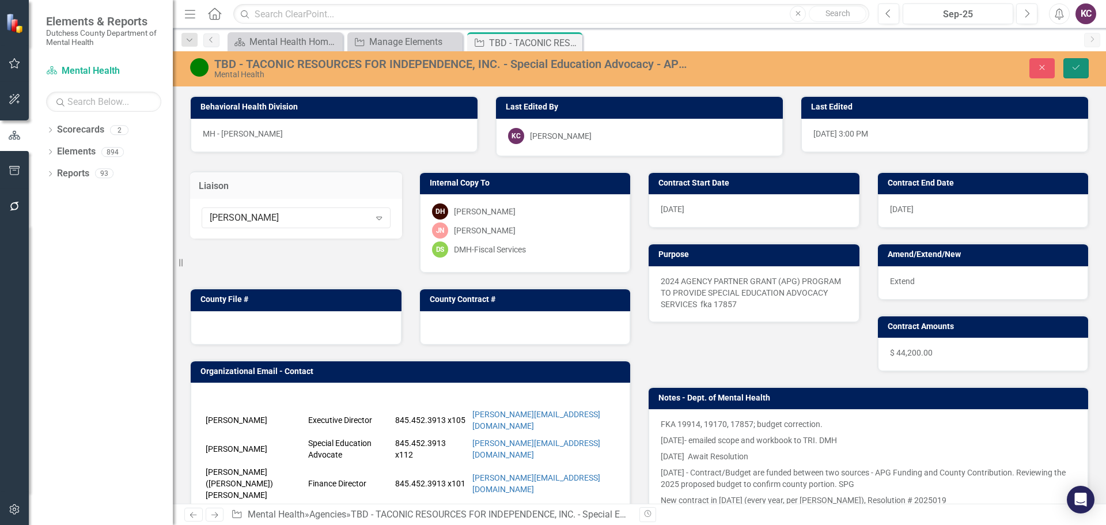
click at [1072, 68] on icon "Save" at bounding box center [1076, 67] width 10 height 8
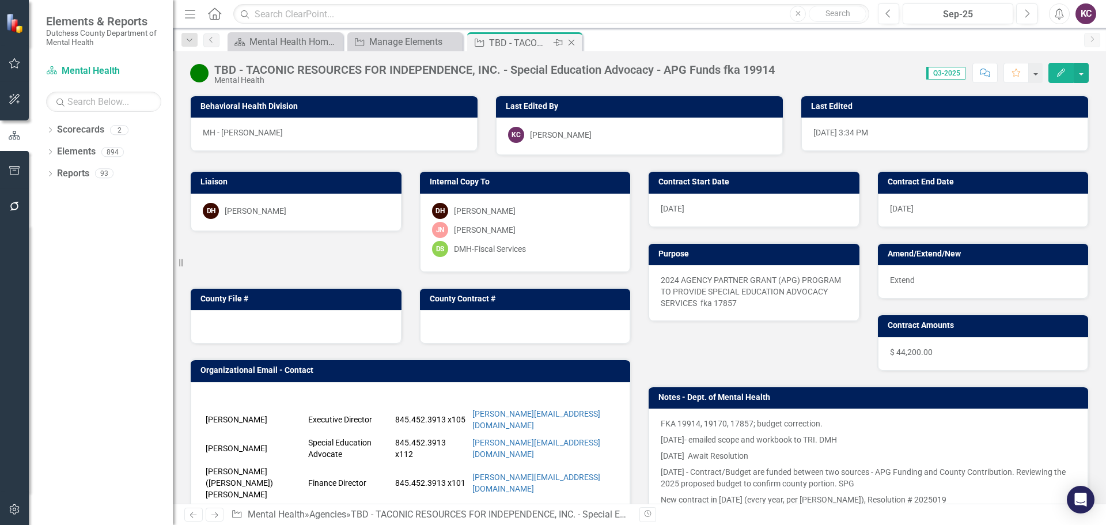
click at [572, 44] on icon "Close" at bounding box center [572, 42] width 12 height 9
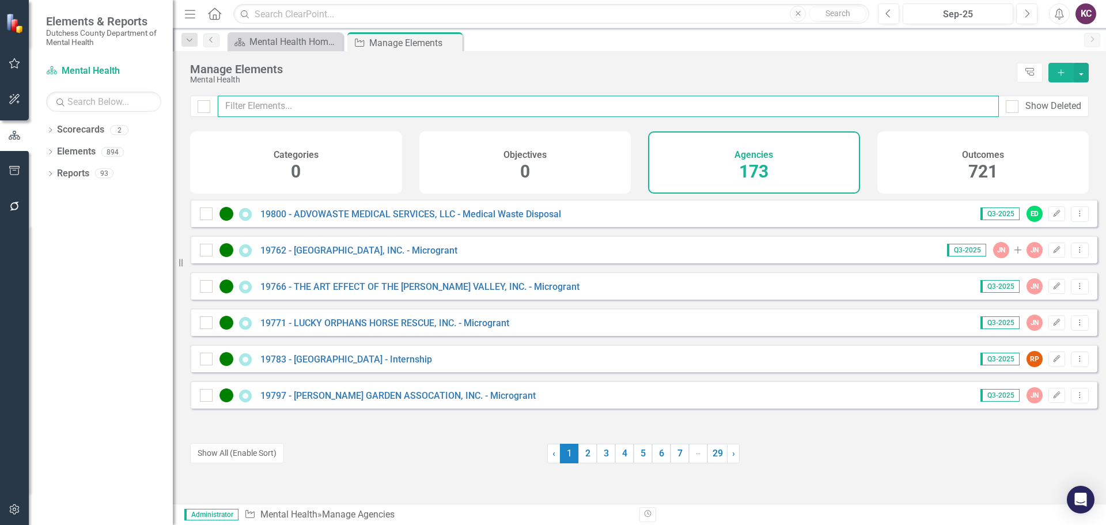
click at [373, 104] on input "text" at bounding box center [608, 106] width 781 height 21
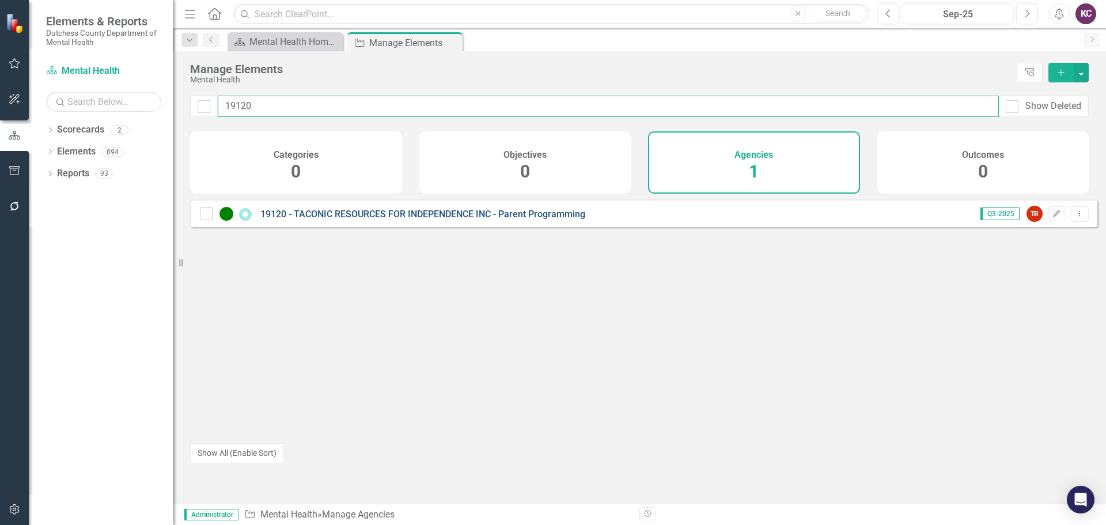
type input "19120"
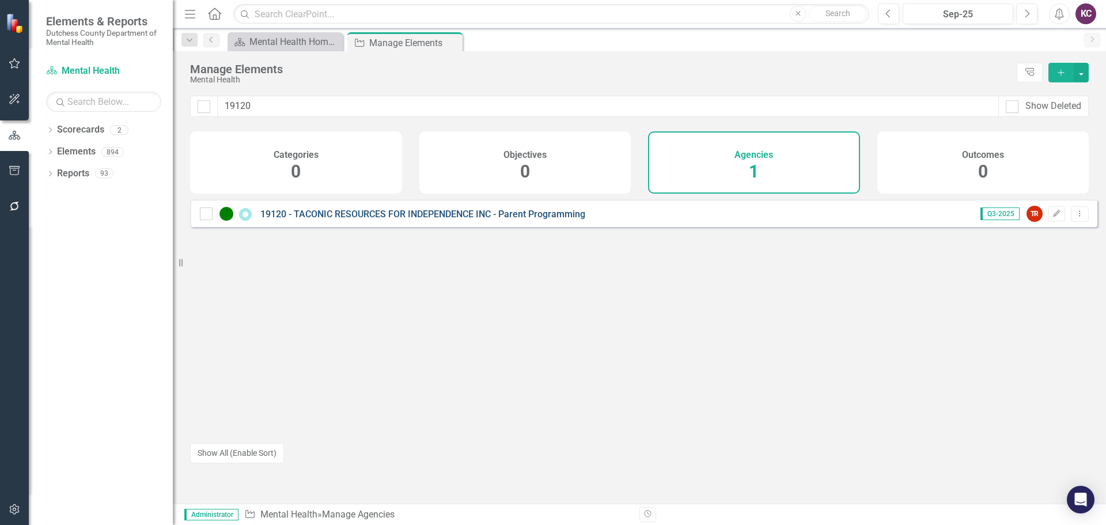
click at [418, 219] on link "19120 - TACONIC RESOURCES FOR INDEPENDENCE INC - Parent Programming" at bounding box center [422, 213] width 325 height 11
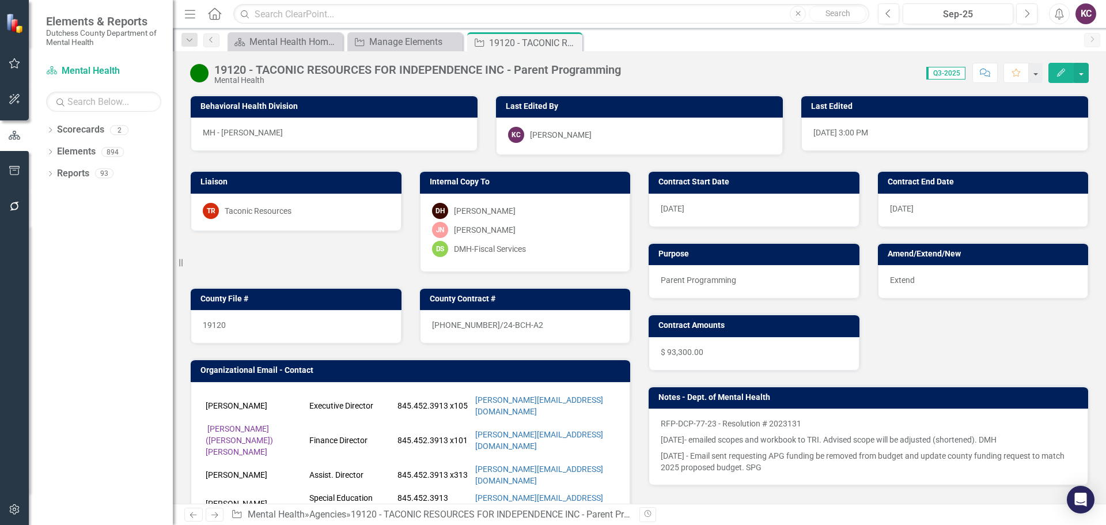
click at [314, 216] on div "TR Taconic Resources" at bounding box center [296, 211] width 187 height 16
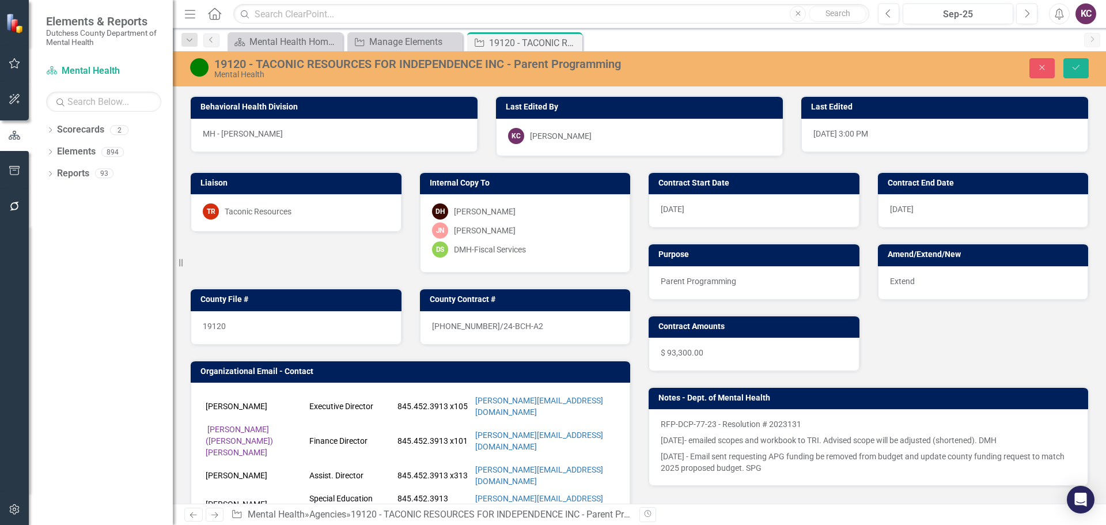
click at [297, 217] on div "TR Taconic Resources" at bounding box center [296, 211] width 187 height 16
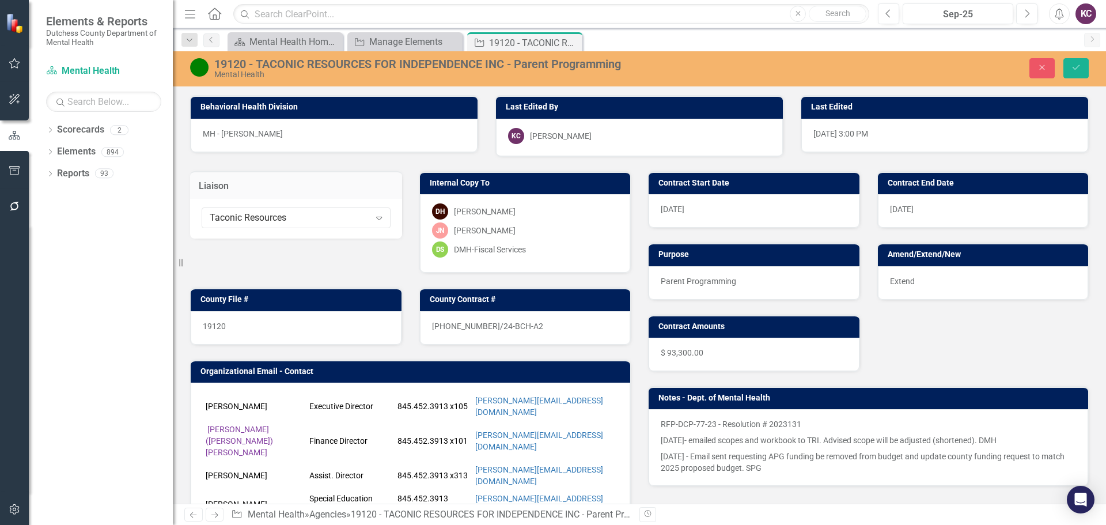
click at [297, 217] on div "Taconic Resources" at bounding box center [290, 217] width 160 height 13
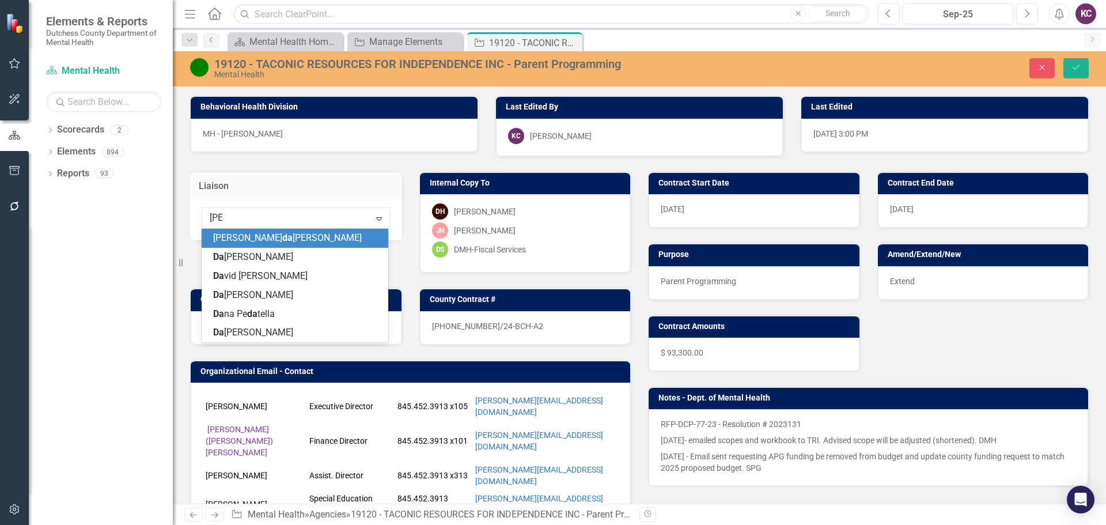
type input "dana"
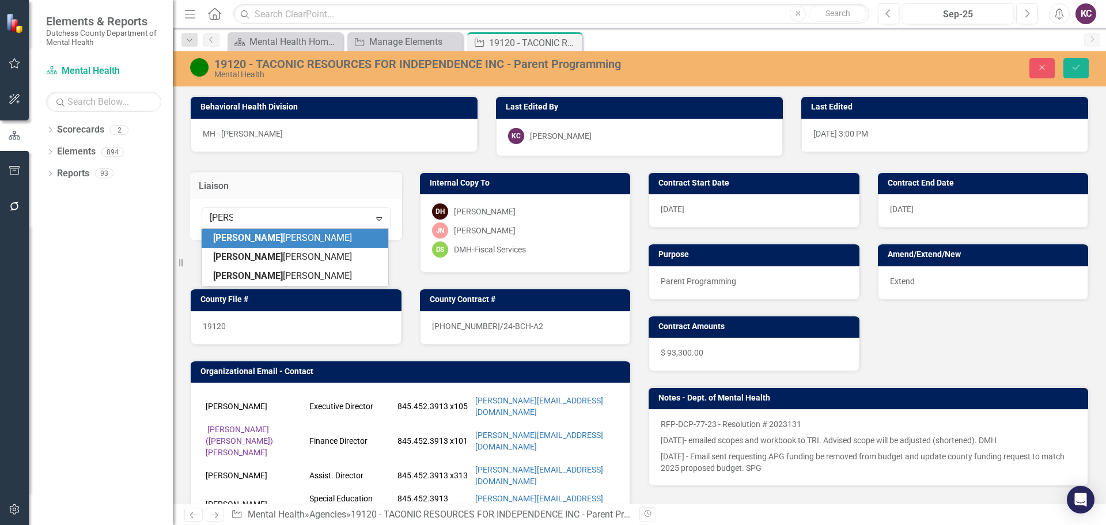
click at [271, 233] on div "Dana Hopkins" at bounding box center [297, 238] width 168 height 13
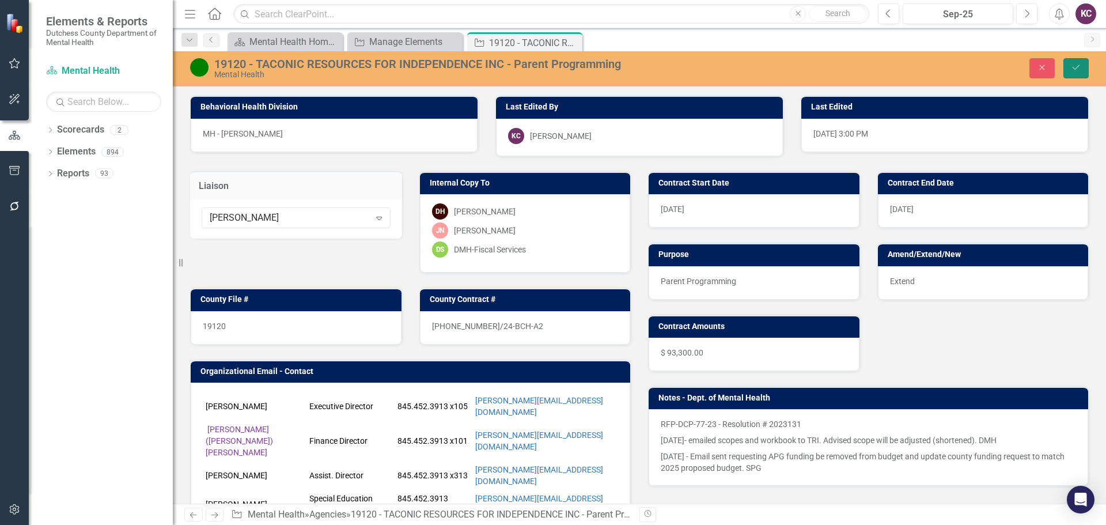
click at [1083, 69] on button "Save" at bounding box center [1075, 68] width 25 height 20
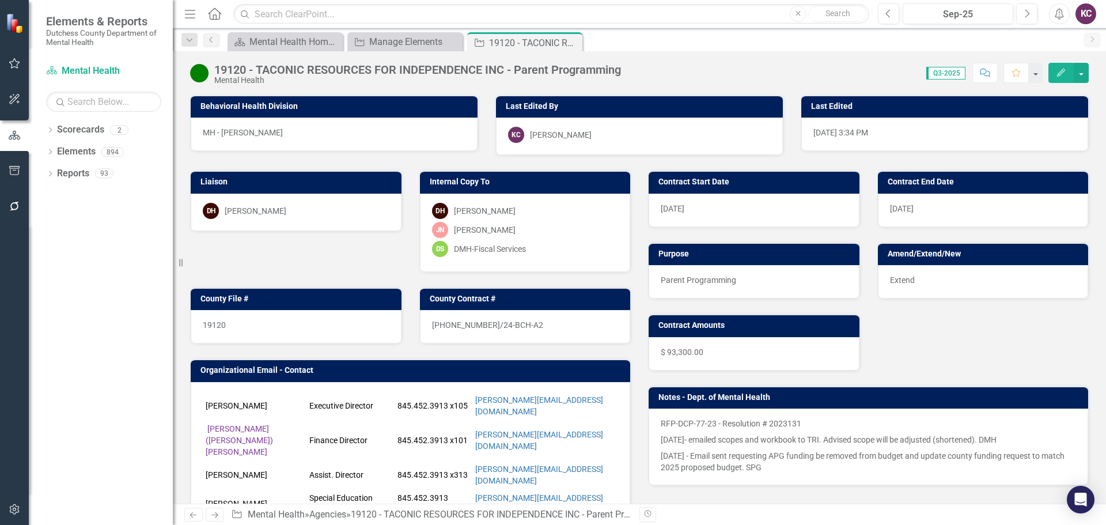
drag, startPoint x: 570, startPoint y: 38, endPoint x: 420, endPoint y: 5, distance: 153.9
click at [0, 0] on icon "Close" at bounding box center [0, 0] width 0 height 0
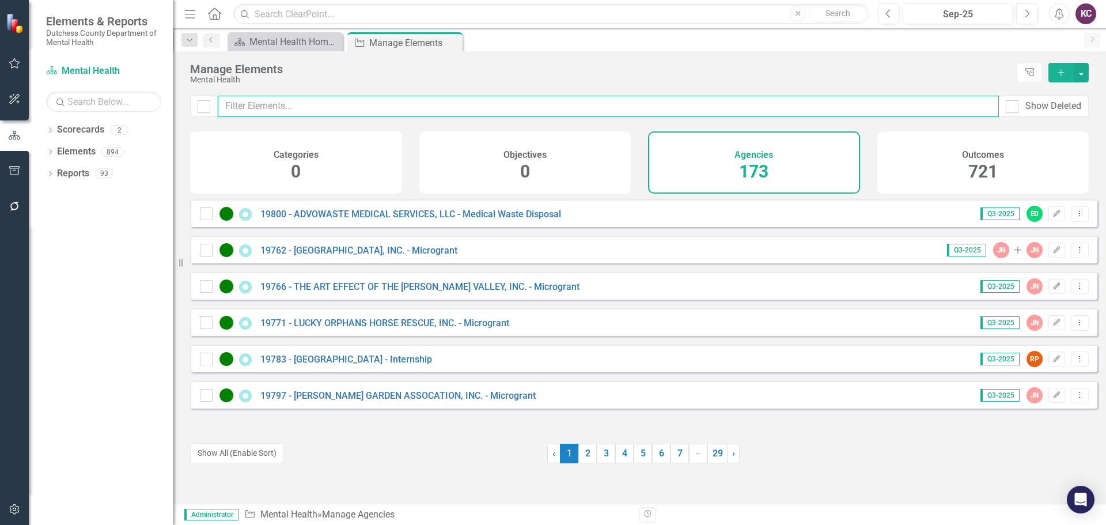
click at [304, 108] on input "text" at bounding box center [608, 106] width 781 height 21
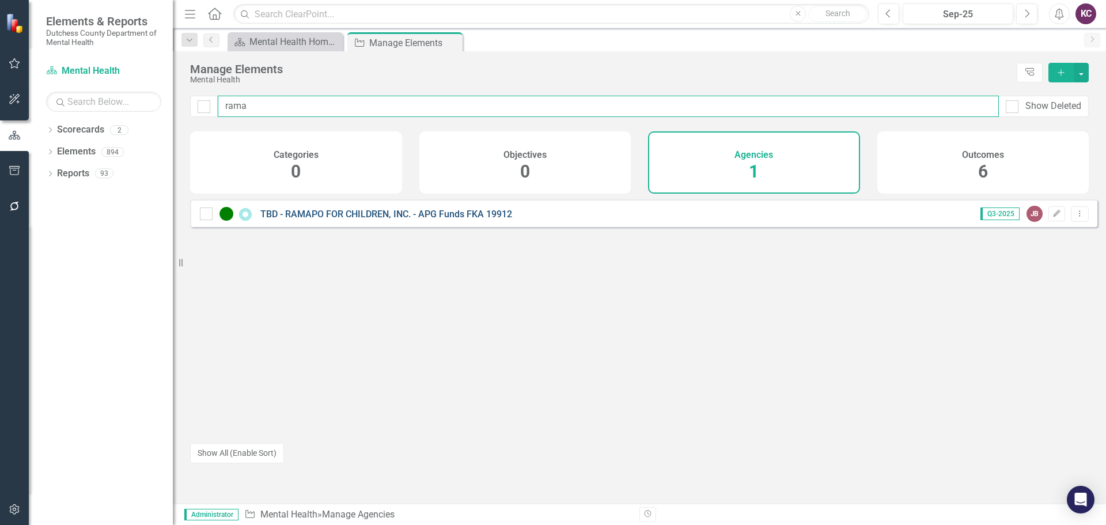
type input "rama"
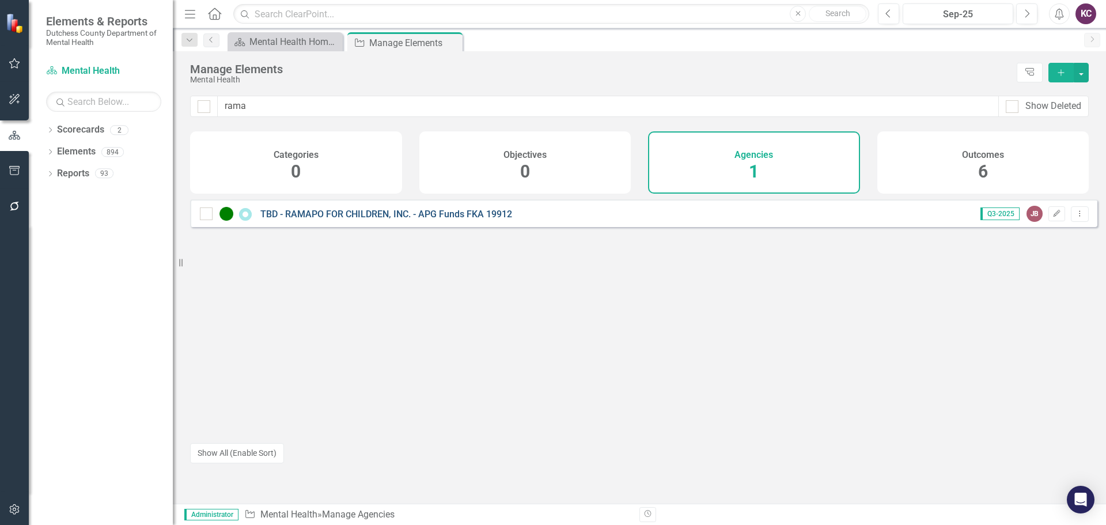
click at [415, 219] on link "TBD - RAMAPO FOR CHILDREN, INC. - APG Funds FKA 19912" at bounding box center [386, 213] width 252 height 11
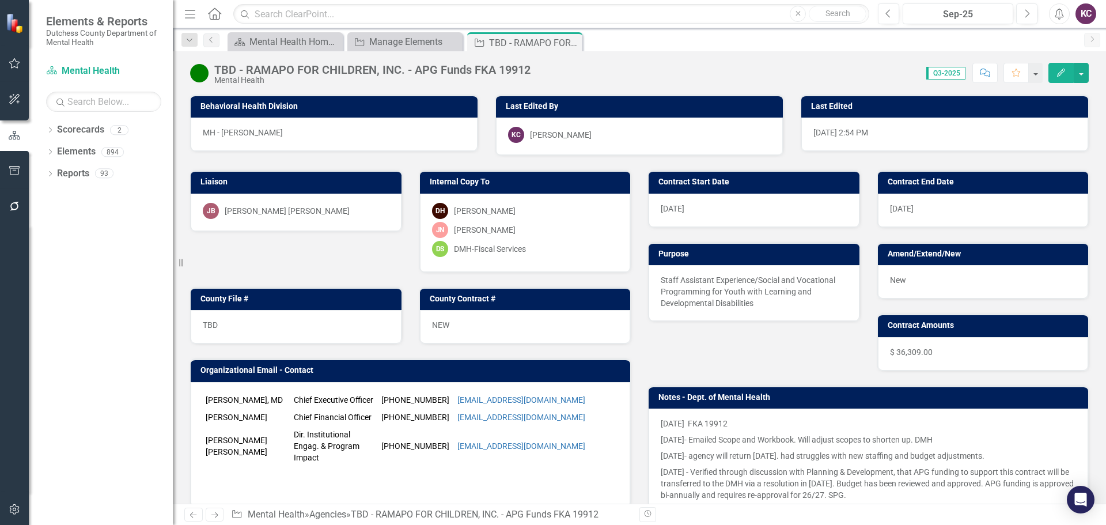
click at [289, 209] on div "[PERSON_NAME] [PERSON_NAME]" at bounding box center [287, 211] width 125 height 12
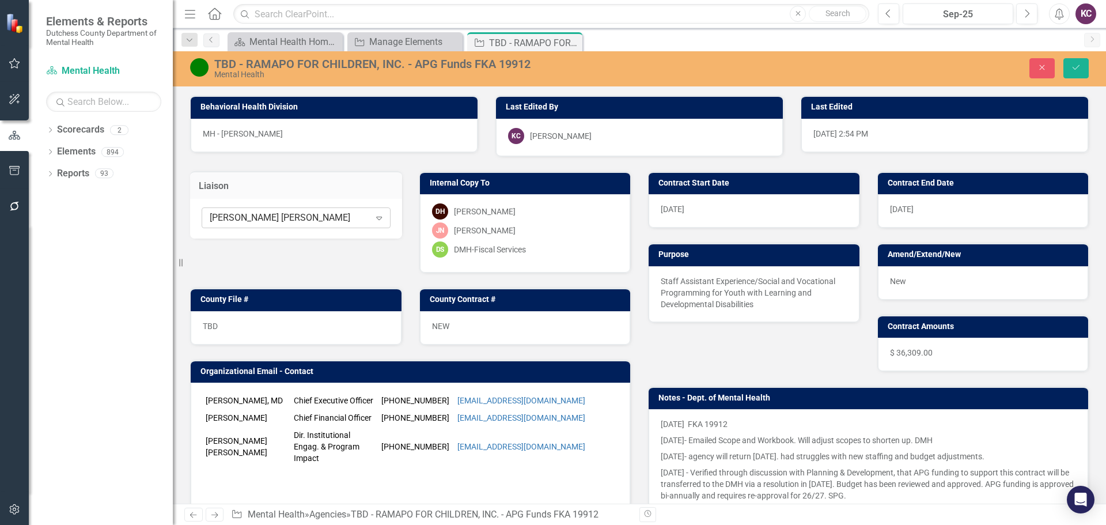
click at [293, 213] on div "[PERSON_NAME] [PERSON_NAME]" at bounding box center [290, 217] width 160 height 13
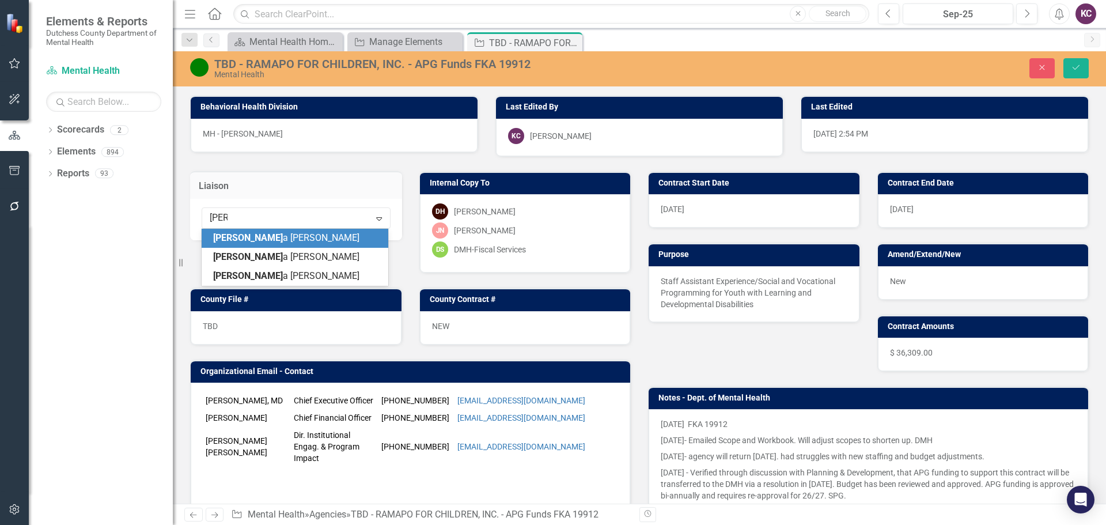
type input "dana"
click at [261, 241] on span "Dana Hopkins" at bounding box center [282, 237] width 139 height 11
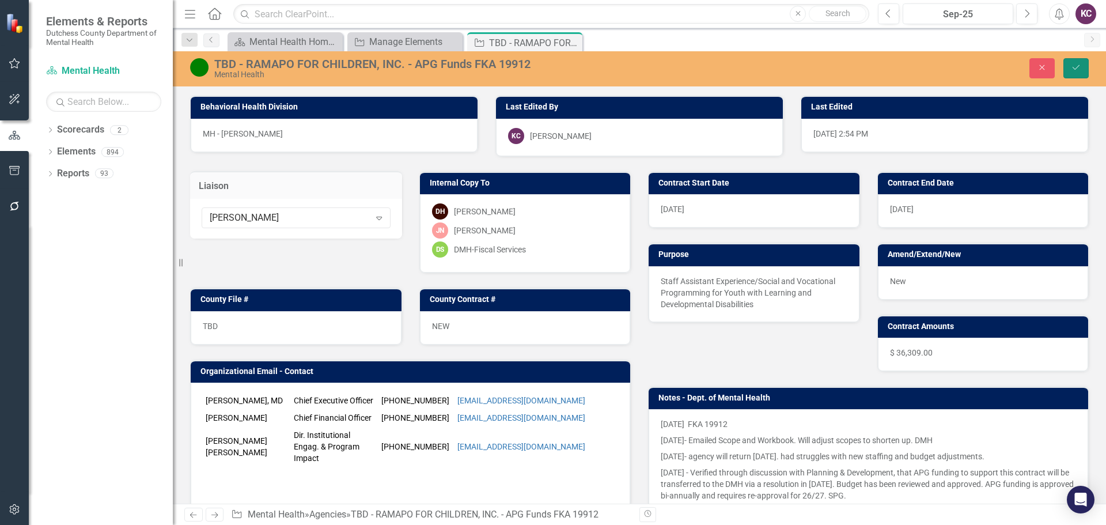
click at [1082, 66] on button "Save" at bounding box center [1075, 68] width 25 height 20
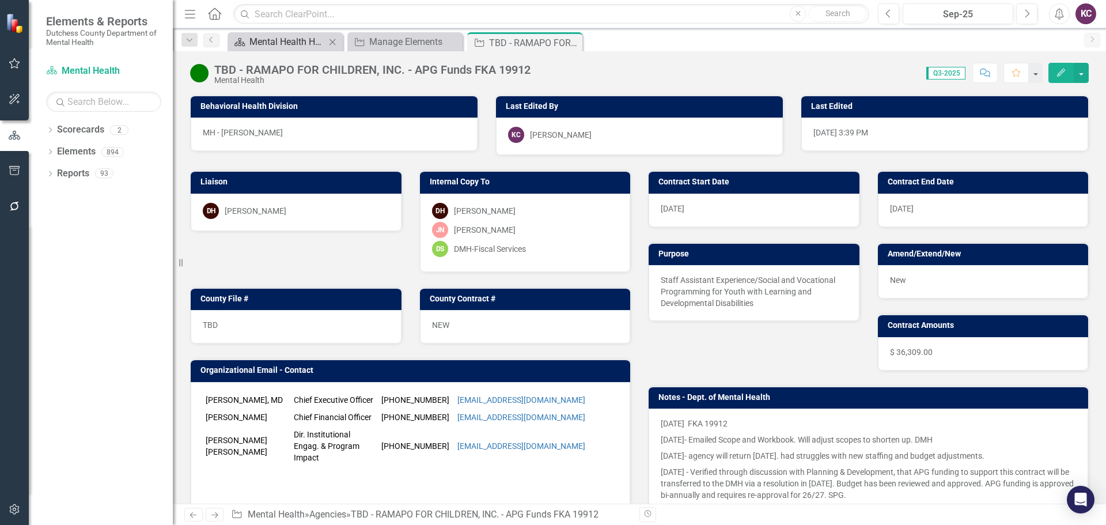
drag, startPoint x: 573, startPoint y: 42, endPoint x: 274, endPoint y: 44, distance: 299.5
click at [0, 0] on icon "Close" at bounding box center [0, 0] width 0 height 0
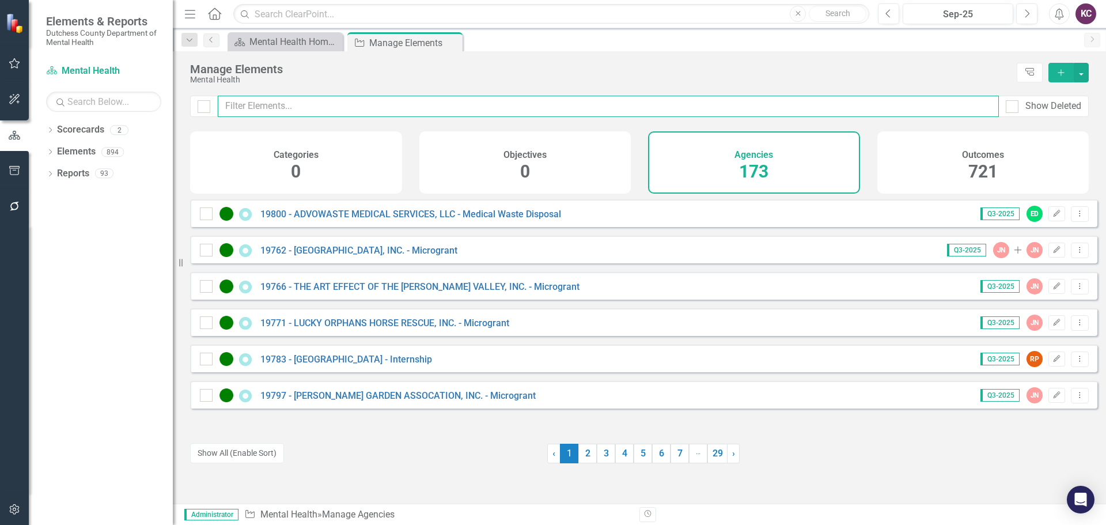
click at [327, 110] on input "text" at bounding box center [608, 106] width 781 height 21
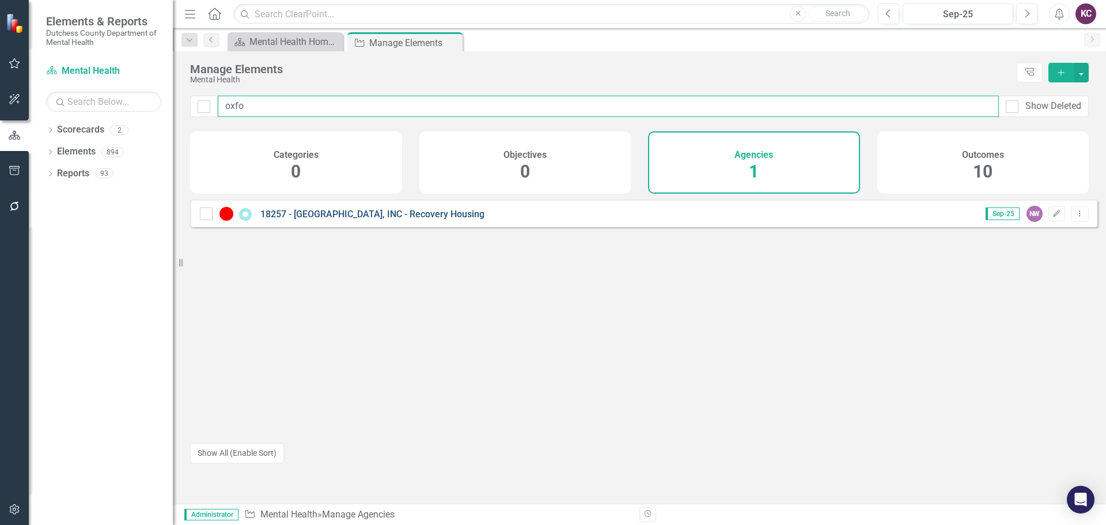
type input "oxfo"
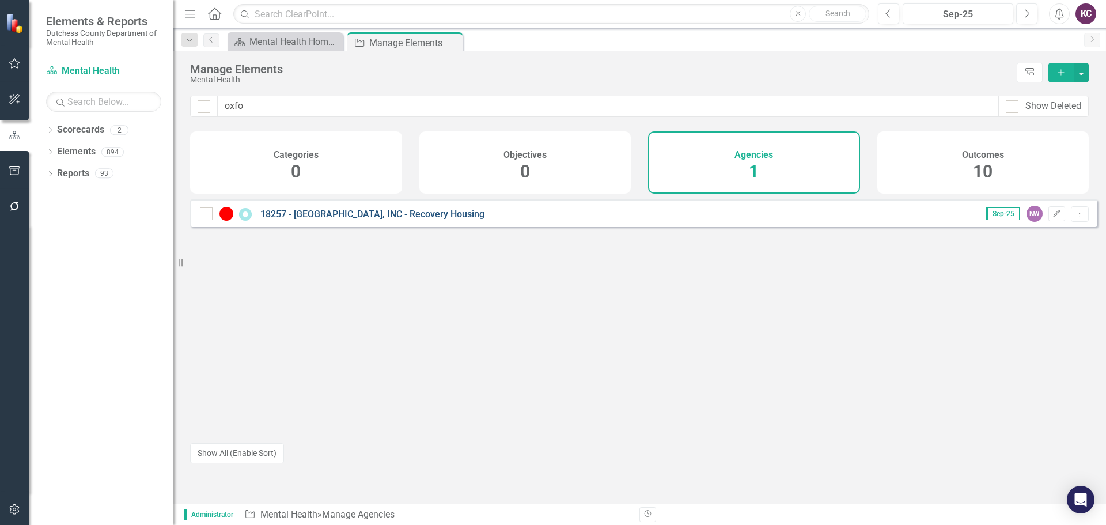
click at [301, 219] on link "18257 - [GEOGRAPHIC_DATA], INC - Recovery Housing" at bounding box center [372, 213] width 224 height 11
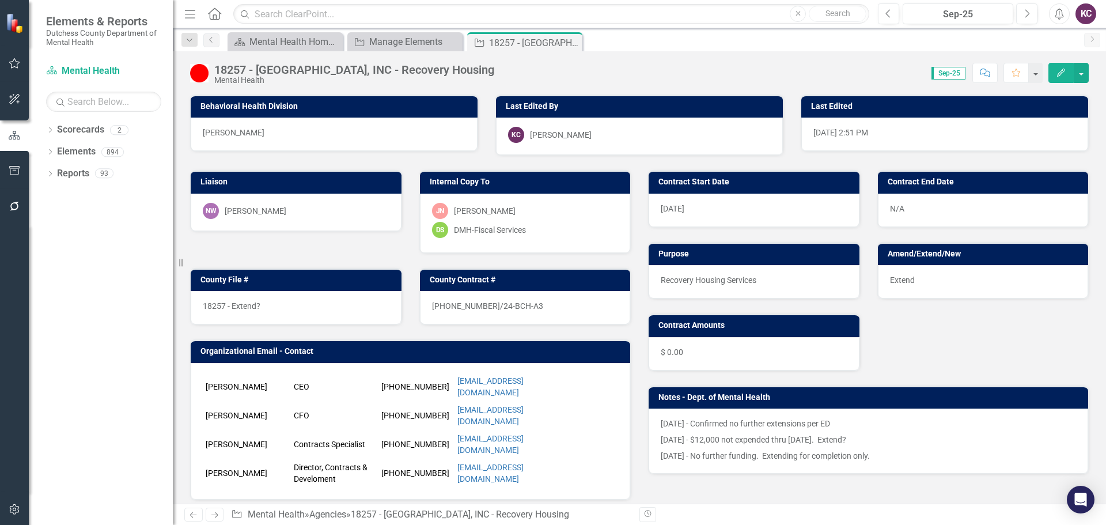
click at [289, 219] on div "NW Noah Walker" at bounding box center [296, 212] width 211 height 37
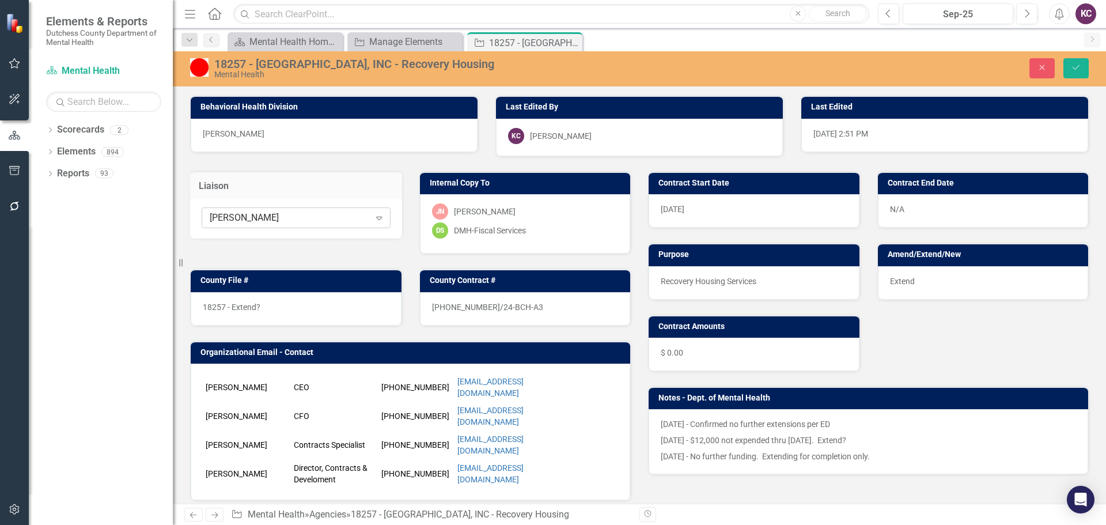
click at [296, 221] on div "[PERSON_NAME]" at bounding box center [290, 217] width 160 height 13
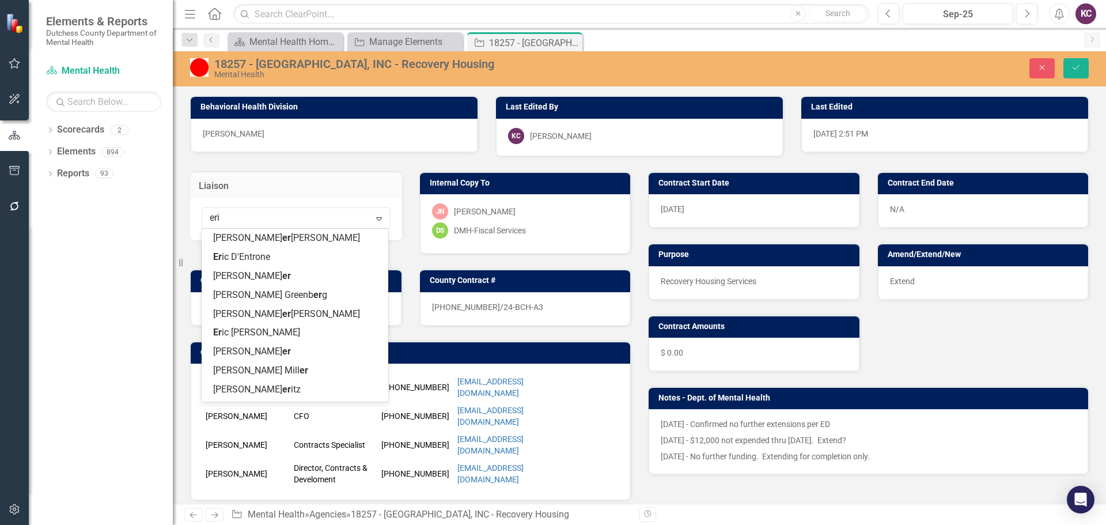
type input "[PERSON_NAME]"
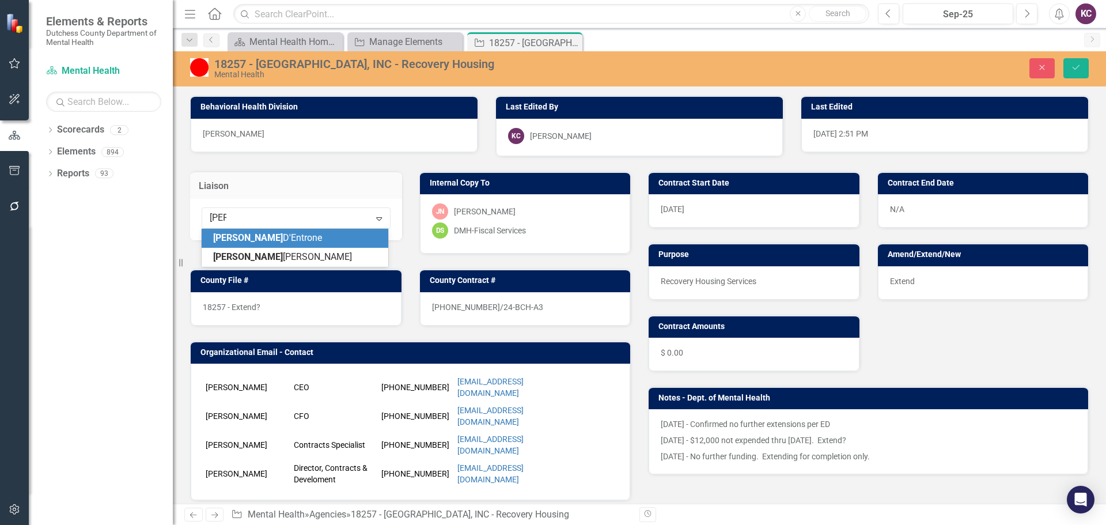
click at [290, 234] on div "[PERSON_NAME]" at bounding box center [297, 238] width 168 height 13
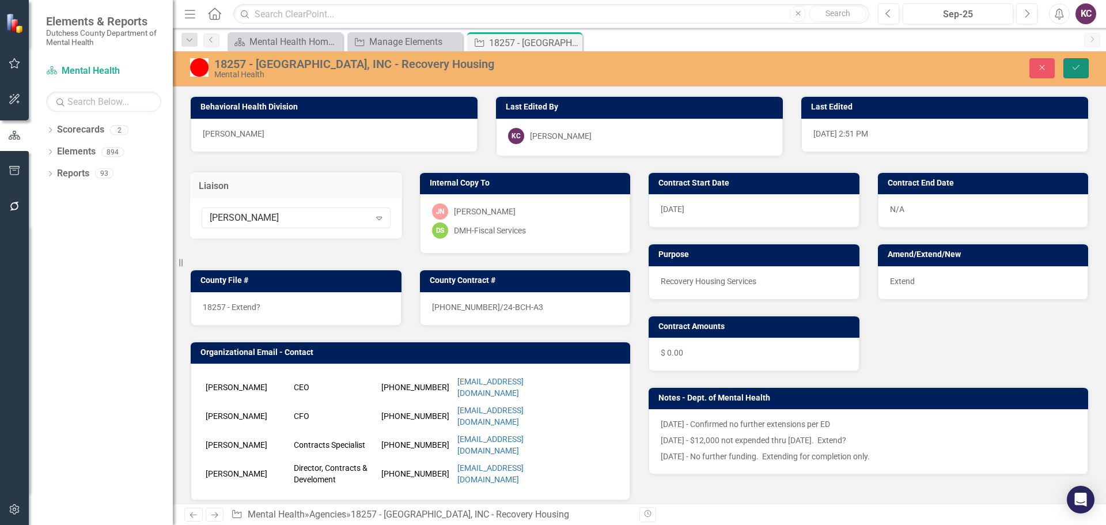
click at [1074, 63] on icon "Save" at bounding box center [1076, 67] width 10 height 8
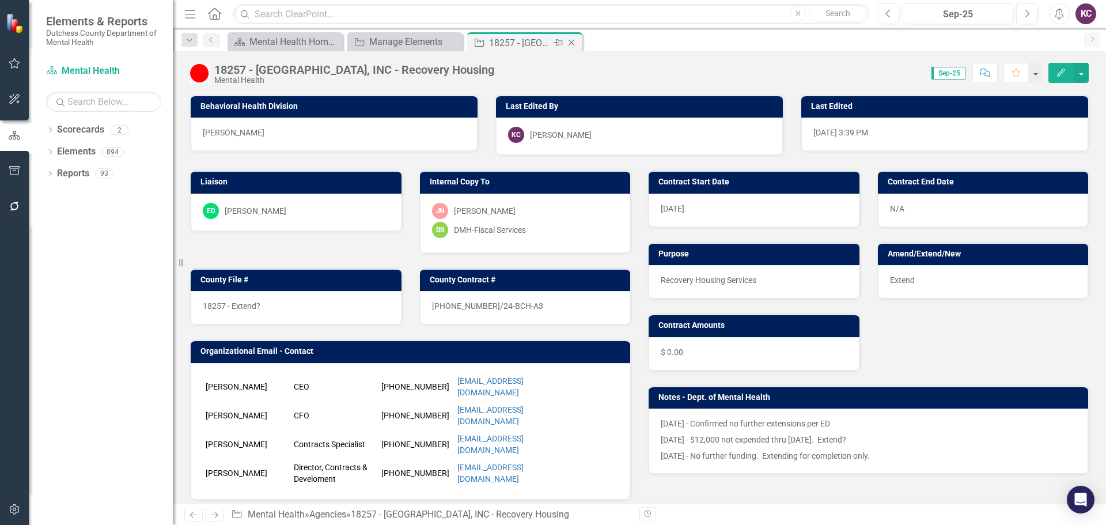
click at [569, 39] on icon "Close" at bounding box center [572, 42] width 12 height 9
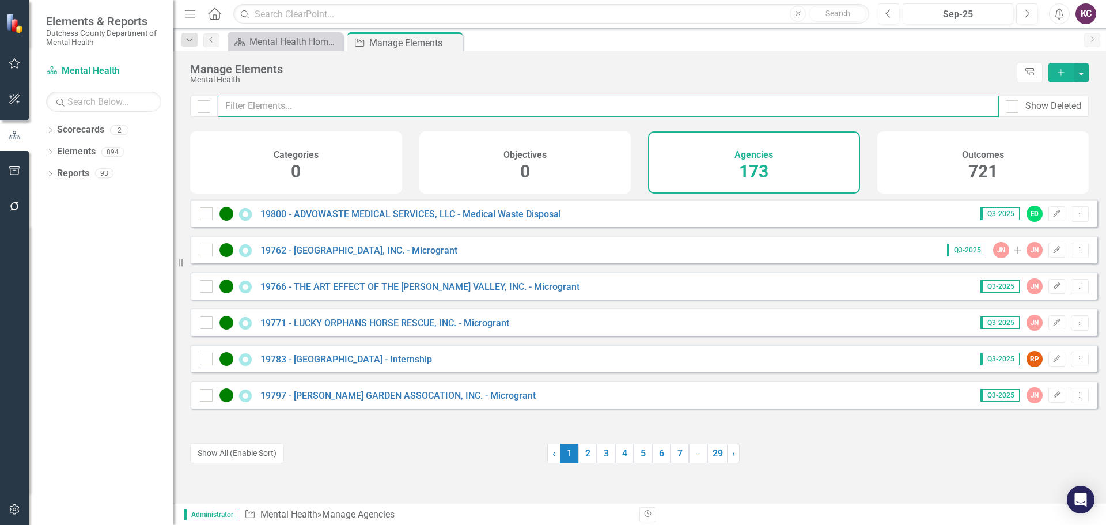
click at [476, 109] on input "text" at bounding box center [608, 106] width 781 height 21
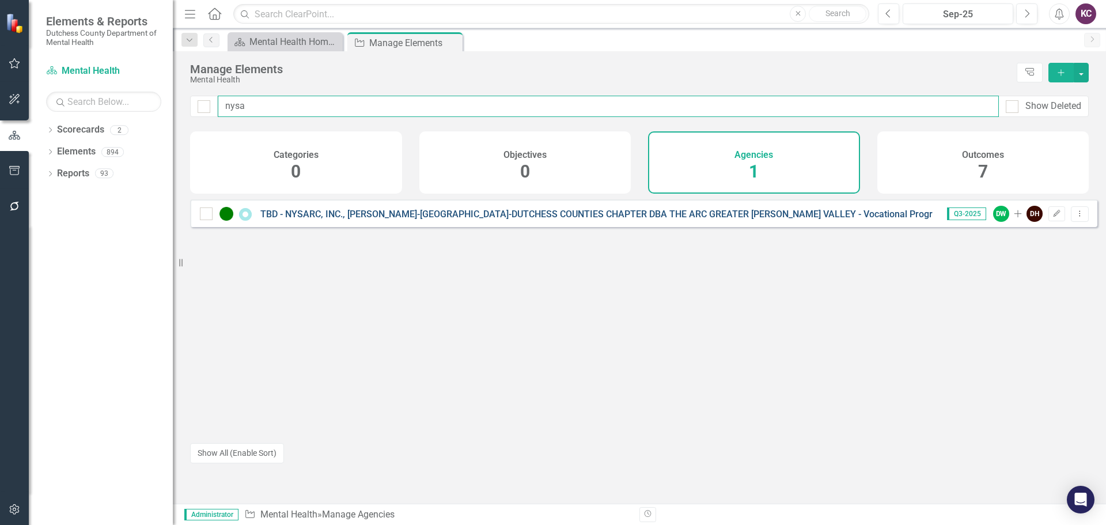
type input "nysa"
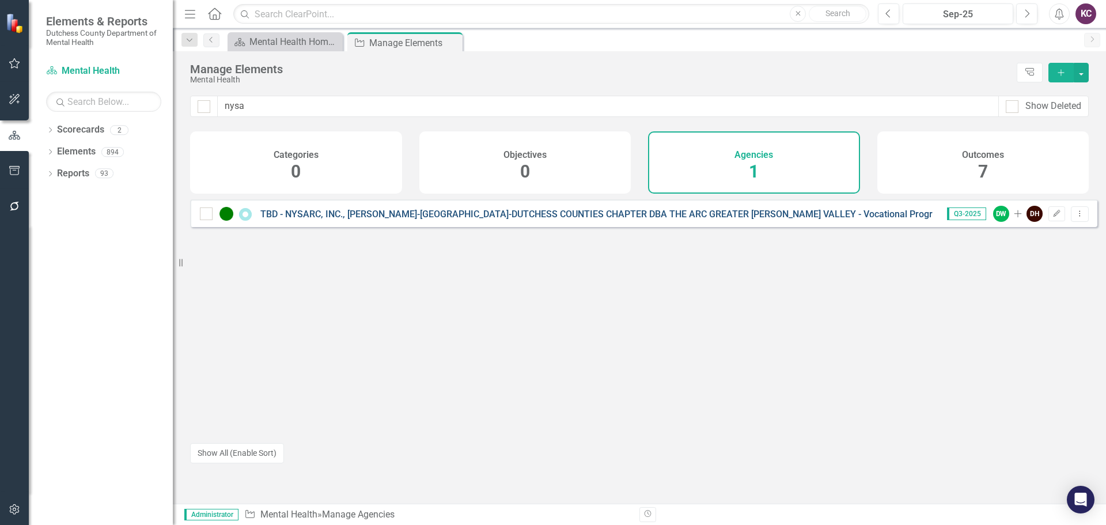
click at [394, 219] on link "TBD - NYSARC, INC., [PERSON_NAME]-[GEOGRAPHIC_DATA]-DUTCHESS COUNTIES CHAPTER D…" at bounding box center [627, 213] width 734 height 11
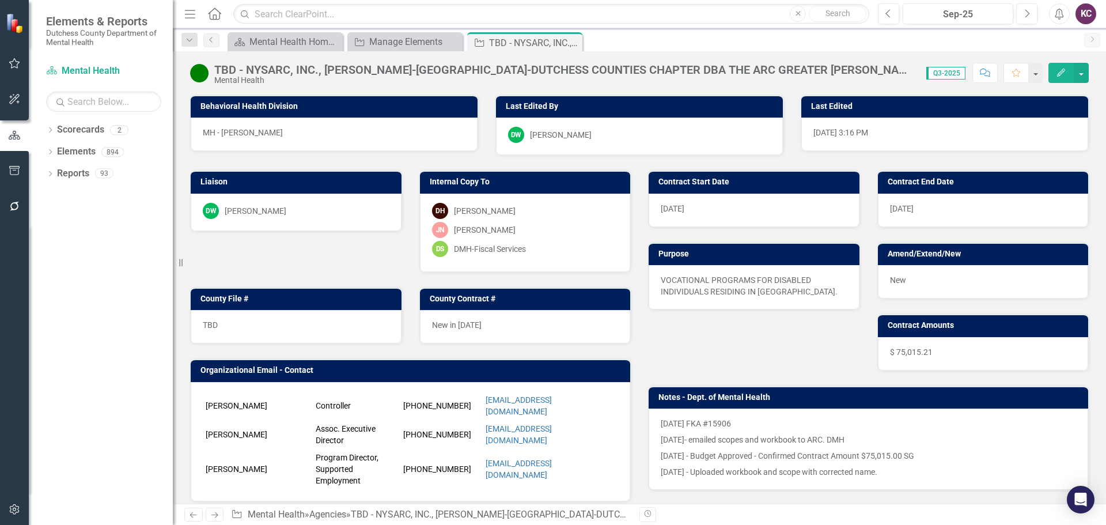
click at [285, 214] on div "DW Dawn Wilson" at bounding box center [296, 211] width 187 height 16
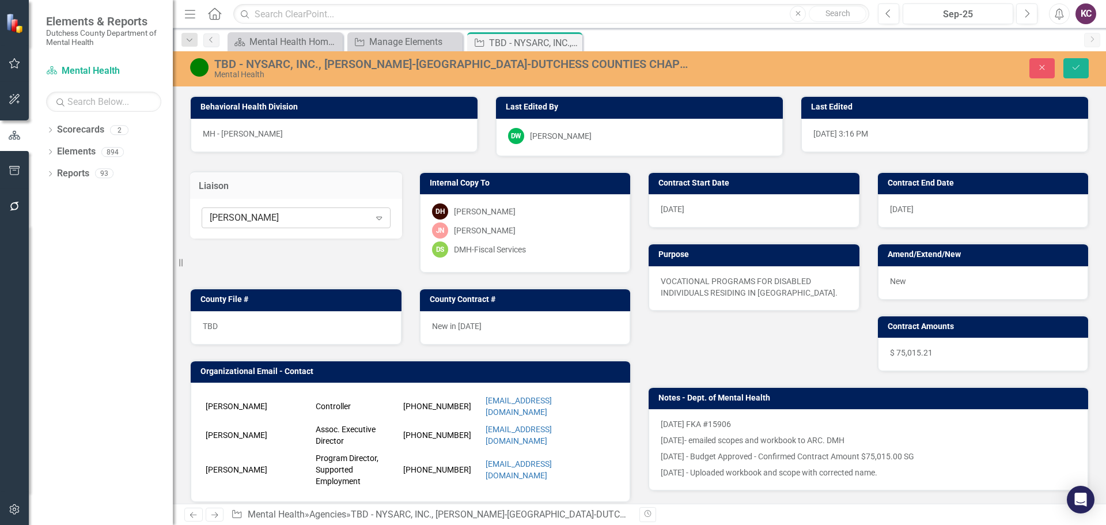
click at [300, 217] on div "[PERSON_NAME]" at bounding box center [290, 217] width 160 height 13
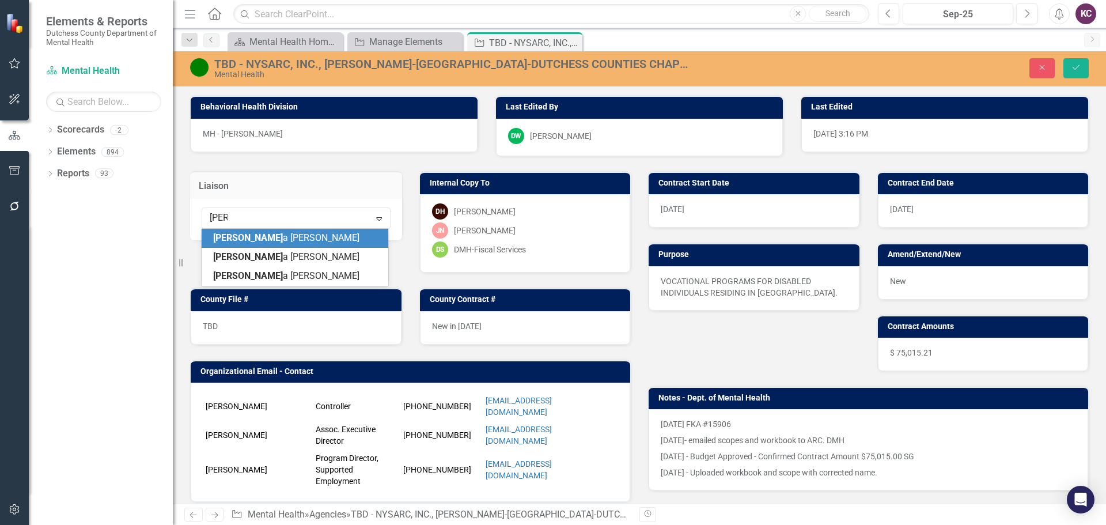
type input "dana"
click at [270, 241] on span "Dana Hopkins" at bounding box center [282, 237] width 139 height 11
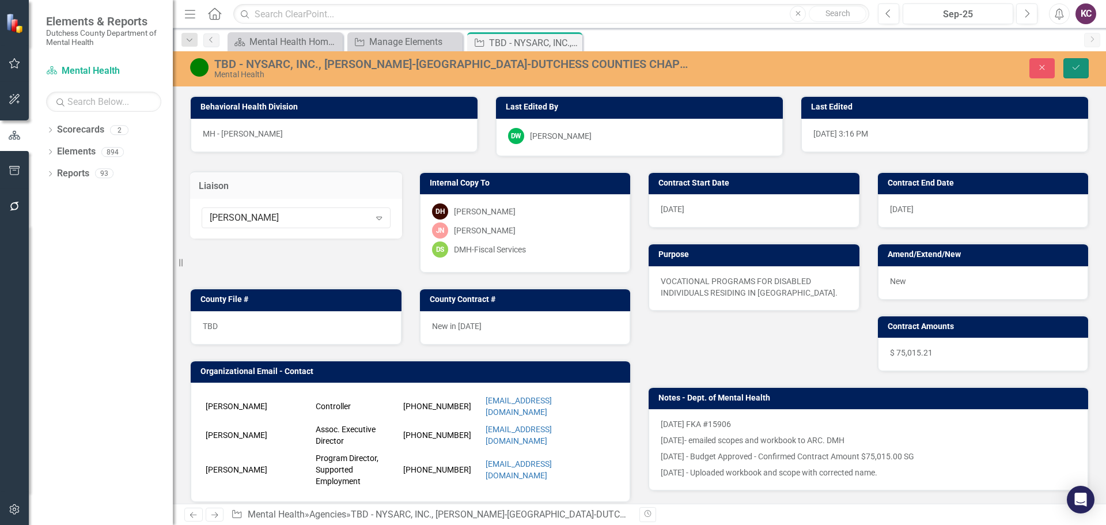
click at [1072, 69] on icon "Save" at bounding box center [1076, 67] width 10 height 8
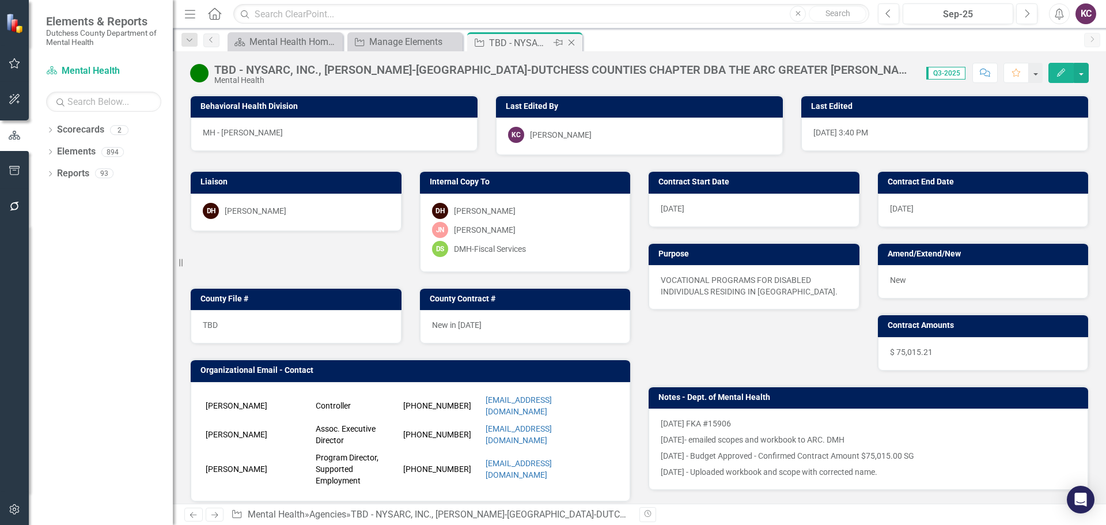
click at [570, 41] on icon "Close" at bounding box center [572, 42] width 12 height 9
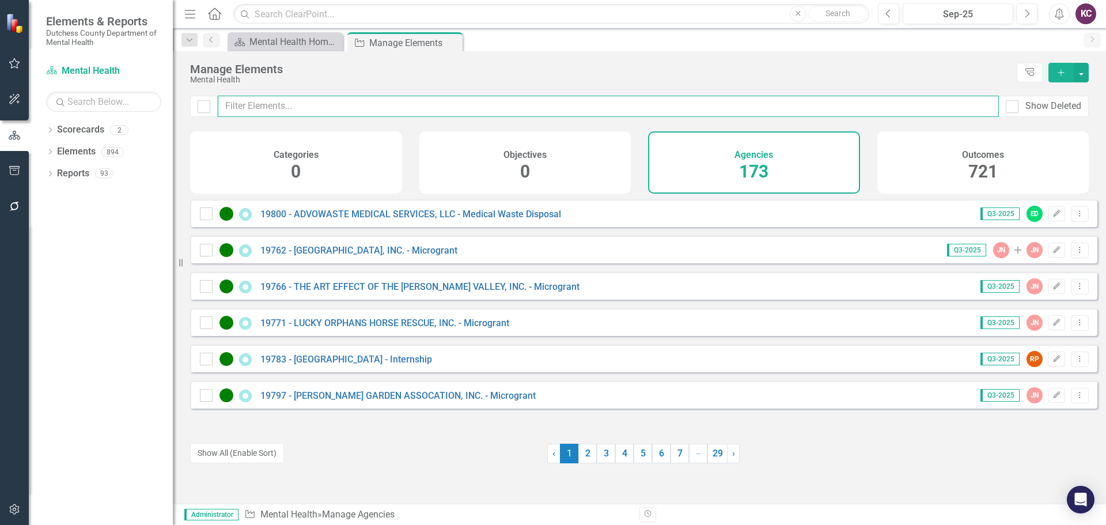
click at [257, 108] on input "text" at bounding box center [608, 106] width 781 height 21
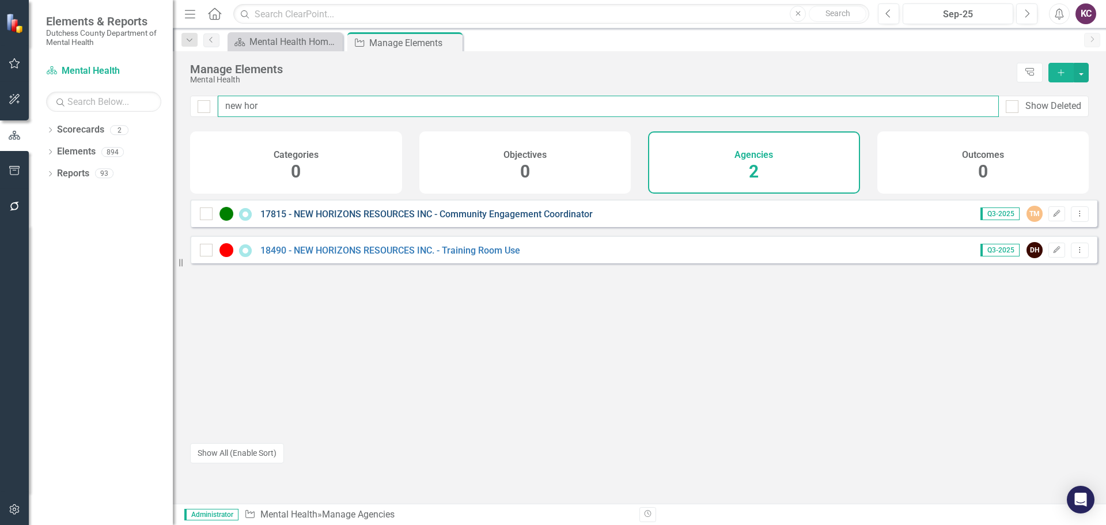
type input "new hor"
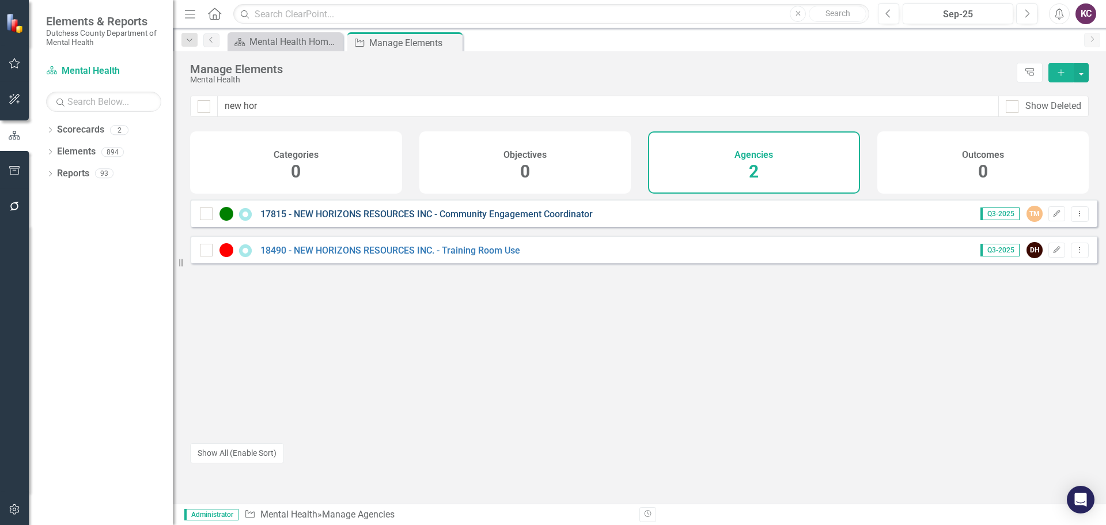
click at [452, 219] on link "17815 - NEW HORIZONS RESOURCES INC - Community Engagement Coordinator" at bounding box center [426, 213] width 332 height 11
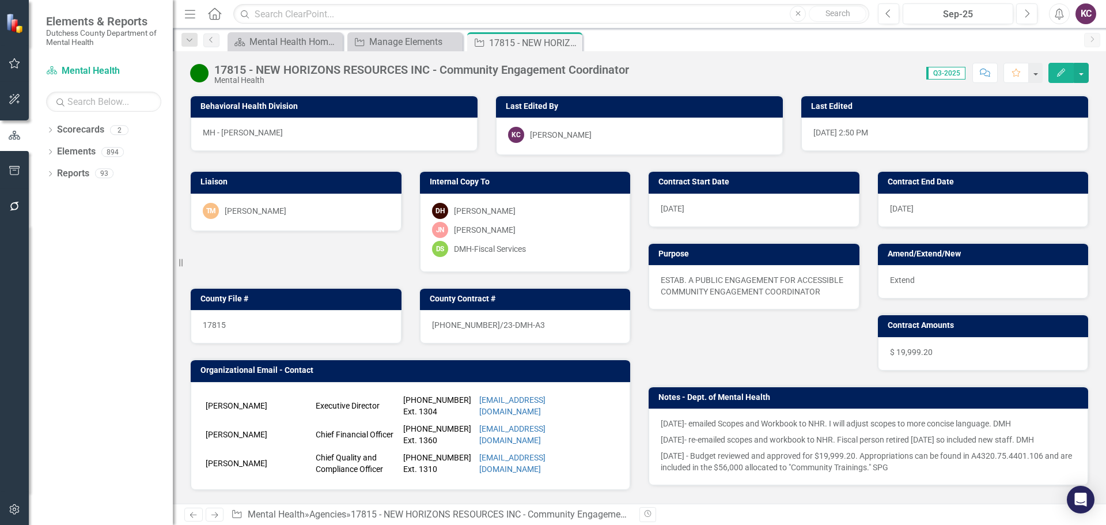
click at [271, 211] on div "[PERSON_NAME]" at bounding box center [256, 211] width 62 height 12
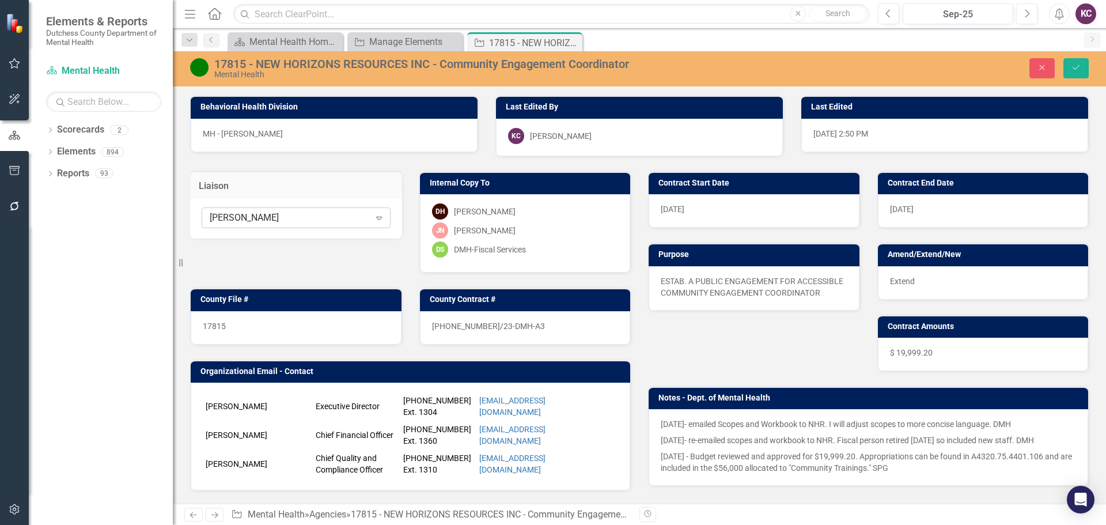
click at [301, 215] on div "[PERSON_NAME]" at bounding box center [290, 217] width 160 height 13
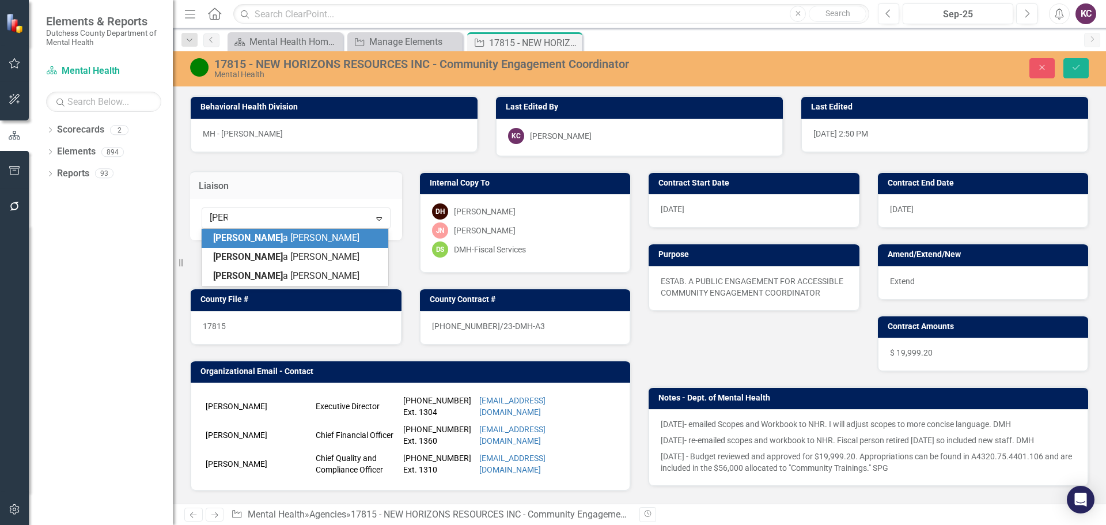
type input "dana"
click at [247, 241] on span "Dana Hopkins" at bounding box center [282, 237] width 139 height 11
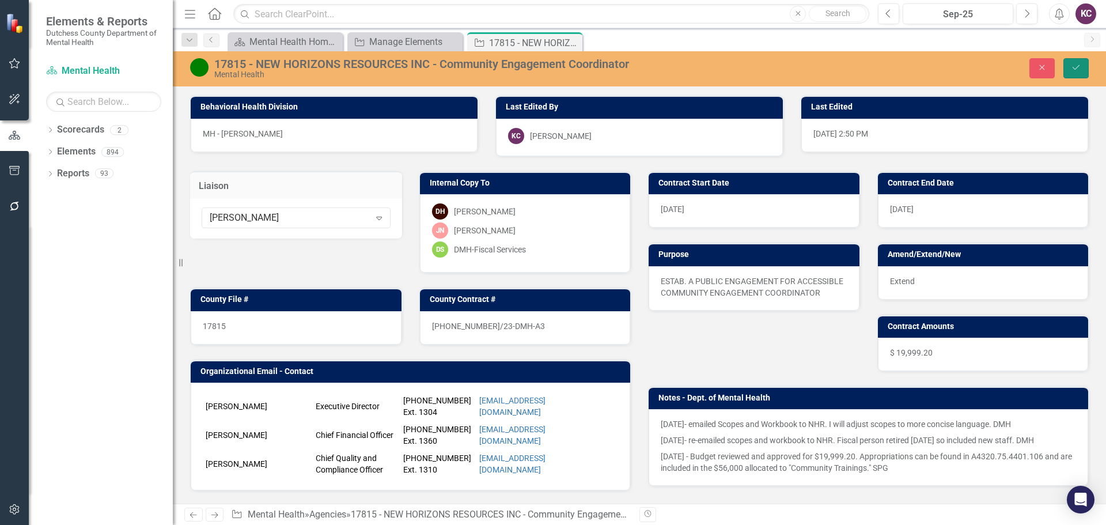
click at [1075, 72] on button "Save" at bounding box center [1075, 68] width 25 height 20
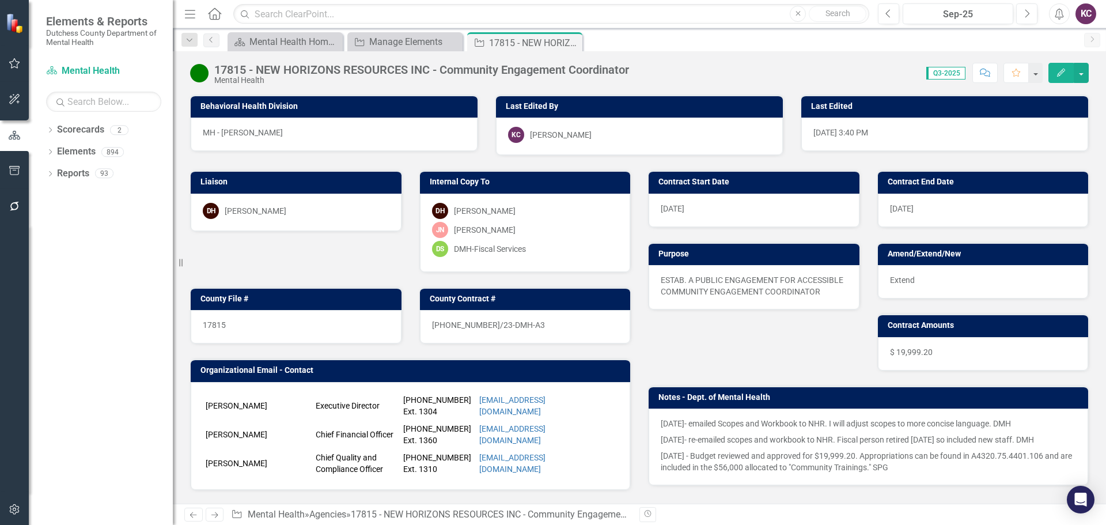
drag, startPoint x: 571, startPoint y: 41, endPoint x: 499, endPoint y: 51, distance: 72.7
click at [0, 0] on icon "Close" at bounding box center [0, 0] width 0 height 0
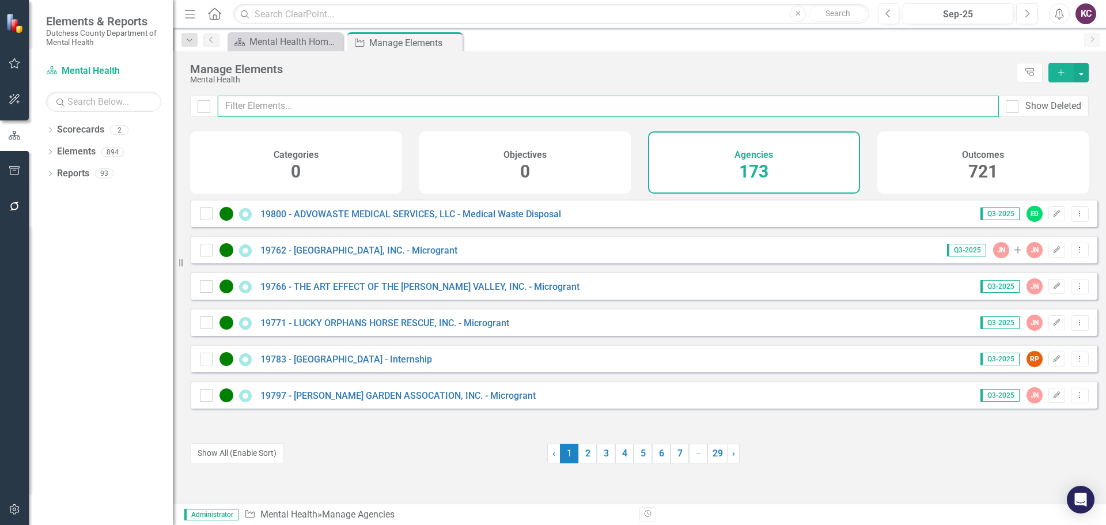
click at [320, 110] on input "text" at bounding box center [608, 106] width 781 height 21
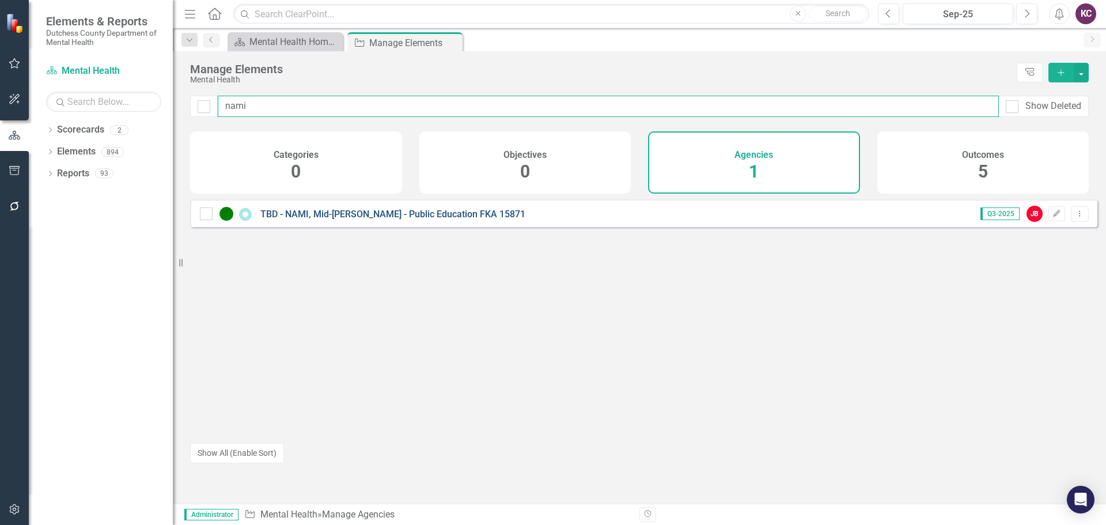
type input "nami"
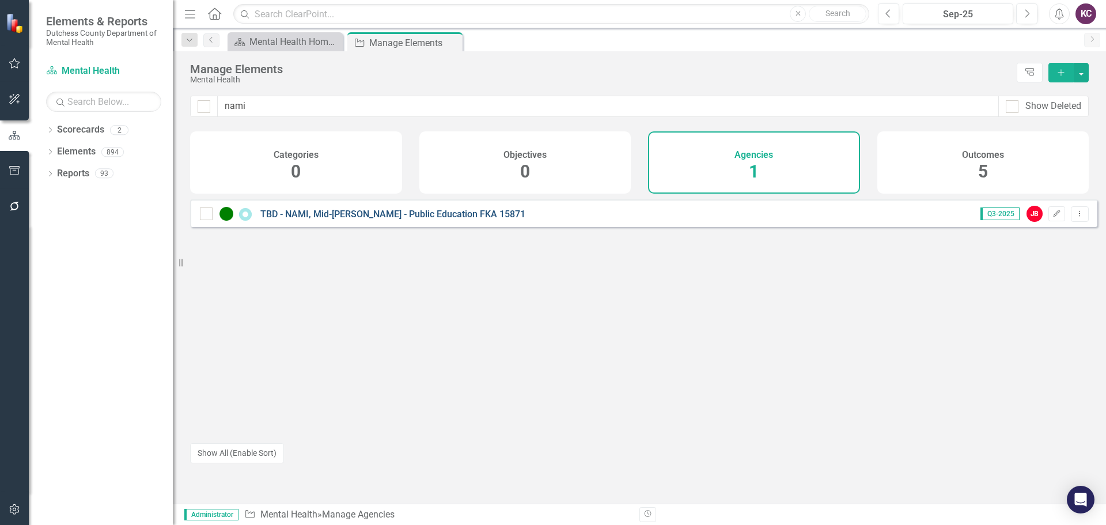
click at [335, 219] on link "TBD - NAMI, Mid-[PERSON_NAME] - Public Education FKA 15871" at bounding box center [392, 213] width 265 height 11
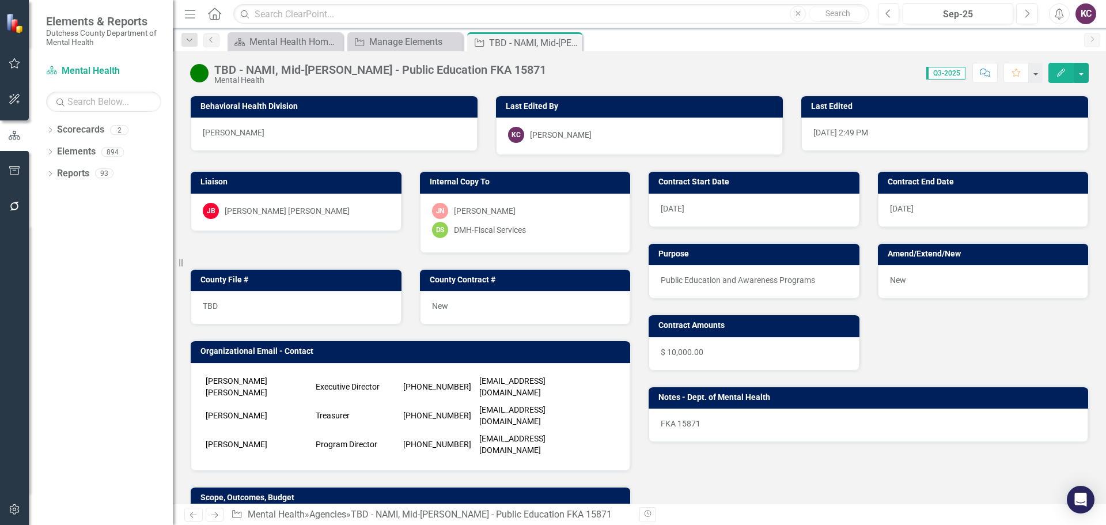
click at [279, 208] on div "JB Jo Ann Brown" at bounding box center [296, 211] width 187 height 16
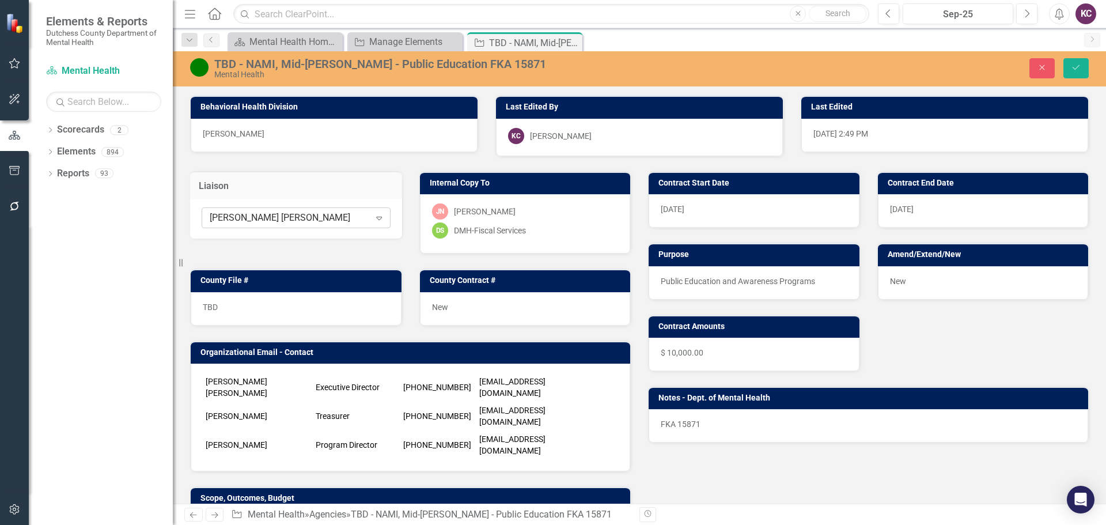
click at [284, 211] on div "[PERSON_NAME] [PERSON_NAME]" at bounding box center [290, 217] width 160 height 13
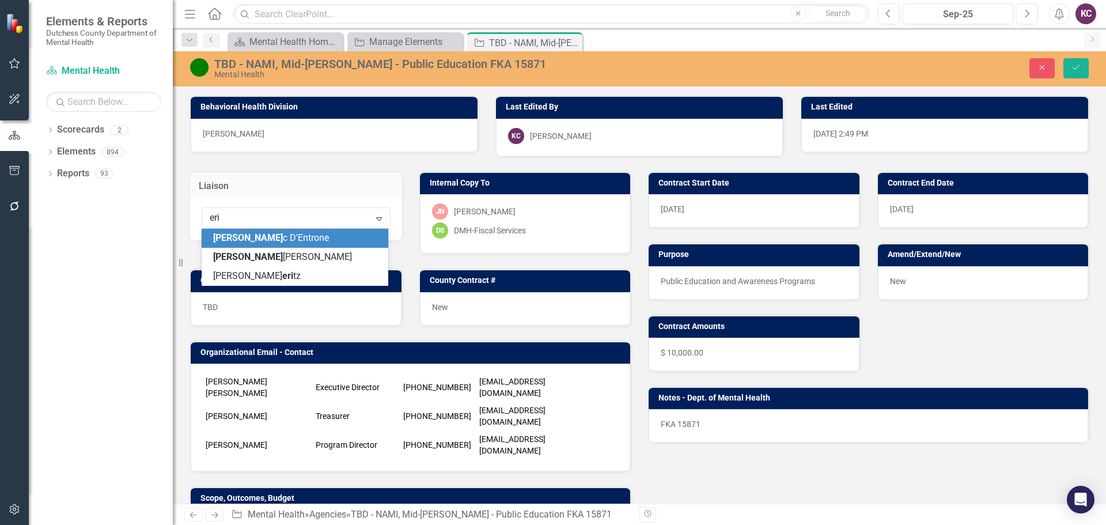
type input "[PERSON_NAME]"
click at [262, 240] on span "[PERSON_NAME]" at bounding box center [267, 237] width 109 height 11
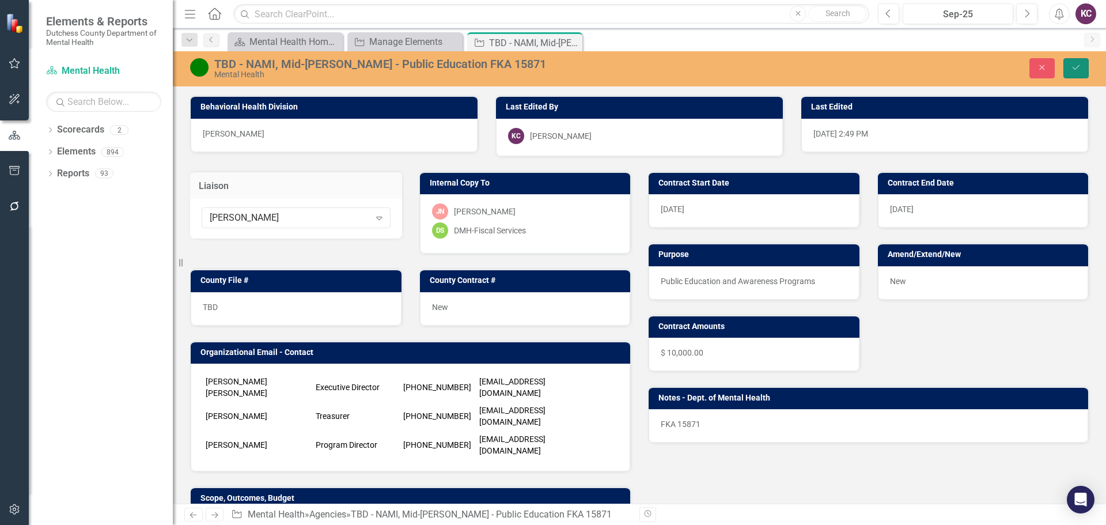
click at [1085, 67] on button "Save" at bounding box center [1075, 68] width 25 height 20
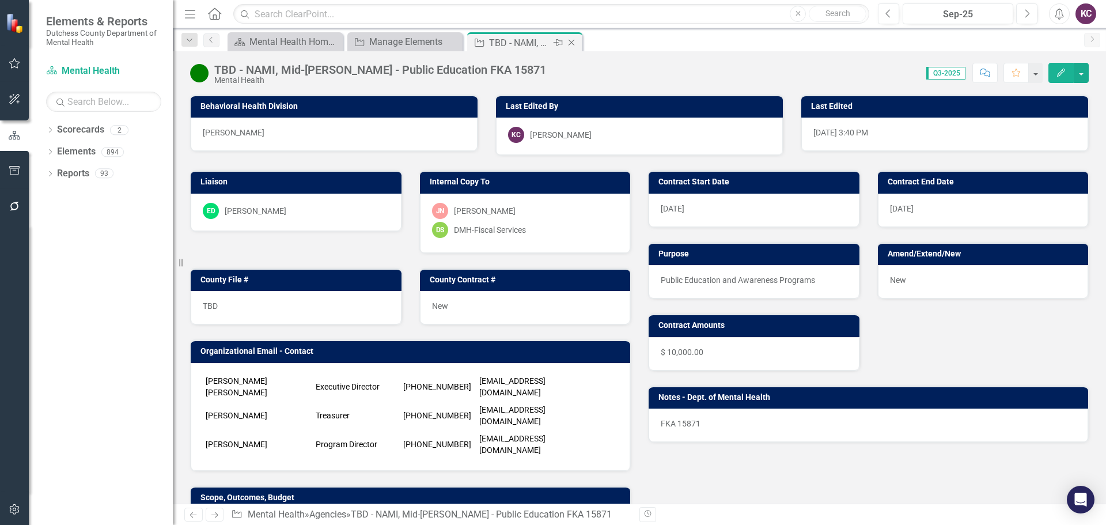
click at [572, 44] on icon "Close" at bounding box center [572, 42] width 12 height 9
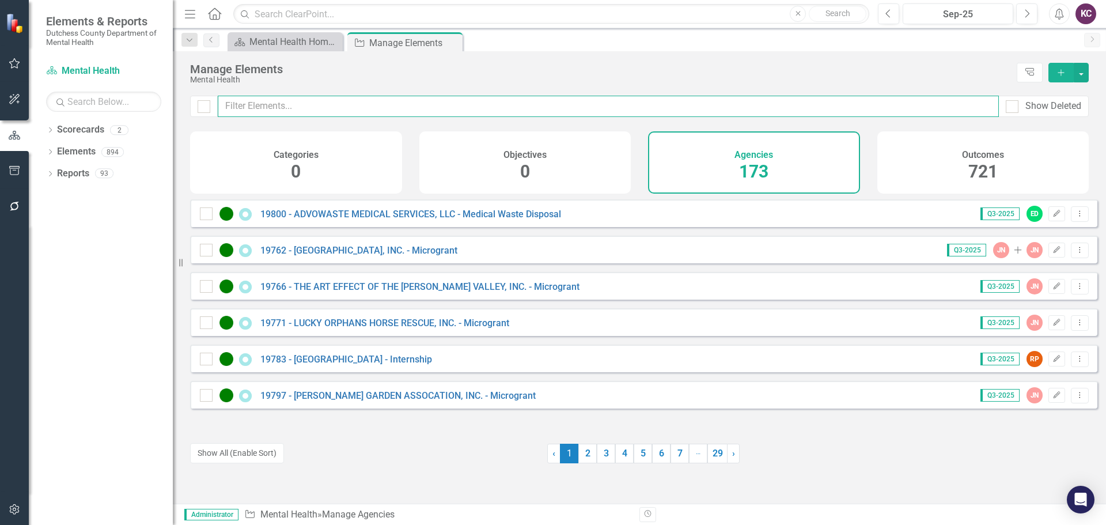
click at [374, 109] on input "text" at bounding box center [608, 106] width 781 height 21
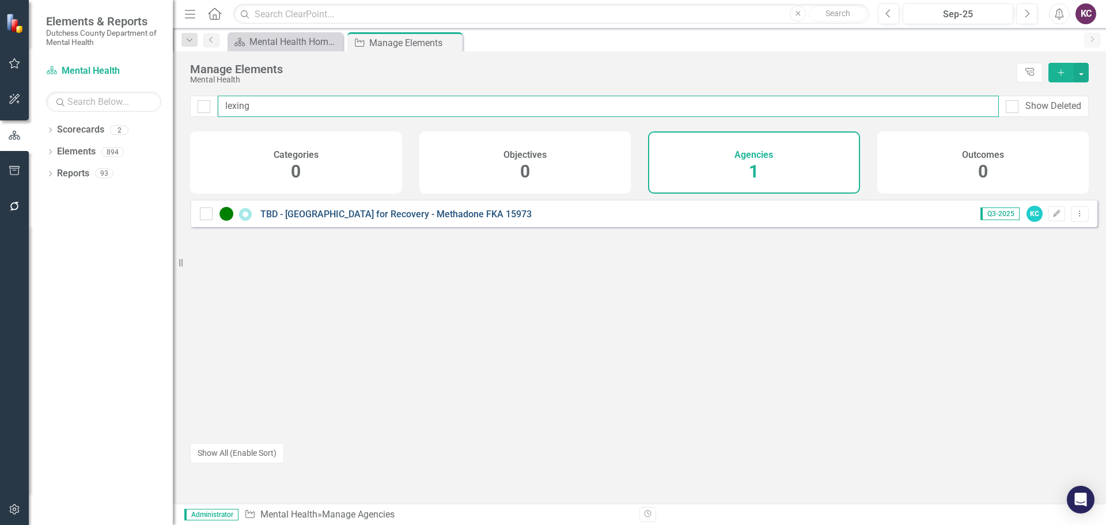
type input "lexing"
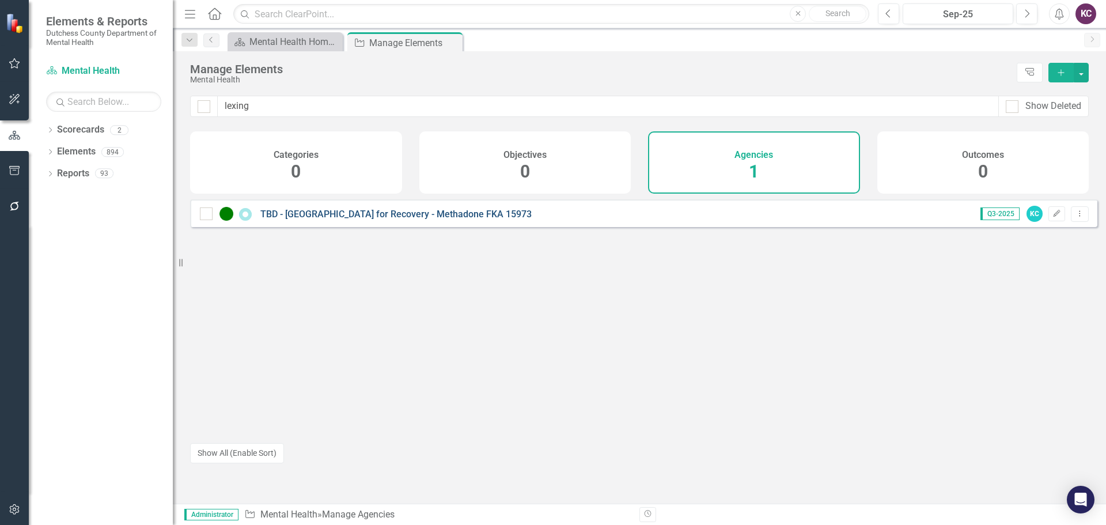
click at [414, 219] on link "TBD - [GEOGRAPHIC_DATA] for Recovery - Methadone FKA 15973" at bounding box center [395, 213] width 271 height 11
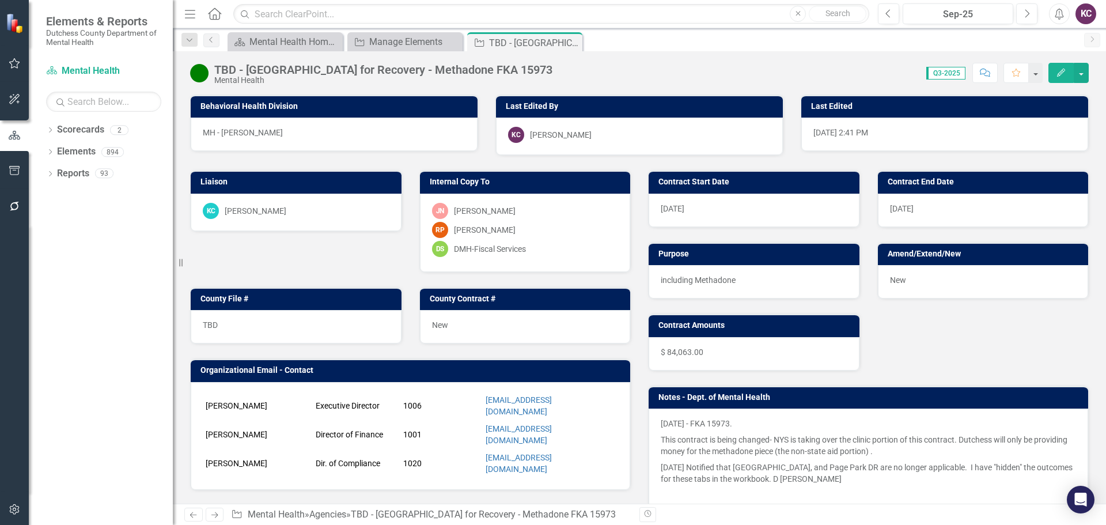
click at [258, 213] on div "[PERSON_NAME]" at bounding box center [256, 211] width 62 height 12
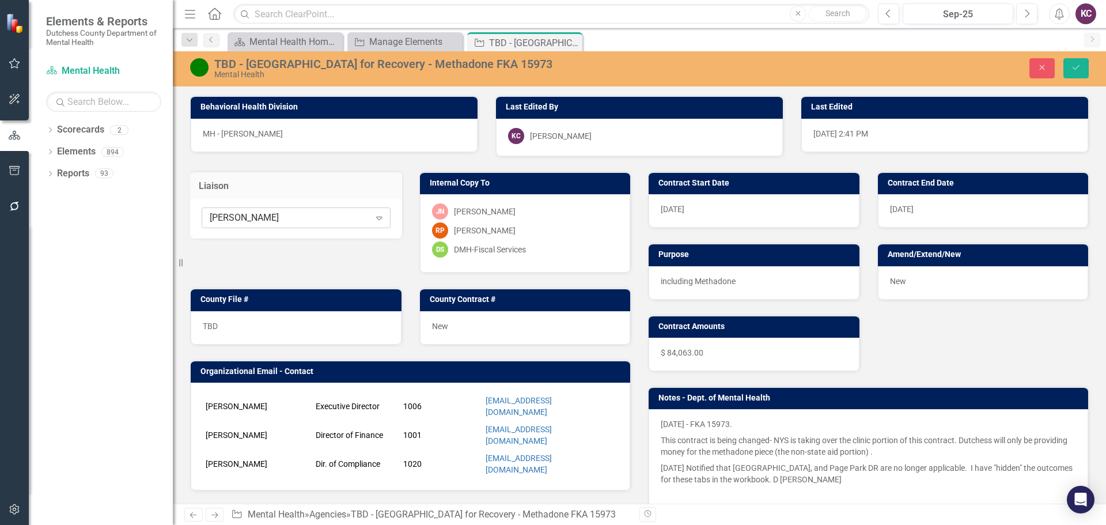
click at [277, 216] on div "[PERSON_NAME]" at bounding box center [290, 217] width 160 height 13
type input "peri"
click at [274, 240] on div "Robin Peri tz" at bounding box center [297, 238] width 168 height 13
click at [1071, 70] on icon "Save" at bounding box center [1076, 67] width 10 height 8
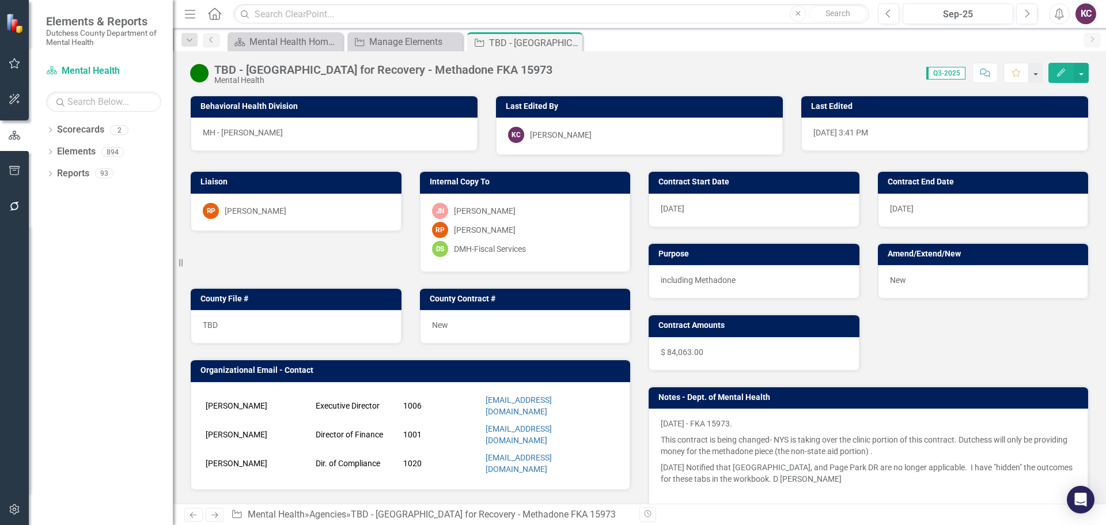
drag, startPoint x: 572, startPoint y: 41, endPoint x: 589, endPoint y: 40, distance: 16.7
click at [0, 0] on icon "Close" at bounding box center [0, 0] width 0 height 0
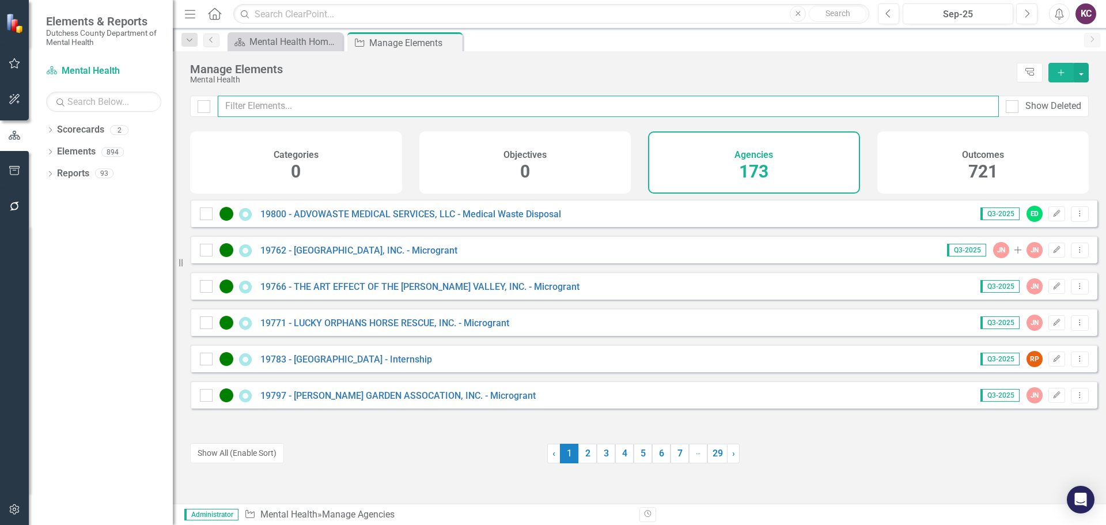
click at [304, 108] on input "text" at bounding box center [608, 106] width 781 height 21
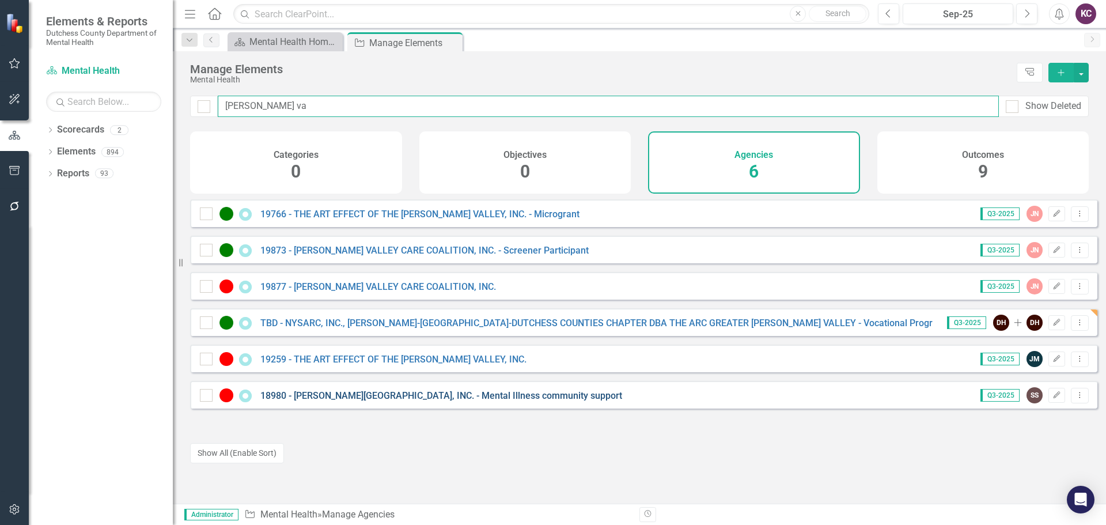
type input "hudson va"
click at [415, 401] on link "18980 - [PERSON_NAME][GEOGRAPHIC_DATA], INC. - Mental Illness community support" at bounding box center [441, 395] width 362 height 11
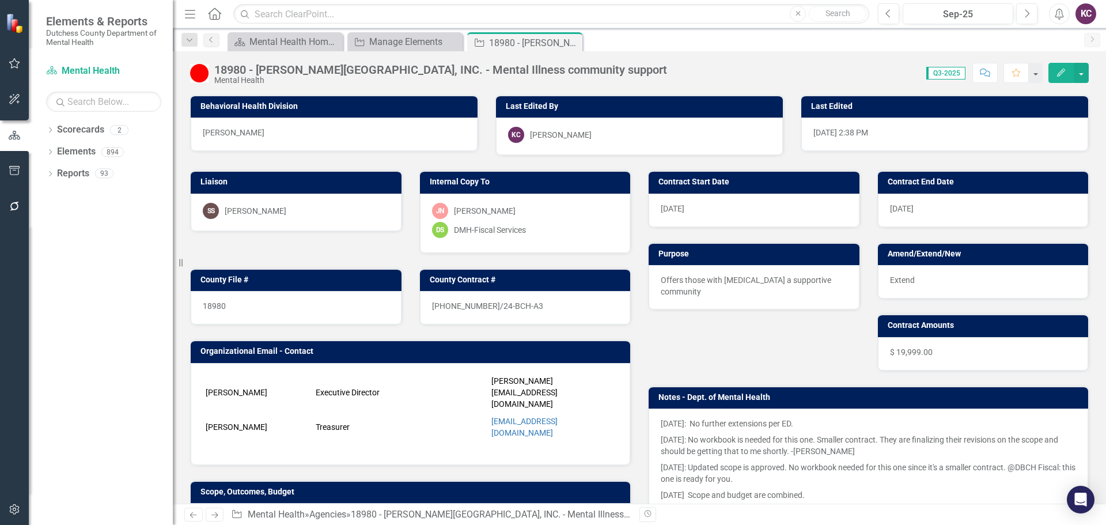
click at [294, 211] on div "SS Sarah Santos" at bounding box center [296, 211] width 187 height 16
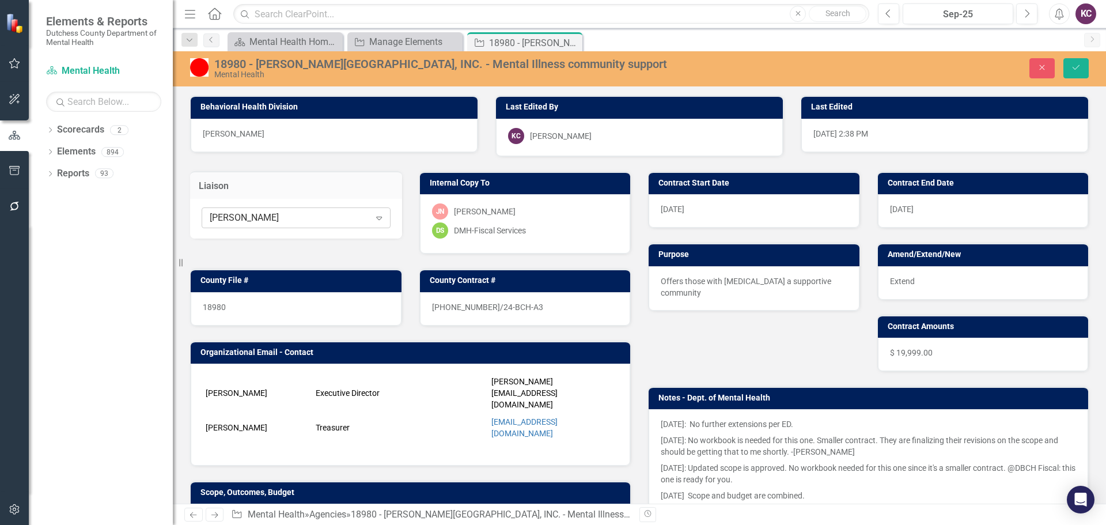
click at [295, 214] on div "[PERSON_NAME]" at bounding box center [290, 217] width 160 height 13
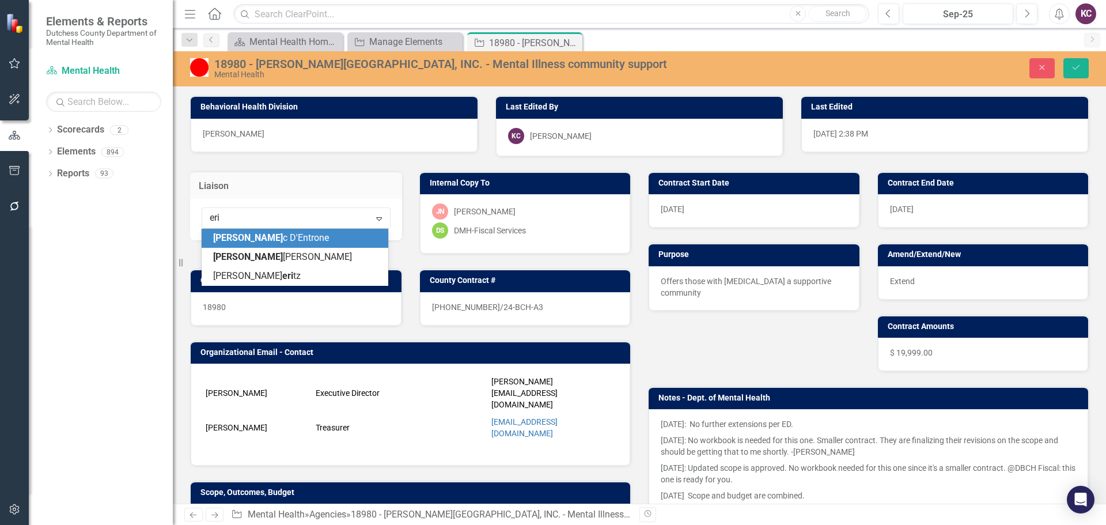
type input "[PERSON_NAME]"
click at [264, 234] on span "[PERSON_NAME]" at bounding box center [267, 237] width 109 height 11
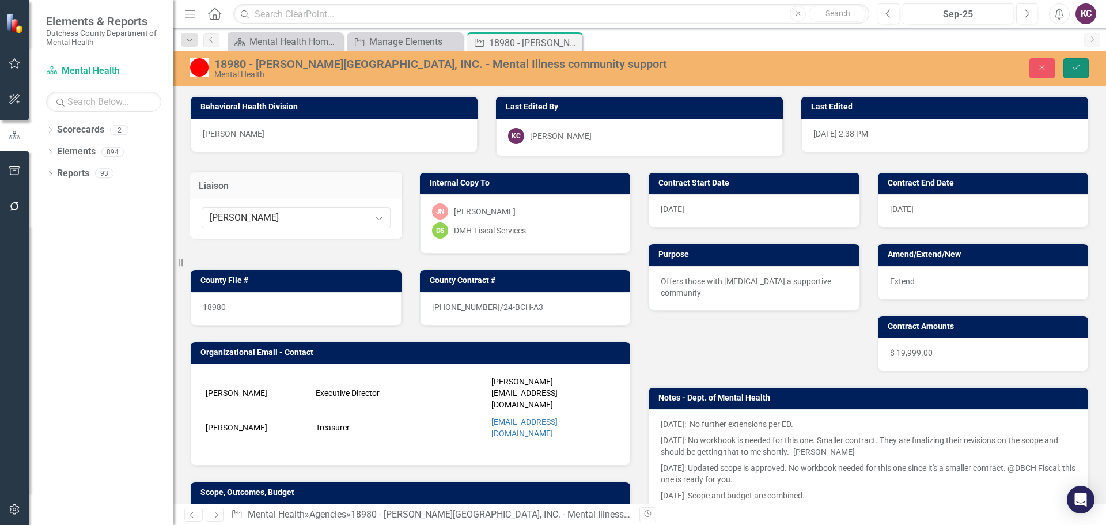
click at [1067, 68] on button "Save" at bounding box center [1075, 68] width 25 height 20
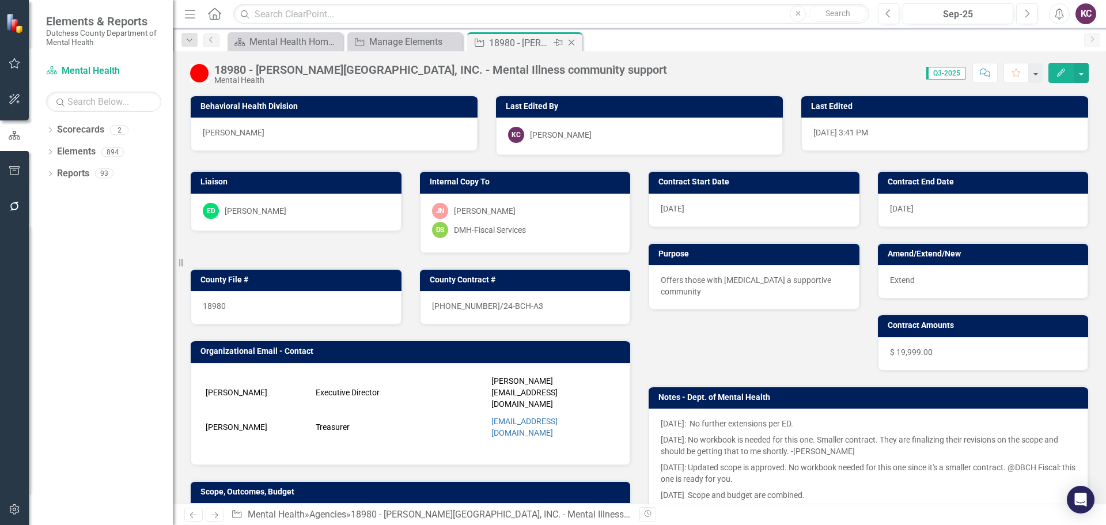
click at [575, 38] on icon "Close" at bounding box center [572, 42] width 12 height 9
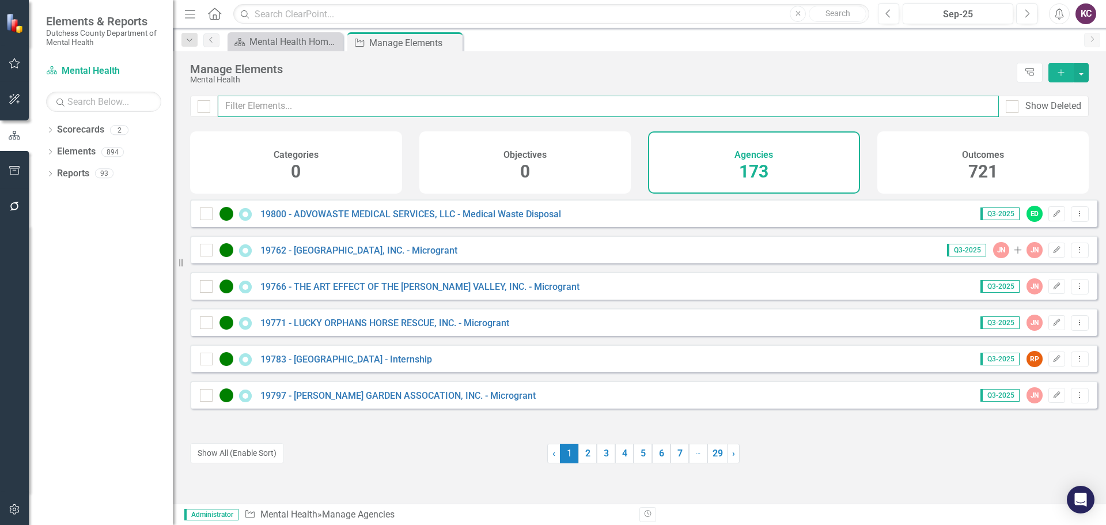
click at [444, 109] on input "text" at bounding box center [608, 106] width 781 height 21
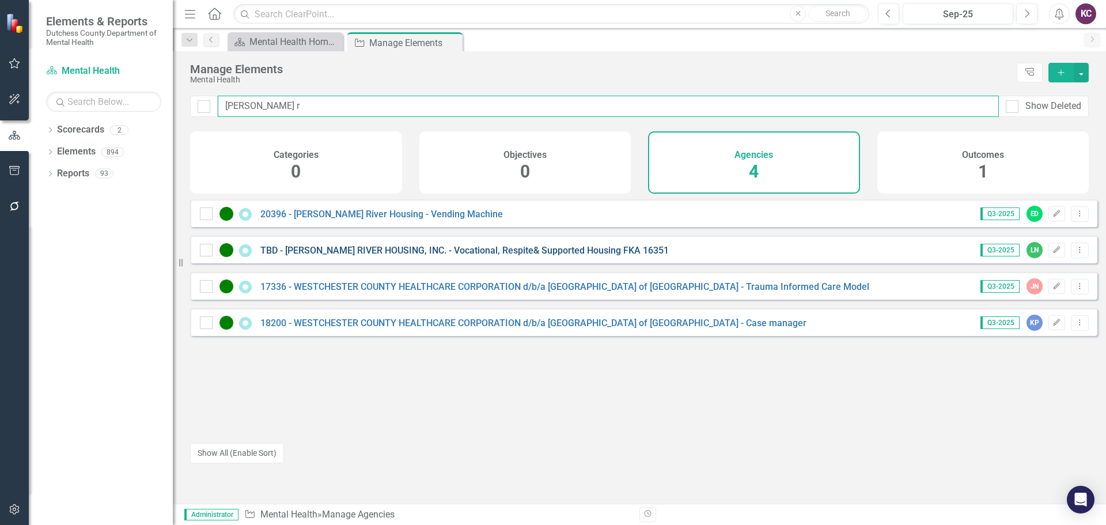
type input "hudson r"
click at [437, 256] on link "TBD - [PERSON_NAME] RIVER HOUSING, INC. - Vocational, Respite& Supported Housin…" at bounding box center [464, 250] width 408 height 11
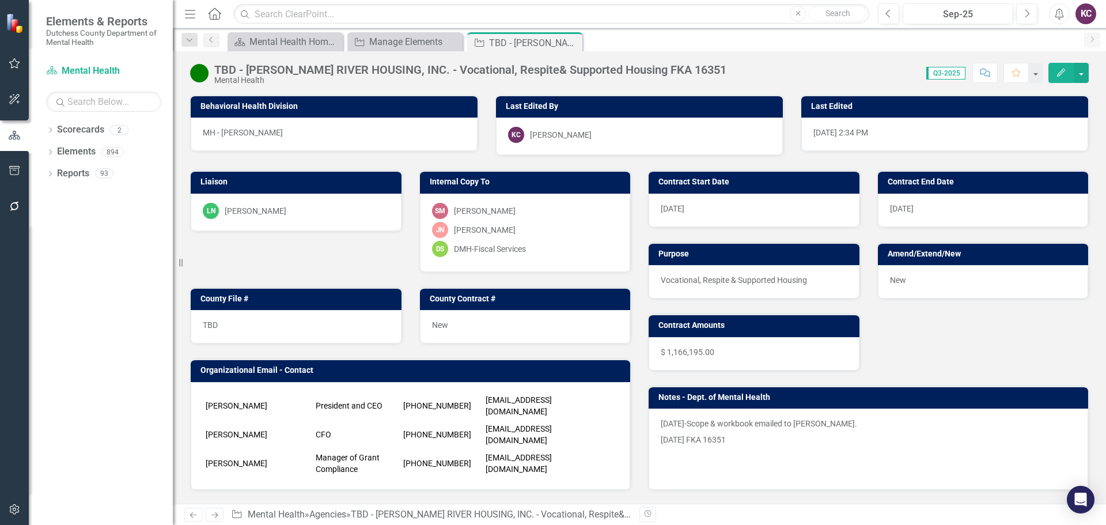
click at [299, 213] on div "LN Luis Nobondo" at bounding box center [296, 211] width 187 height 16
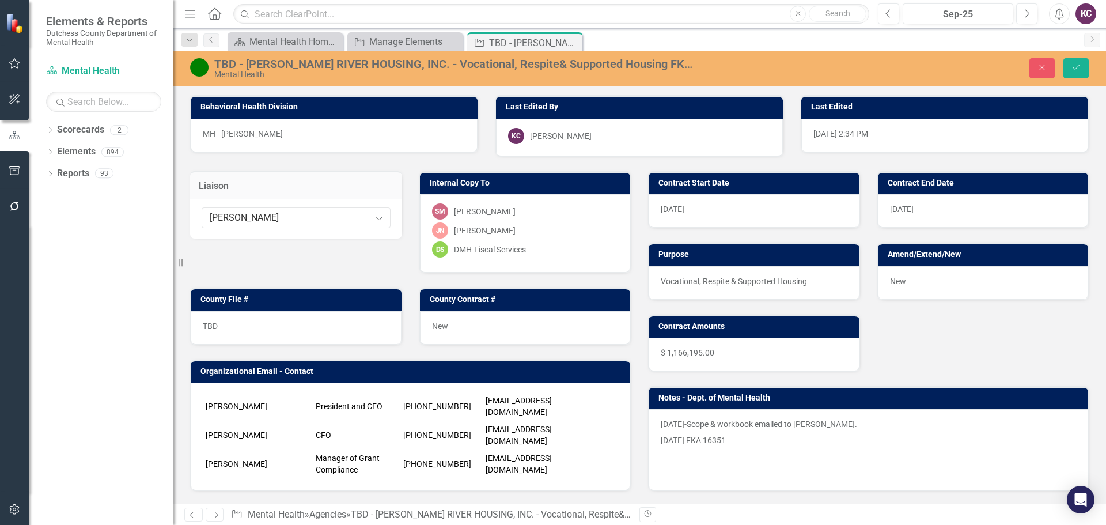
click at [297, 220] on div "[PERSON_NAME]" at bounding box center [290, 217] width 160 height 13
type input "sharon"
click at [274, 237] on span "Sharon Mayfield" at bounding box center [282, 237] width 139 height 11
click at [1080, 70] on icon "Save" at bounding box center [1076, 67] width 10 height 8
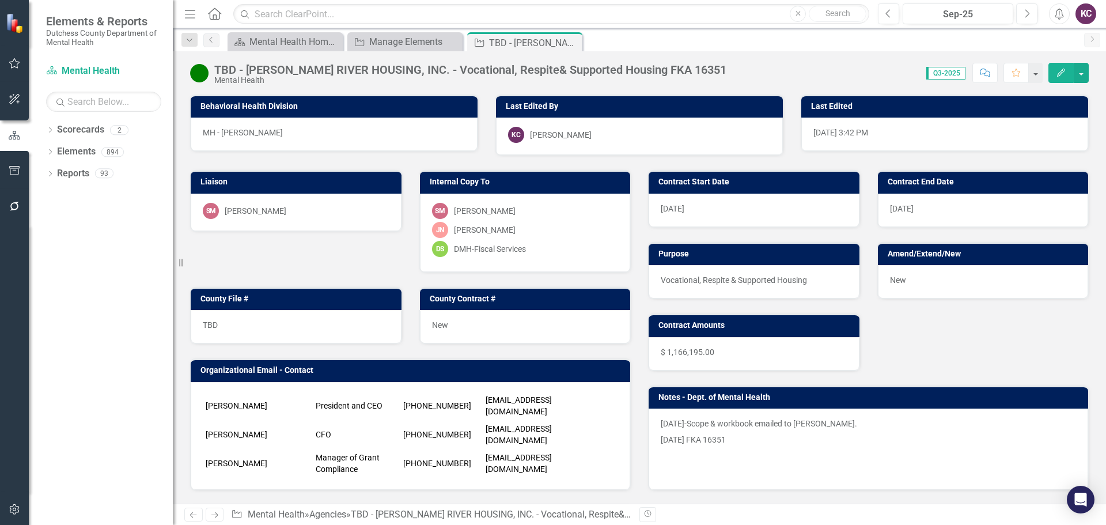
drag, startPoint x: 571, startPoint y: 43, endPoint x: 599, endPoint y: 35, distance: 28.6
click at [0, 0] on icon at bounding box center [0, 0] width 0 height 0
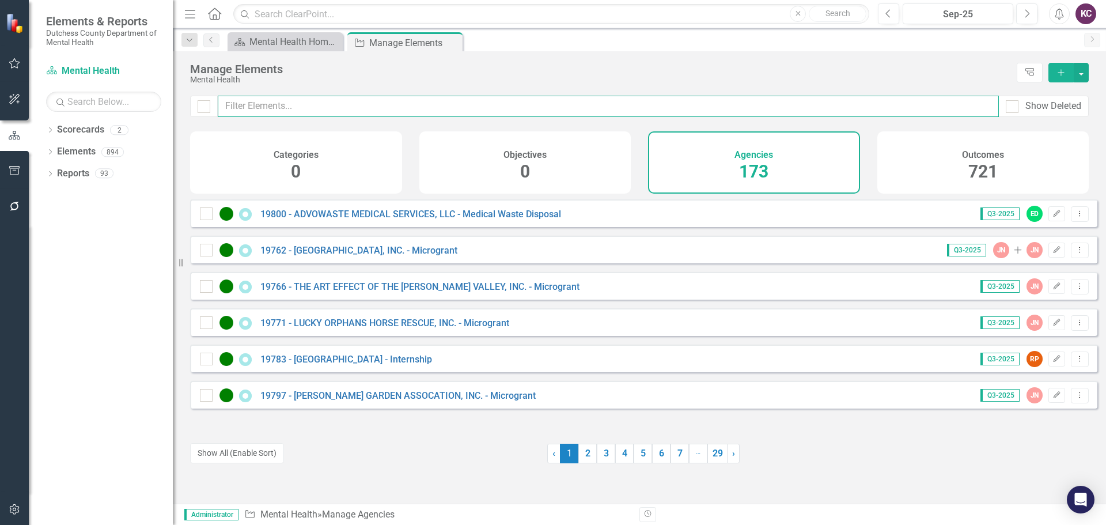
click at [389, 105] on input "text" at bounding box center [608, 106] width 781 height 21
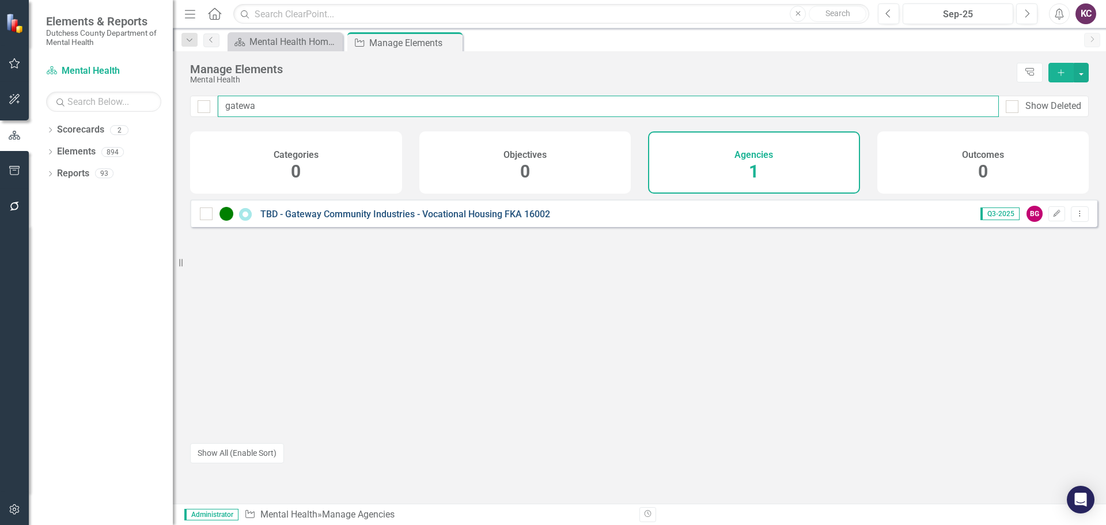
type input "gatewa"
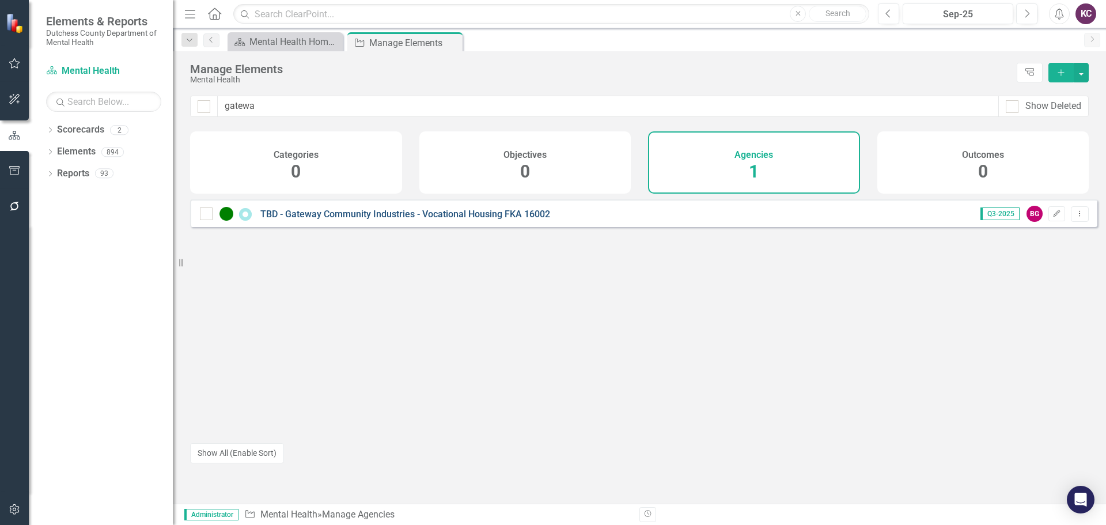
click at [456, 217] on link "TBD - Gateway Community Industries - Vocational Housing FKA 16002" at bounding box center [405, 213] width 290 height 11
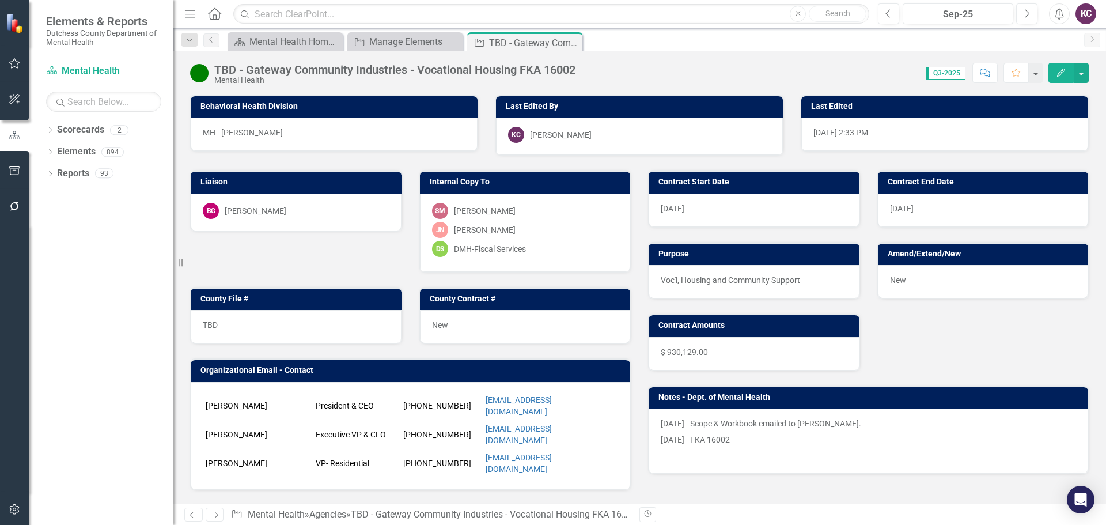
click at [305, 215] on div "BG Branden Gibson" at bounding box center [296, 211] width 187 height 16
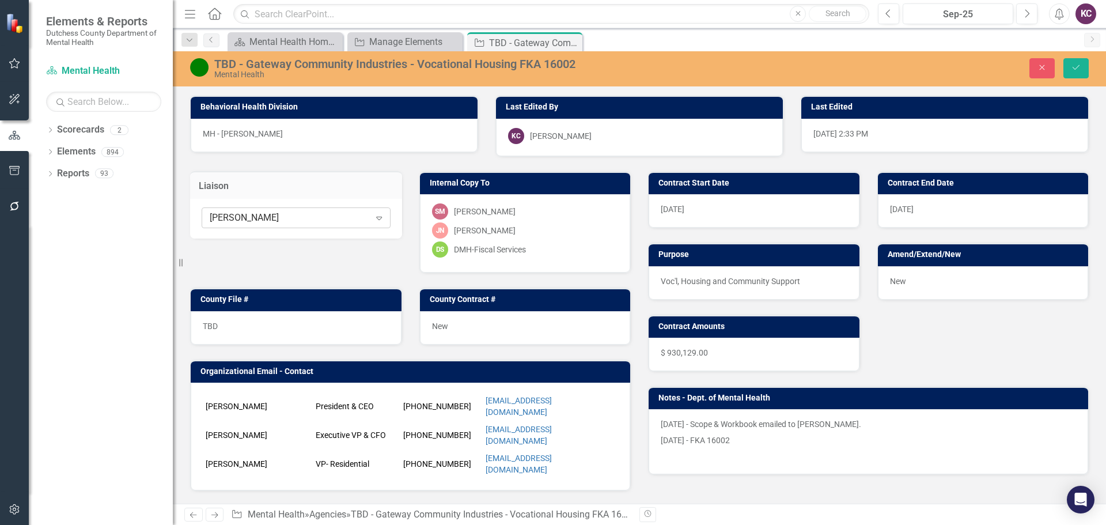
click at [300, 225] on div "Branden Gibson Expand" at bounding box center [296, 217] width 189 height 21
type input "sharon"
click at [297, 236] on div "Sharon Mayfield" at bounding box center [297, 238] width 168 height 13
click at [1073, 69] on icon "Save" at bounding box center [1076, 67] width 10 height 8
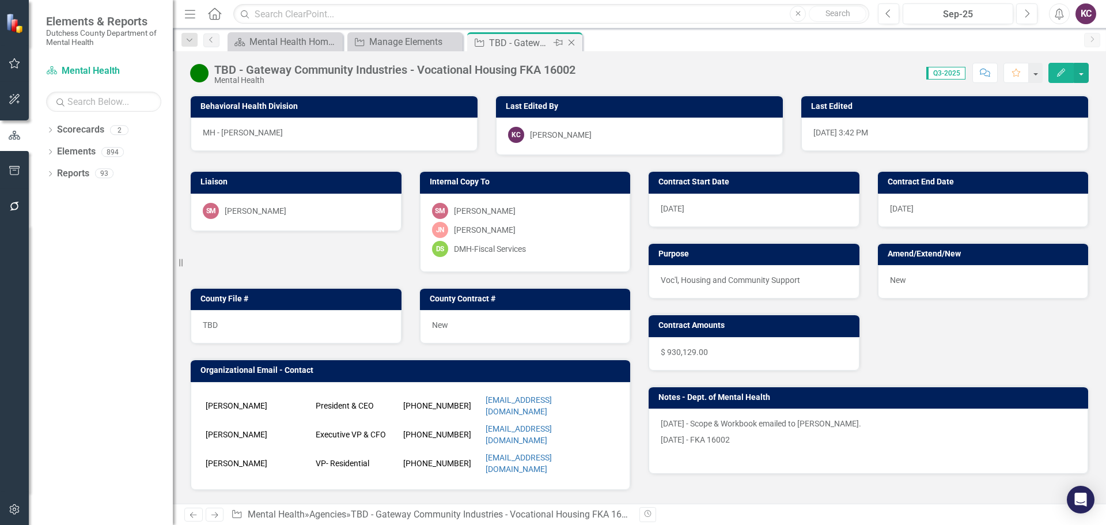
click at [572, 41] on icon at bounding box center [571, 43] width 6 height 6
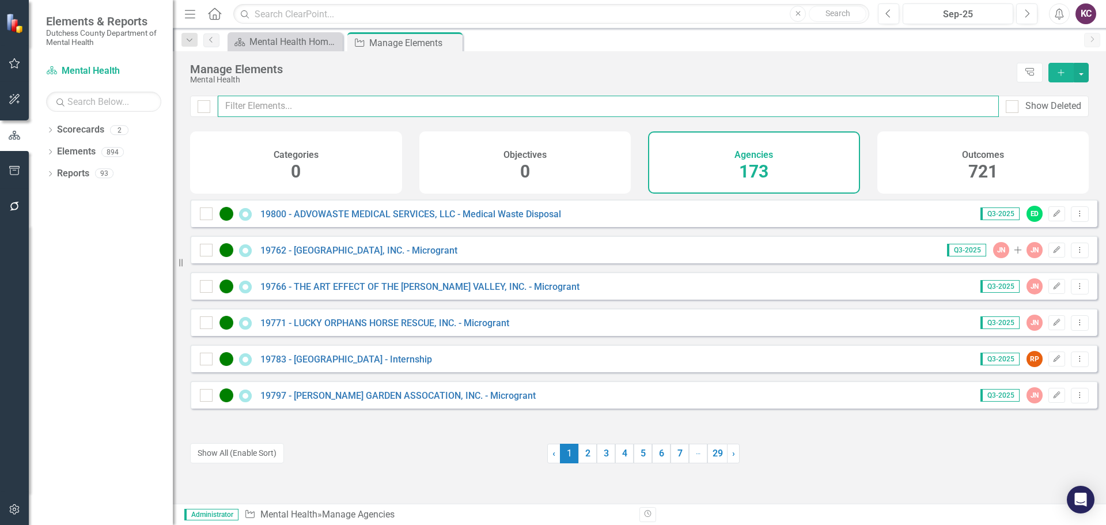
click at [385, 105] on input "text" at bounding box center [608, 106] width 781 height 21
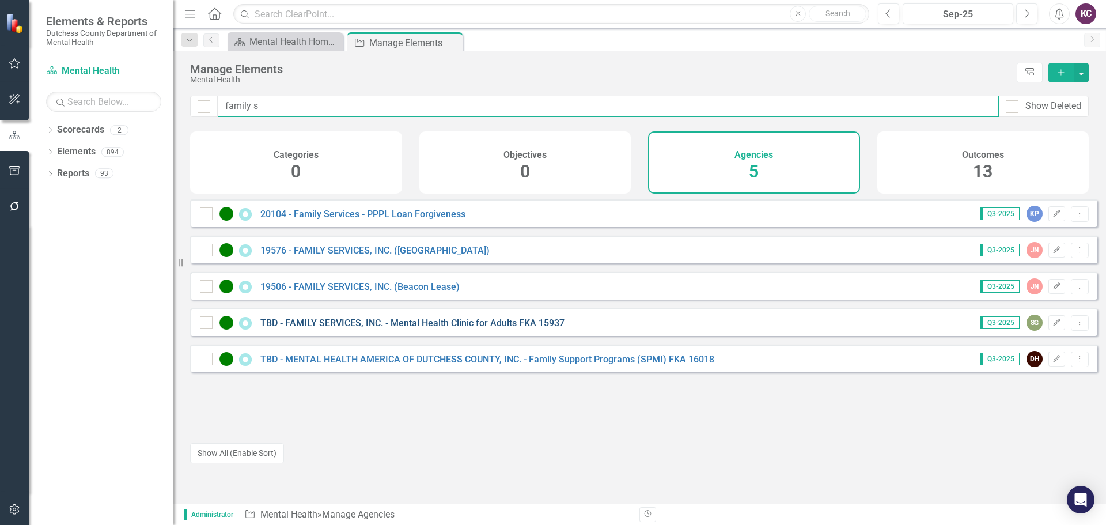
type input "family s"
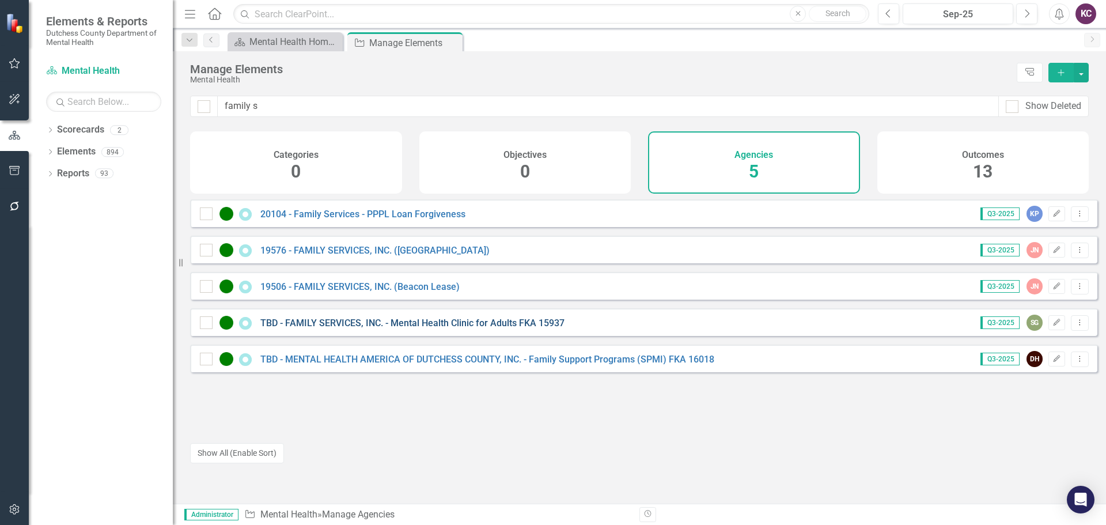
click at [346, 328] on link "TBD - FAMILY SERVICES, INC. - Mental Health Clinic for Adults FKA 15937" at bounding box center [412, 322] width 304 height 11
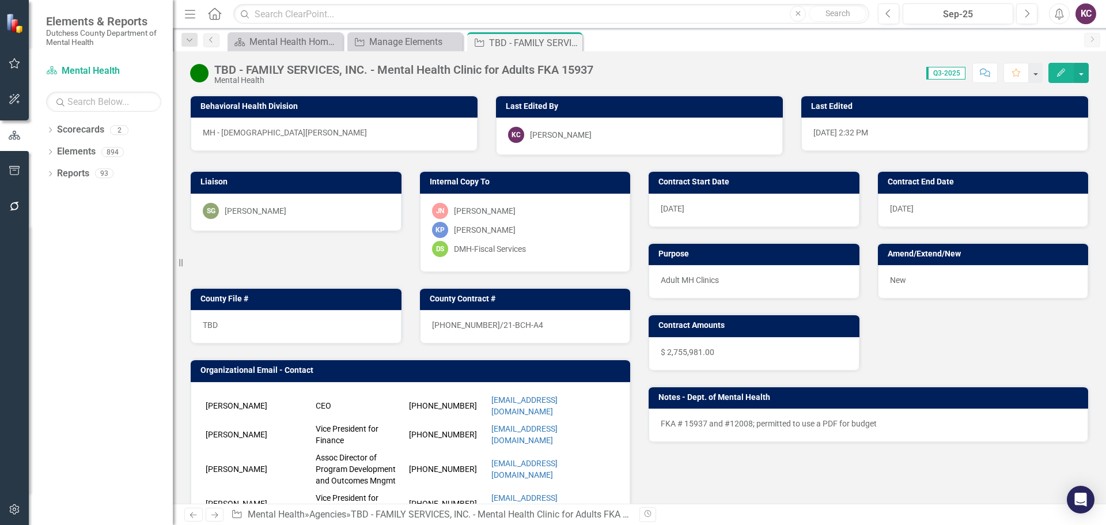
click at [331, 213] on div "SG Stacey Greenberg" at bounding box center [296, 211] width 187 height 16
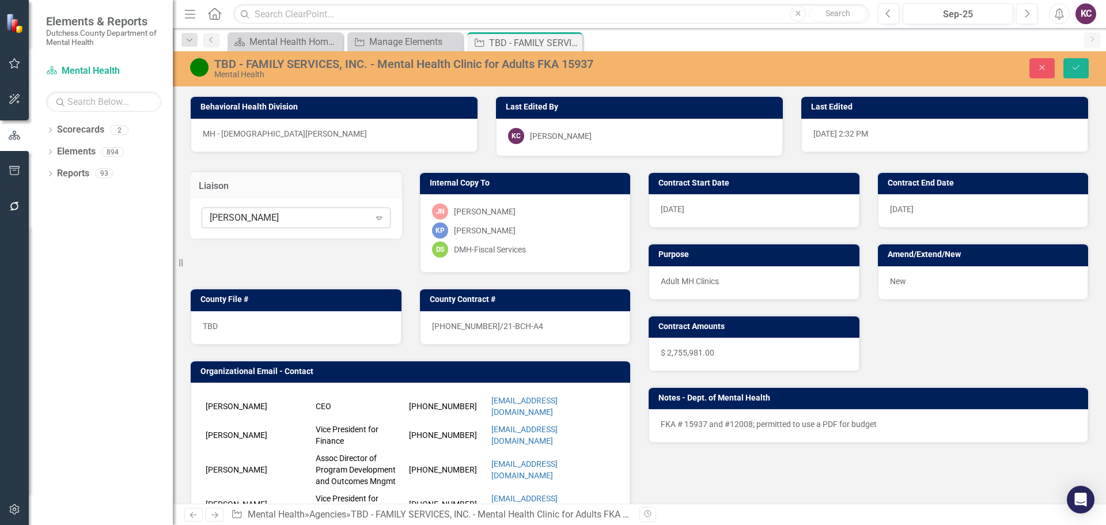
click at [359, 224] on div "[PERSON_NAME]" at bounding box center [290, 217] width 160 height 13
type input "paris"
click at [282, 235] on span "Paris" at bounding box center [326, 237] width 89 height 11
click at [1070, 62] on button "Save" at bounding box center [1075, 68] width 25 height 20
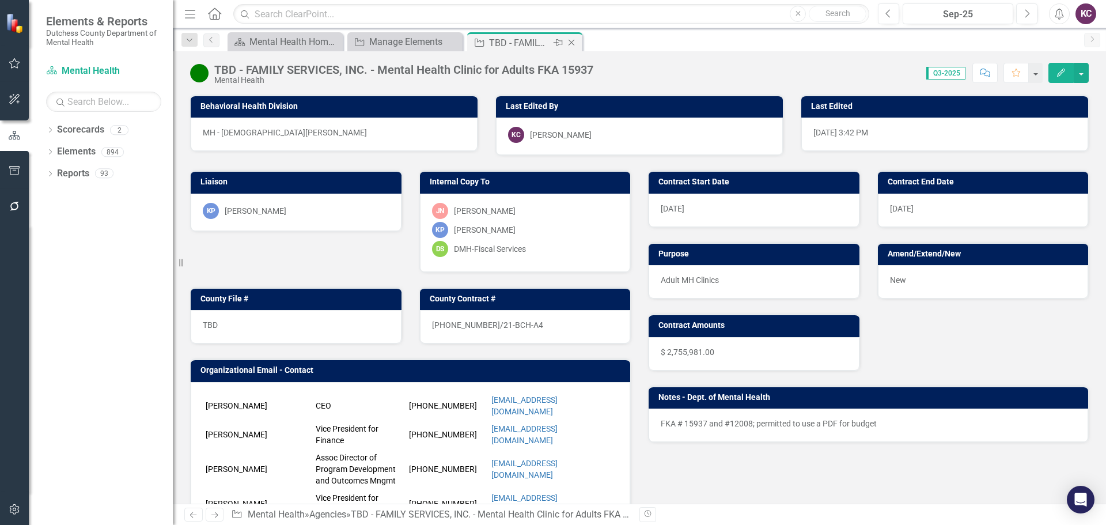
click at [572, 44] on icon "Close" at bounding box center [572, 42] width 12 height 9
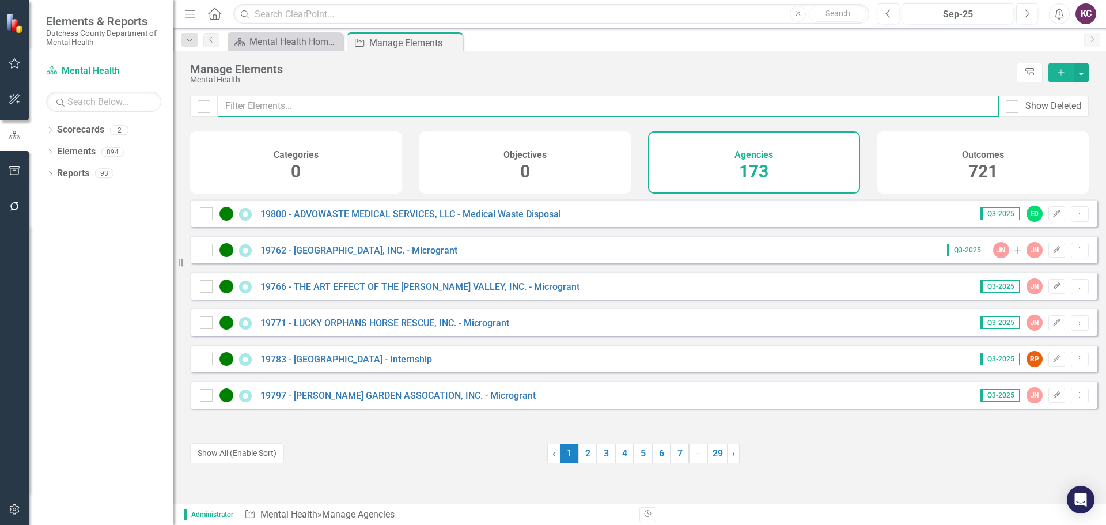
click at [466, 109] on input "text" at bounding box center [608, 106] width 781 height 21
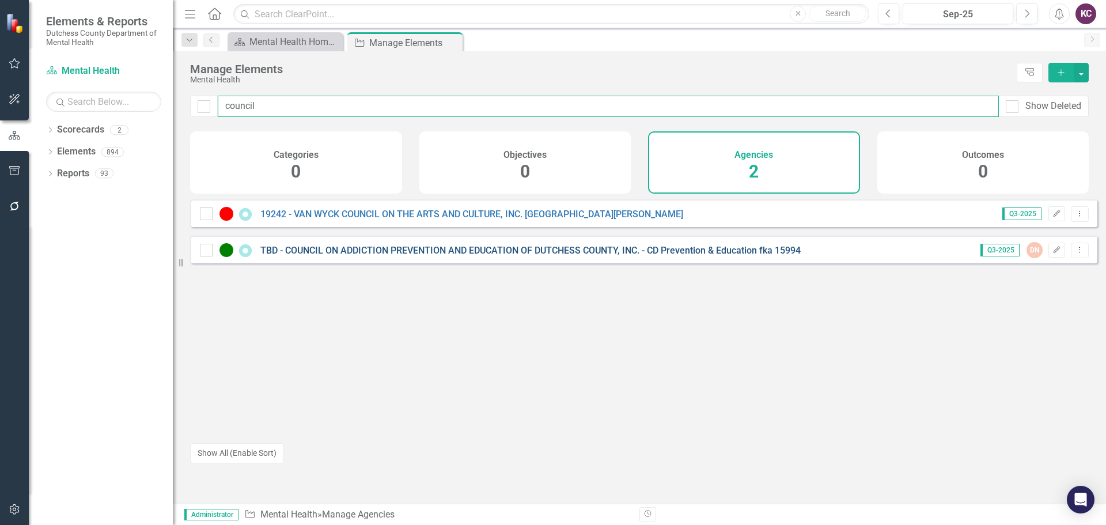
type input "council"
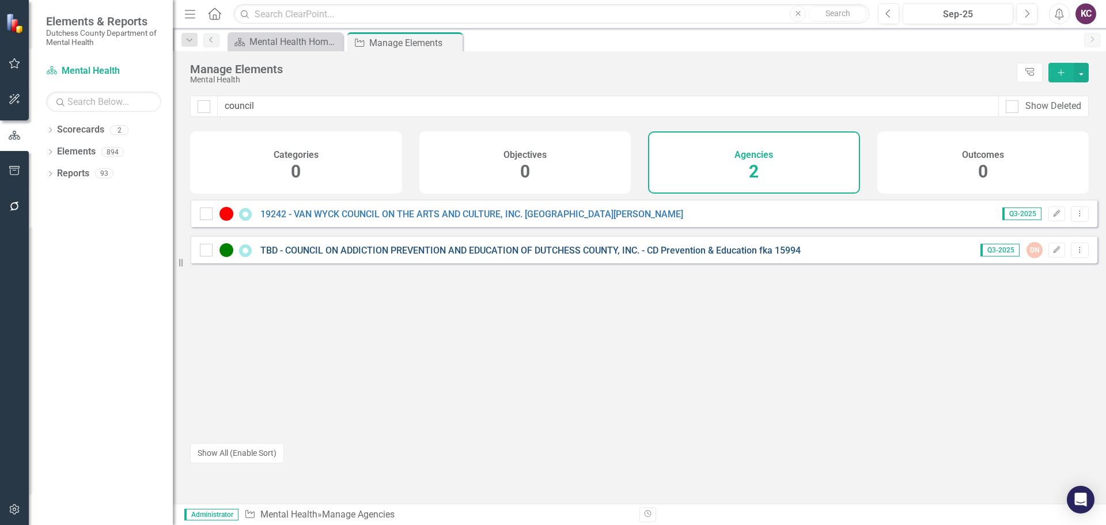
click at [446, 256] on link "TBD - COUNCIL ON ADDICTION PREVENTION AND EDUCATION OF DUTCHESS COUNTY, INC. - …" at bounding box center [530, 250] width 540 height 11
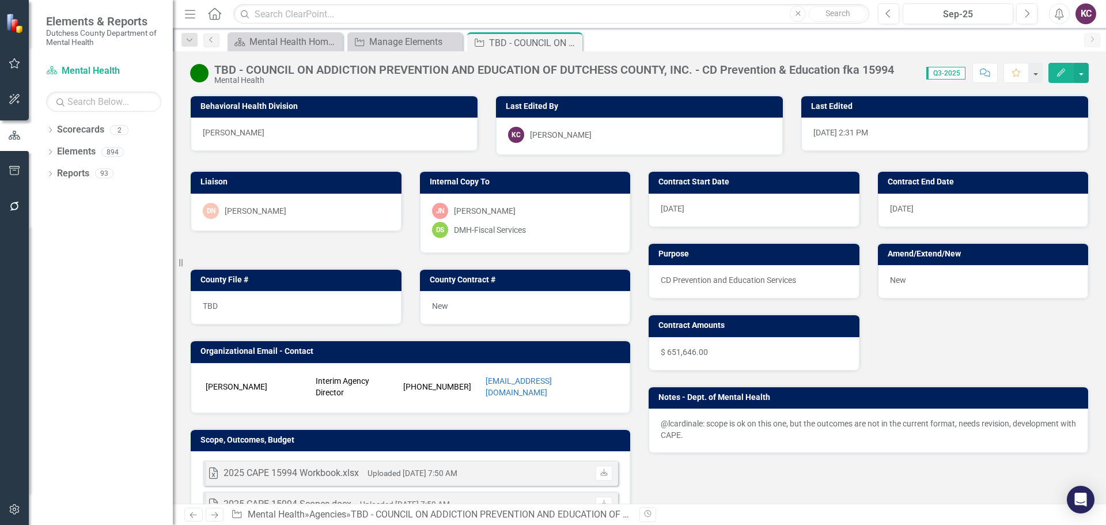
click at [285, 214] on div "[PERSON_NAME]" at bounding box center [256, 211] width 62 height 12
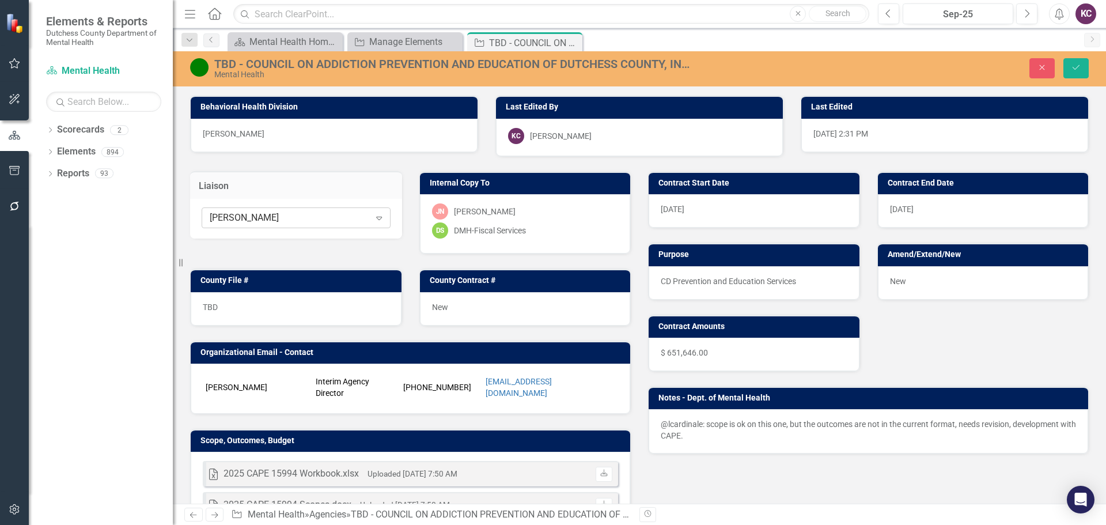
click at [287, 213] on div "[PERSON_NAME]" at bounding box center [290, 217] width 160 height 13
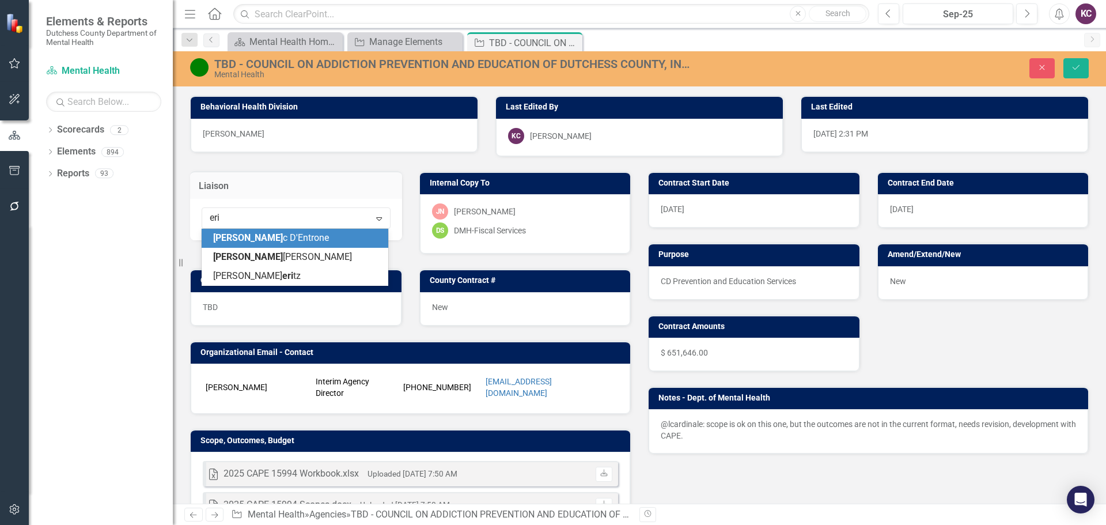
type input "[PERSON_NAME]"
click at [257, 238] on span "[PERSON_NAME]" at bounding box center [267, 237] width 109 height 11
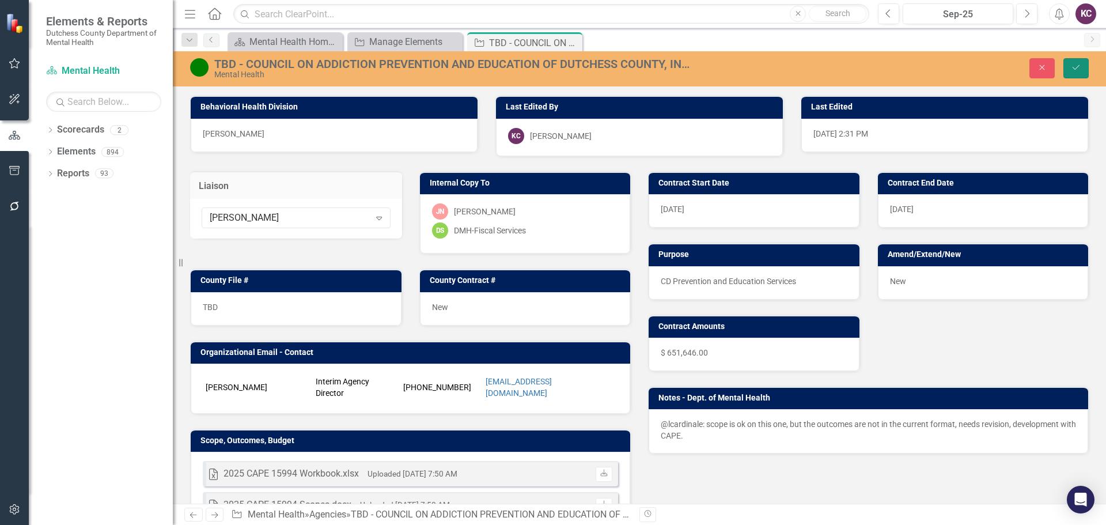
click at [1068, 70] on button "Save" at bounding box center [1075, 68] width 25 height 20
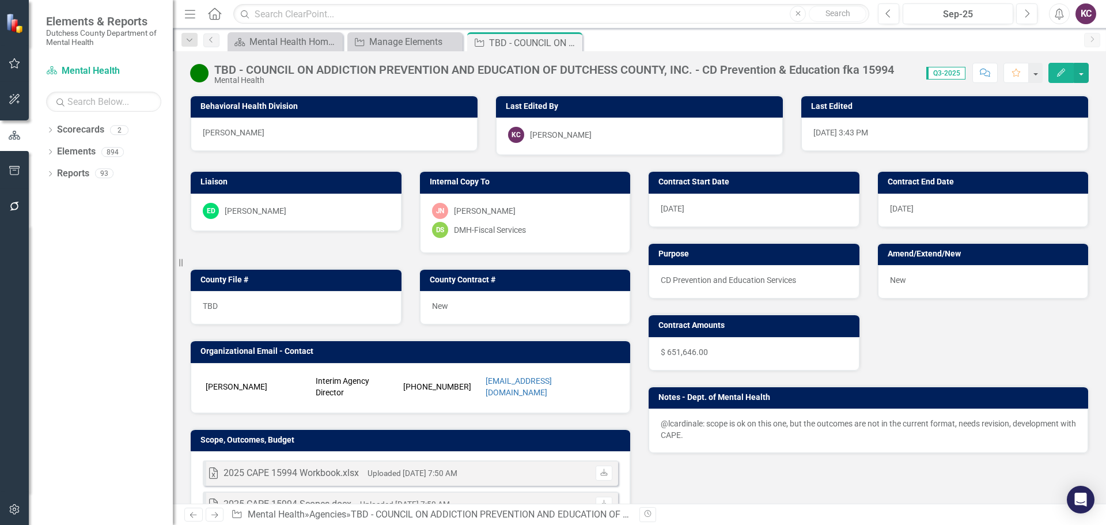
click at [0, 0] on icon "Close" at bounding box center [0, 0] width 0 height 0
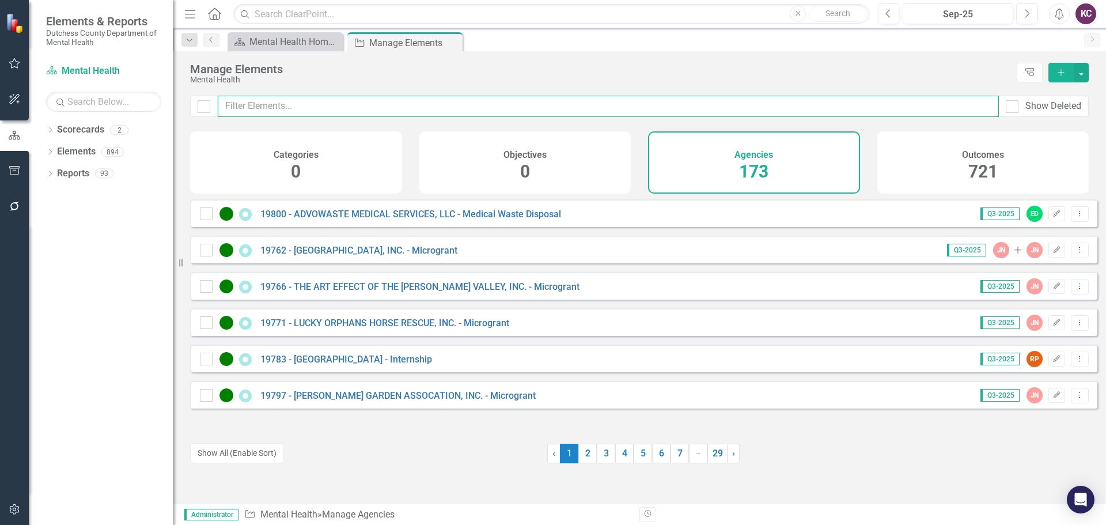
click at [374, 109] on input "text" at bounding box center [608, 106] width 781 height 21
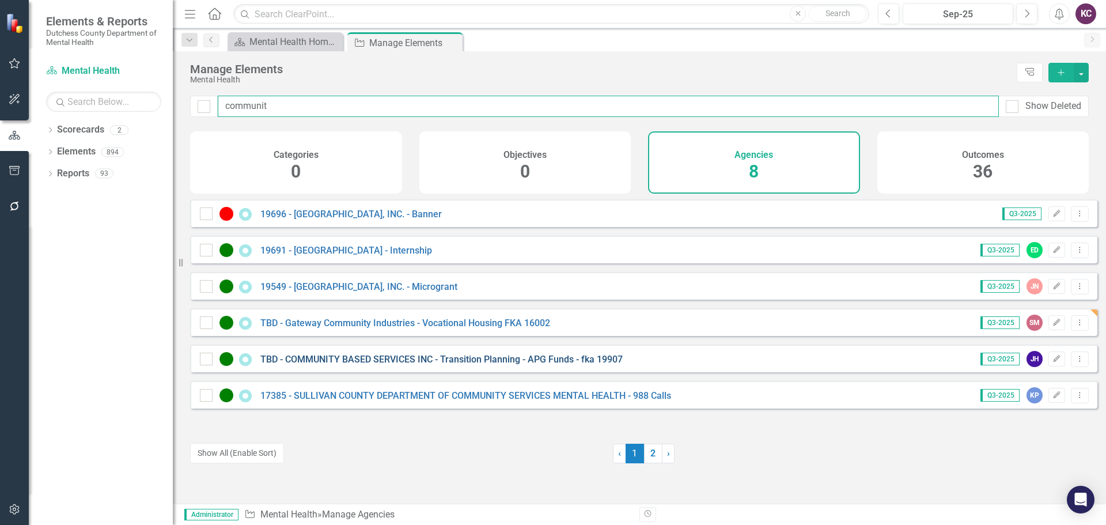
type input "communit"
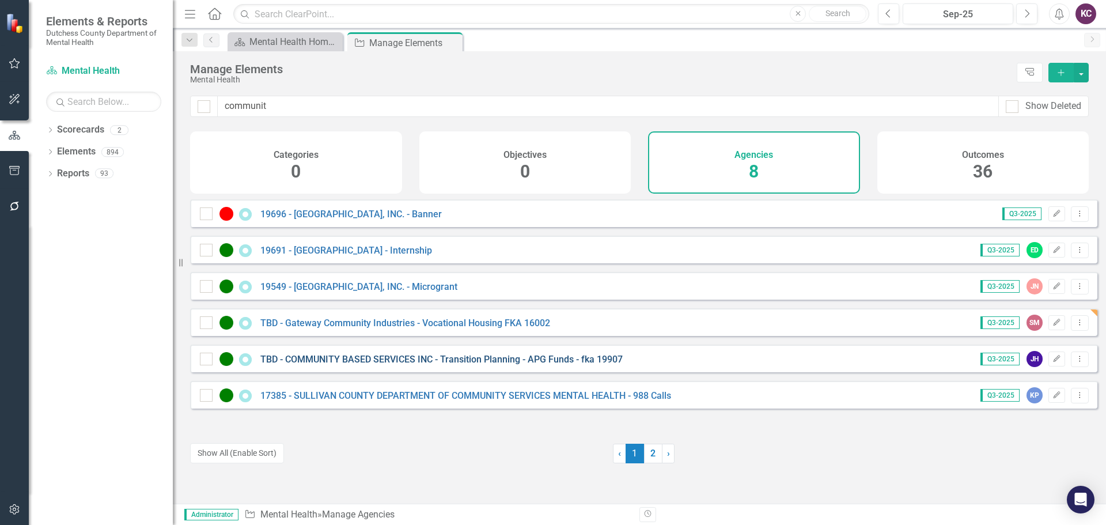
click at [394, 365] on link "TBD - COMMUNITY BASED SERVICES INC - Transition Planning - APG Funds - fka 19907" at bounding box center [441, 359] width 362 height 11
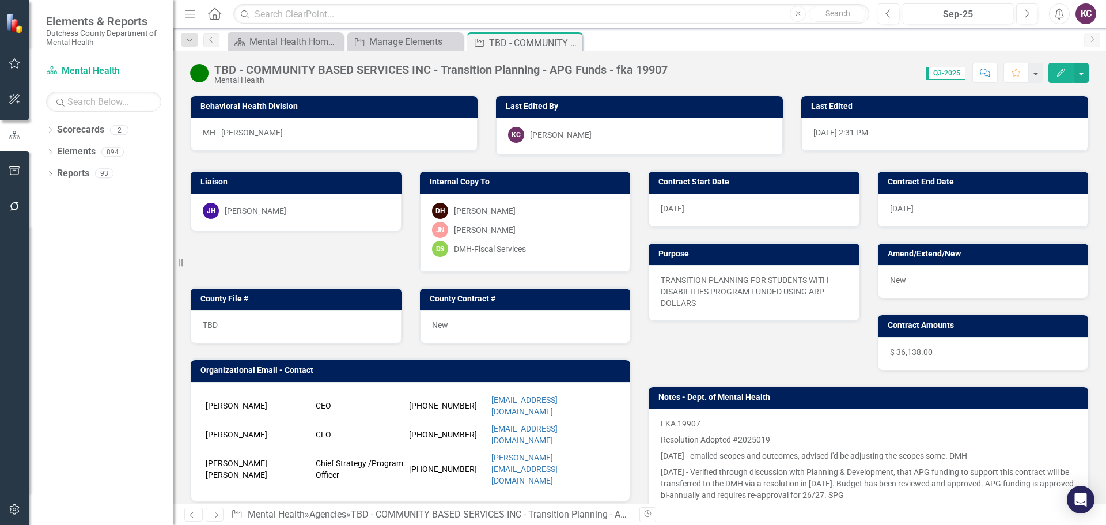
click at [306, 208] on div "JH Jennifer Havrilla" at bounding box center [296, 211] width 187 height 16
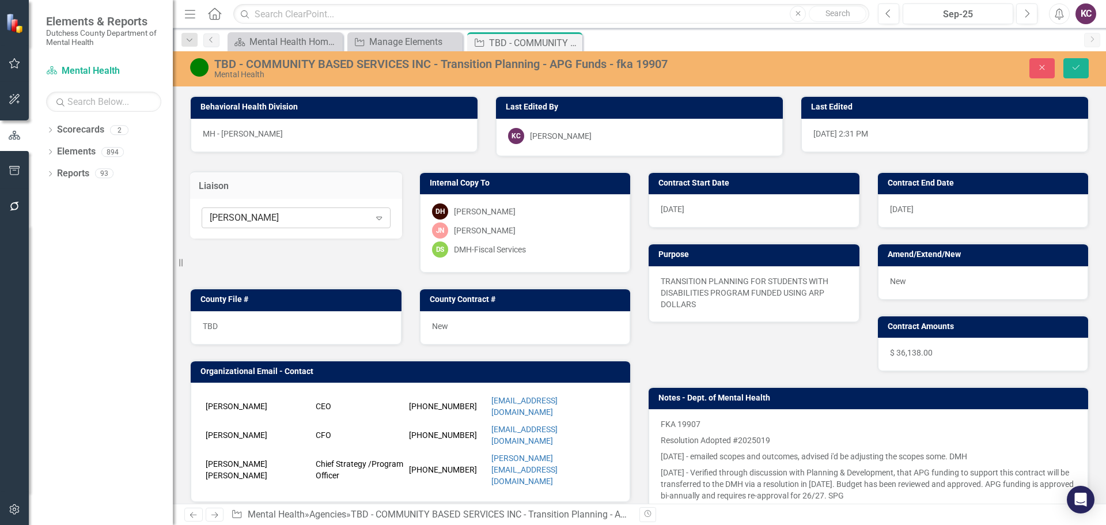
click at [301, 215] on div "[PERSON_NAME]" at bounding box center [290, 217] width 160 height 13
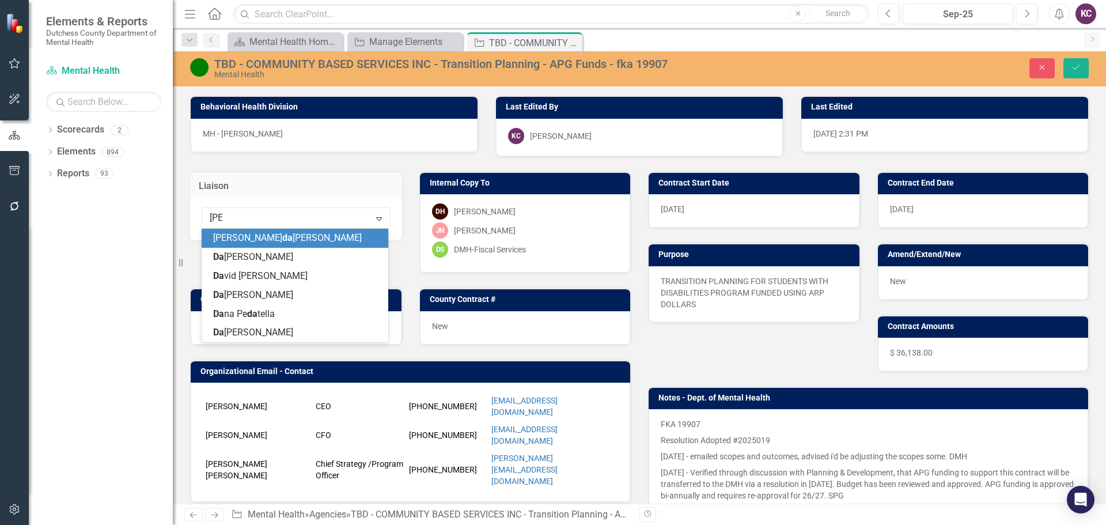
type input "dana"
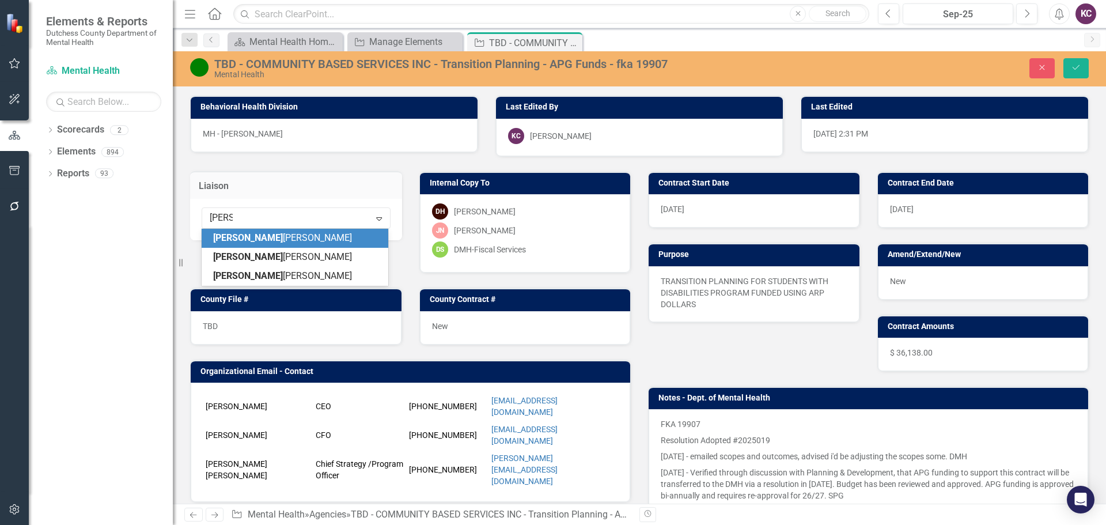
click at [263, 240] on span "Dana Hopkins" at bounding box center [282, 237] width 139 height 11
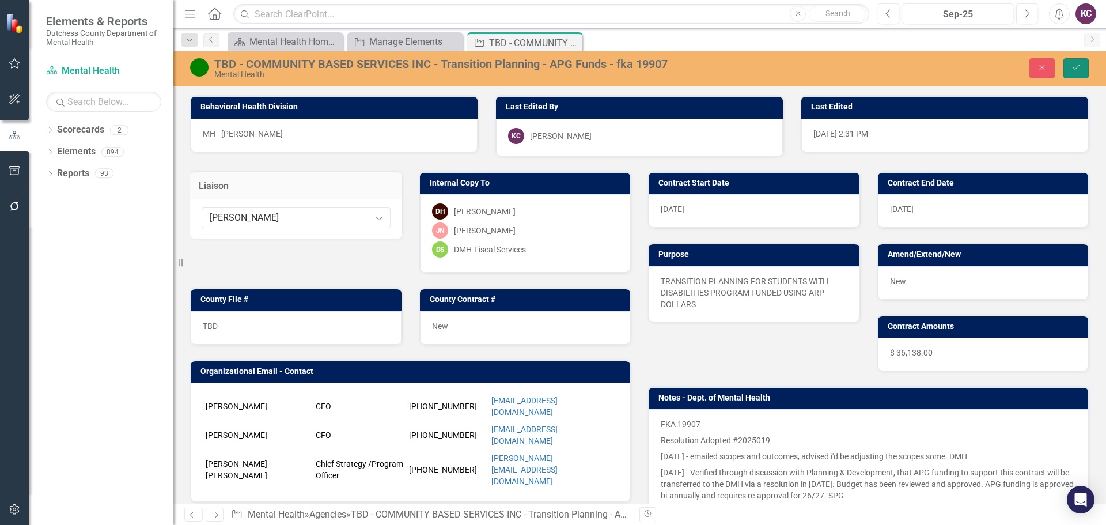
click at [1079, 66] on icon "Save" at bounding box center [1076, 67] width 10 height 8
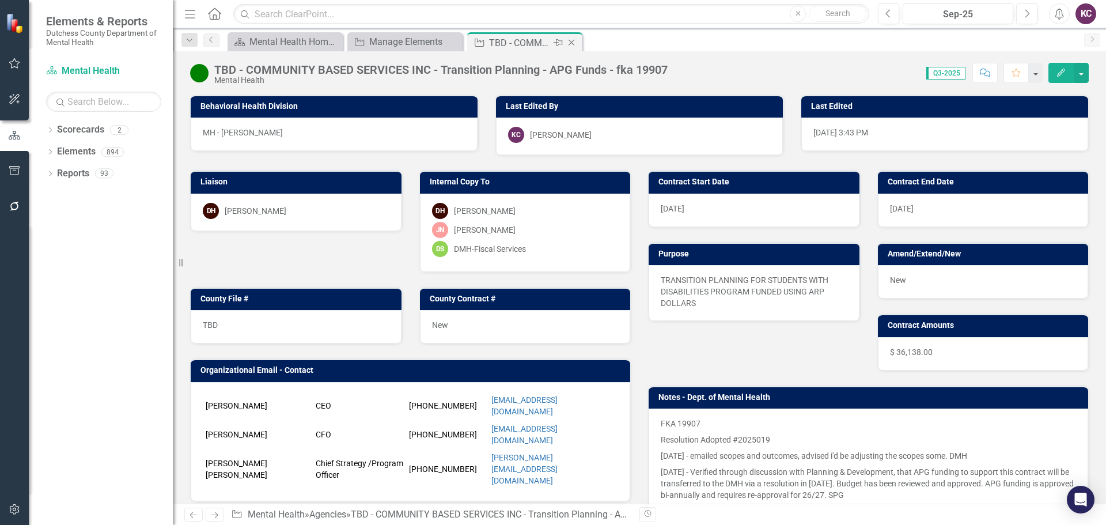
click at [571, 43] on icon at bounding box center [571, 43] width 6 height 6
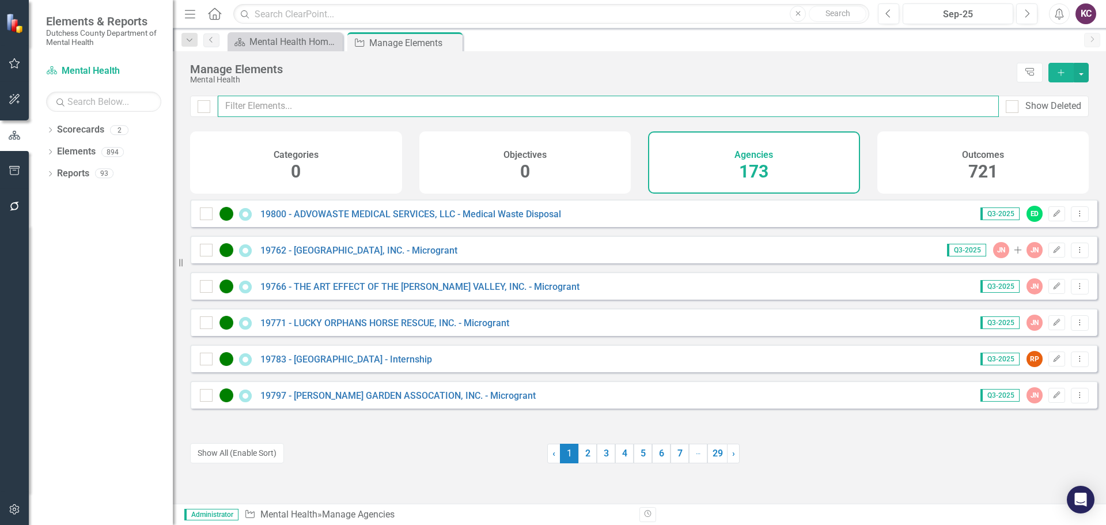
click at [283, 102] on input "text" at bounding box center [608, 106] width 781 height 21
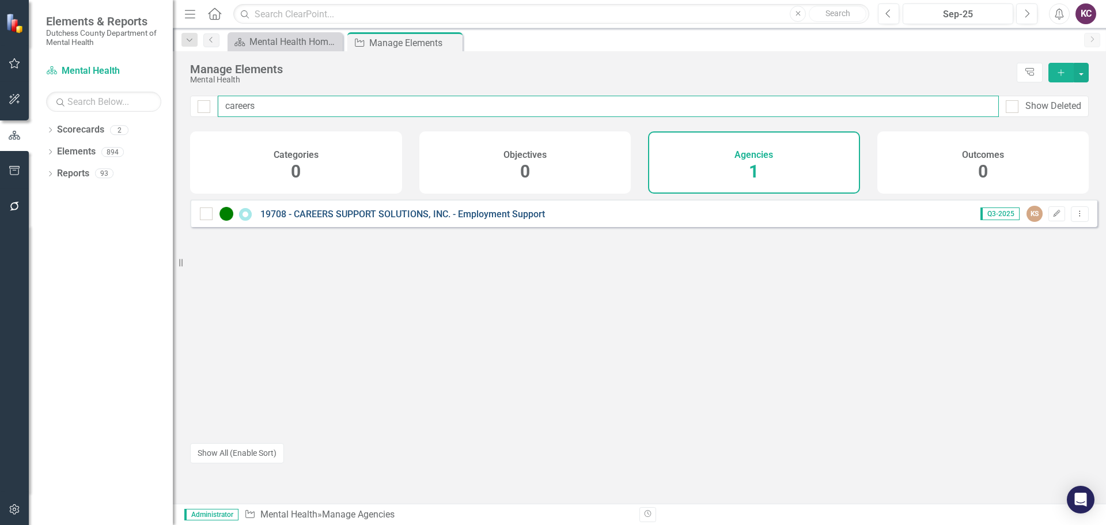
type input "careers"
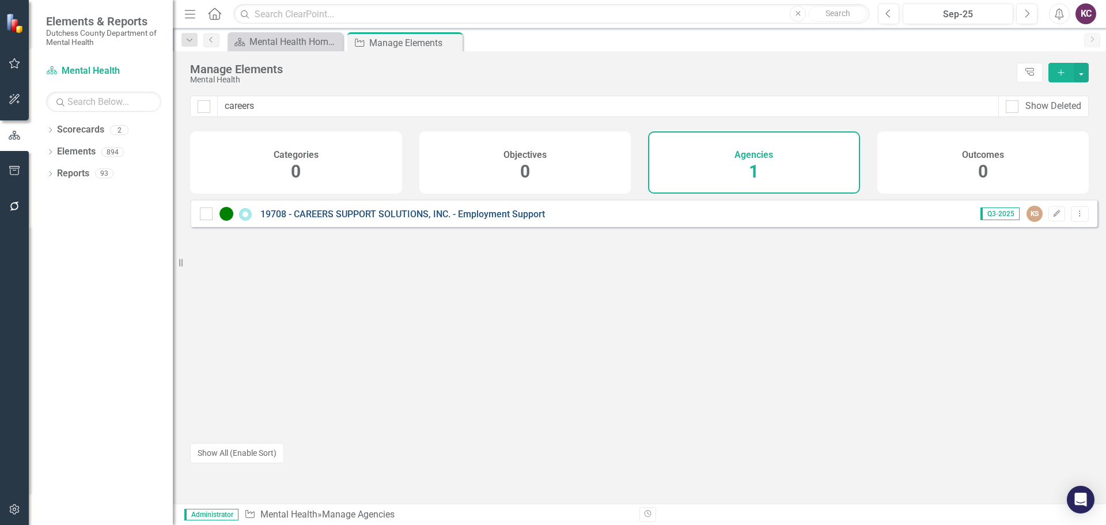
click at [354, 219] on link "19708 - CAREERS SUPPORT SOLUTIONS, INC. - Employment Support" at bounding box center [402, 213] width 285 height 11
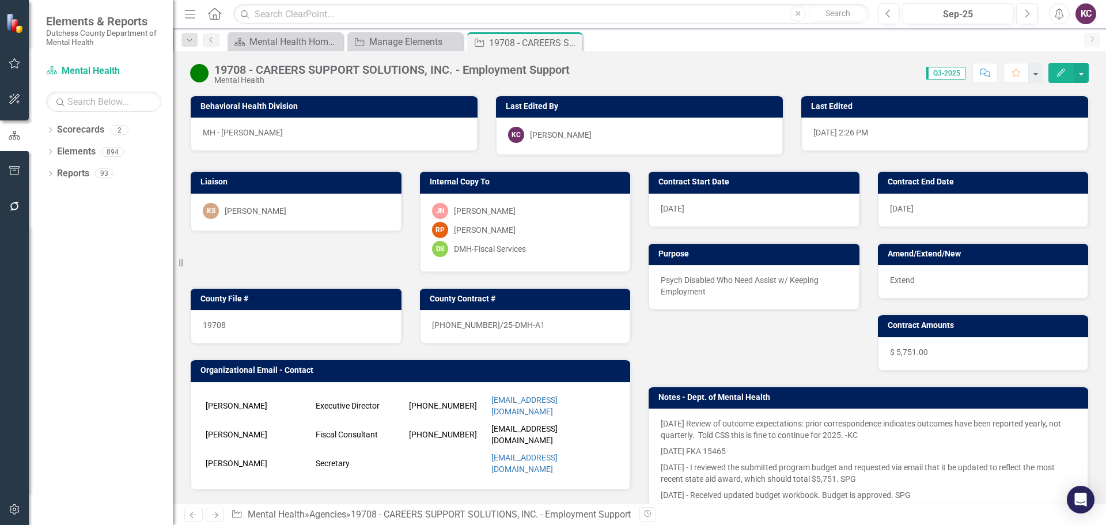
click at [292, 209] on div "KS Kathy Shallo" at bounding box center [296, 211] width 187 height 16
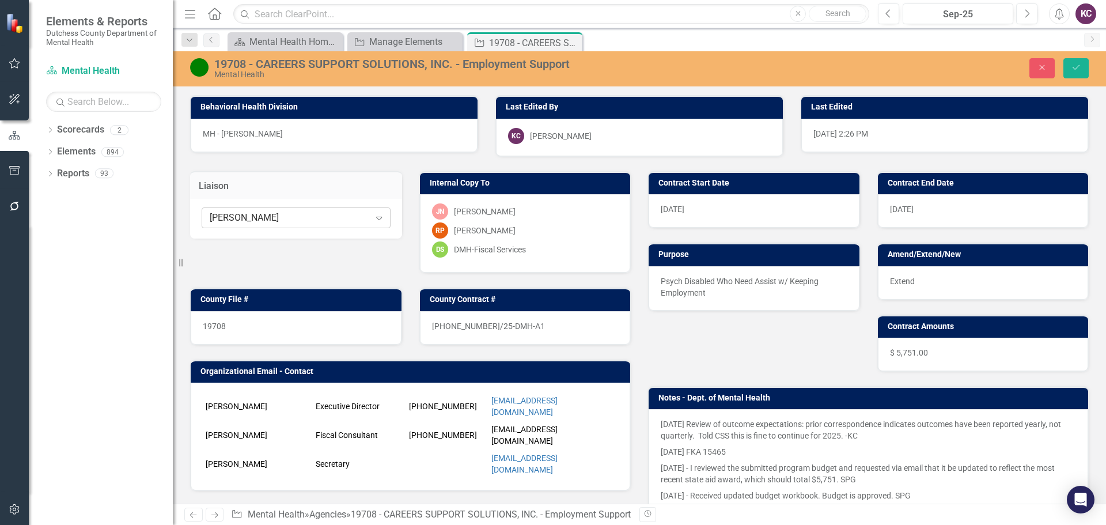
click at [286, 219] on div "[PERSON_NAME]" at bounding box center [290, 217] width 160 height 13
type input "peri"
click at [266, 244] on div "Robin Peri tz" at bounding box center [297, 238] width 168 height 13
click at [1072, 66] on icon "Save" at bounding box center [1076, 67] width 10 height 8
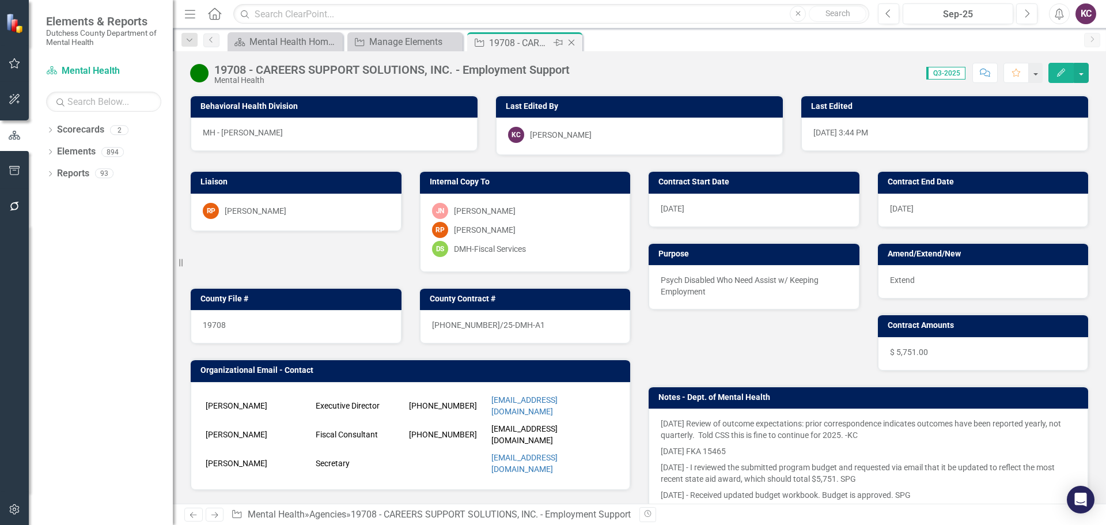
click at [571, 41] on icon "Close" at bounding box center [572, 42] width 12 height 9
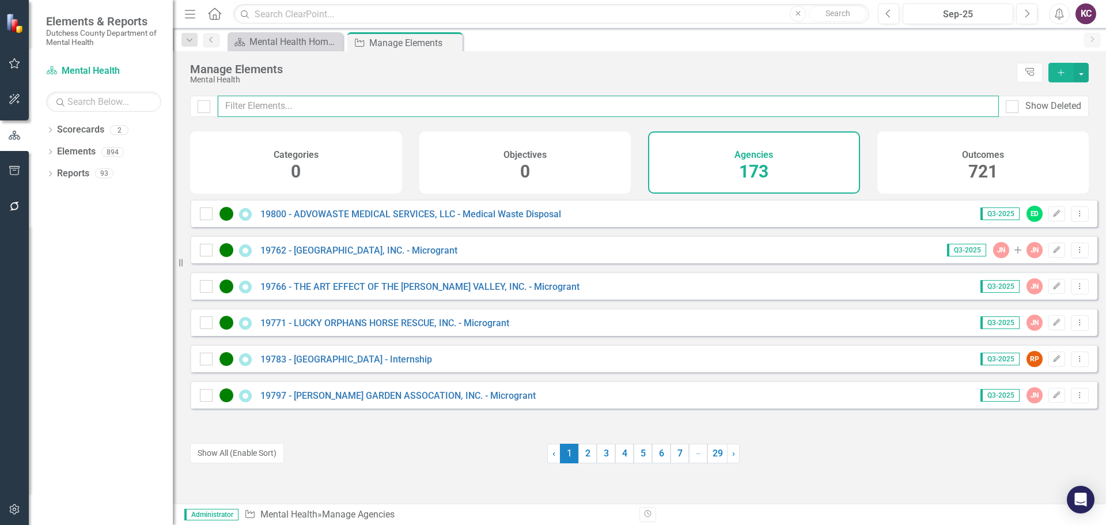
click at [293, 104] on input "text" at bounding box center [608, 106] width 781 height 21
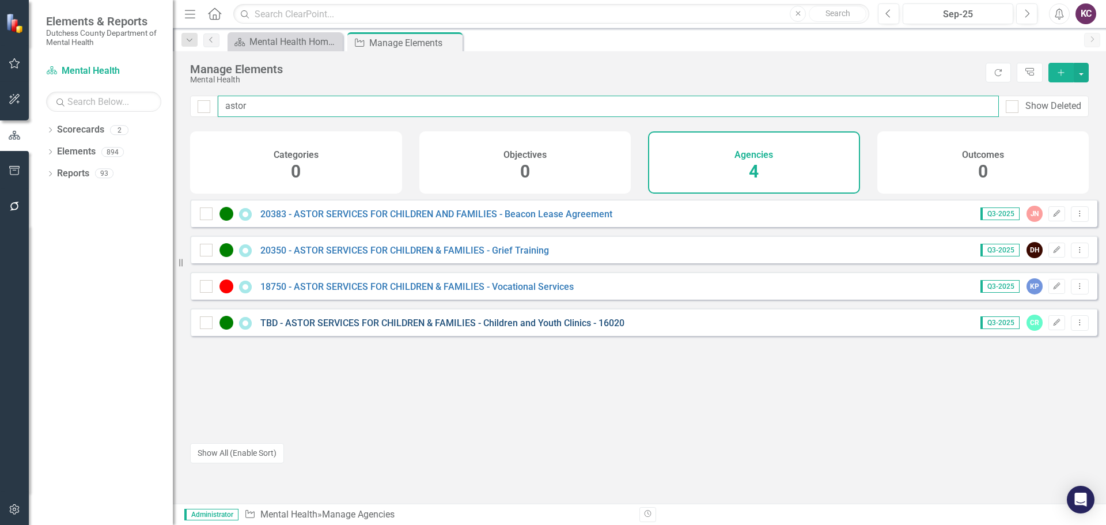
type input "astor"
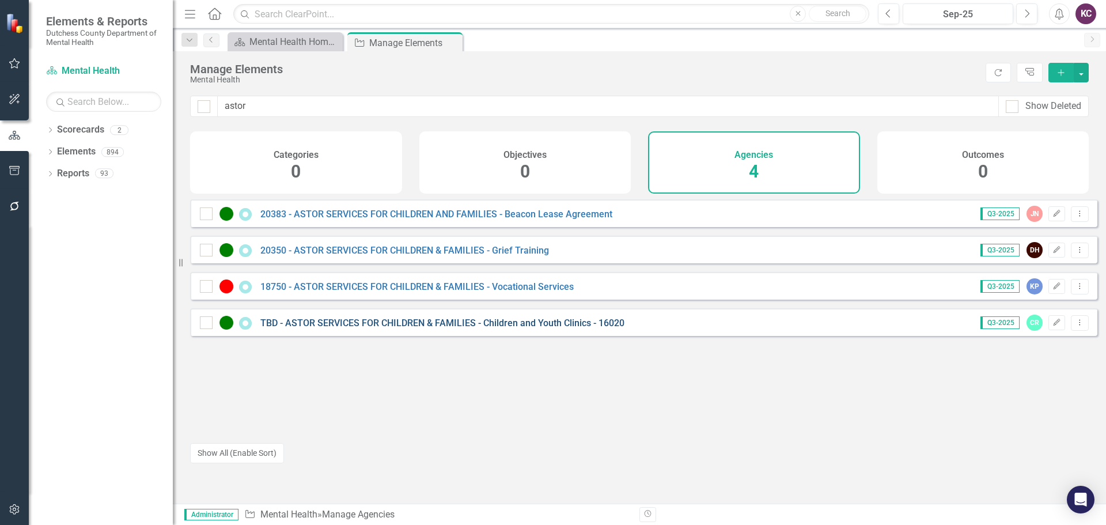
click at [409, 328] on link "TBD - ASTOR SERVICES FOR CHILDREN & FAMILIES - Children and Youth Clinics - 160…" at bounding box center [442, 322] width 364 height 11
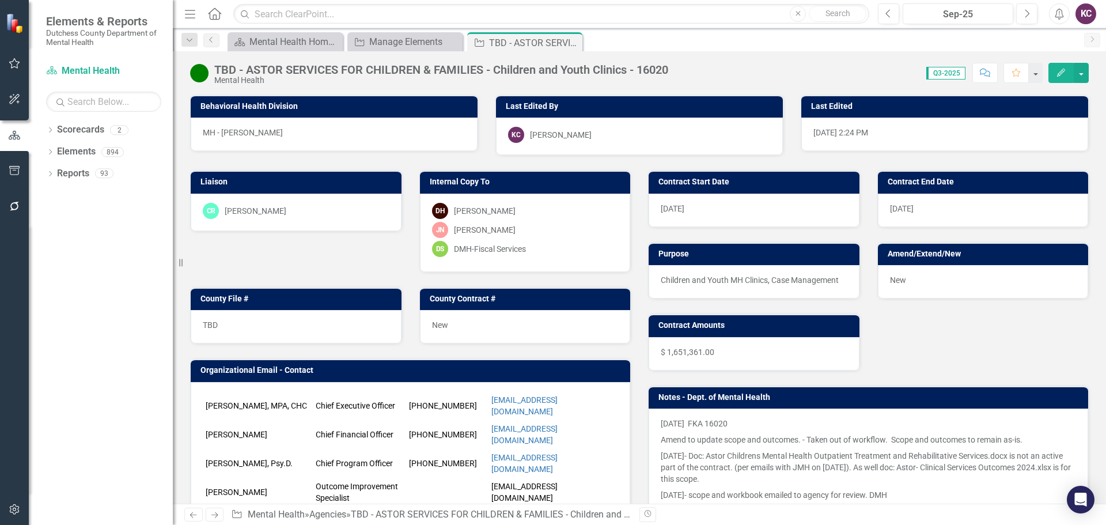
click at [320, 211] on div "CR Christina Ritter" at bounding box center [296, 211] width 187 height 16
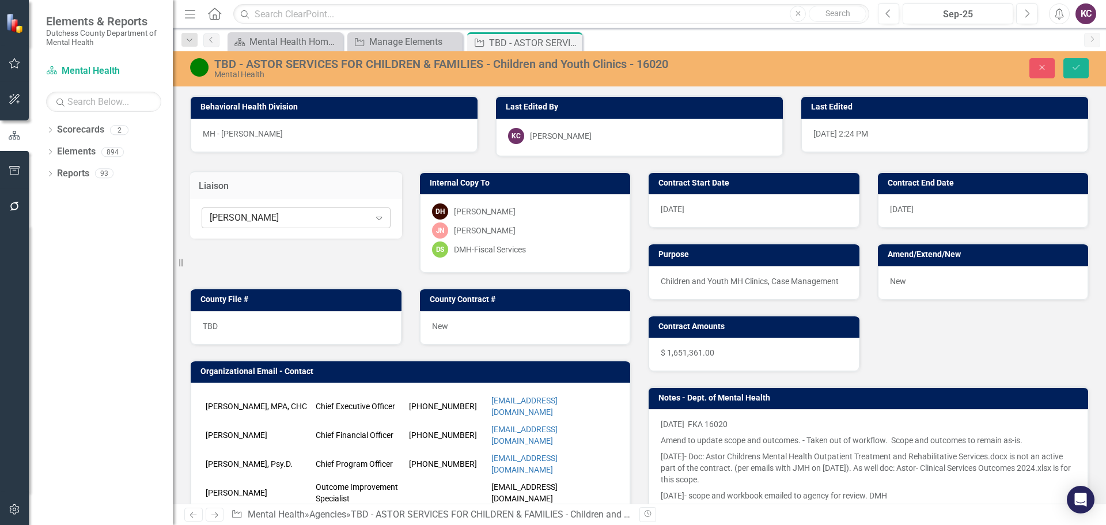
click at [315, 216] on div "[PERSON_NAME]" at bounding box center [290, 217] width 160 height 13
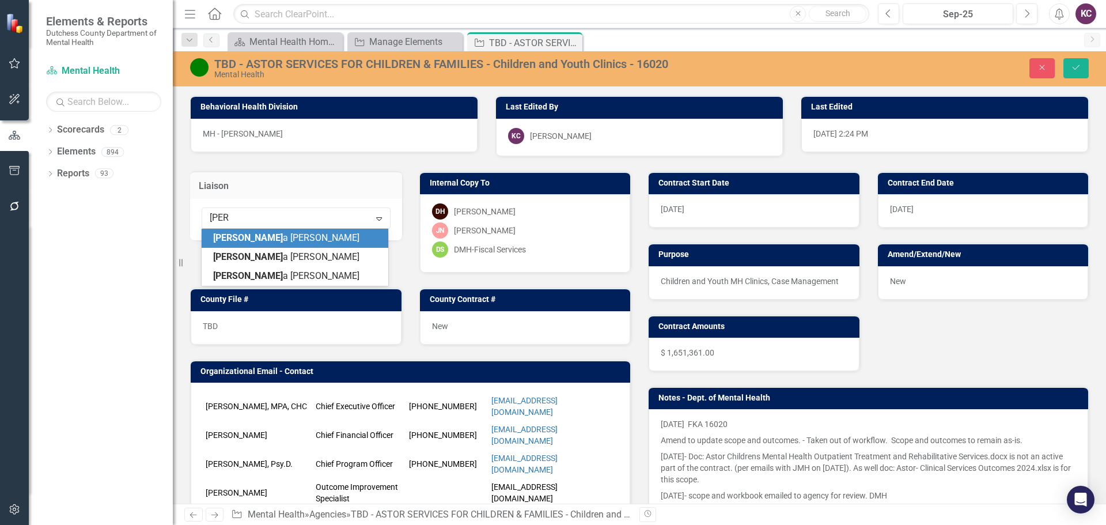
type input "[PERSON_NAME]"
click at [242, 234] on span "Dana Hopkins" at bounding box center [282, 237] width 139 height 11
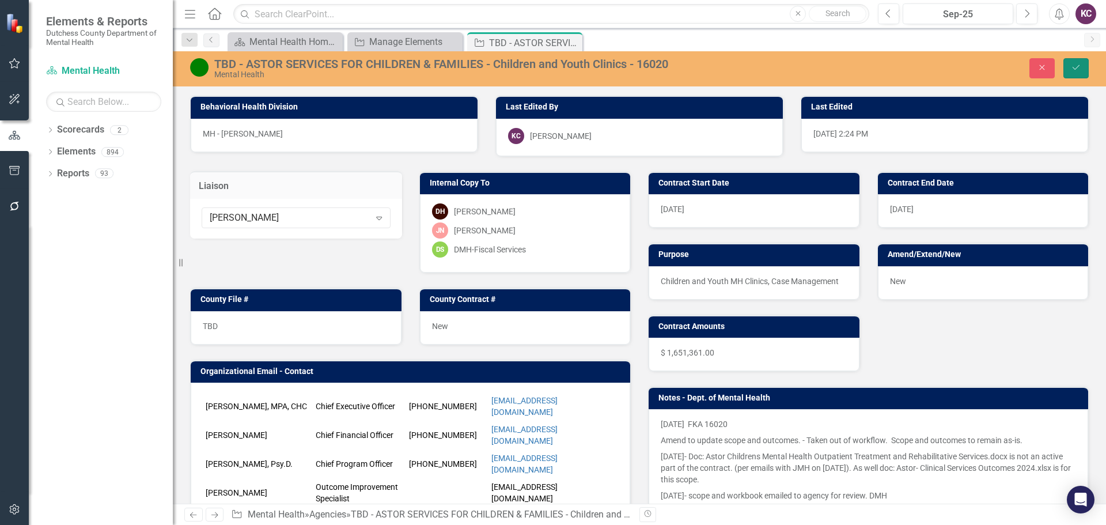
click at [1074, 67] on icon "Save" at bounding box center [1076, 67] width 10 height 8
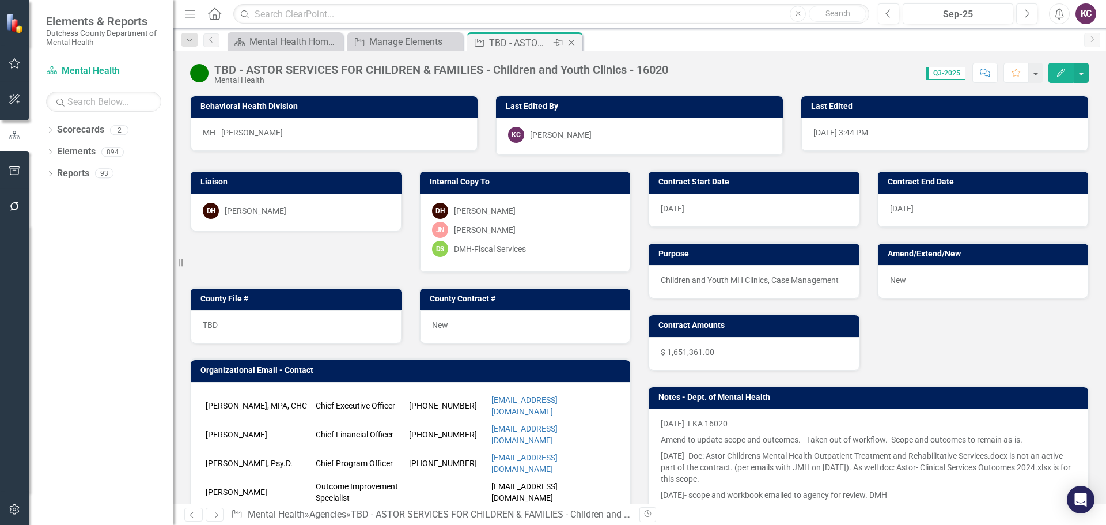
click at [572, 41] on icon "Close" at bounding box center [572, 42] width 12 height 9
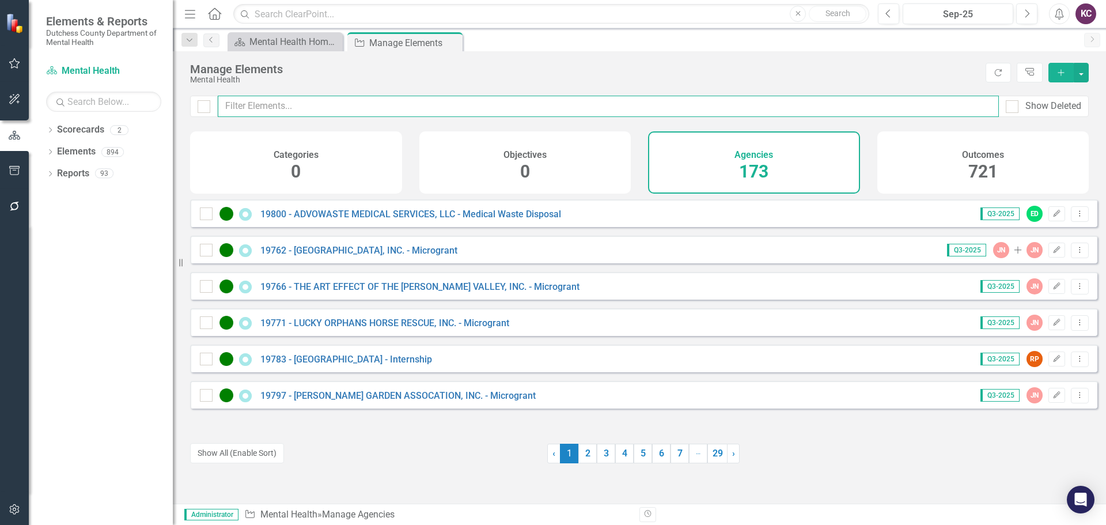
click at [279, 104] on input "text" at bounding box center [608, 106] width 781 height 21
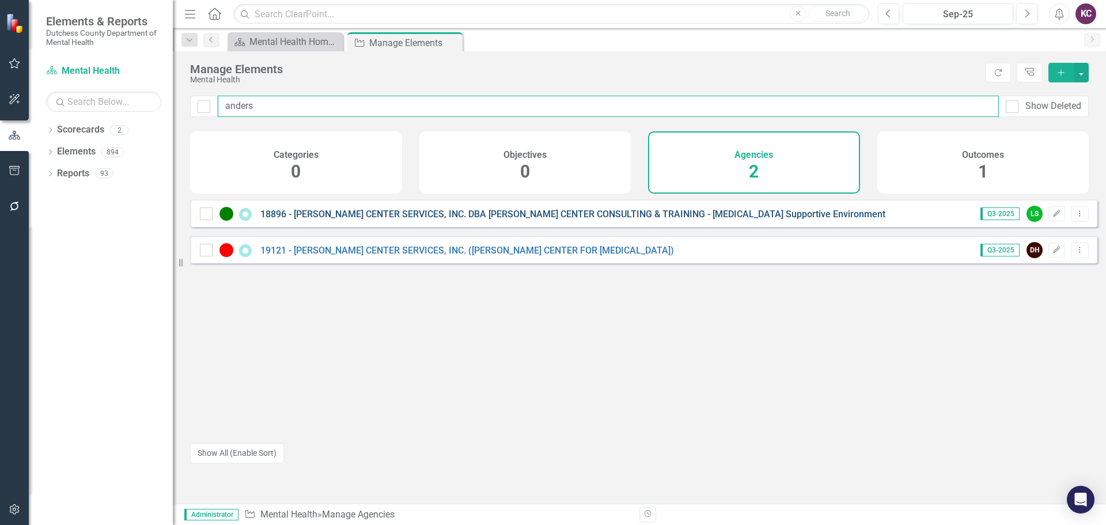
type input "anders"
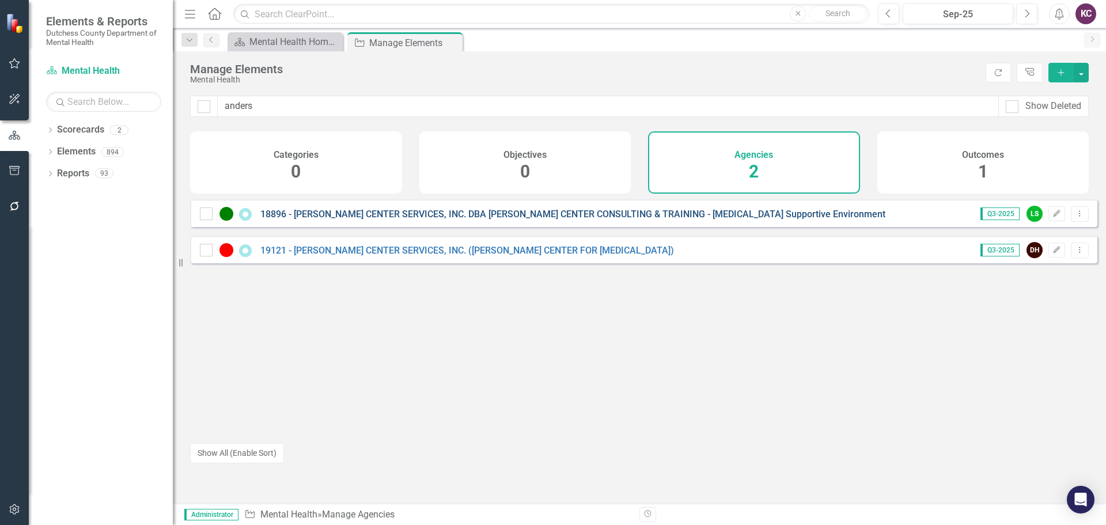
click at [522, 219] on link "18896 - [PERSON_NAME] CENTER SERVICES, INC. DBA [PERSON_NAME] CENTER CONSULTING…" at bounding box center [572, 213] width 625 height 11
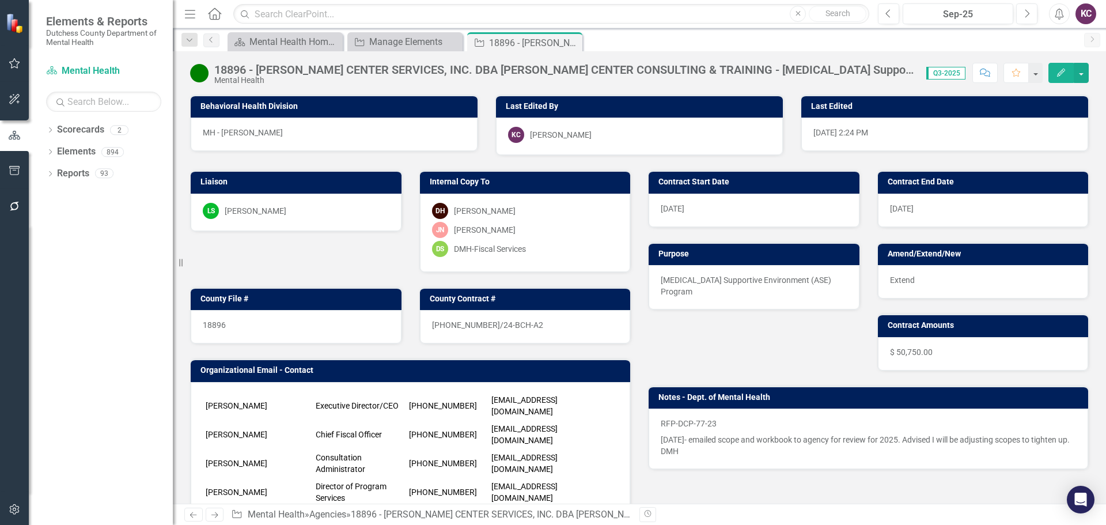
click at [340, 214] on div "LS Lisa Susczynski" at bounding box center [296, 211] width 187 height 16
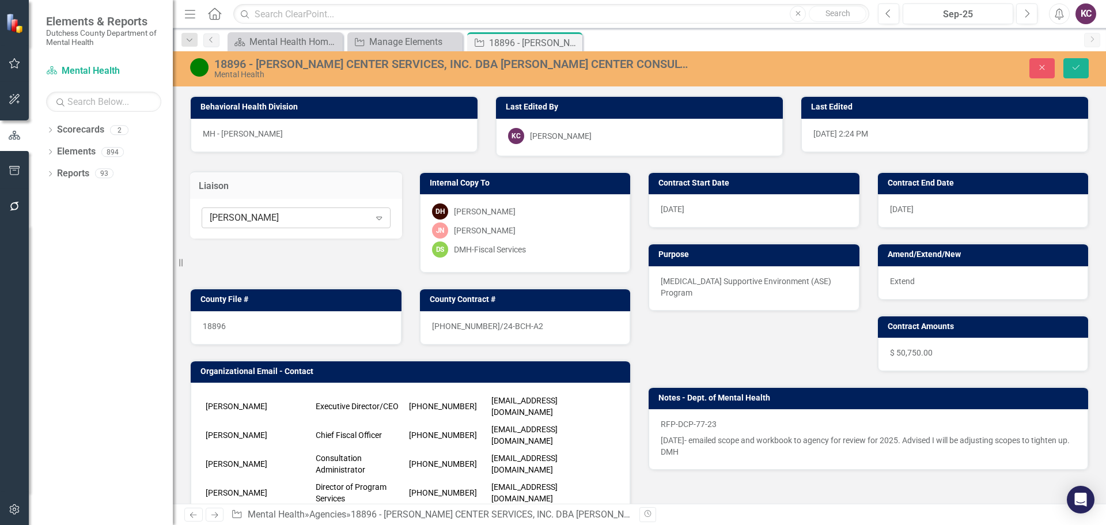
click at [279, 225] on div "Lisa Susczynski Expand" at bounding box center [296, 217] width 189 height 21
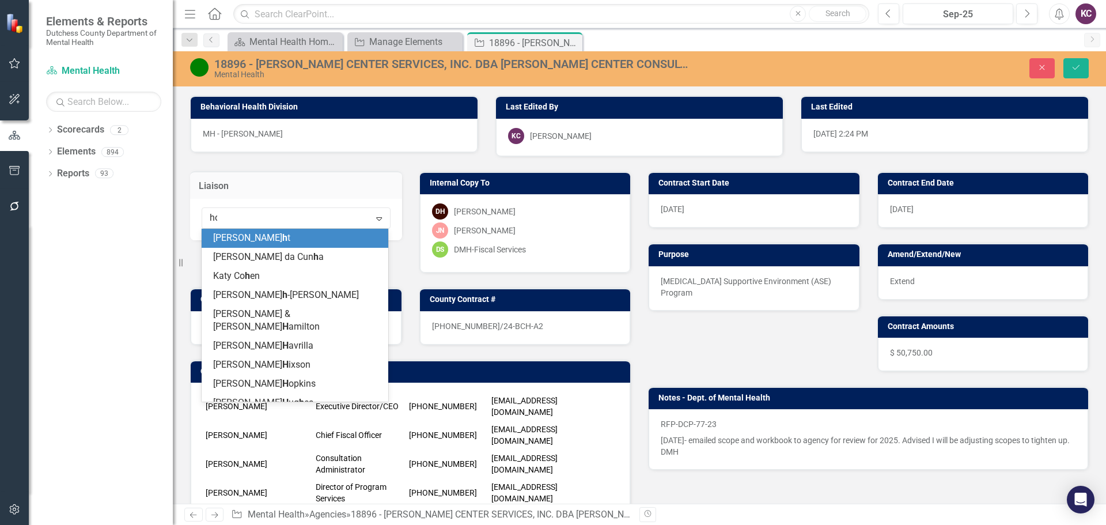
type input "hop"
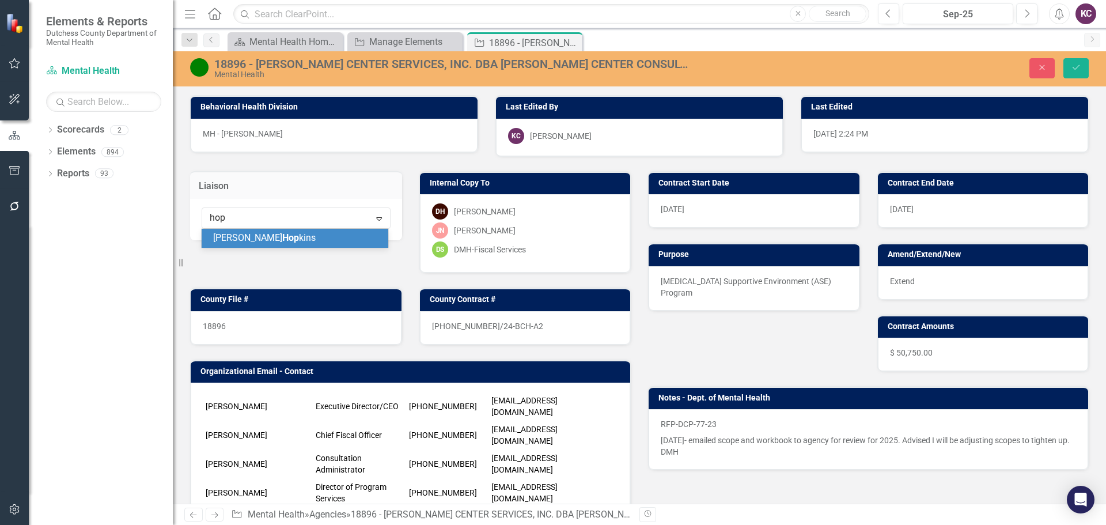
click at [289, 236] on div "Dana Hop kins" at bounding box center [297, 238] width 168 height 13
click at [1074, 65] on icon "Save" at bounding box center [1076, 67] width 10 height 8
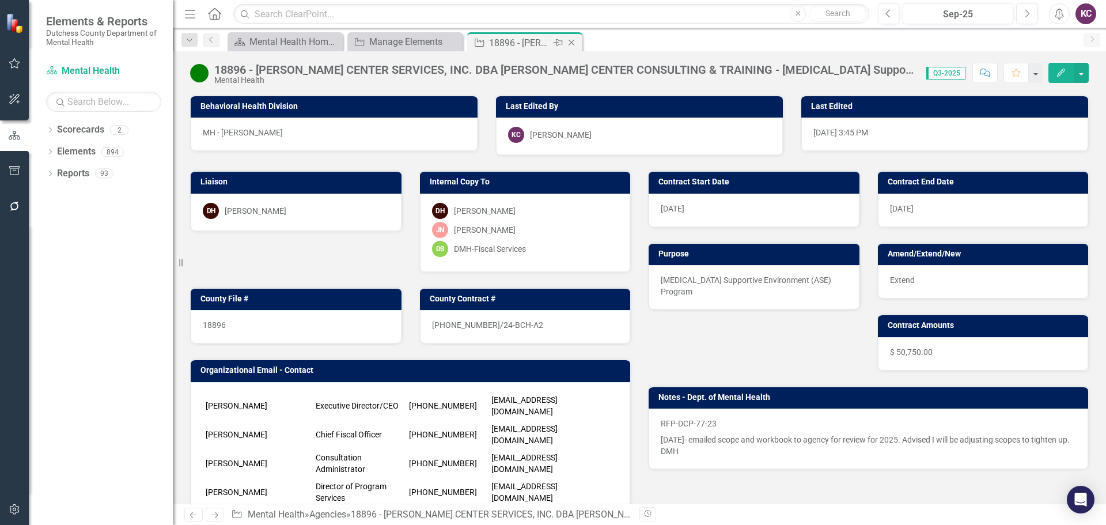
click at [571, 42] on icon at bounding box center [571, 43] width 6 height 6
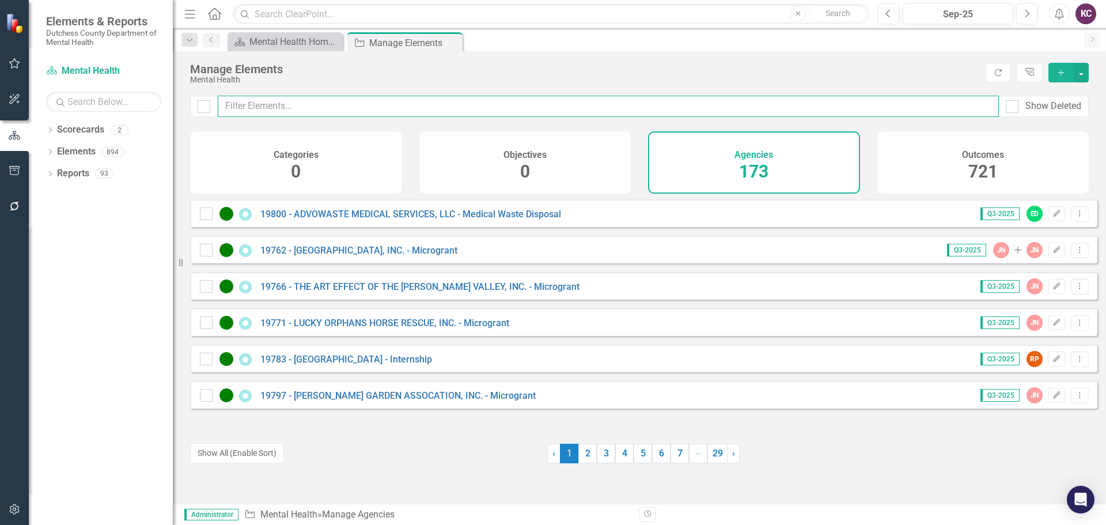
click at [403, 107] on input "text" at bounding box center [608, 106] width 781 height 21
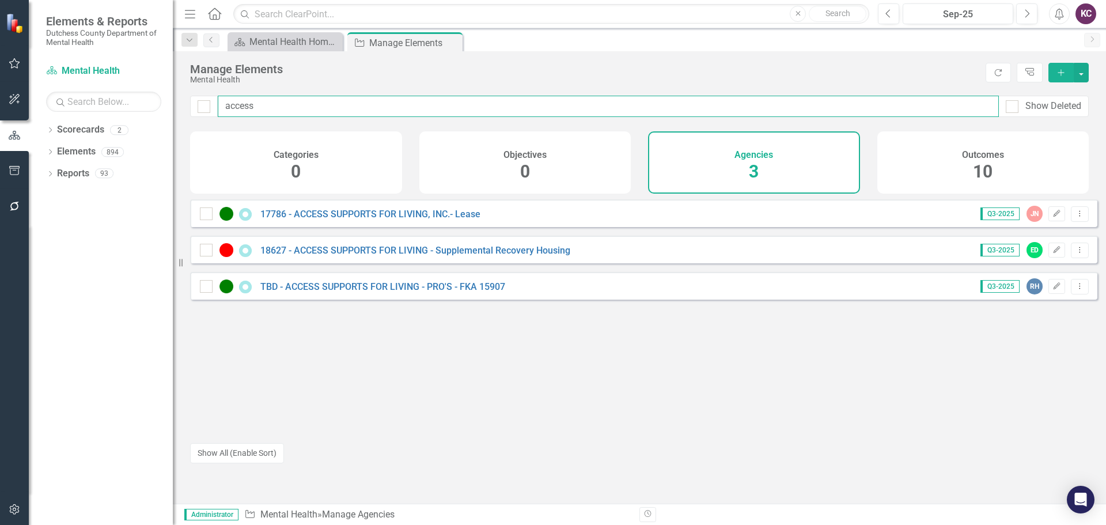
type input "access"
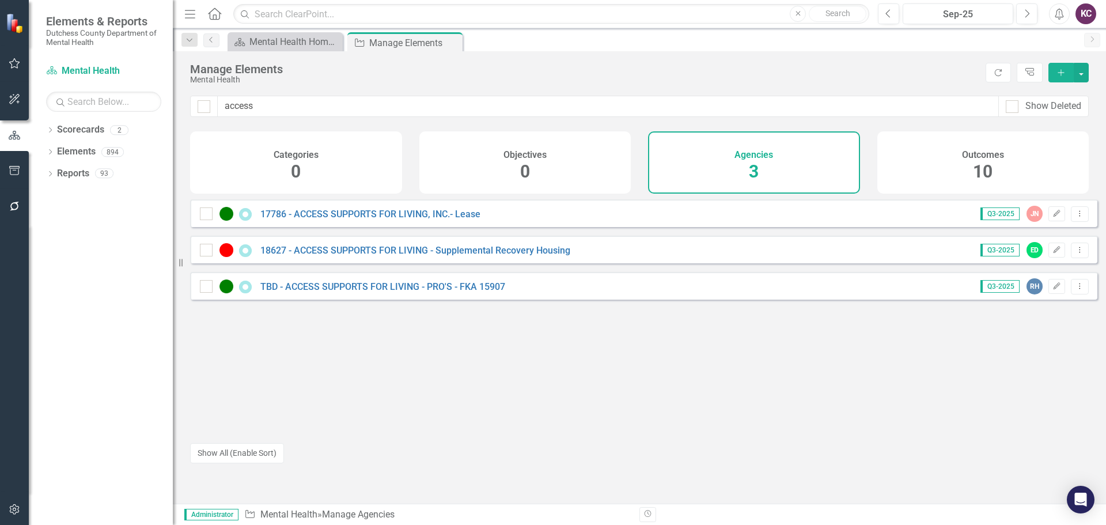
click at [449, 293] on div "TBD - ACCESS SUPPORTS FOR LIVING - PRO'S - FKA 15907" at bounding box center [354, 286] width 308 height 14
click at [397, 292] on link "TBD - ACCESS SUPPORTS FOR LIVING - PRO'S - FKA 15907" at bounding box center [382, 286] width 245 height 11
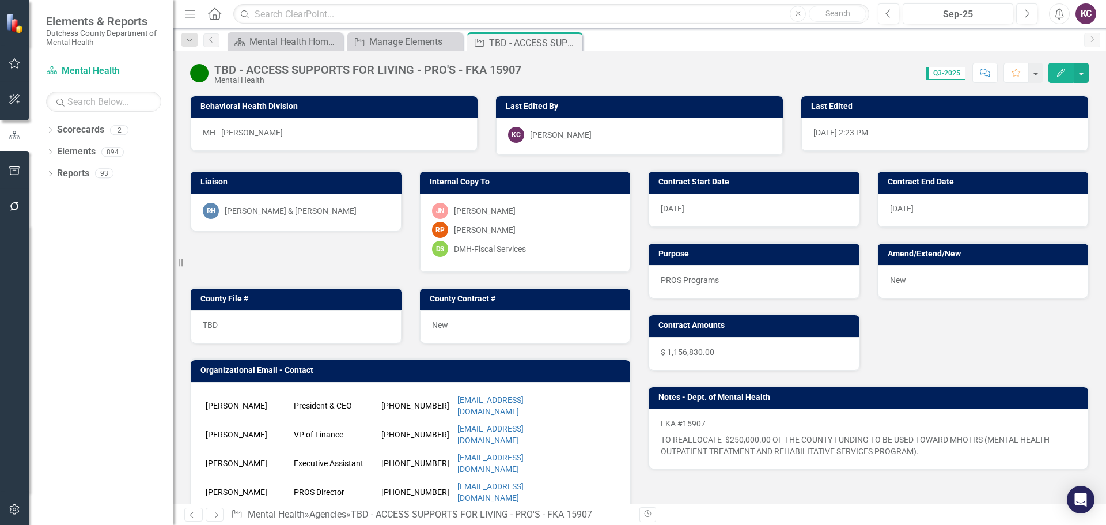
click at [373, 211] on div "RH Romona Yizar & Toni Hamilton" at bounding box center [296, 211] width 187 height 16
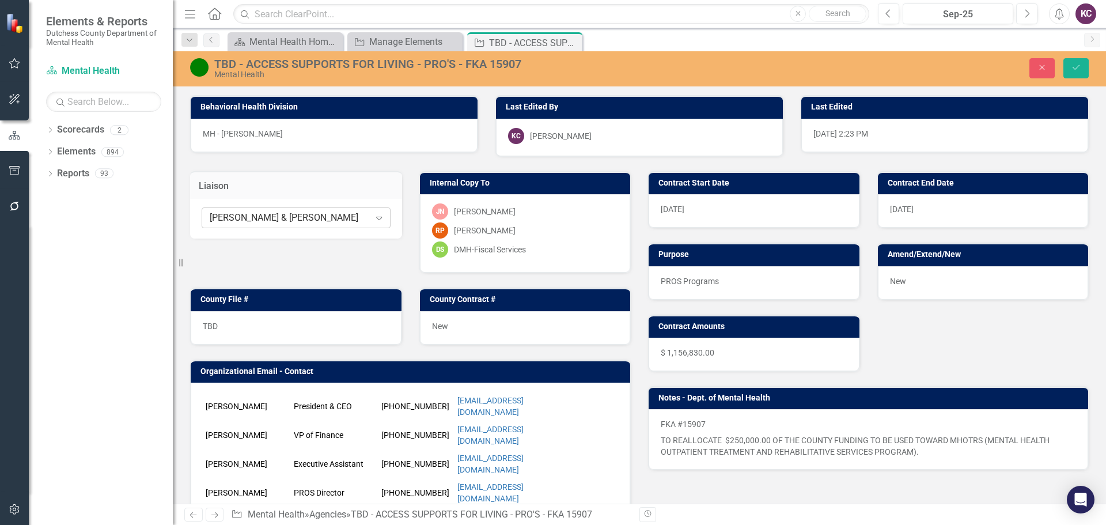
click at [350, 217] on div "[PERSON_NAME] & [PERSON_NAME]" at bounding box center [290, 217] width 160 height 13
type input "peri"
click at [267, 241] on div "Robin Peri tz" at bounding box center [297, 238] width 168 height 13
click at [1072, 62] on button "Save" at bounding box center [1075, 68] width 25 height 20
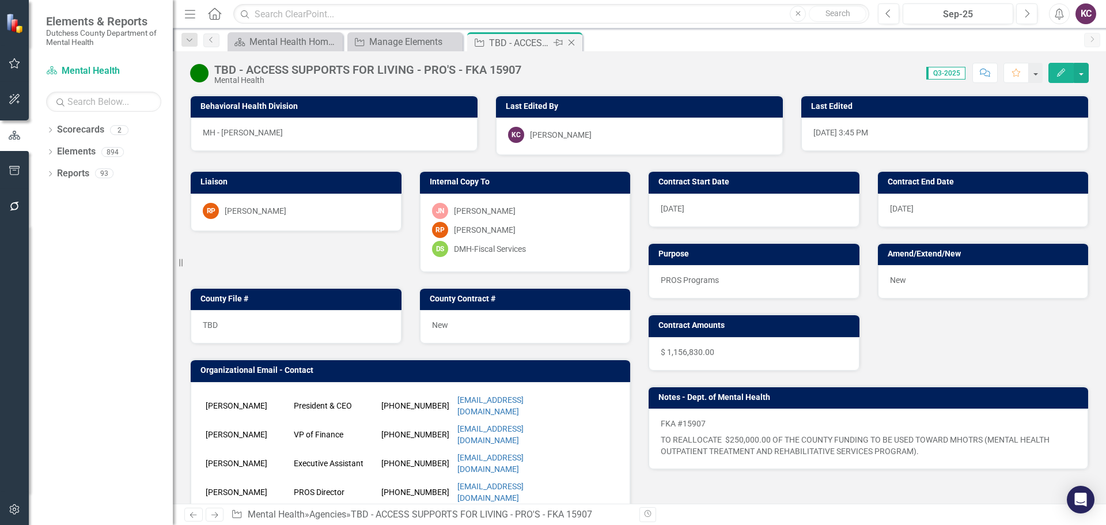
click at [571, 44] on icon "Close" at bounding box center [572, 42] width 12 height 9
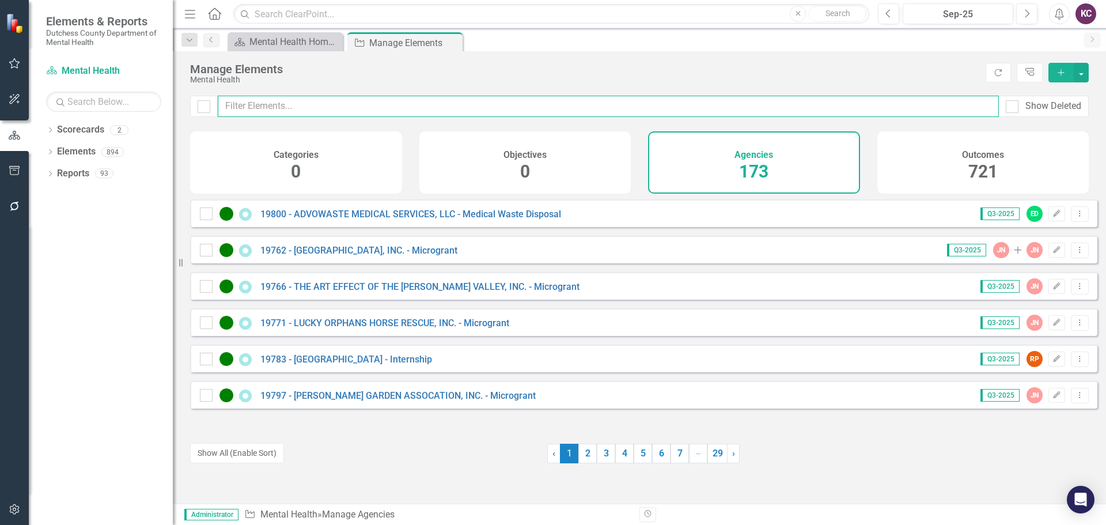
click at [328, 98] on input "text" at bounding box center [608, 106] width 781 height 21
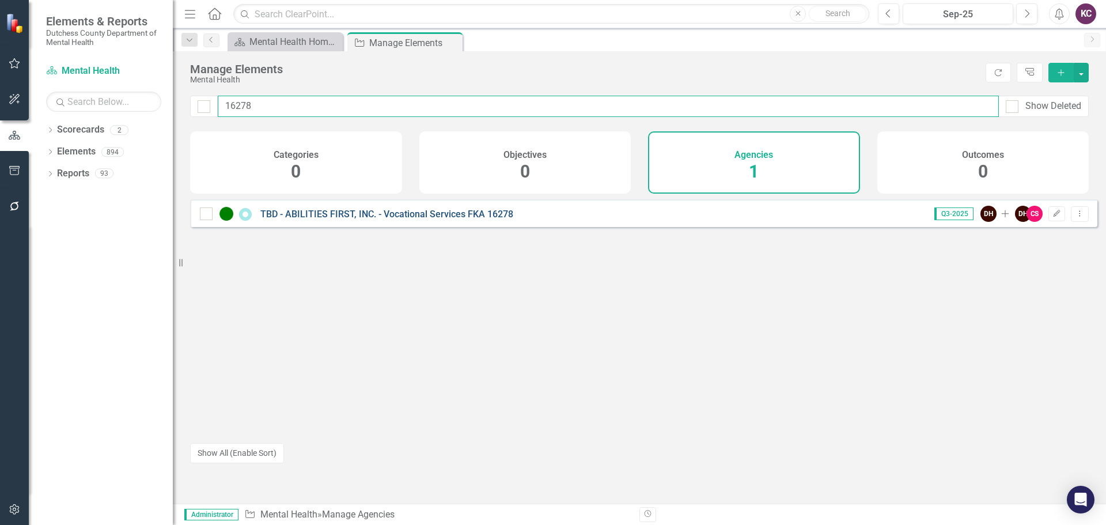
type input "16278"
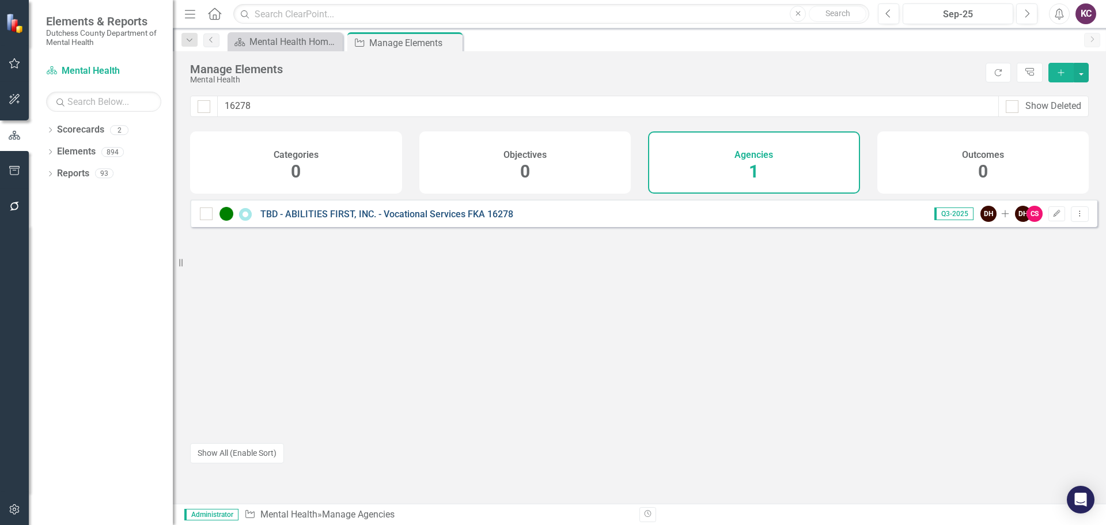
click at [340, 219] on link "TBD - ABILITIES FIRST, INC. - Vocational Services FKA 16278" at bounding box center [386, 213] width 253 height 11
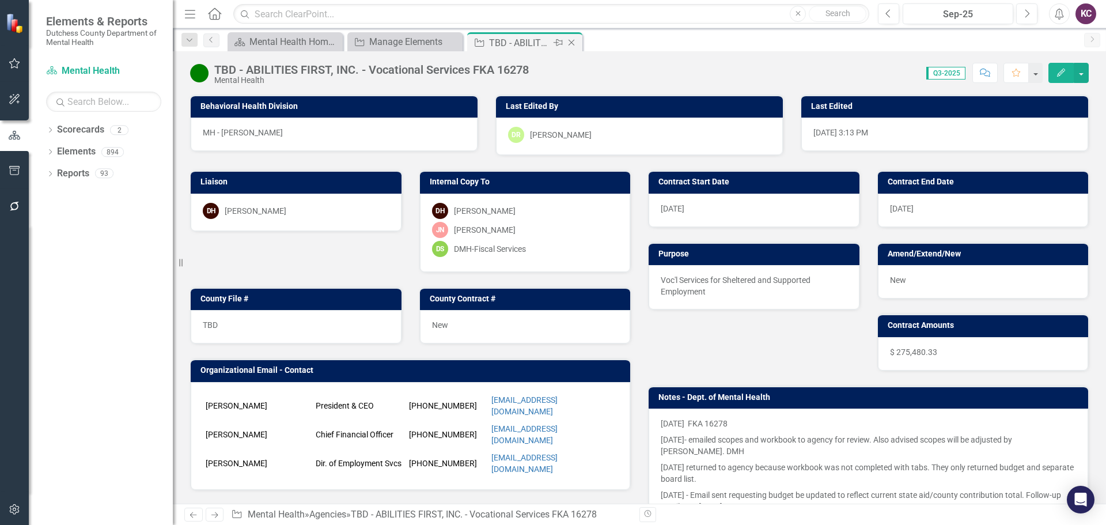
click at [570, 40] on icon "Close" at bounding box center [572, 42] width 12 height 9
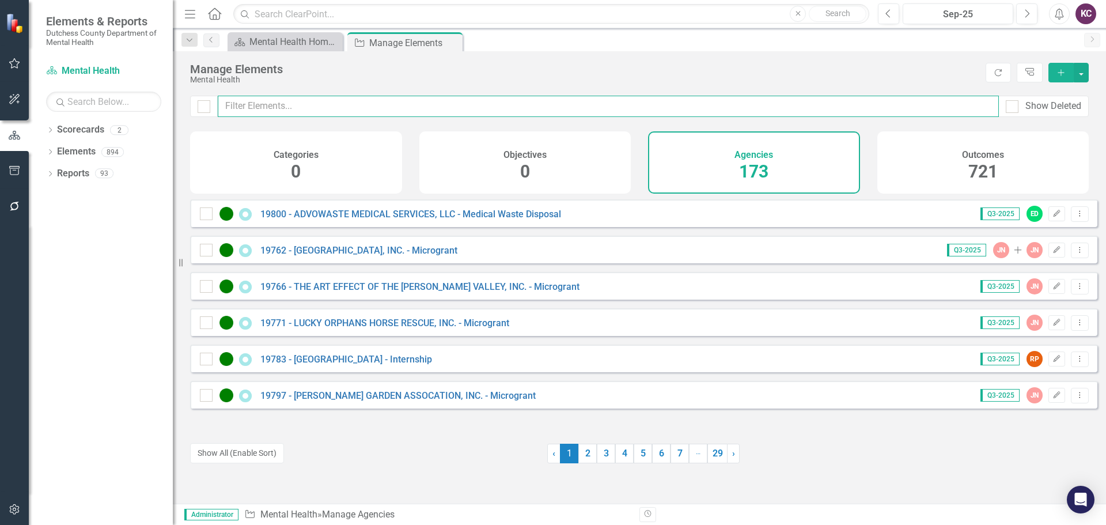
click at [262, 107] on input "text" at bounding box center [608, 106] width 781 height 21
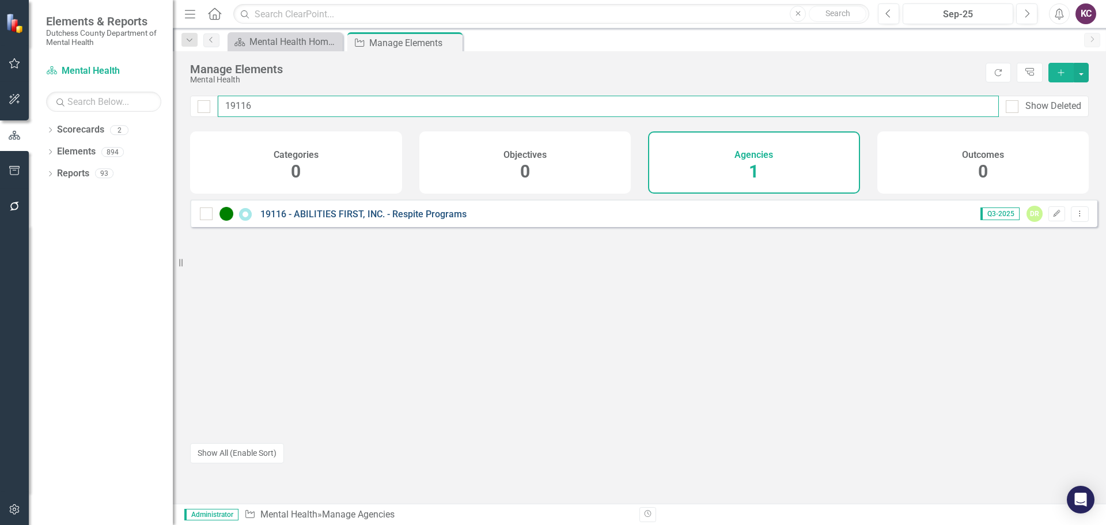
type input "19116"
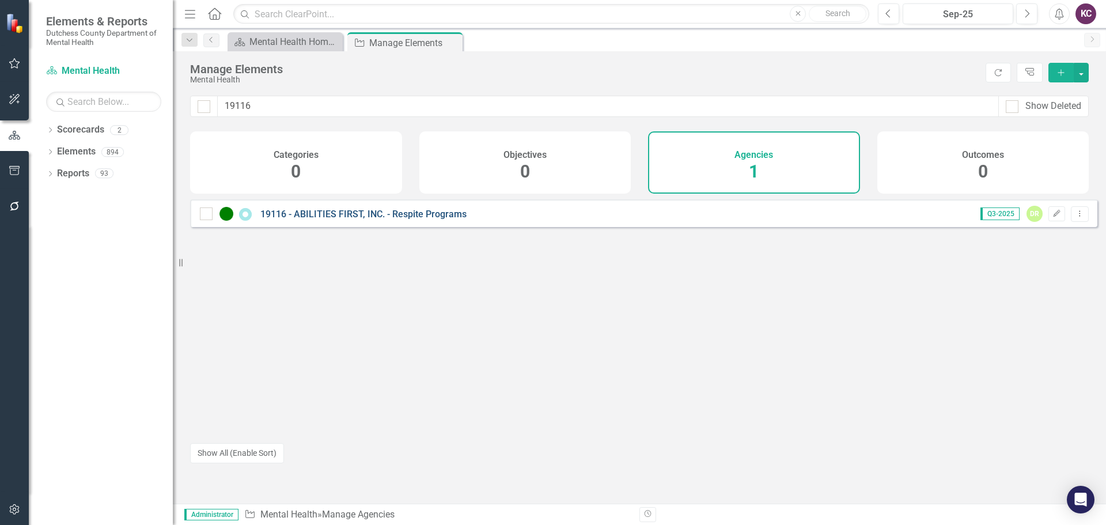
click at [344, 219] on link "19116 - ABILITIES FIRST, INC. - Respite Programs" at bounding box center [363, 213] width 206 height 11
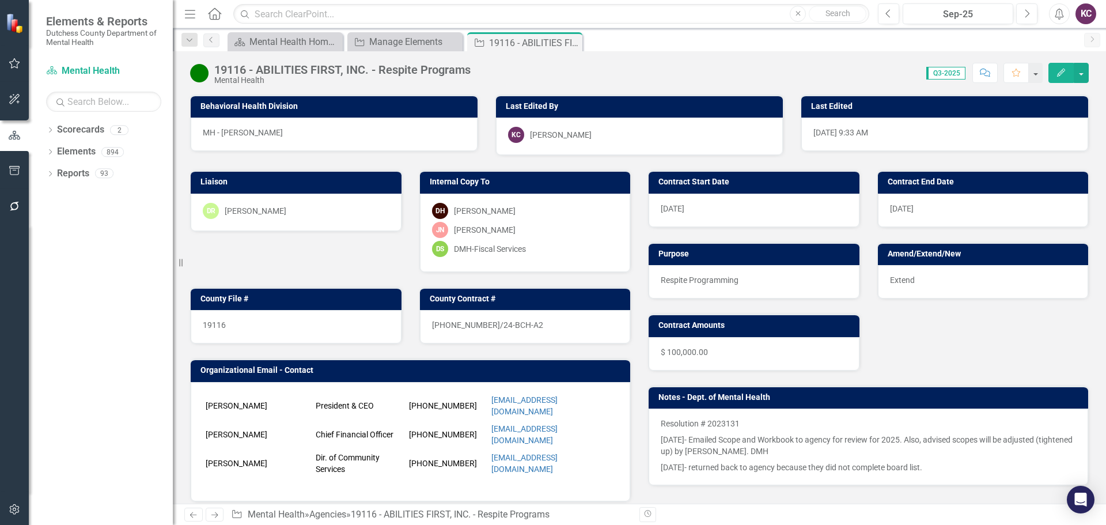
click at [280, 213] on div "DR Diane Richard" at bounding box center [296, 211] width 187 height 16
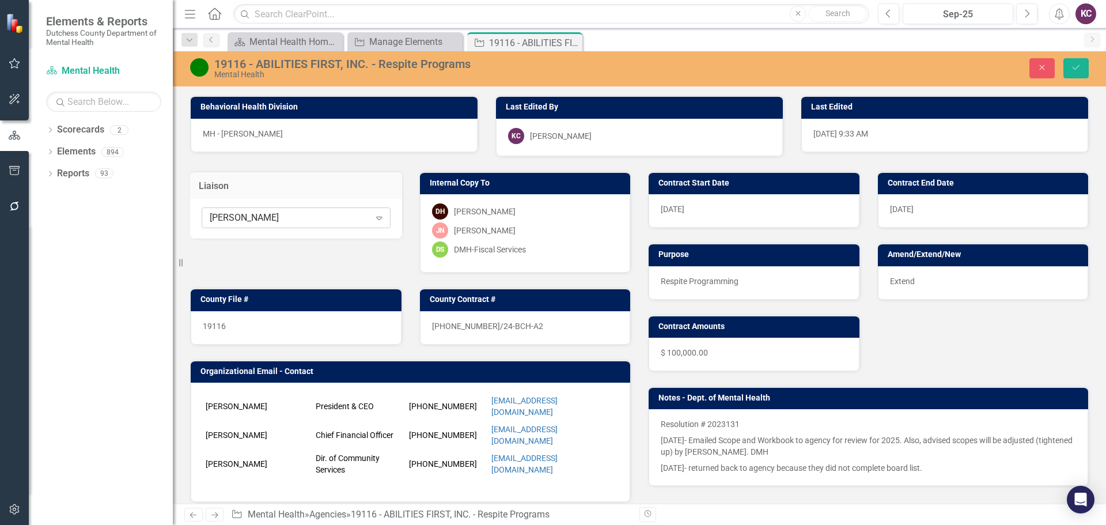
click at [305, 217] on div "[PERSON_NAME]" at bounding box center [290, 217] width 160 height 13
type input "hopk"
click at [265, 236] on span "Dana Hopk ins" at bounding box center [264, 237] width 103 height 11
click at [1072, 74] on button "Save" at bounding box center [1075, 68] width 25 height 20
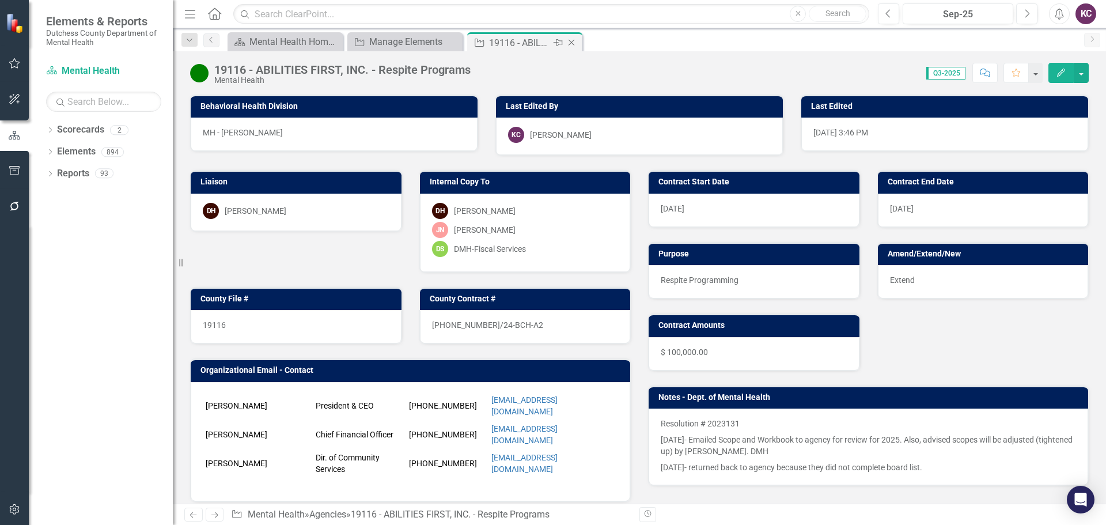
click at [571, 42] on icon at bounding box center [571, 43] width 6 height 6
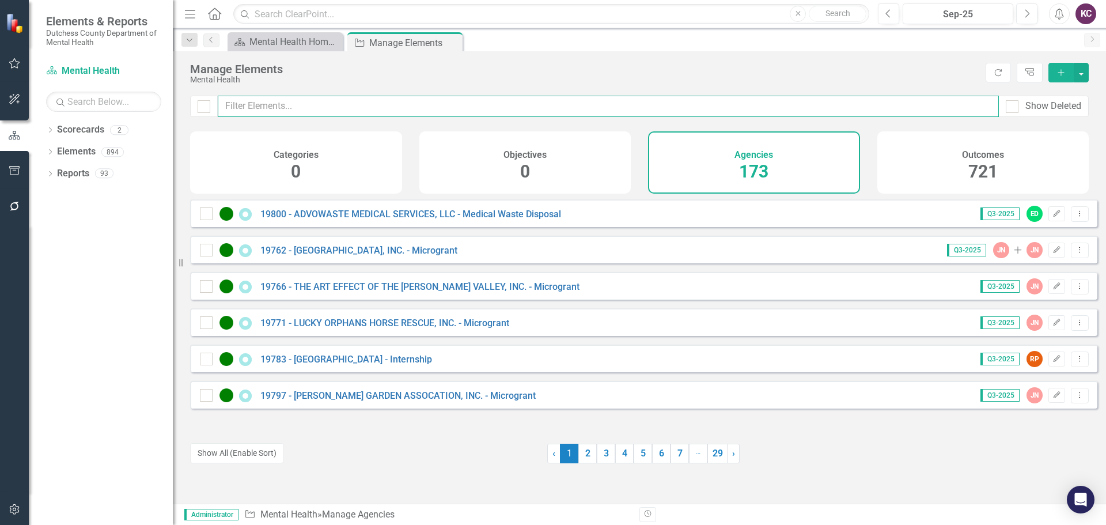
click at [286, 109] on input "text" at bounding box center [608, 106] width 781 height 21
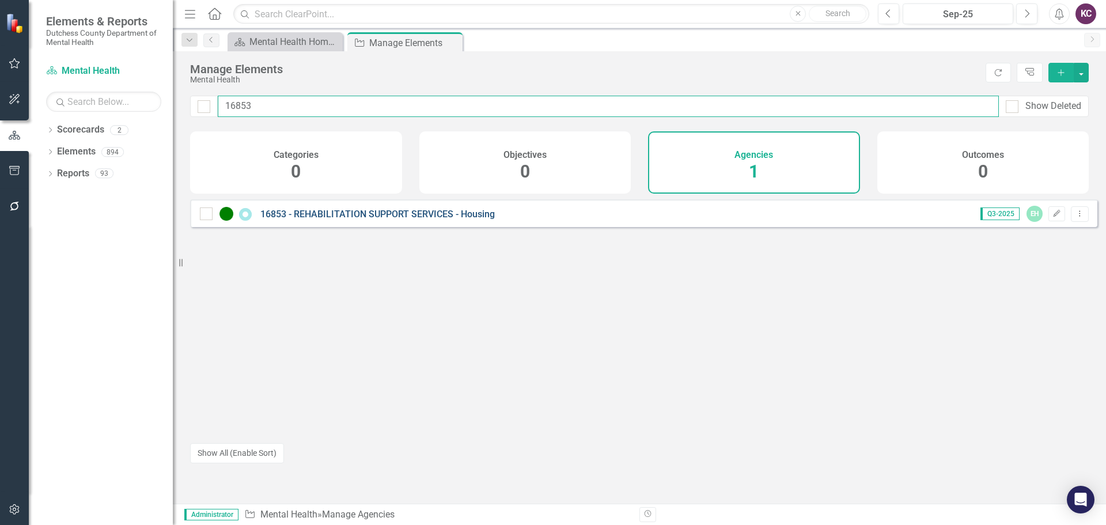
type input "16853"
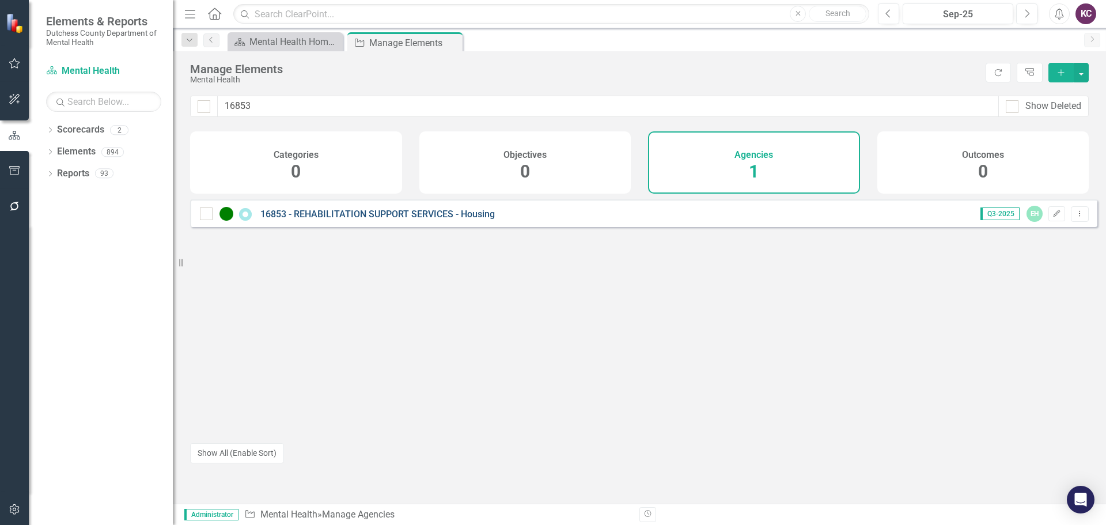
click at [430, 219] on link "16853 - REHABILITATION SUPPORT SERVICES - Housing" at bounding box center [377, 213] width 234 height 11
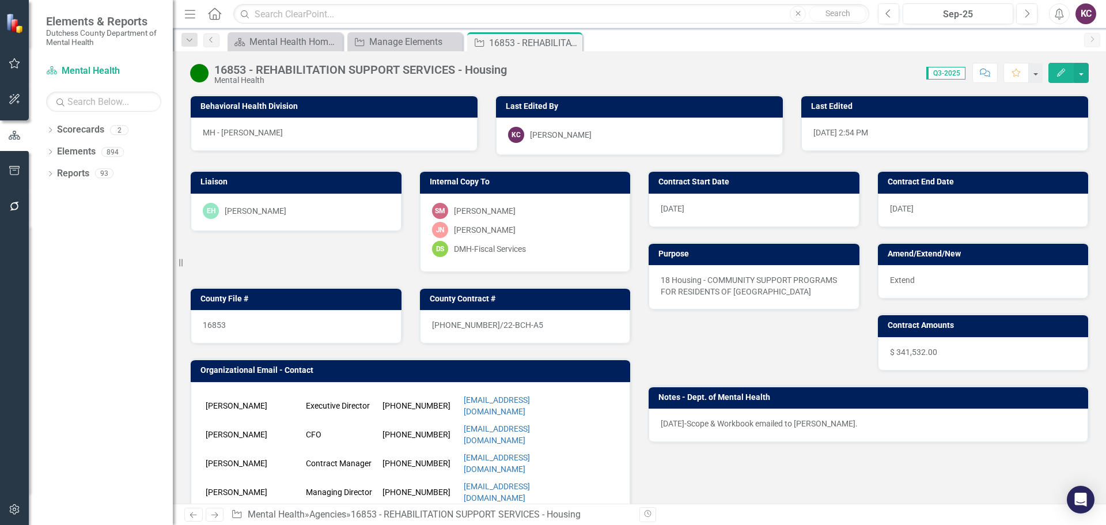
click at [289, 212] on div "EH Eric Hughes" at bounding box center [296, 211] width 187 height 16
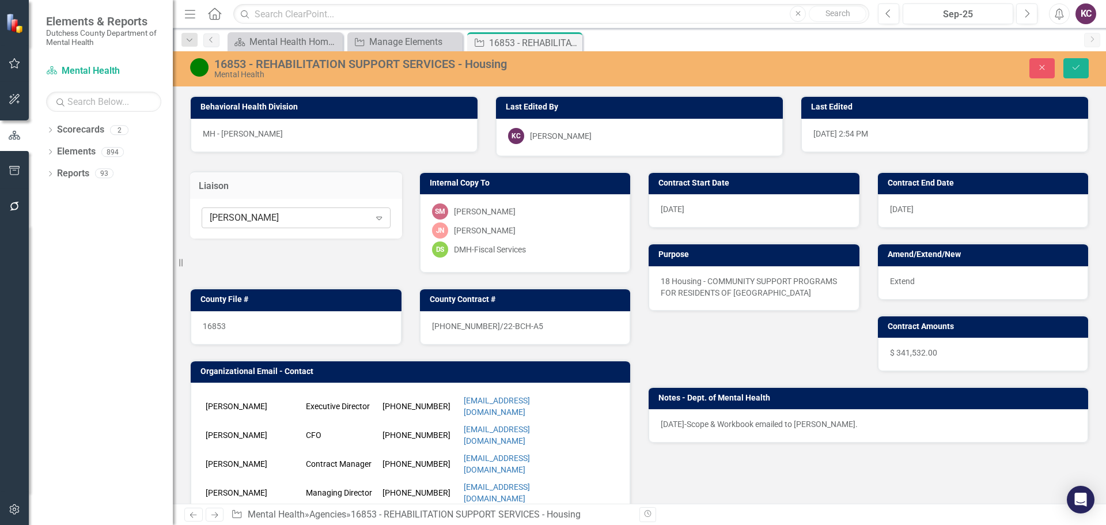
click at [307, 212] on div "[PERSON_NAME]" at bounding box center [290, 217] width 160 height 13
type input "Sharon"
click at [266, 241] on span "Sharon Mayfield" at bounding box center [282, 237] width 139 height 11
click at [1069, 72] on button "Save" at bounding box center [1075, 68] width 25 height 20
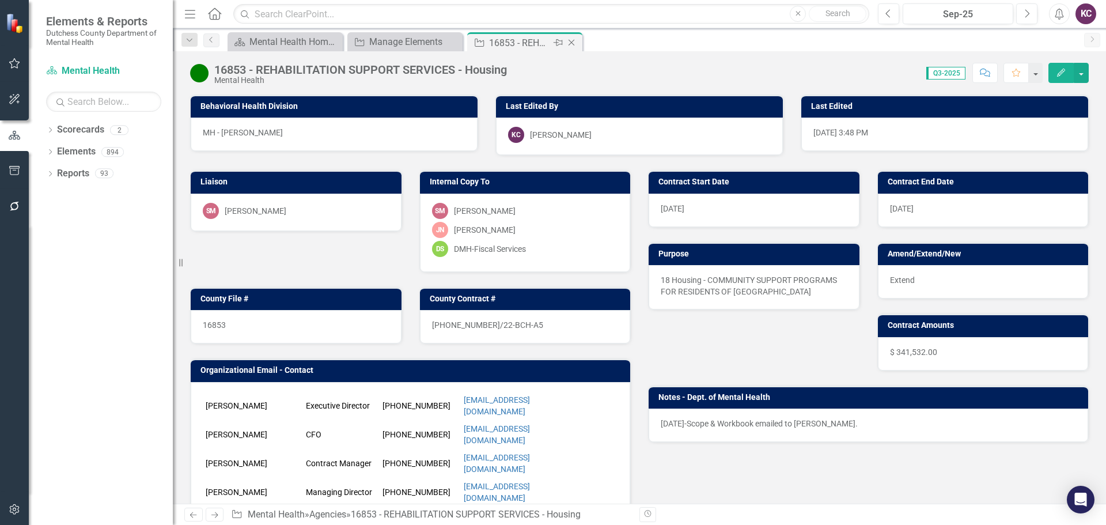
click at [572, 39] on icon "Close" at bounding box center [572, 42] width 12 height 9
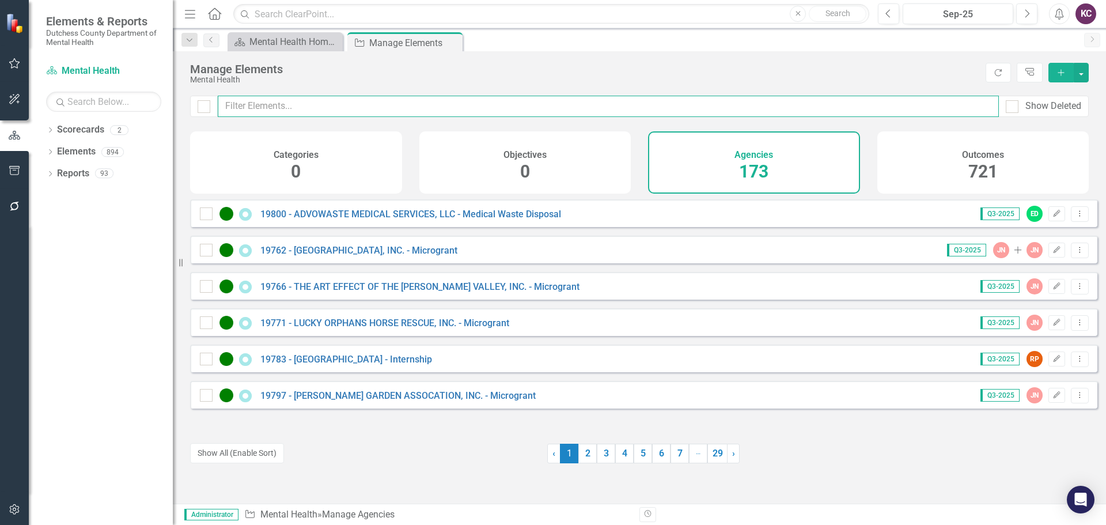
click at [273, 105] on input "text" at bounding box center [608, 106] width 781 height 21
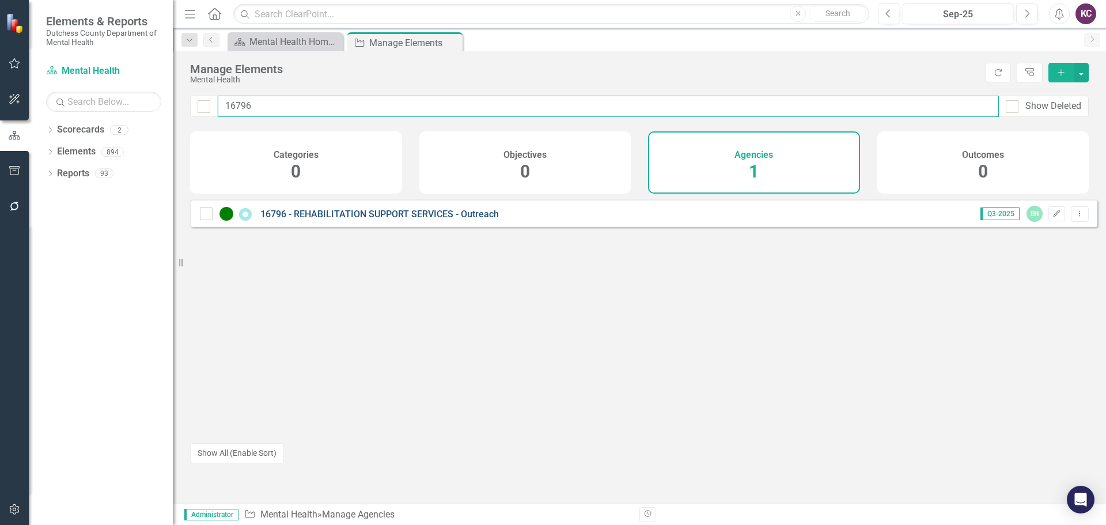
type input "16796"
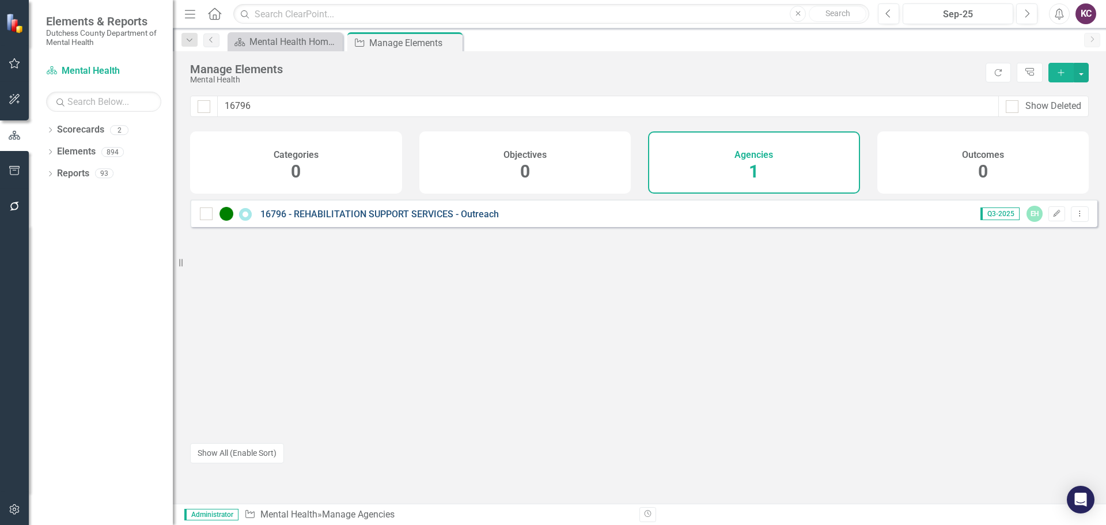
click at [399, 219] on link "16796 - REHABILITATION SUPPORT SERVICES - Outreach" at bounding box center [379, 213] width 238 height 11
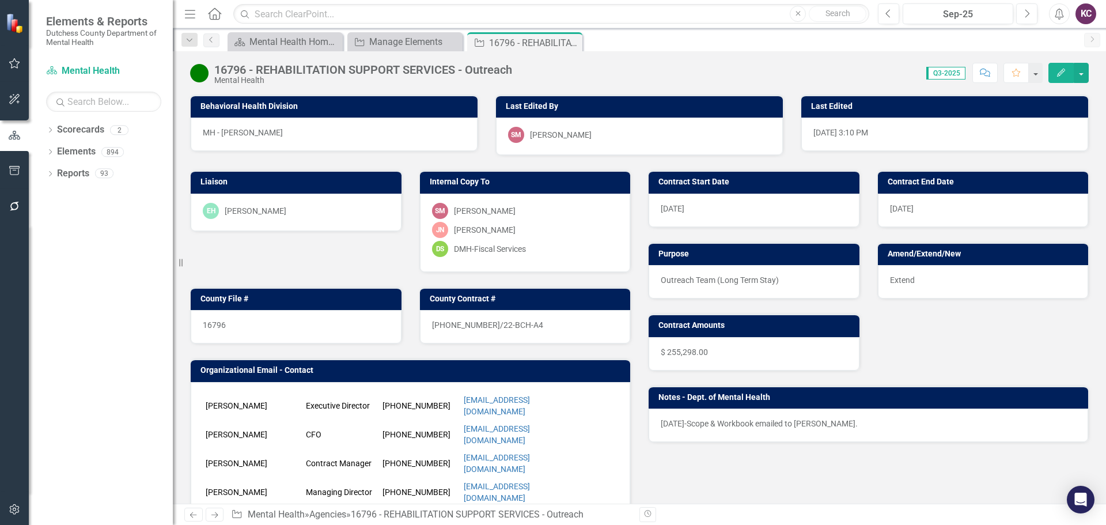
click at [263, 203] on div "EH Eric Hughes" at bounding box center [296, 211] width 187 height 16
click at [268, 207] on div "EH Eric Hughes" at bounding box center [296, 211] width 187 height 16
click at [293, 208] on div "EH Eric Hughes" at bounding box center [296, 211] width 187 height 16
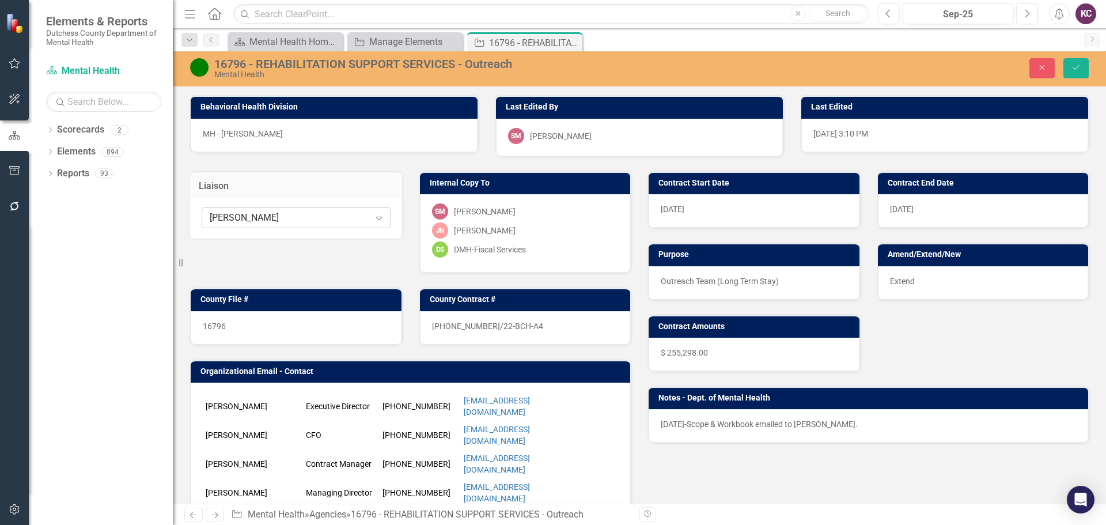
click at [298, 217] on div "[PERSON_NAME]" at bounding box center [290, 217] width 160 height 13
type input "sharon"
click at [269, 246] on div "Sharon Mayfield" at bounding box center [295, 238] width 187 height 19
click at [1081, 65] on button "Save" at bounding box center [1075, 68] width 25 height 20
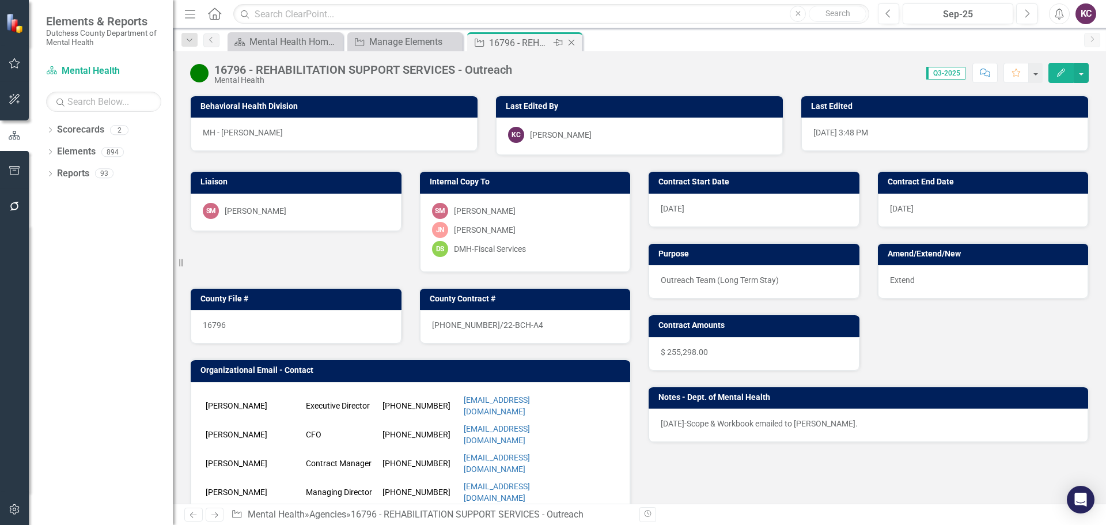
click at [571, 41] on icon "Close" at bounding box center [572, 42] width 12 height 9
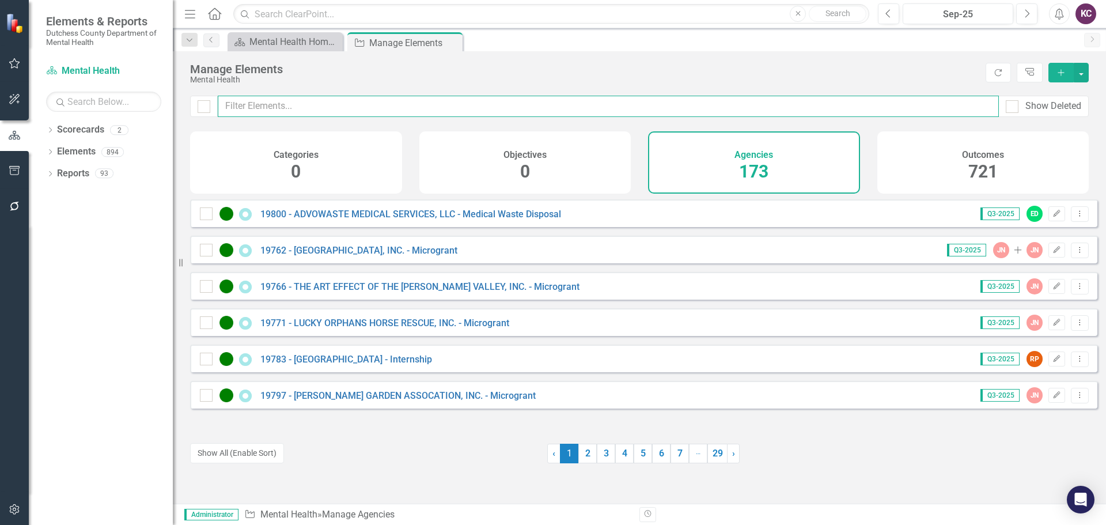
click at [246, 107] on input "text" at bounding box center [608, 106] width 781 height 21
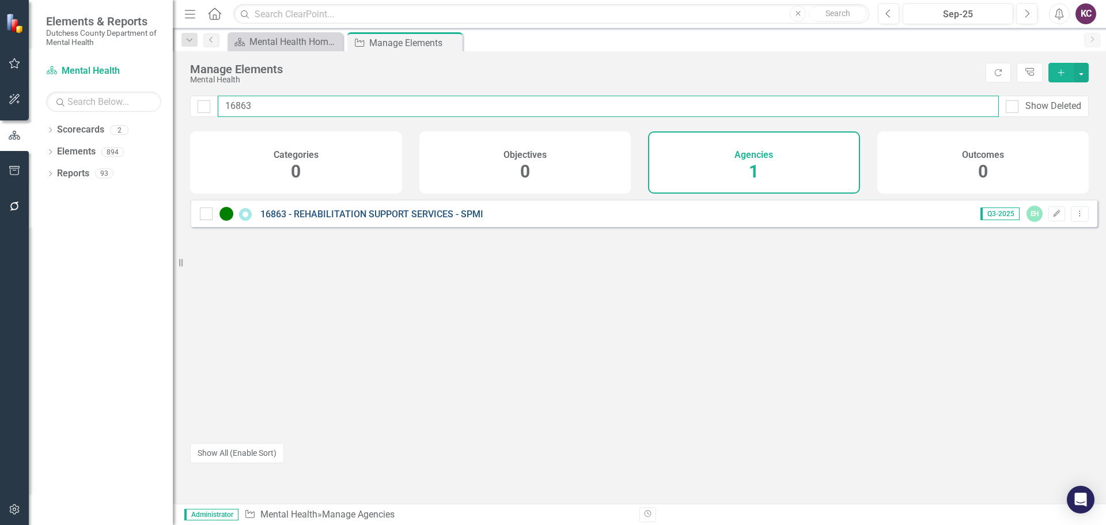
type input "16863"
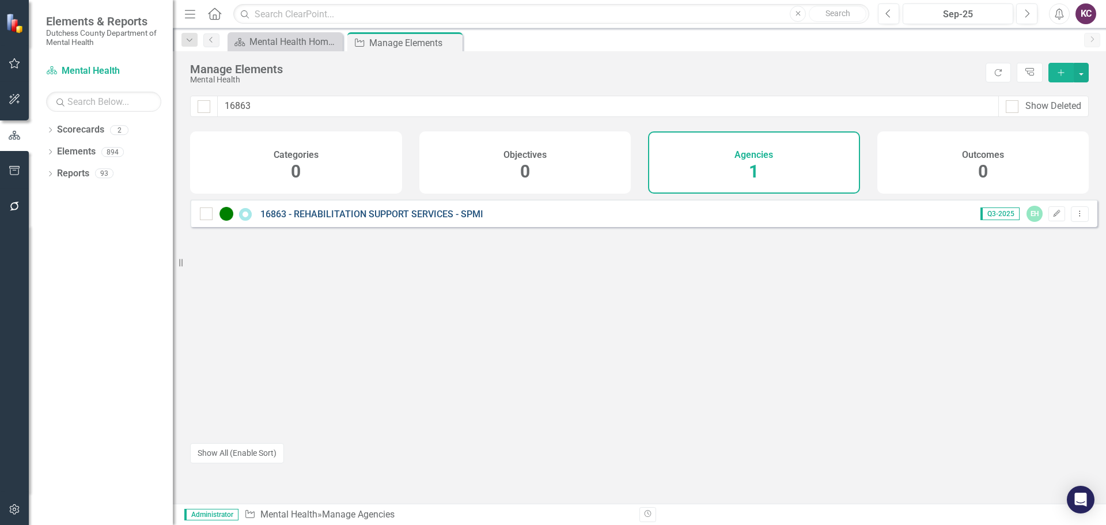
click at [350, 219] on link "16863 - REHABILITATION SUPPORT SERVICES - SPMI" at bounding box center [371, 213] width 223 height 11
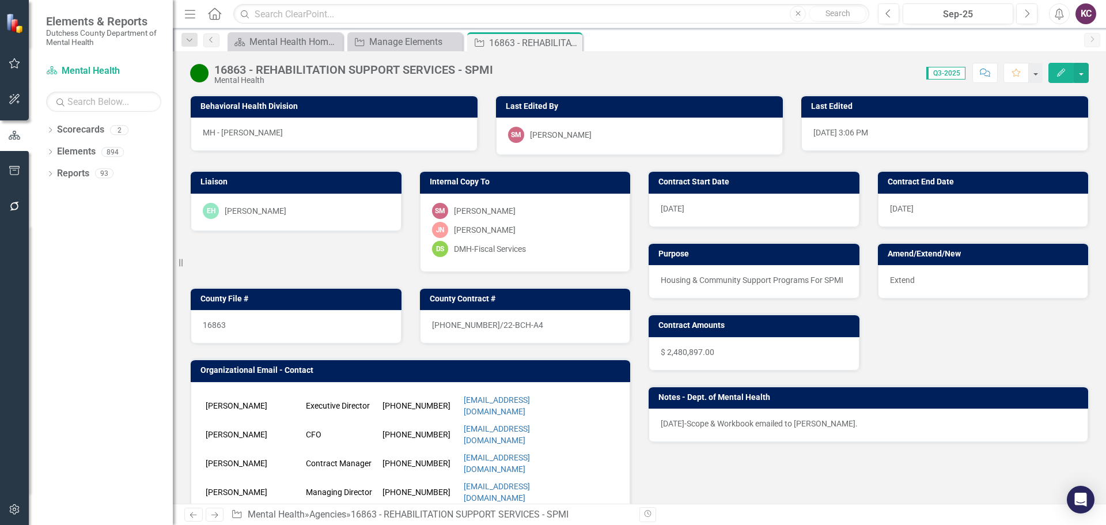
click at [313, 211] on div "EH Eric Hughes" at bounding box center [296, 211] width 187 height 16
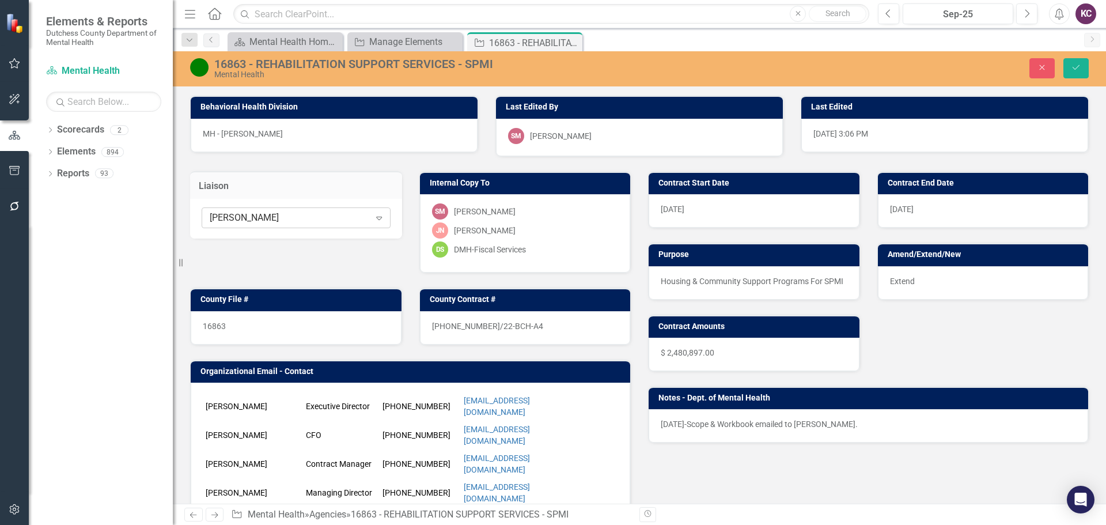
click at [309, 212] on div "[PERSON_NAME]" at bounding box center [290, 217] width 160 height 13
type input "mayf"
click at [280, 240] on div "Sharon Mayf ield" at bounding box center [297, 238] width 168 height 13
click at [1076, 66] on icon "Save" at bounding box center [1076, 67] width 10 height 8
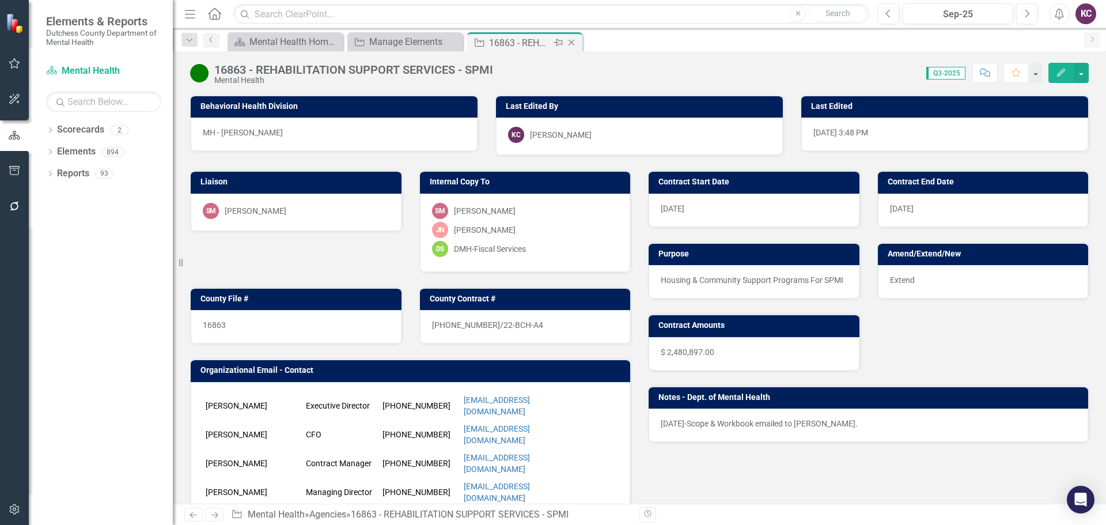
click at [568, 40] on icon at bounding box center [571, 43] width 6 height 6
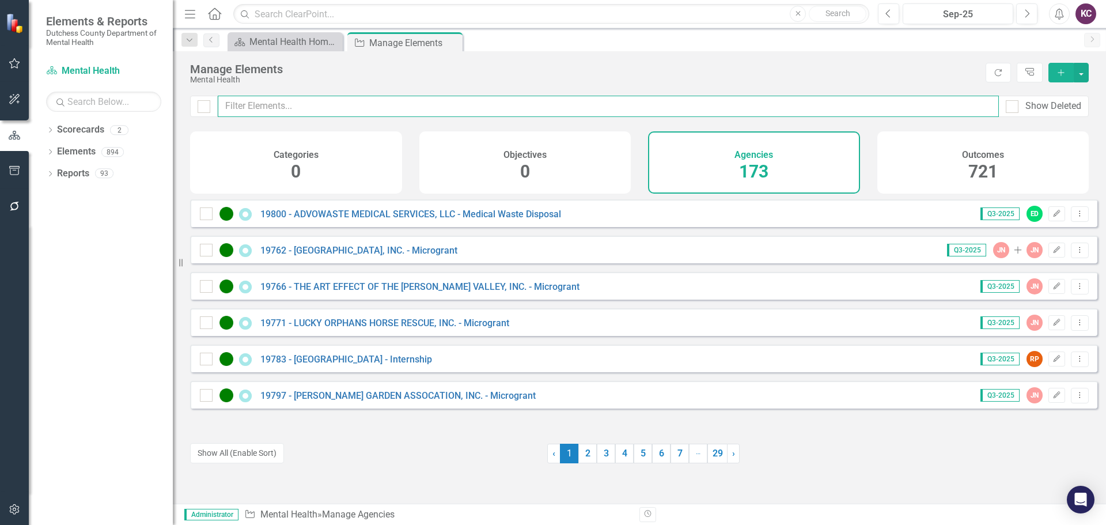
click at [363, 101] on input "text" at bounding box center [608, 106] width 781 height 21
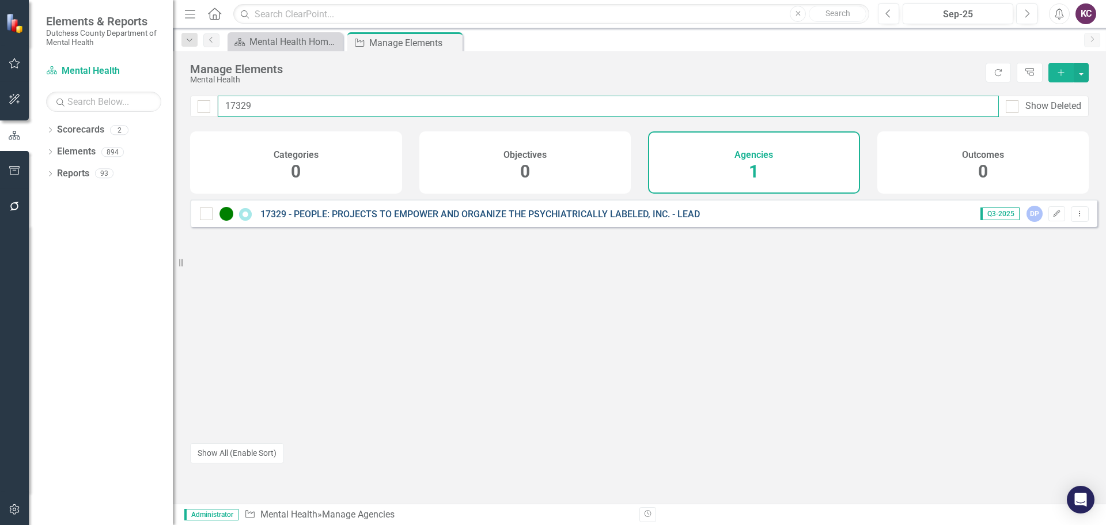
type input "17329"
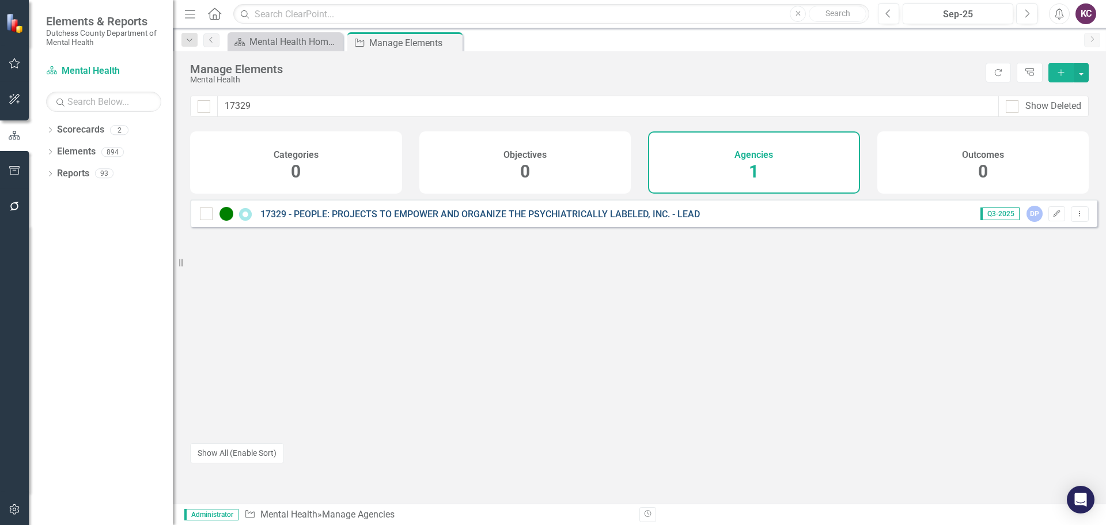
click at [475, 219] on link "17329 - PEOPLE: PROJECTS TO EMPOWER AND ORGANIZE THE PSYCHIATRICALLY LABELED, I…" at bounding box center [479, 213] width 439 height 11
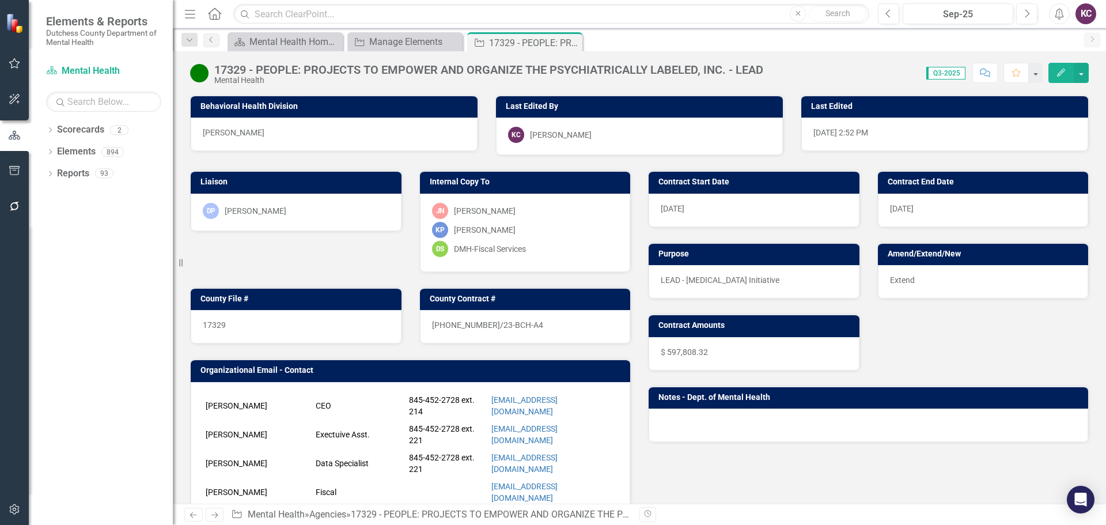
click at [302, 213] on div "DP [PERSON_NAME]" at bounding box center [296, 211] width 187 height 16
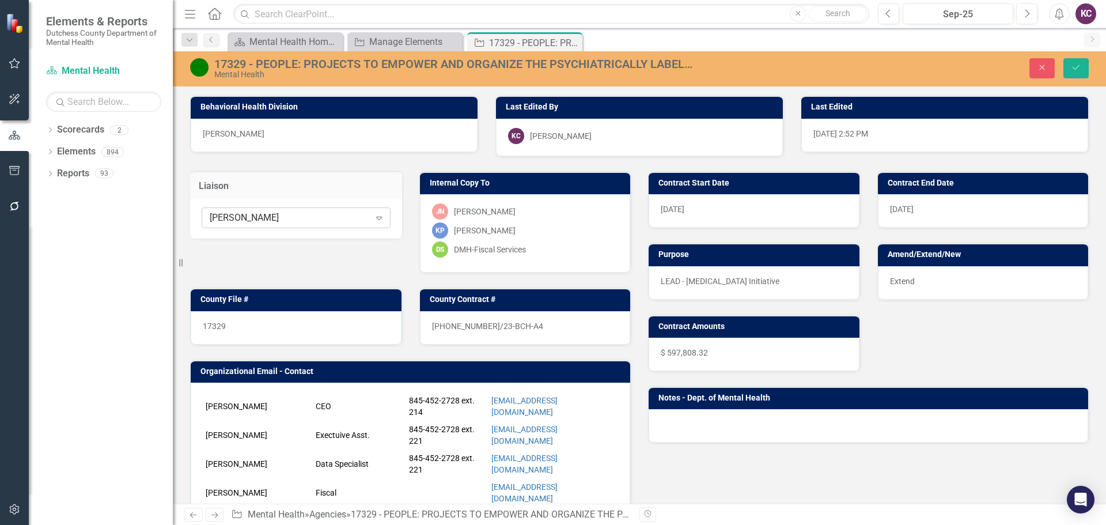
click at [299, 217] on div "[PERSON_NAME]" at bounding box center [290, 217] width 160 height 13
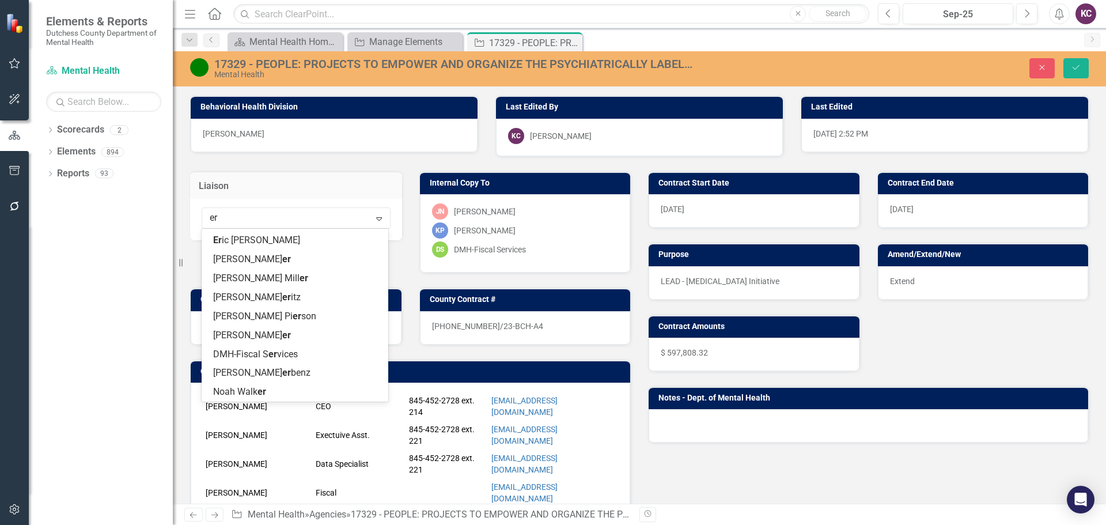
scroll to position [92, 0]
type input "eri"
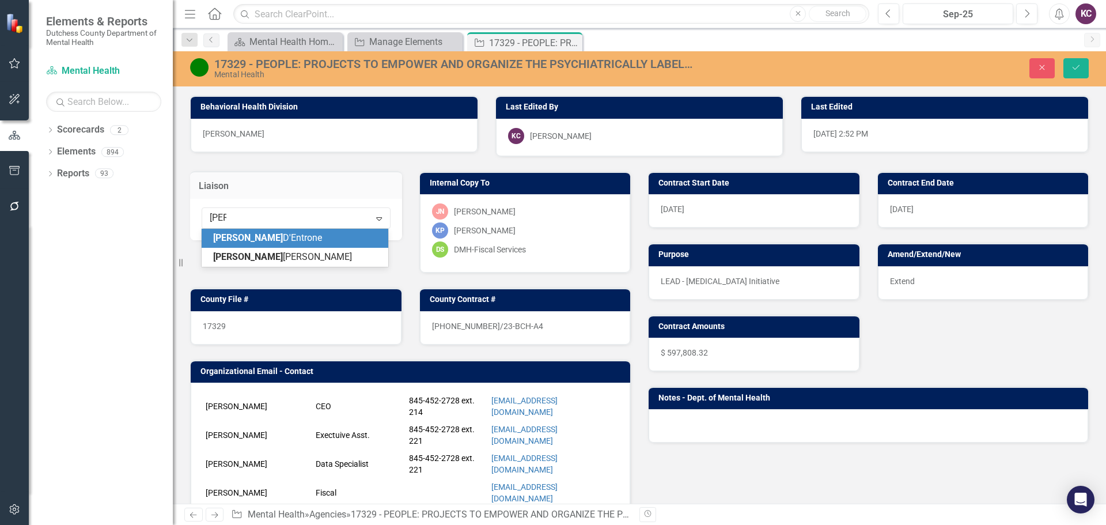
click at [252, 240] on span "[PERSON_NAME]" at bounding box center [267, 237] width 109 height 11
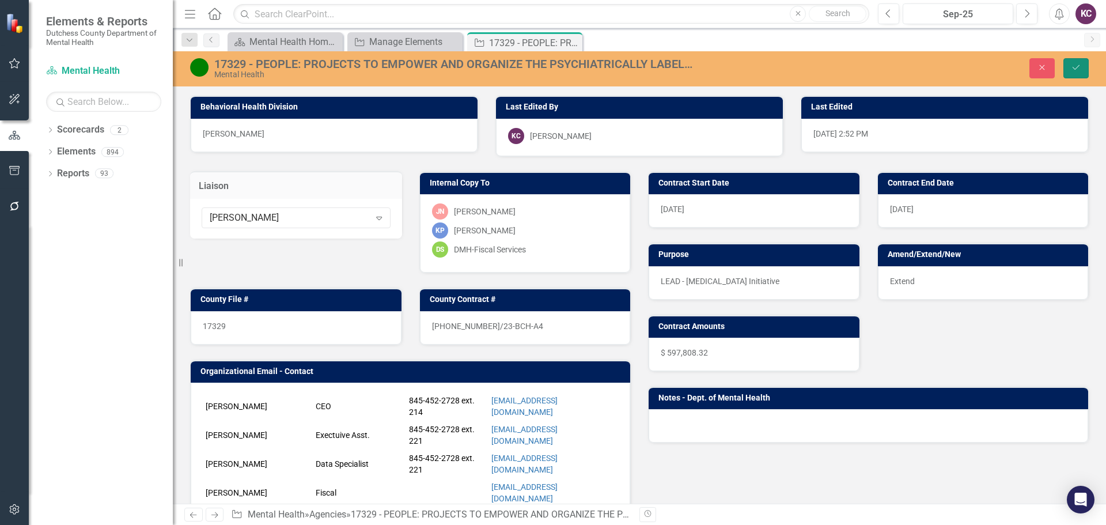
click at [1072, 69] on icon "Save" at bounding box center [1076, 67] width 10 height 8
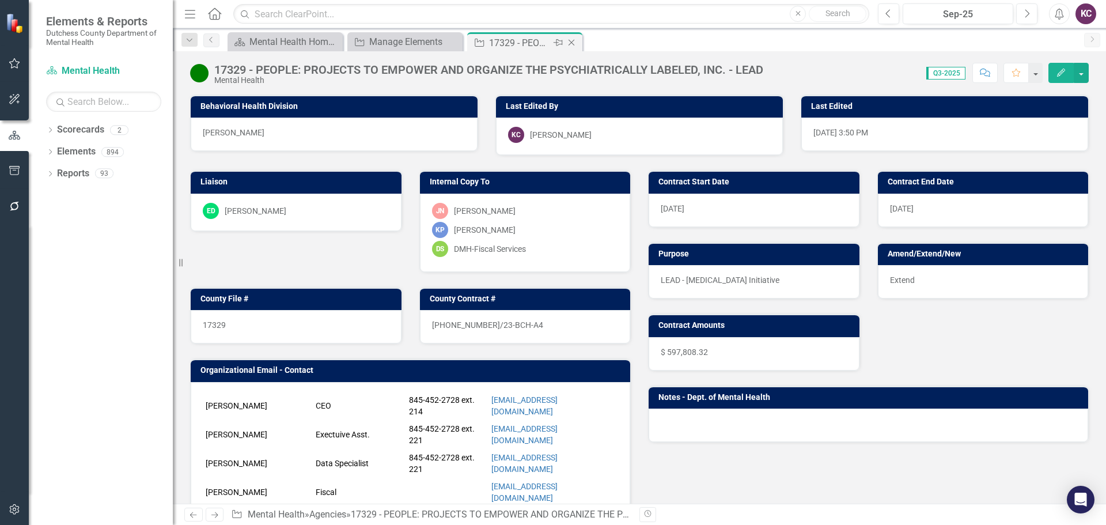
click at [571, 40] on icon "Close" at bounding box center [572, 42] width 12 height 9
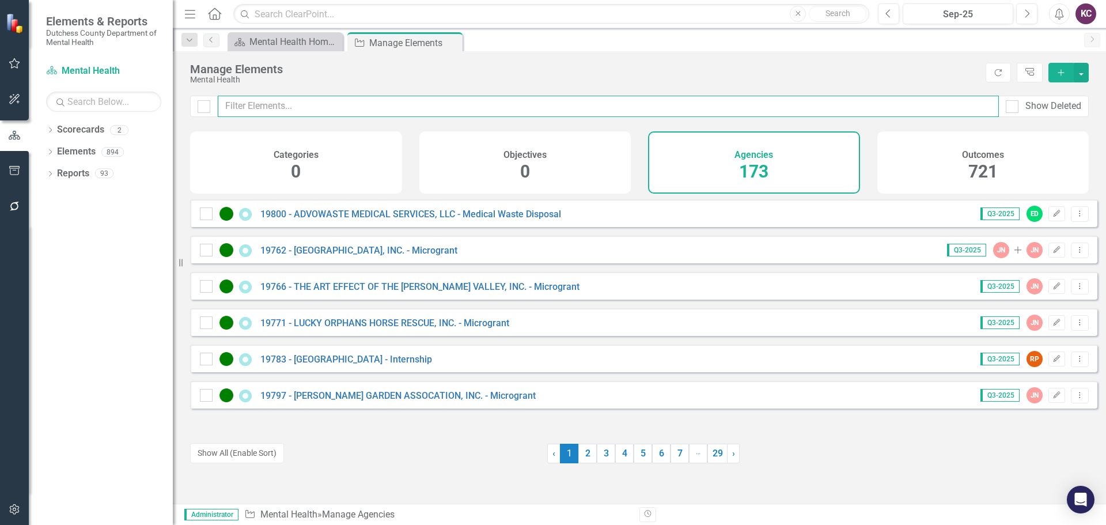
click at [272, 107] on input "text" at bounding box center [608, 106] width 781 height 21
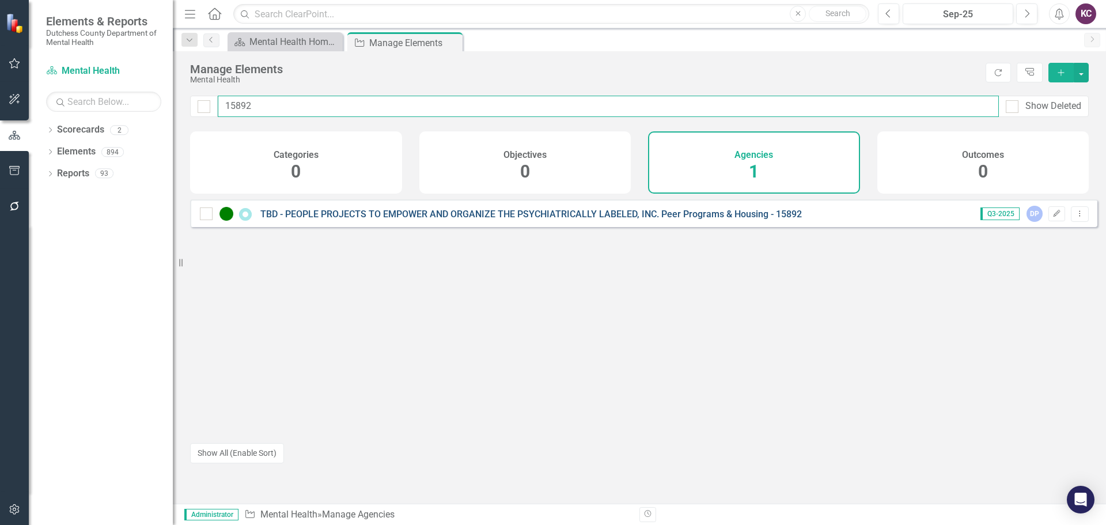
type input "15892"
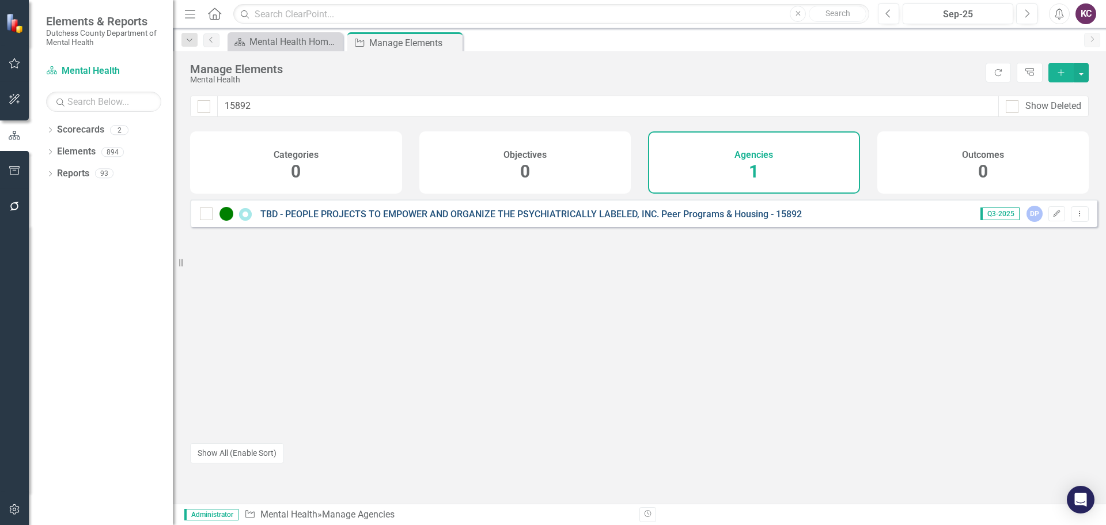
click at [517, 218] on link "TBD - PEOPLE PROJECTS TO EMPOWER AND ORGANIZE THE PSYCHIATRICALLY LABELED, INC.…" at bounding box center [530, 213] width 541 height 11
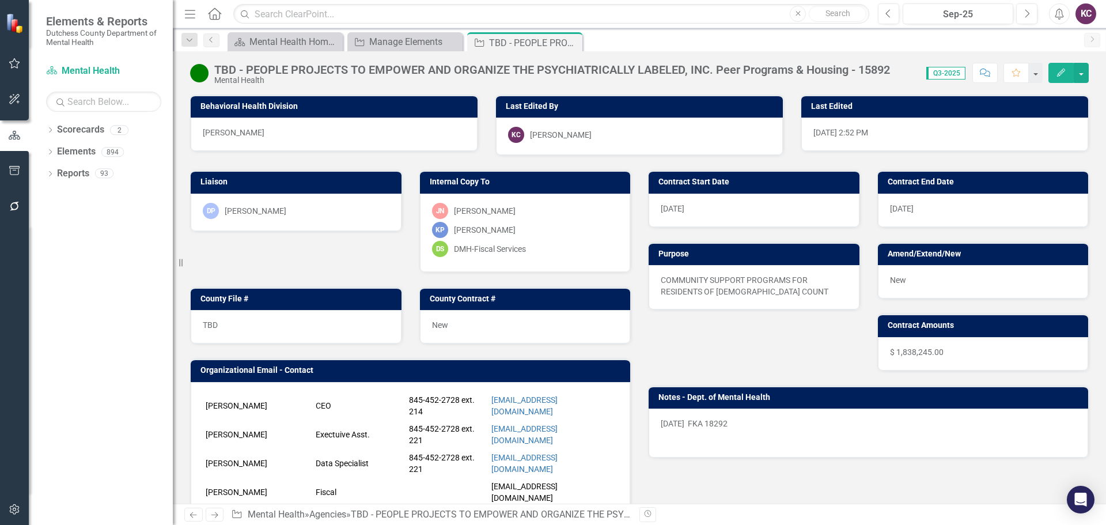
click at [353, 218] on div "DP [PERSON_NAME]" at bounding box center [296, 211] width 187 height 16
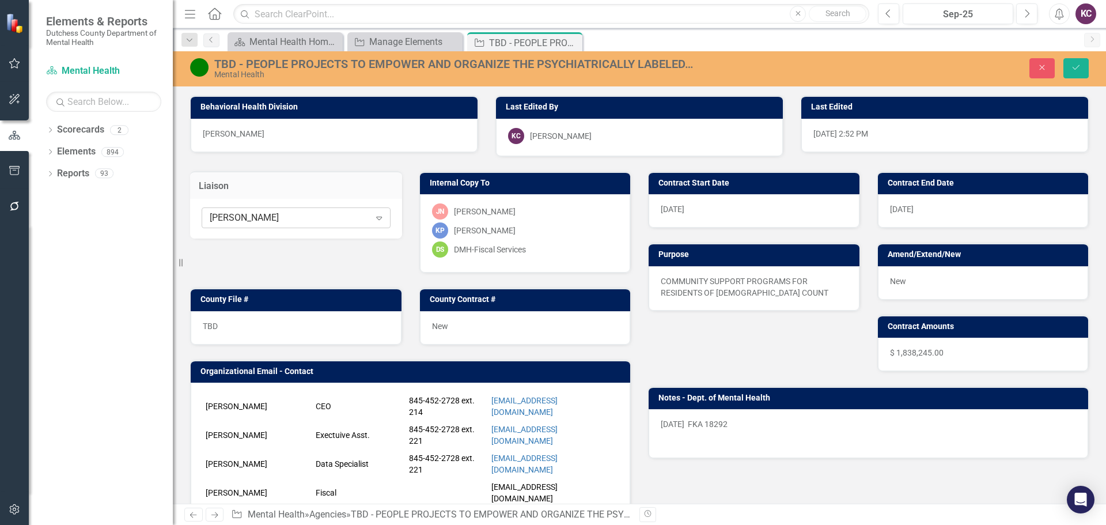
click at [332, 222] on div "[PERSON_NAME]" at bounding box center [290, 217] width 160 height 13
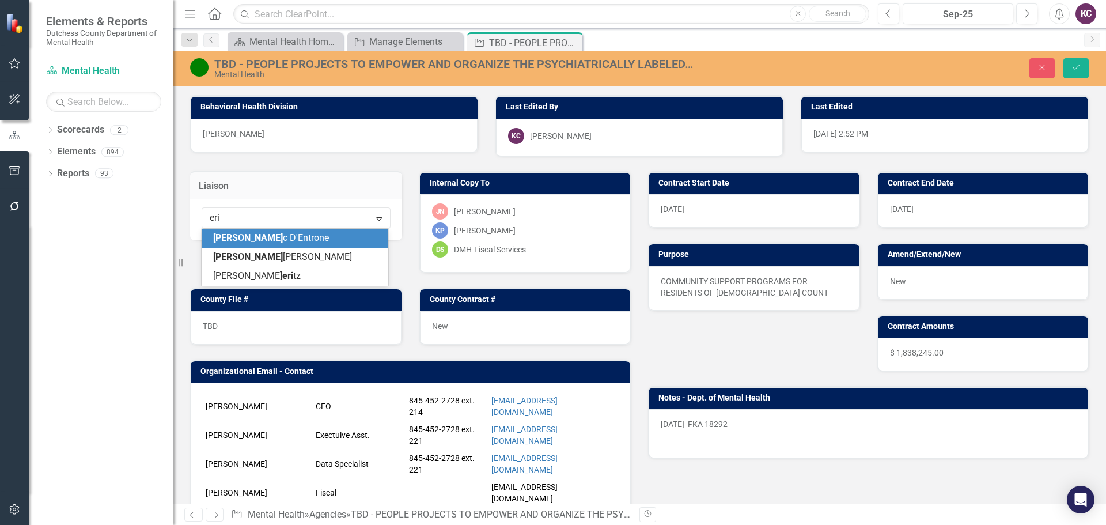
type input "[PERSON_NAME]"
click at [251, 231] on div "[PERSON_NAME]" at bounding box center [295, 238] width 187 height 19
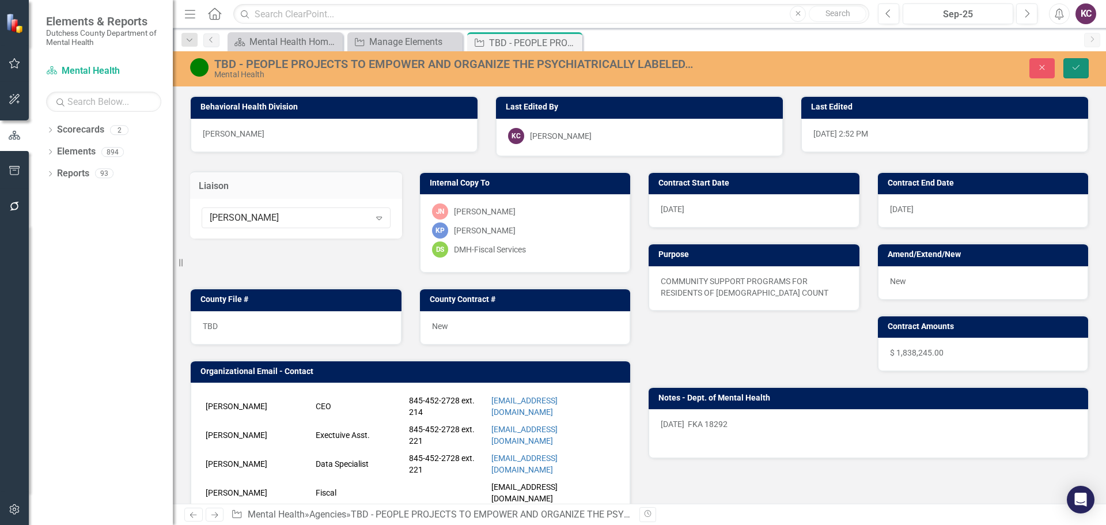
click at [1080, 67] on icon "Save" at bounding box center [1076, 67] width 10 height 8
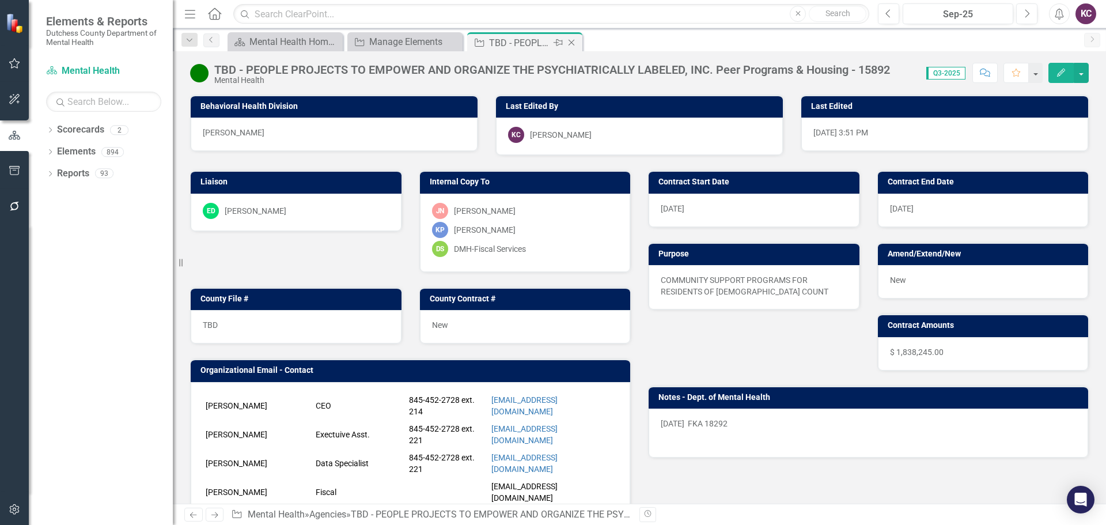
click at [570, 42] on icon "Close" at bounding box center [572, 42] width 12 height 9
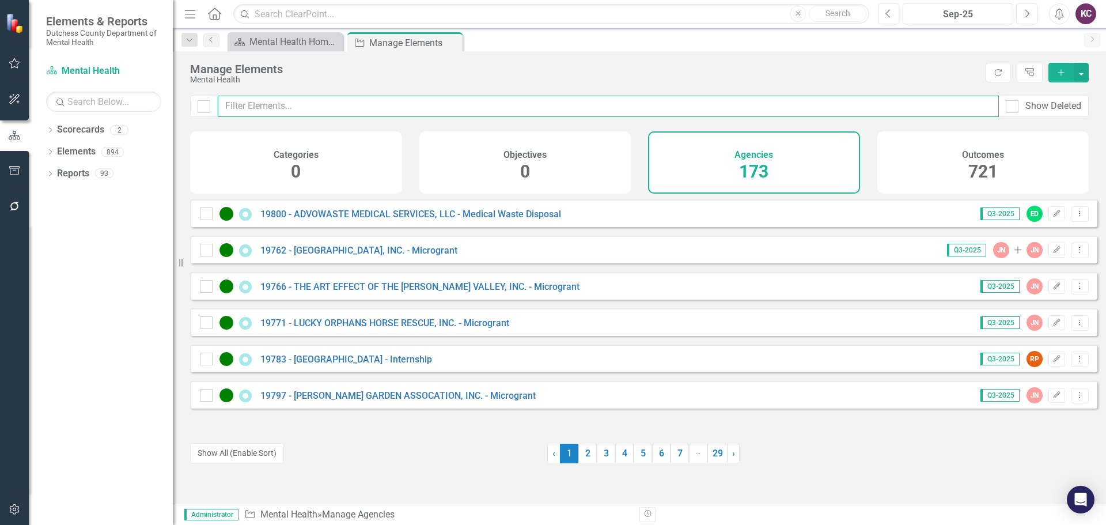
click at [248, 108] on input "text" at bounding box center [608, 106] width 781 height 21
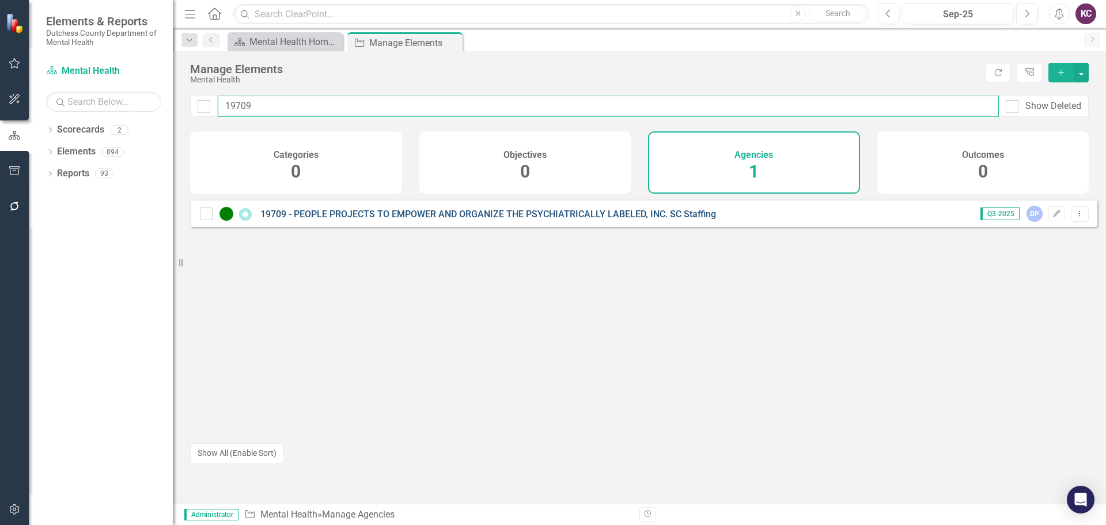
type input "19709"
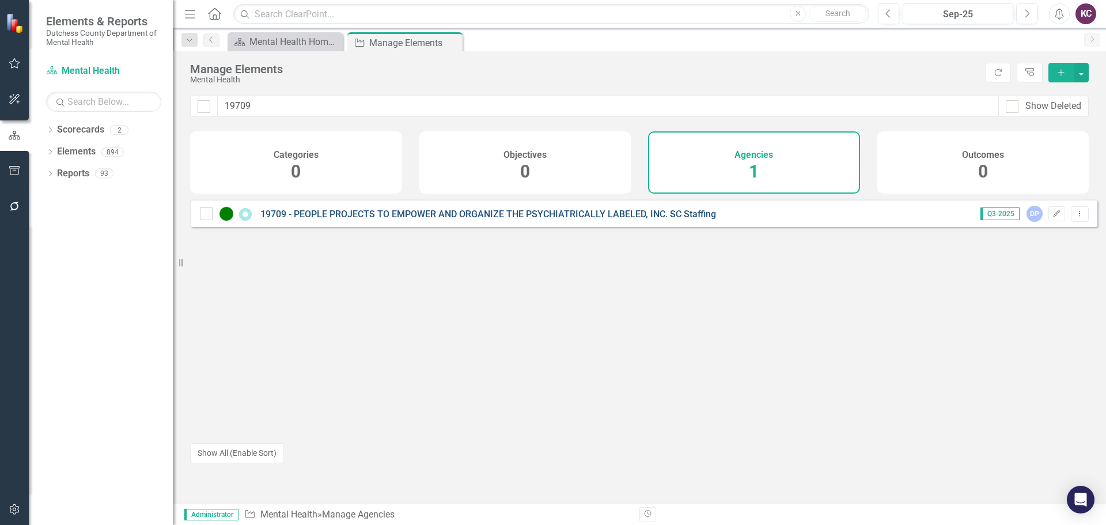
click at [399, 219] on link "19709 - PEOPLE PROJECTS TO EMPOWER AND ORGANIZE THE PSYCHIATRICALLY LABELED, IN…" at bounding box center [488, 213] width 456 height 11
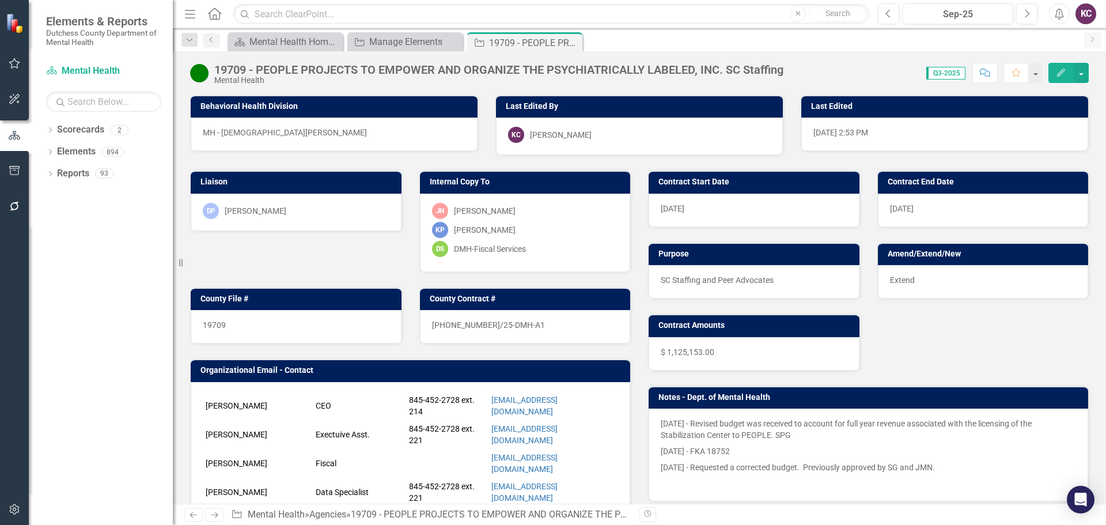
click at [309, 221] on div "DP [PERSON_NAME]" at bounding box center [296, 212] width 211 height 37
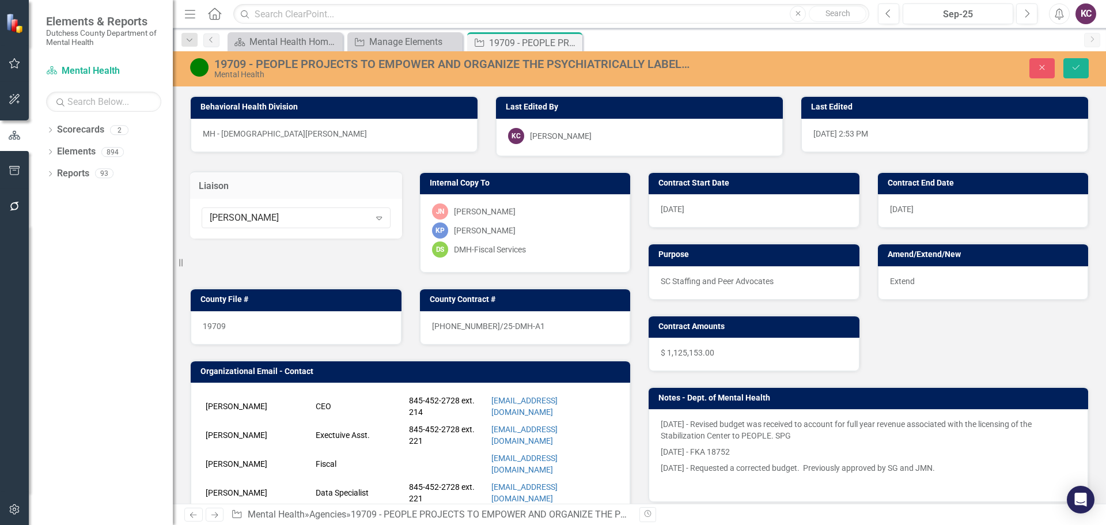
click at [309, 221] on div "[PERSON_NAME]" at bounding box center [290, 217] width 160 height 13
type input "pari"
click at [288, 233] on div "[PERSON_NAME] se" at bounding box center [297, 238] width 168 height 13
click at [1076, 74] on button "Save" at bounding box center [1075, 68] width 25 height 20
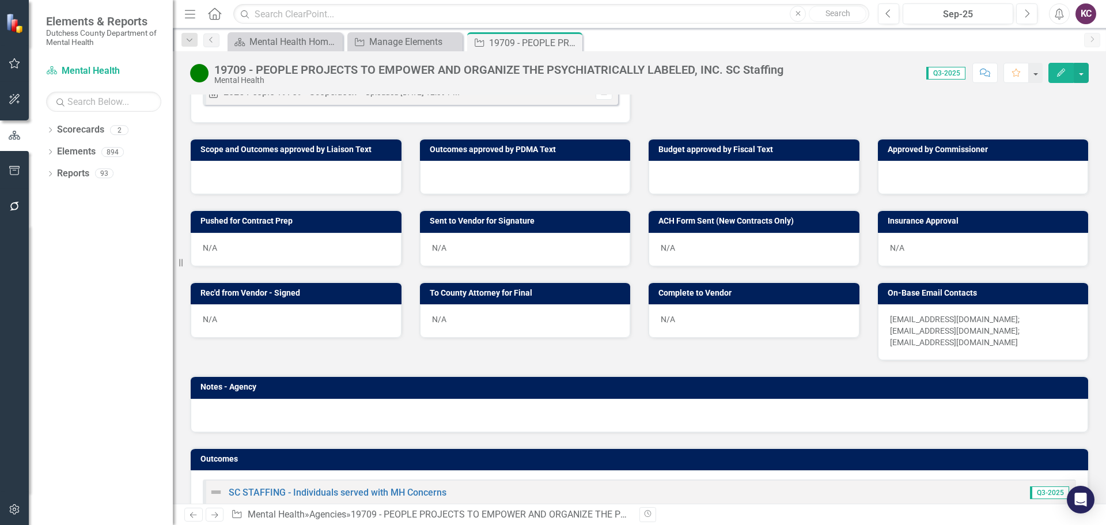
scroll to position [712, 0]
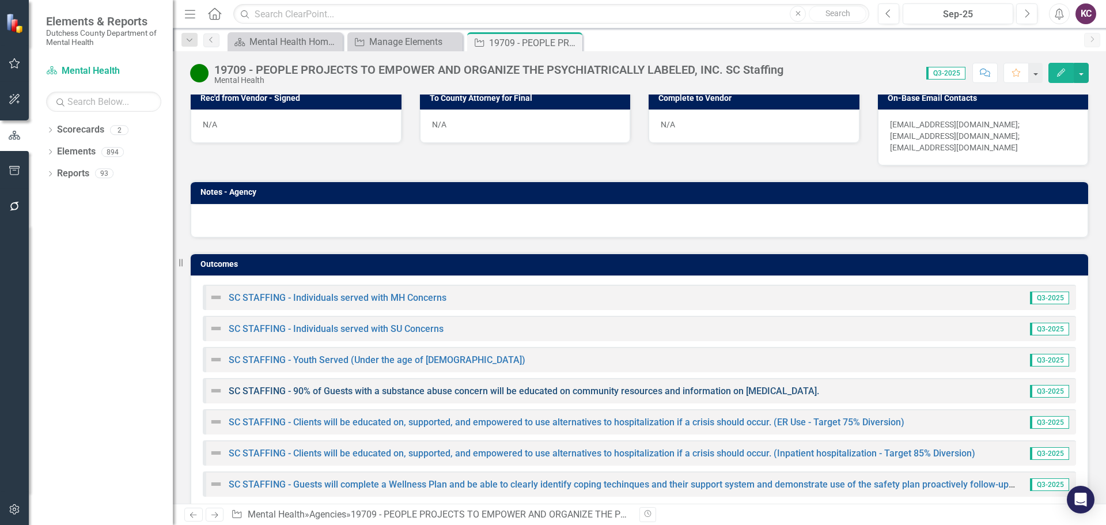
click at [351, 385] on link "SC STAFFING - 90% of Guests with a substance abuse concern will be educated on …" at bounding box center [524, 390] width 590 height 11
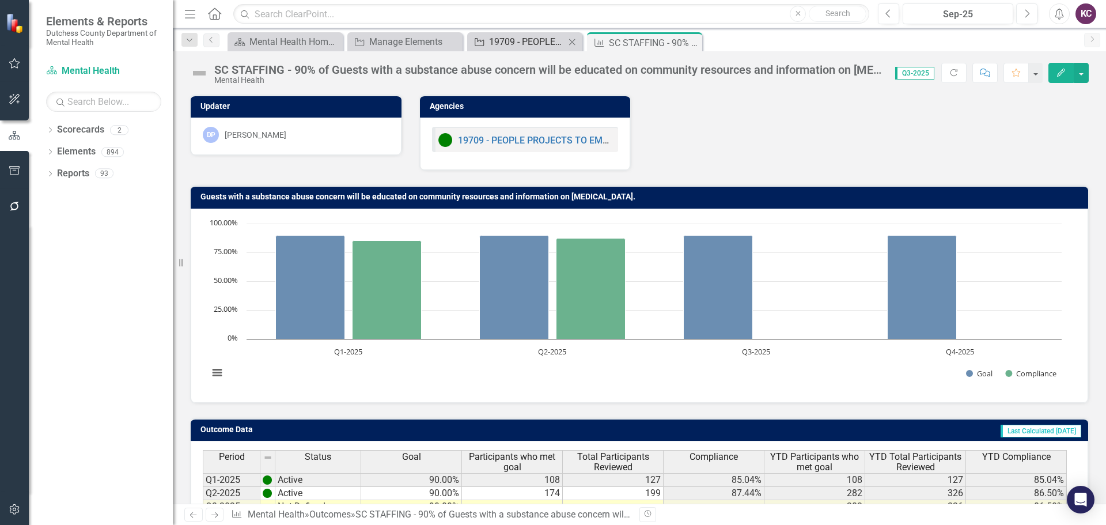
click at [493, 39] on div "19709 - PEOPLE PROJECTS TO EMPOWER AND ORGANIZE THE PSYCHIATRICALLY LABELED, IN…" at bounding box center [527, 42] width 76 height 14
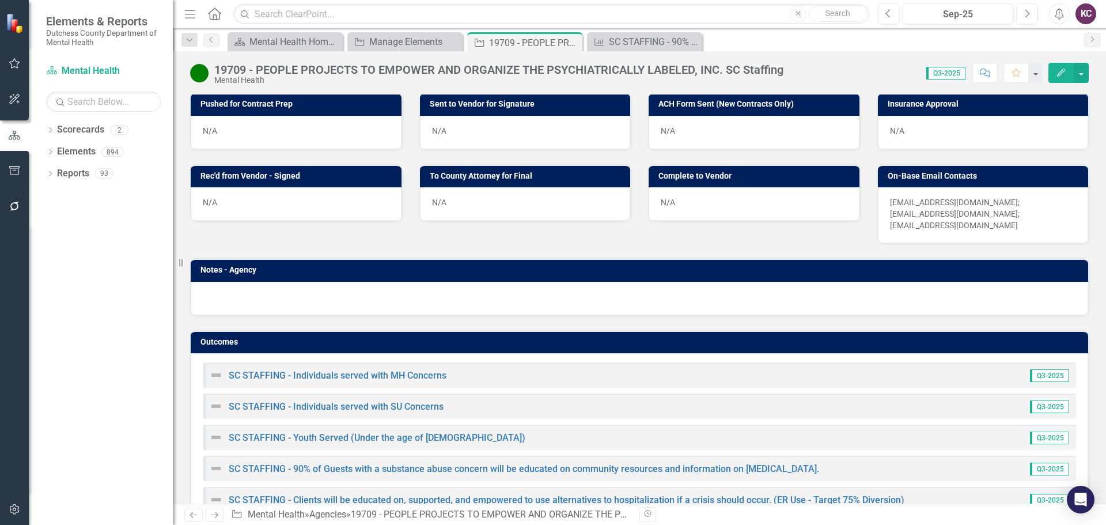
scroll to position [712, 0]
